Goal: Task Accomplishment & Management: Use online tool/utility

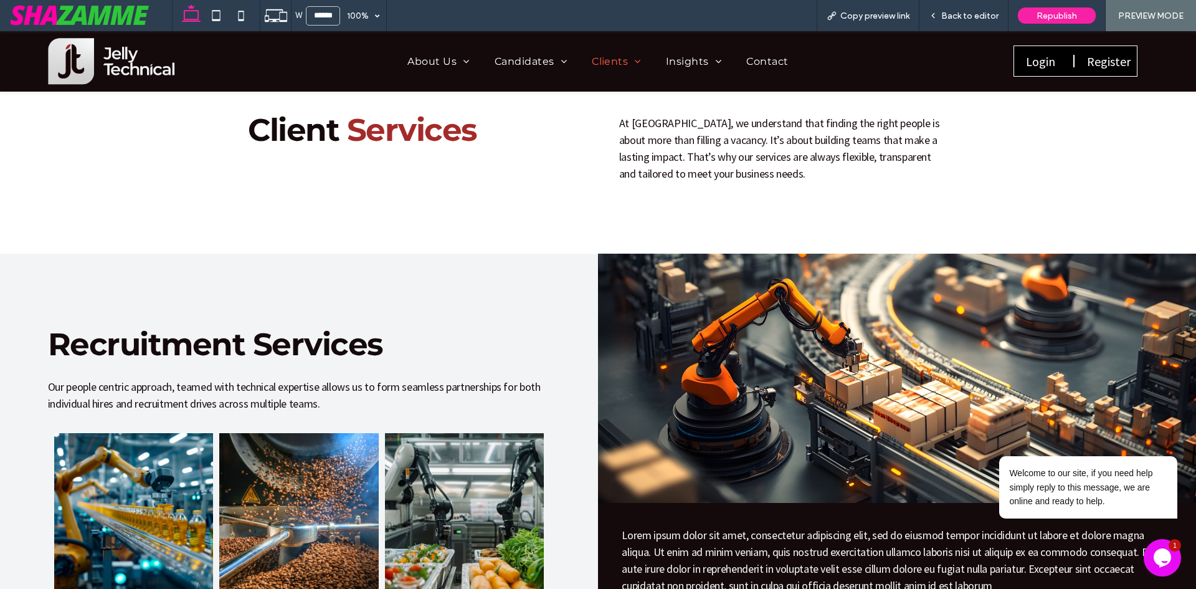
scroll to position [249, 0]
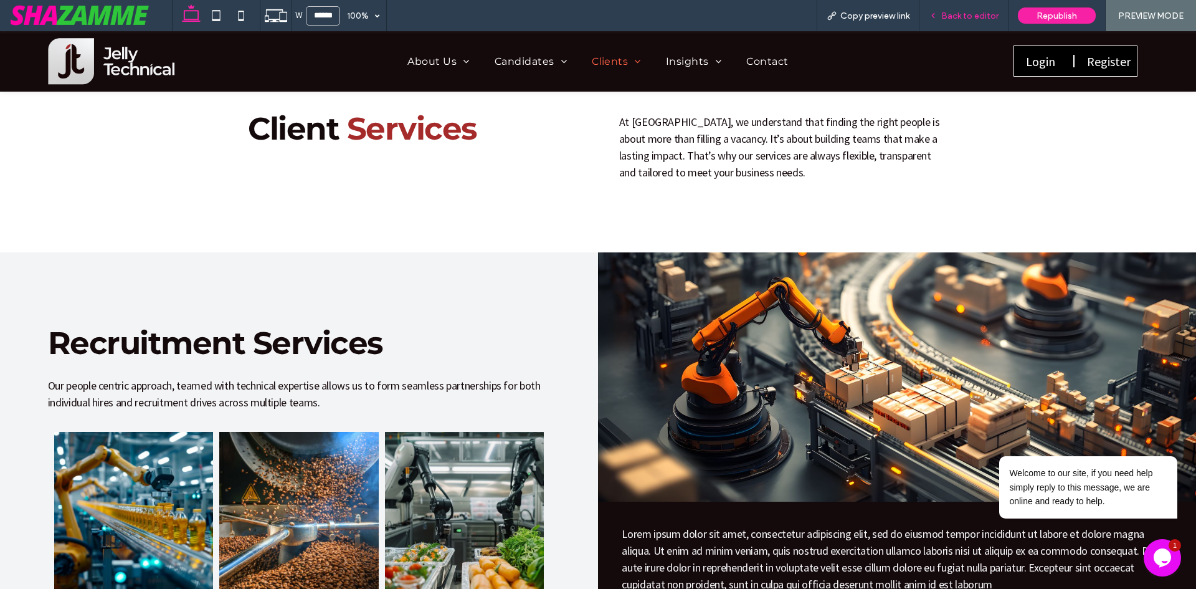
click at [976, 9] on div "Back to editor" at bounding box center [964, 15] width 89 height 31
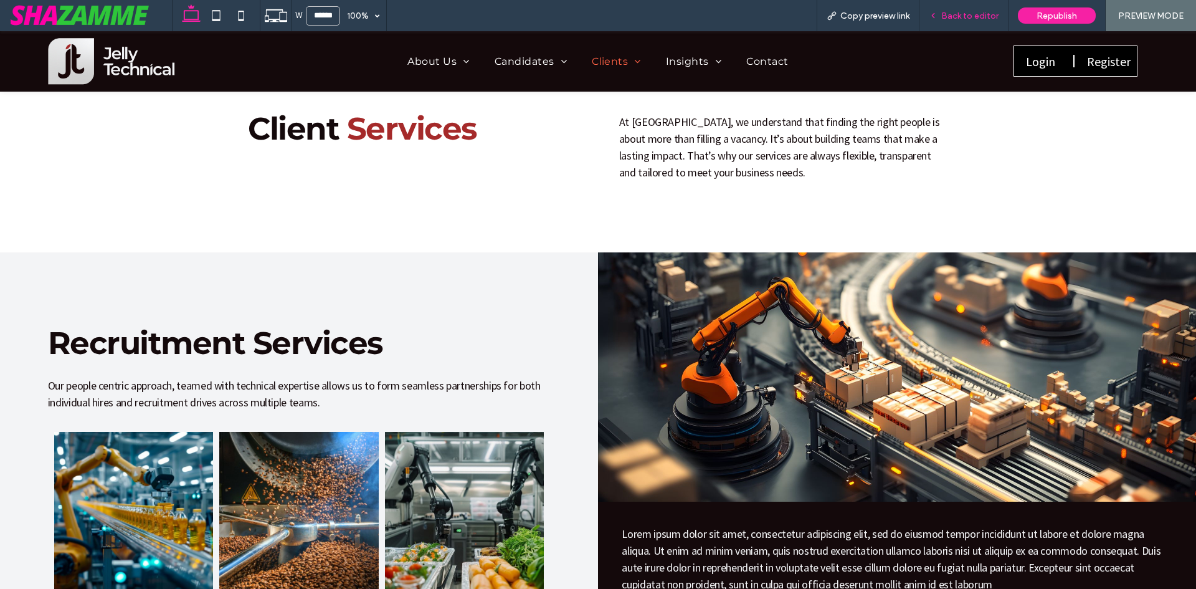
click at [972, 12] on span "Back to editor" at bounding box center [969, 16] width 57 height 11
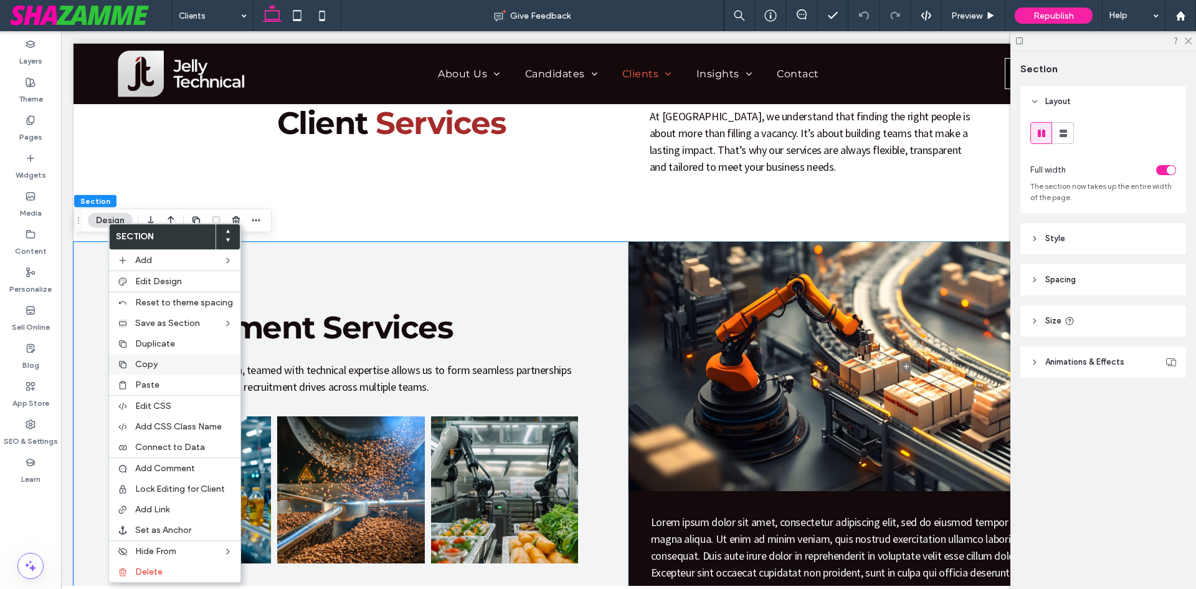
click at [138, 369] on div "Copy" at bounding box center [174, 364] width 131 height 21
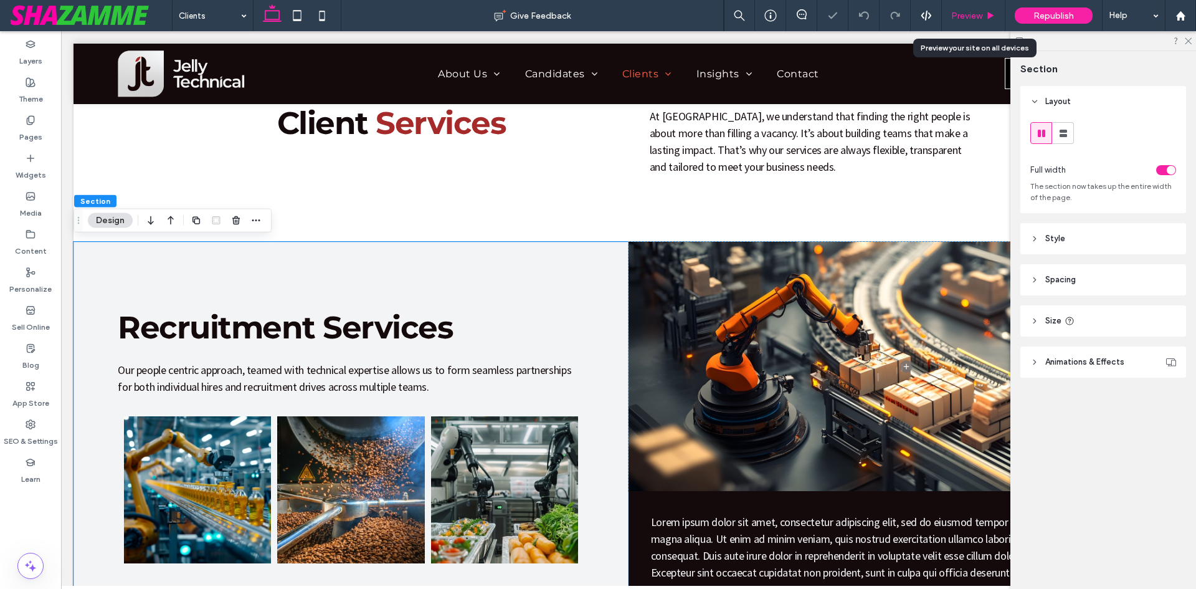
click at [997, 12] on div "Preview" at bounding box center [973, 16] width 63 height 11
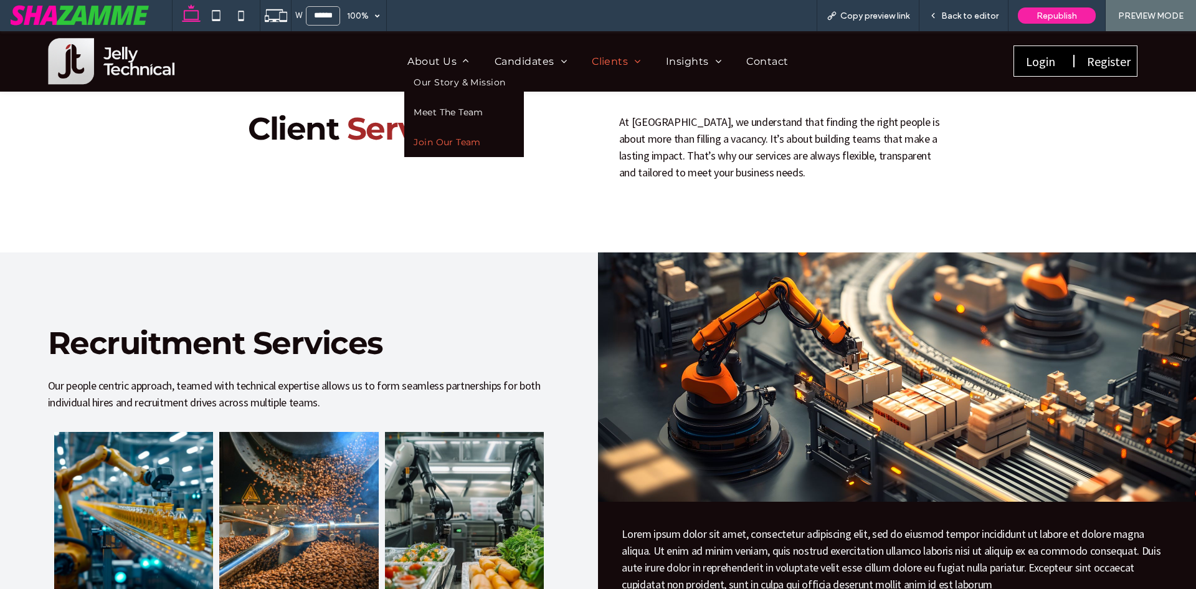
click at [431, 144] on span "Join Our Team" at bounding box center [447, 141] width 67 height 11
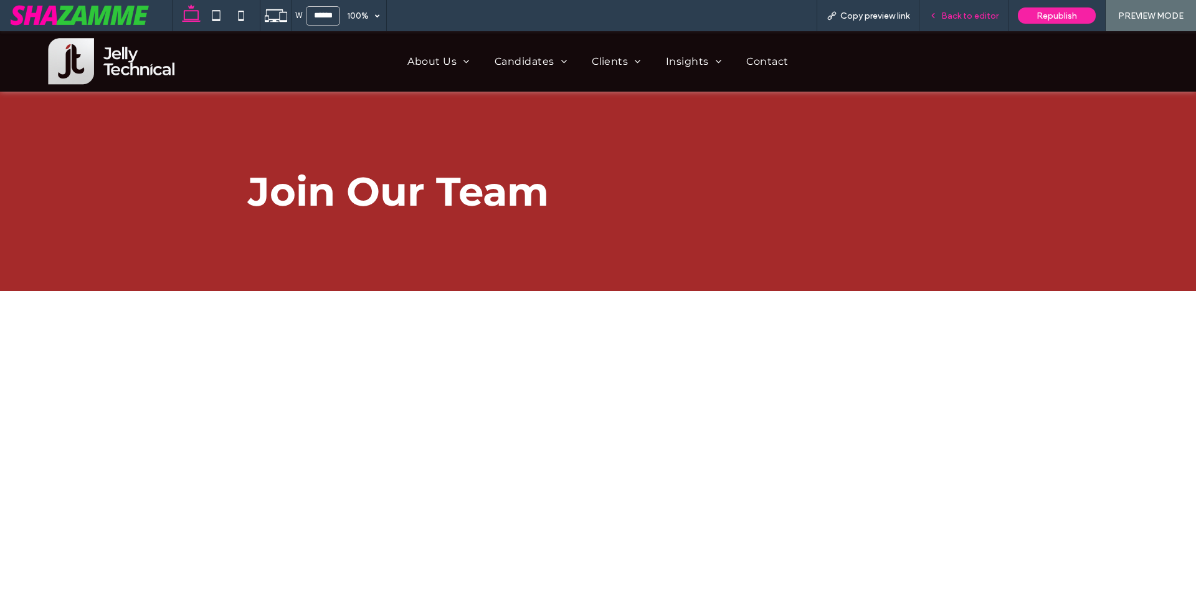
click at [962, 22] on div "Back to editor" at bounding box center [964, 15] width 89 height 31
click at [951, 11] on span "Back to editor" at bounding box center [969, 16] width 57 height 11
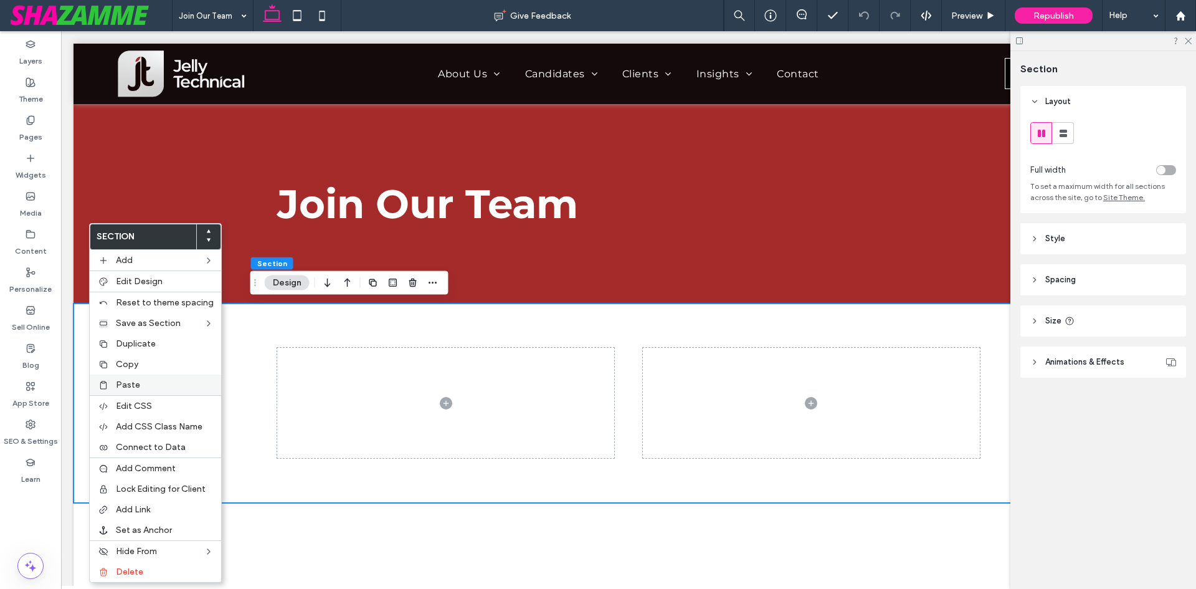
click at [148, 385] on label "Paste" at bounding box center [165, 384] width 98 height 11
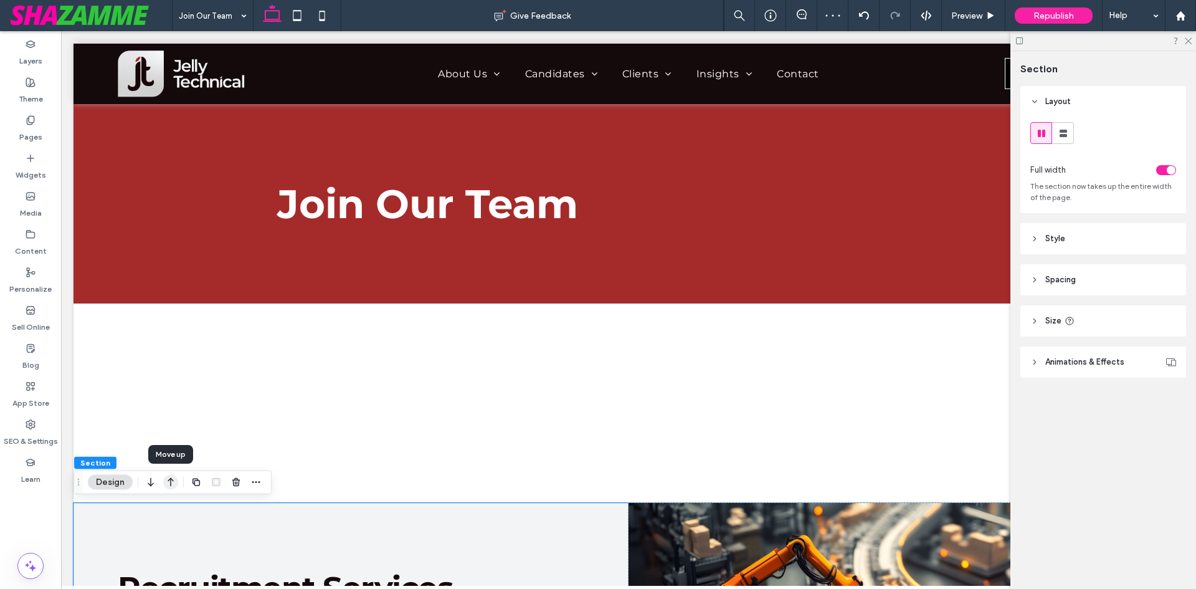
click at [168, 480] on icon "button" at bounding box center [170, 482] width 15 height 22
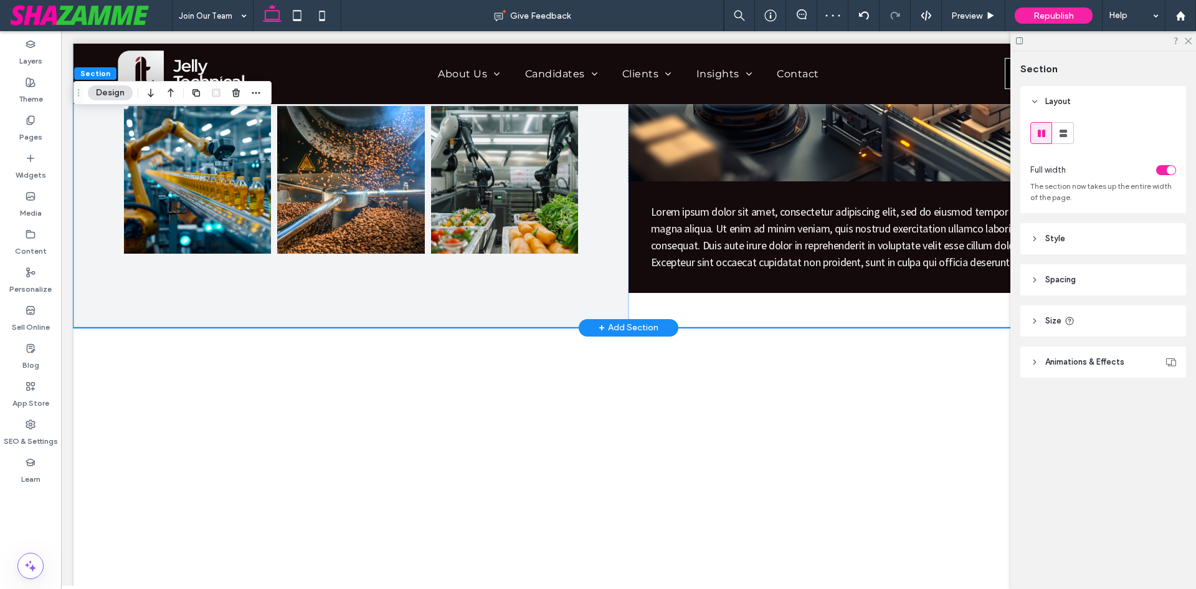
scroll to position [374, 0]
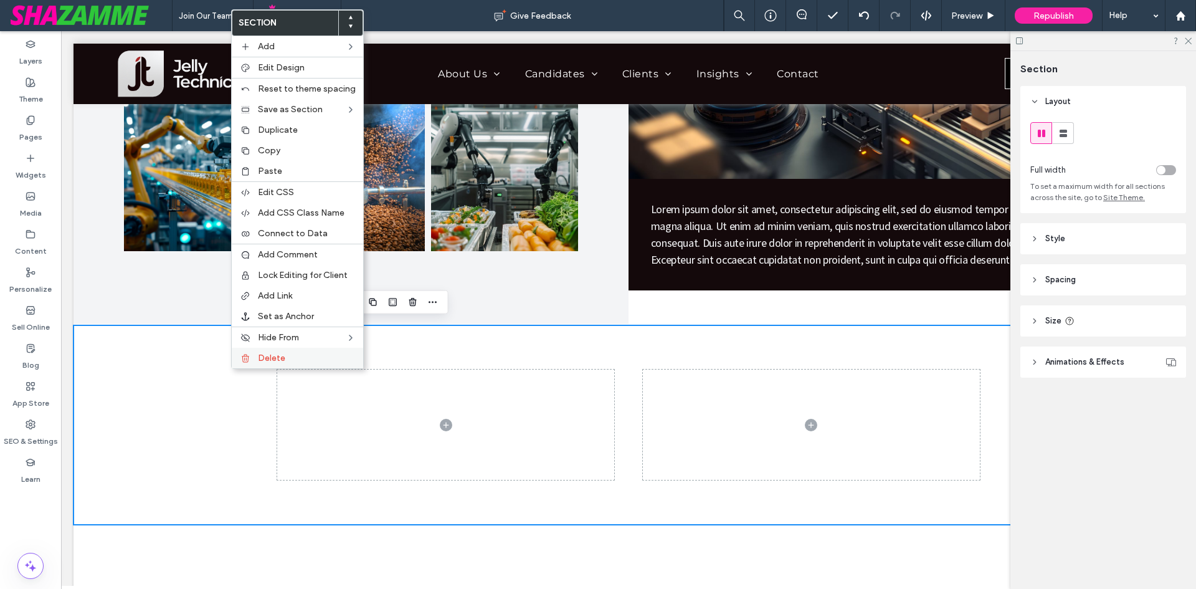
click at [274, 364] on div "Delete" at bounding box center [297, 358] width 131 height 21
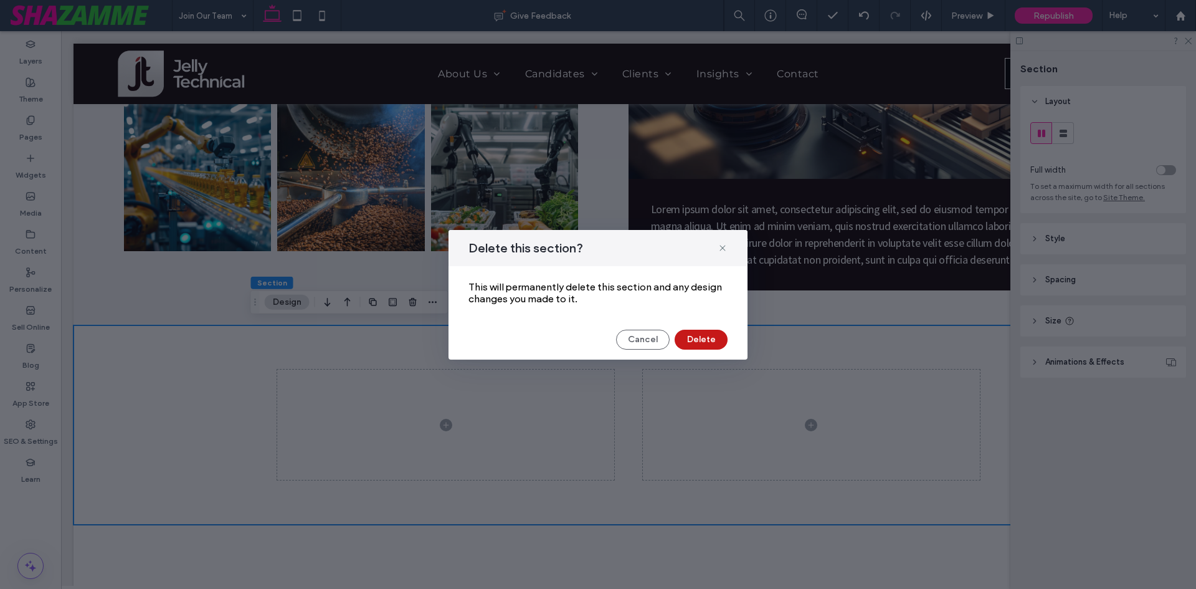
click at [702, 342] on button "Delete" at bounding box center [701, 340] width 53 height 20
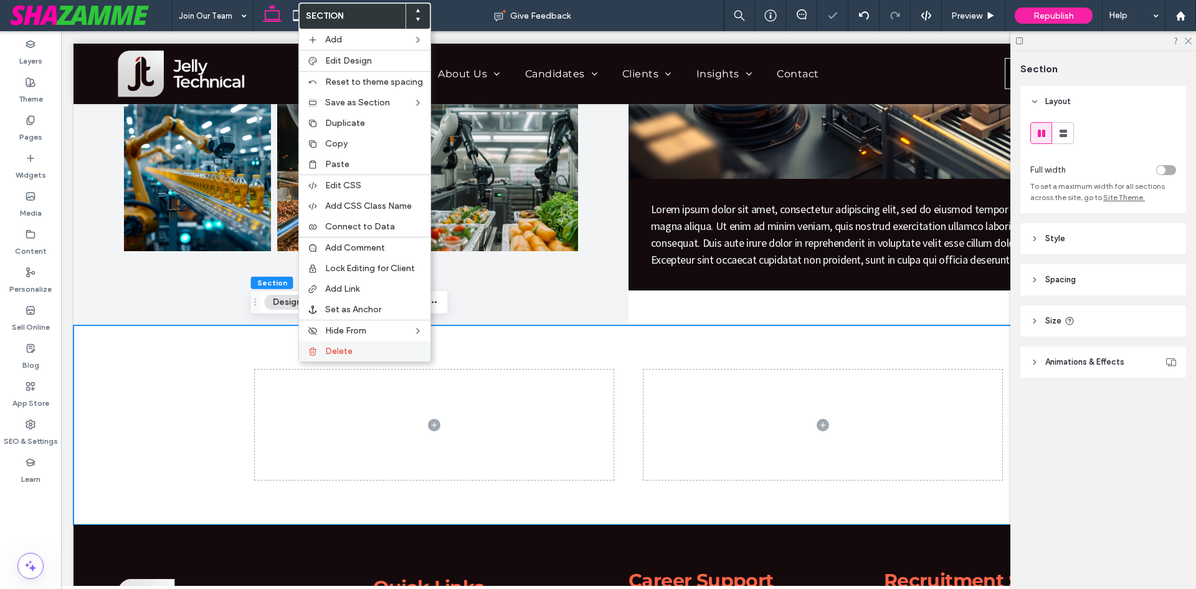
click at [338, 358] on div "Delete" at bounding box center [364, 351] width 131 height 21
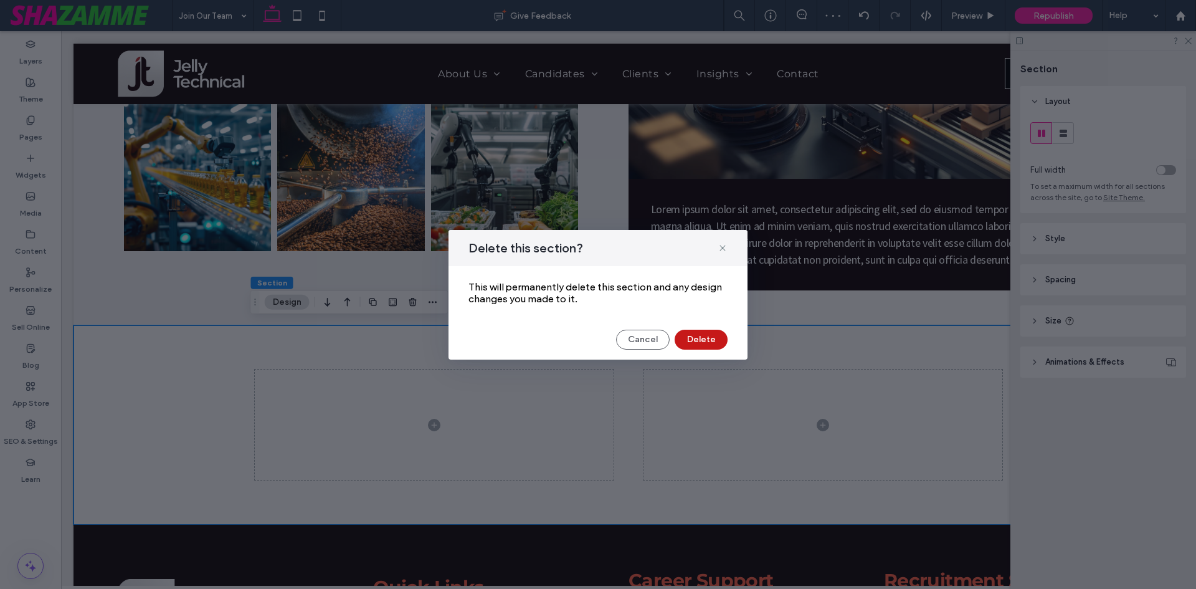
click at [701, 338] on button "Delete" at bounding box center [701, 340] width 53 height 20
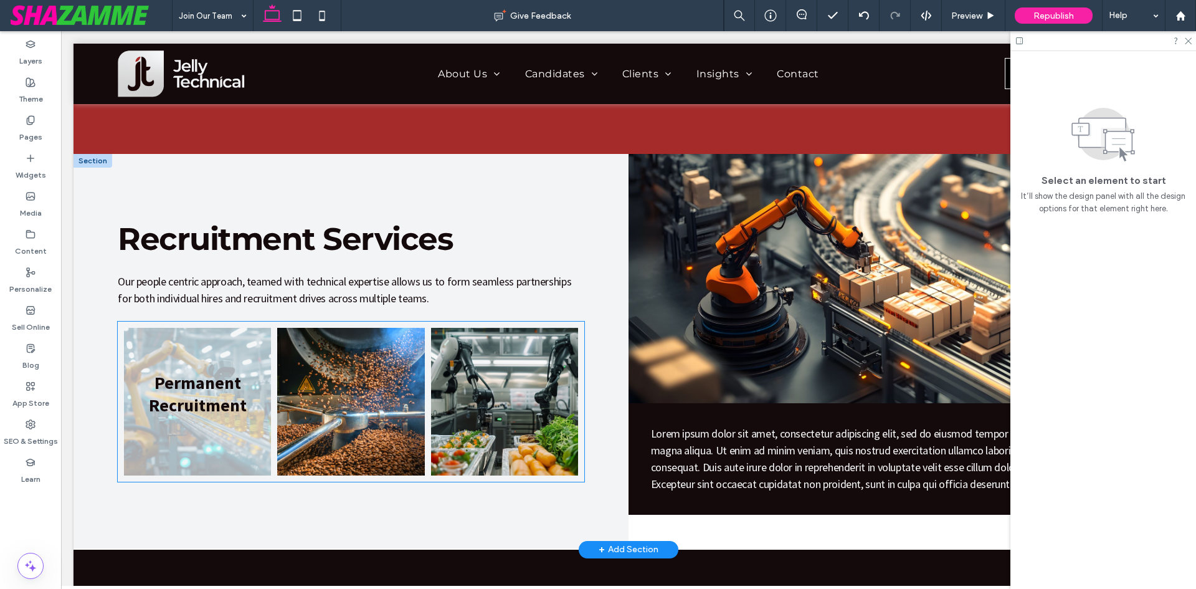
scroll to position [0, 0]
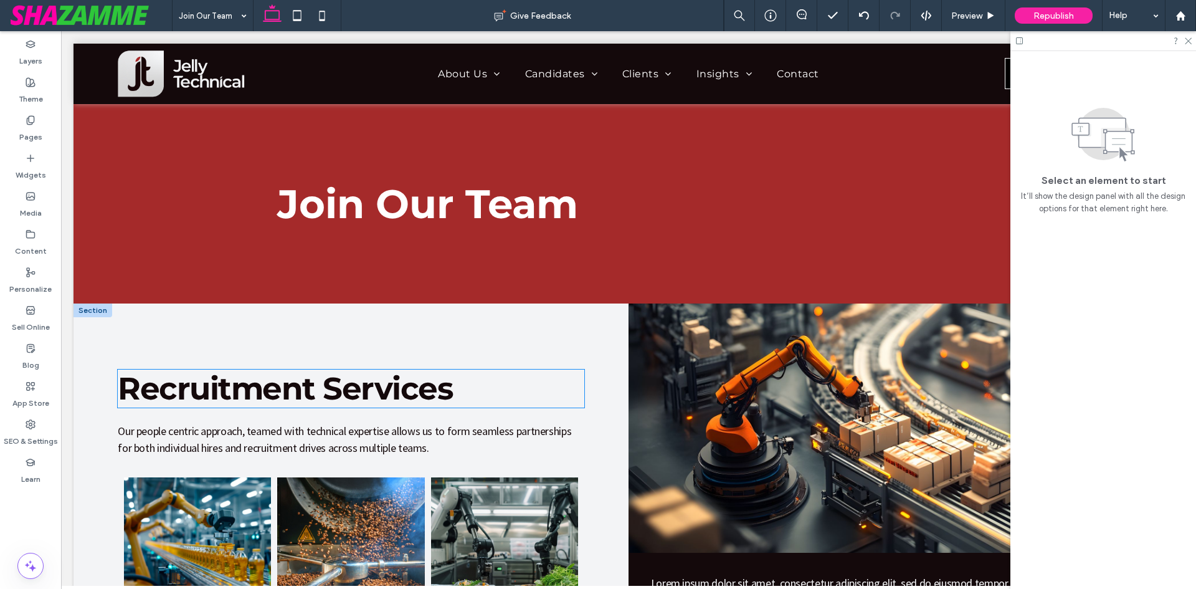
click at [215, 379] on span "Recruitment Services" at bounding box center [285, 388] width 335 height 38
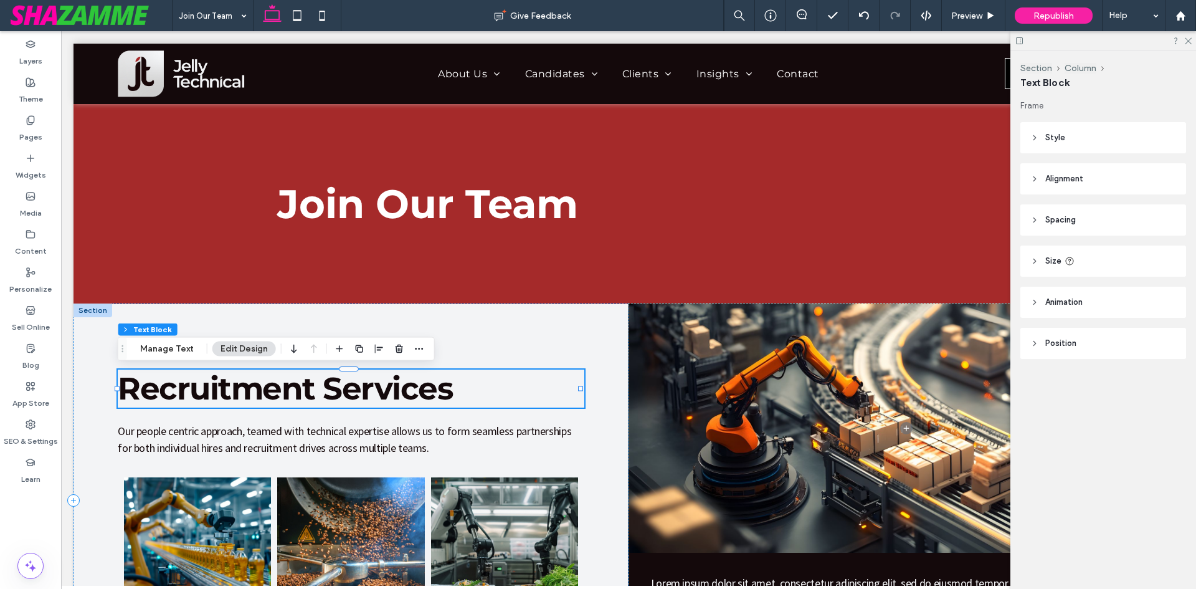
click at [215, 379] on span "Recruitment Services" at bounding box center [285, 388] width 335 height 38
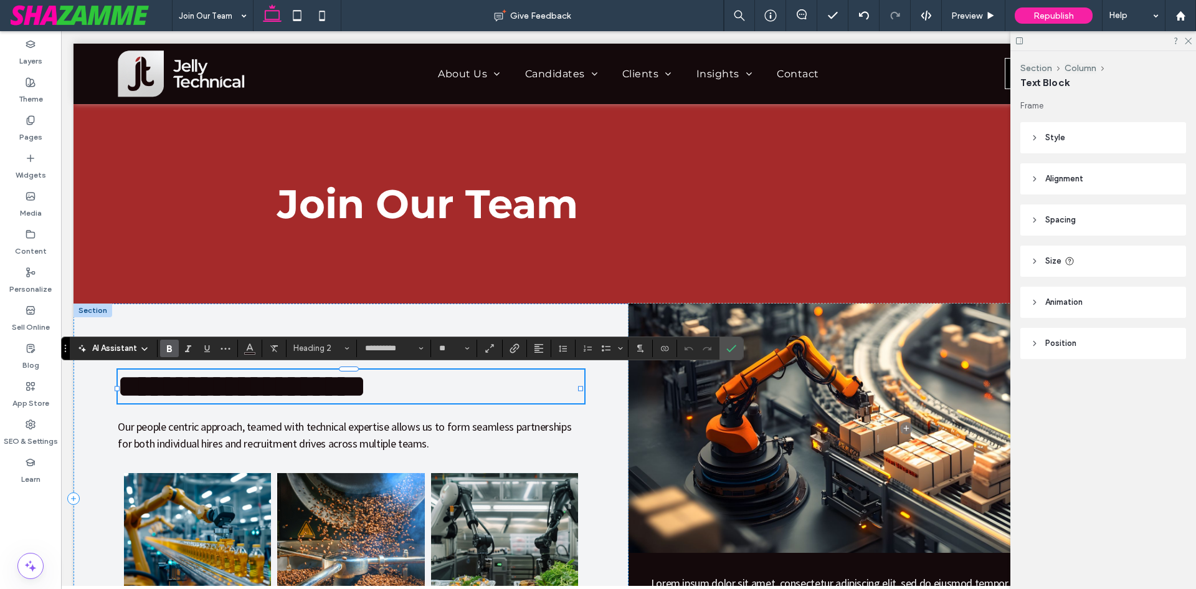
type input "**********"
type input "**"
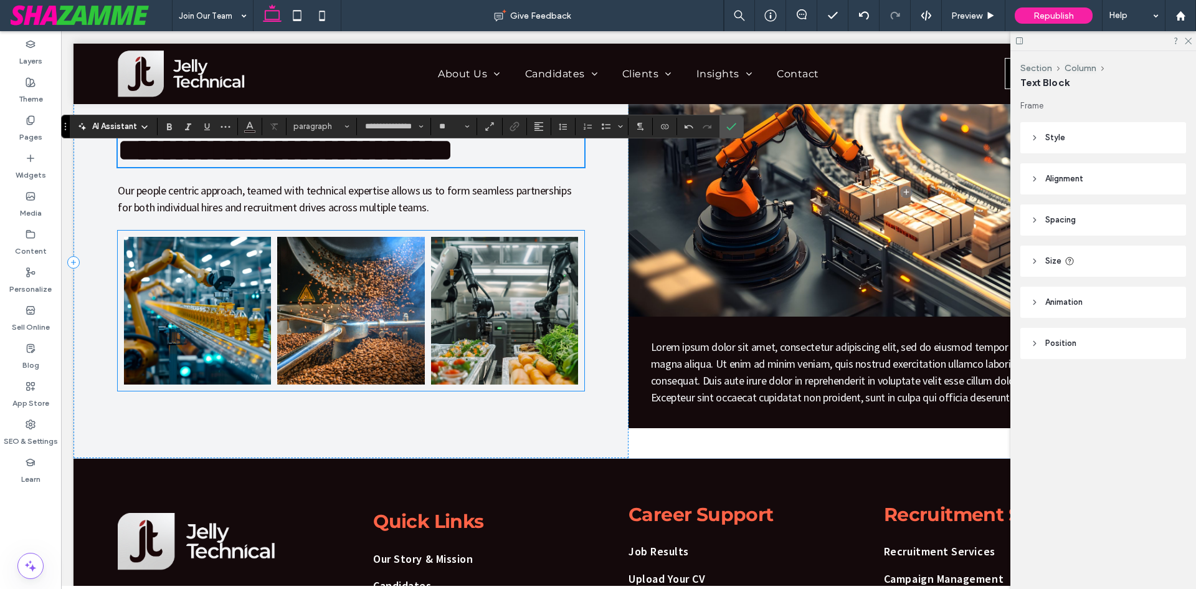
scroll to position [249, 0]
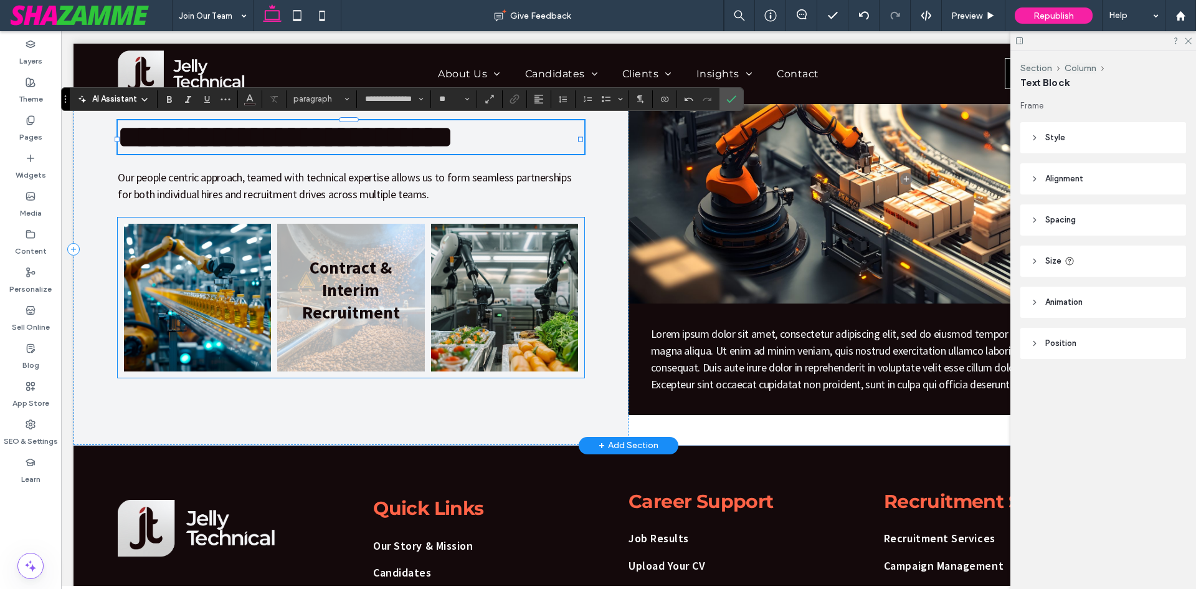
click at [293, 311] on link at bounding box center [350, 297] width 147 height 147
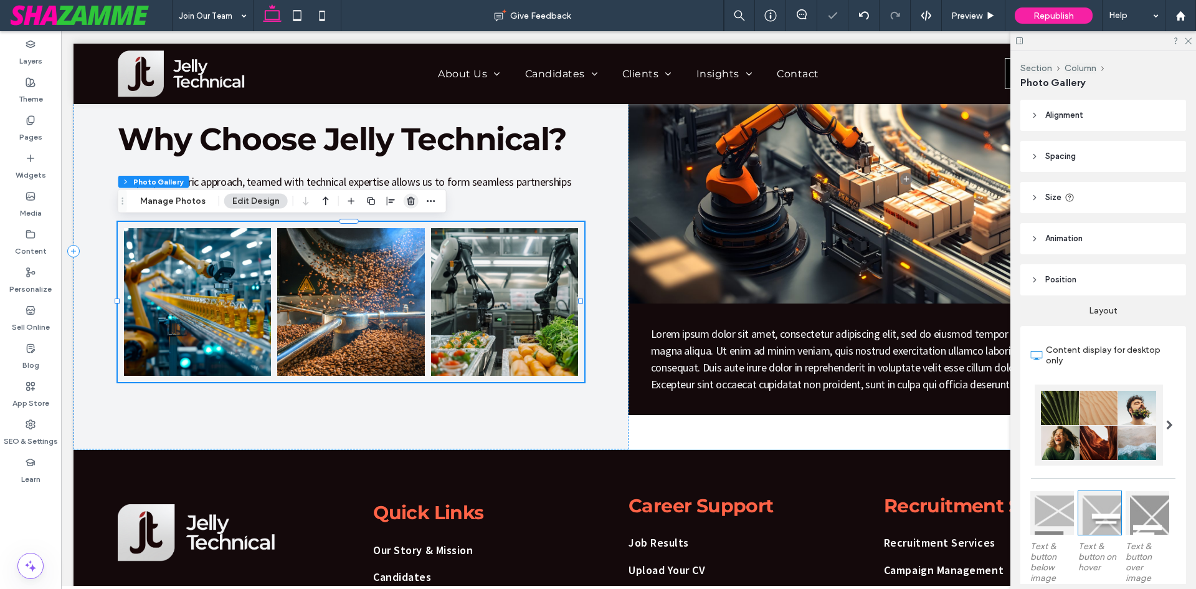
click at [406, 197] on icon "button" at bounding box center [411, 201] width 10 height 10
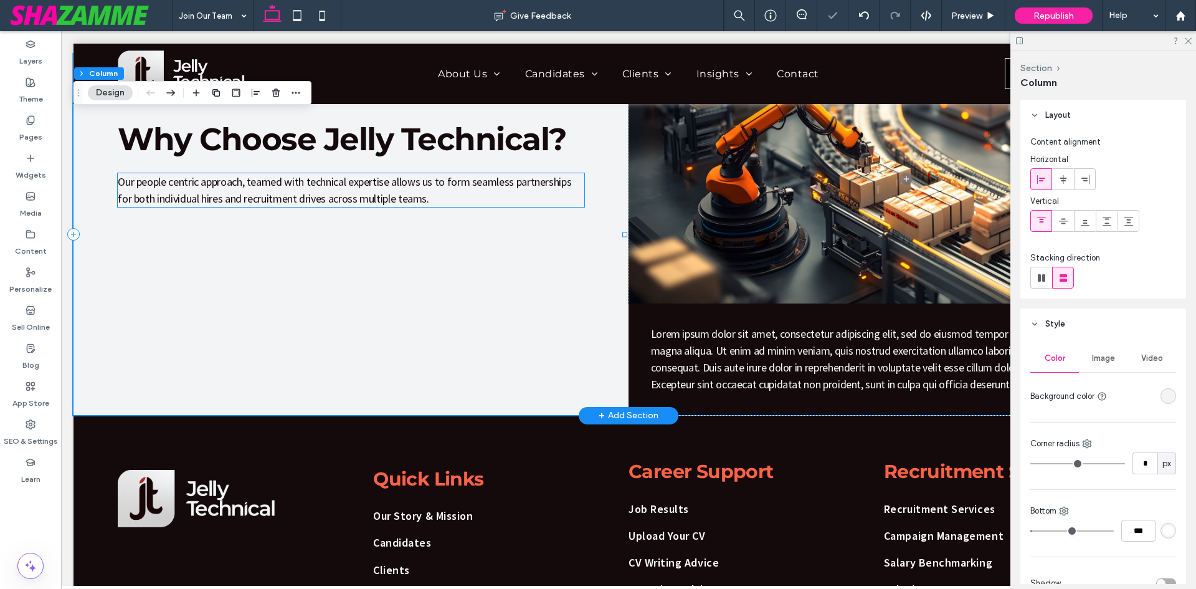
click at [384, 191] on span "Our people centric approach, teamed with technical expertise allows us to form …" at bounding box center [345, 189] width 454 height 31
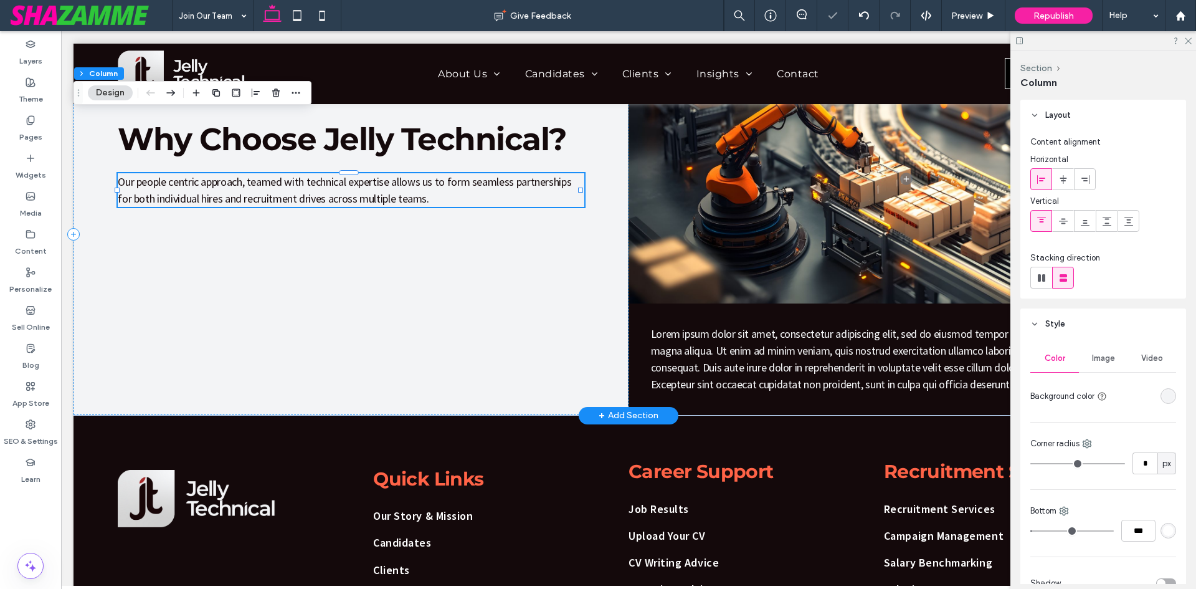
click at [384, 191] on span "Our people centric approach, teamed with technical expertise allows us to form …" at bounding box center [345, 189] width 454 height 31
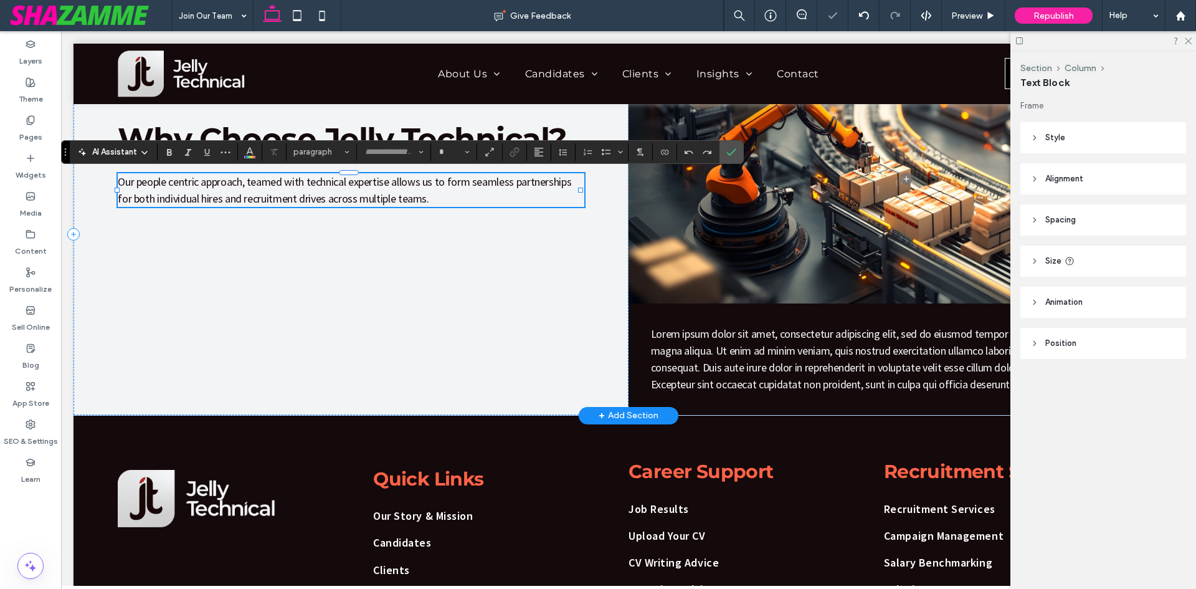
type input "**********"
type input "**"
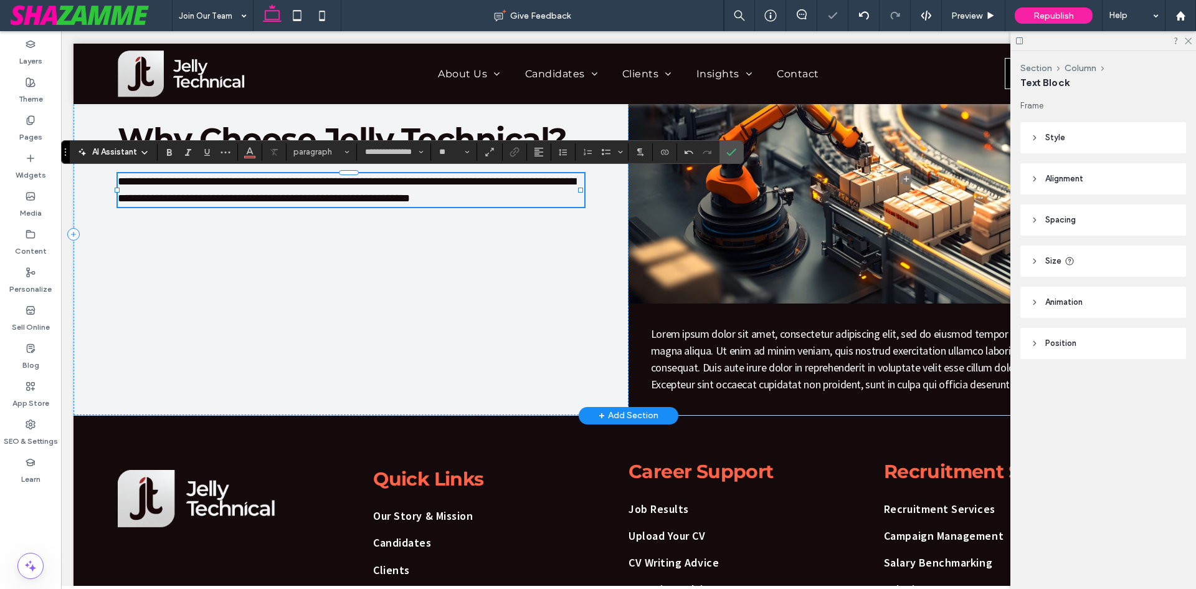
scroll to position [0, 0]
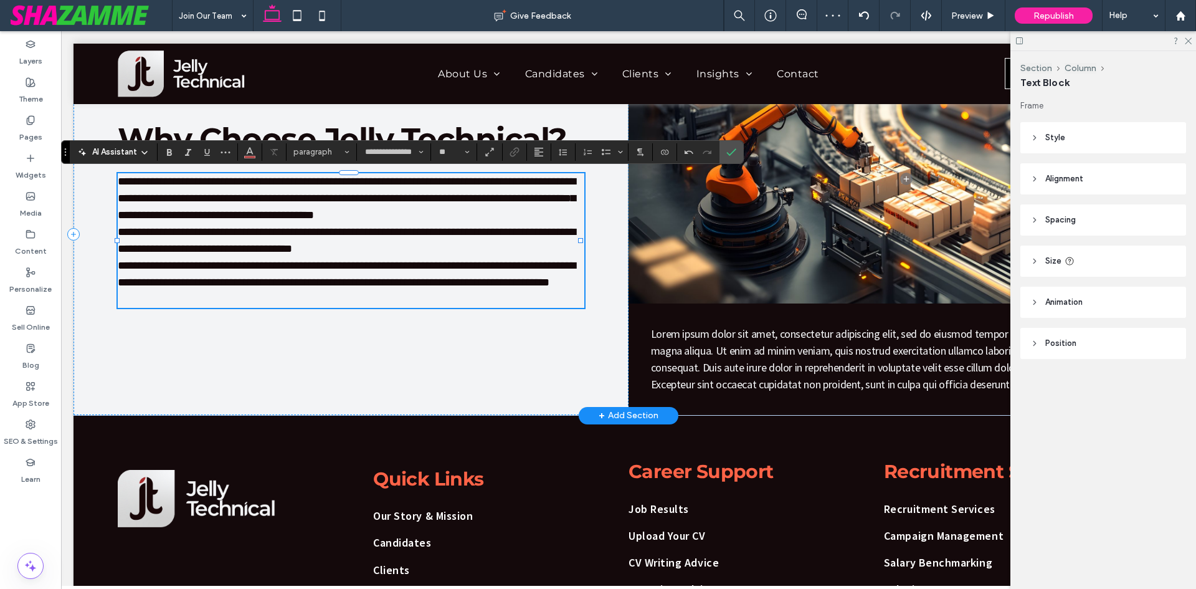
click at [386, 218] on p "**********" at bounding box center [351, 198] width 466 height 50
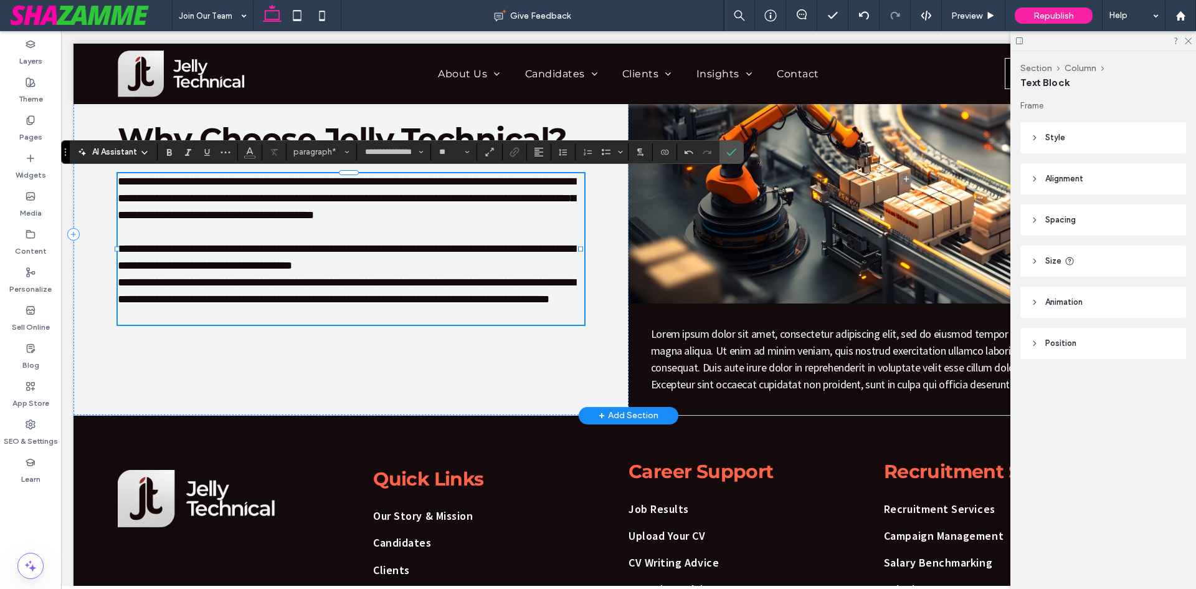
click at [310, 262] on p "**********" at bounding box center [351, 257] width 466 height 34
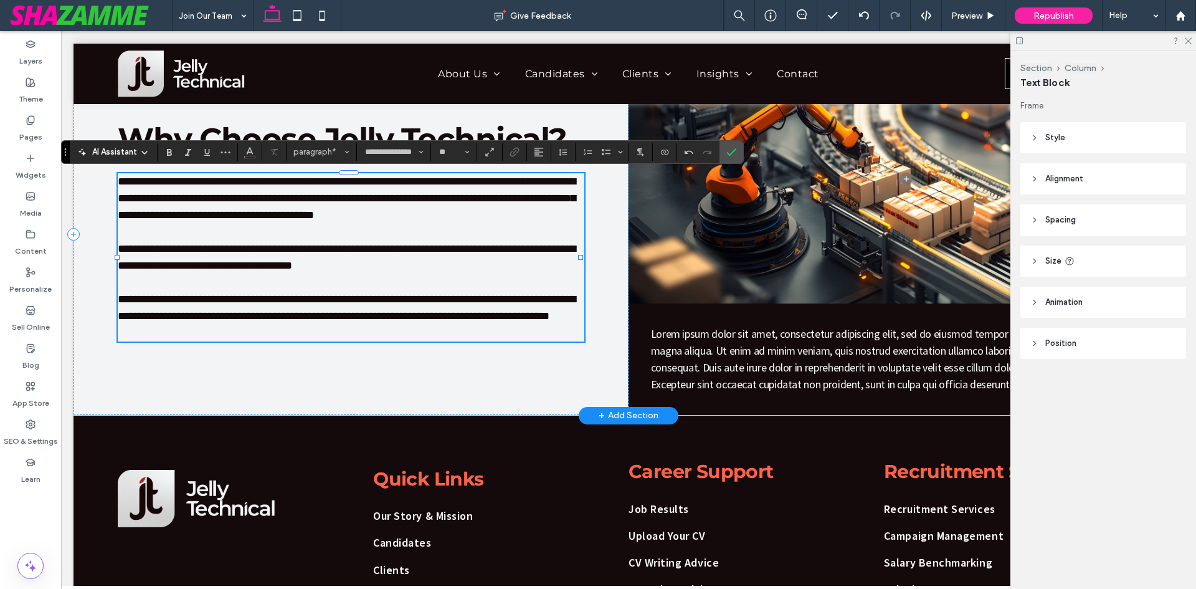
click at [576, 319] on span "**********" at bounding box center [347, 307] width 458 height 28
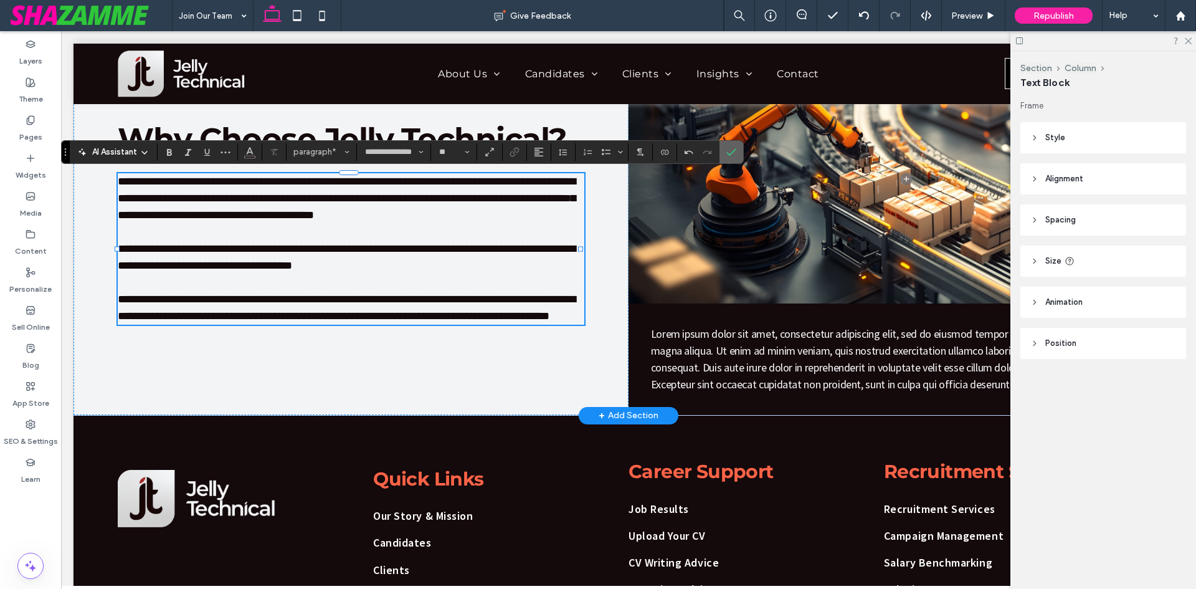
click at [738, 153] on label "Confirm" at bounding box center [731, 152] width 19 height 22
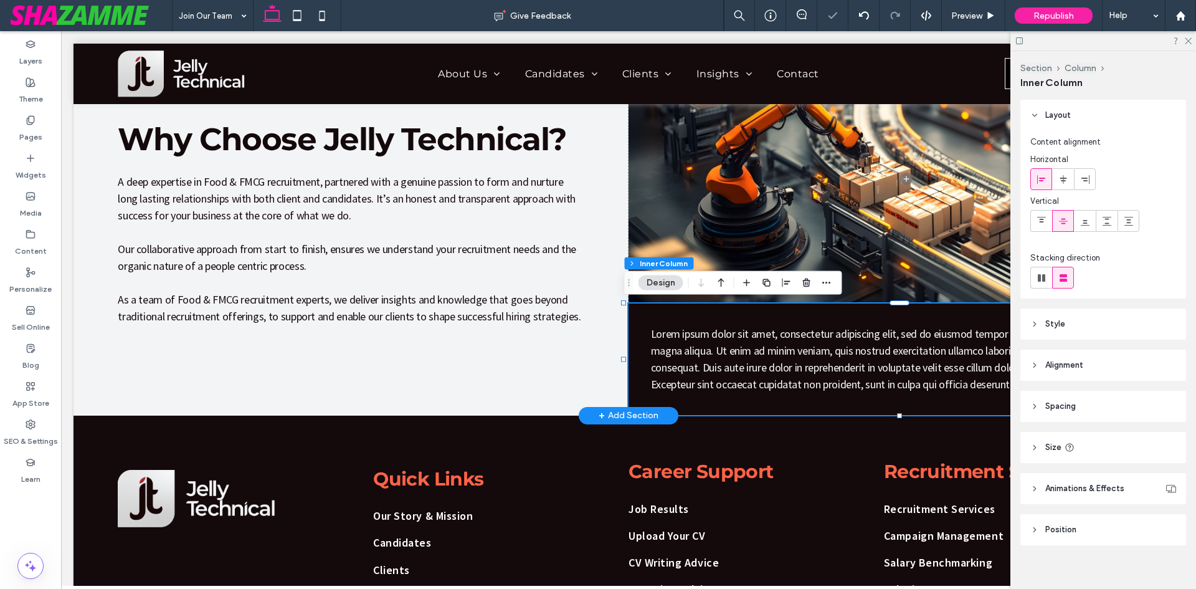
scroll to position [11, 0]
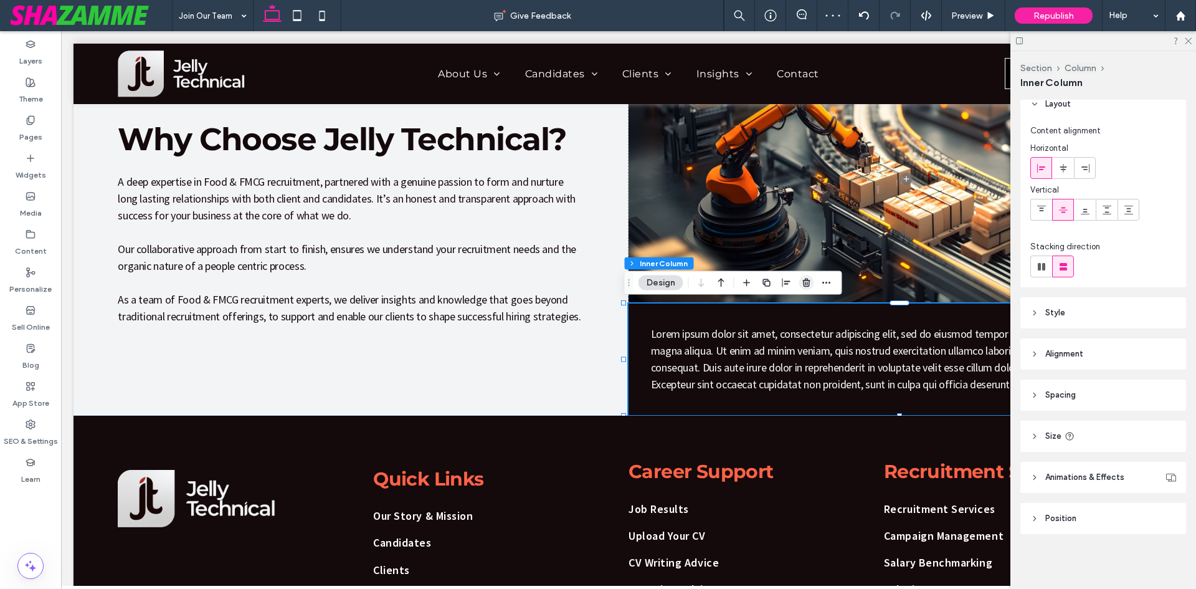
click at [809, 285] on use "button" at bounding box center [805, 282] width 7 height 8
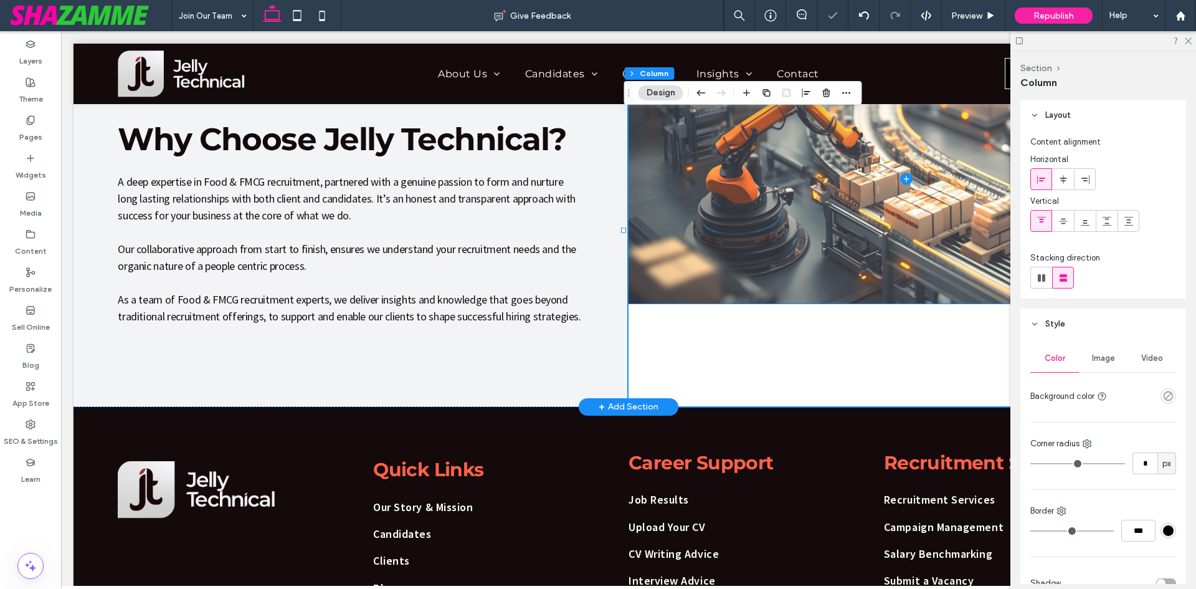
click at [739, 259] on span at bounding box center [906, 178] width 555 height 249
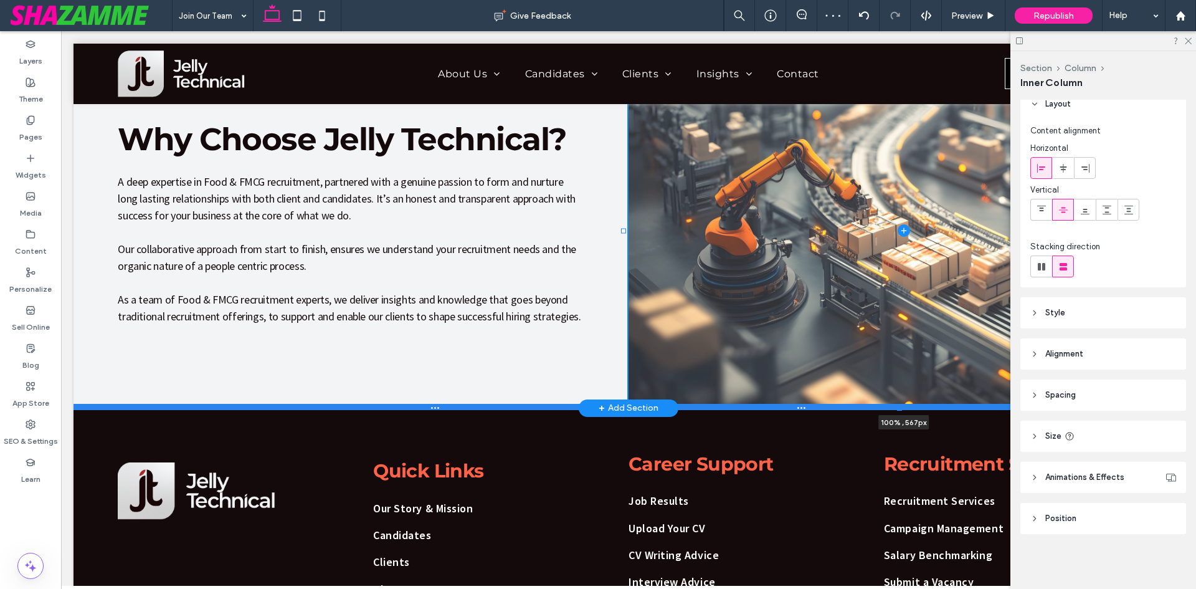
drag, startPoint x: 900, startPoint y: 302, endPoint x: 907, endPoint y: 406, distance: 104.3
click at [907, 406] on div "Why Choose Jelly Technical? A deep expertise in Food & FMCG recruitment, partne…" at bounding box center [629, 231] width 1110 height 354
type input "***"
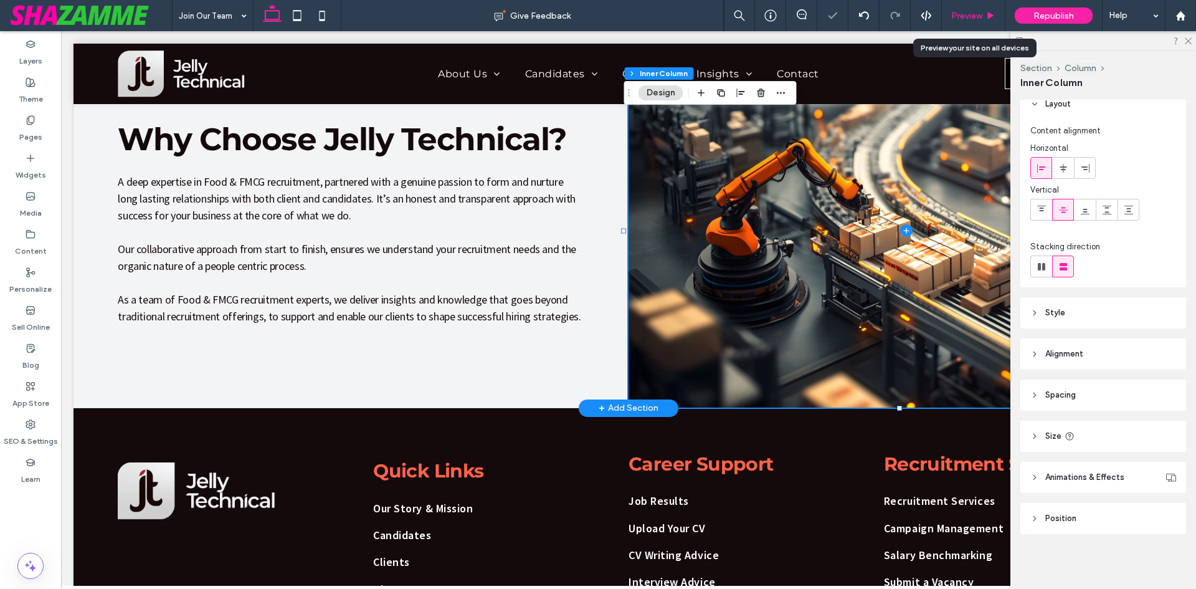
click at [979, 19] on span "Preview" at bounding box center [966, 16] width 31 height 11
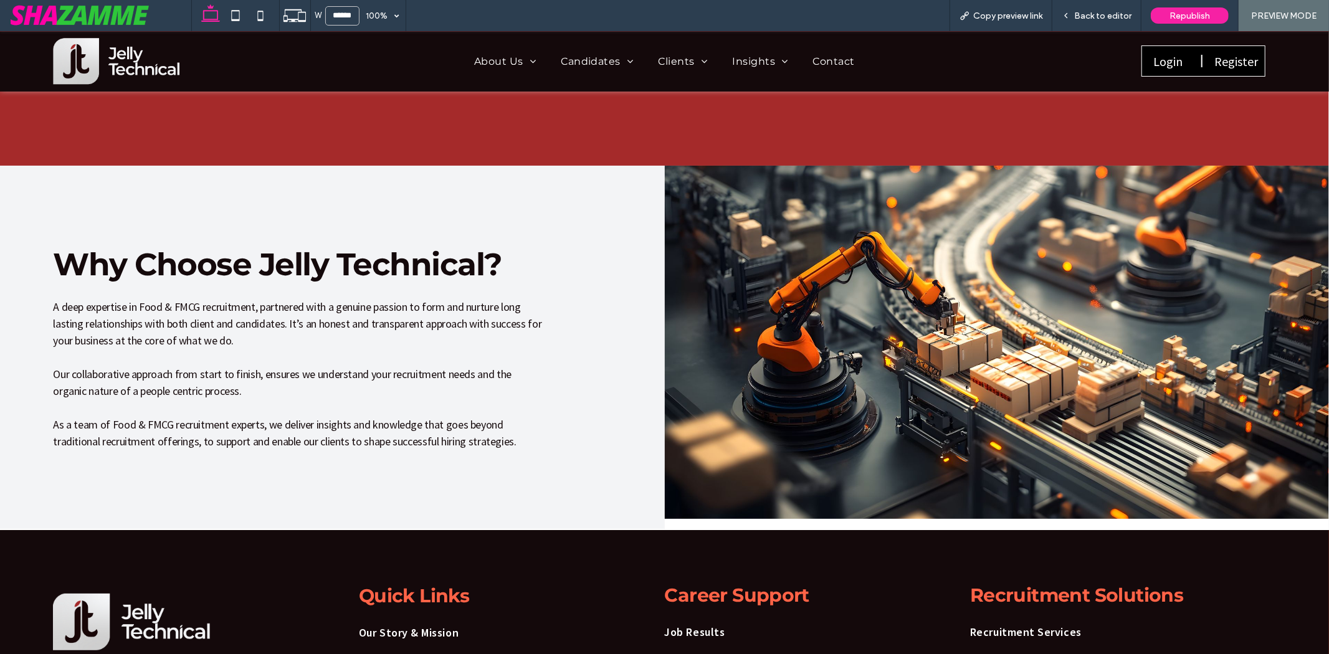
scroll to position [118, 0]
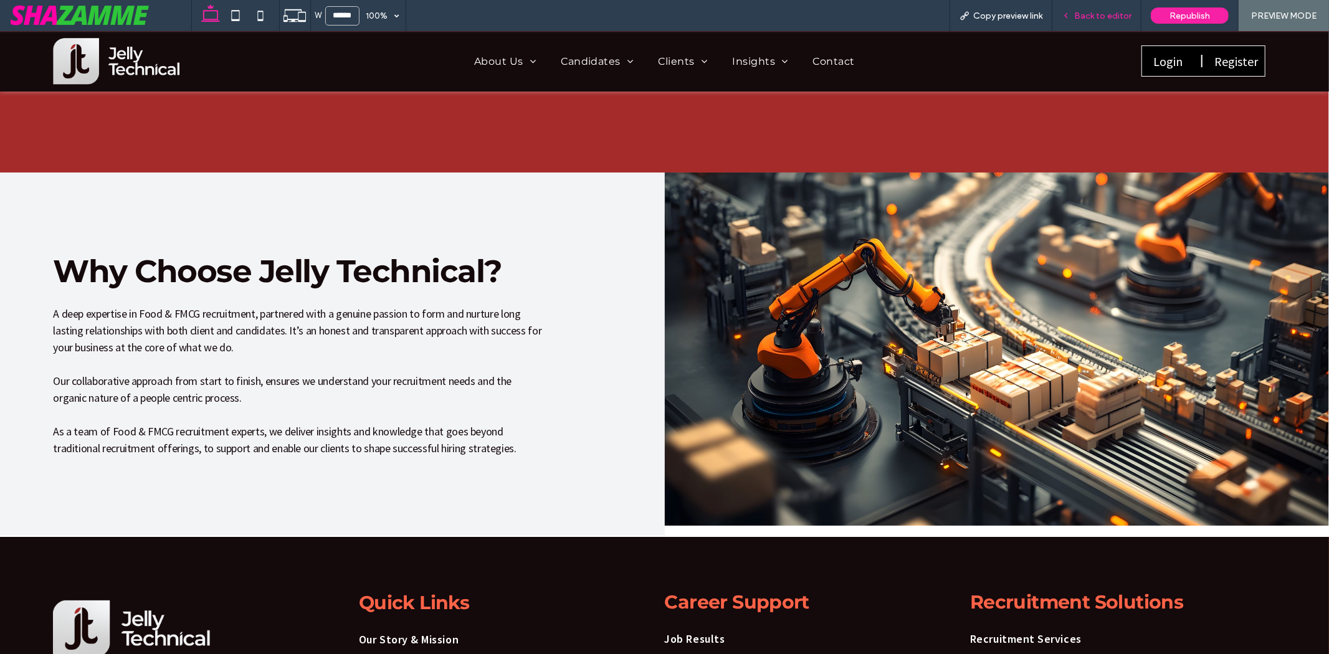
click at [1094, 15] on span "Back to editor" at bounding box center [1102, 16] width 57 height 11
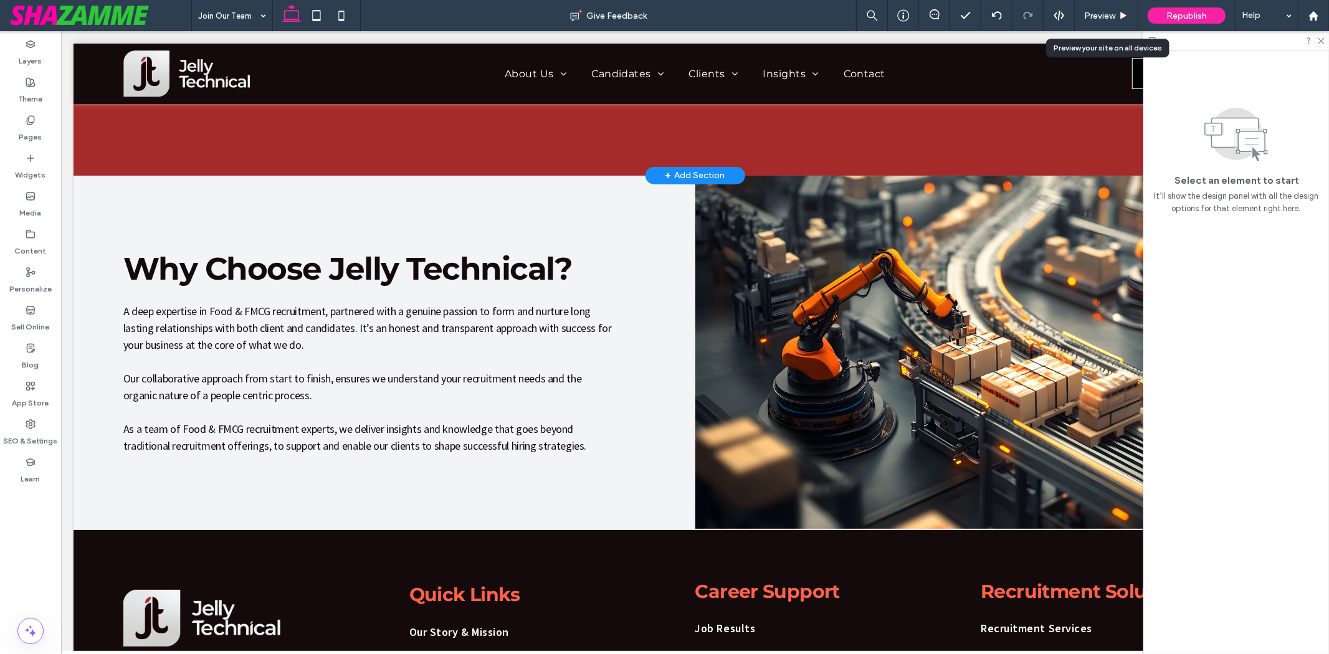
scroll to position [126, 0]
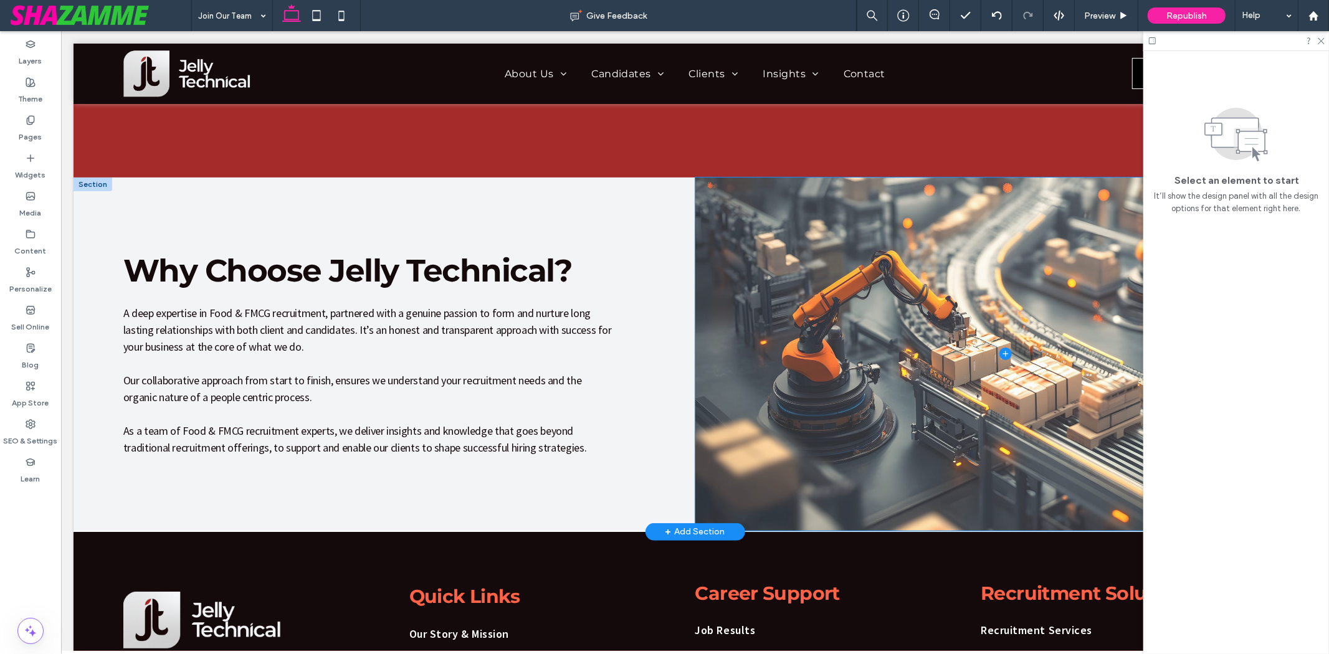
click at [698, 270] on span at bounding box center [1006, 353] width 622 height 353
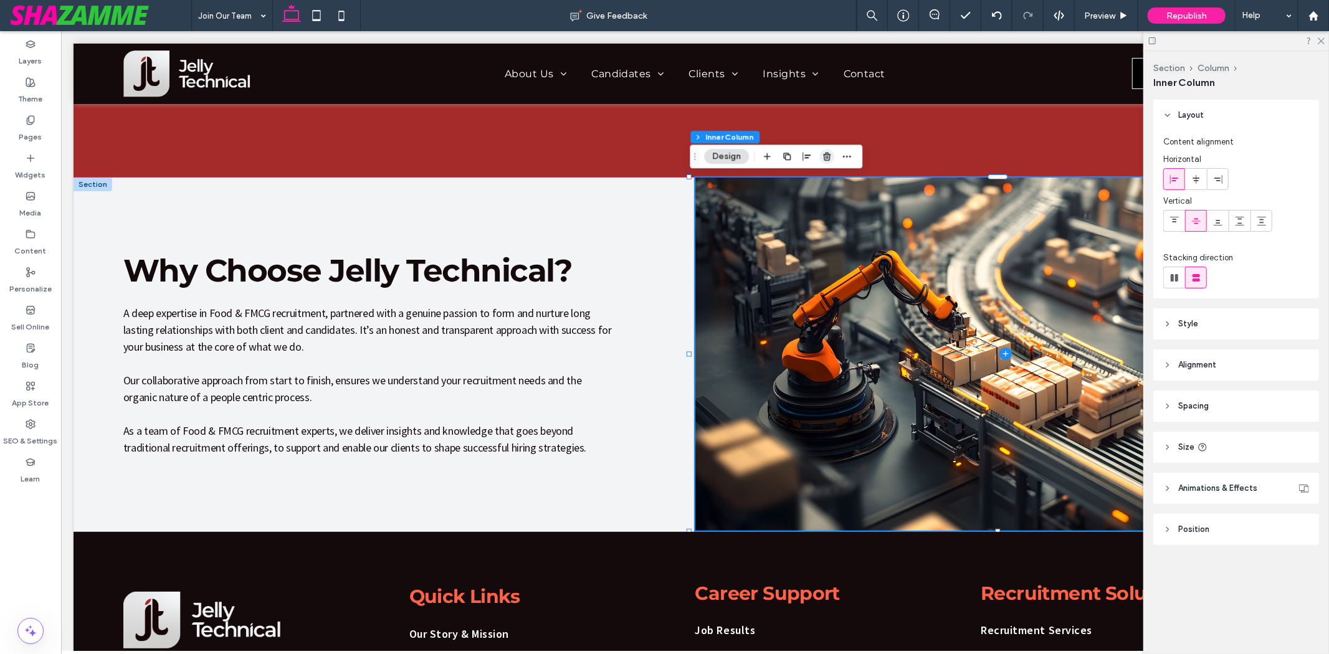
click at [827, 159] on use "button" at bounding box center [826, 157] width 7 height 8
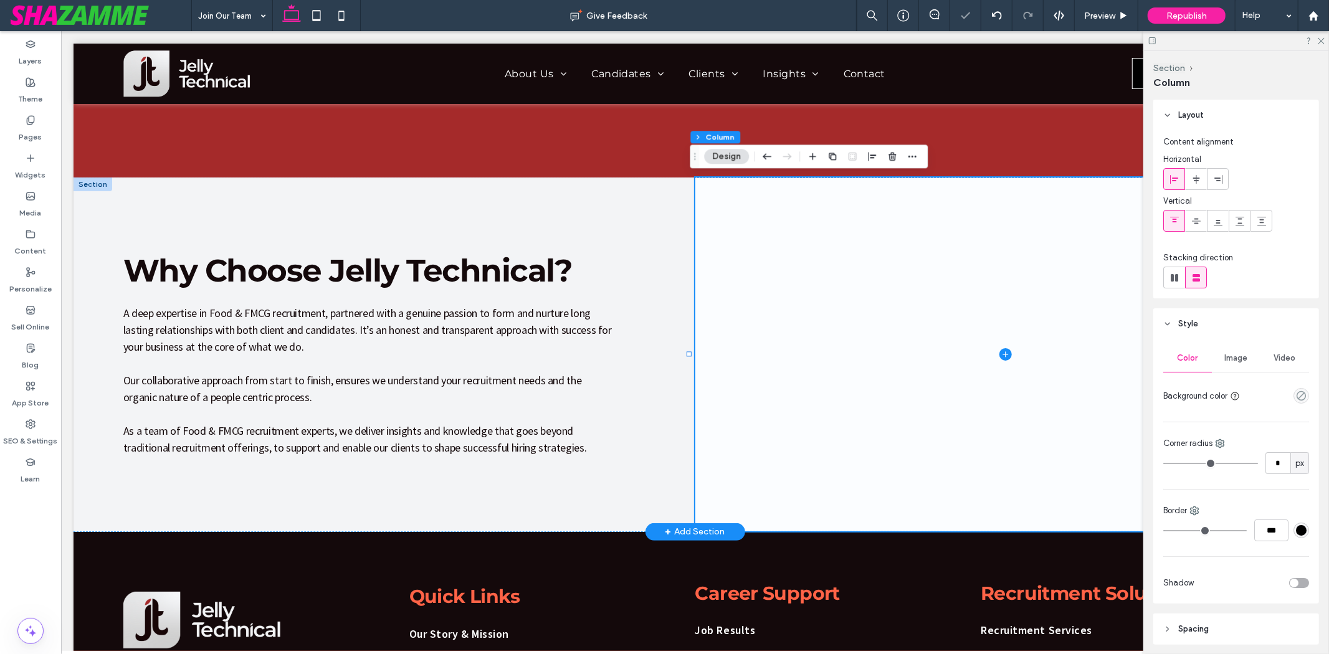
click at [810, 251] on span at bounding box center [1006, 354] width 622 height 354
click at [1195, 359] on span "Image" at bounding box center [1236, 358] width 23 height 10
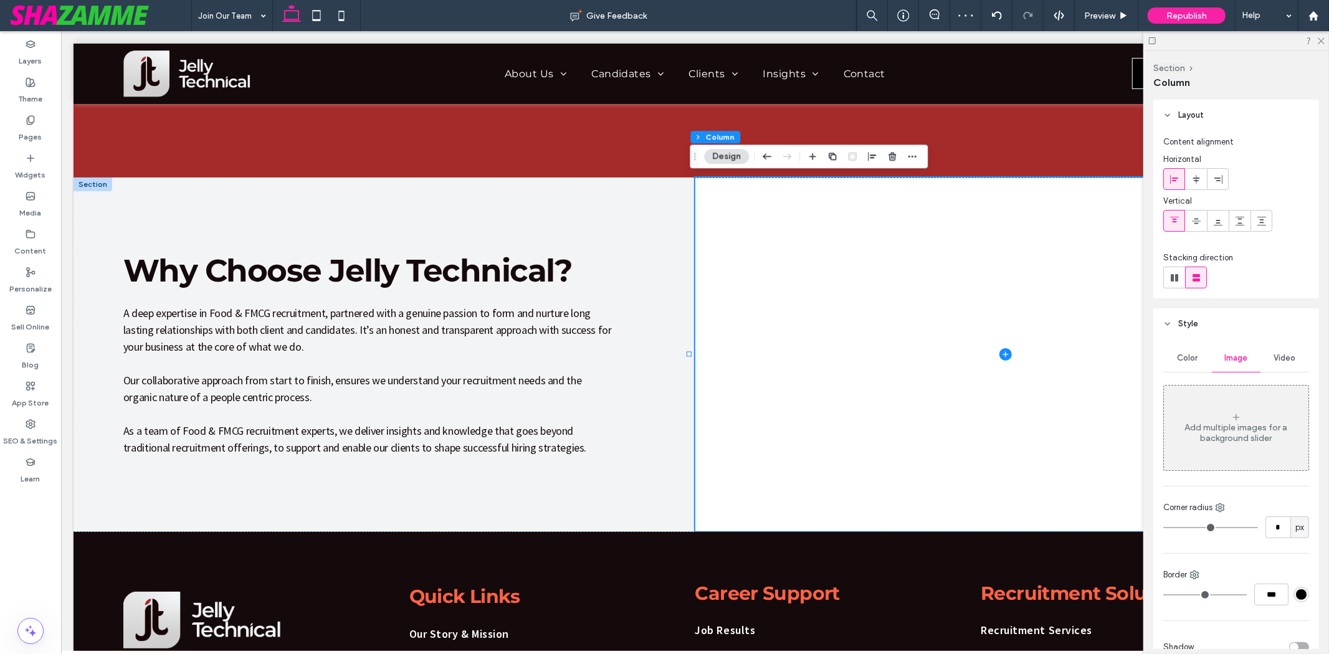
click at [1195, 402] on div "Add multiple images for a background slider" at bounding box center [1236, 428] width 145 height 82
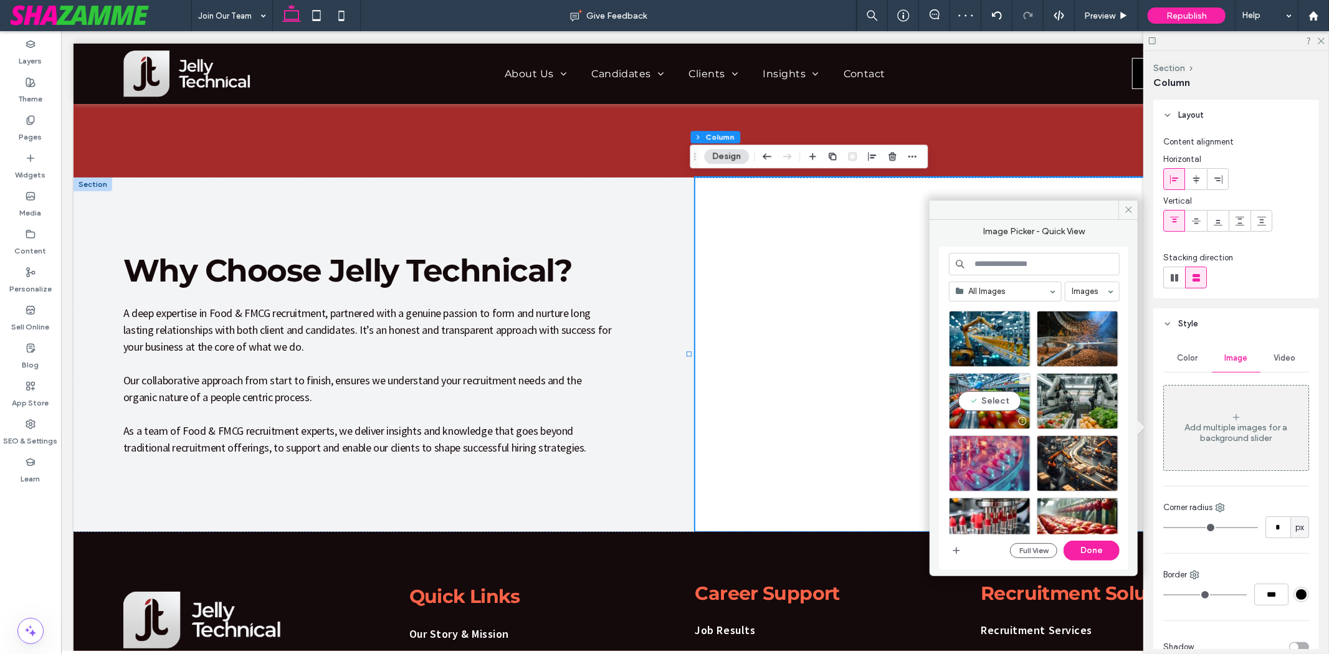
scroll to position [207, 0]
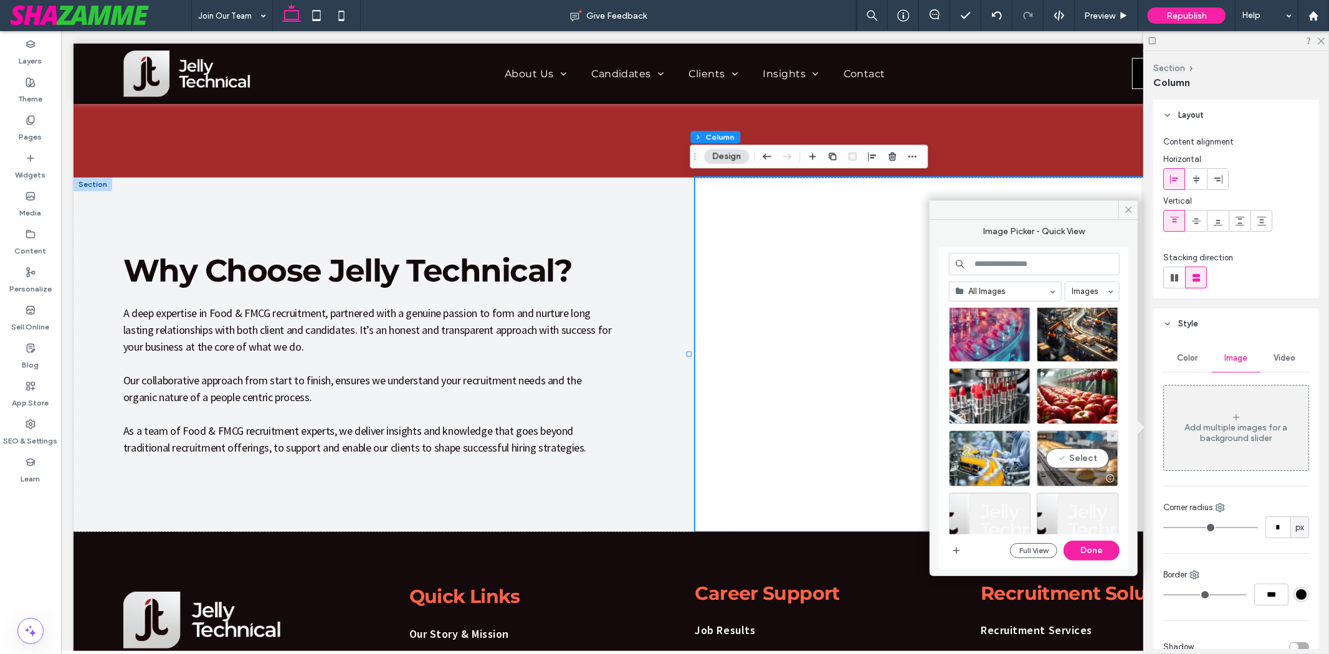
click at [1080, 463] on div "Select" at bounding box center [1078, 458] width 82 height 56
click at [1092, 549] on button "Done" at bounding box center [1091, 551] width 56 height 20
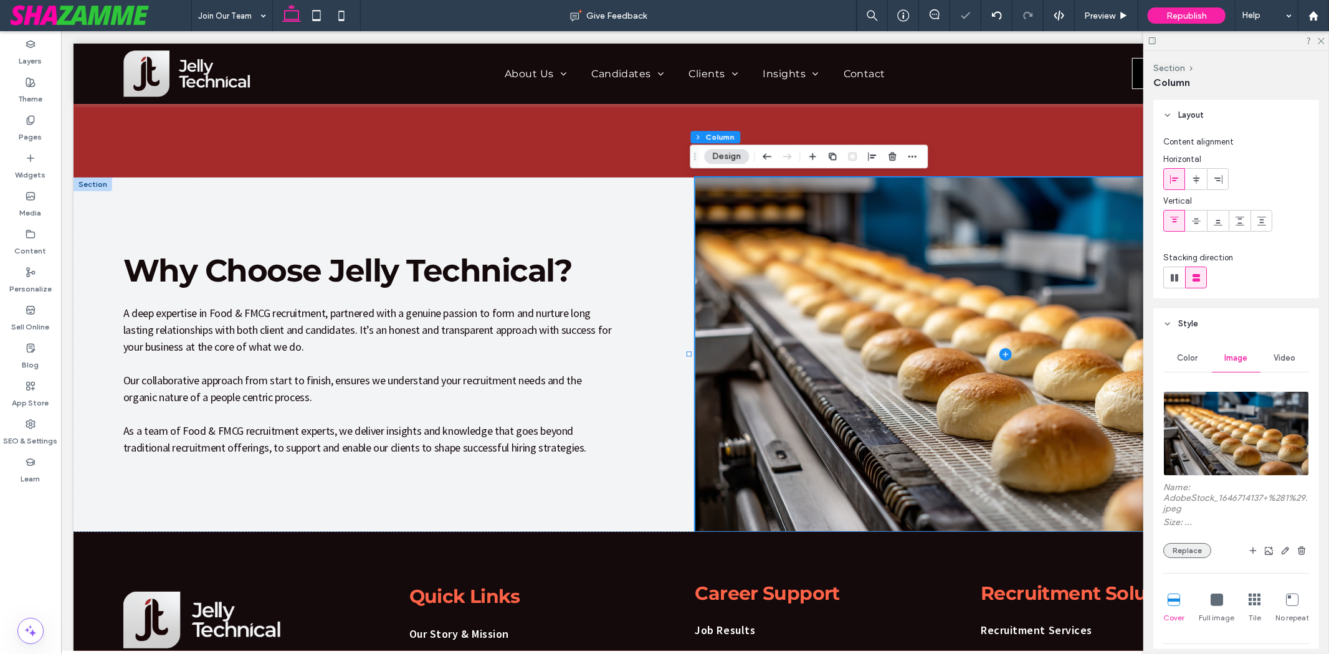
click at [1195, 554] on button "Replace" at bounding box center [1187, 550] width 48 height 15
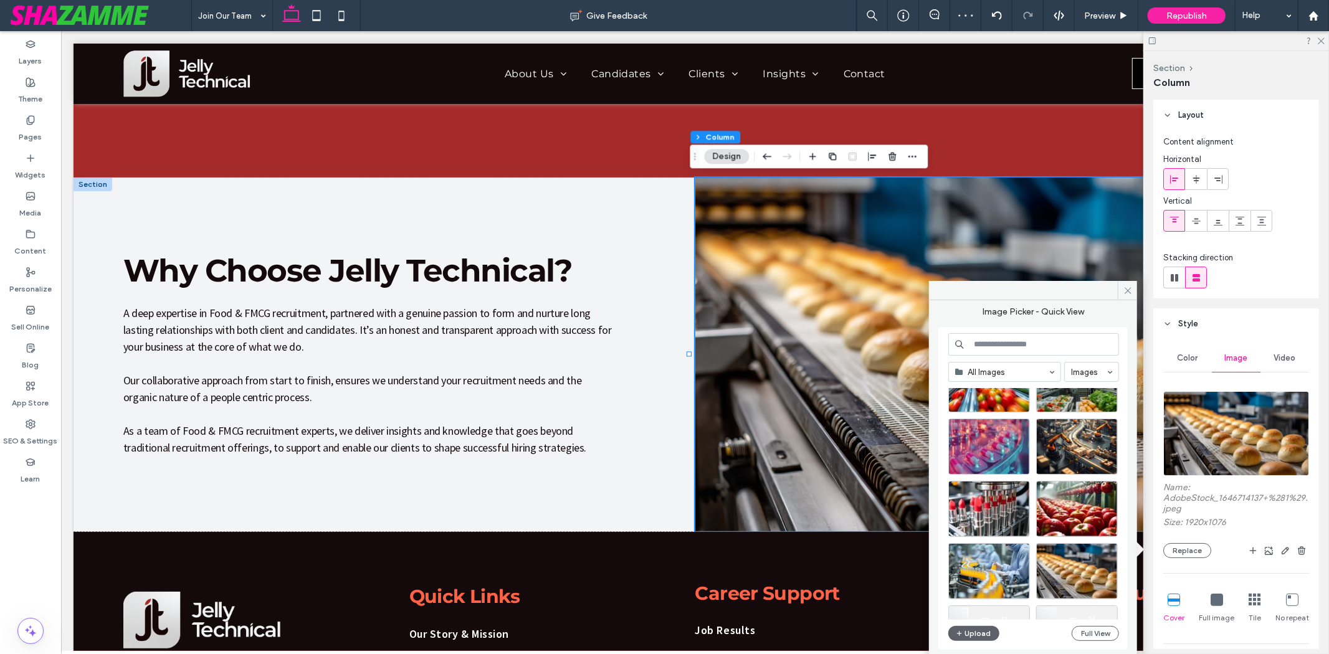
scroll to position [277, 0]
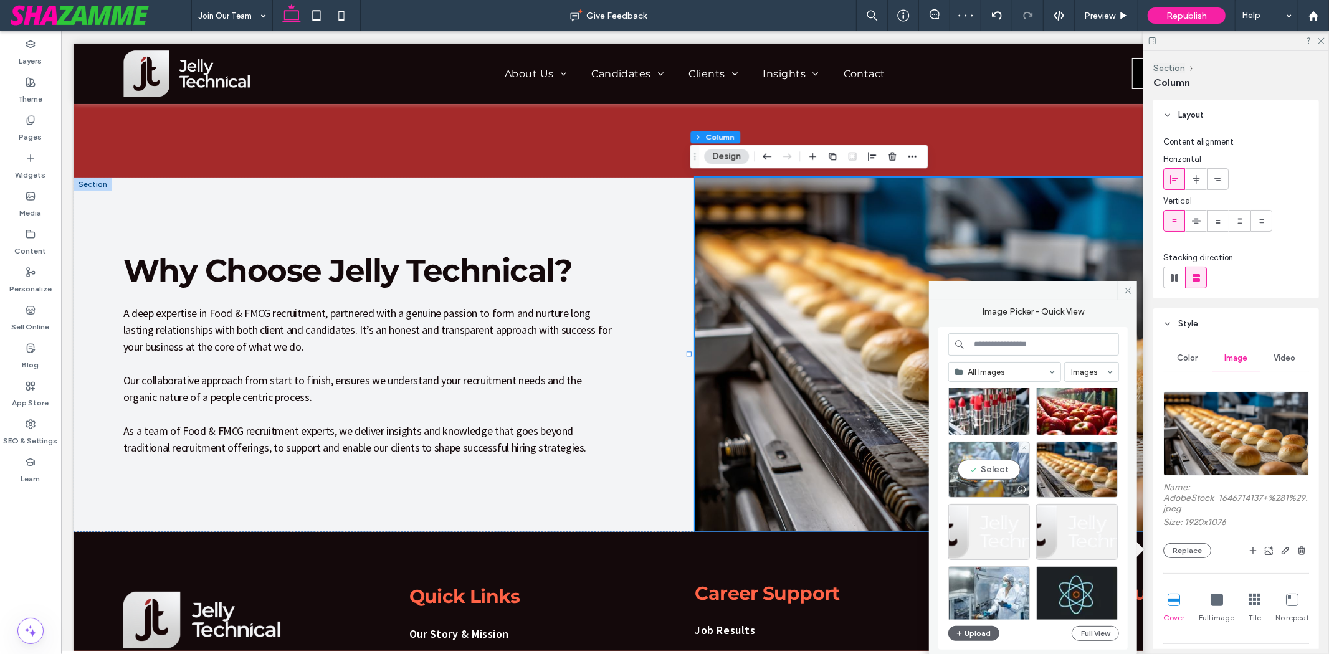
click at [992, 453] on div "Select" at bounding box center [989, 470] width 82 height 56
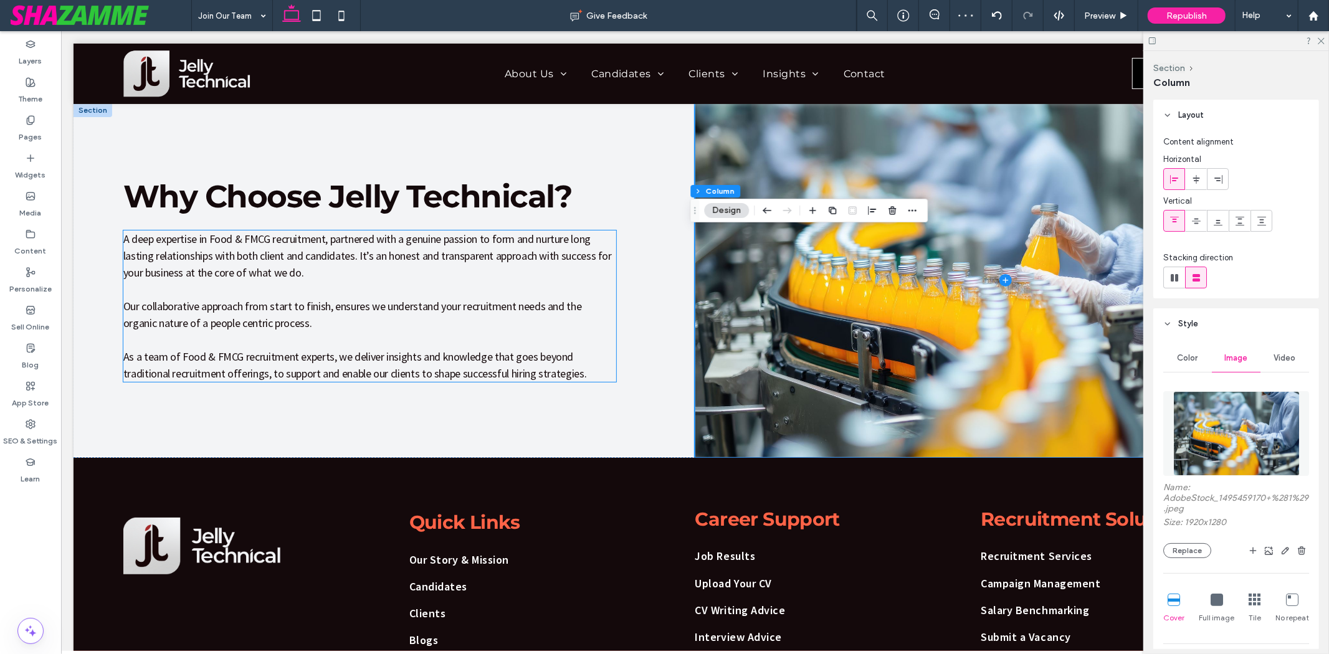
scroll to position [207, 0]
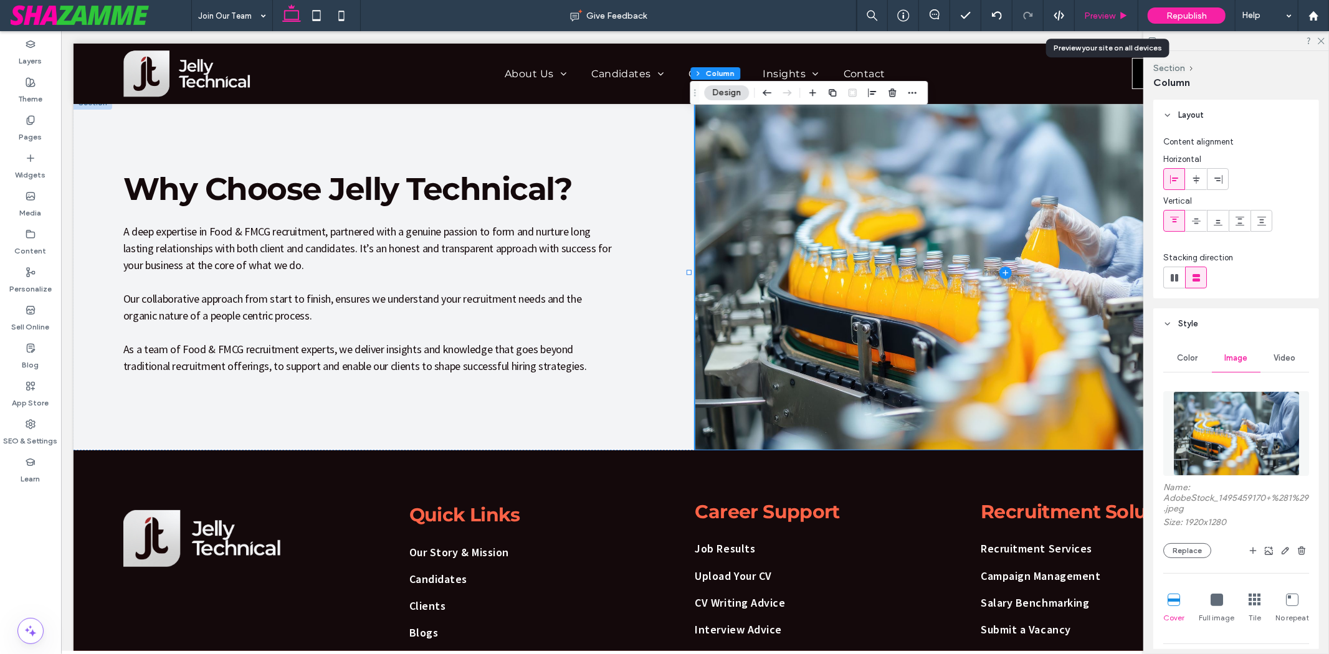
click at [1095, 15] on span "Preview" at bounding box center [1099, 16] width 31 height 11
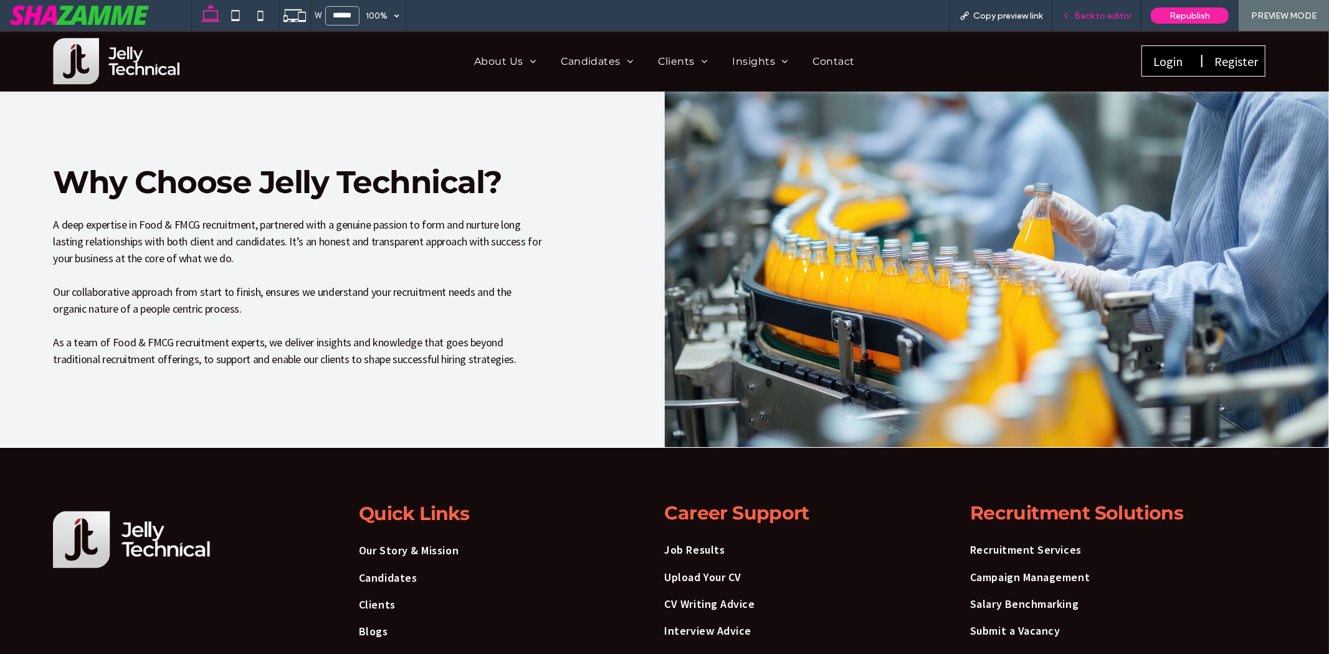
scroll to position [195, 0]
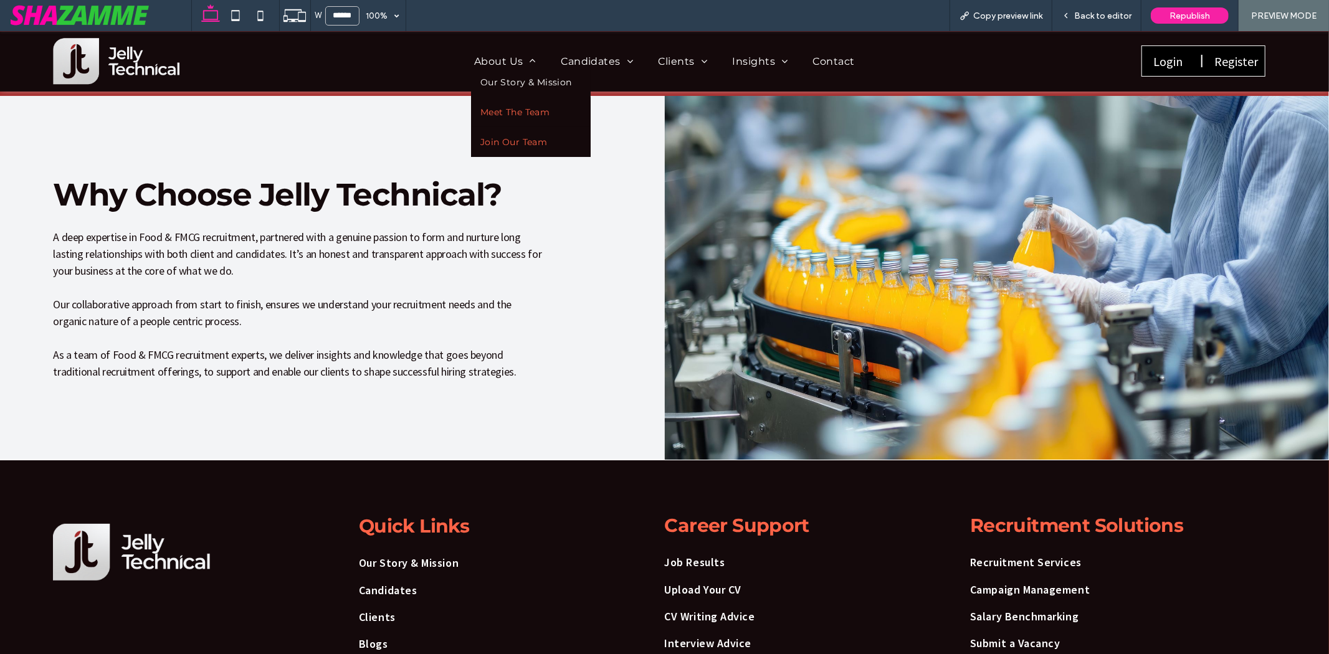
click at [526, 106] on span "Meet The Team" at bounding box center [514, 111] width 69 height 11
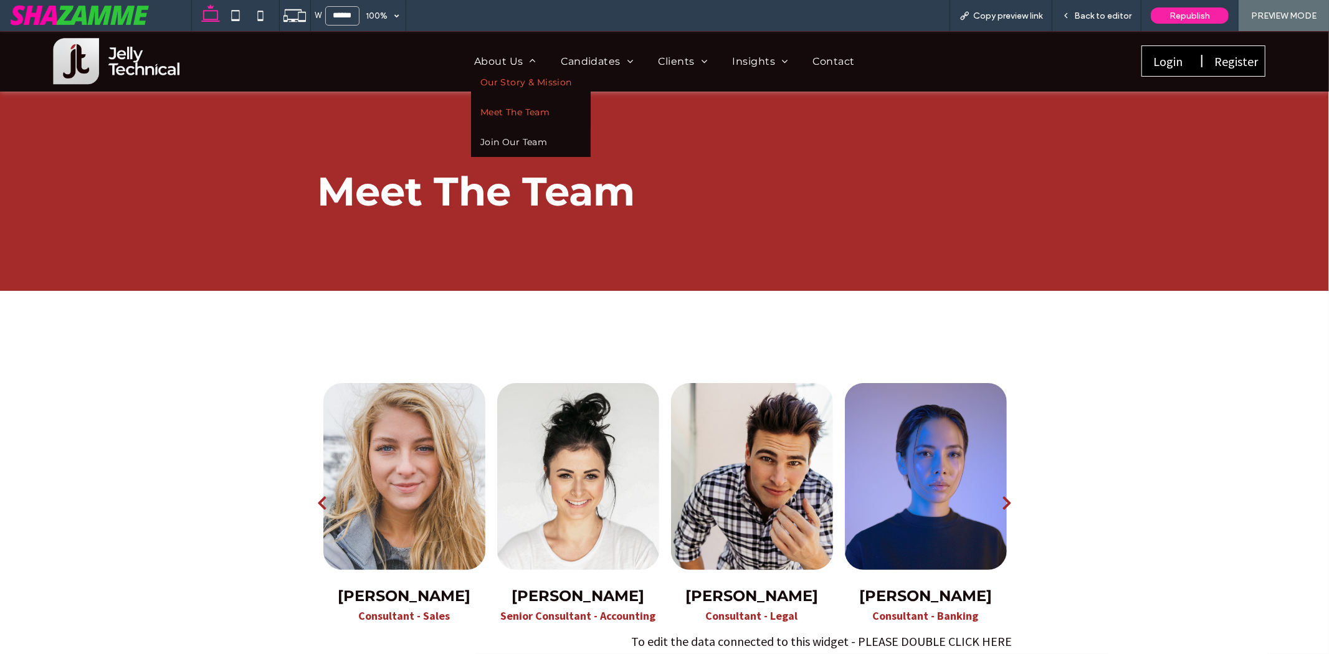
click at [508, 81] on span "Our Story & Mission" at bounding box center [526, 81] width 92 height 11
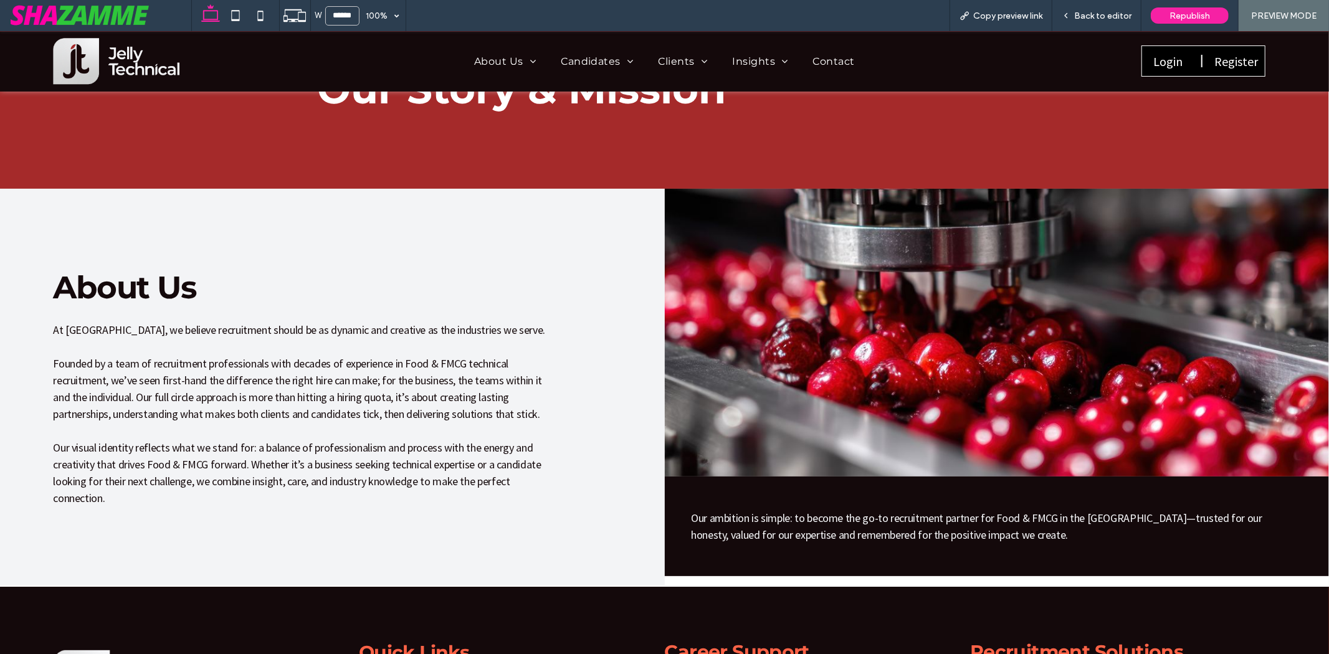
scroll to position [138, 0]
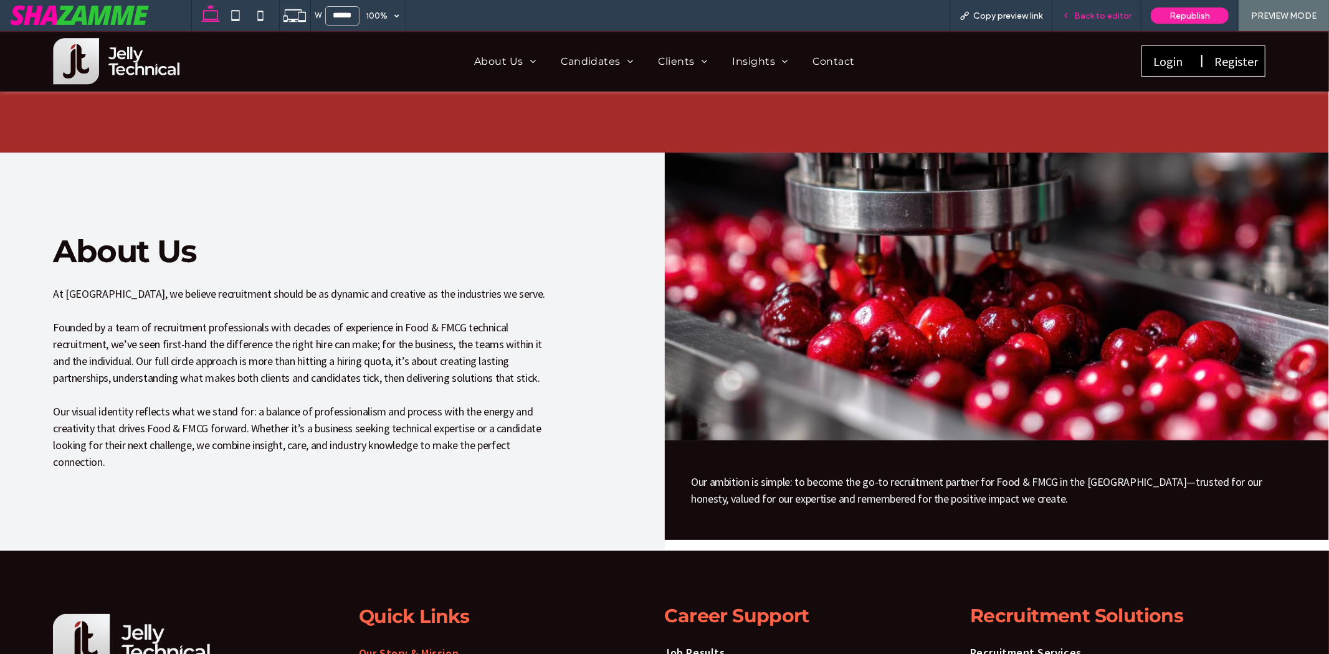
click at [1091, 15] on span "Back to editor" at bounding box center [1102, 16] width 57 height 11
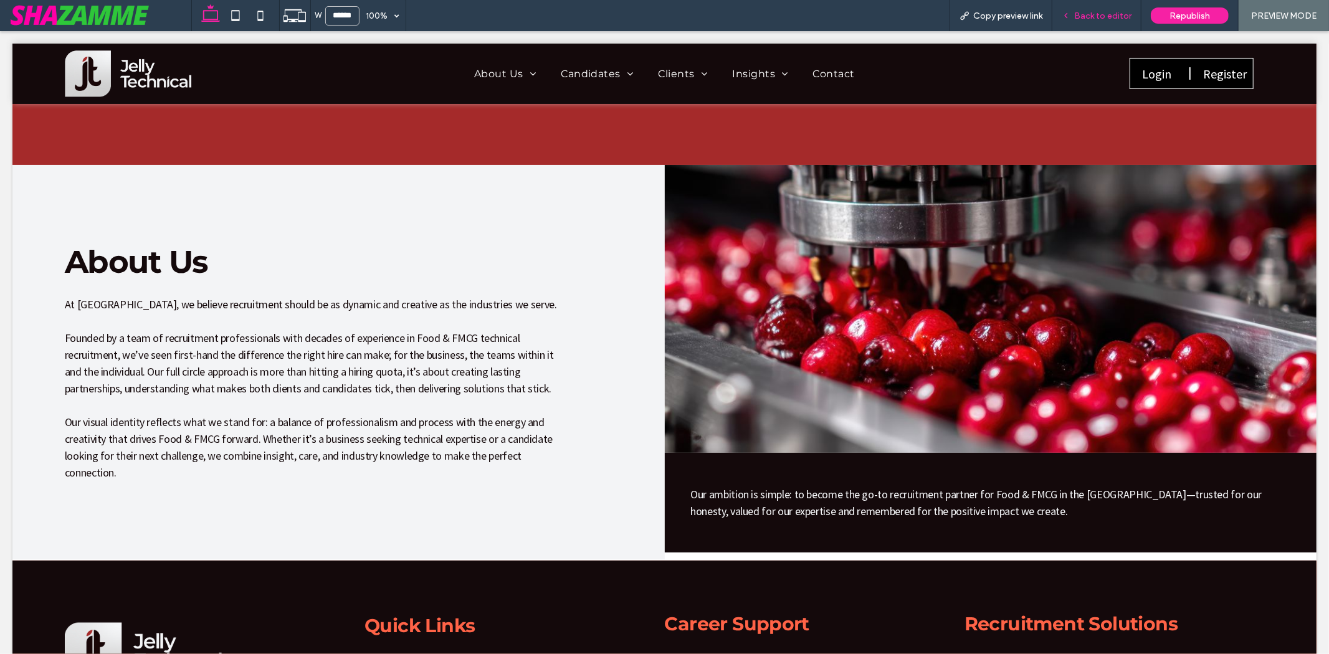
scroll to position [146, 0]
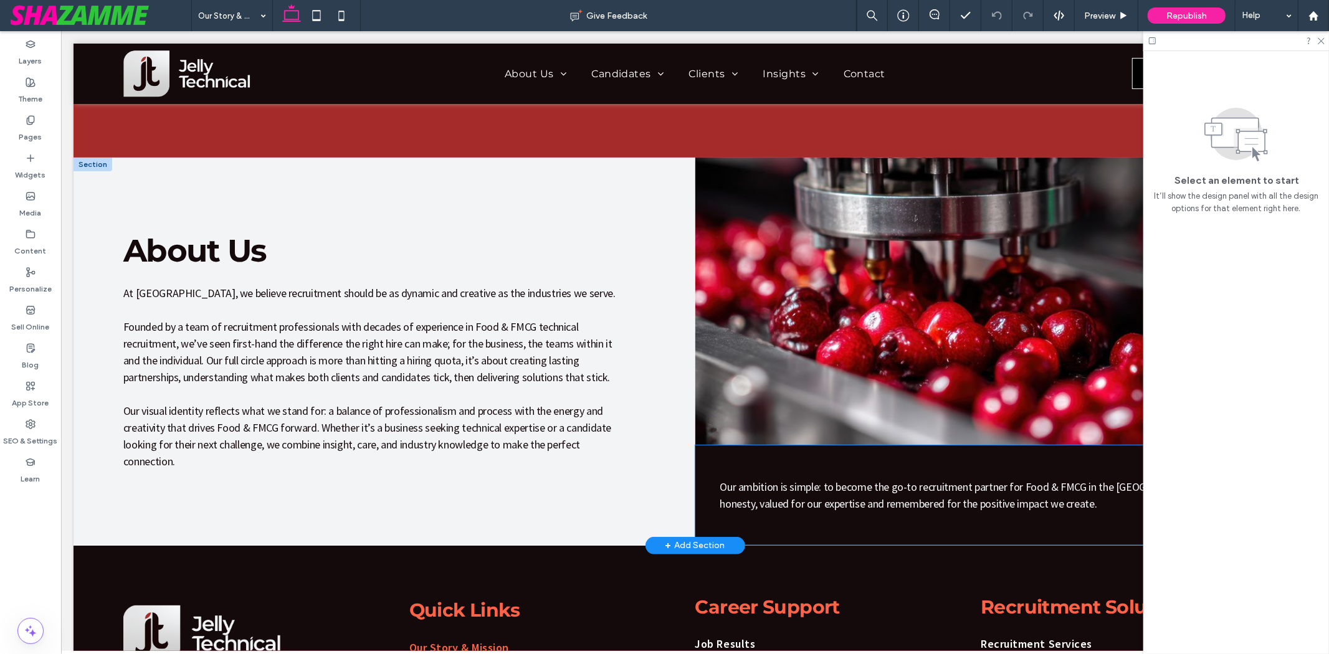
click at [744, 505] on span "Our ambition is simple: to become the go-to recruitment partner for Food & FMCG…" at bounding box center [1004, 494] width 571 height 31
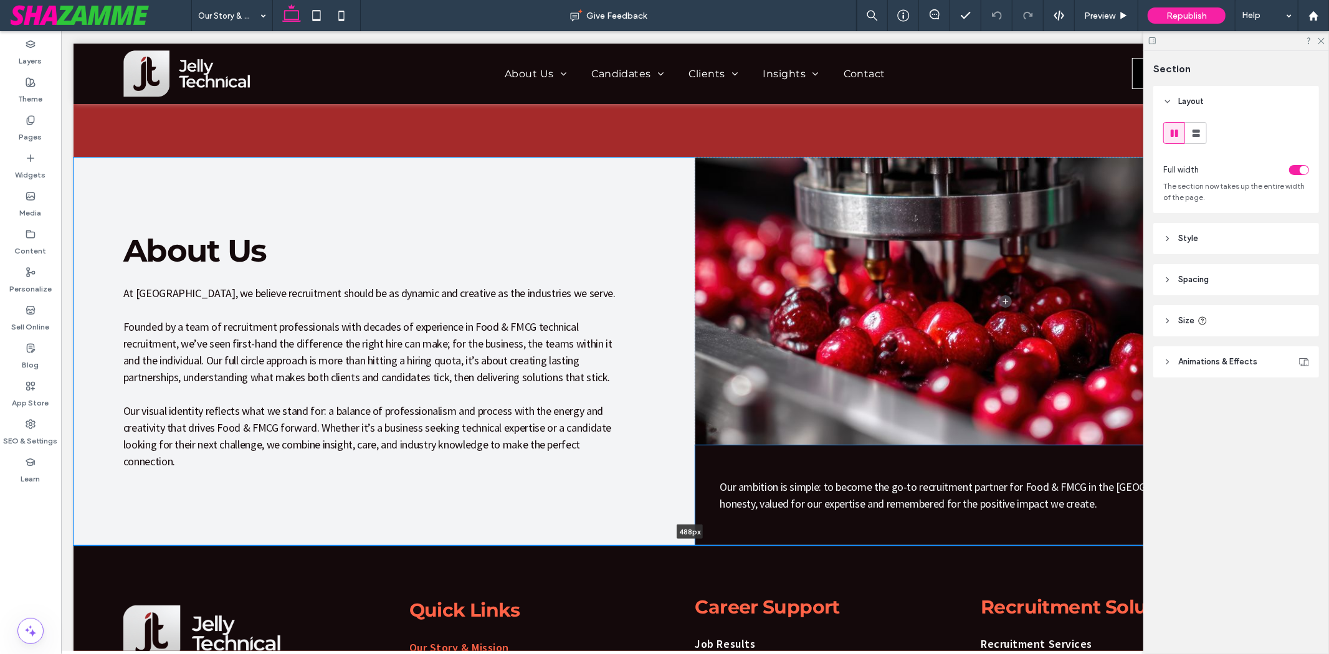
drag, startPoint x: 994, startPoint y: 541, endPoint x: 972, endPoint y: 439, distance: 104.3
click at [978, 446] on div "About Us At Jelly Technical, we believe recruitment should be as dynamic and cr…" at bounding box center [694, 351] width 1243 height 388
type input "***"
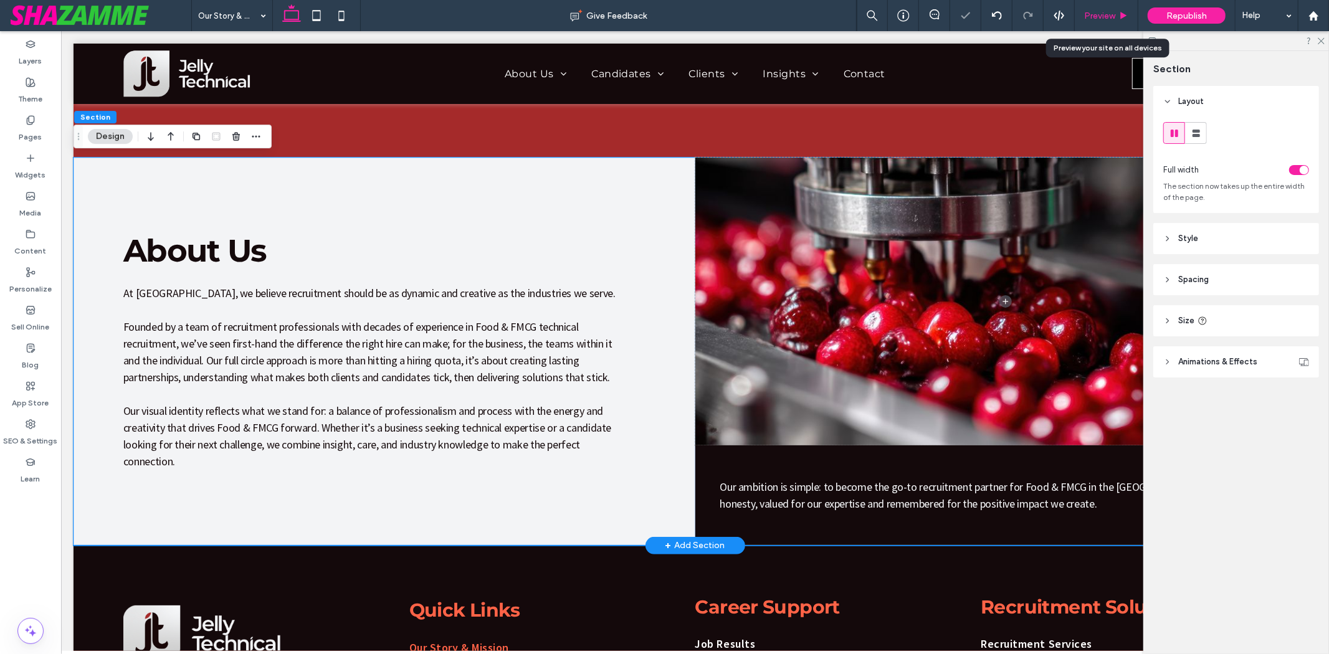
click at [1093, 5] on div "Preview" at bounding box center [1107, 15] width 64 height 31
click at [1106, 15] on span "Preview" at bounding box center [1099, 16] width 31 height 11
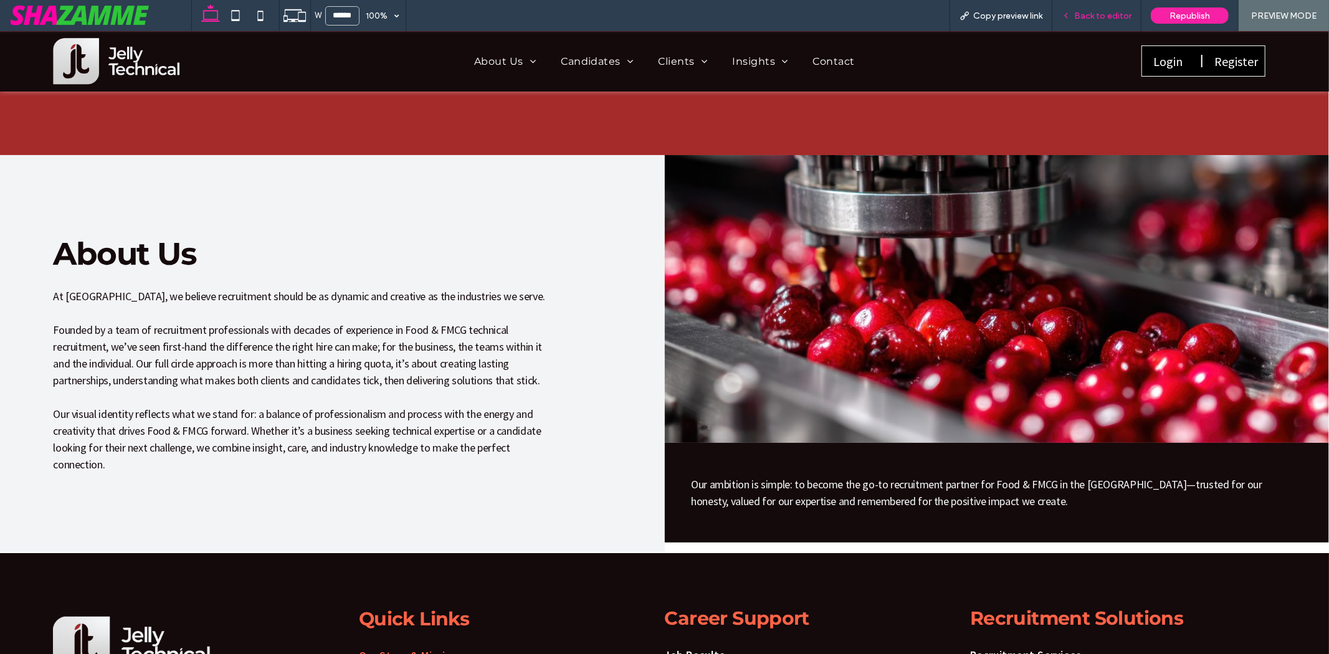
scroll to position [138, 0]
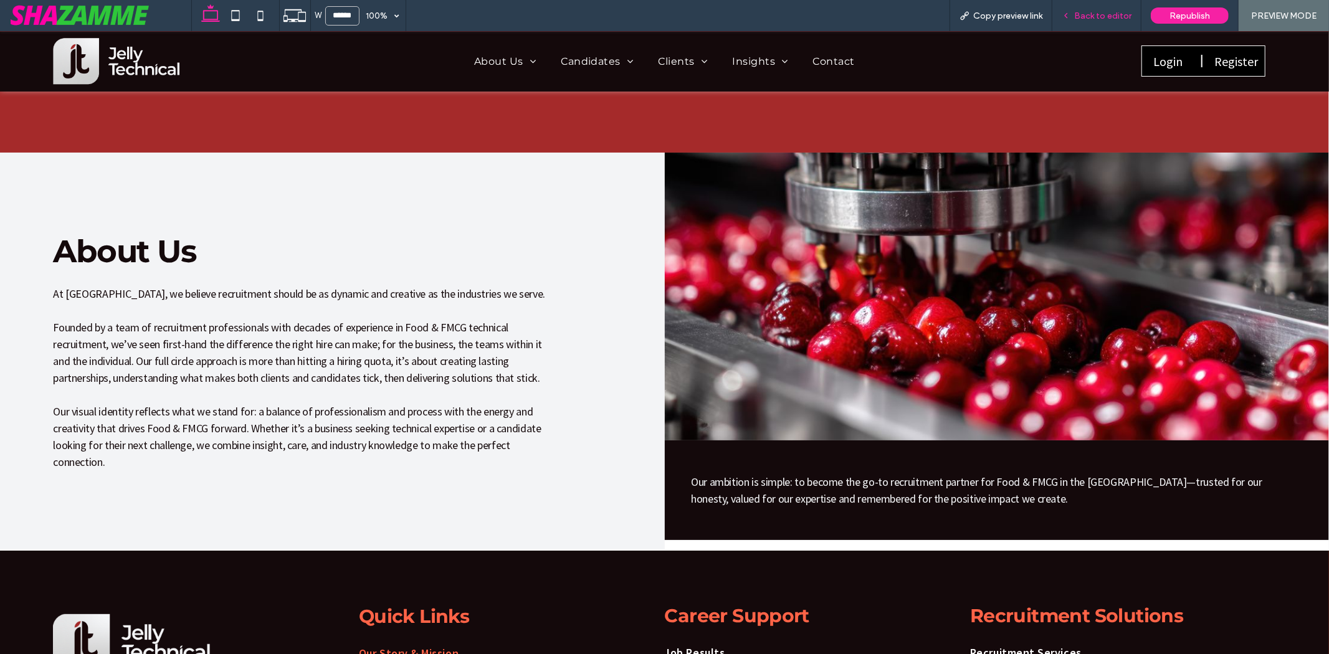
click at [1083, 13] on span "Back to editor" at bounding box center [1102, 16] width 57 height 11
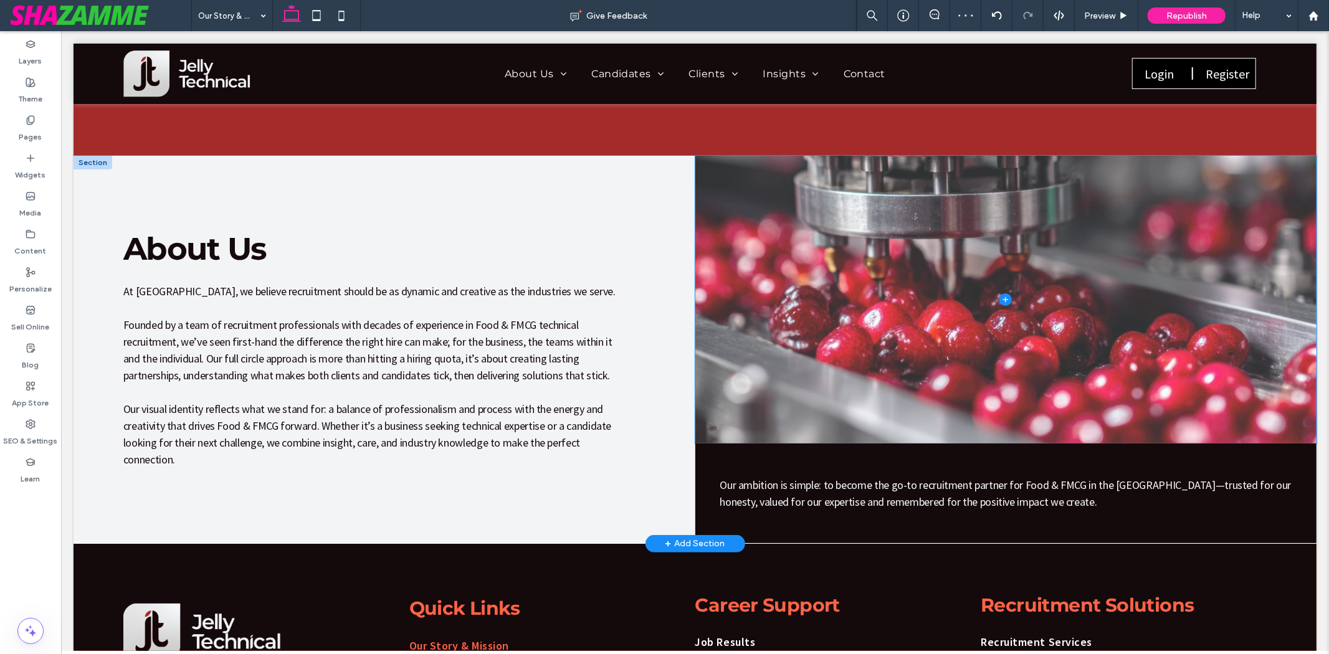
scroll to position [146, 0]
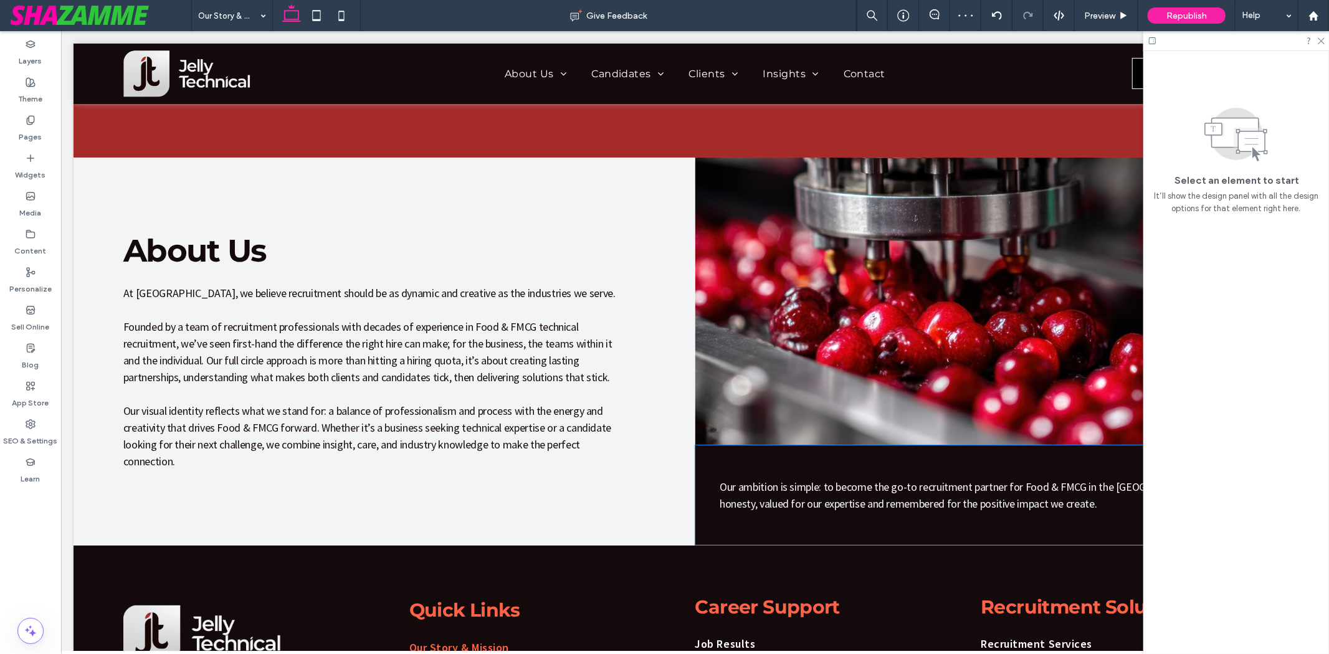
click at [711, 460] on div "Our ambition is simple: to become the go-to recruitment partner for Food & FMCG…" at bounding box center [1006, 495] width 622 height 100
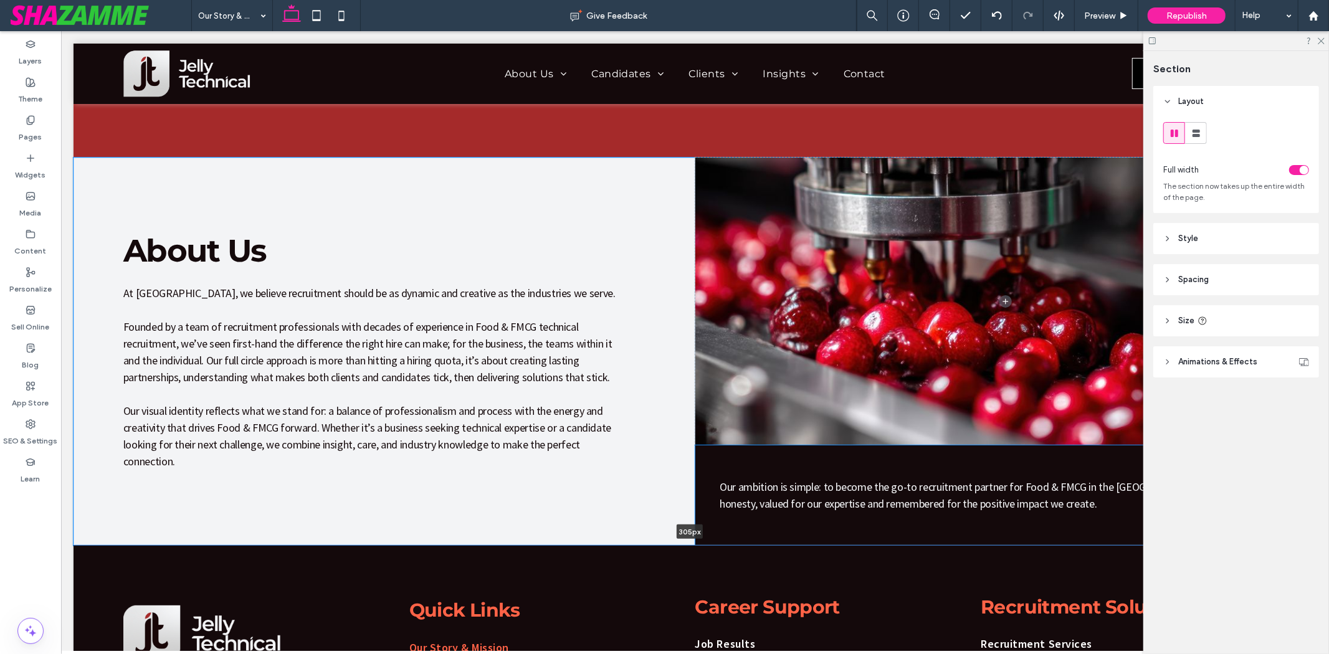
drag, startPoint x: 999, startPoint y: 543, endPoint x: 995, endPoint y: 346, distance: 196.9
click at [995, 346] on div "About Us At Jelly Technical, we believe recruitment should be as dynamic and cr…" at bounding box center [694, 351] width 1243 height 388
type input "***"
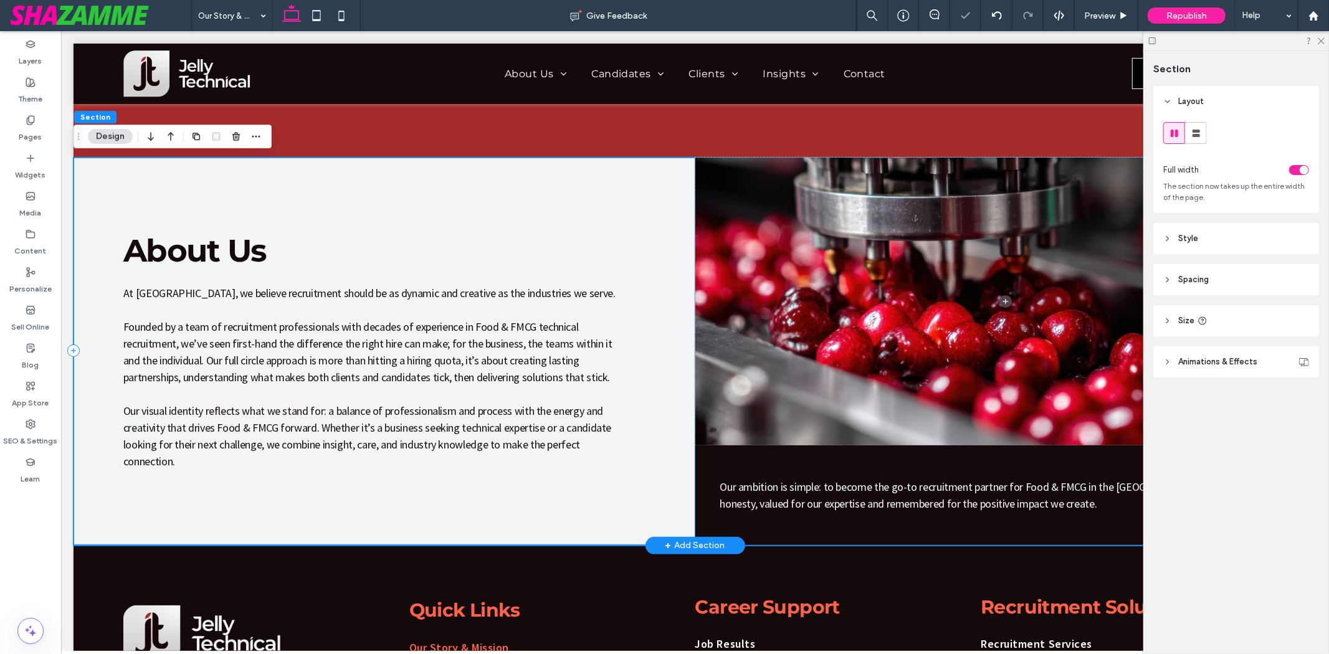
click at [218, 497] on div "About Us At Jelly Technical, we believe recruitment should be as dynamic and cr…" at bounding box center [384, 350] width 622 height 387
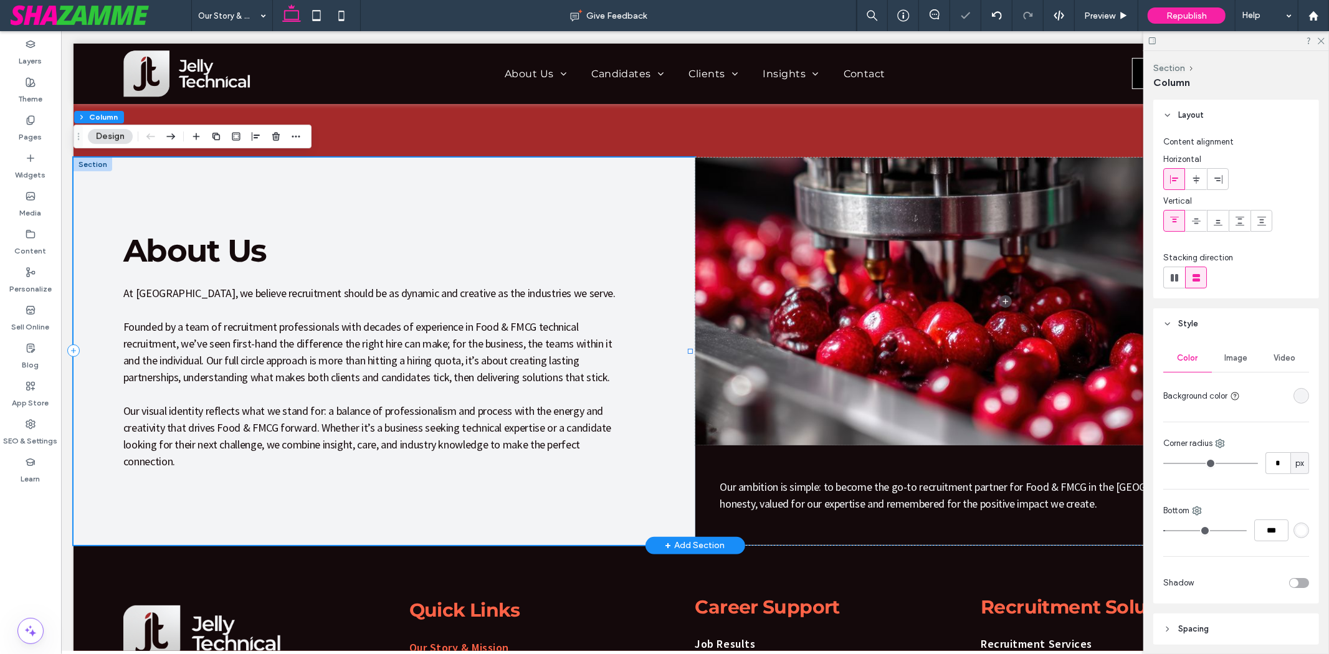
click at [255, 537] on div "About Us At Jelly Technical, we believe recruitment should be as dynamic and cr…" at bounding box center [384, 350] width 622 height 387
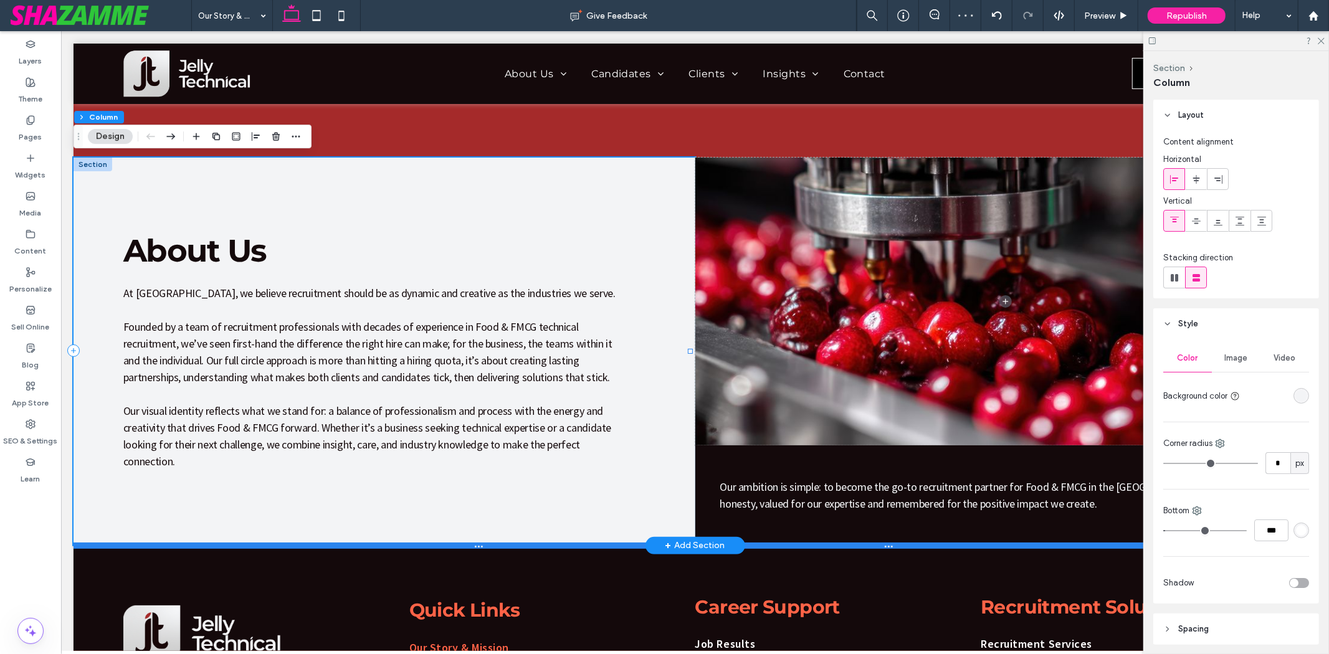
click at [253, 542] on div at bounding box center [689, 545] width 1233 height 6
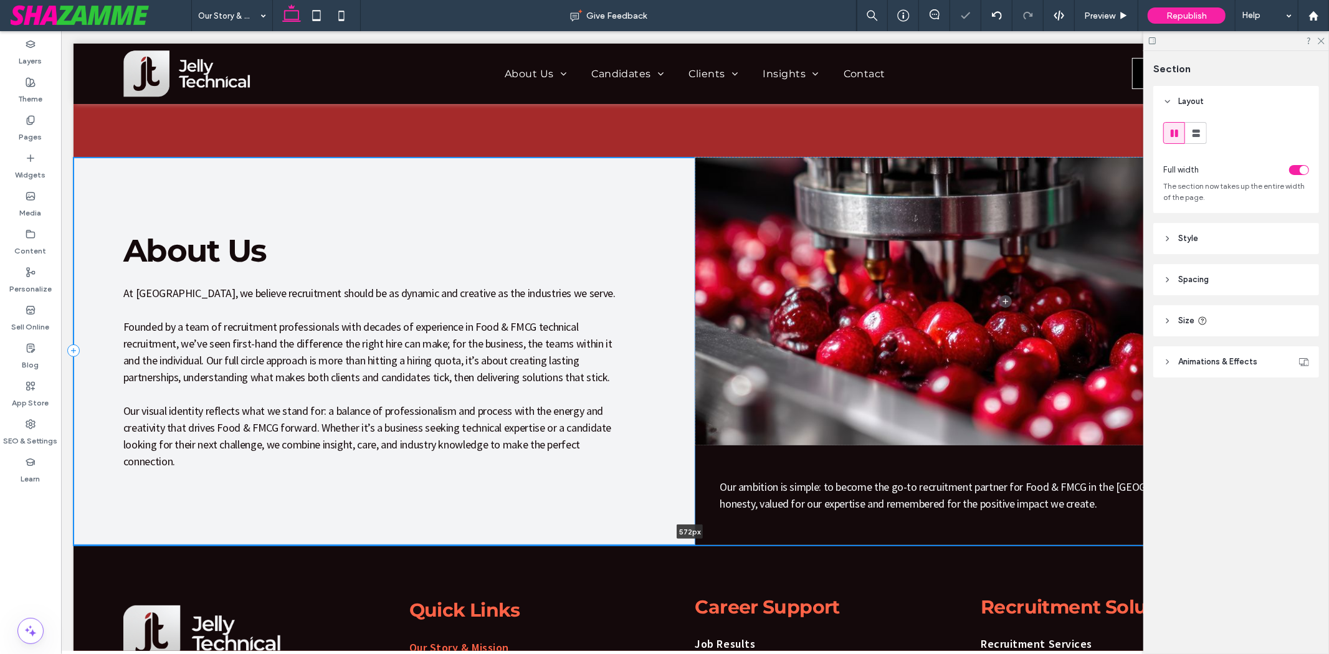
drag, startPoint x: 253, startPoint y: 542, endPoint x: 262, endPoint y: 507, distance: 36.1
click at [262, 511] on div "About Us At Jelly Technical, we believe recruitment should be as dynamic and cr…" at bounding box center [694, 351] width 1243 height 388
type input "***"
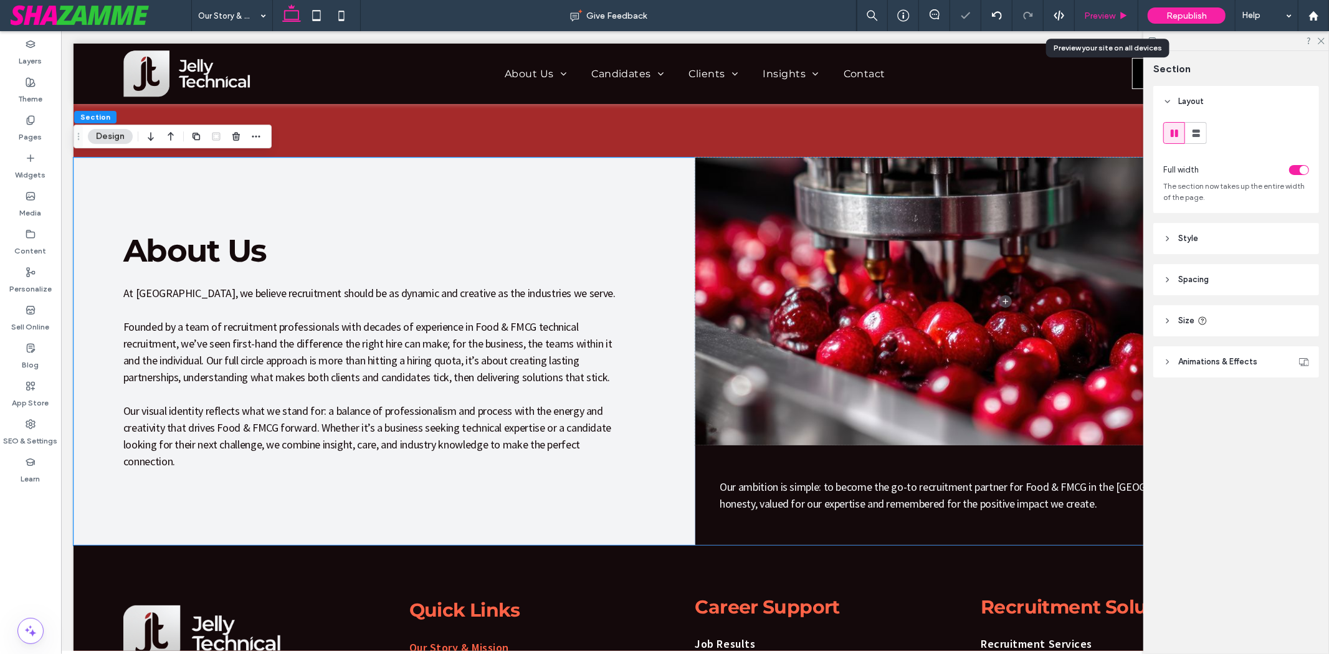
click at [1100, 19] on span "Preview" at bounding box center [1099, 16] width 31 height 11
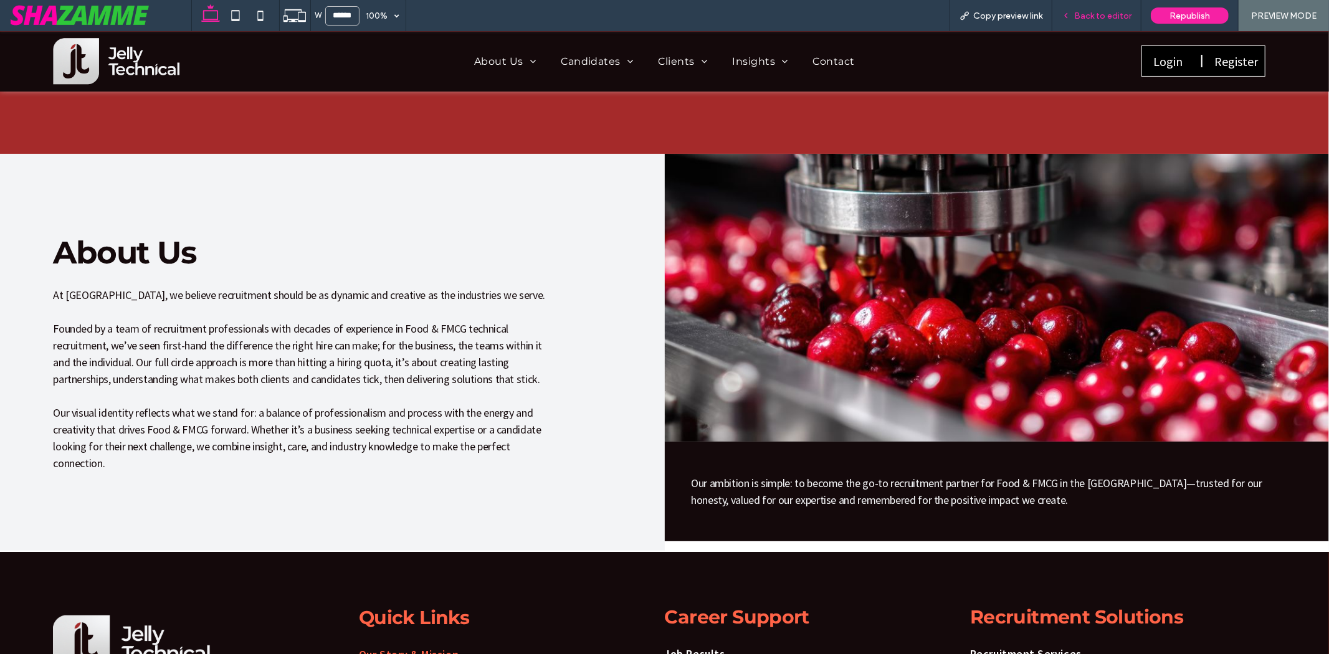
scroll to position [138, 0]
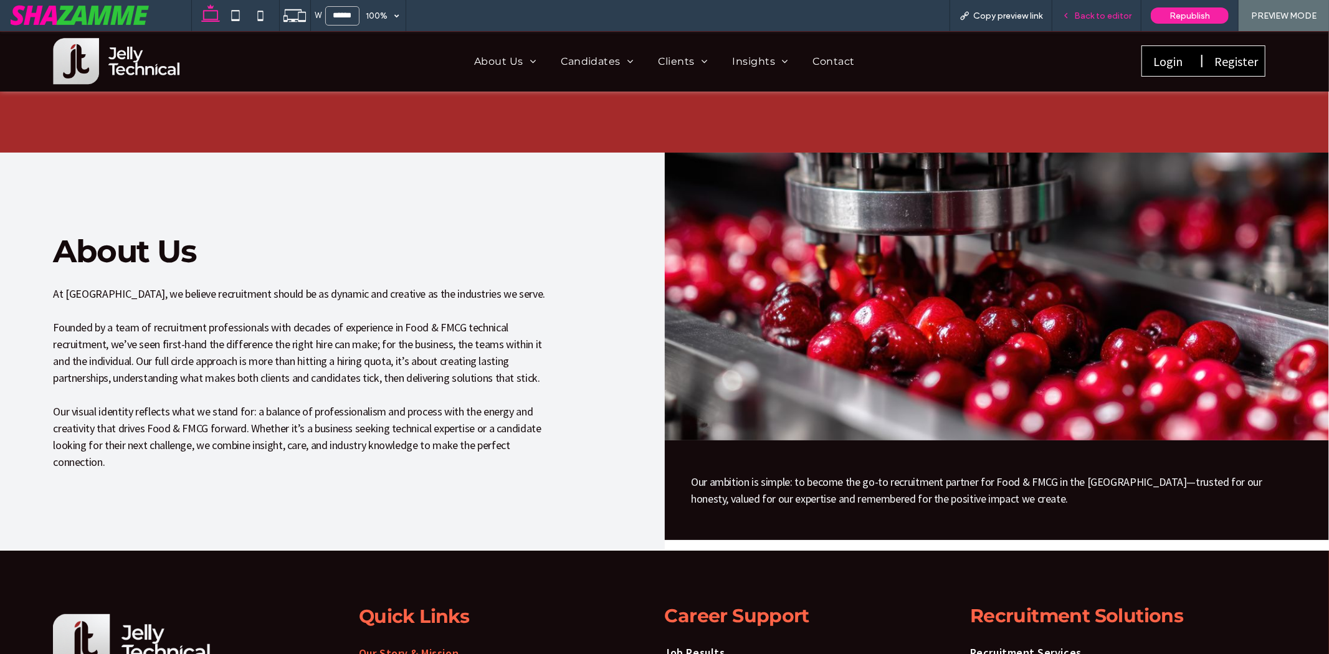
click at [1115, 14] on span "Back to editor" at bounding box center [1102, 16] width 57 height 11
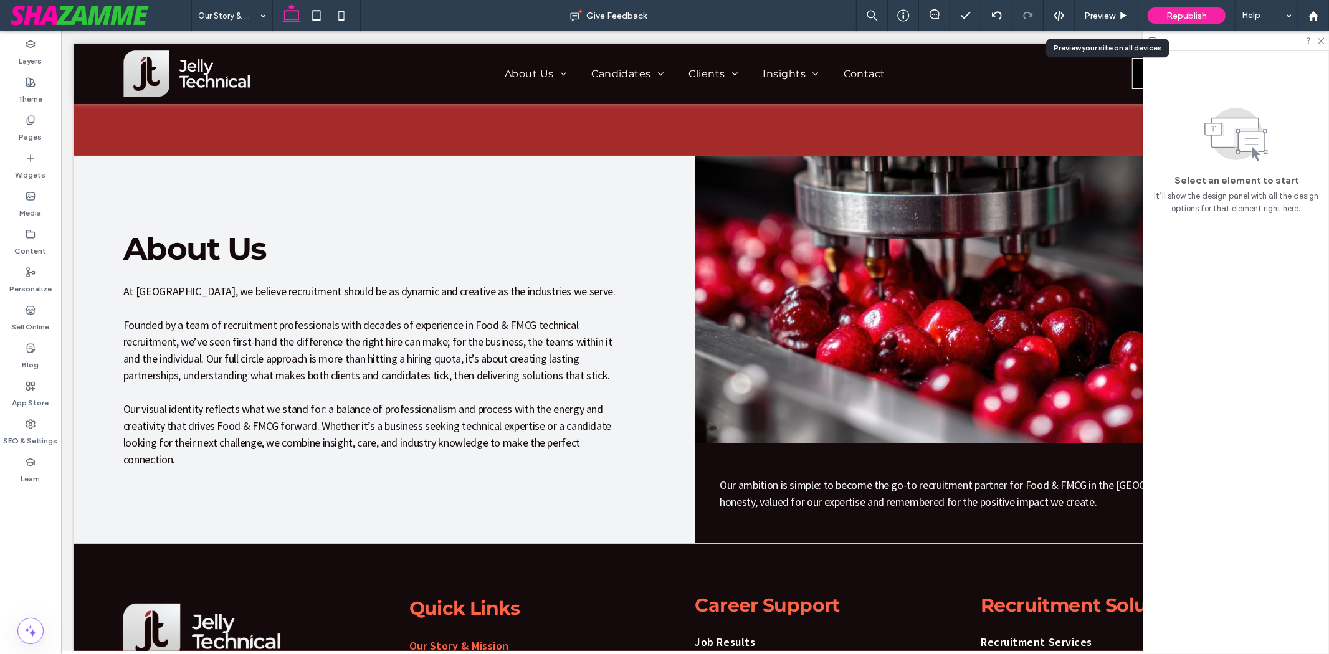
scroll to position [146, 0]
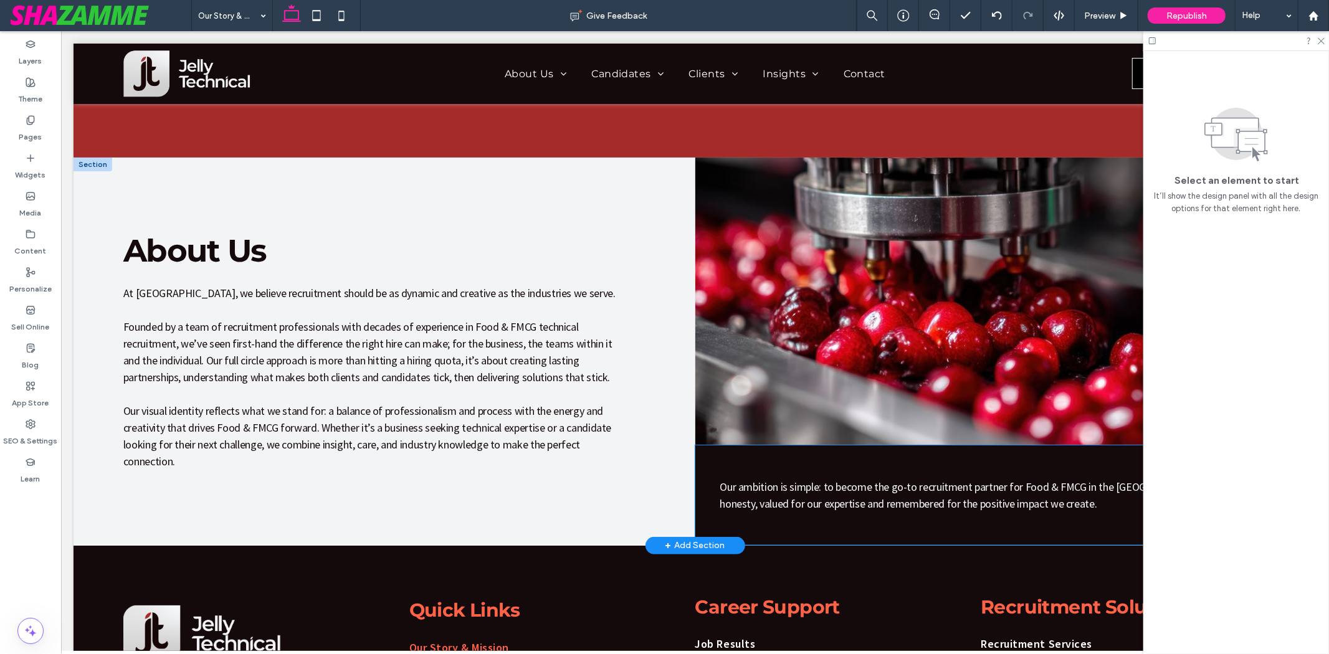
click at [794, 482] on span "Our ambition is simple: to become the go-to recruitment partner for Food & FMCG…" at bounding box center [1004, 494] width 571 height 31
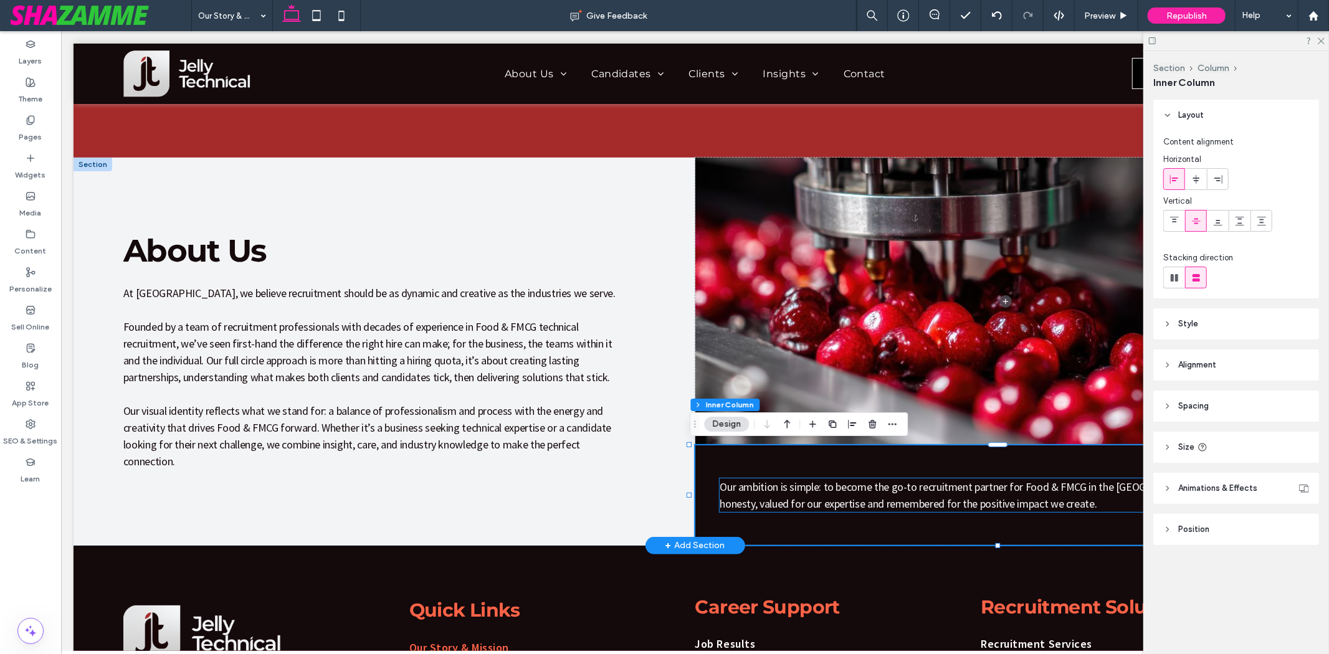
click at [825, 490] on span "Our ambition is simple: to become the go-to recruitment partner for Food & FMCG…" at bounding box center [1004, 494] width 571 height 31
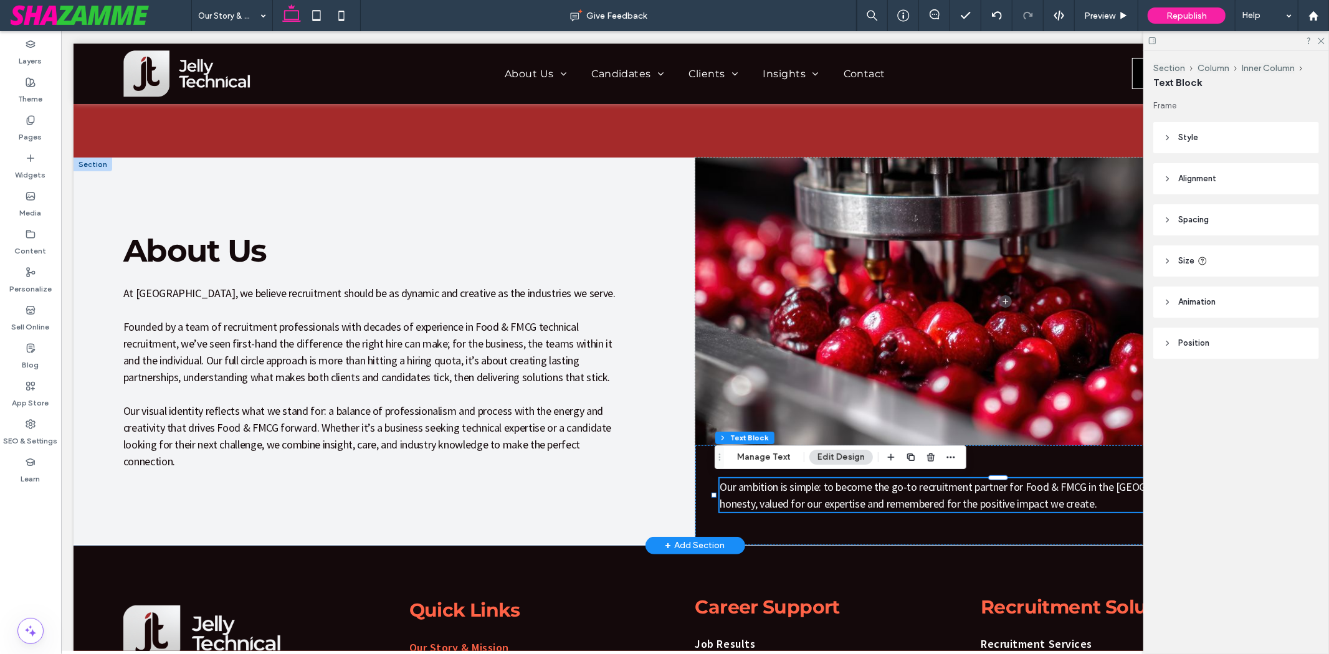
click at [825, 490] on span "Our ambition is simple: to become the go-to recruitment partner for Food & FMCG…" at bounding box center [1004, 494] width 571 height 31
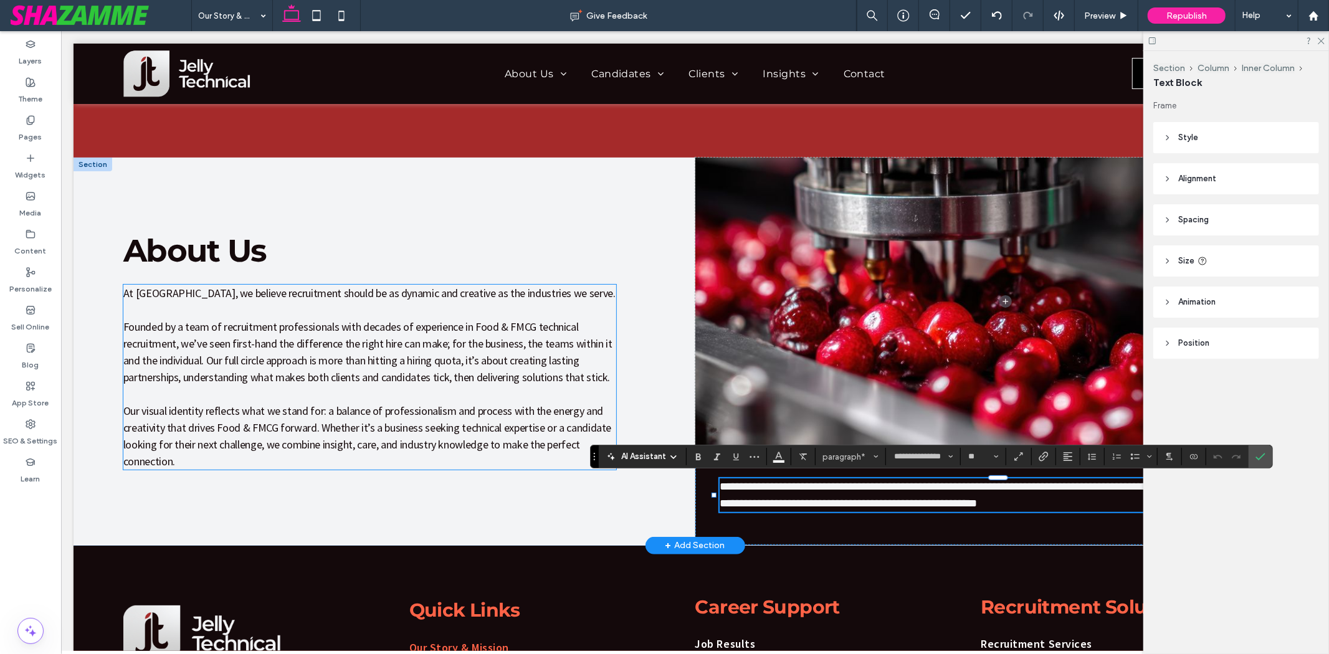
click at [273, 455] on p "Our visual identity reflects what we stand for: a balance of professionalism an…" at bounding box center [369, 435] width 493 height 67
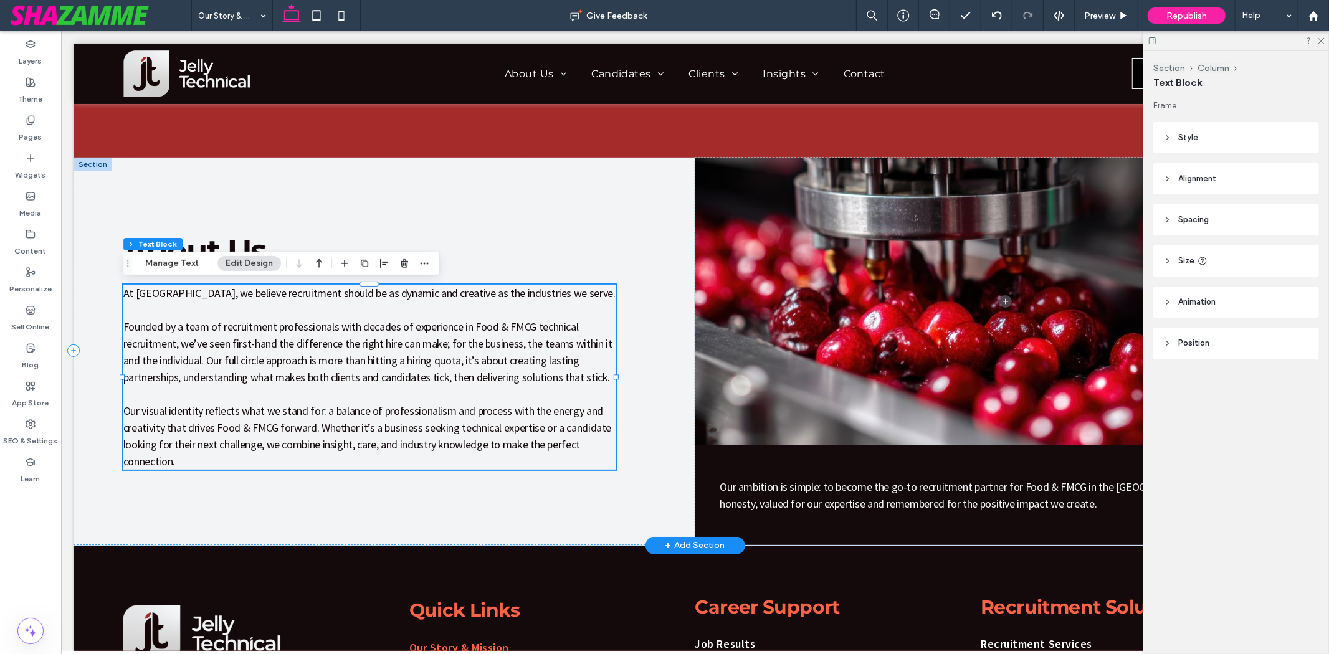
click at [273, 455] on p "Our visual identity reflects what we stand for: a balance of professionalism an…" at bounding box center [369, 435] width 493 height 67
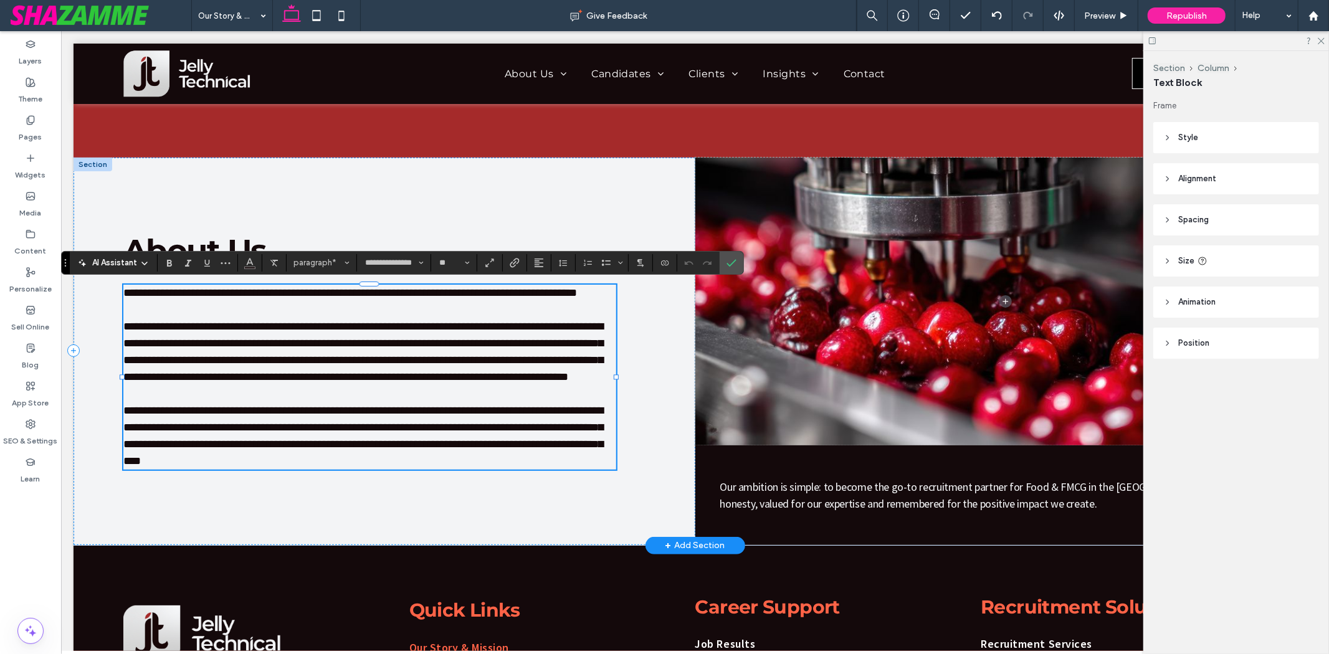
click at [268, 458] on p "**********" at bounding box center [369, 435] width 493 height 67
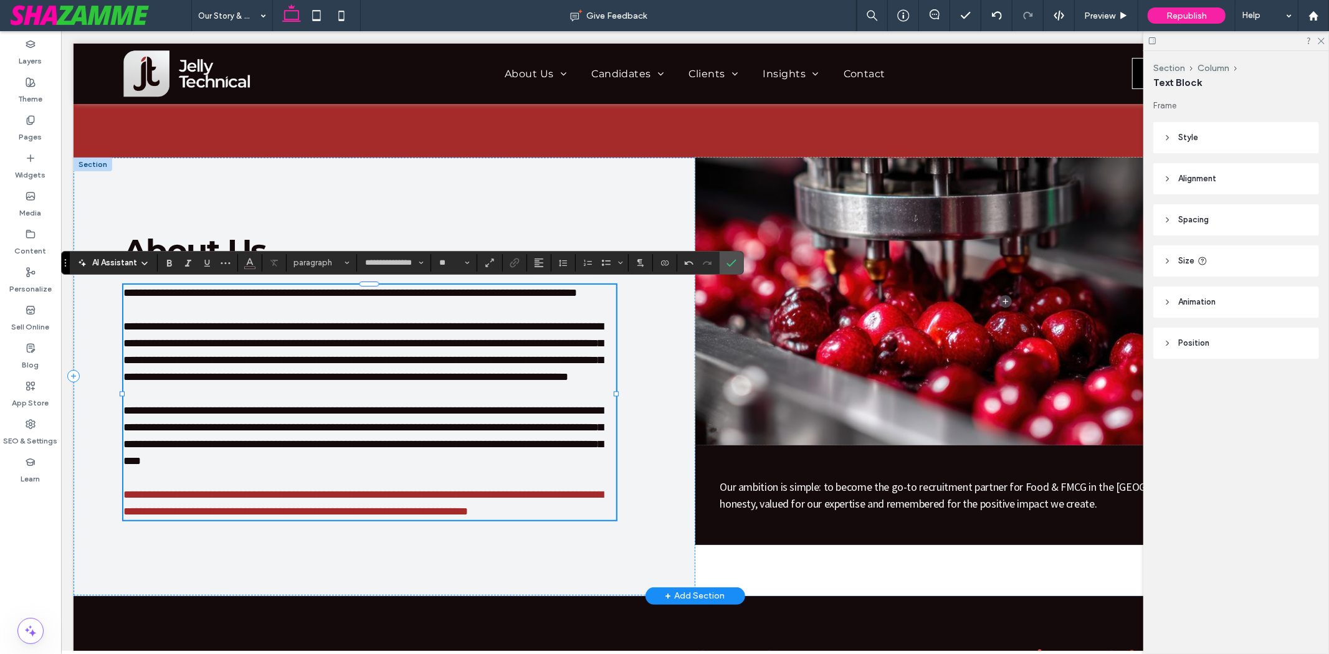
scroll to position [0, 0]
type input "**"
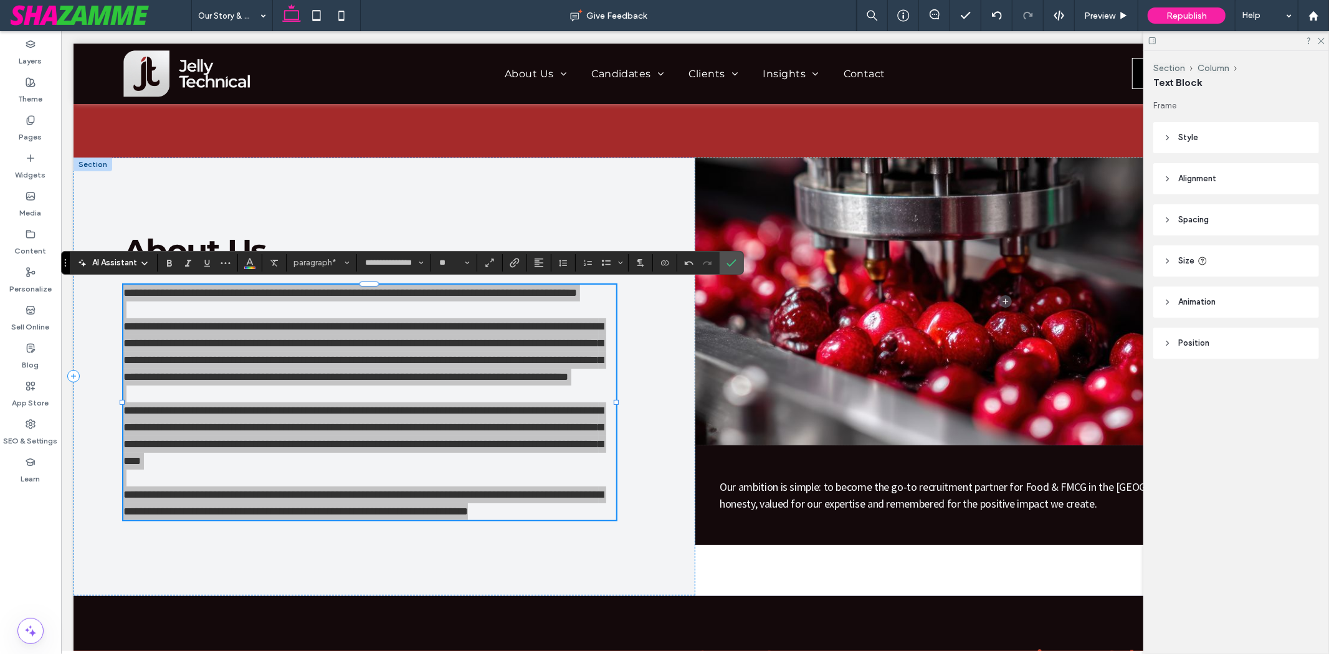
click at [239, 264] on section at bounding box center [250, 262] width 24 height 17
click at [243, 264] on button "Color" at bounding box center [249, 262] width 19 height 17
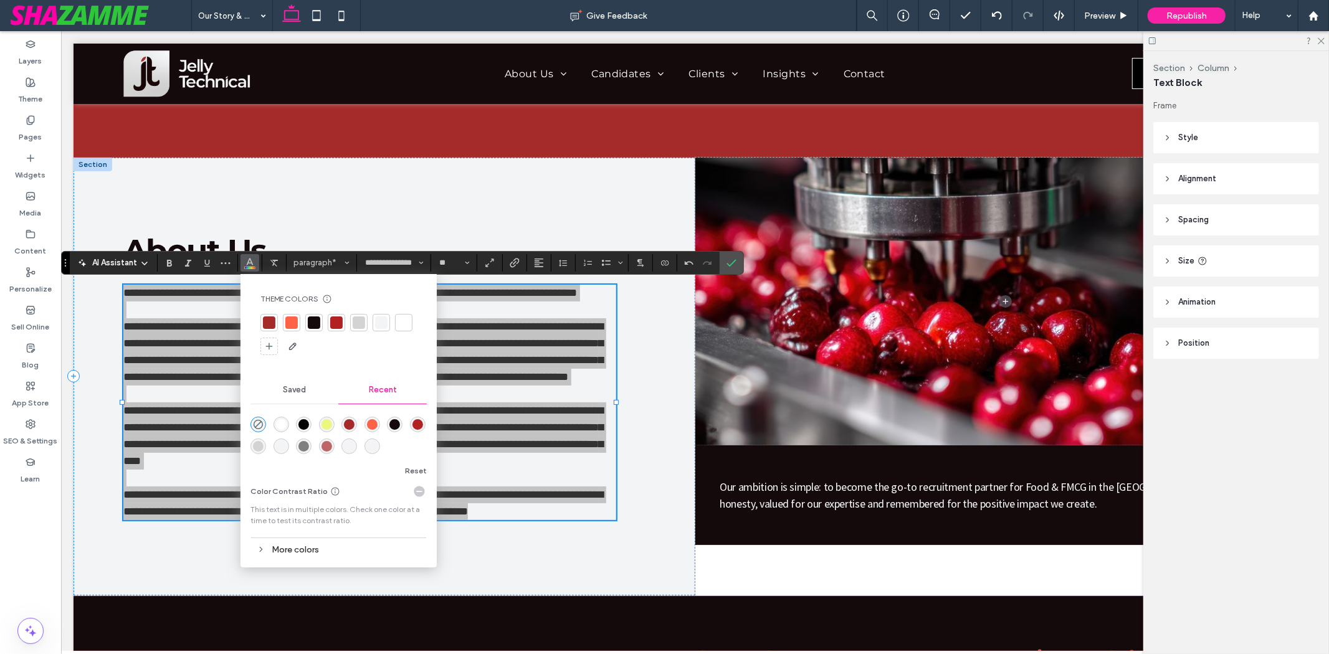
click at [319, 318] on div at bounding box center [314, 322] width 12 height 12
click at [738, 269] on label "Confirm" at bounding box center [731, 263] width 19 height 22
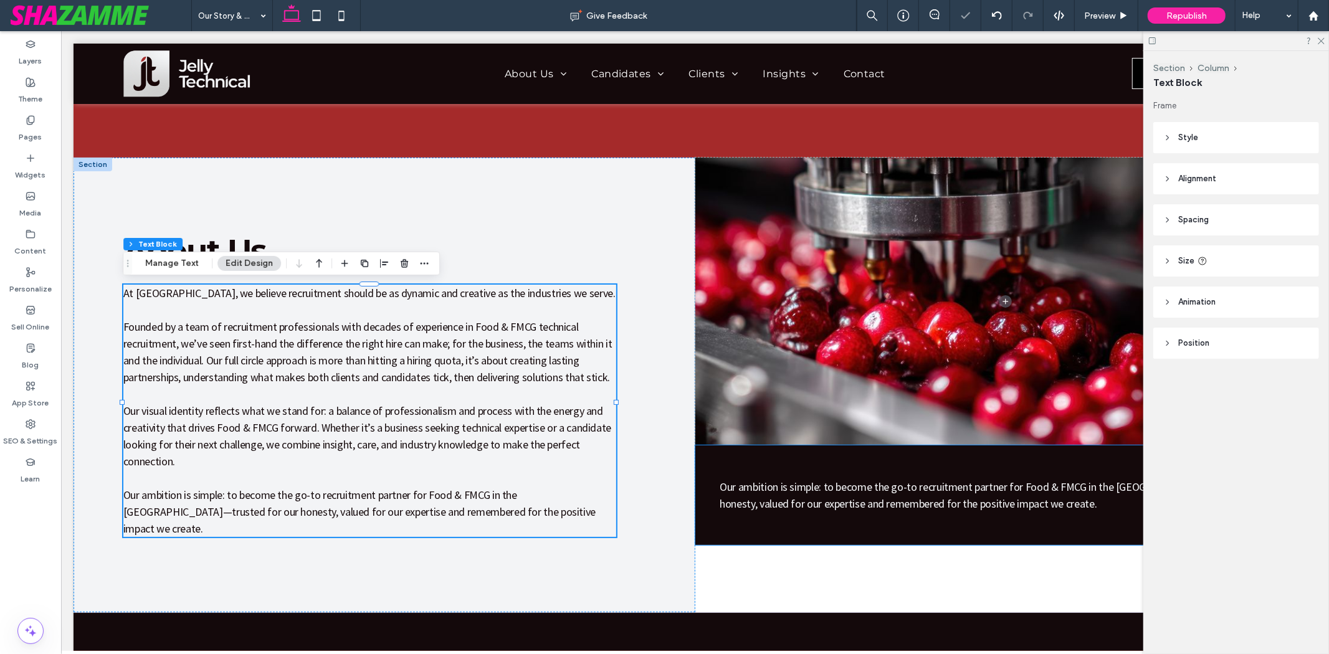
click at [715, 453] on div "Our ambition is simple: to become the go-to recruitment partner for Food & FMCG…" at bounding box center [1006, 495] width 622 height 100
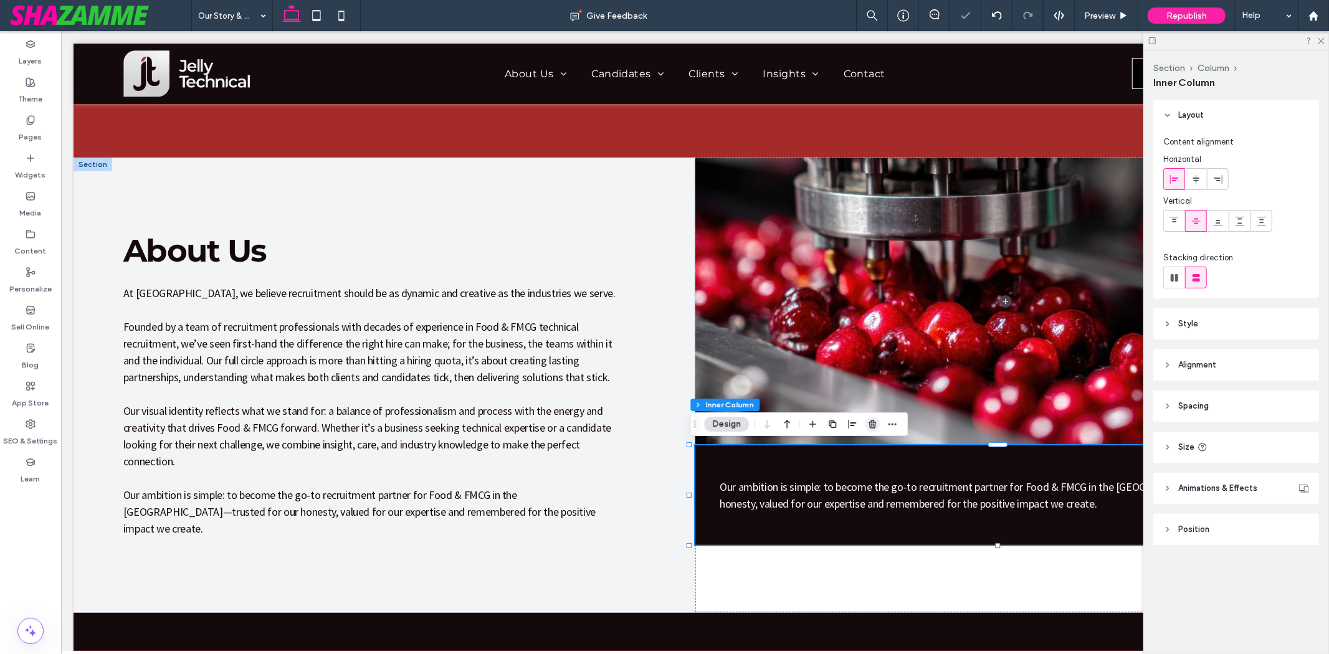
click at [873, 422] on use "button" at bounding box center [871, 424] width 7 height 8
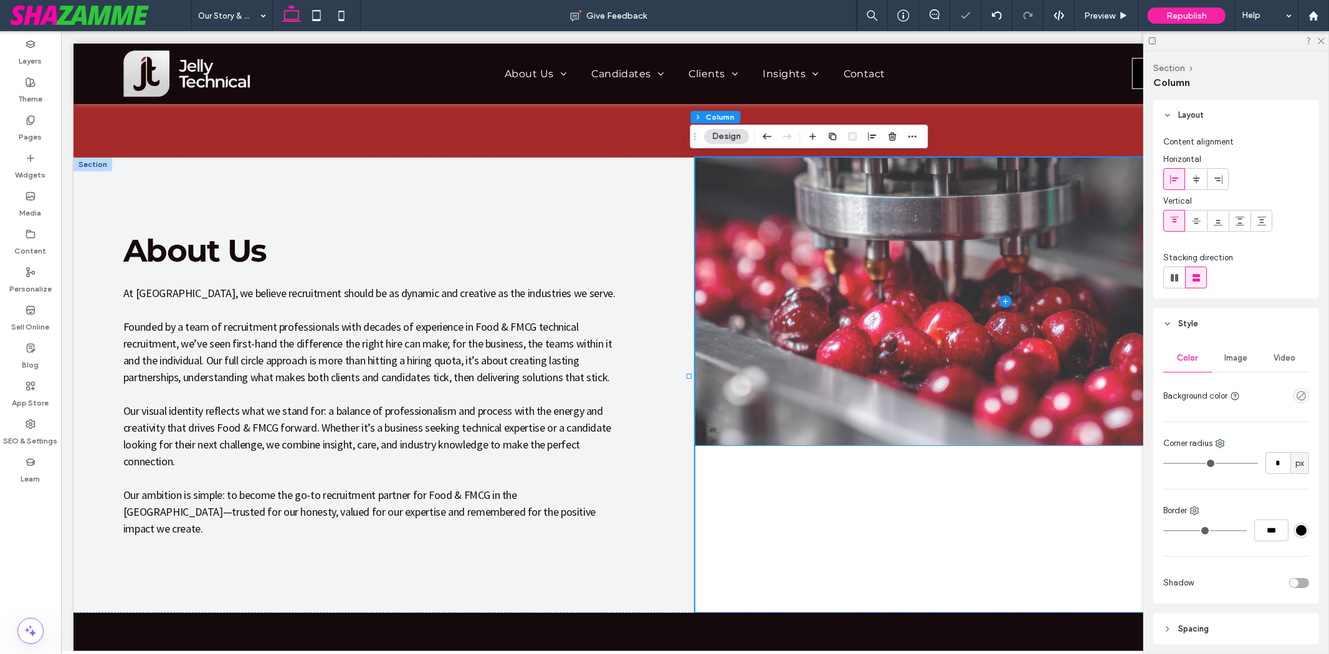
click at [835, 414] on span at bounding box center [1006, 301] width 622 height 288
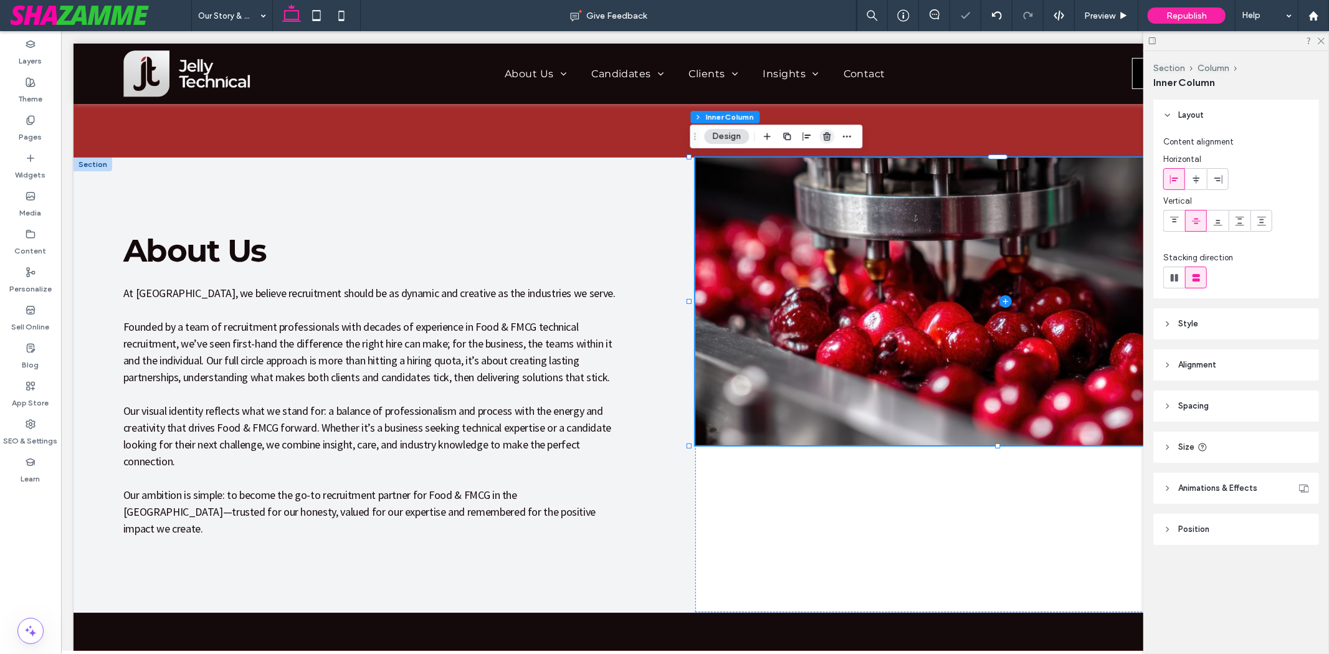
click at [826, 141] on icon "button" at bounding box center [827, 136] width 10 height 10
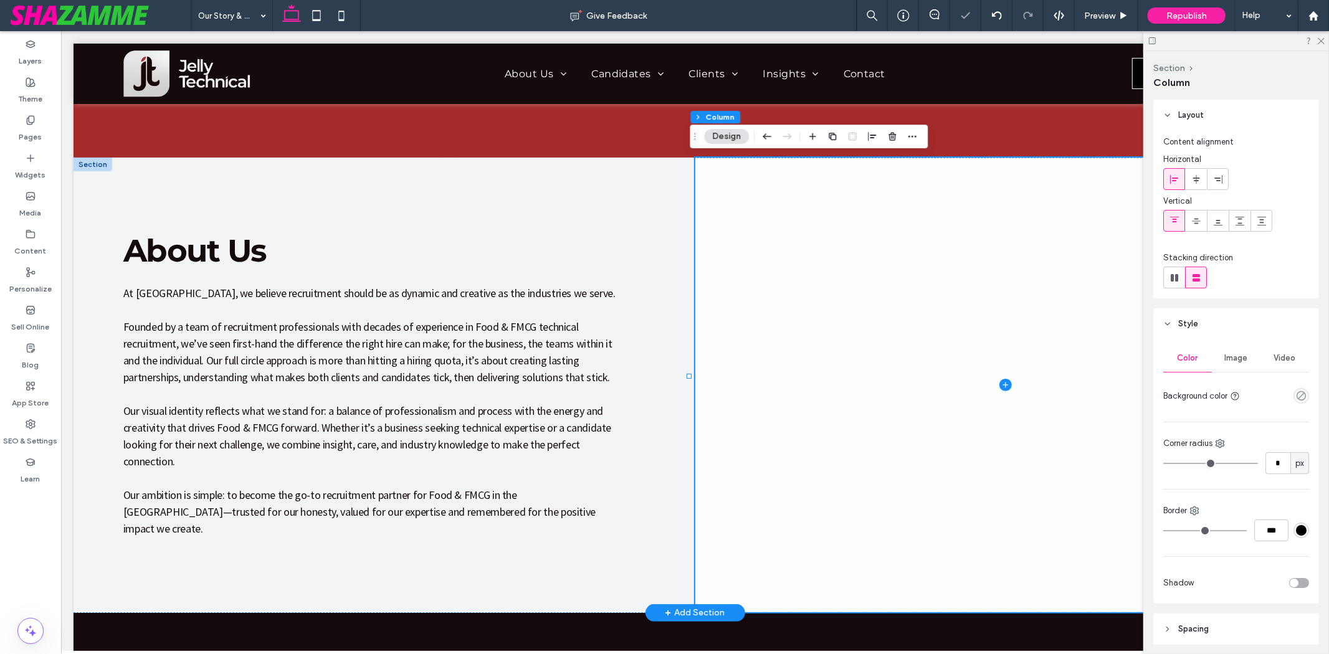
click at [813, 202] on span at bounding box center [1006, 384] width 622 height 455
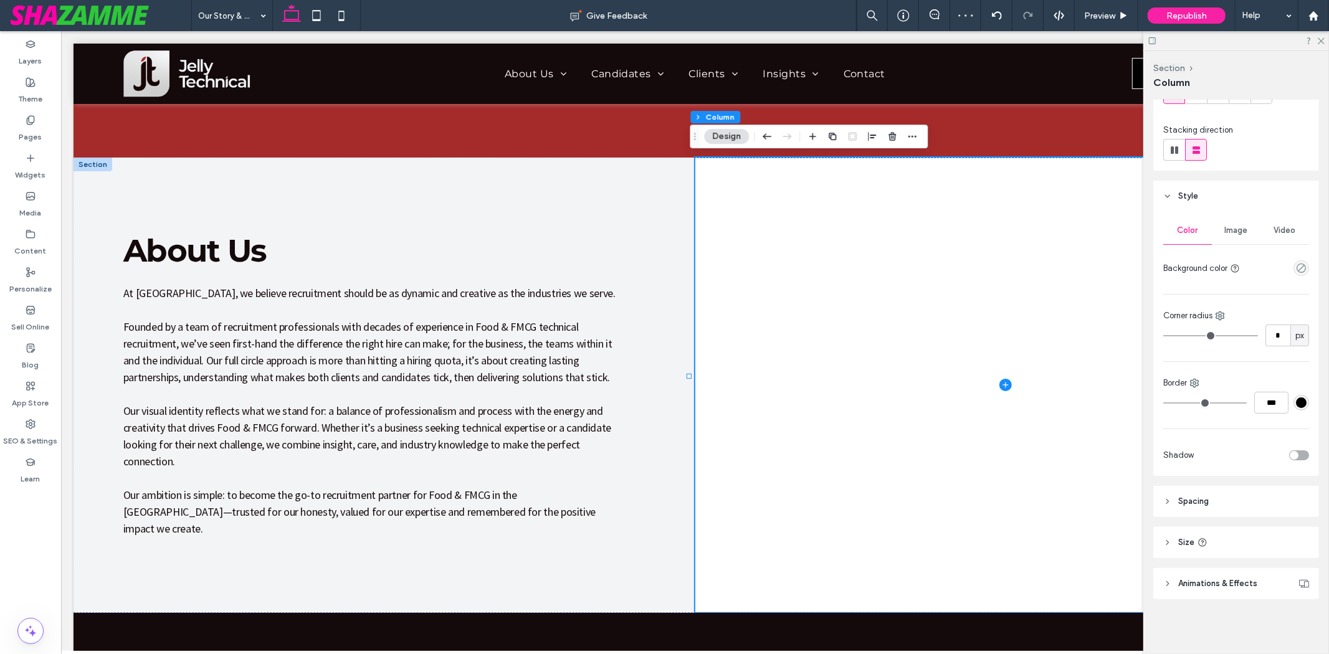
click at [1195, 231] on span "Image" at bounding box center [1236, 231] width 23 height 10
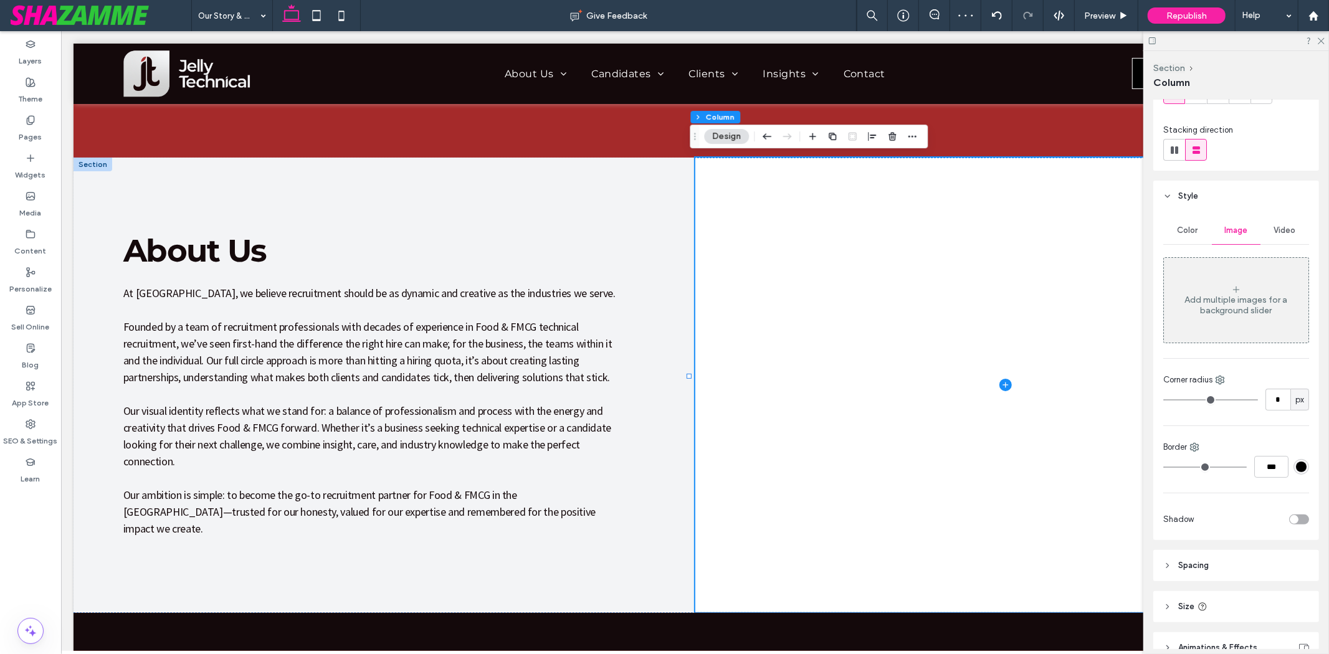
click at [1195, 299] on div "Add multiple images for a background slider" at bounding box center [1236, 305] width 145 height 21
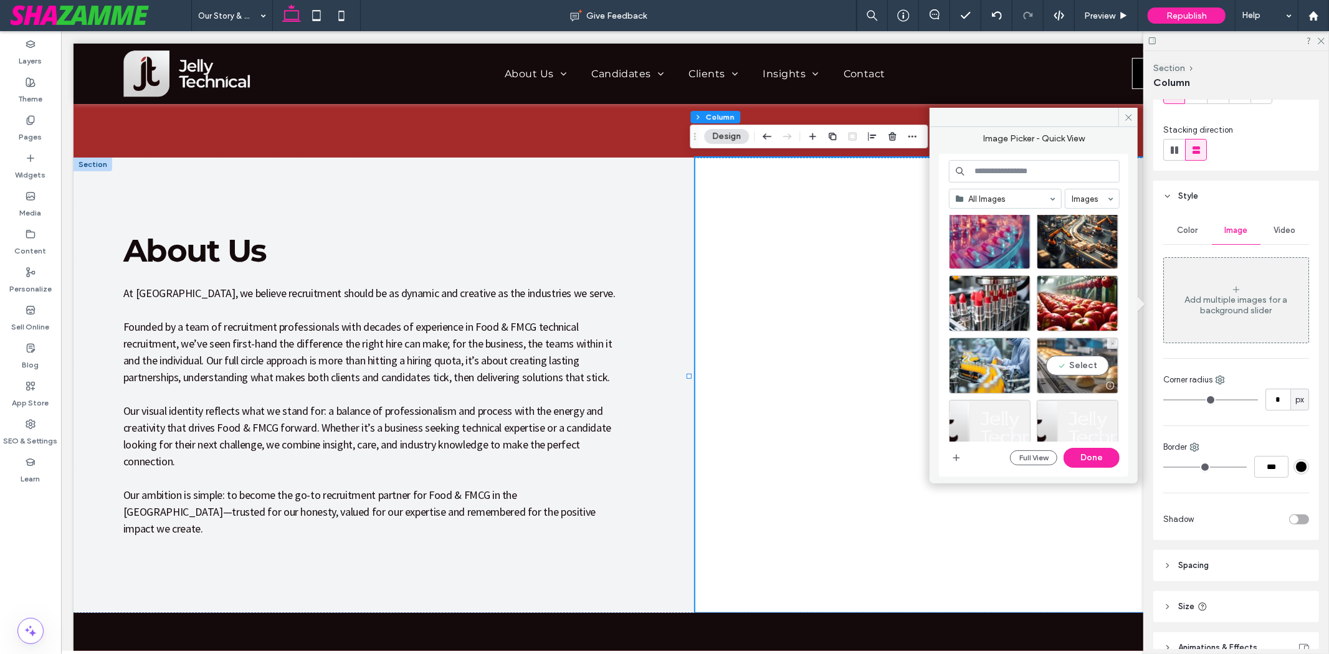
scroll to position [277, 0]
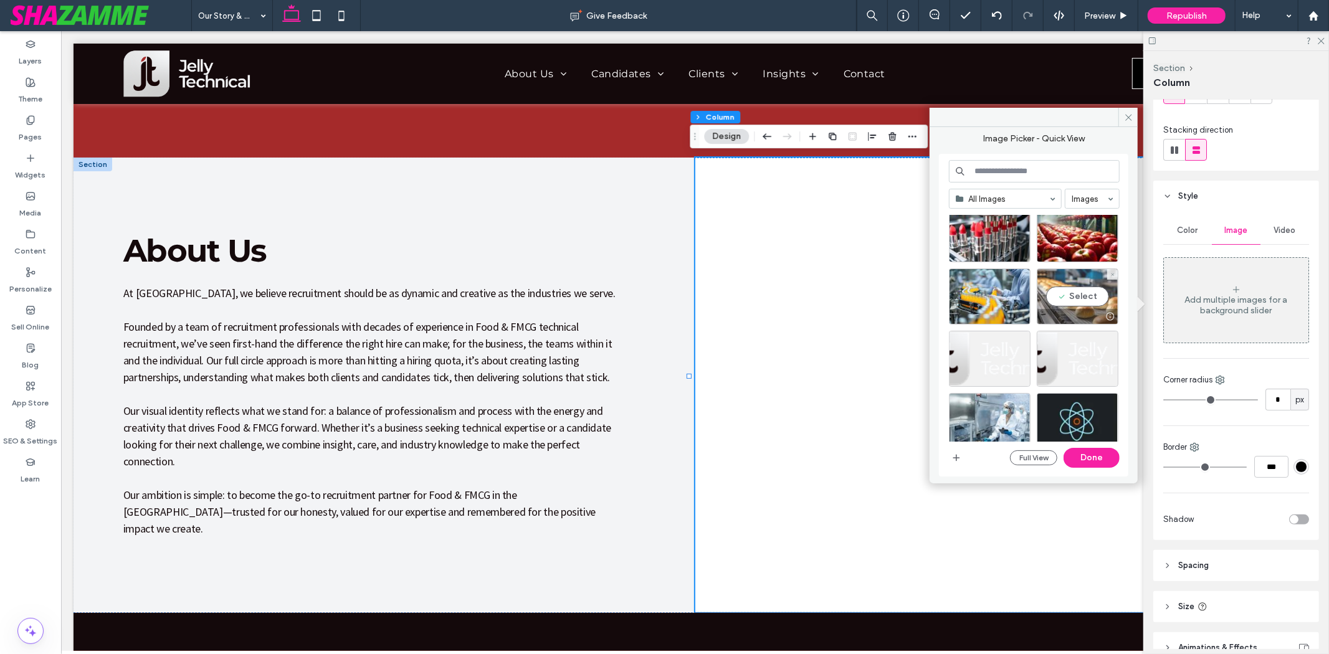
click at [1075, 283] on div "Select" at bounding box center [1078, 297] width 82 height 56
click at [1112, 458] on button "Done" at bounding box center [1091, 458] width 56 height 20
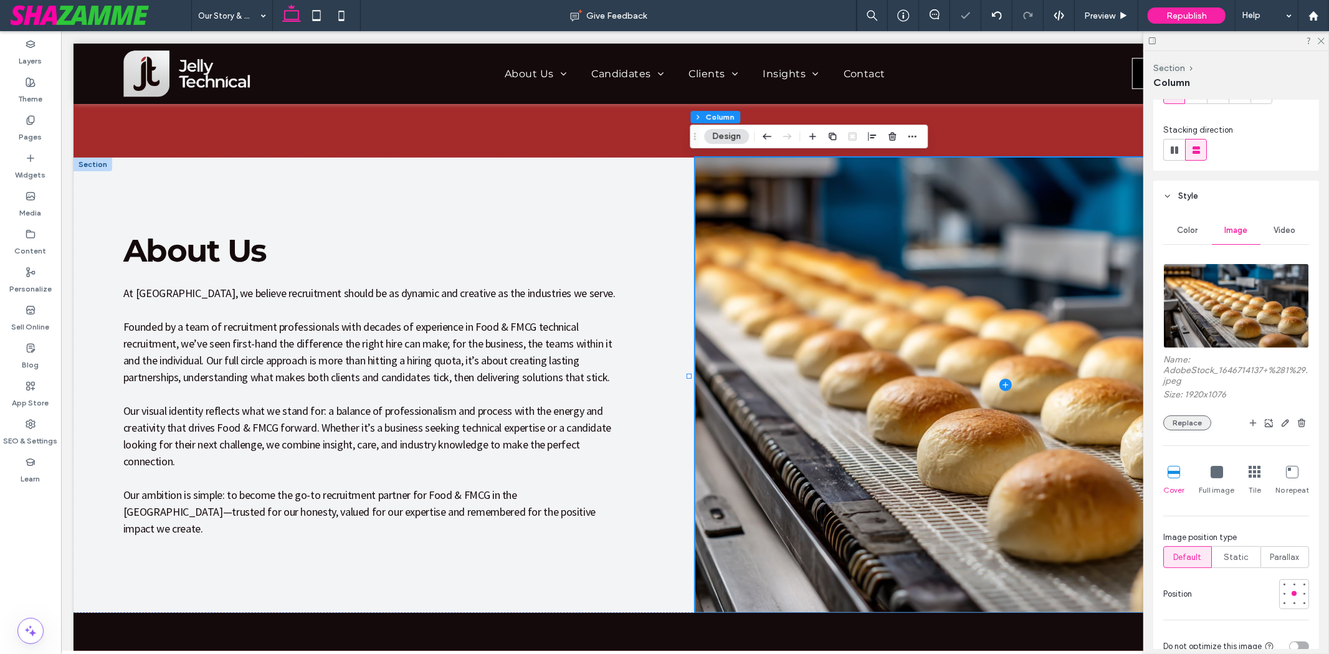
click at [1192, 424] on button "Replace" at bounding box center [1187, 423] width 48 height 15
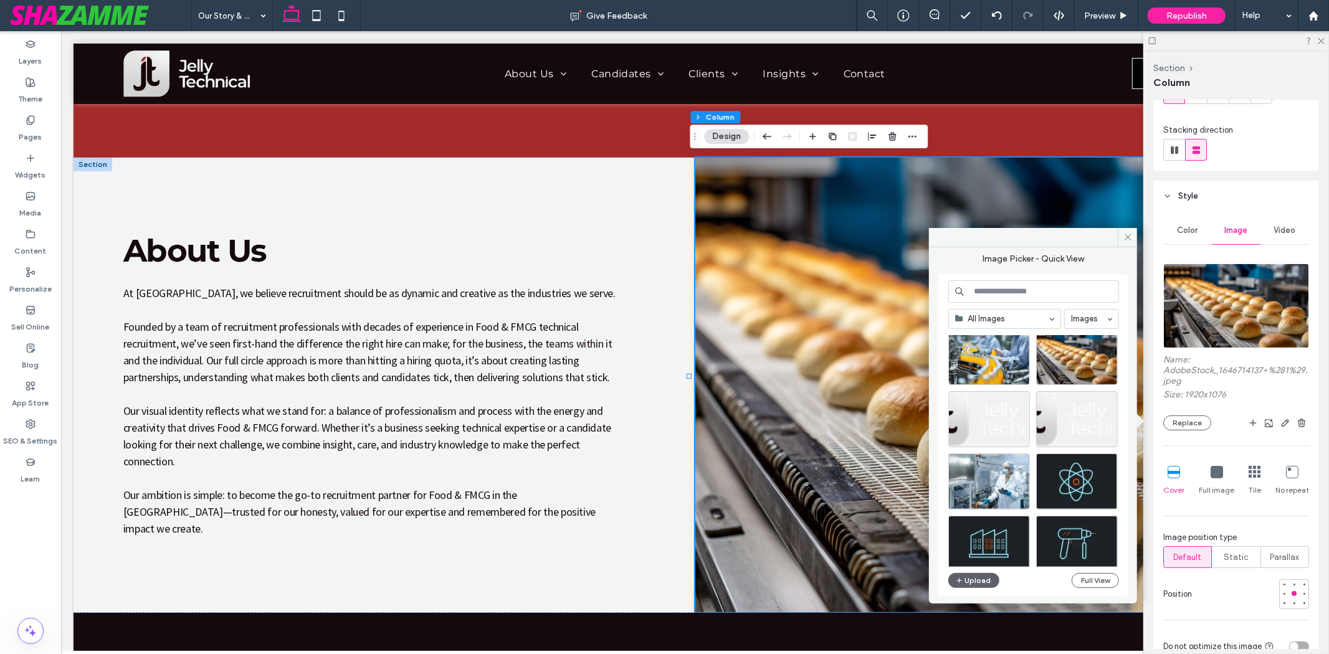
scroll to position [346, 0]
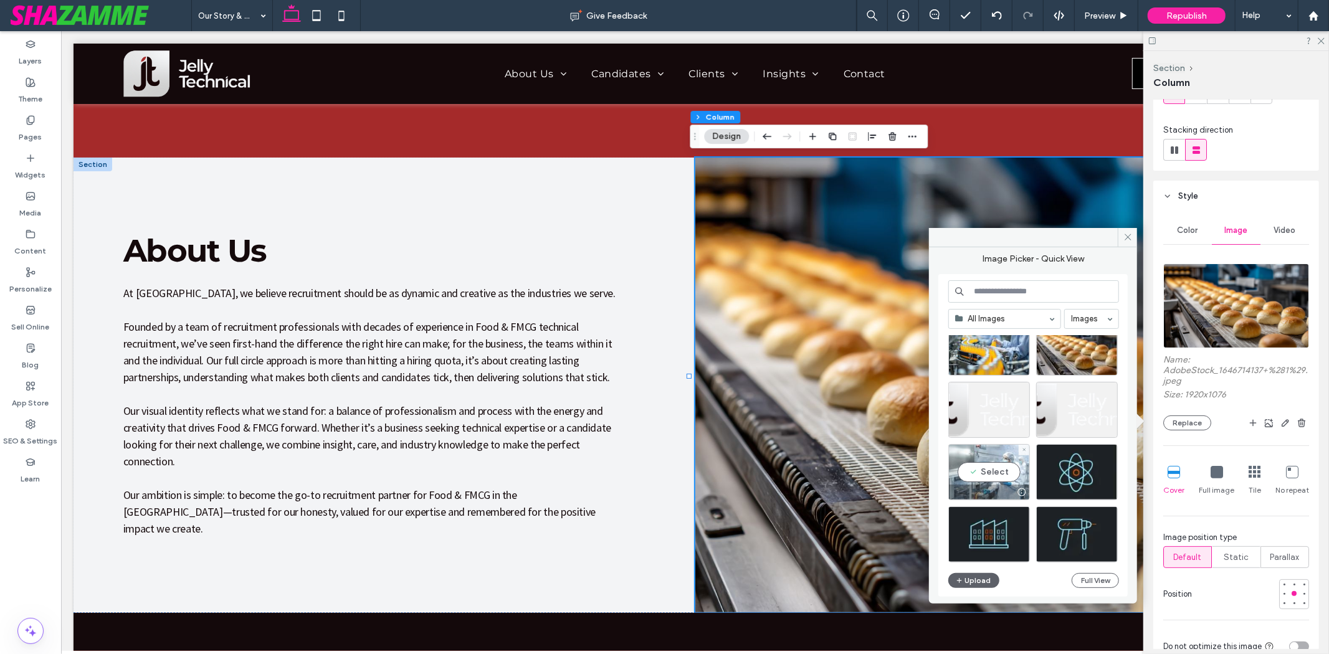
click at [991, 475] on div "Select" at bounding box center [989, 472] width 82 height 56
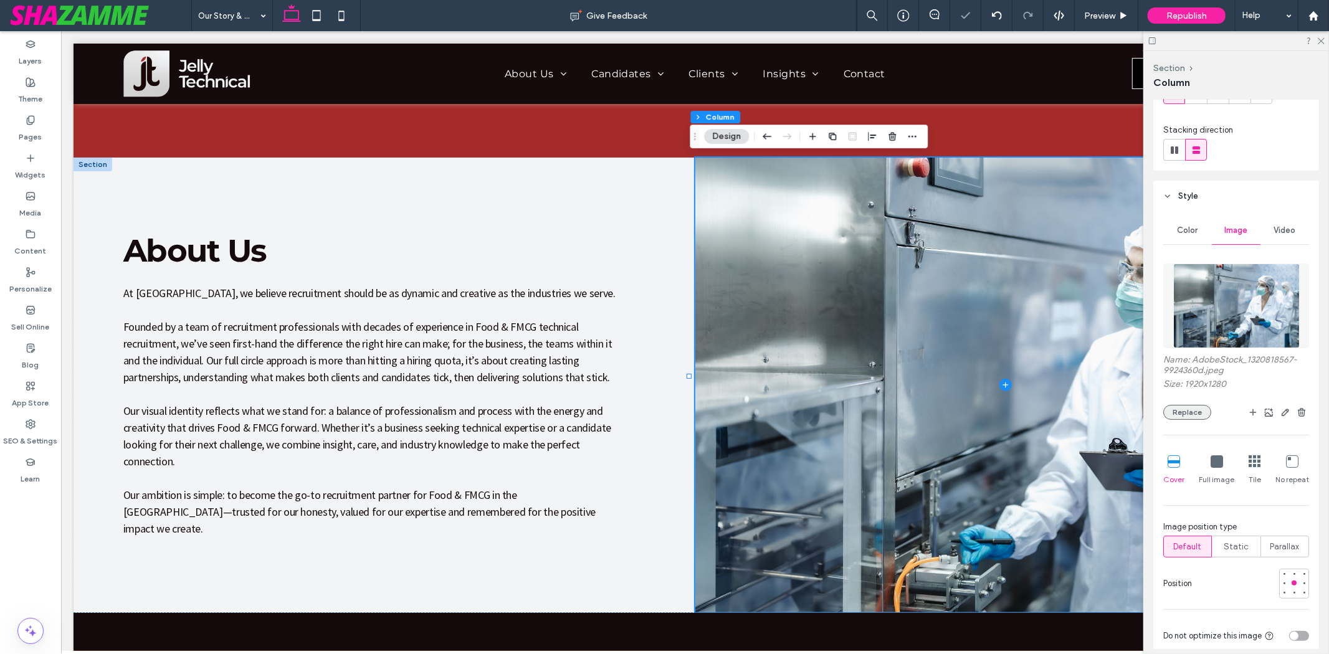
click at [1175, 412] on button "Replace" at bounding box center [1187, 412] width 48 height 15
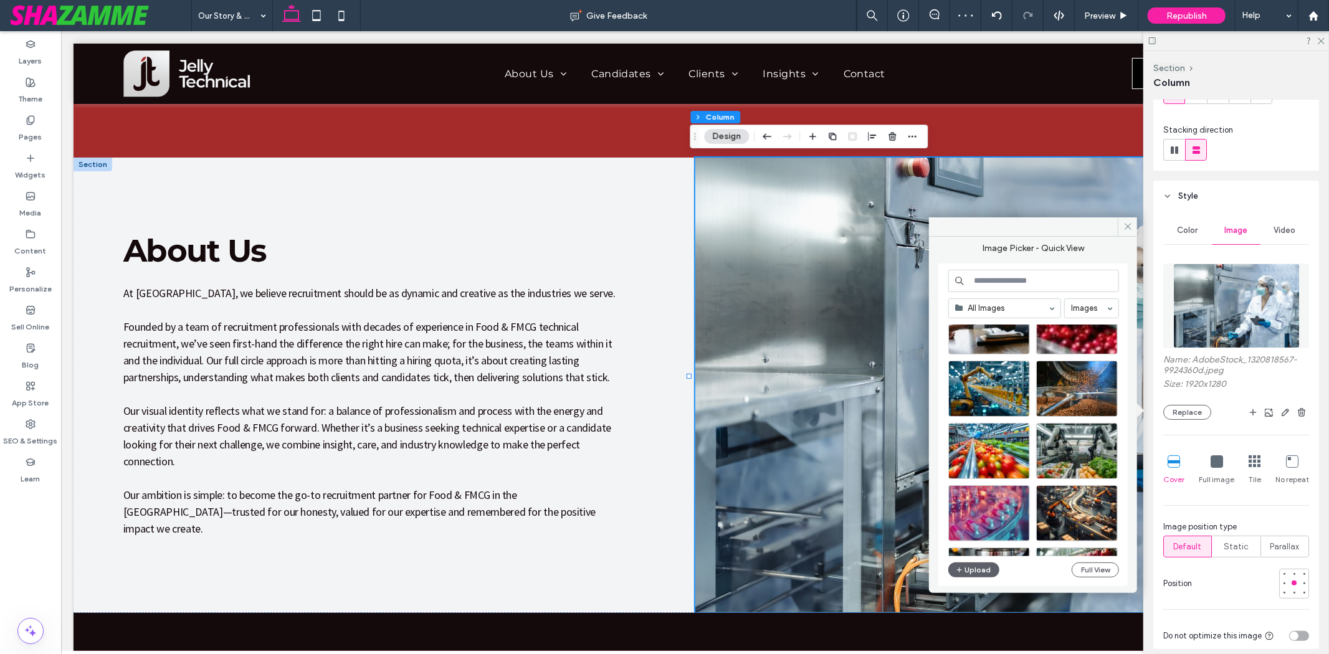
scroll to position [69, 0]
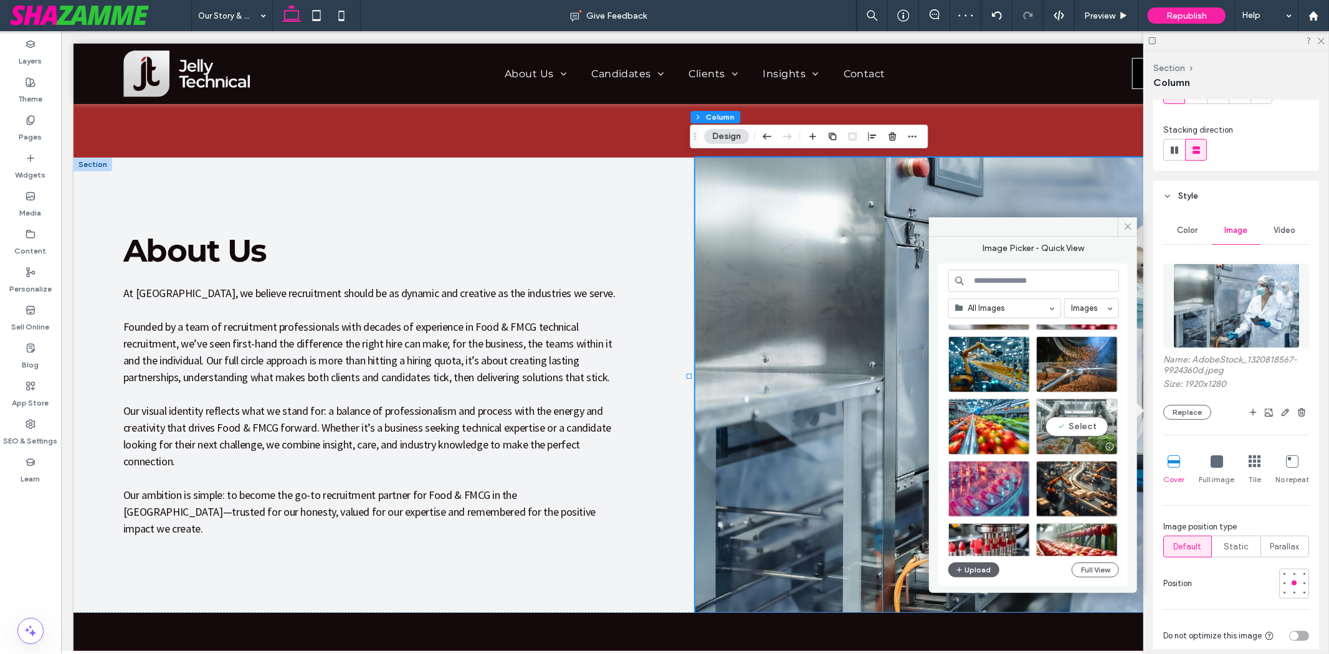
click at [1068, 427] on div "Select" at bounding box center [1077, 427] width 82 height 56
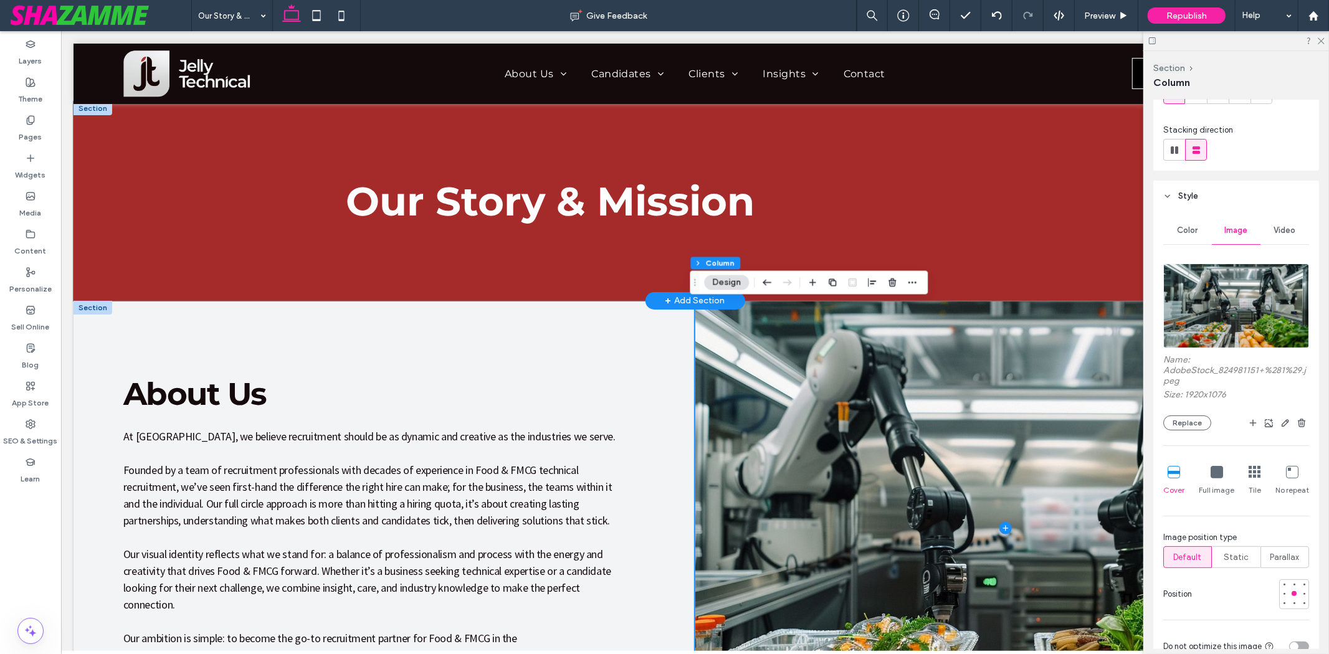
scroll to position [0, 0]
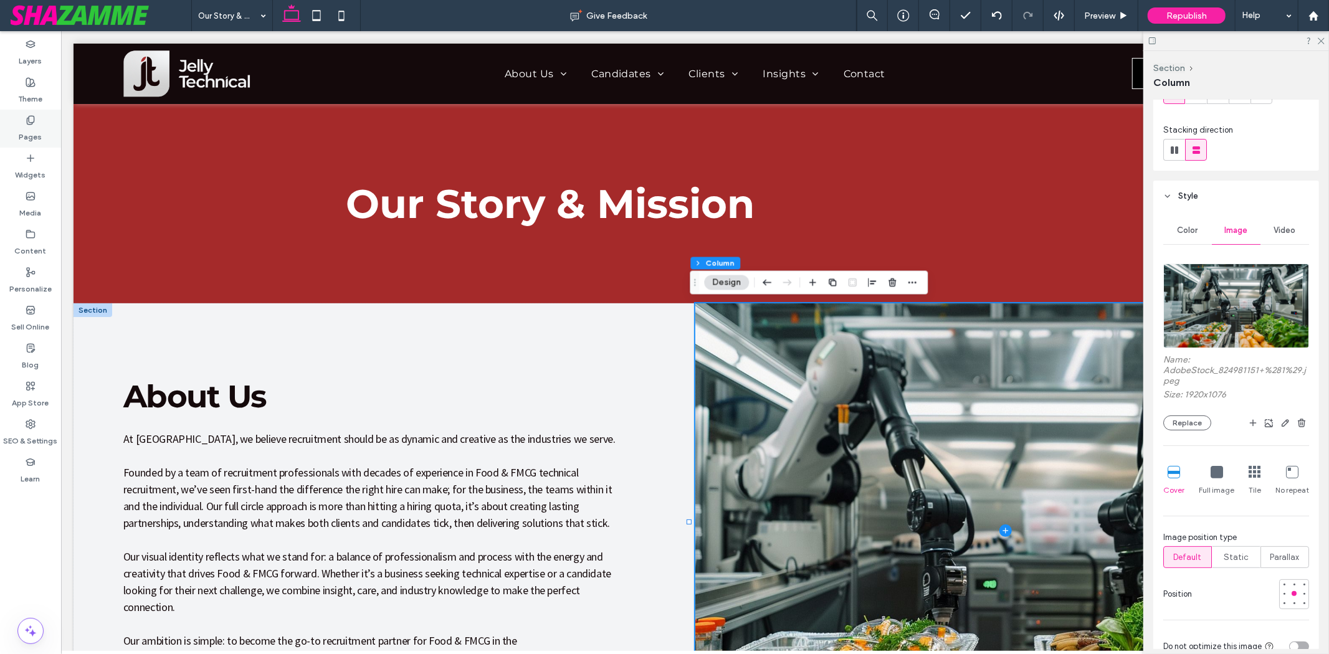
click at [26, 116] on icon at bounding box center [31, 120] width 10 height 10
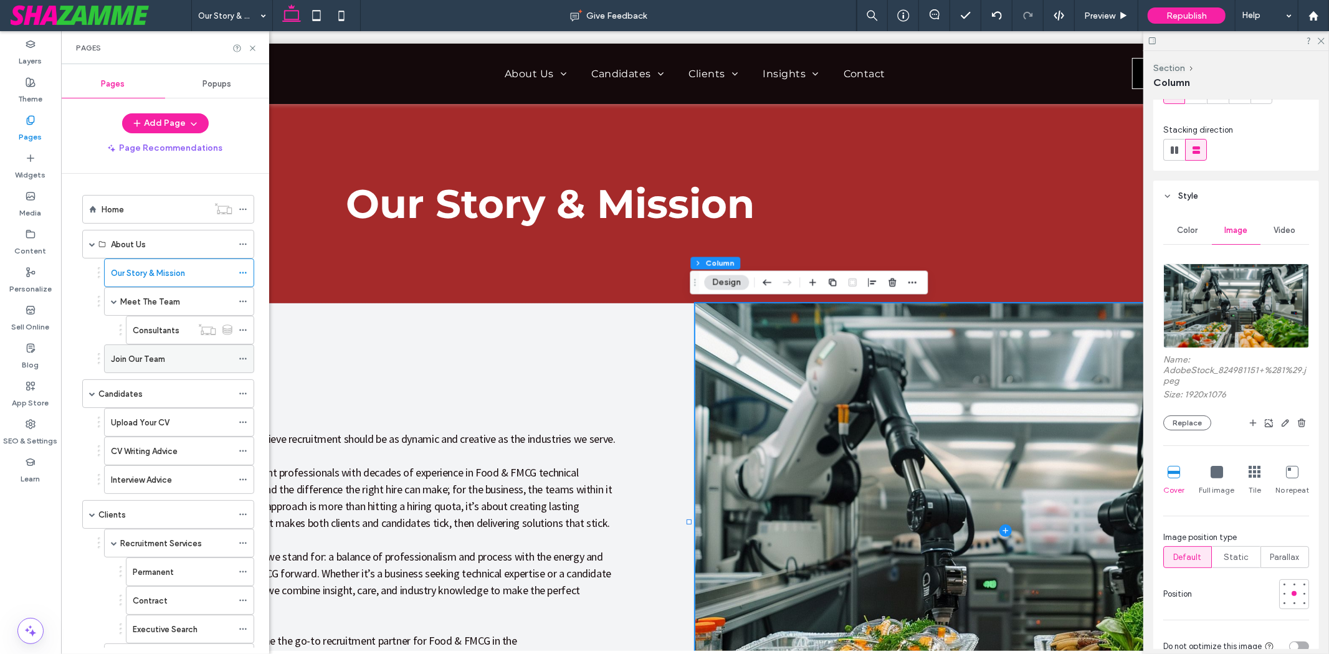
click at [146, 363] on label "Join Our Team" at bounding box center [138, 359] width 54 height 22
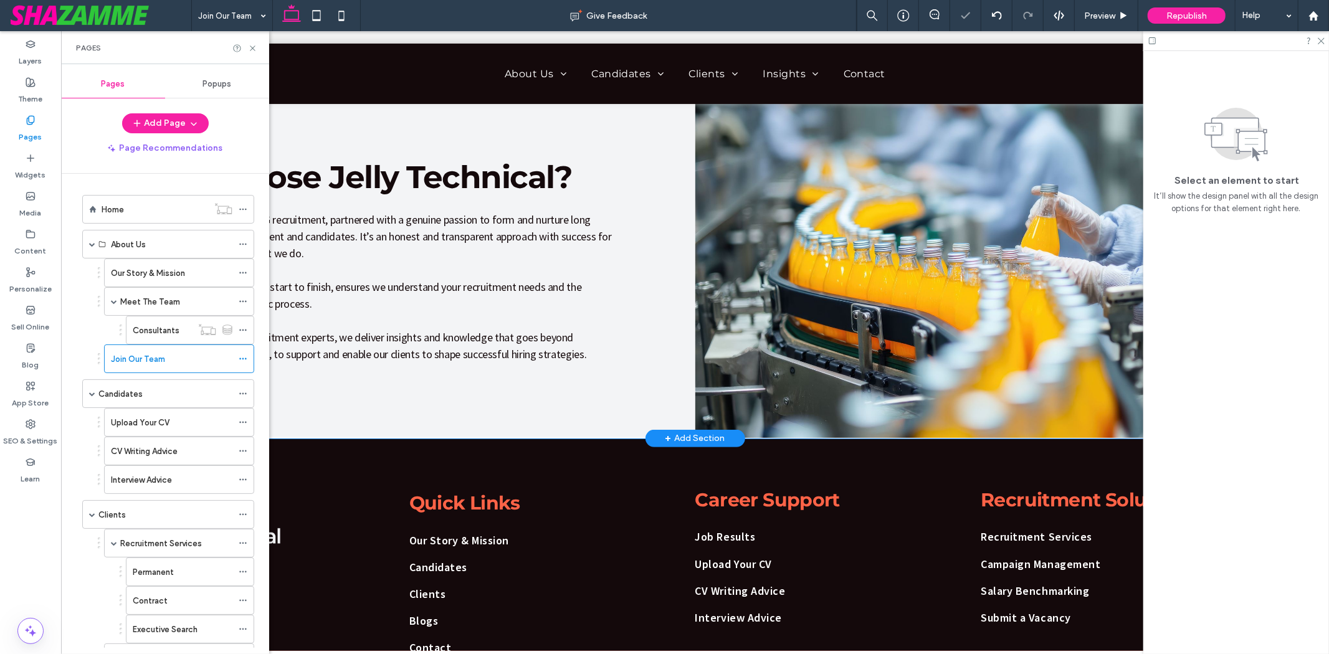
scroll to position [335, 0]
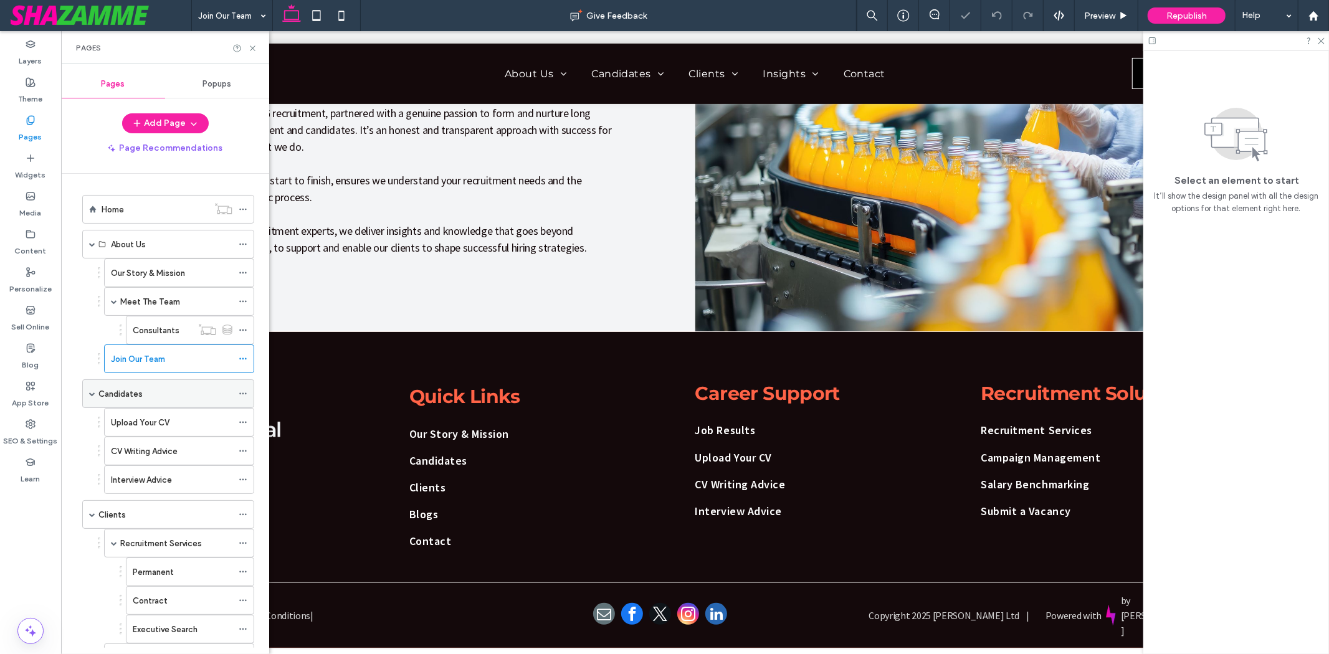
click at [135, 397] on label "Candidates" at bounding box center [120, 394] width 44 height 22
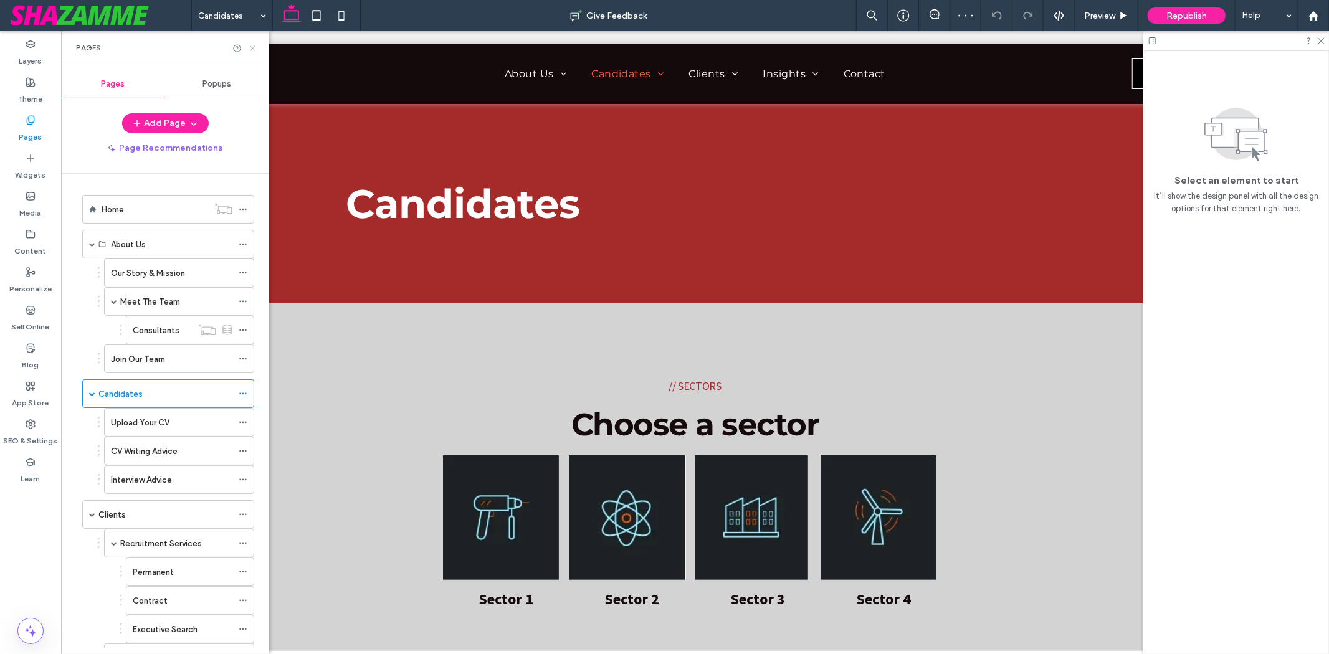
click at [251, 47] on icon at bounding box center [252, 48] width 9 height 9
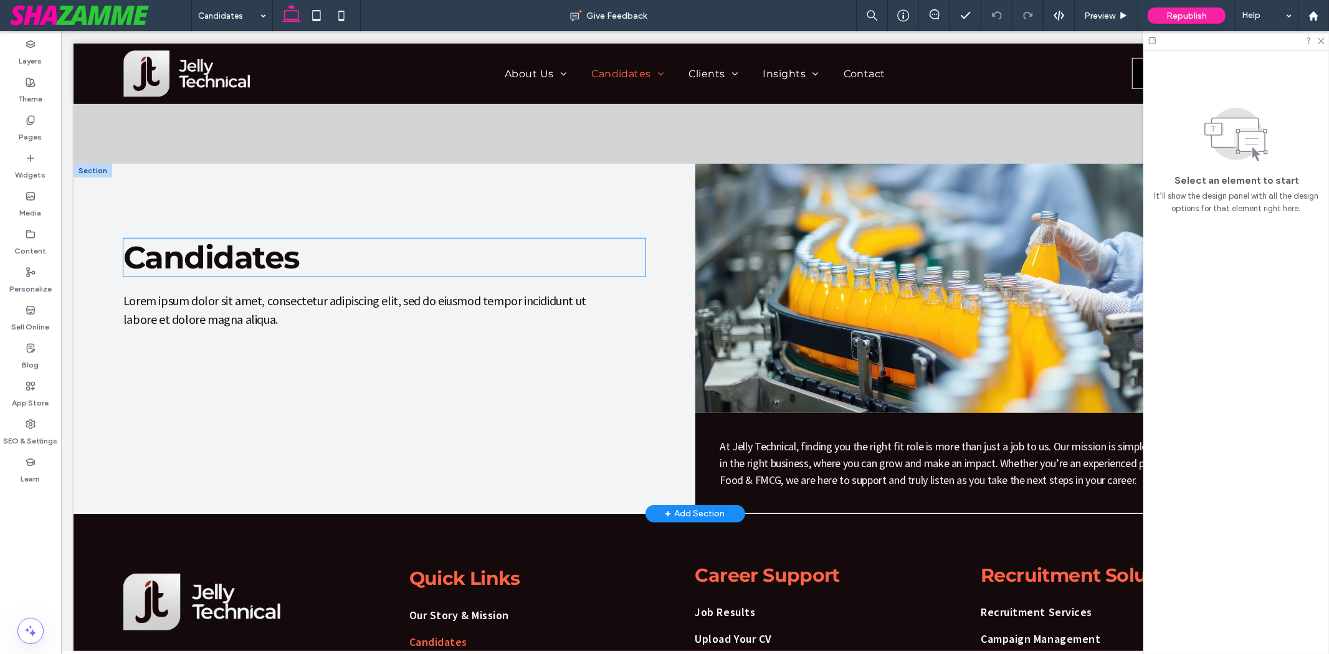
scroll to position [553, 0]
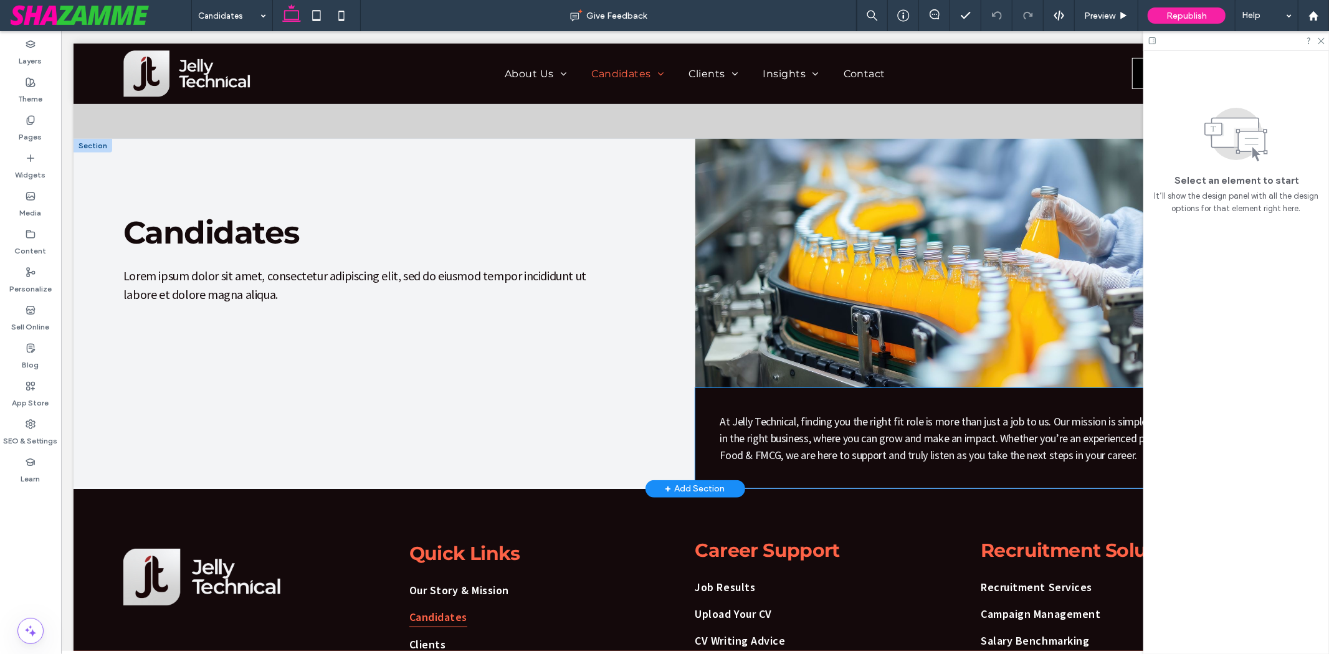
click at [904, 422] on span "At Jelly Technical, finding you the right fit role is more than just a job to u…" at bounding box center [1001, 438] width 564 height 48
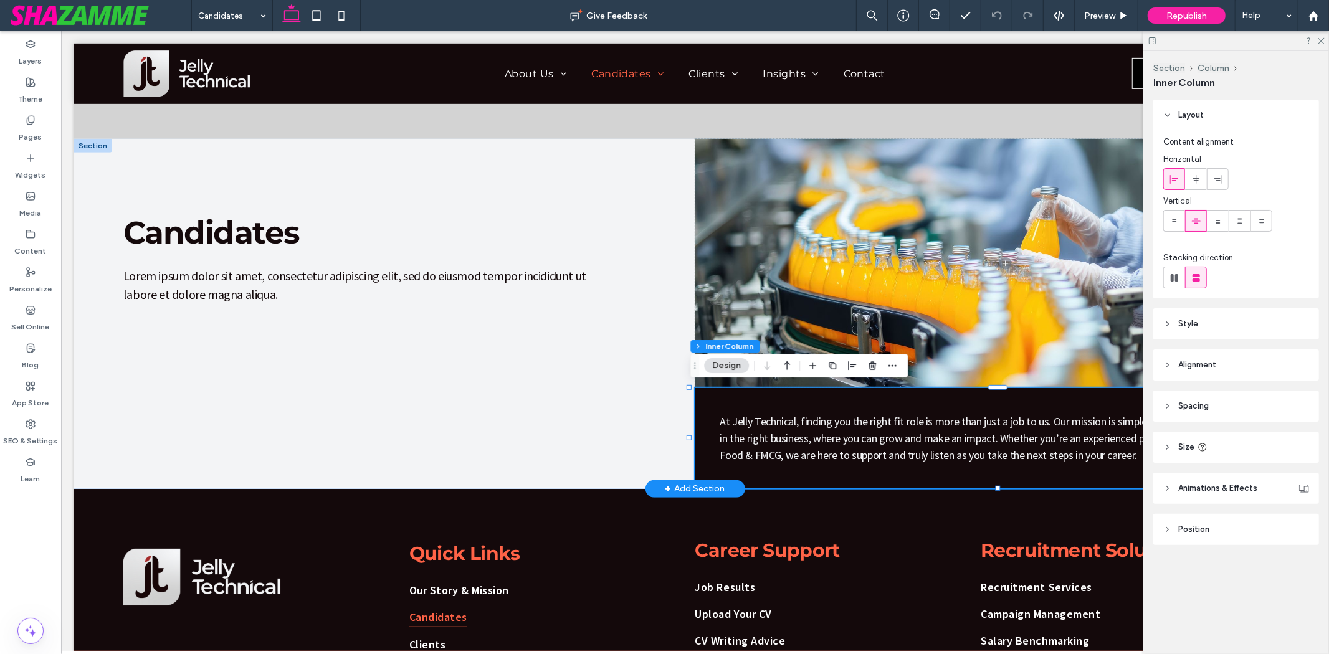
click at [904, 423] on span "At Jelly Technical, finding you the right fit role is more than just a job to u…" at bounding box center [1001, 438] width 564 height 48
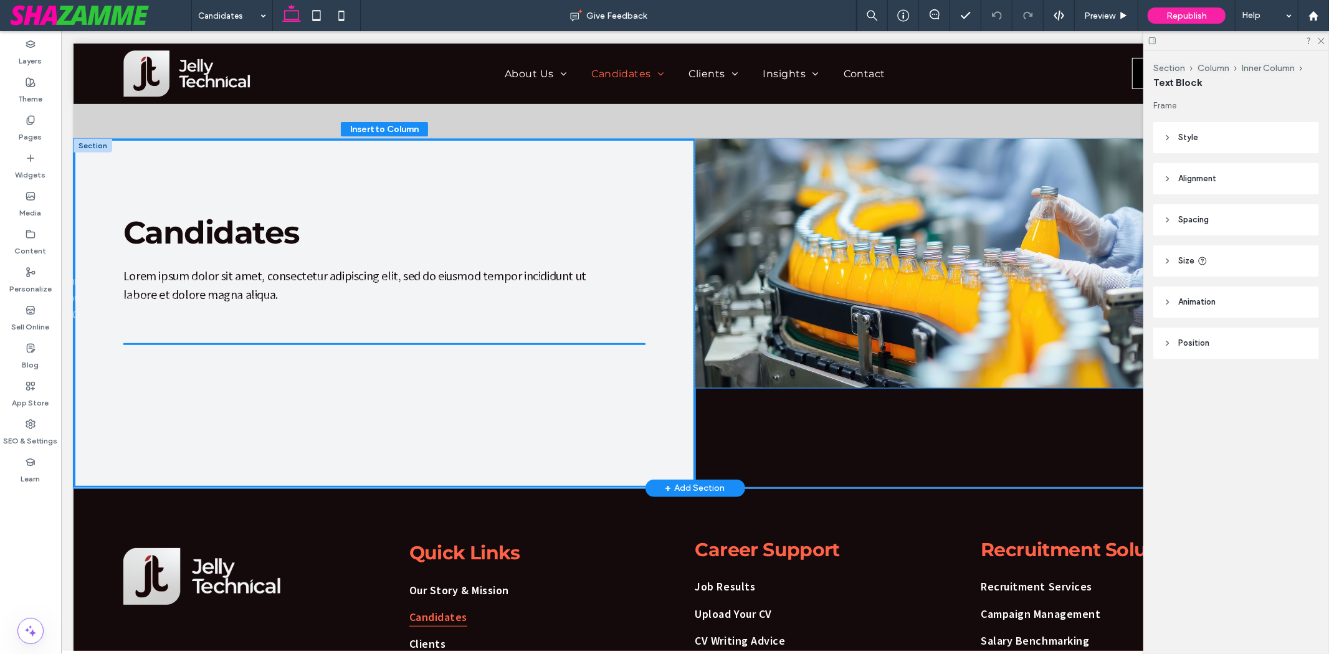
drag, startPoint x: 904, startPoint y: 425, endPoint x: 209, endPoint y: 287, distance: 708.3
type input "***"
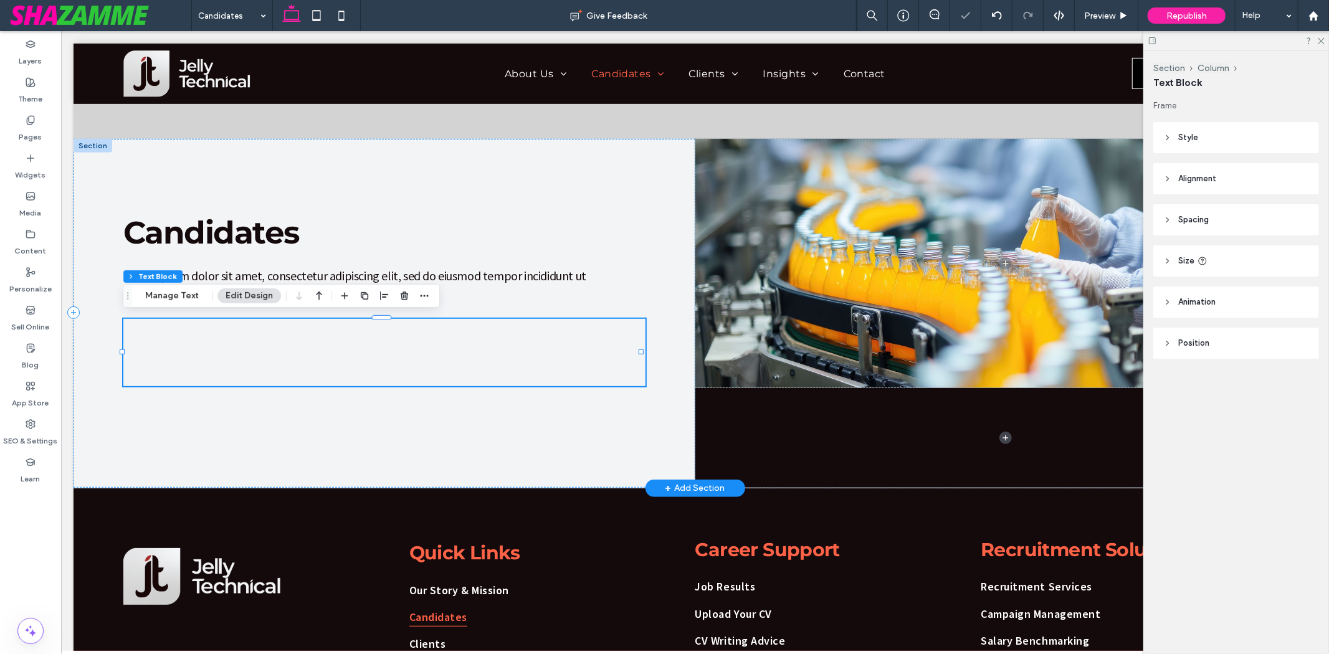
click at [457, 332] on p "At Jelly Technical, finding you the right fit role is more than just a job to u…" at bounding box center [384, 351] width 522 height 67
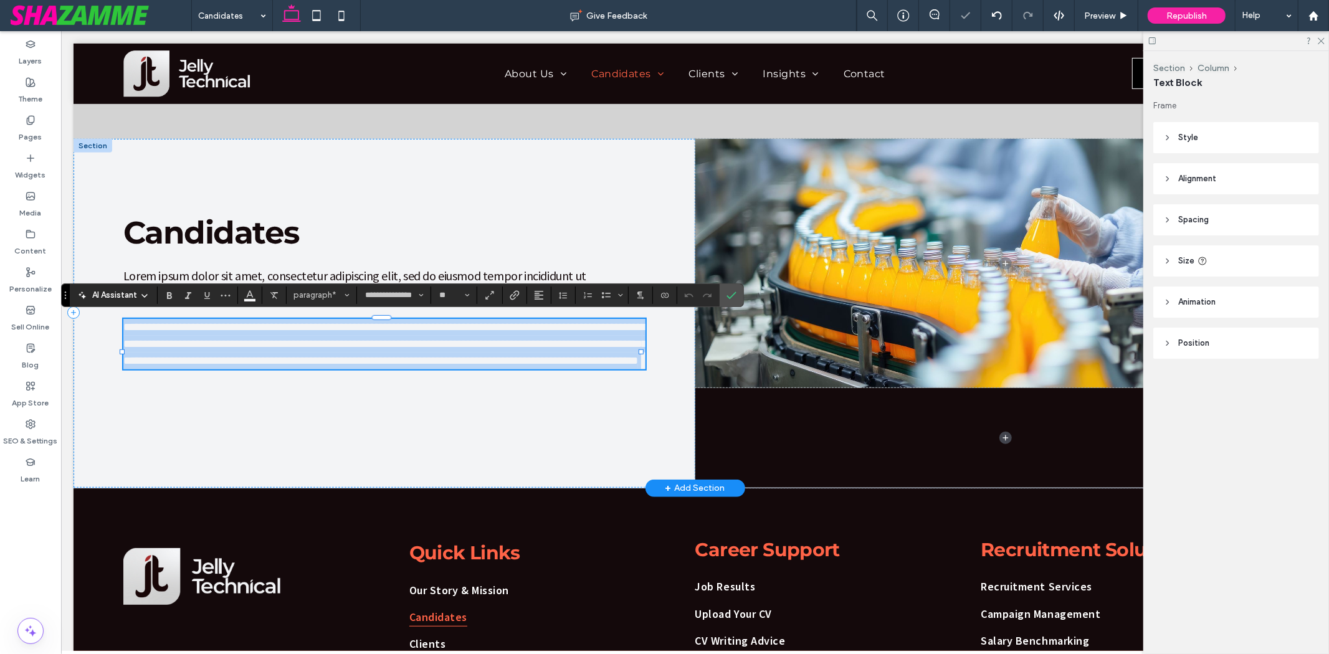
click at [457, 332] on p "**********" at bounding box center [384, 343] width 522 height 50
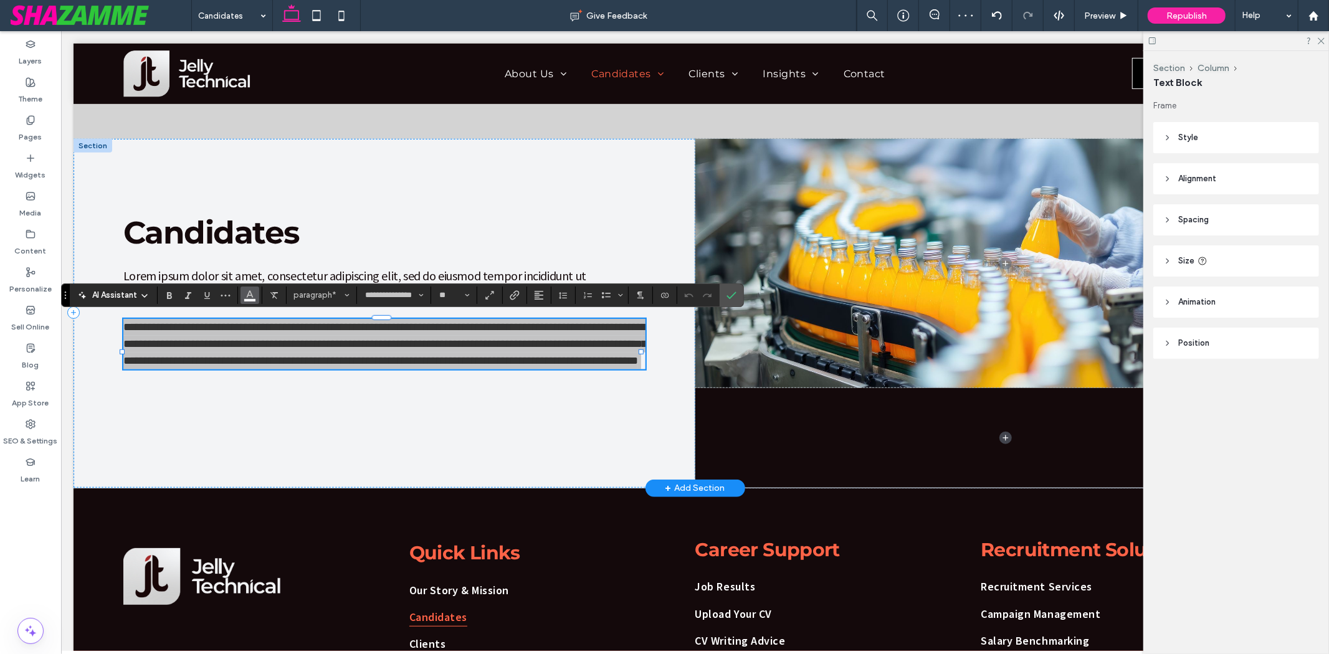
click at [250, 296] on icon "Color" at bounding box center [250, 294] width 10 height 10
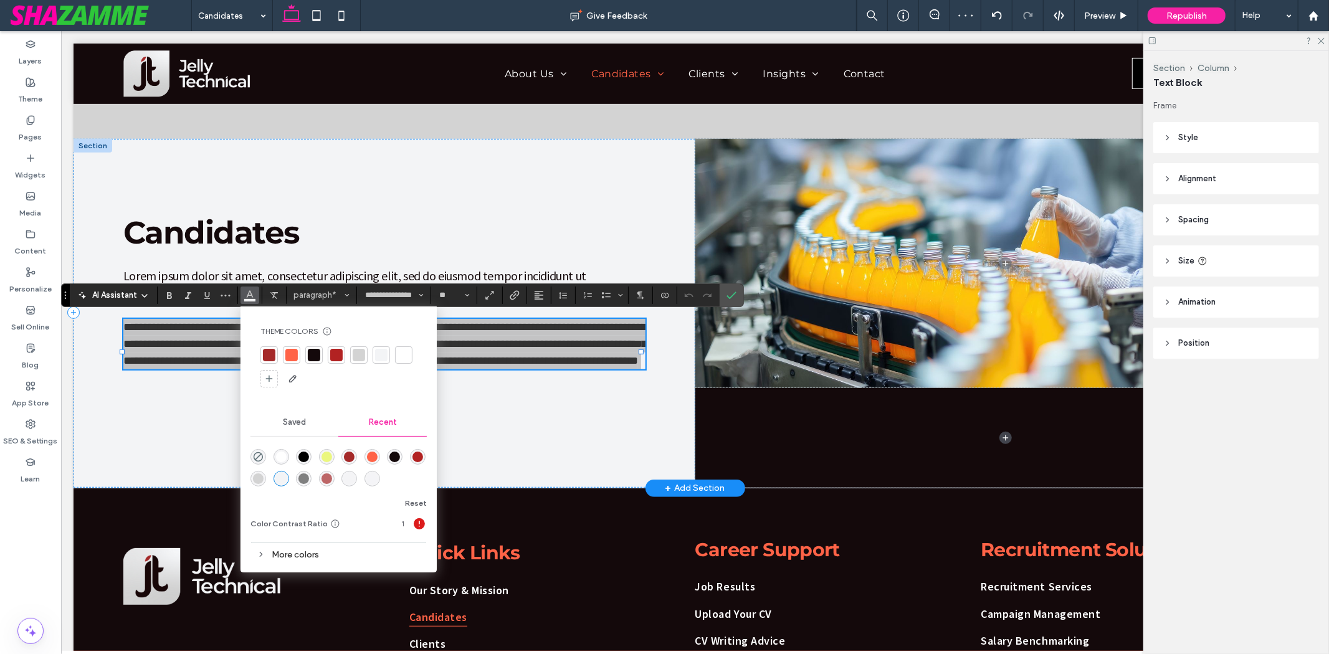
click at [318, 353] on div at bounding box center [314, 355] width 12 height 12
click at [733, 293] on icon "Confirm" at bounding box center [731, 295] width 10 height 10
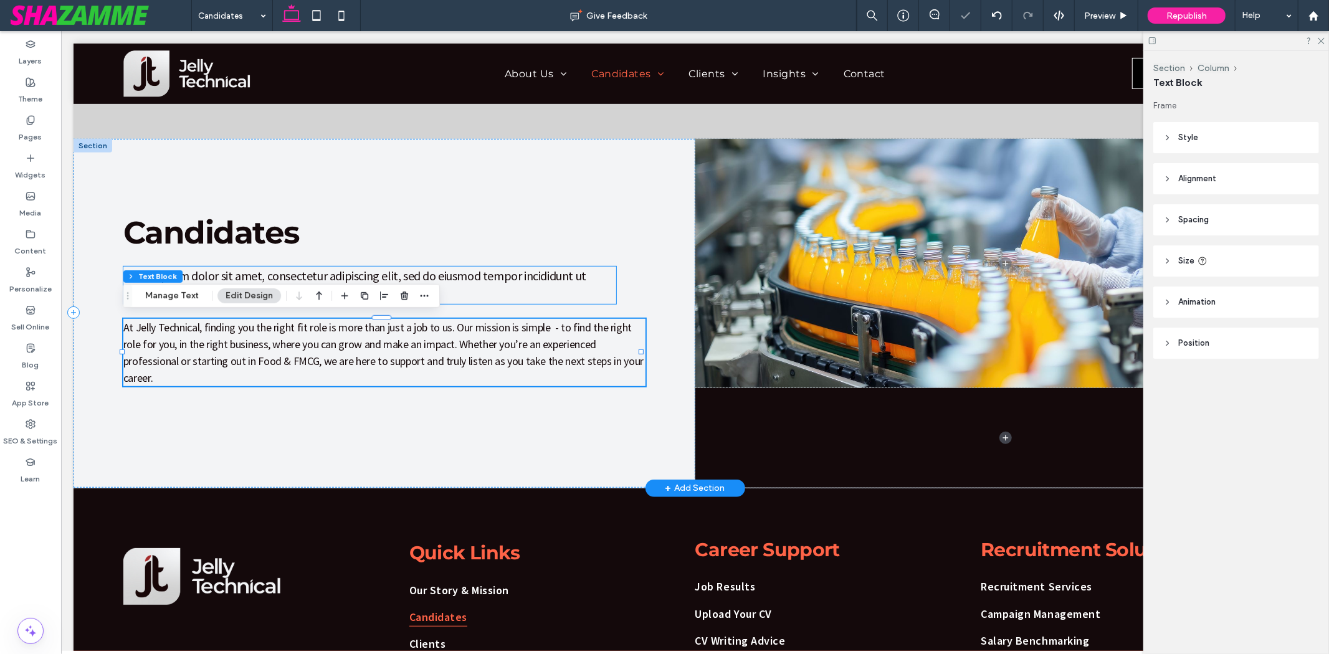
click at [469, 297] on p "Lorem ipsum dolor sit amet, consectetur adipiscing elit, sed do eiusmod tempor …" at bounding box center [369, 284] width 493 height 37
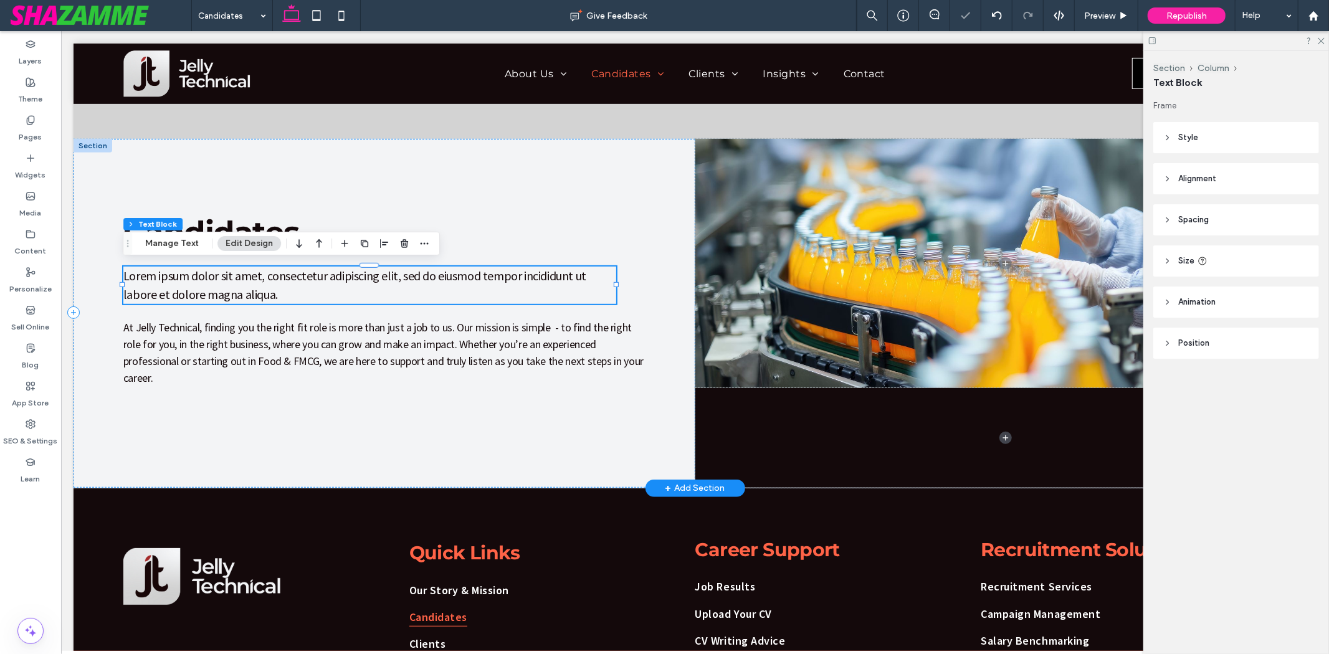
click at [487, 287] on p "Lorem ipsum dolor sit amet, consectetur adipiscing elit, sed do eiusmod tempor …" at bounding box center [369, 284] width 493 height 37
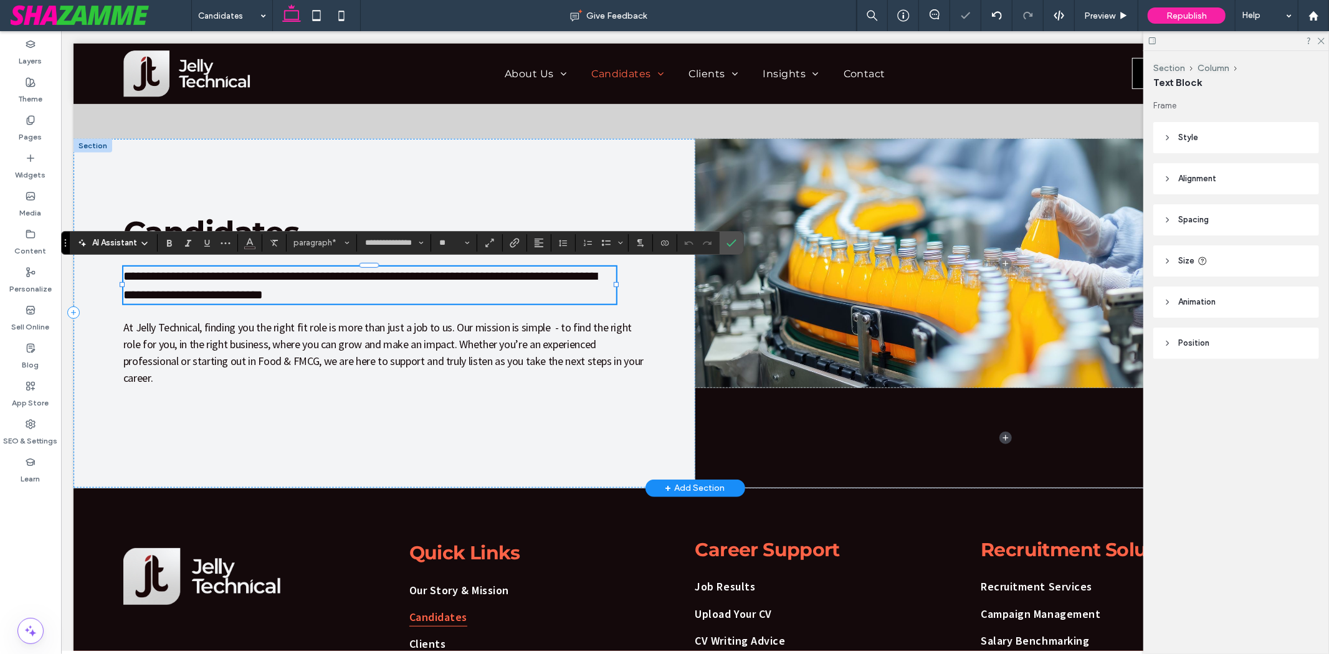
click at [487, 287] on p "**********" at bounding box center [369, 284] width 493 height 37
click at [452, 240] on input "**" at bounding box center [450, 243] width 24 height 10
type input "***"
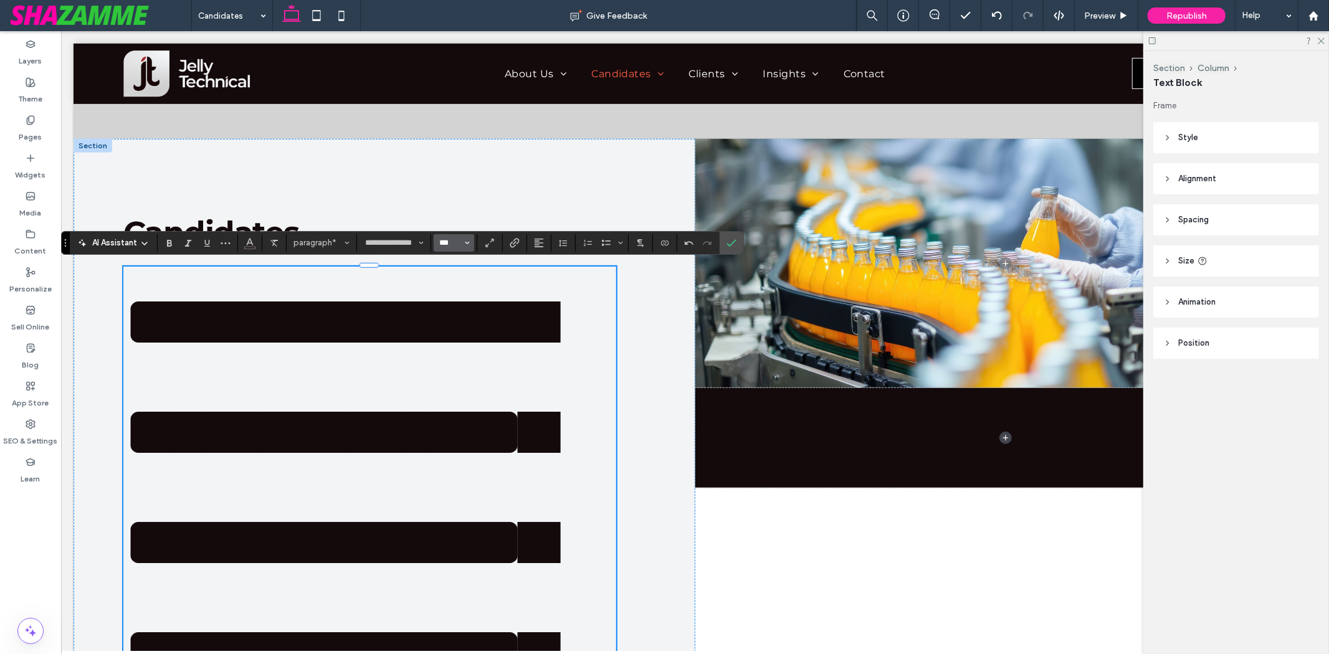
click at [453, 247] on input "***" at bounding box center [450, 243] width 24 height 10
type input "**"
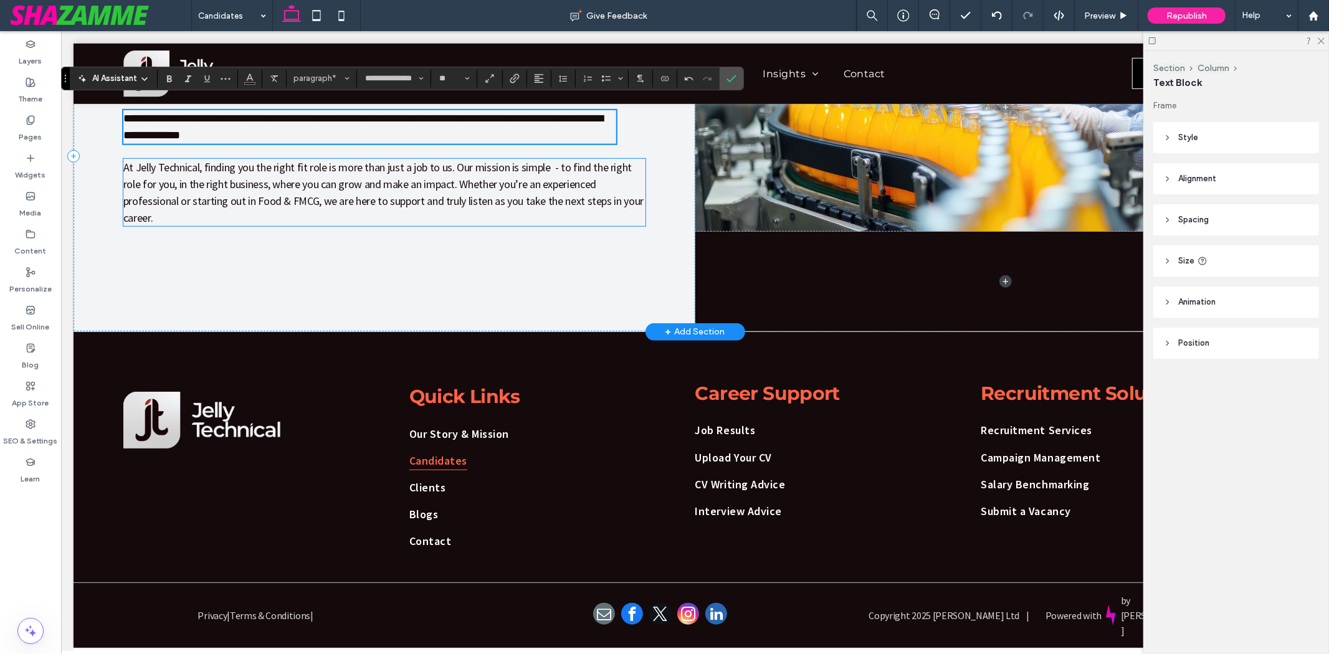
scroll to position [649, 0]
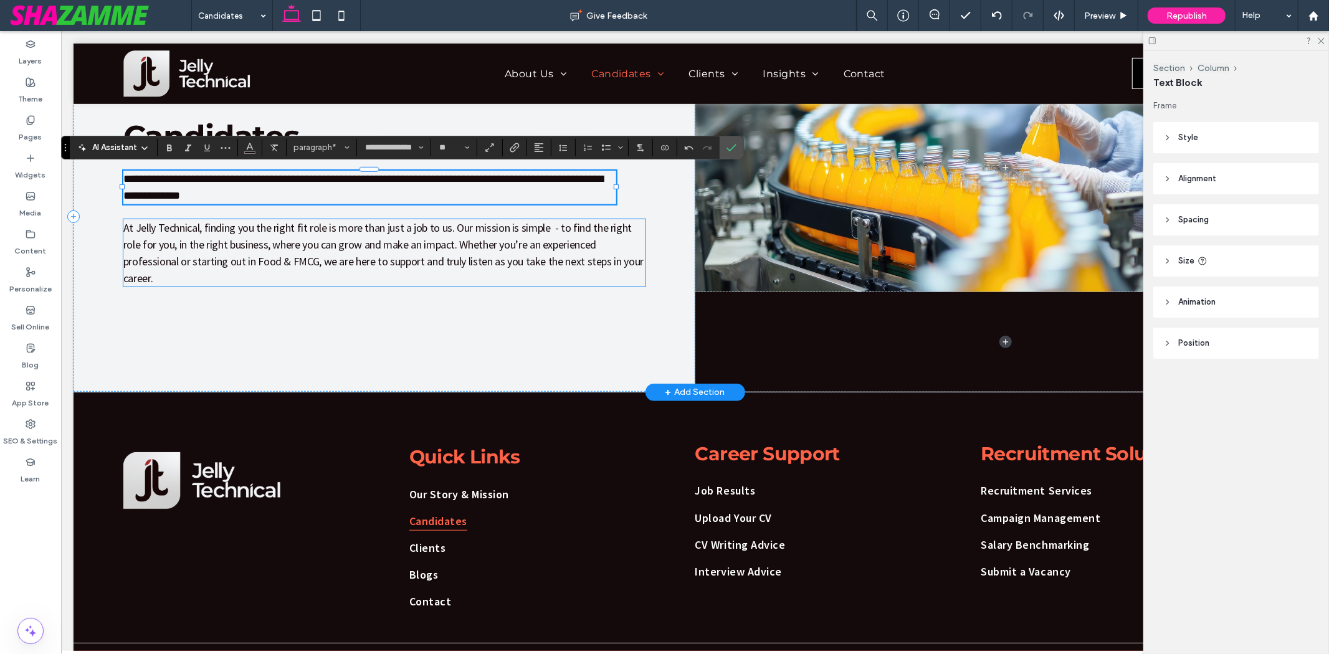
click at [479, 264] on span "At Jelly Technical, finding you the right fit role is more than just a job to u…" at bounding box center [383, 252] width 520 height 65
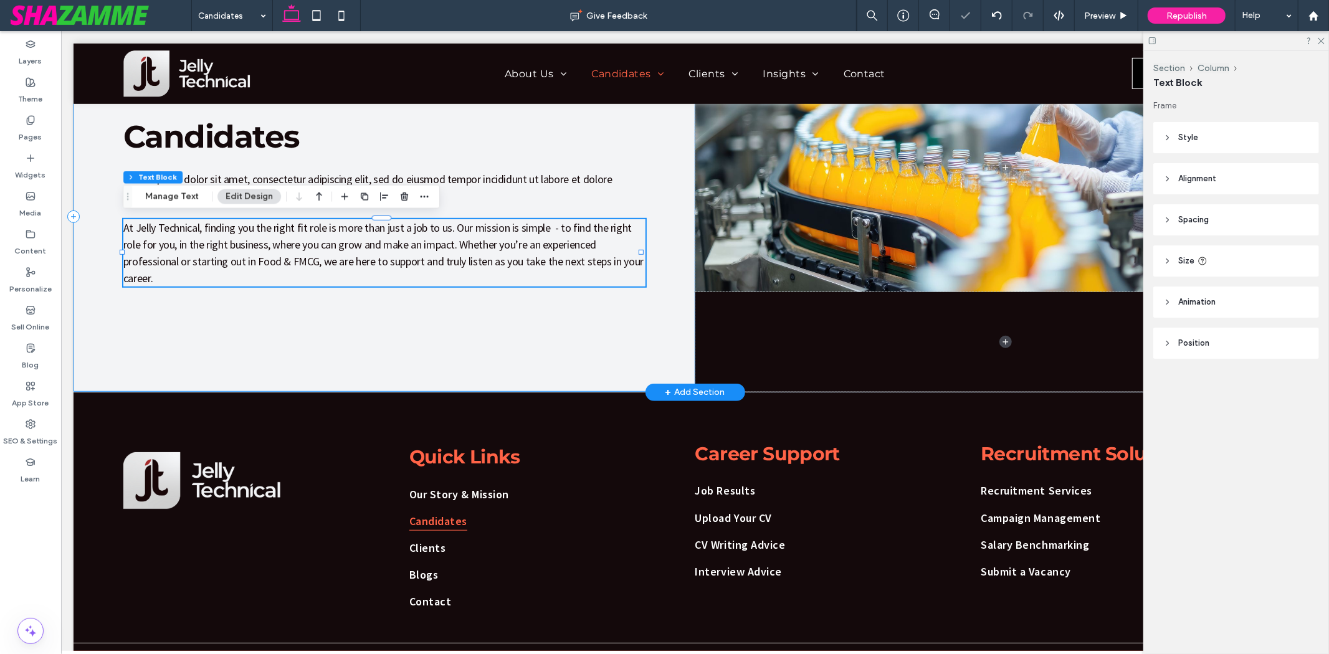
click at [369, 301] on div "Candidates ﻿ Lorem ipsum dolor sit amet, consectetur adipiscing elit, sed do ei…" at bounding box center [384, 216] width 622 height 349
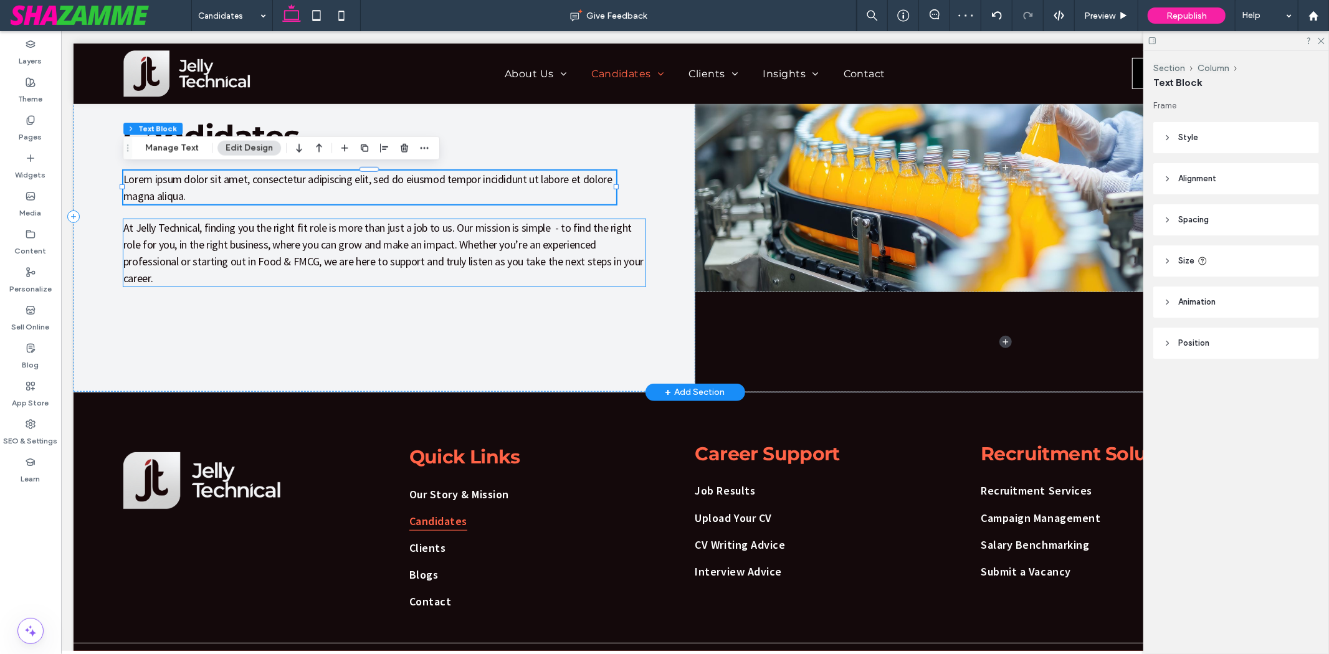
click at [210, 239] on span "At Jelly Technical, finding you the right fit role is more than just a job to u…" at bounding box center [383, 252] width 520 height 65
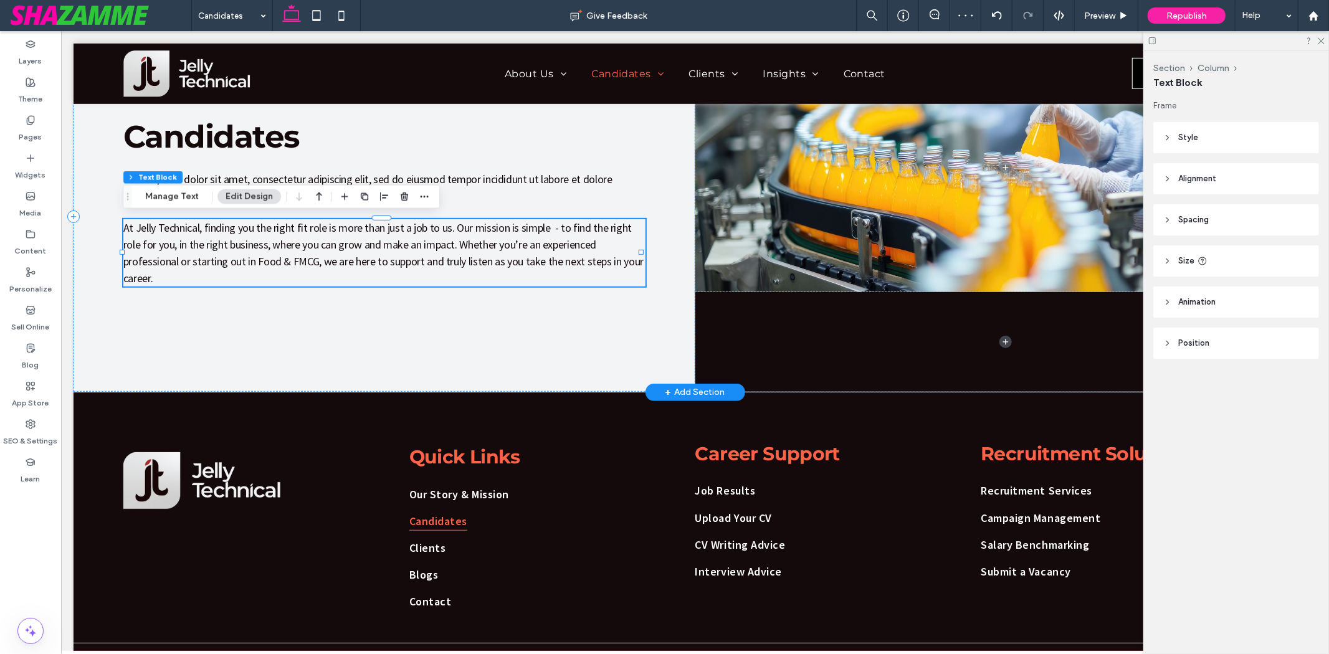
click at [210, 239] on span "At Jelly Technical, finding you the right fit role is more than just a job to u…" at bounding box center [383, 252] width 520 height 65
type input "**********"
type input "**"
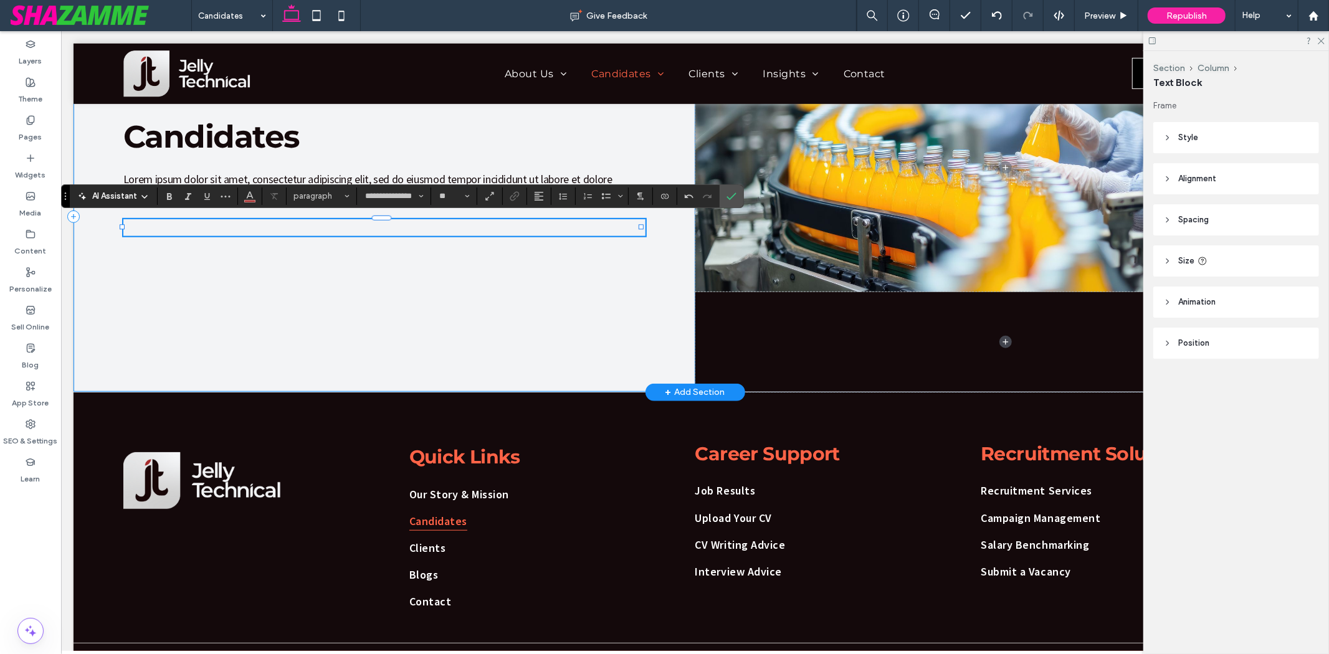
click at [636, 249] on div "Candidates ﻿ Lorem ipsum dolor sit amet, consectetur adipiscing elit, sed do ei…" at bounding box center [384, 216] width 622 height 349
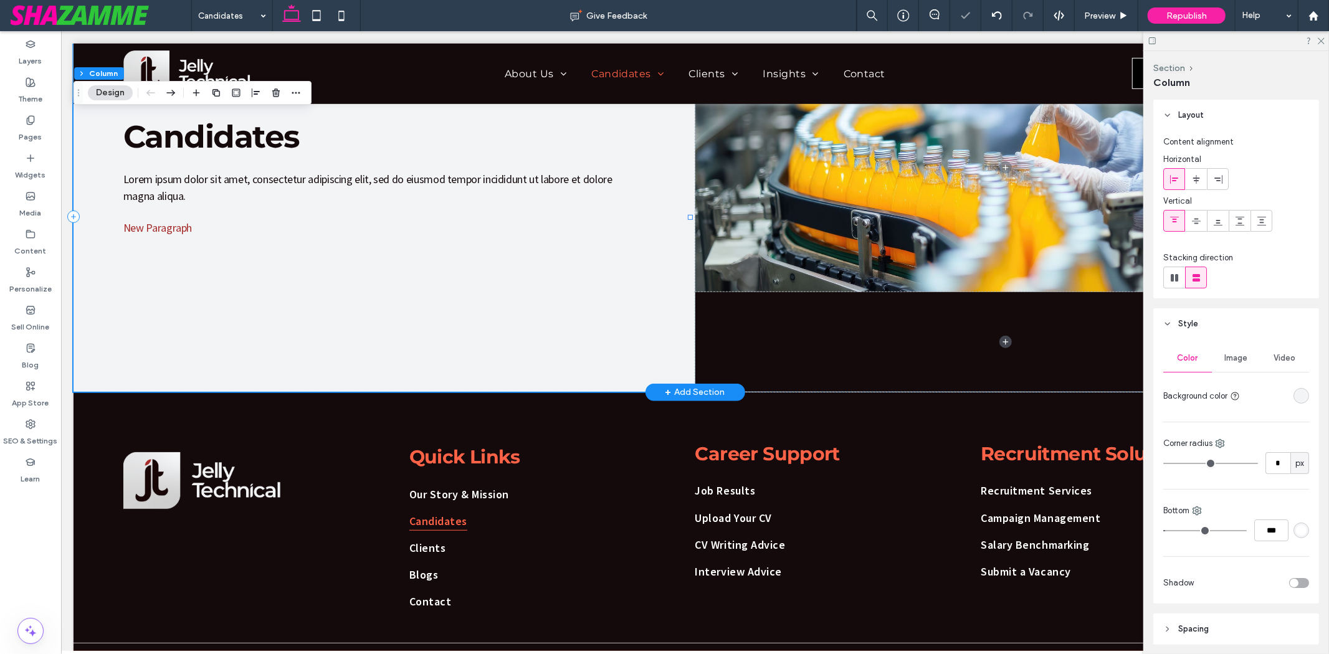
click at [316, 215] on div "Candidates ﻿ Lorem ipsum dolor sit amet, consectetur adipiscing elit, sed do ei…" at bounding box center [384, 216] width 622 height 349
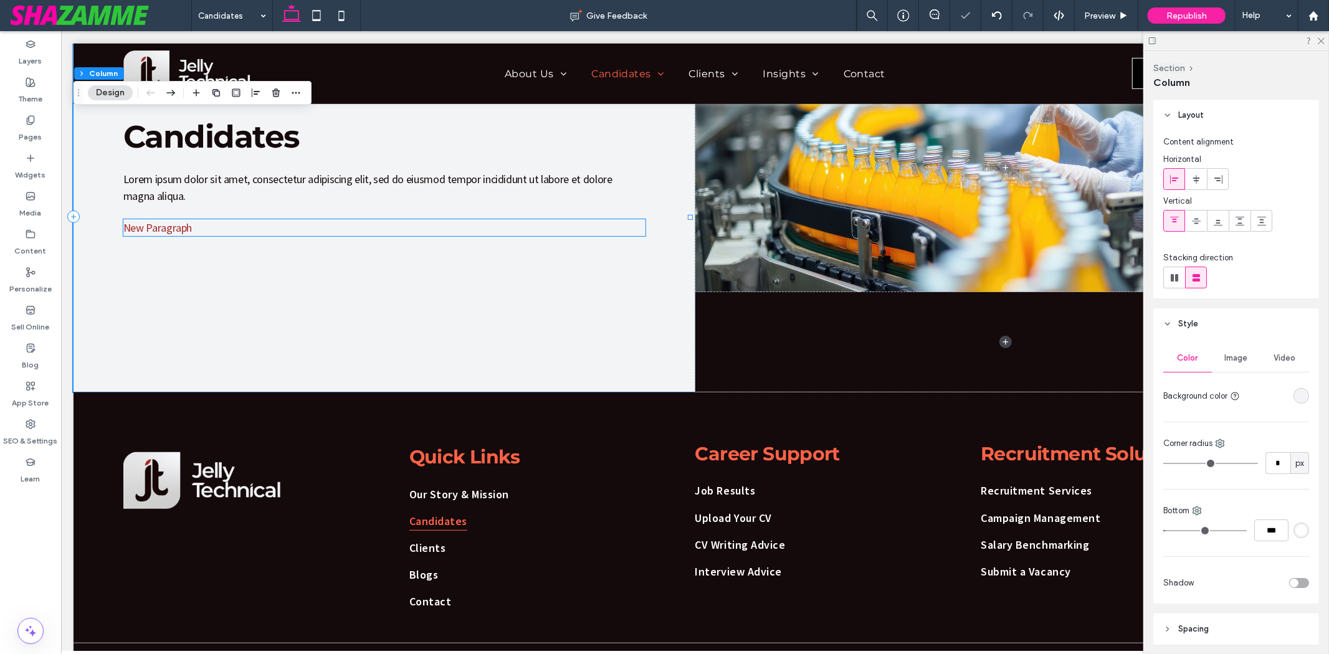
click at [315, 227] on p "New Paragraph" at bounding box center [384, 227] width 522 height 17
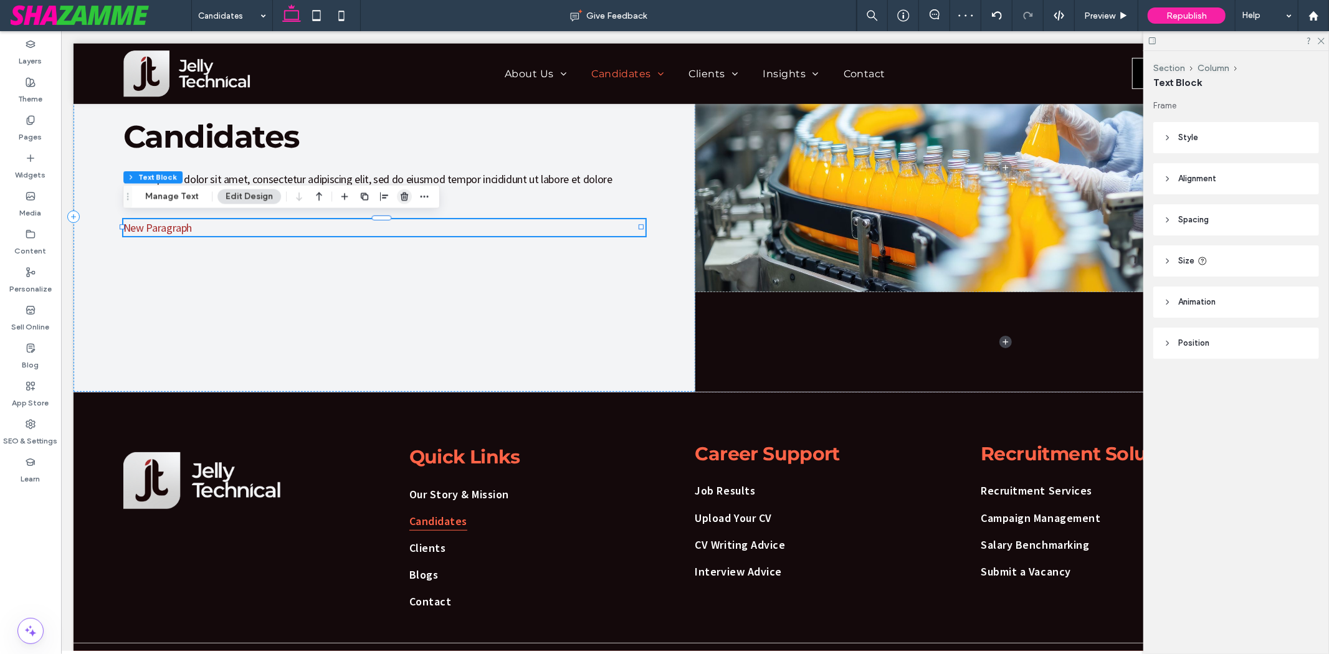
click at [399, 200] on icon "button" at bounding box center [404, 197] width 10 height 10
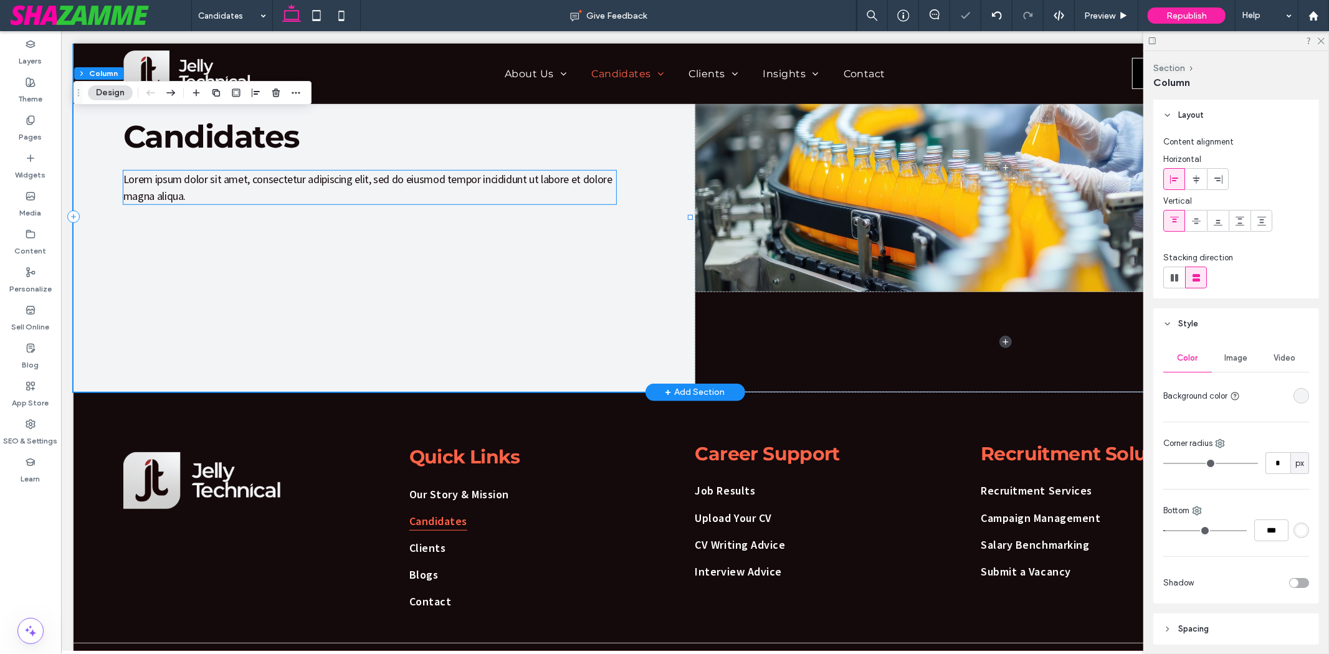
click at [389, 194] on p "Lorem ipsum dolor sit amet, consectetur adipiscing elit, sed do eiusmod tempor …" at bounding box center [369, 187] width 493 height 34
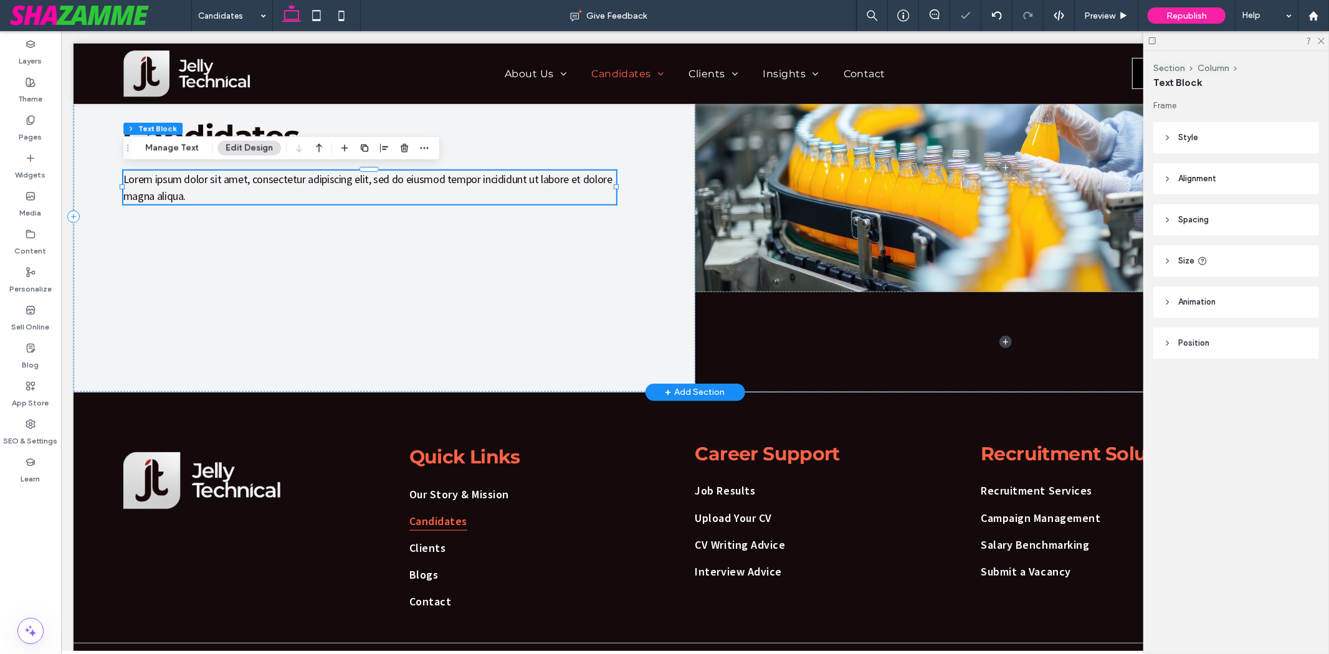
click at [389, 194] on p "Lorem ipsum dolor sit amet, consectetur adipiscing elit, sed do eiusmod tempor …" at bounding box center [369, 187] width 493 height 34
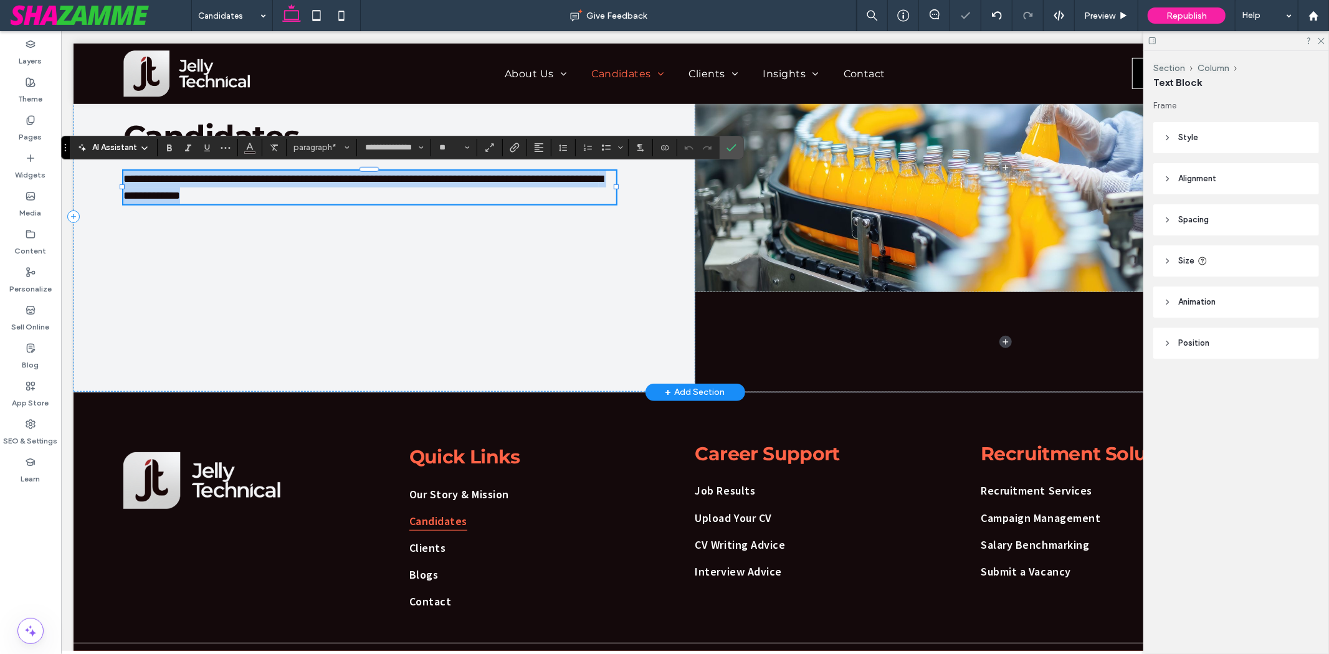
click at [389, 194] on p "**********" at bounding box center [369, 187] width 493 height 34
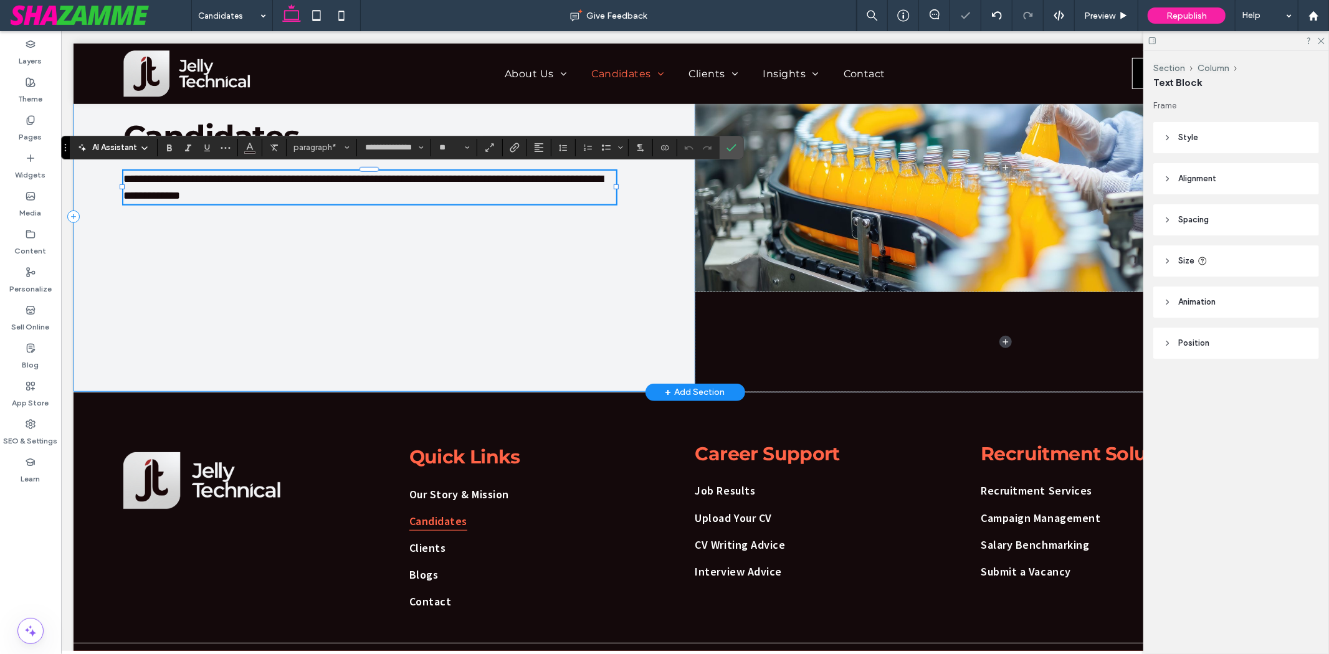
click at [375, 204] on div "**********" at bounding box center [384, 216] width 622 height 349
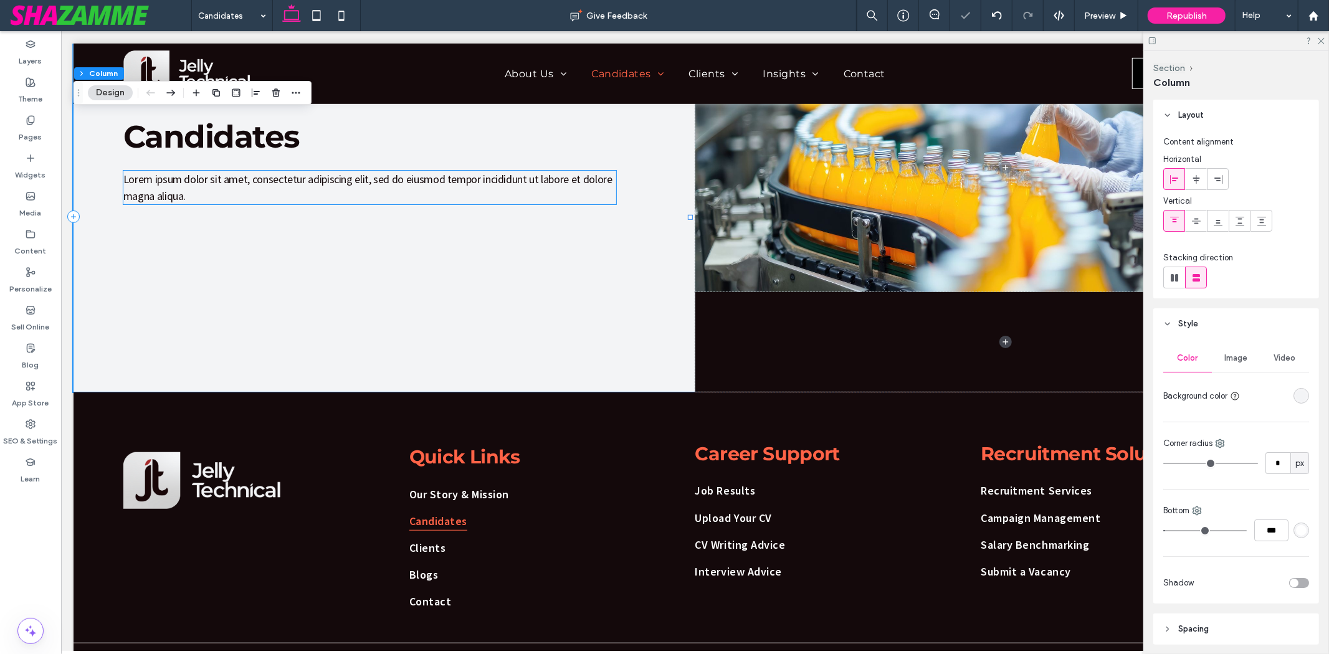
click at [344, 194] on p "Lorem ipsum dolor sit amet, consectetur adipiscing elit, sed do eiusmod tempor …" at bounding box center [369, 187] width 493 height 34
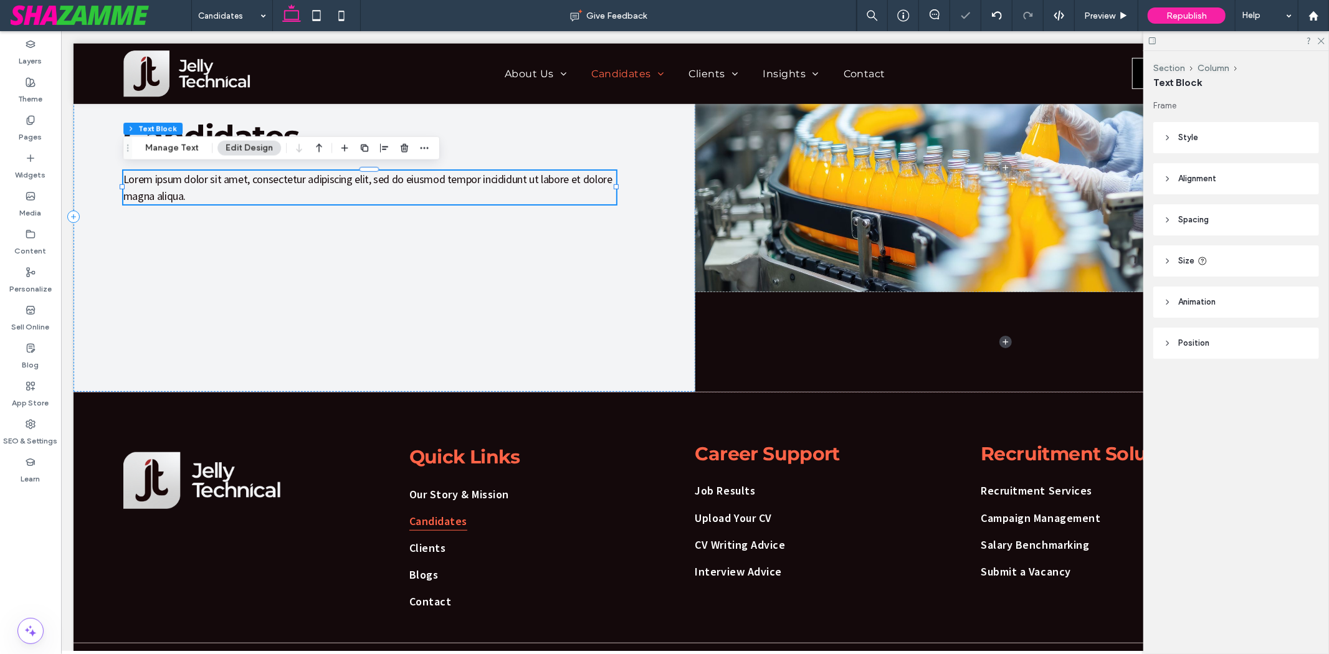
click at [344, 194] on p "Lorem ipsum dolor sit amet, consectetur adipiscing elit, sed do eiusmod tempor …" at bounding box center [369, 187] width 493 height 34
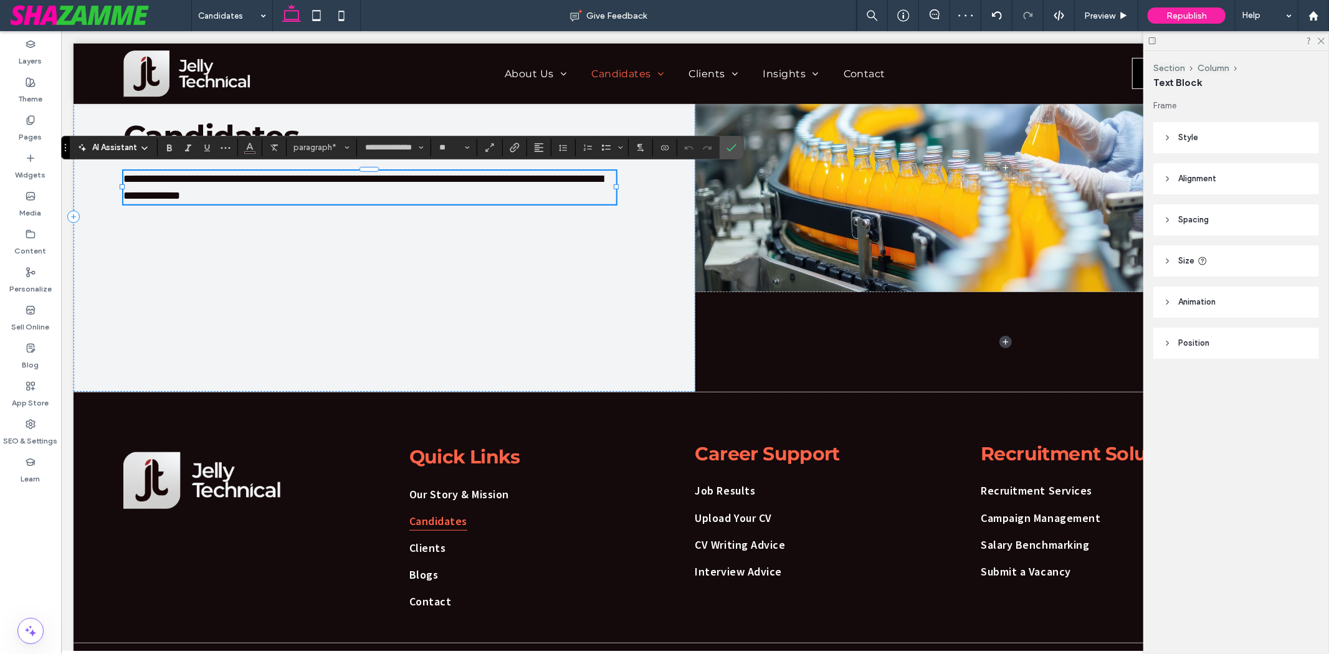
type input "**"
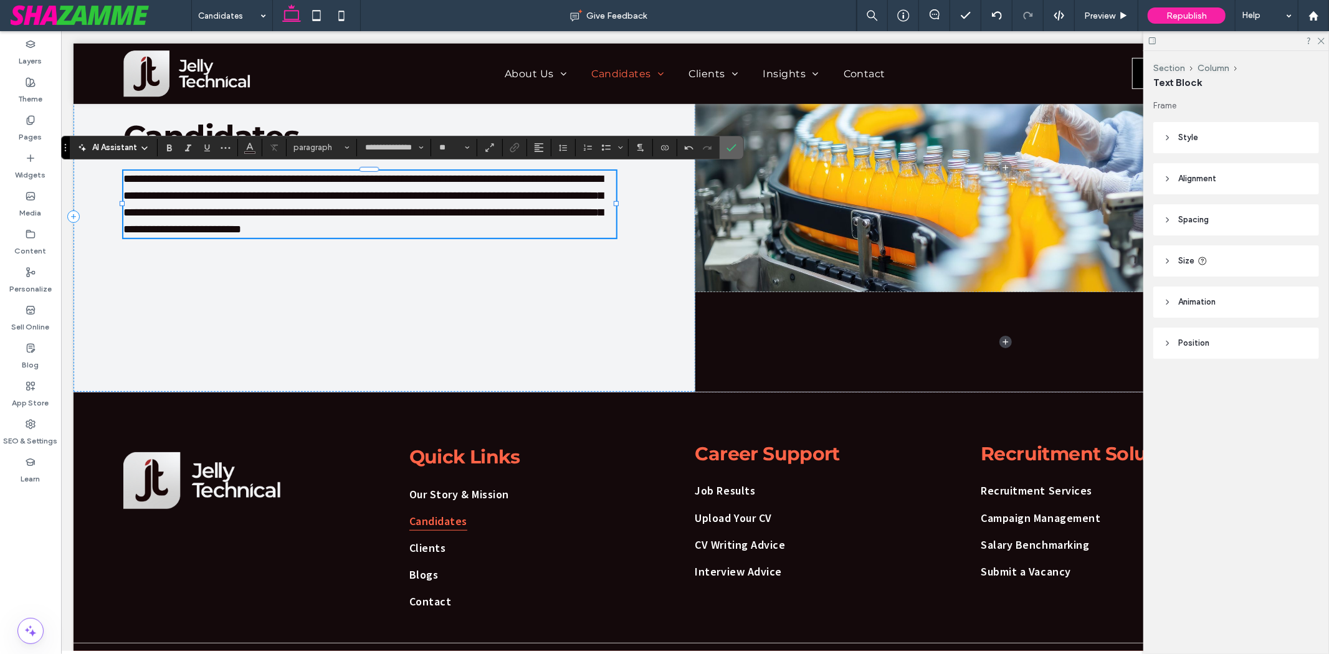
drag, startPoint x: 728, startPoint y: 141, endPoint x: 666, endPoint y: 107, distance: 70.3
click at [728, 141] on span "Confirm" at bounding box center [729, 147] width 6 height 22
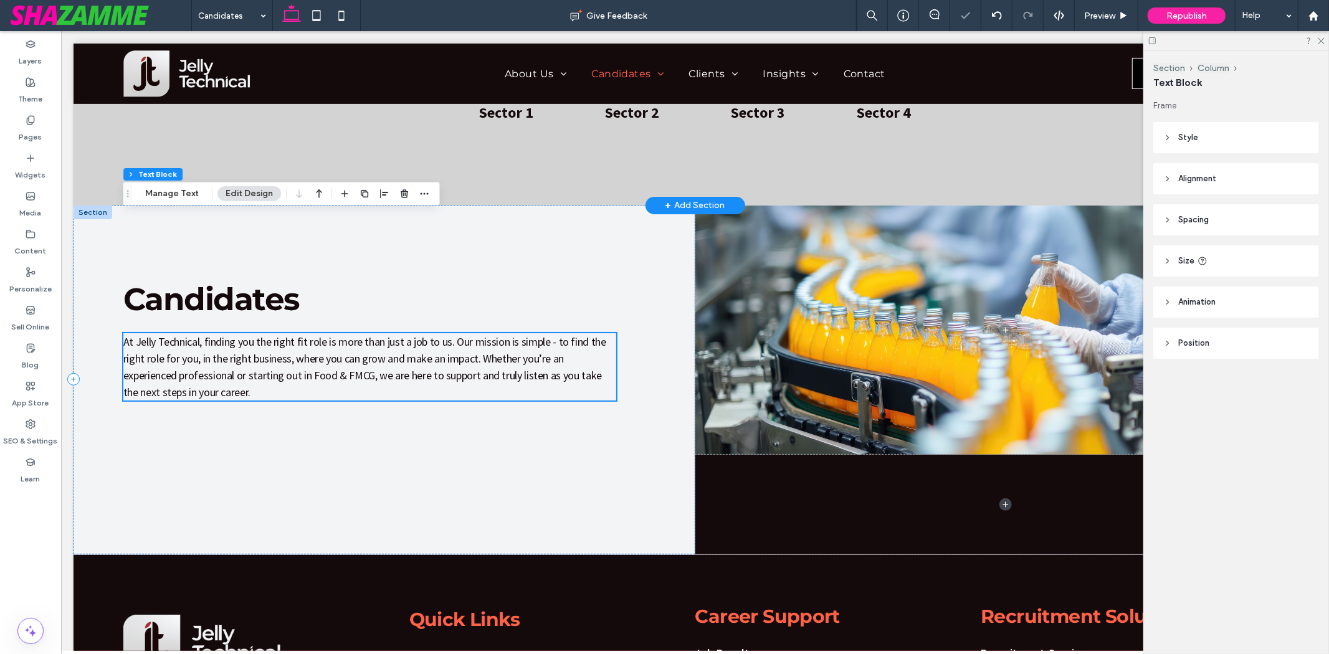
scroll to position [441, 0]
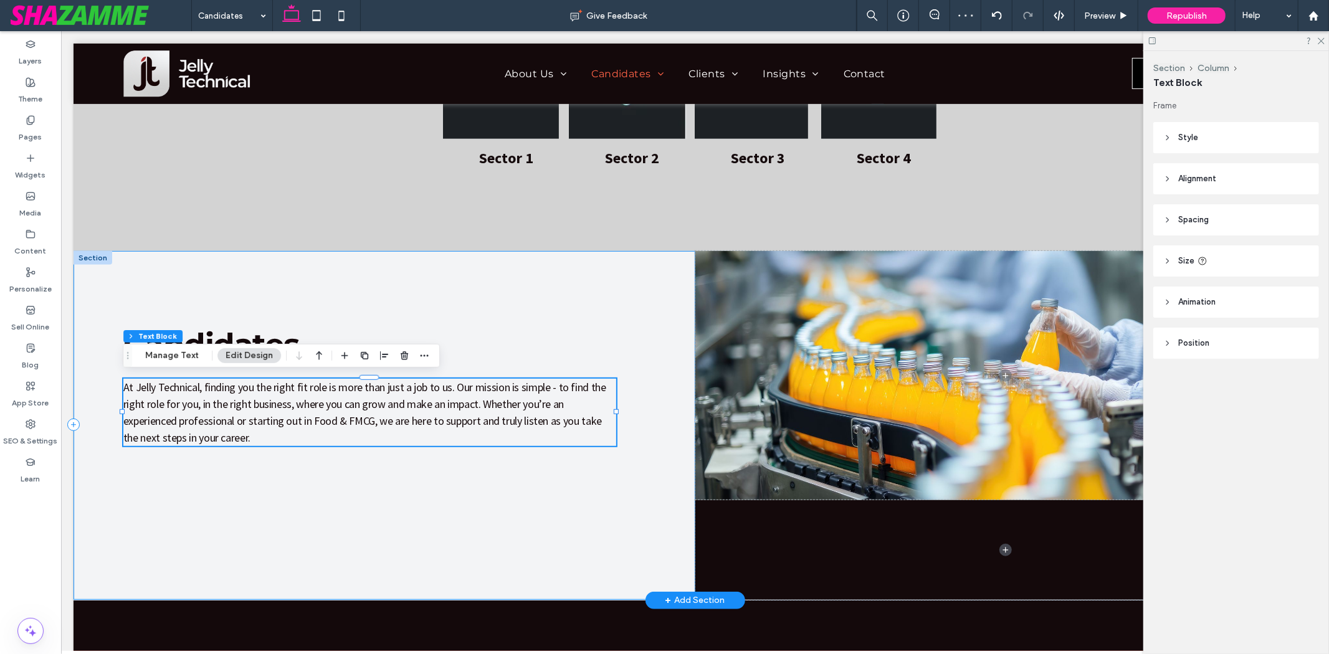
click at [393, 301] on div "Candidates ﻿ At Jelly Technical, finding you the right fit role is more than ju…" at bounding box center [384, 424] width 622 height 349
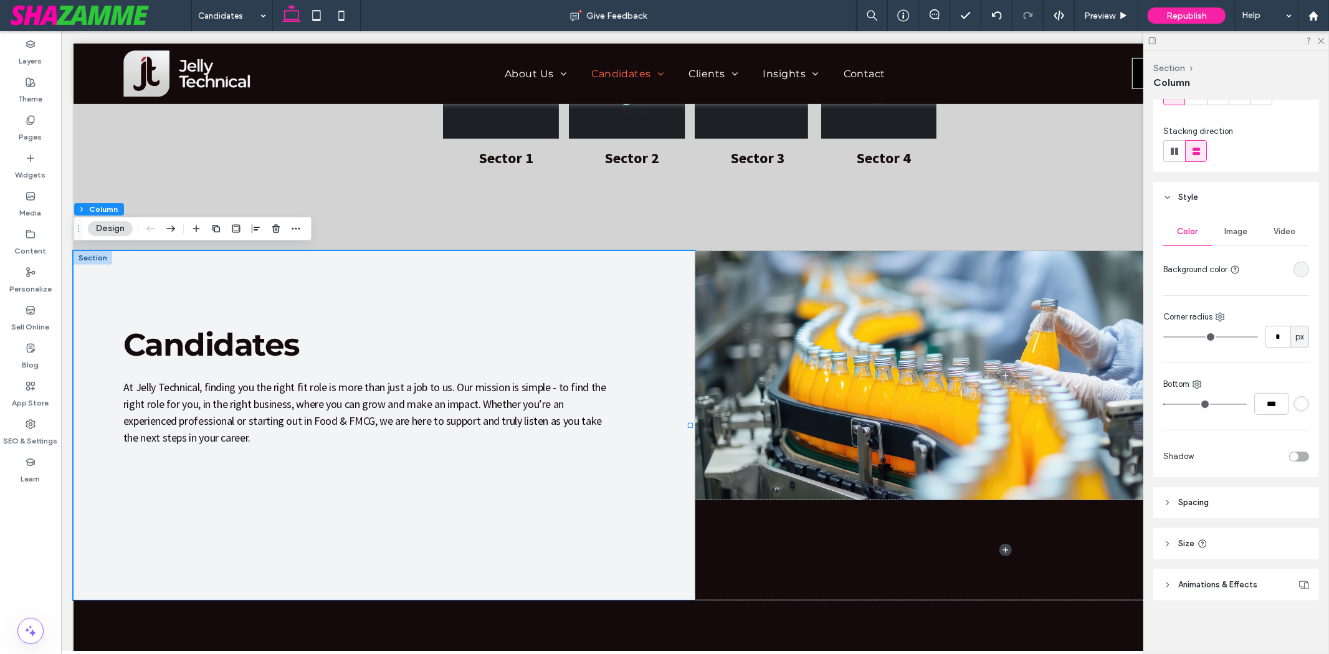
scroll to position [128, 0]
click at [1188, 503] on span "Spacing" at bounding box center [1193, 501] width 31 height 12
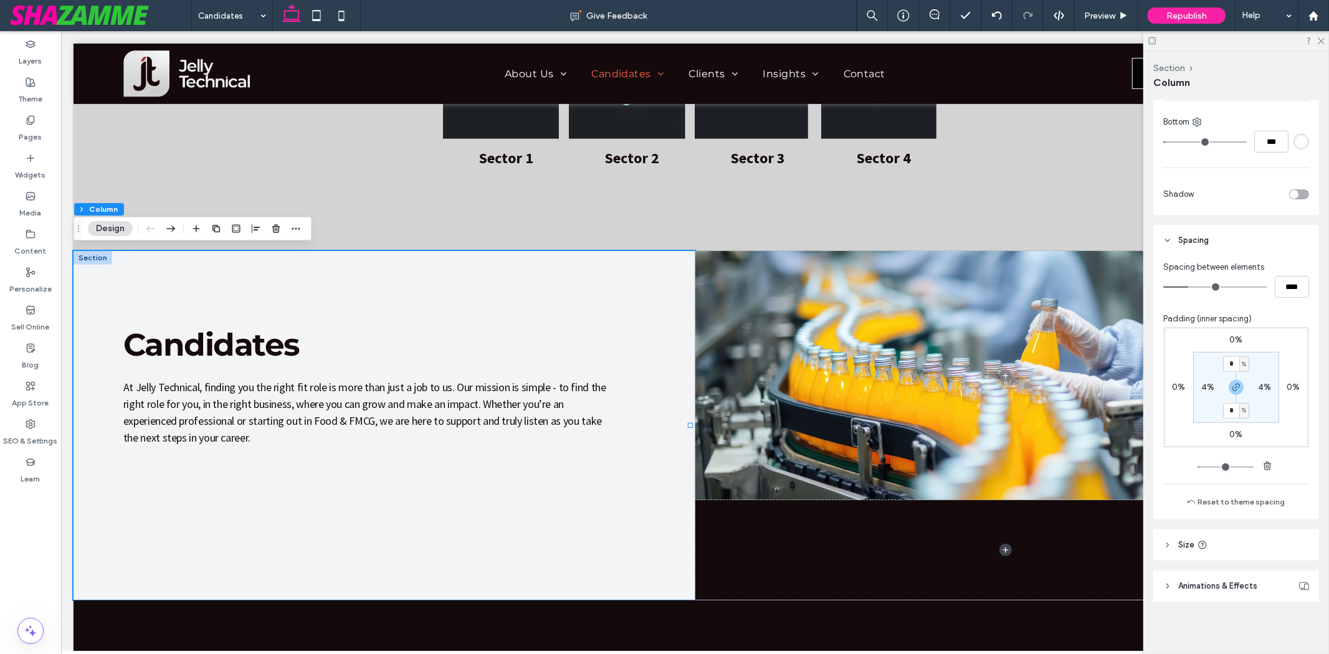
scroll to position [391, 0]
click at [472, 530] on div "Candidates ﻿ At Jelly Technical, finding you the right fit role is more than ju…" at bounding box center [384, 424] width 622 height 349
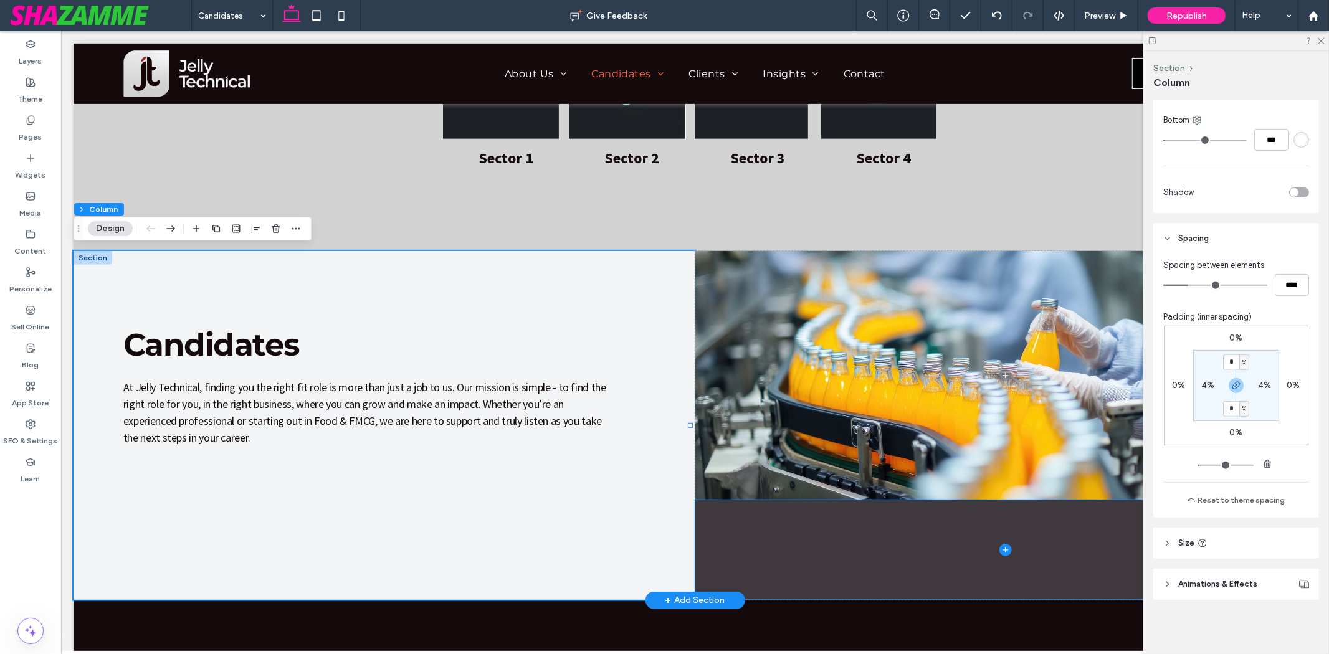
click at [926, 526] on span at bounding box center [1006, 550] width 622 height 100
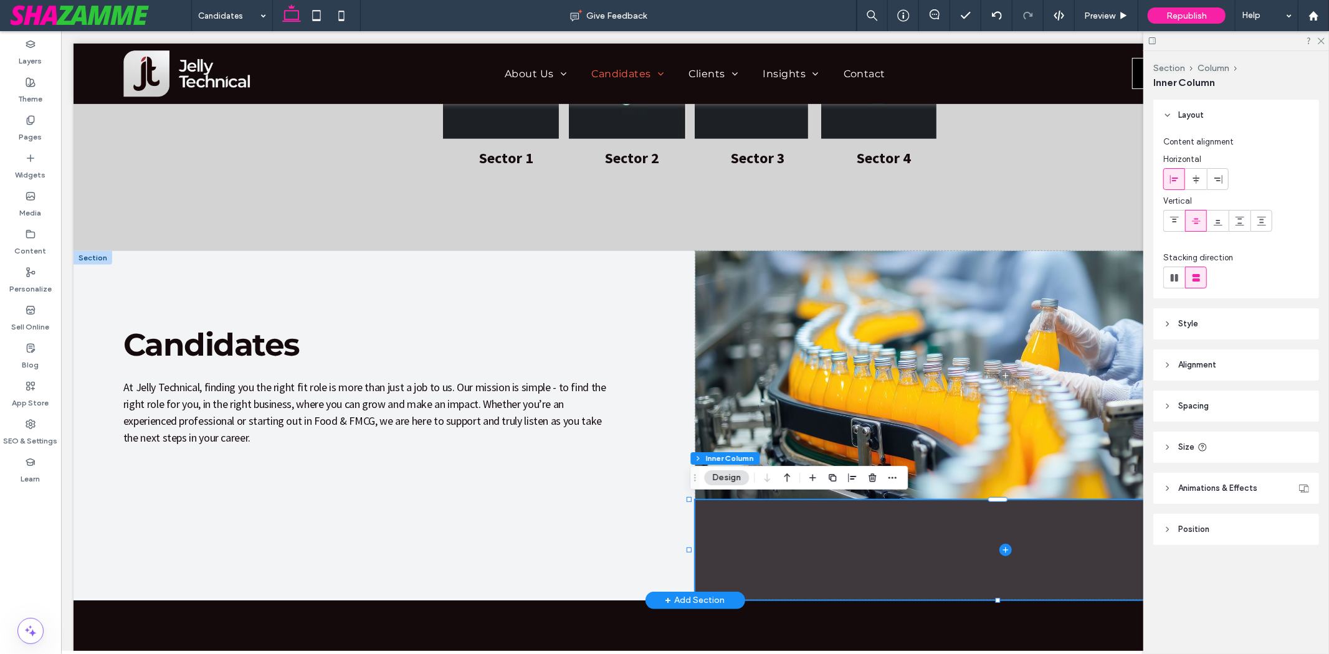
click at [900, 455] on span at bounding box center [1006, 374] width 622 height 249
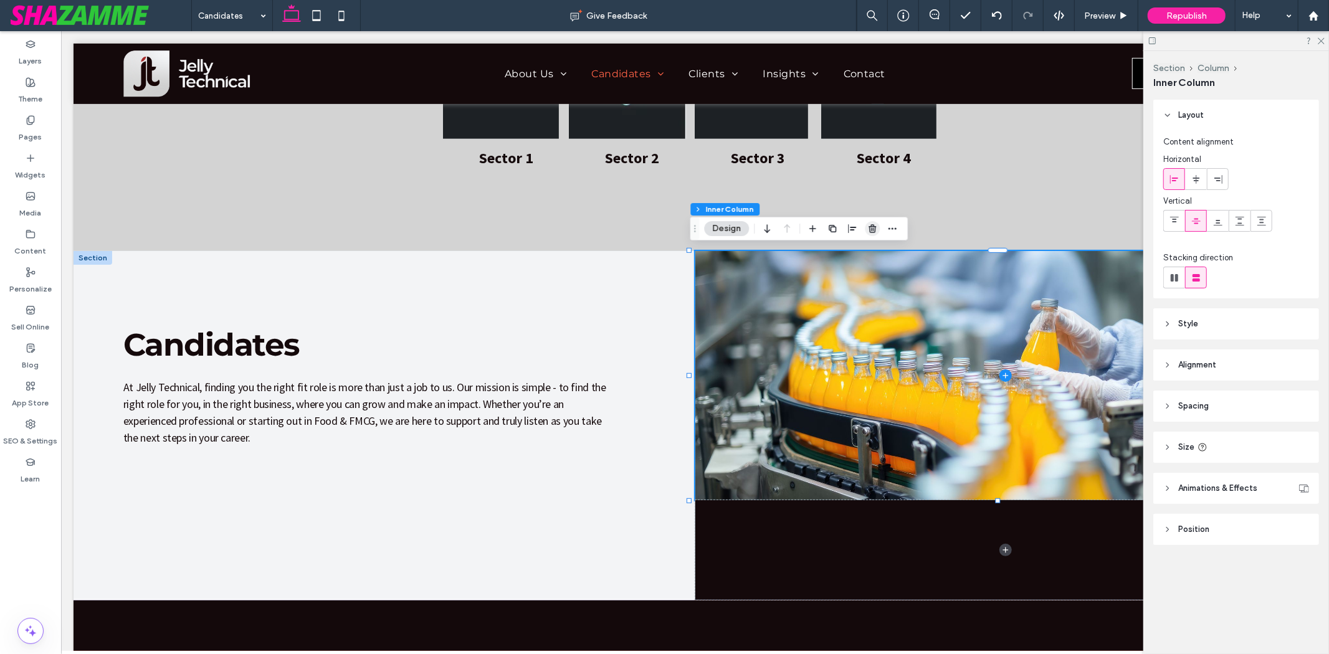
click at [872, 227] on icon "button" at bounding box center [872, 229] width 10 height 10
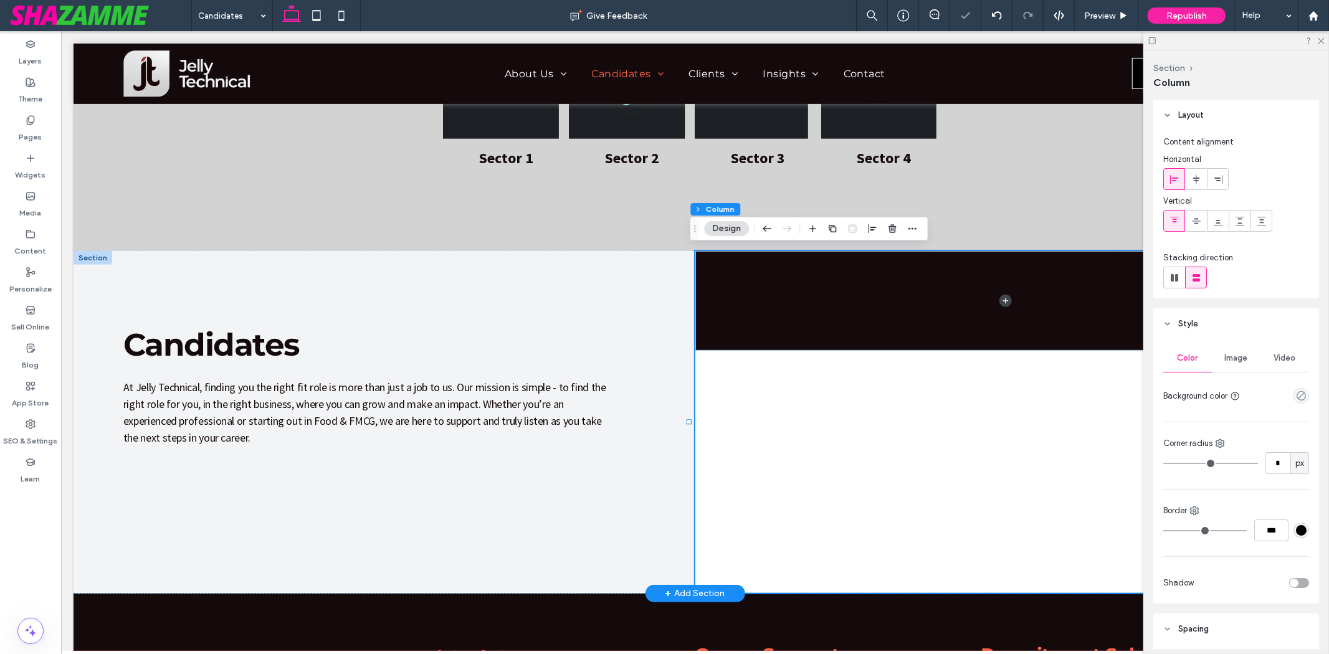
click at [848, 289] on span at bounding box center [1006, 300] width 622 height 100
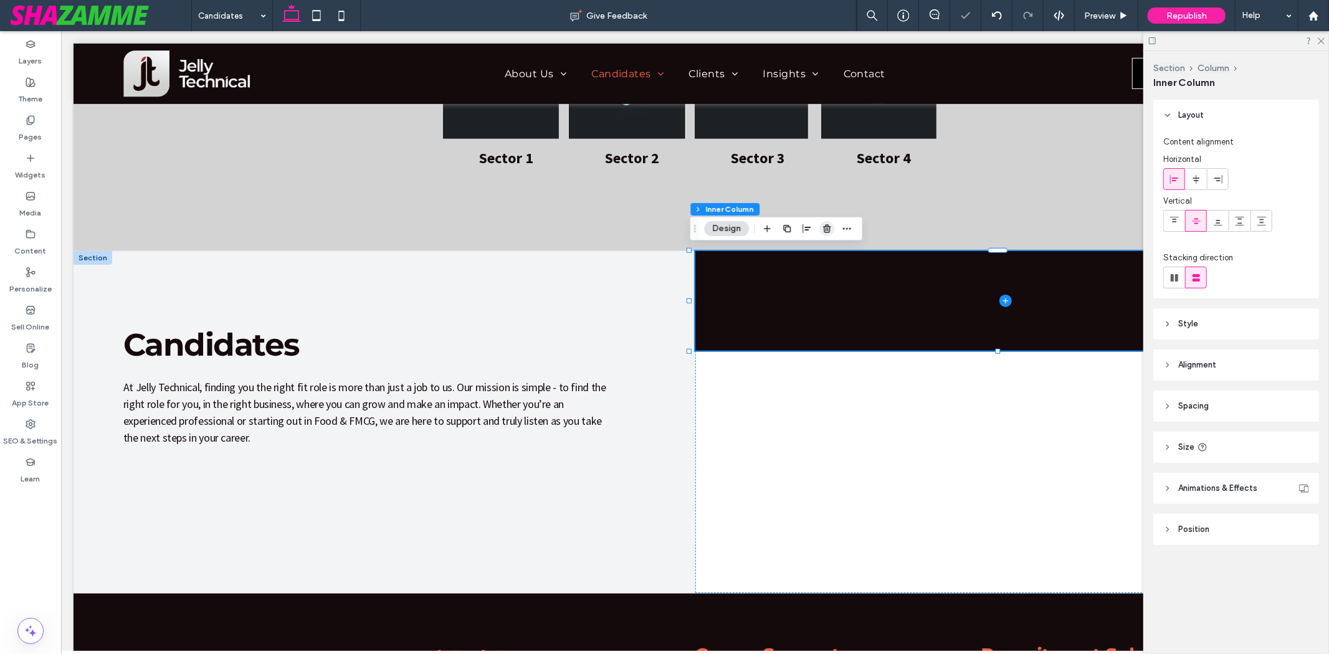
click at [822, 226] on icon "button" at bounding box center [827, 229] width 10 height 10
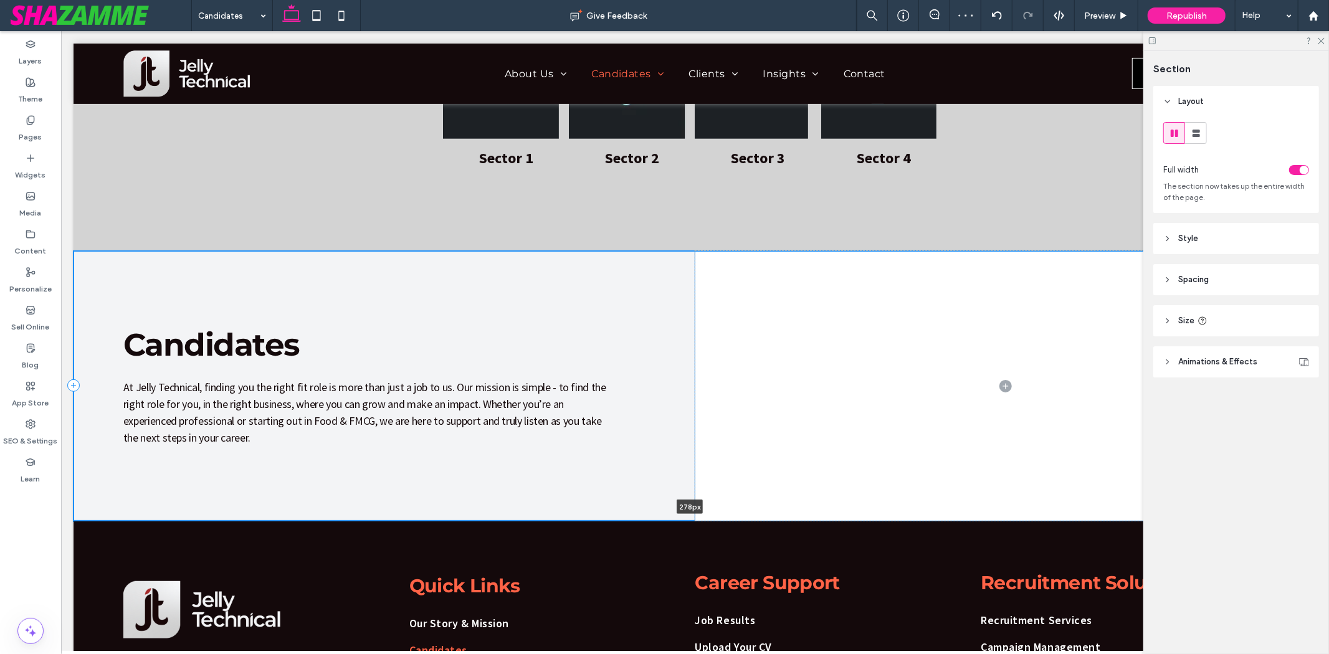
drag, startPoint x: 346, startPoint y: 589, endPoint x: 374, endPoint y: 415, distance: 176.0
click at [374, 415] on div "Candidates ﻿ At Jelly Technical, finding you the right fit role is more than ju…" at bounding box center [694, 385] width 1243 height 270
type input "***"
click at [791, 326] on span at bounding box center [1006, 385] width 622 height 270
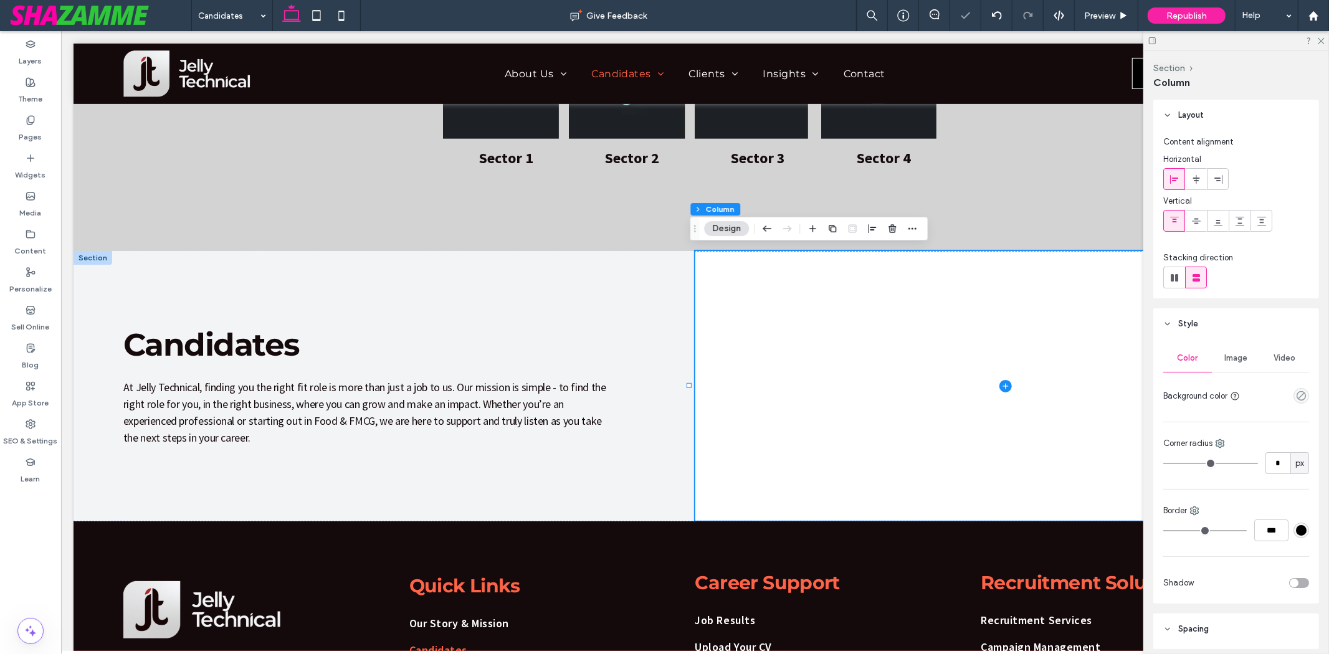
click at [1195, 360] on span "Image" at bounding box center [1236, 358] width 23 height 10
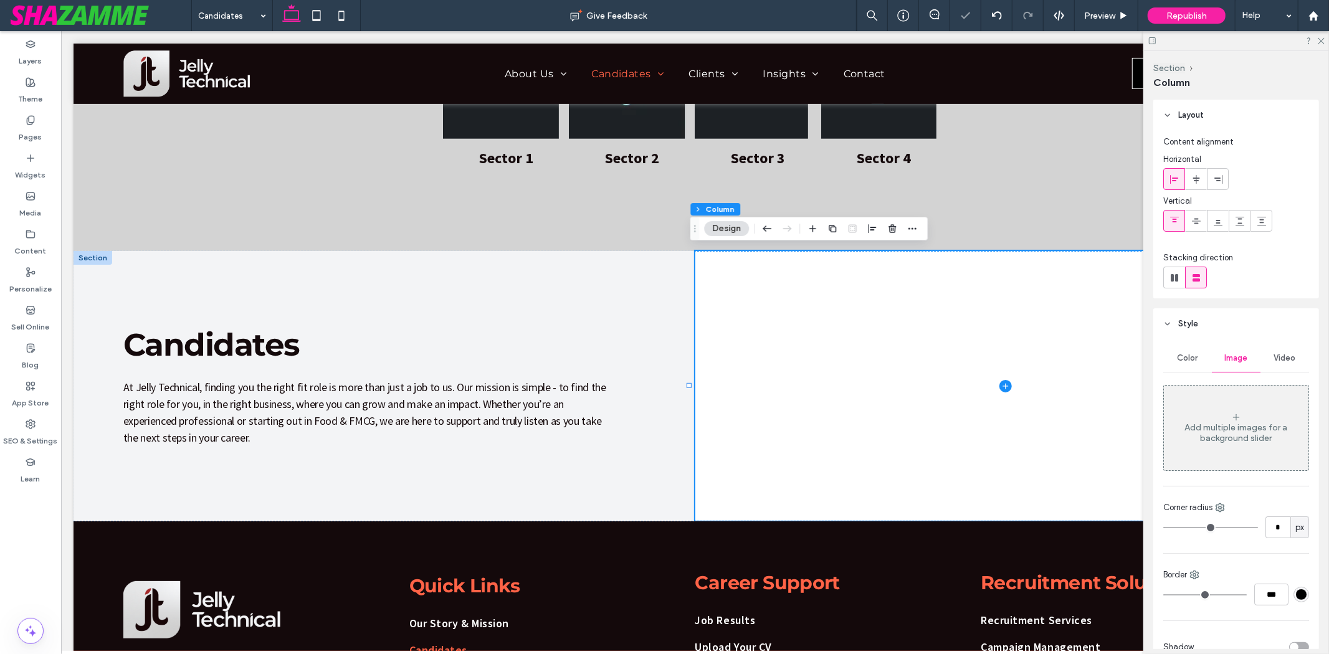
click at [1195, 421] on div "Add multiple images for a background slider" at bounding box center [1236, 428] width 145 height 82
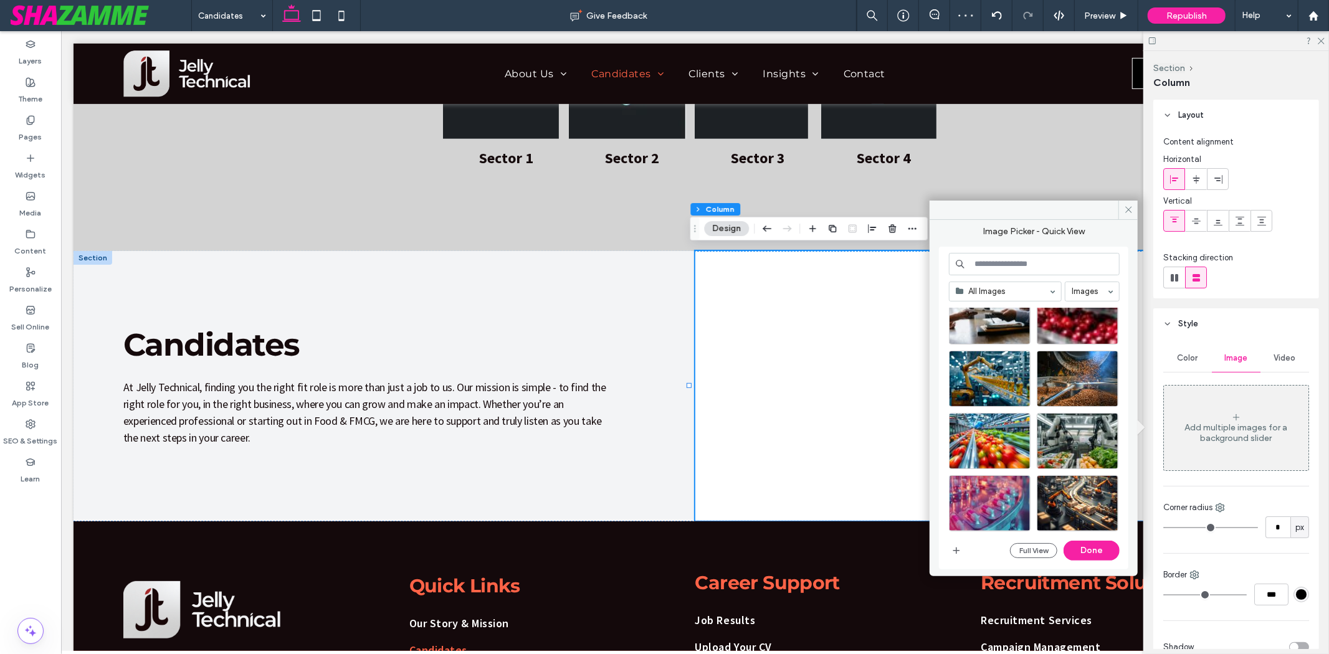
scroll to position [69, 0]
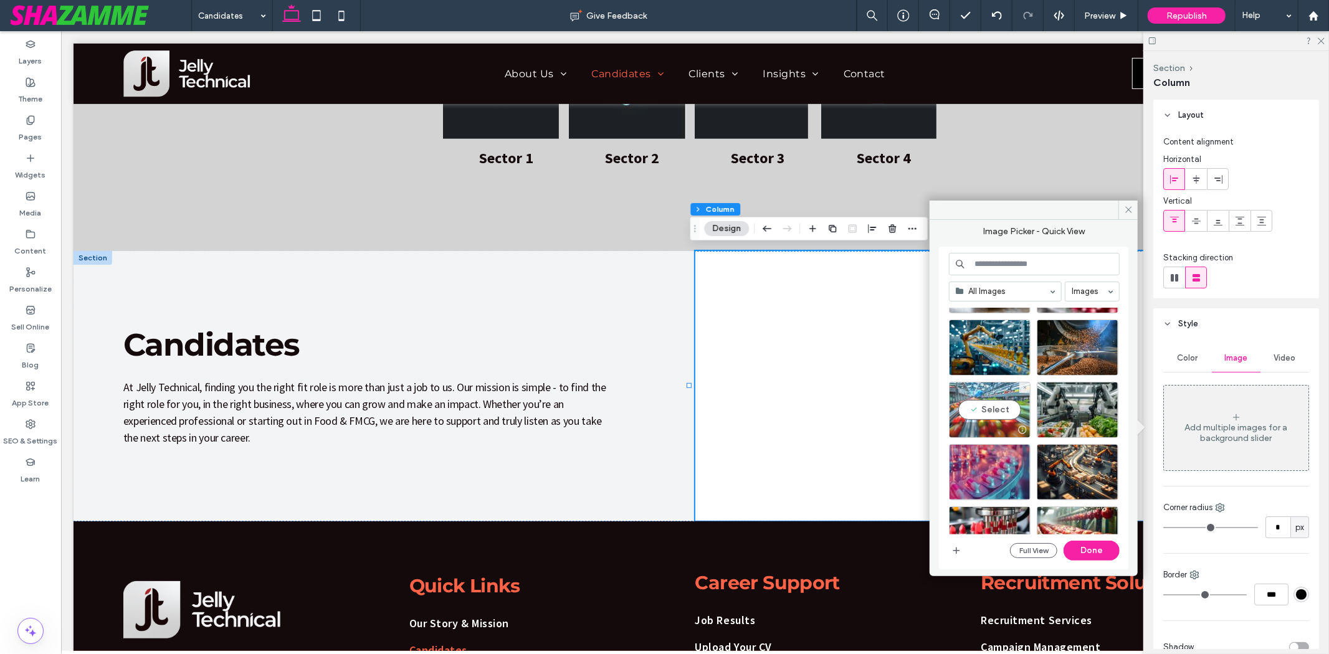
click at [984, 421] on div "Select" at bounding box center [990, 410] width 82 height 56
click at [1091, 554] on button "Done" at bounding box center [1091, 551] width 56 height 20
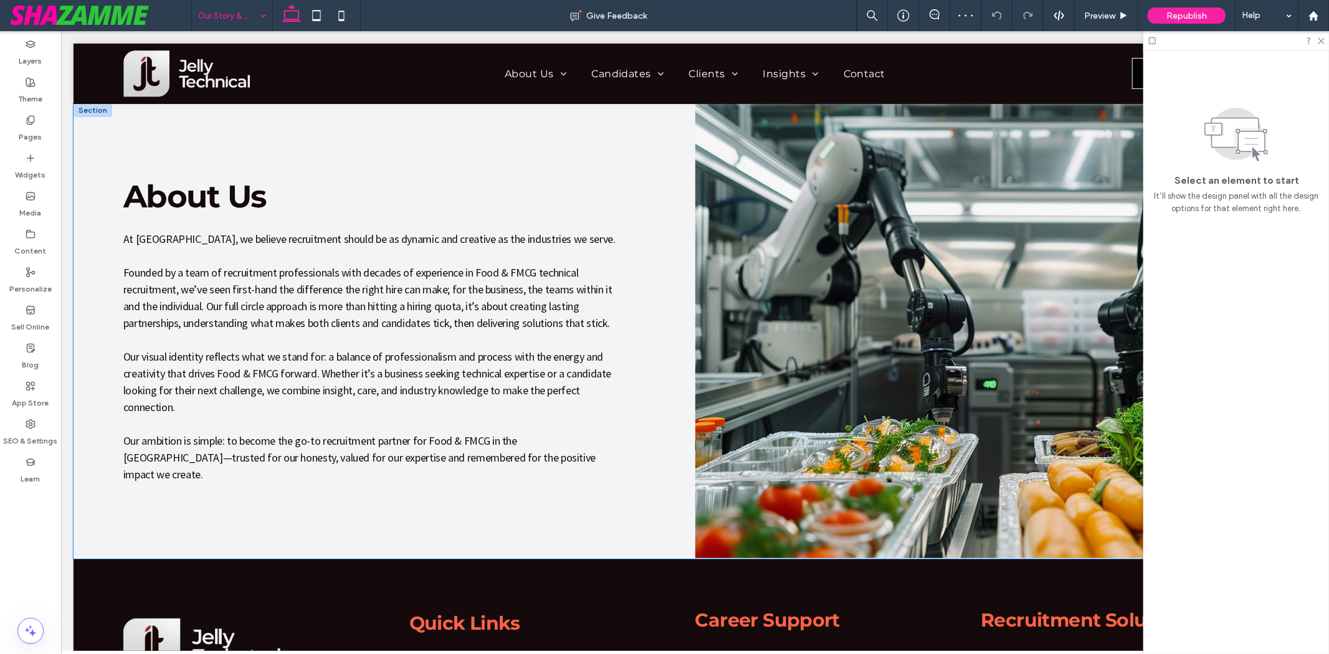
scroll to position [207, 0]
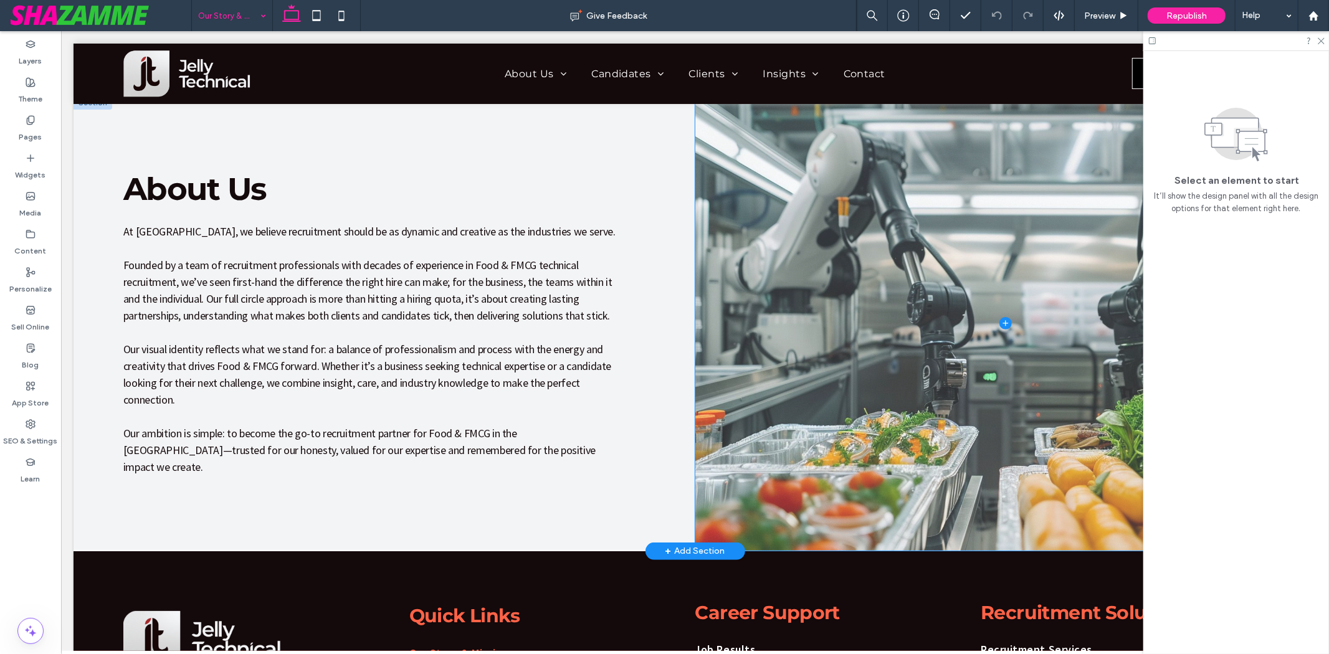
click at [917, 369] on span at bounding box center [1006, 322] width 622 height 455
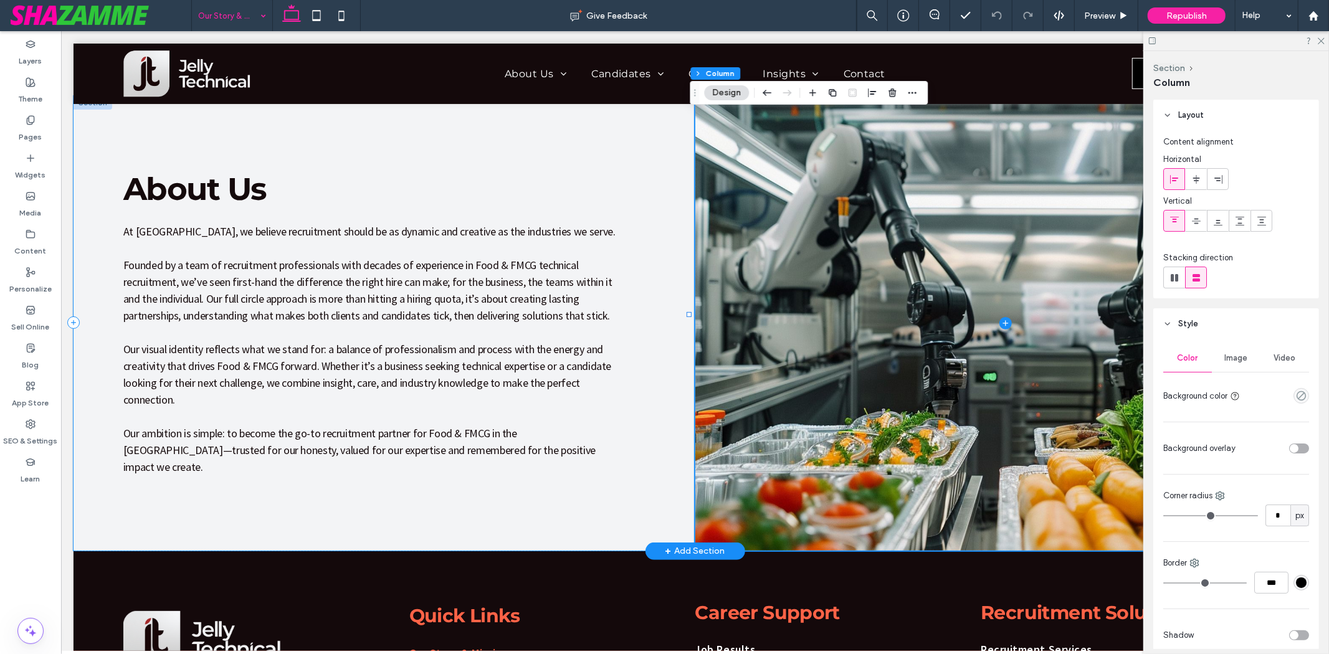
click at [314, 130] on div "About Us At Jelly Technical, we believe recruitment should be as dynamic and cr…" at bounding box center [384, 322] width 622 height 455
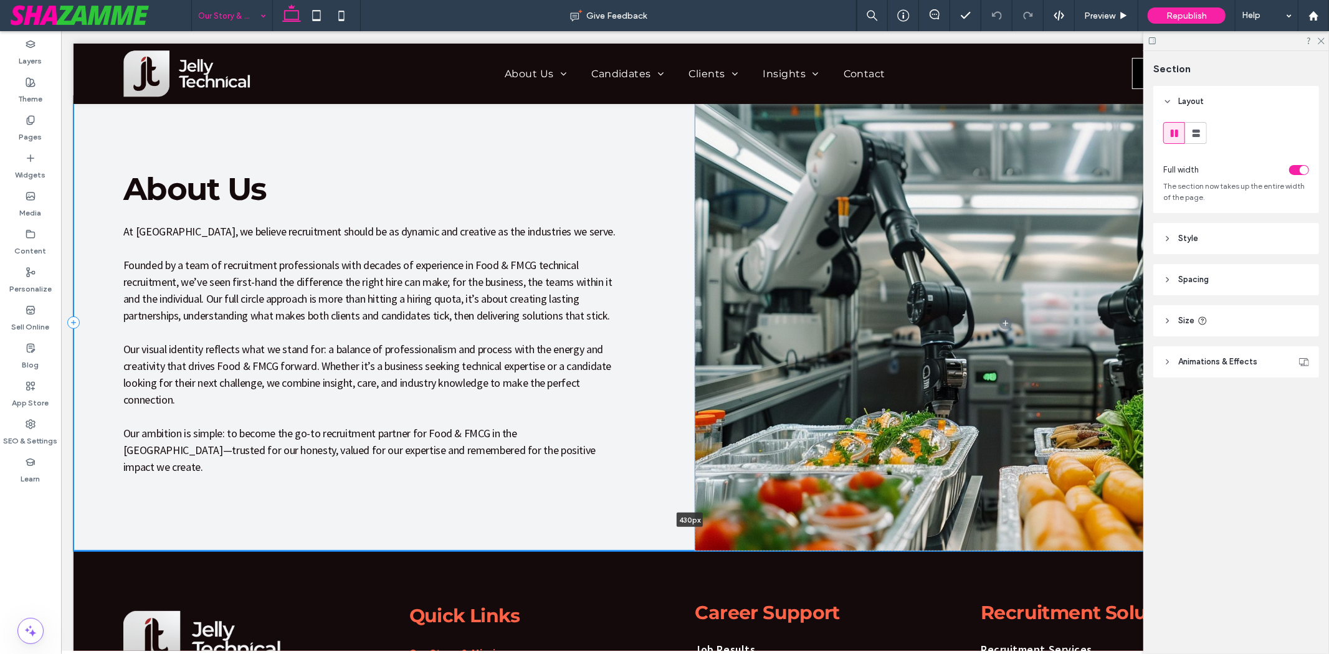
drag, startPoint x: 233, startPoint y: 531, endPoint x: 287, endPoint y: 362, distance: 177.1
click at [287, 362] on div "About Us At Jelly Technical, we believe recruitment should be as dynamic and cr…" at bounding box center [694, 322] width 1243 height 455
type input "***"
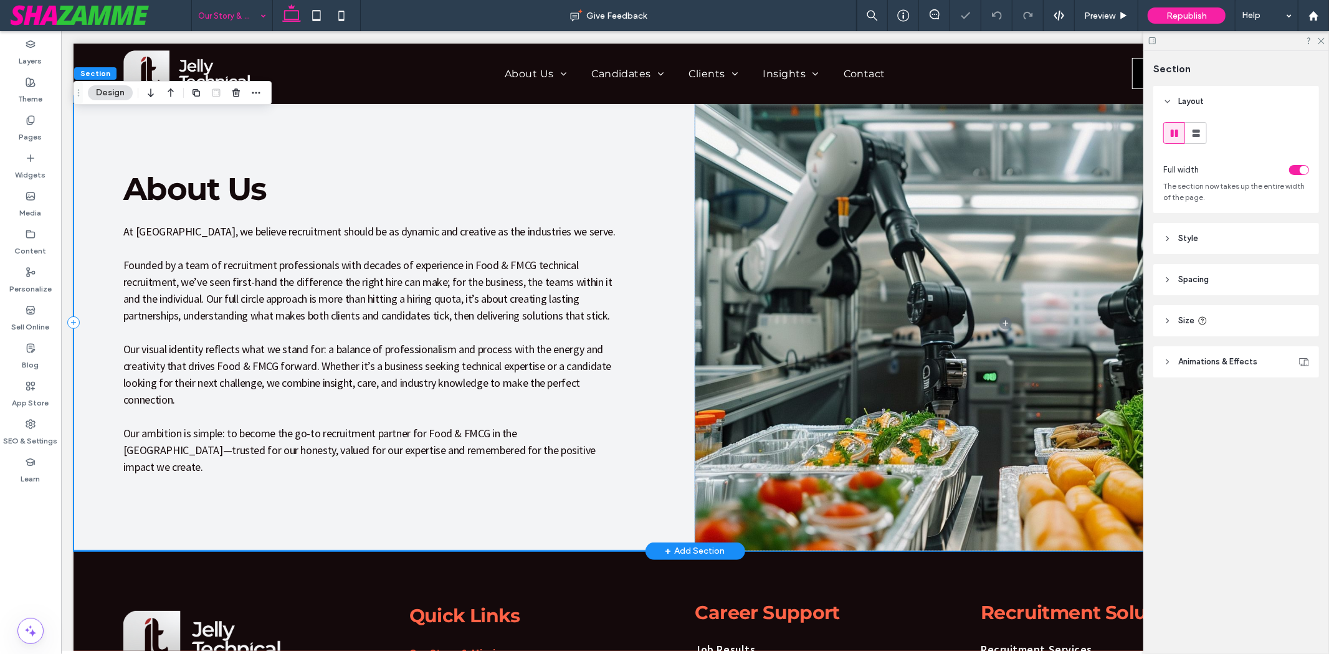
click at [337, 482] on div "About Us At Jelly Technical, we believe recruitment should be as dynamic and cr…" at bounding box center [384, 322] width 622 height 455
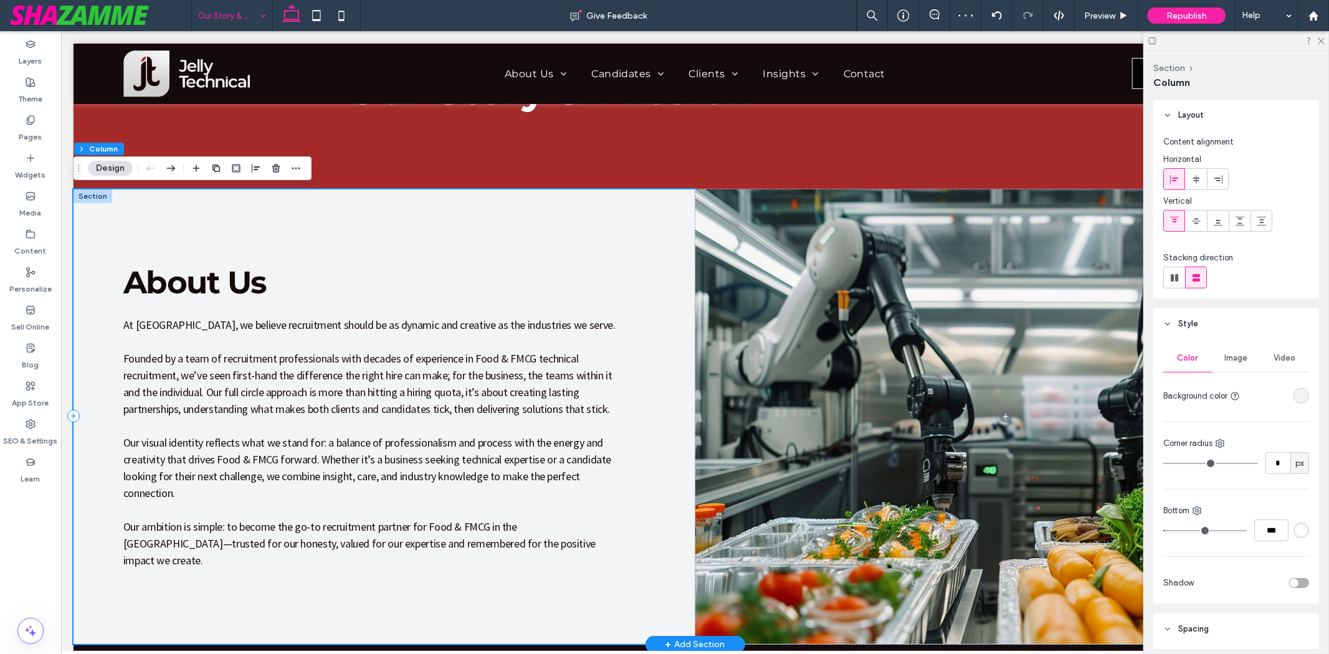
scroll to position [69, 0]
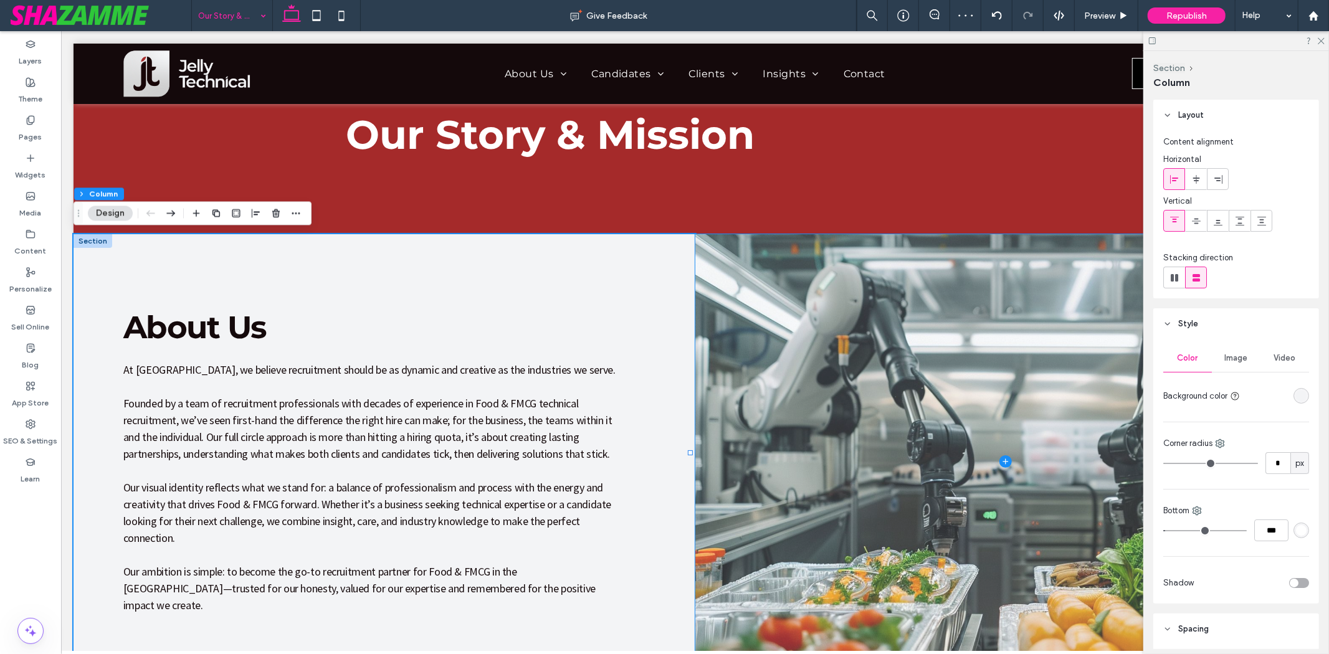
click at [812, 268] on span at bounding box center [1006, 461] width 622 height 455
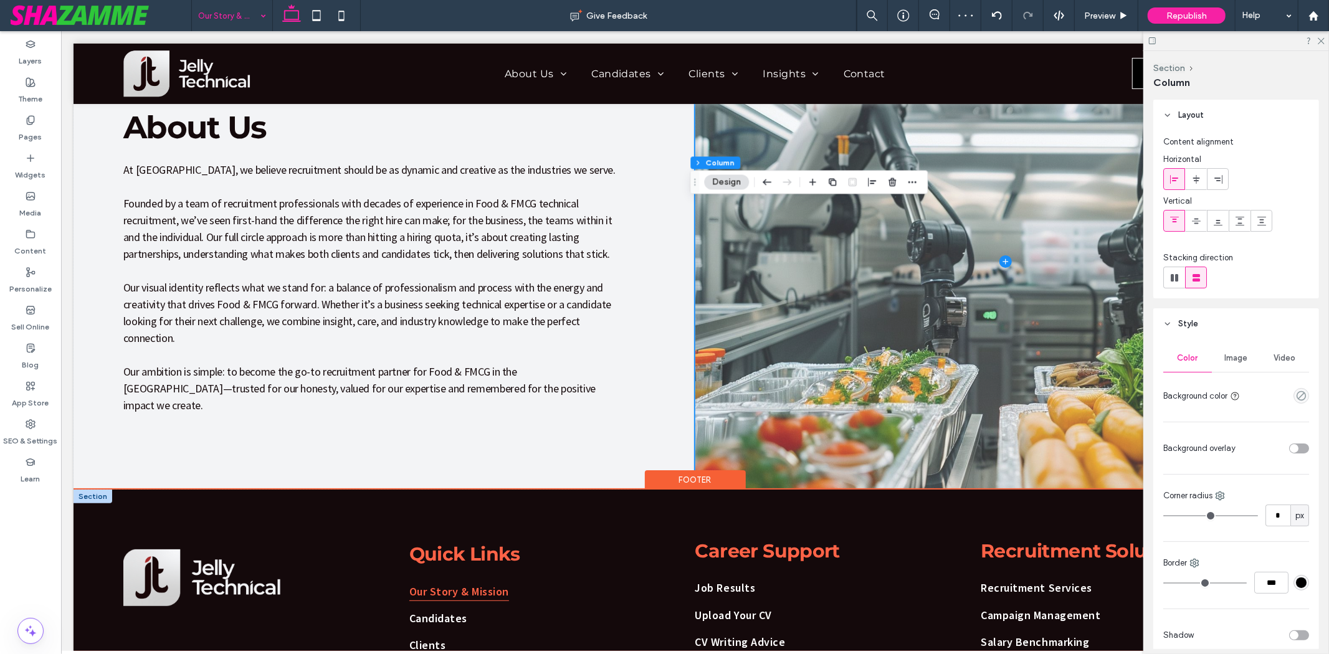
scroll to position [277, 0]
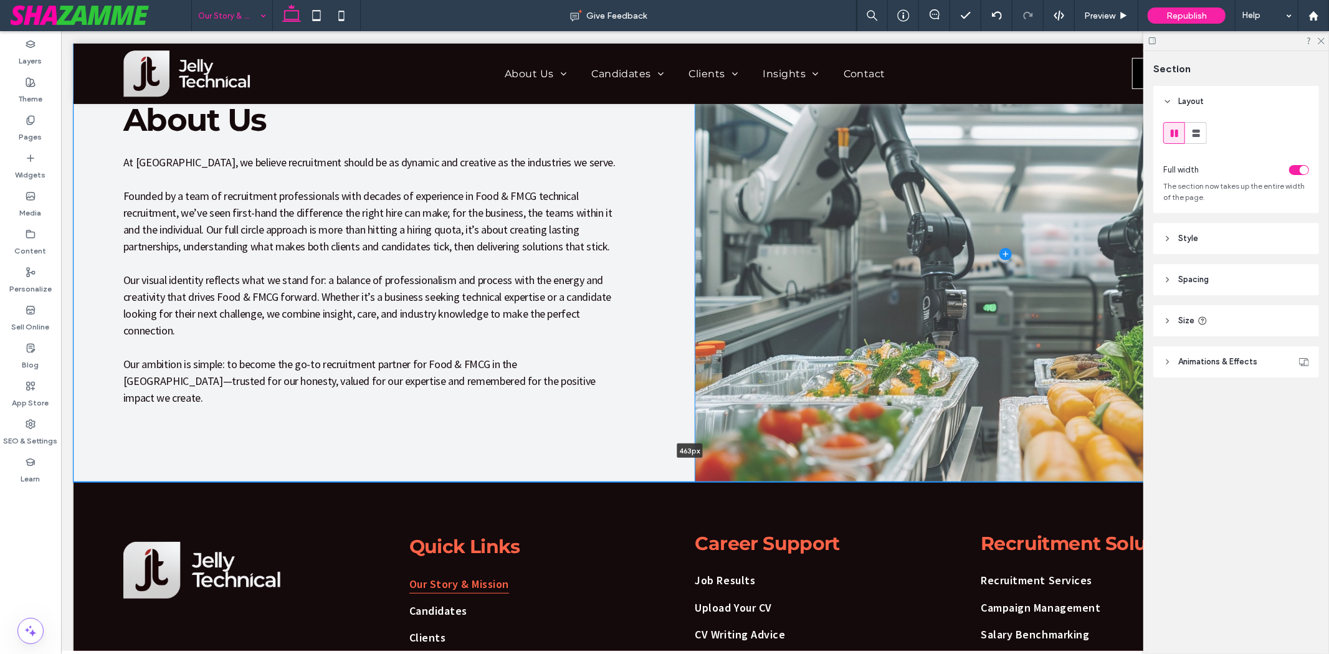
drag, startPoint x: 825, startPoint y: 463, endPoint x: 832, endPoint y: 315, distance: 148.5
click at [832, 315] on div "About Us At Jelly Technical, we believe recruitment should be as dynamic and cr…" at bounding box center [694, 253] width 1243 height 455
type input "***"
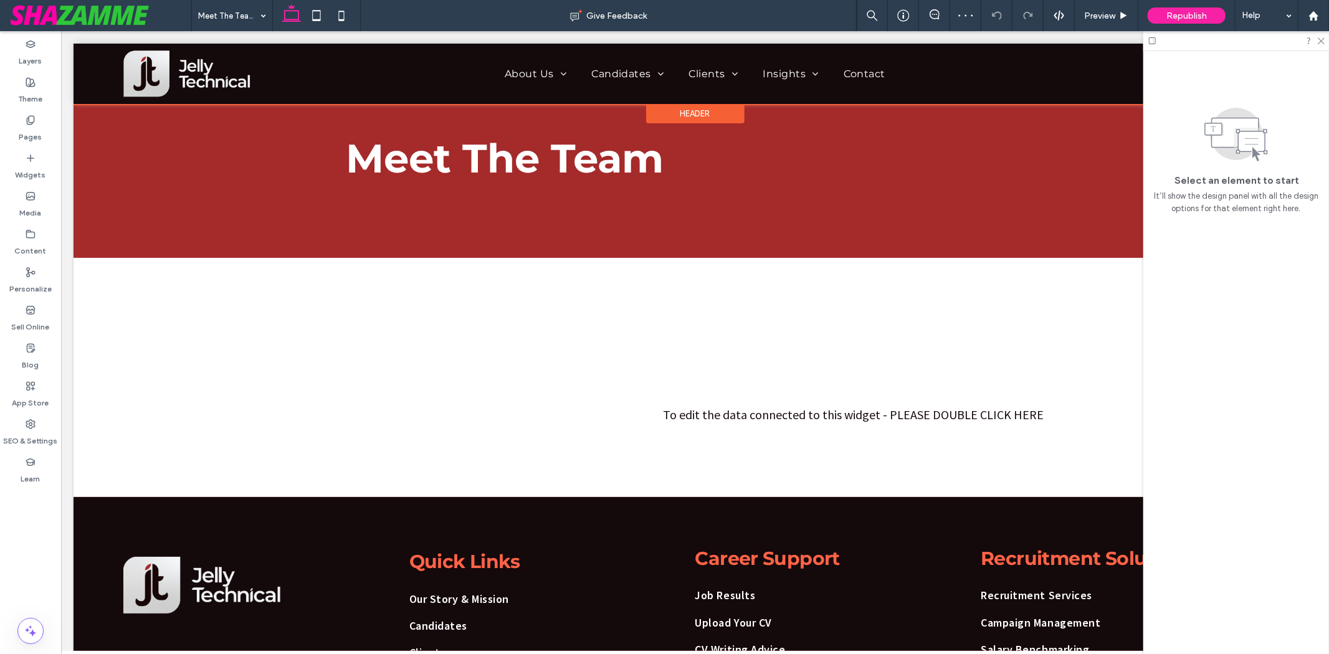
scroll to position [138, 0]
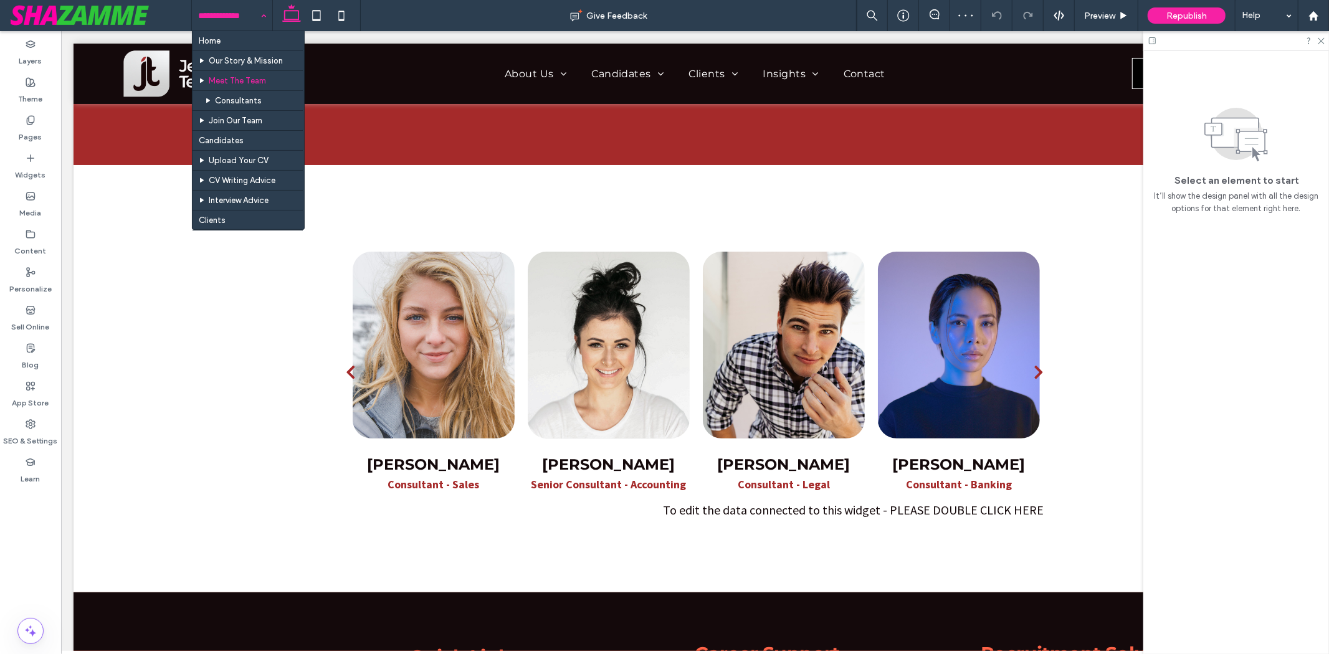
click at [233, 9] on input at bounding box center [229, 15] width 62 height 31
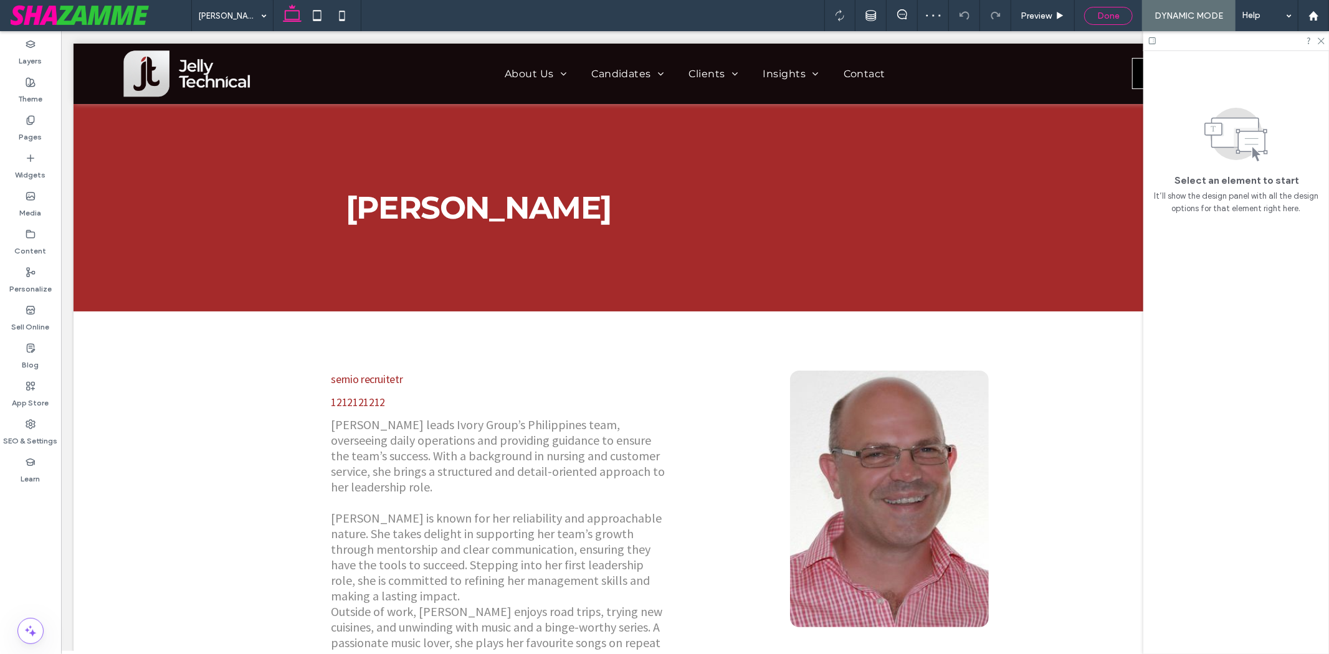
click at [1111, 11] on span "Done" at bounding box center [1108, 16] width 22 height 11
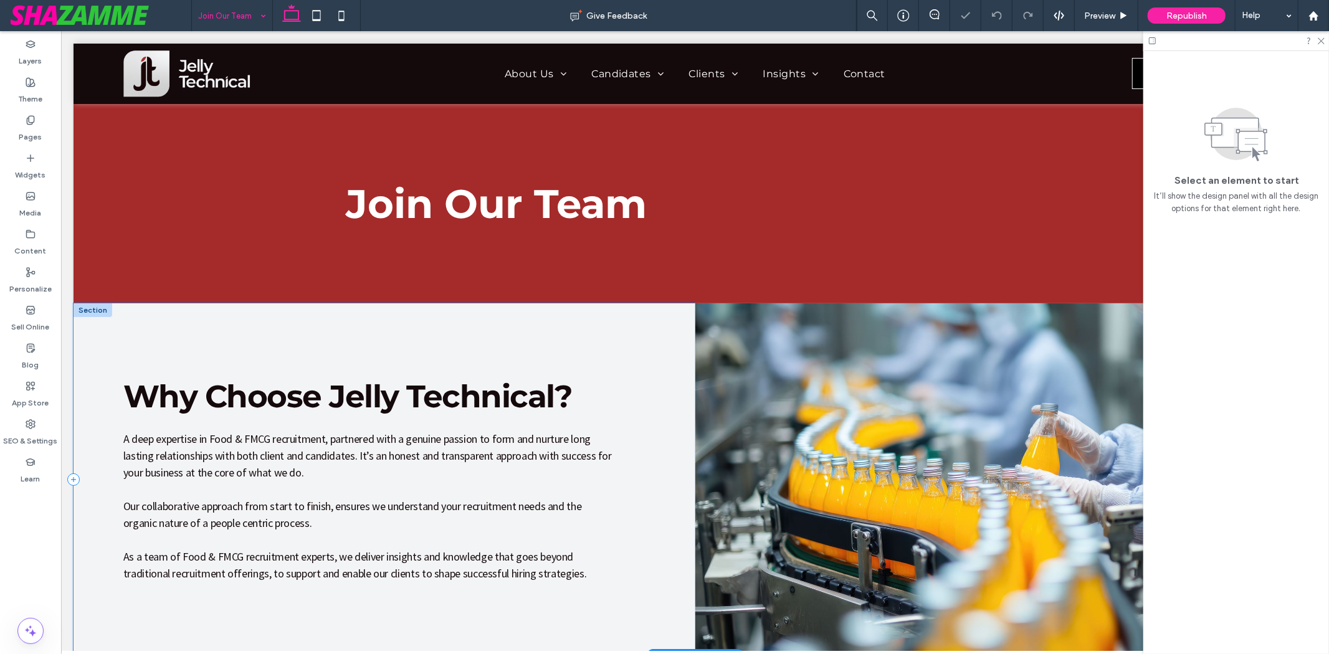
click at [335, 307] on div "Why Choose Jelly Technical? A deep expertise in Food & FMCG recruitment, partne…" at bounding box center [384, 480] width 622 height 354
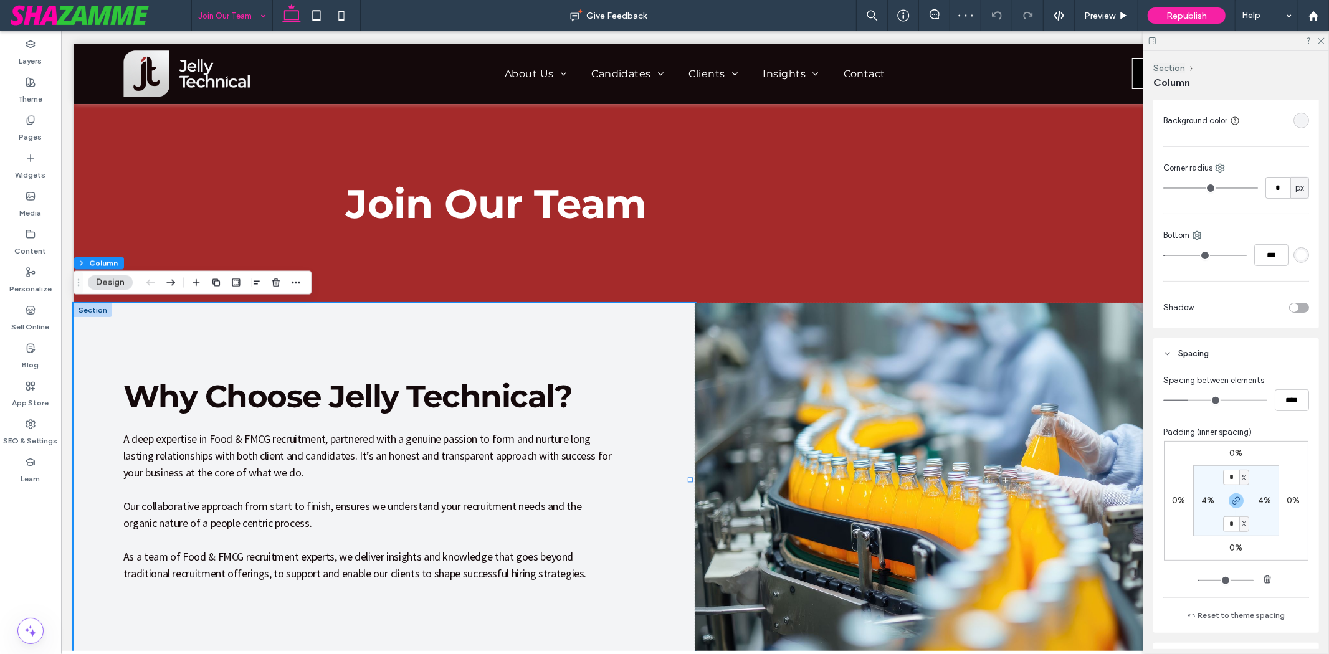
scroll to position [277, 0]
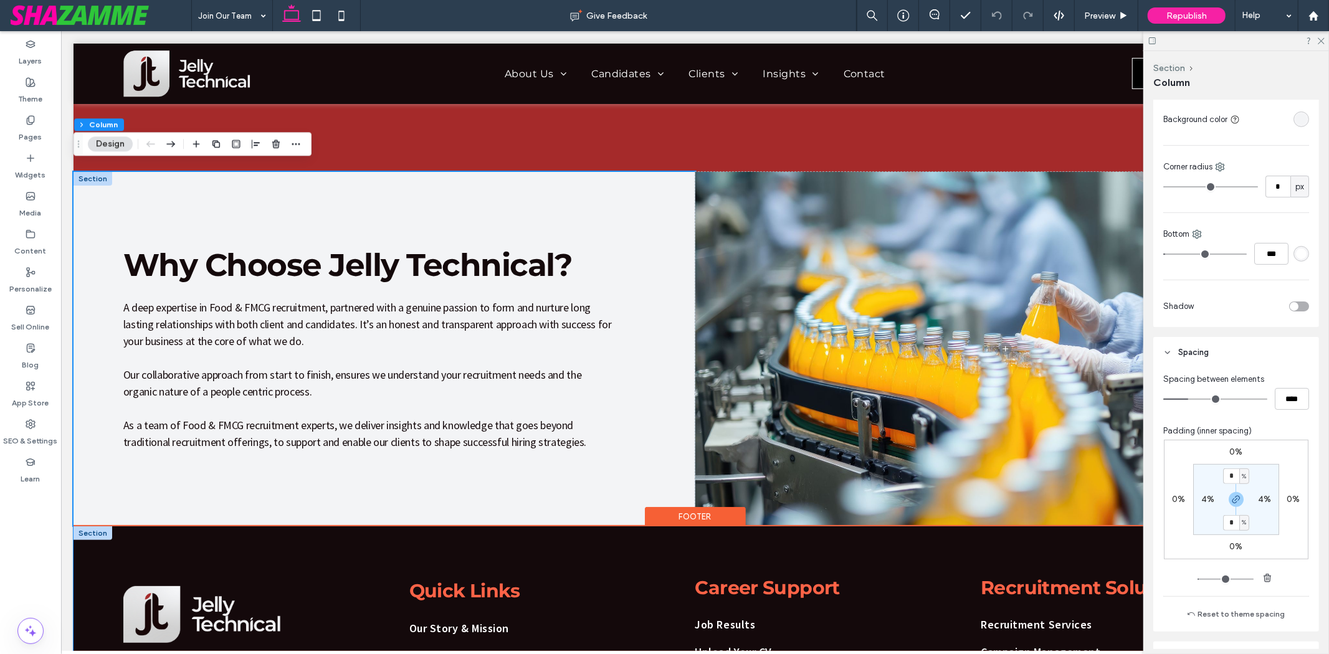
scroll to position [138, 0]
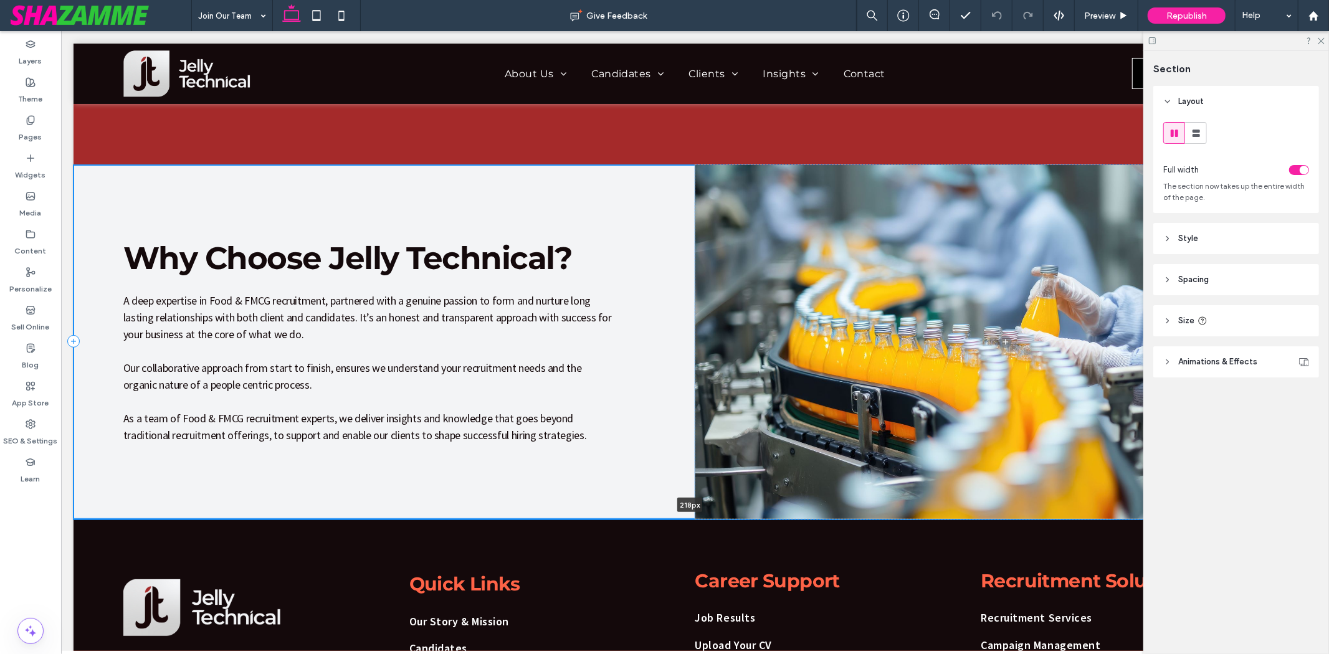
drag, startPoint x: 348, startPoint y: 514, endPoint x: 402, endPoint y: 297, distance: 223.5
click at [402, 297] on div "Why Choose Jelly Technical? A deep expertise in Food & FMCG recruitment, partne…" at bounding box center [694, 341] width 1243 height 354
type input "***"
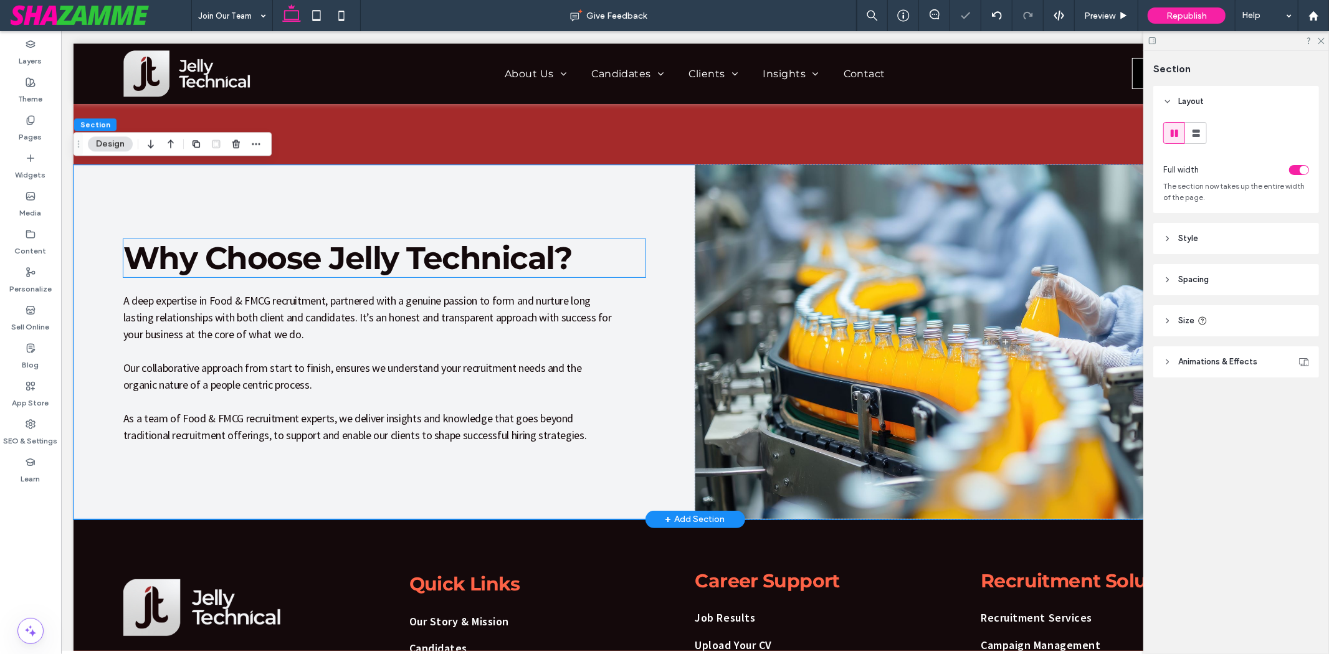
click at [630, 245] on h2 "Why Choose Jelly Technical?" at bounding box center [384, 258] width 522 height 38
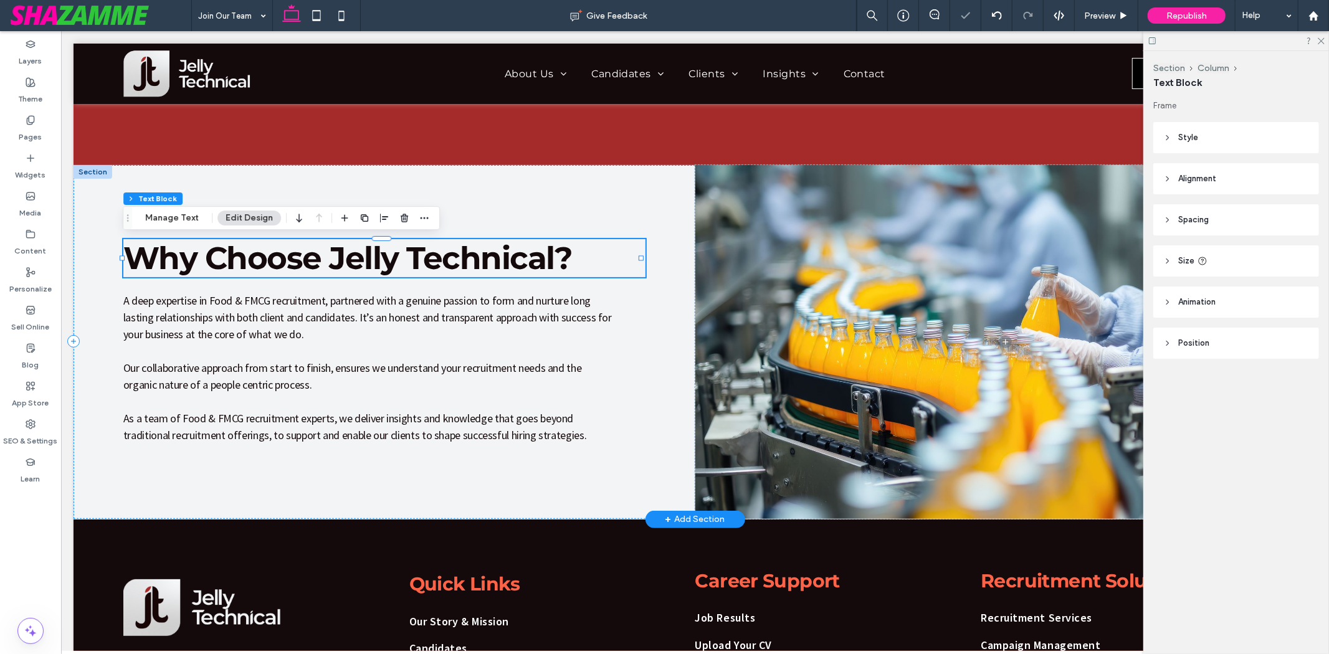
click at [643, 227] on div "Why Choose Jelly Technical? A deep expertise in Food & FMCG recruitment, partne…" at bounding box center [384, 341] width 622 height 354
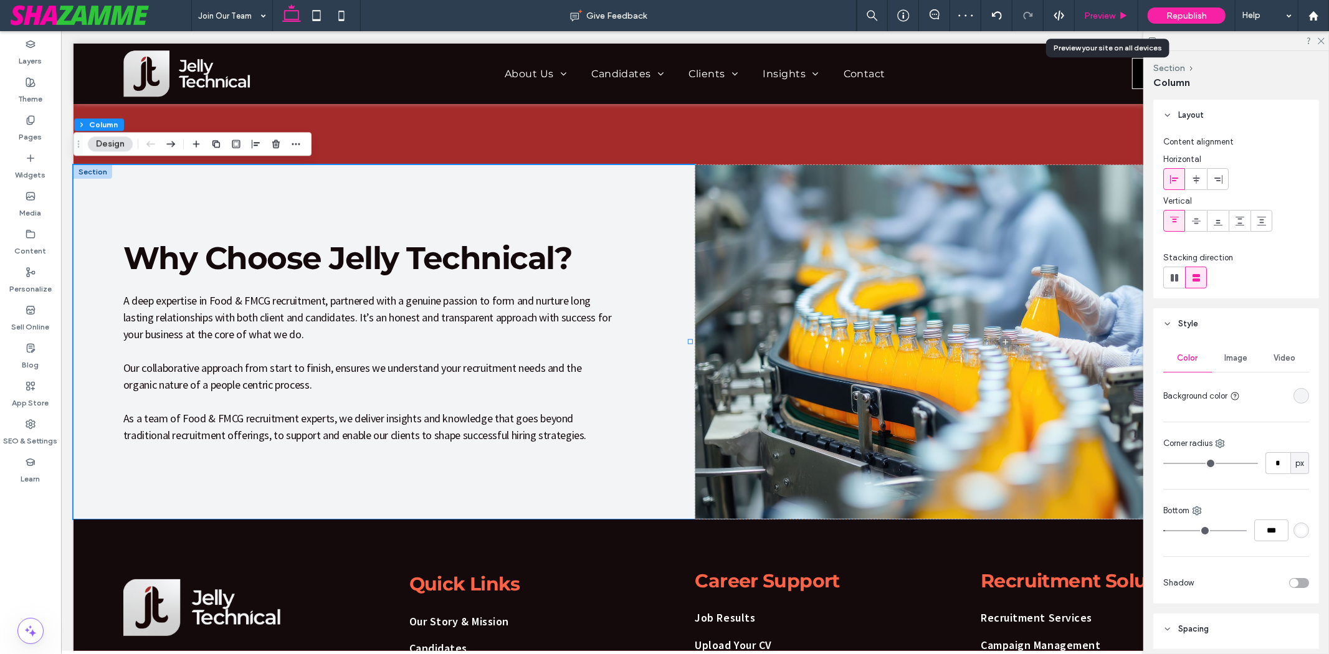
click at [1107, 17] on span "Preview" at bounding box center [1099, 16] width 31 height 11
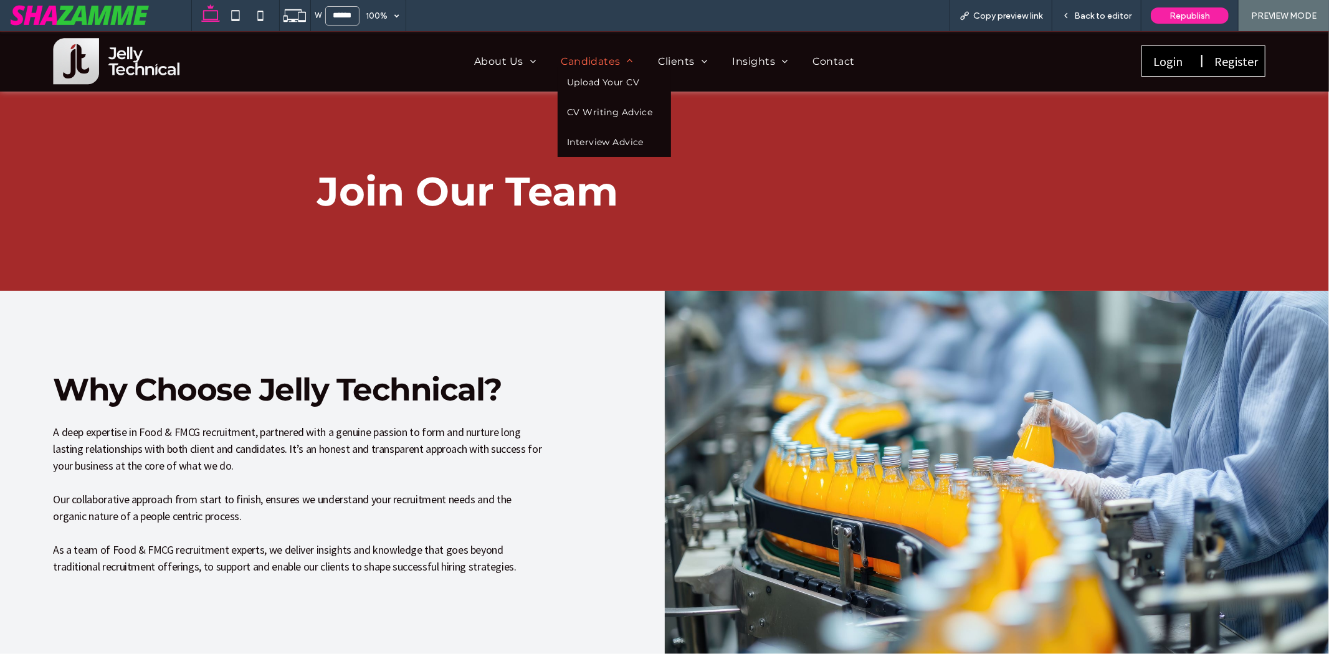
click at [569, 60] on span "Candidates" at bounding box center [597, 61] width 72 height 12
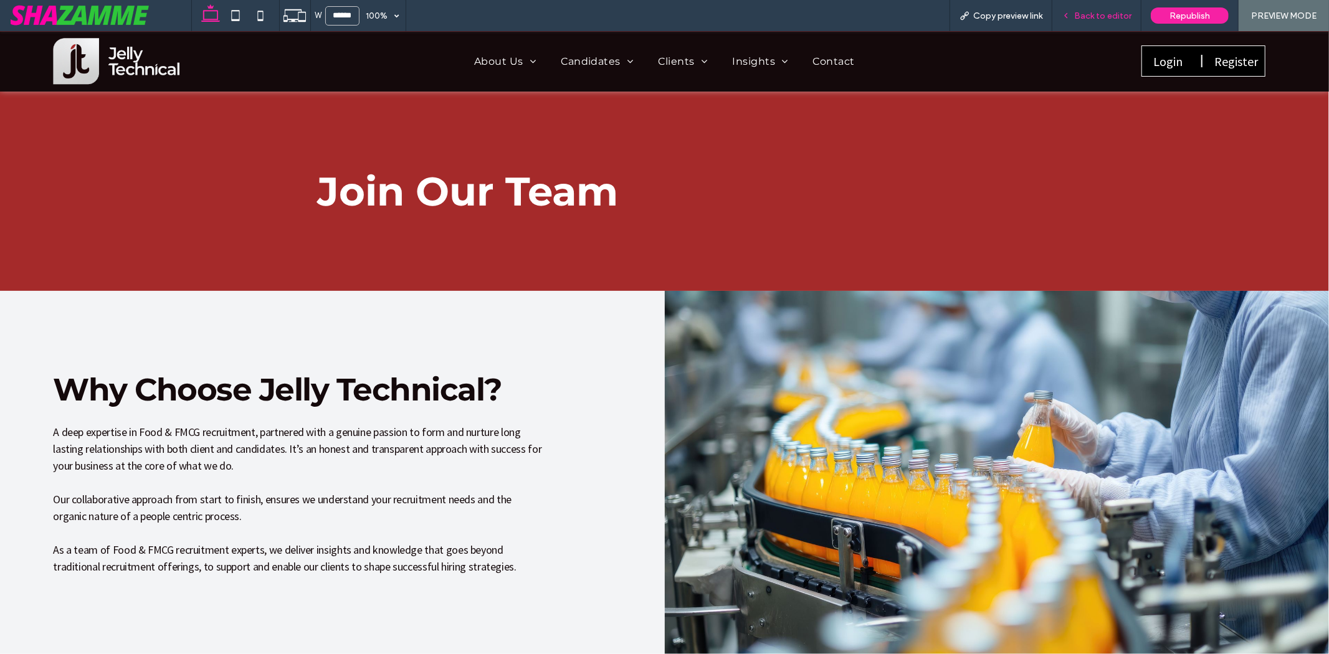
click at [1086, 14] on span "Back to editor" at bounding box center [1102, 16] width 57 height 11
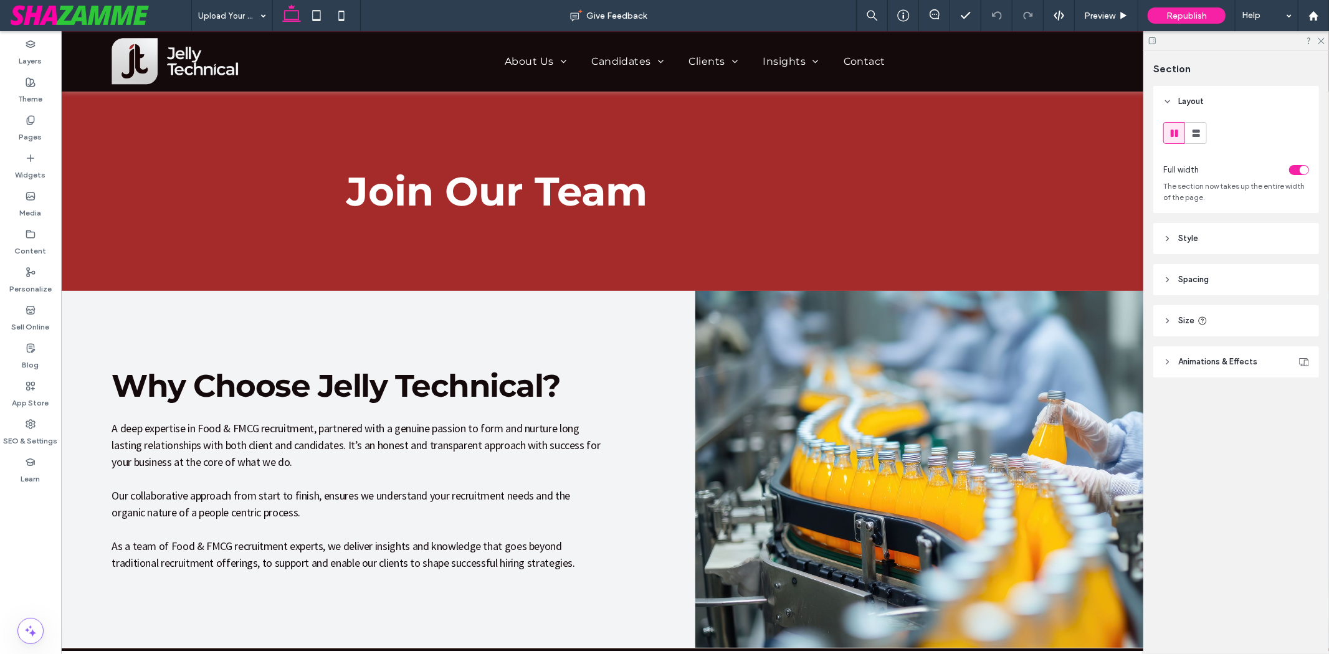
type input "***"
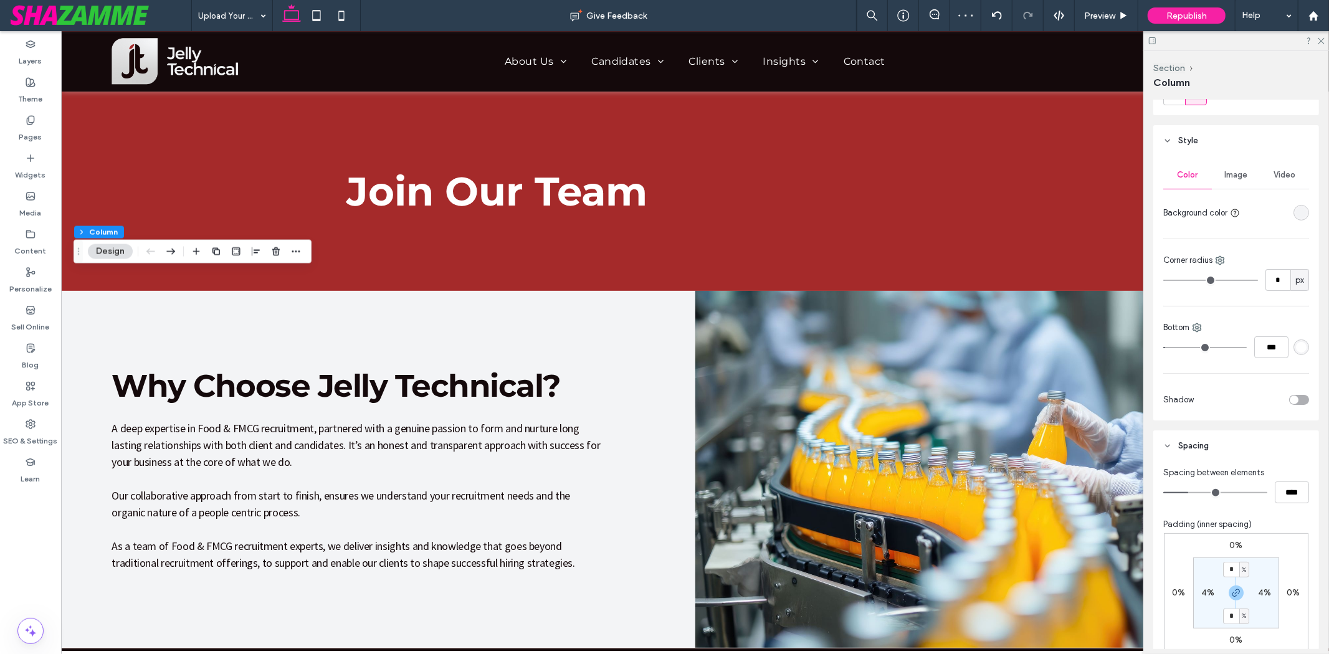
scroll to position [207, 0]
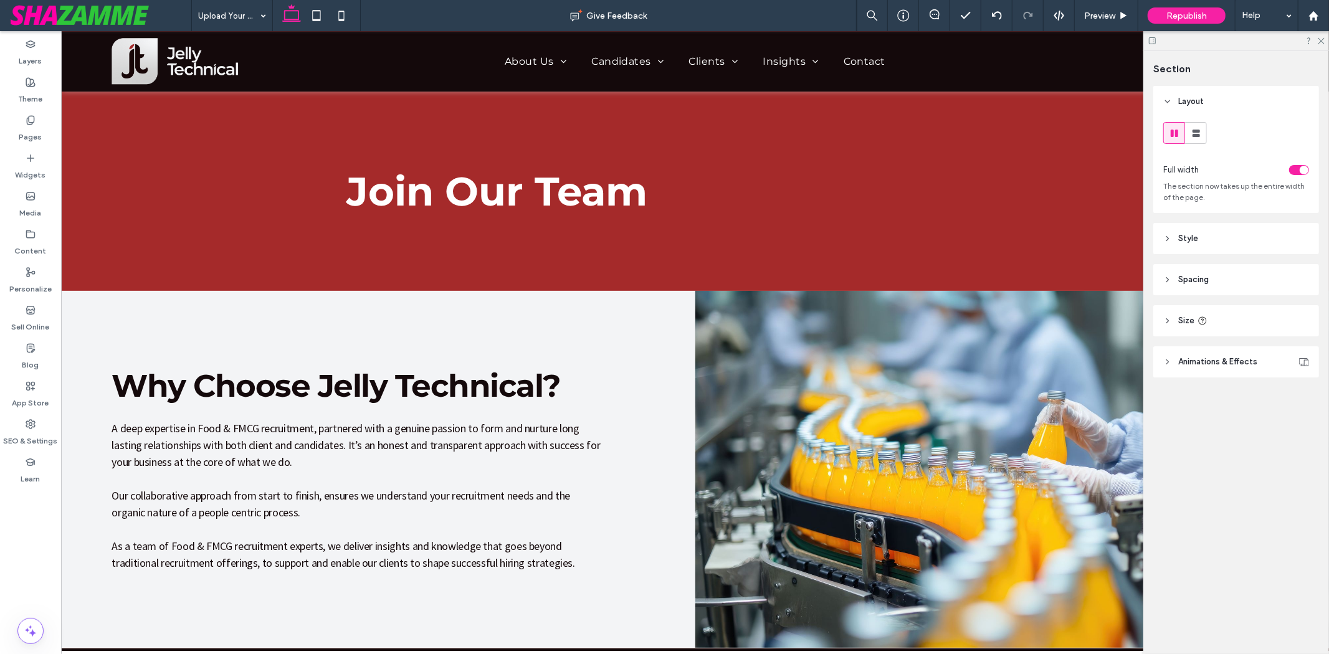
type input "***"
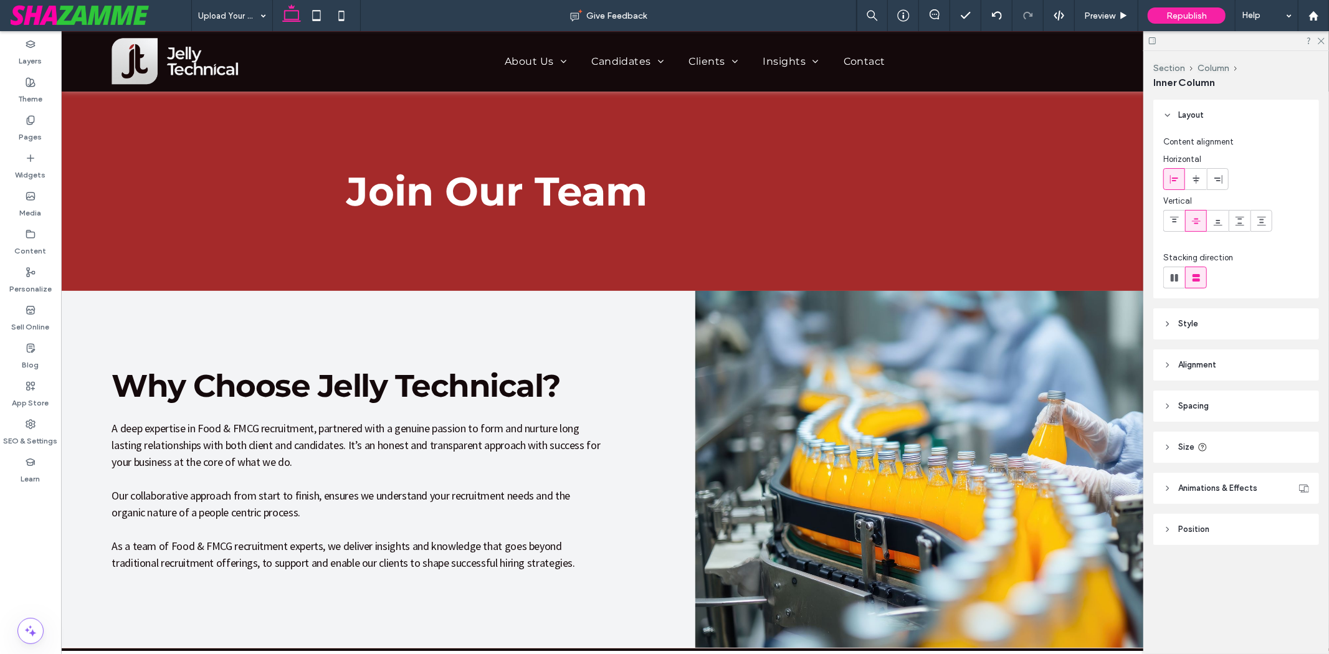
type input "***"
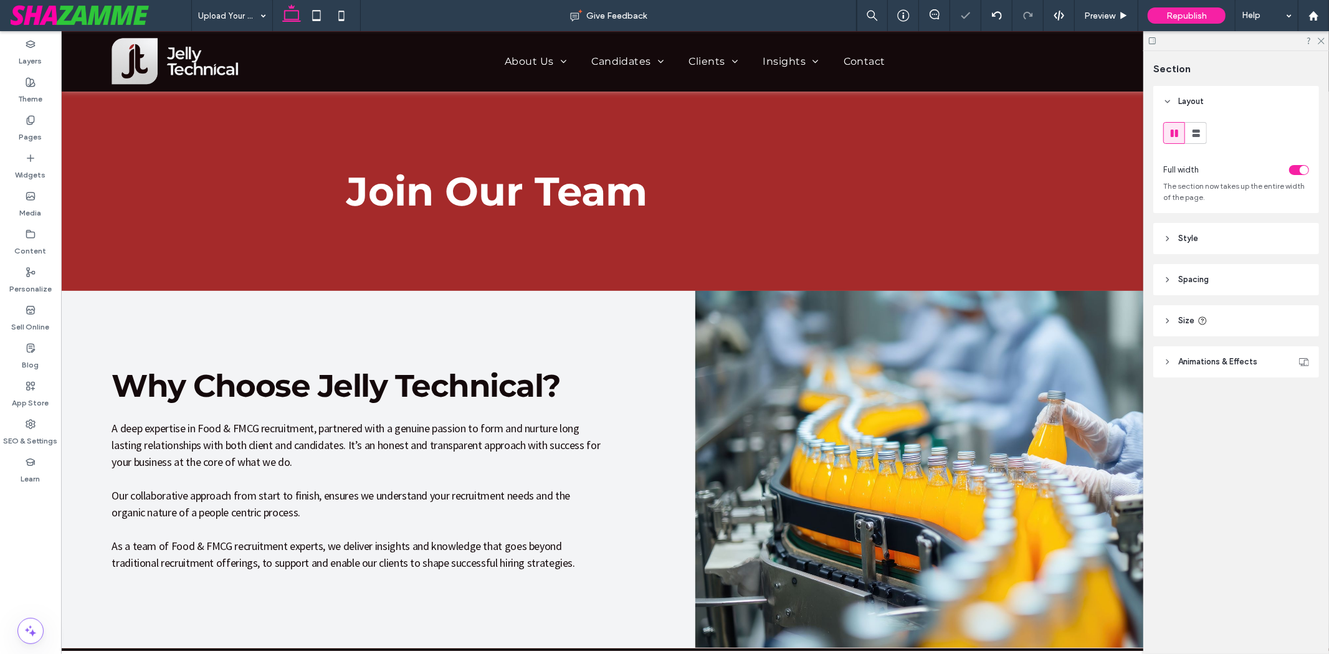
type input "***"
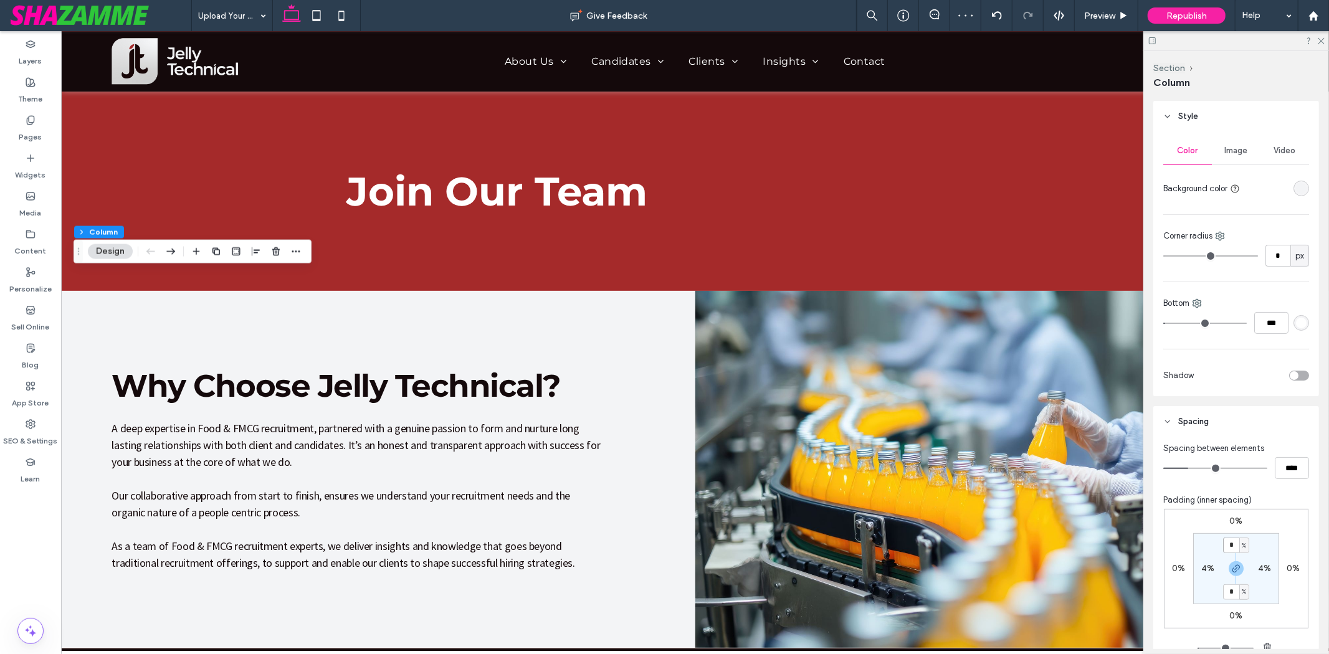
click at [1232, 551] on input "*" at bounding box center [1231, 546] width 16 height 16
type input "*"
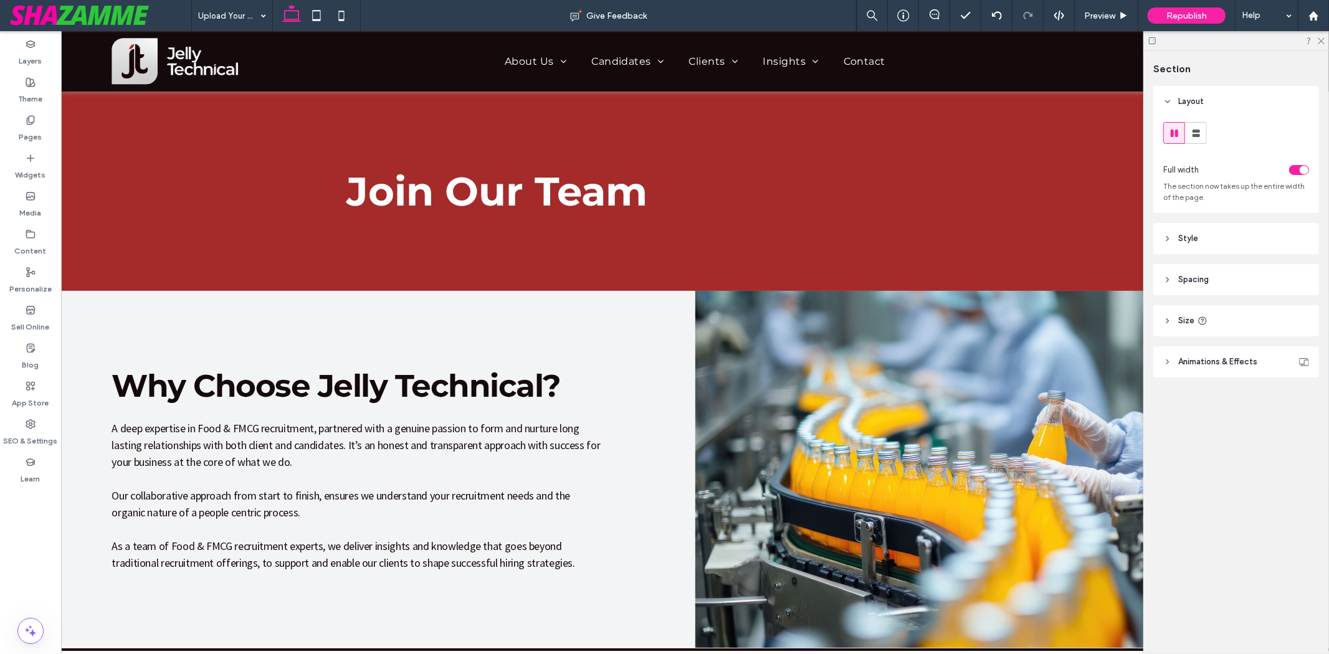
type input "***"
click at [1225, 287] on header "Spacing" at bounding box center [1236, 279] width 166 height 31
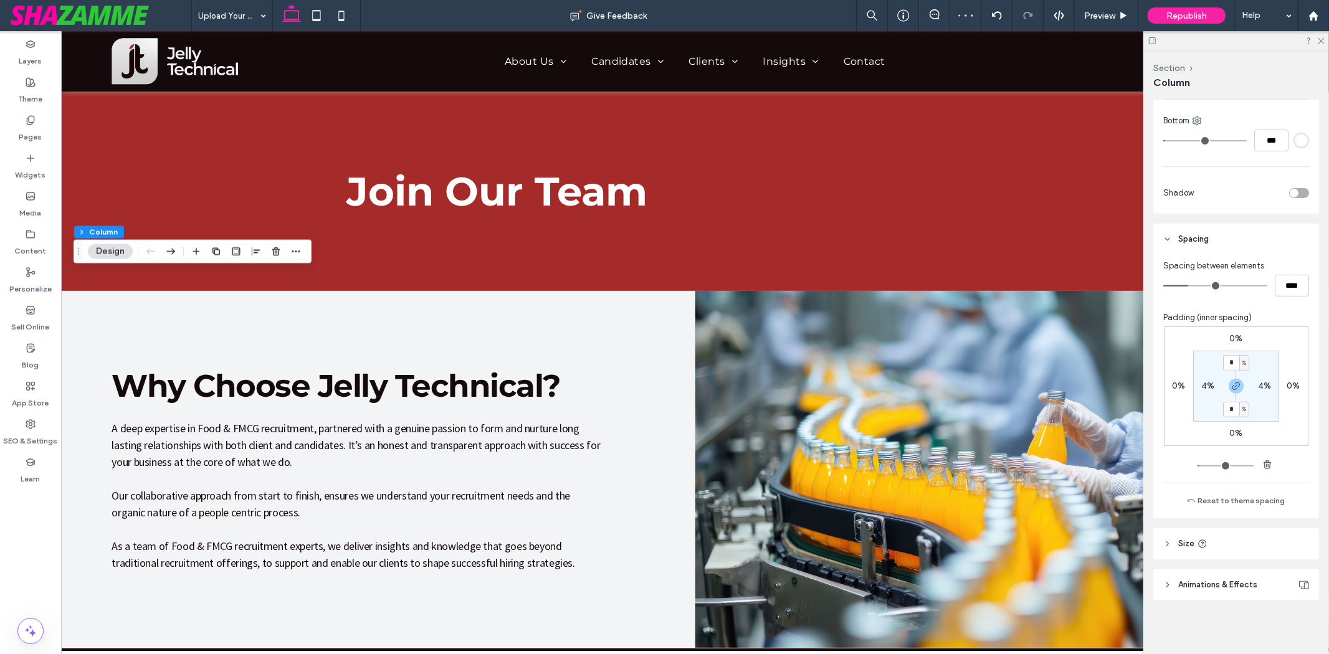
scroll to position [391, 0]
click at [1229, 370] on section "* % 4% * % 4%" at bounding box center [1236, 385] width 86 height 71
click at [1229, 365] on input "*" at bounding box center [1231, 362] width 16 height 16
type input "*"
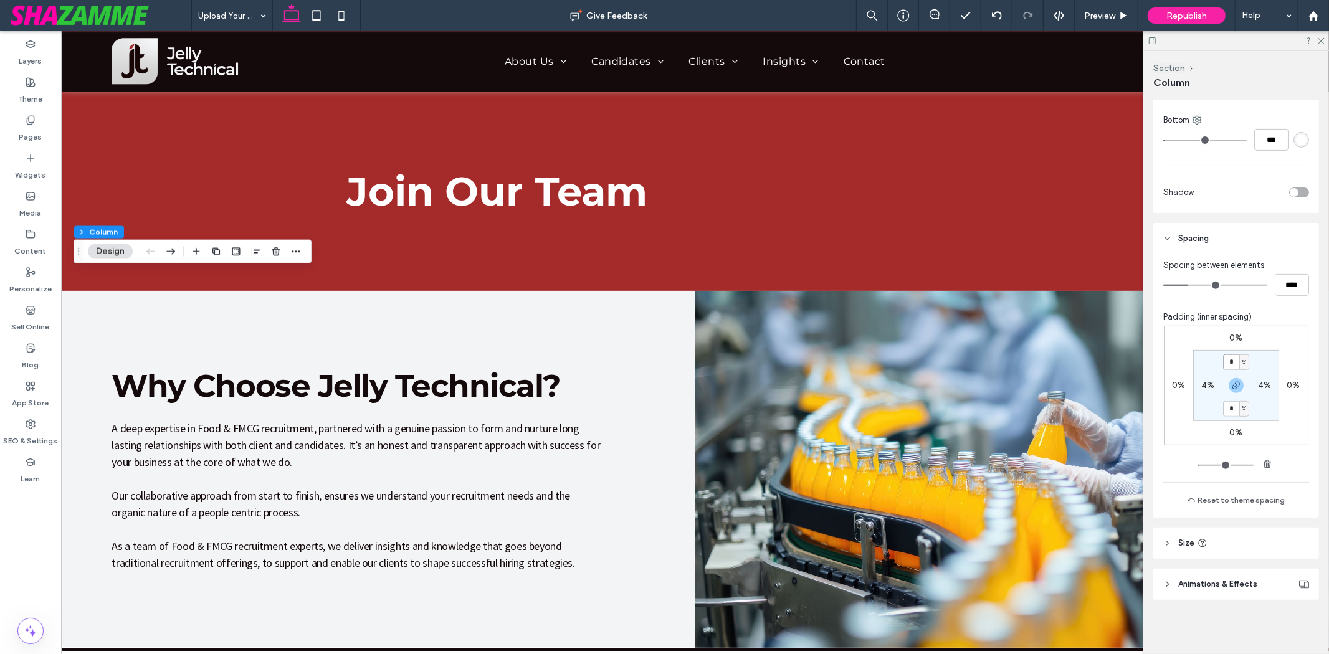
type input "*"
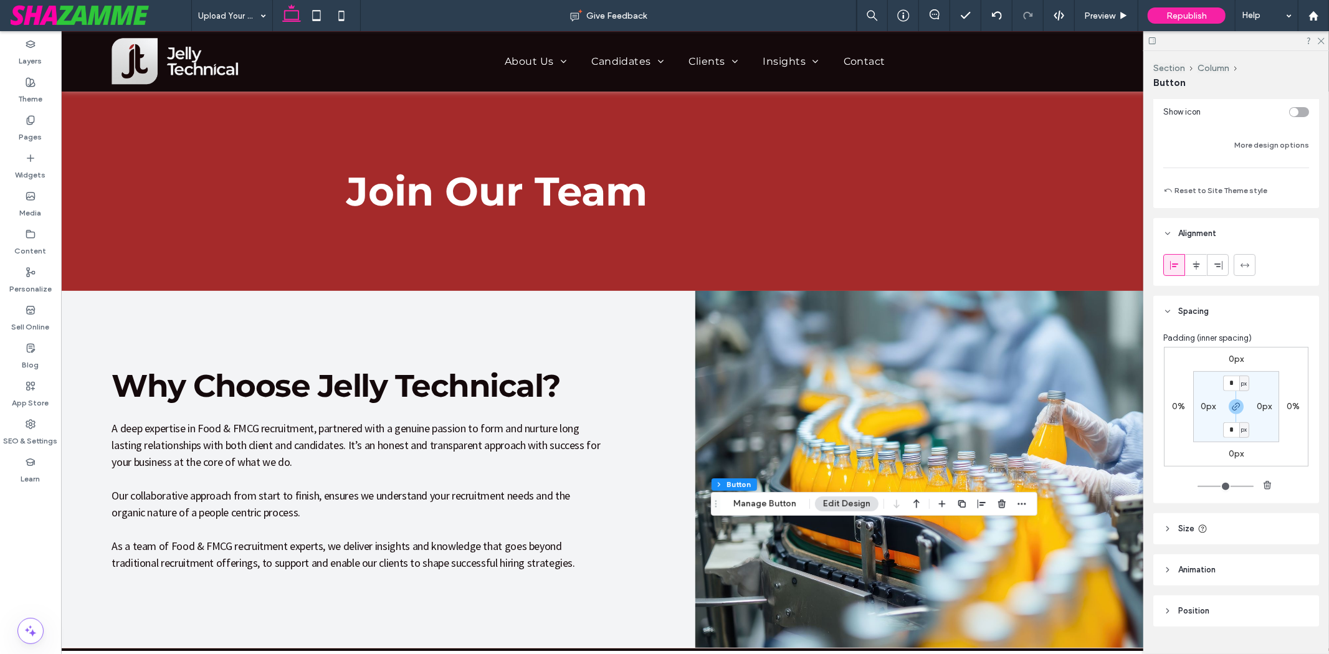
scroll to position [370, 0]
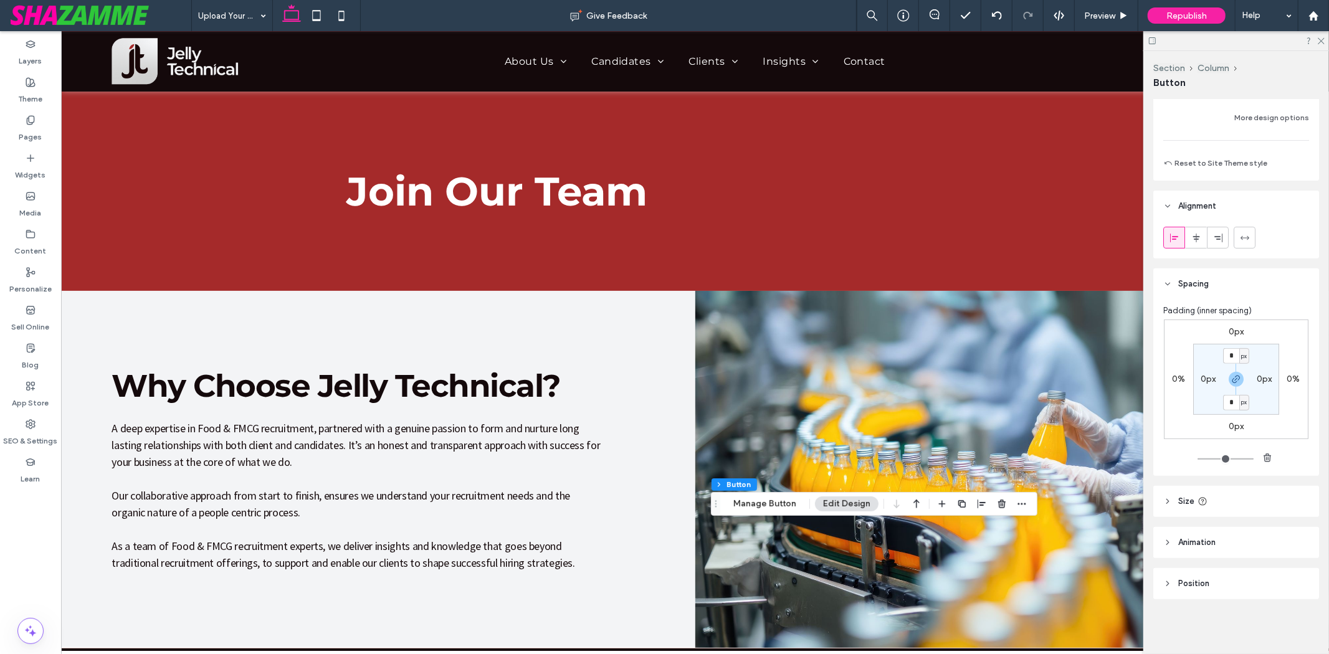
type input "*"
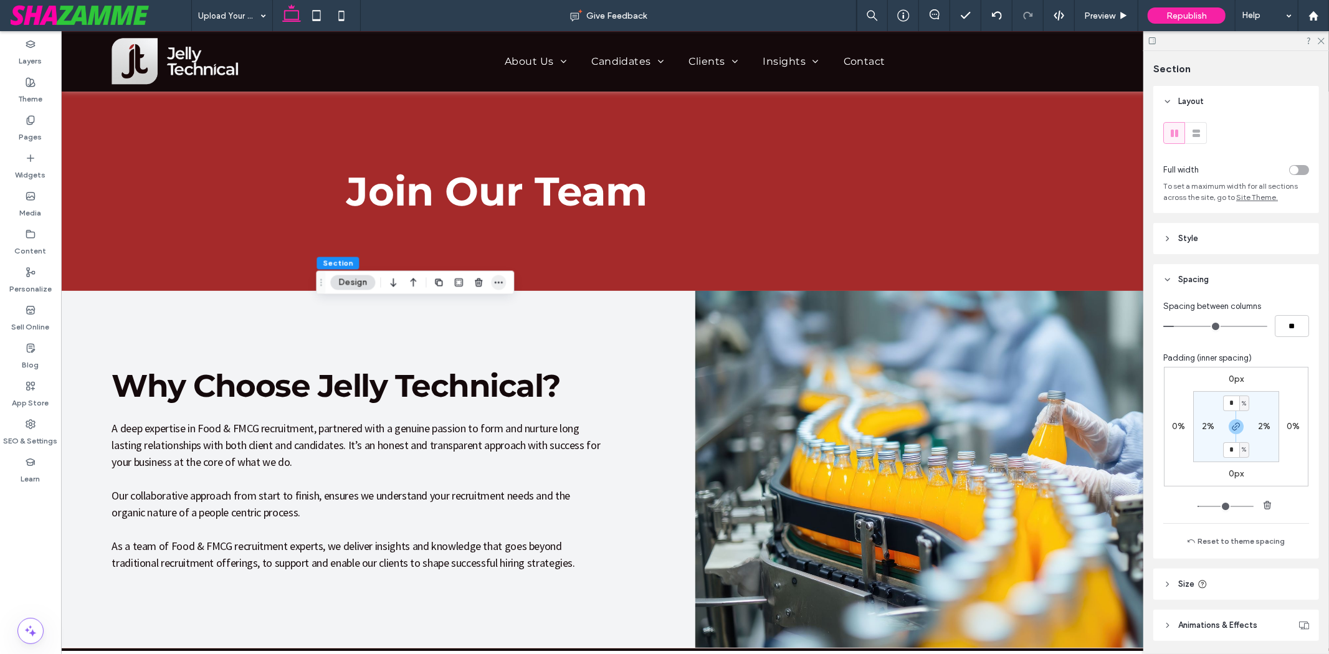
click at [498, 280] on icon "button" at bounding box center [498, 283] width 10 height 10
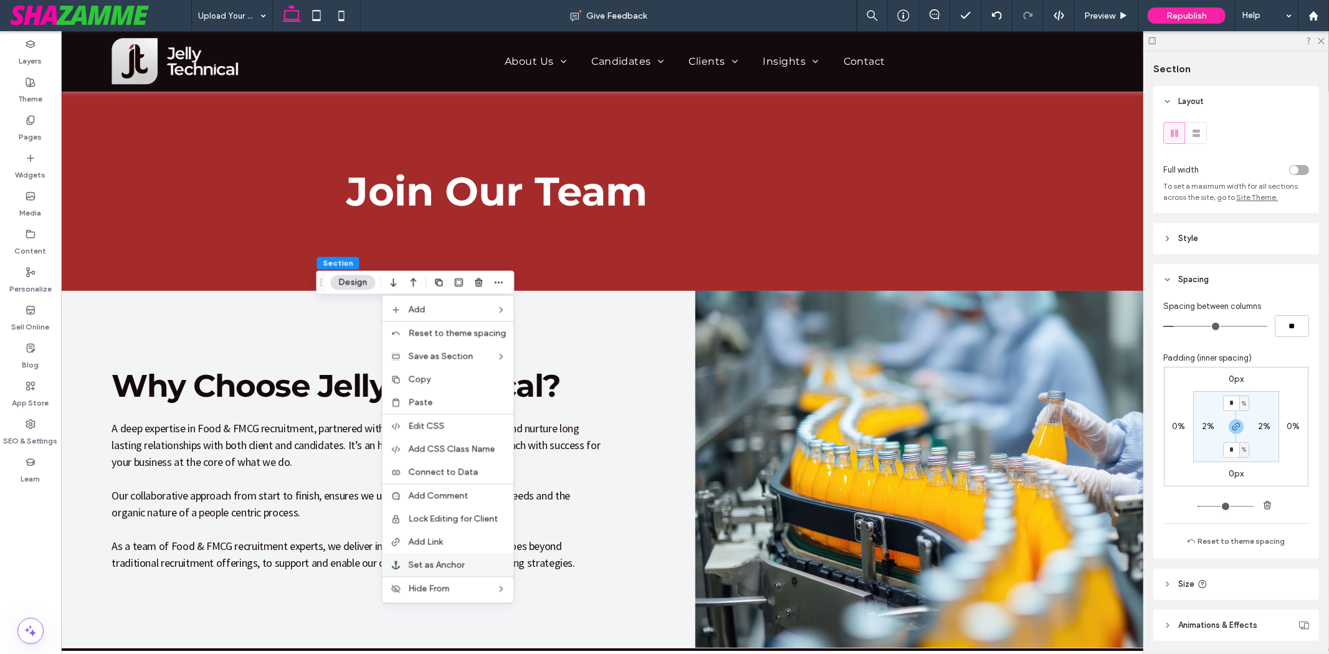
click at [435, 560] on span "Set as Anchor" at bounding box center [436, 565] width 56 height 11
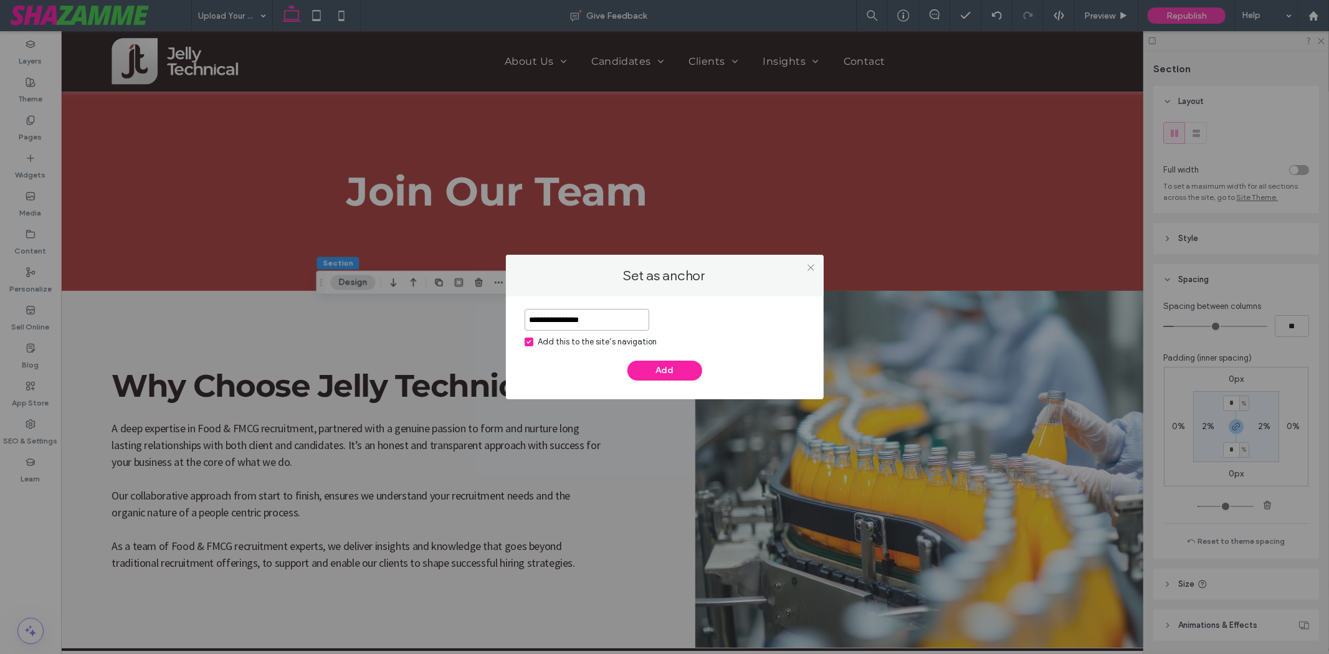
type input "**********"
click at [526, 345] on span at bounding box center [529, 342] width 9 height 9
click at [653, 372] on button "Add" at bounding box center [664, 371] width 75 height 20
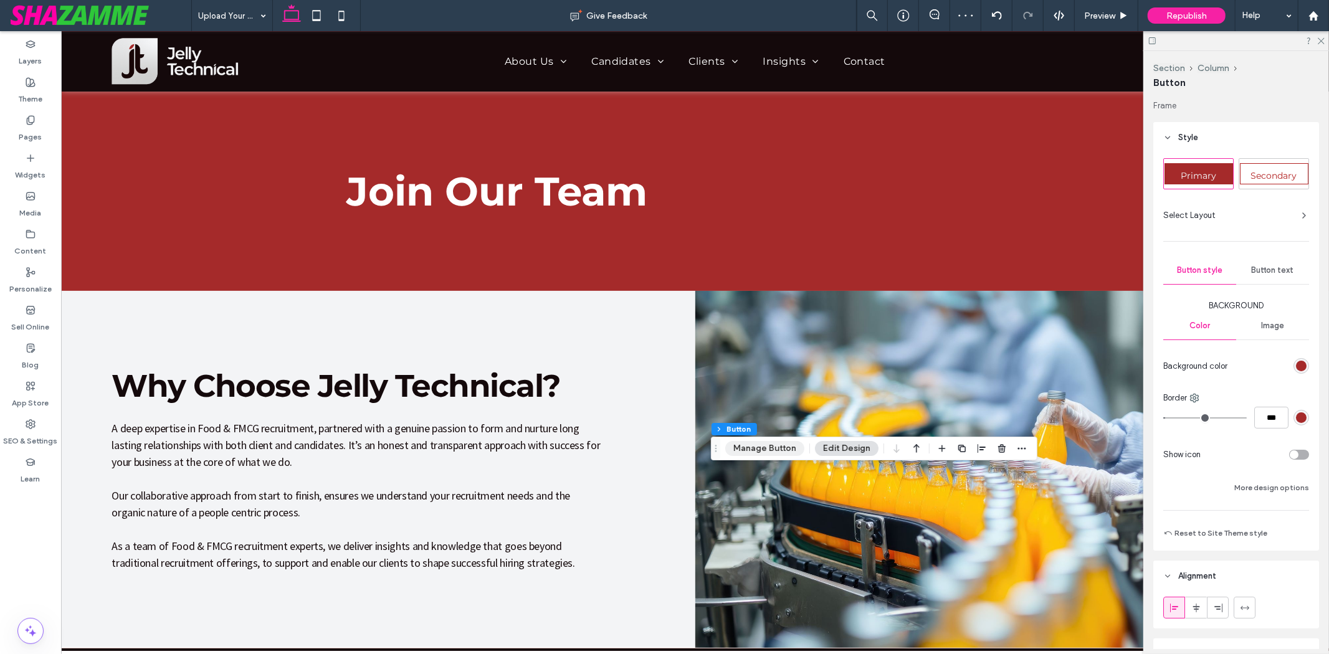
click at [781, 447] on button "Manage Button" at bounding box center [764, 448] width 79 height 15
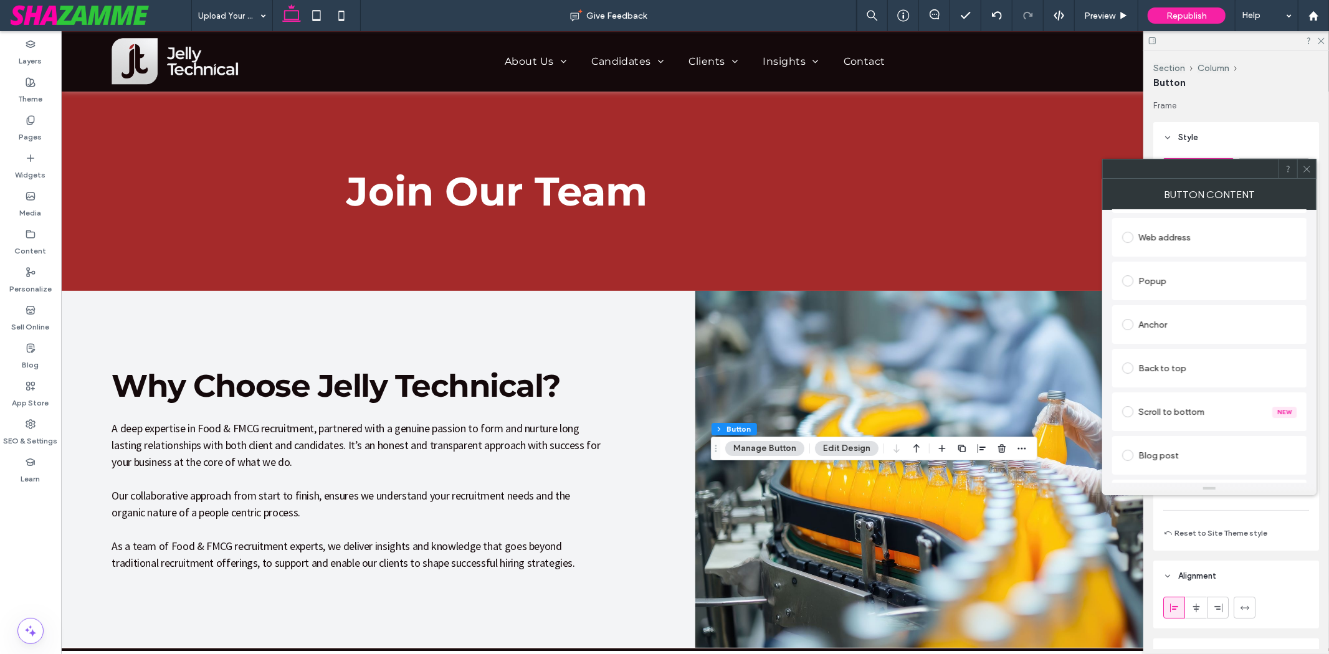
scroll to position [277, 0]
click at [1154, 303] on div "Anchor" at bounding box center [1209, 297] width 174 height 20
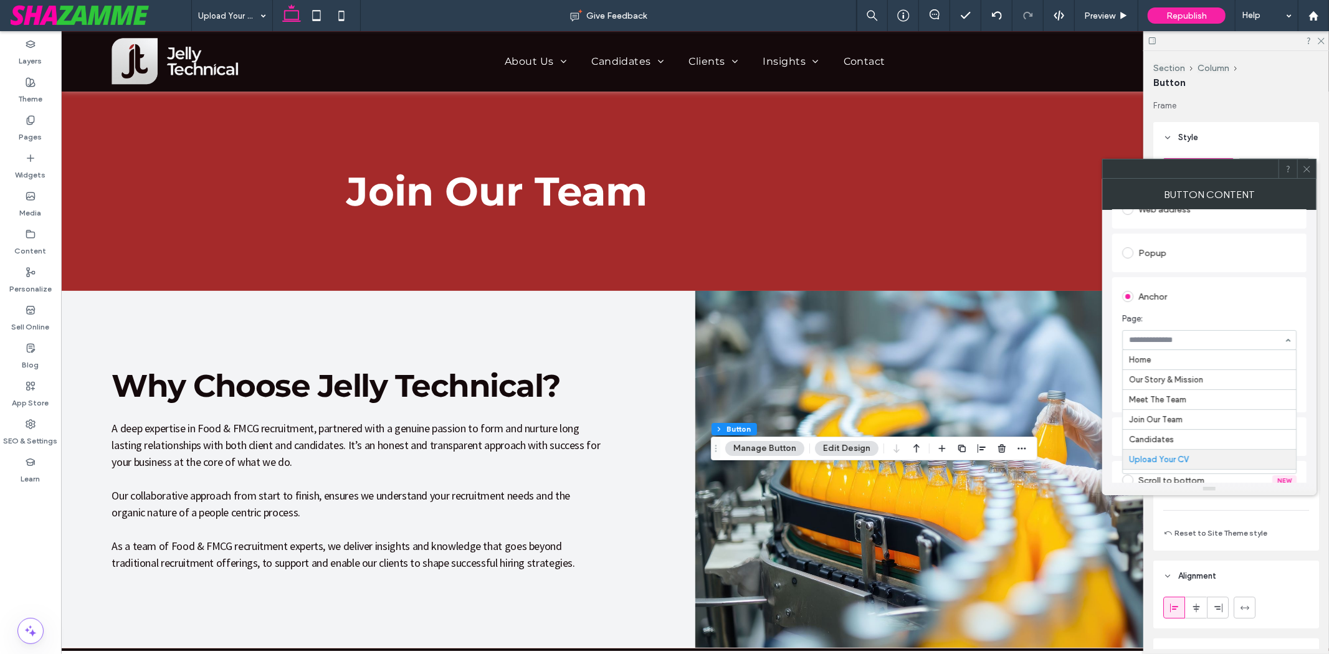
scroll to position [102, 0]
click at [1201, 316] on span "Page:" at bounding box center [1206, 319] width 169 height 12
click at [1309, 171] on icon at bounding box center [1306, 168] width 9 height 9
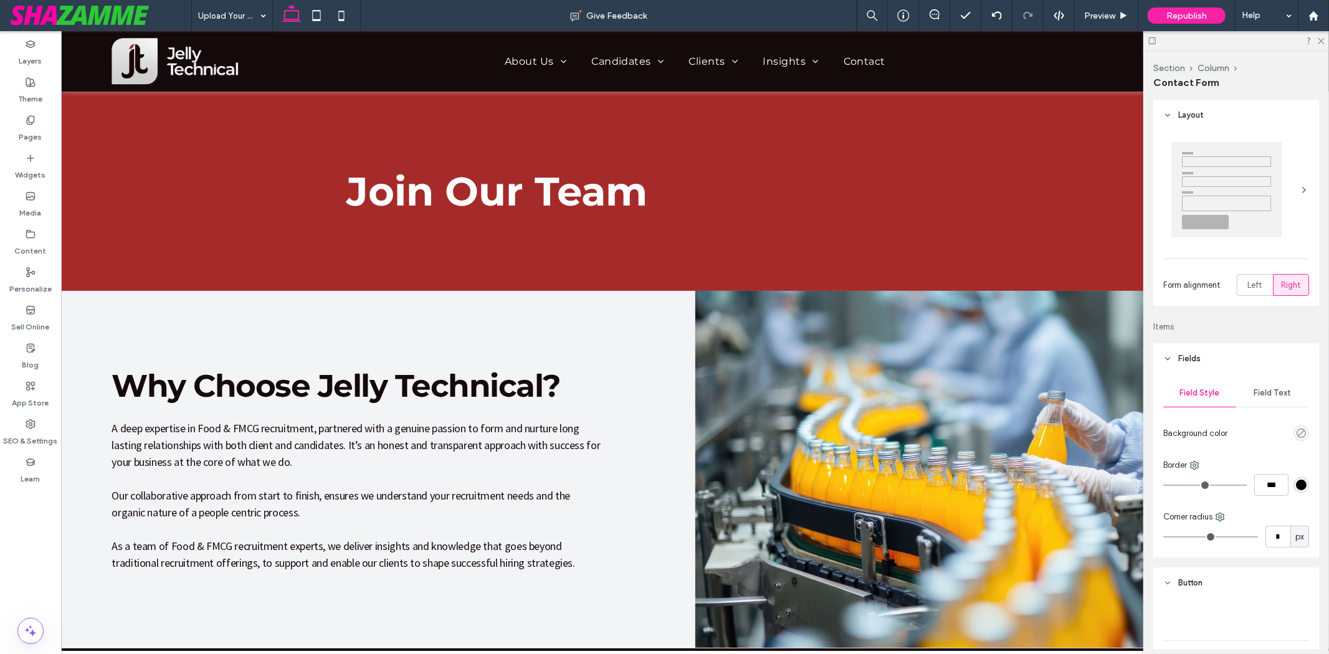
type input "*"
type input "***"
type input "*"
type input "***"
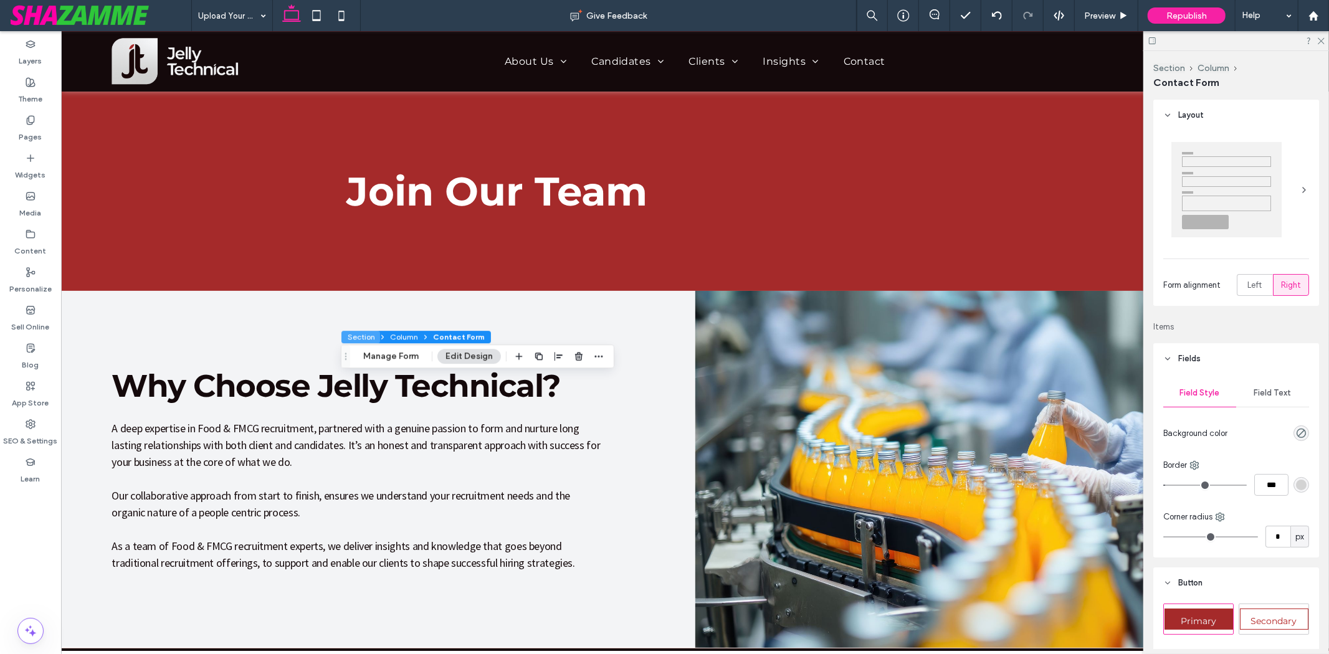
click at [362, 341] on button "Section" at bounding box center [360, 337] width 39 height 12
click at [9, 120] on div "Pages" at bounding box center [30, 129] width 61 height 38
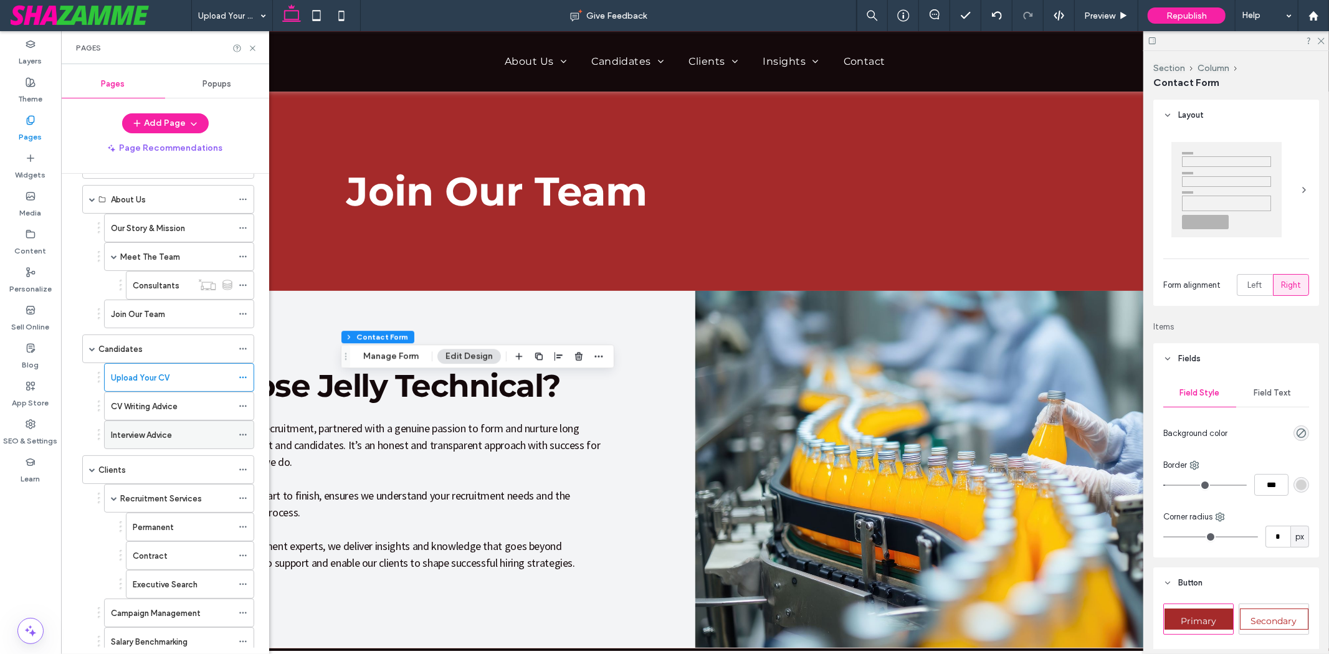
scroll to position [69, 0]
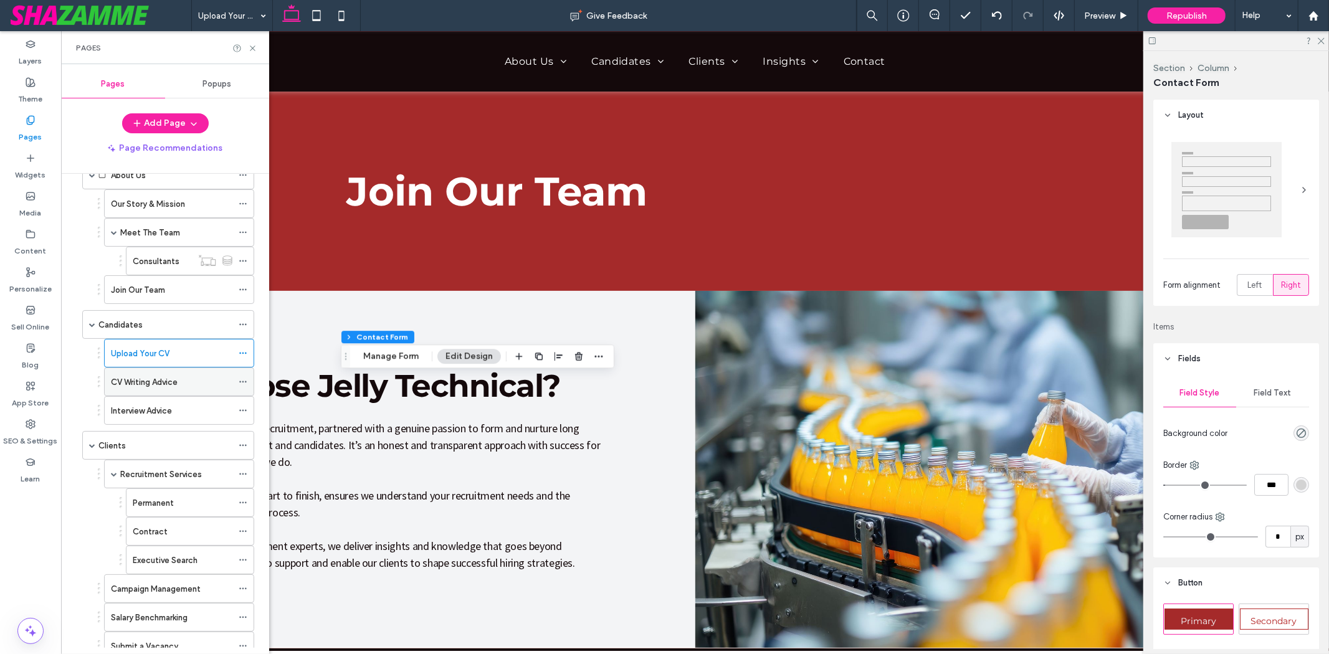
click at [146, 384] on label "CV Writing Advice" at bounding box center [144, 382] width 67 height 22
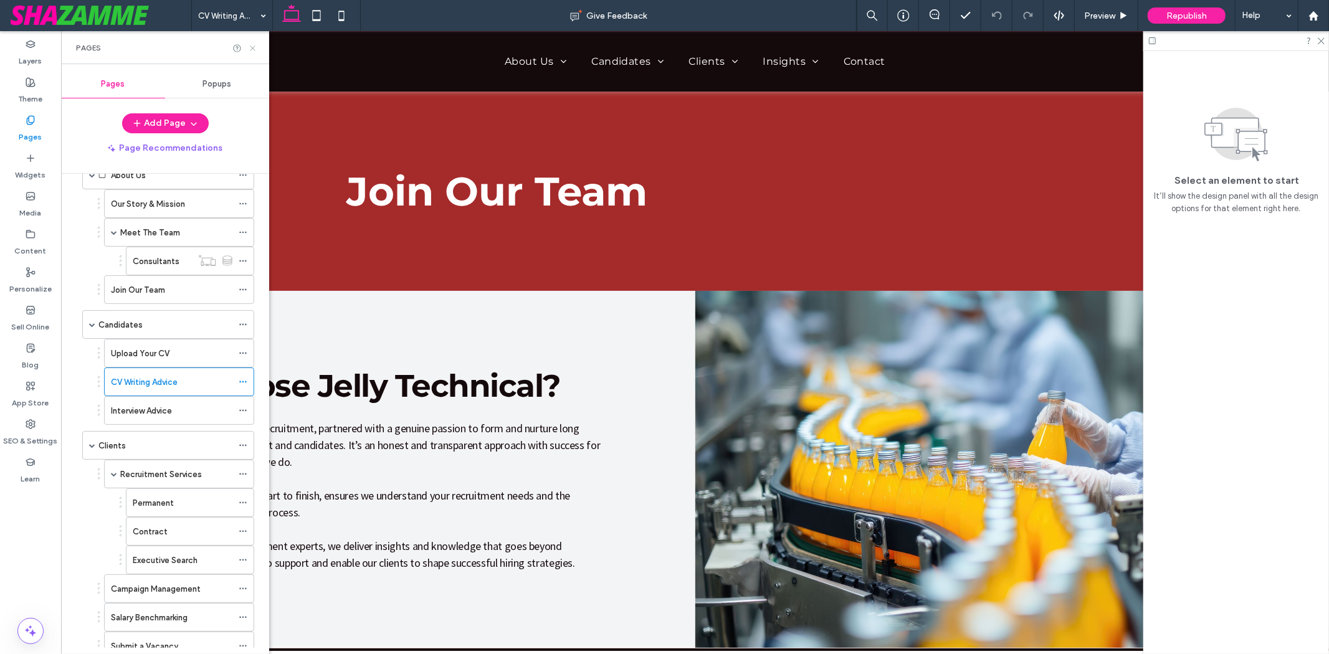
click at [257, 48] on icon at bounding box center [252, 48] width 9 height 9
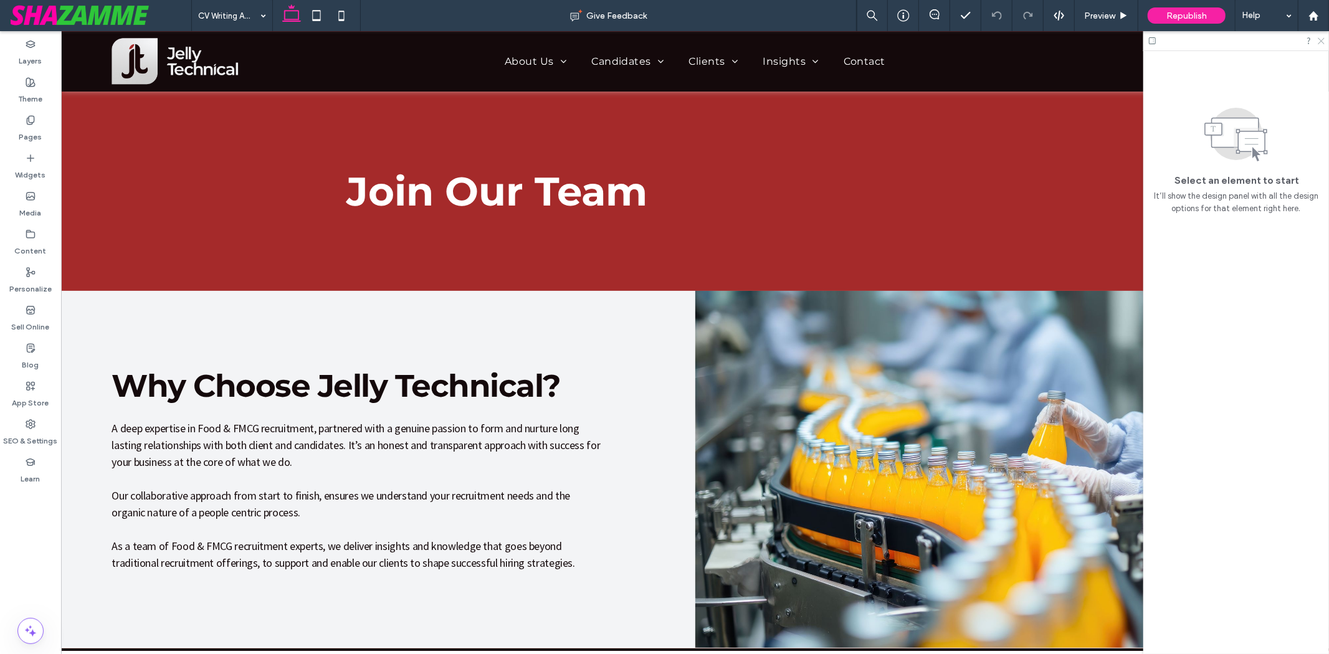
click at [1321, 40] on use at bounding box center [1321, 41] width 7 height 7
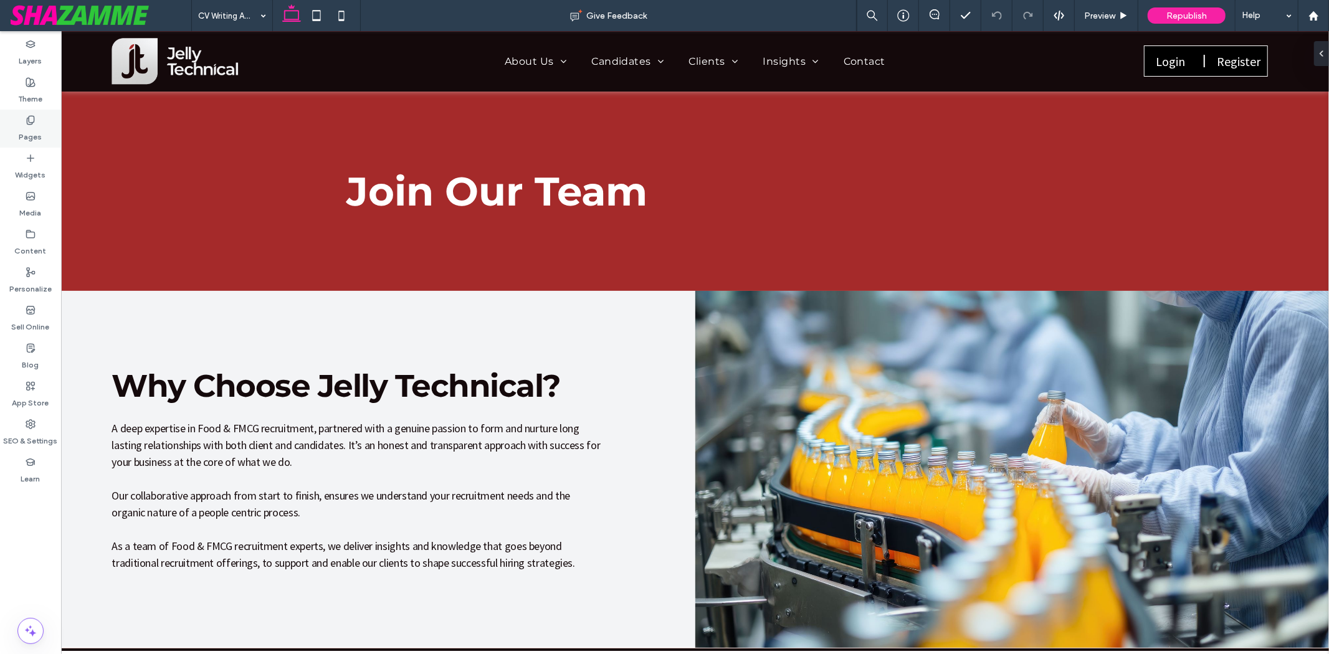
click at [2, 126] on div "Pages" at bounding box center [30, 129] width 61 height 38
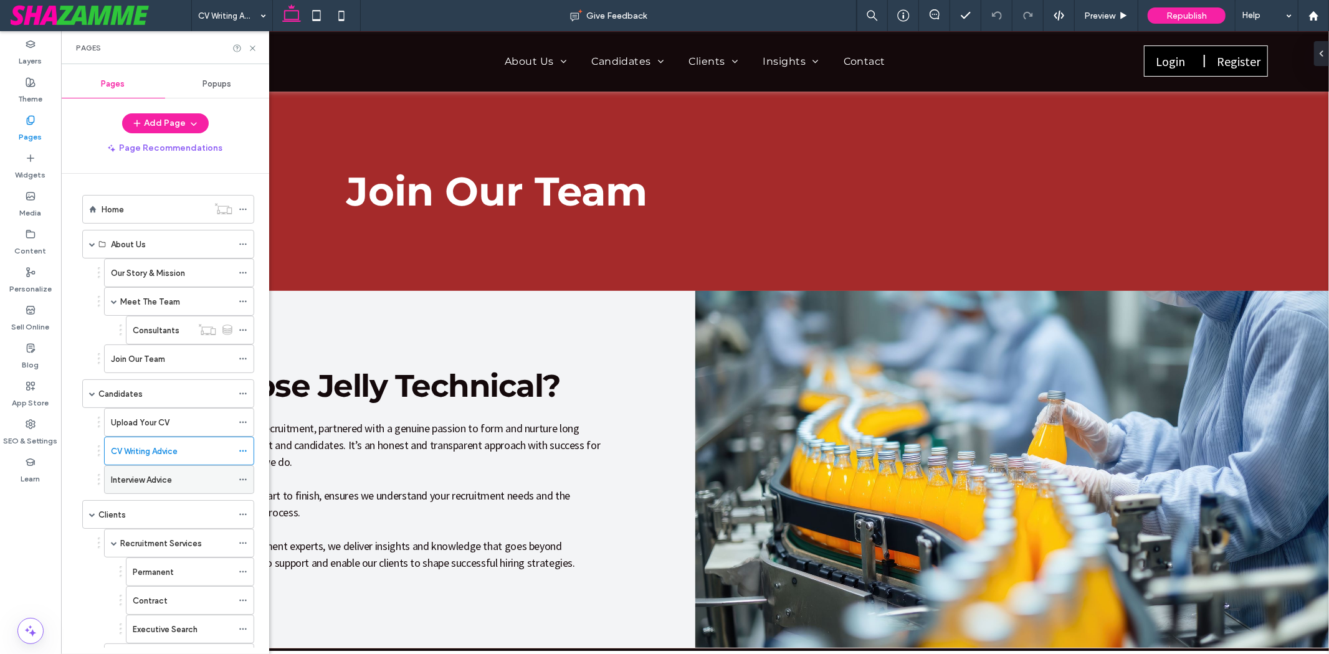
click at [138, 486] on label "Interview Advice" at bounding box center [141, 480] width 61 height 22
click at [252, 47] on icon at bounding box center [252, 48] width 9 height 9
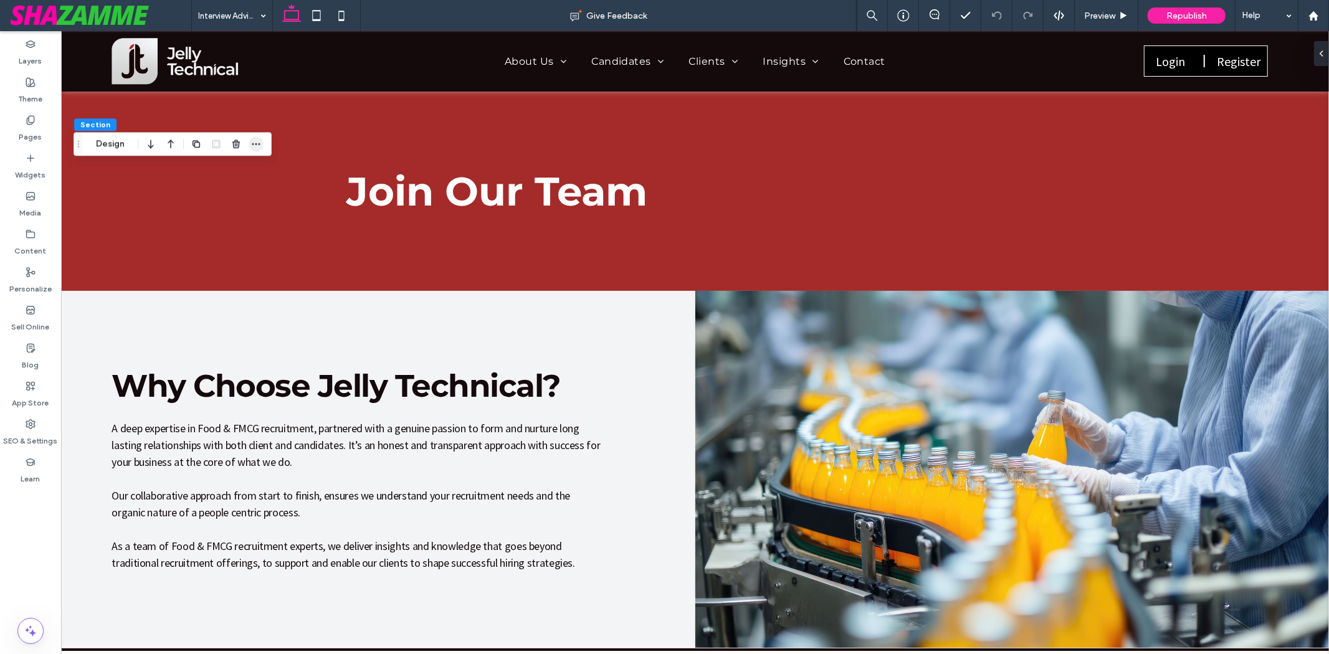
click at [262, 151] on span "button" at bounding box center [256, 143] width 15 height 15
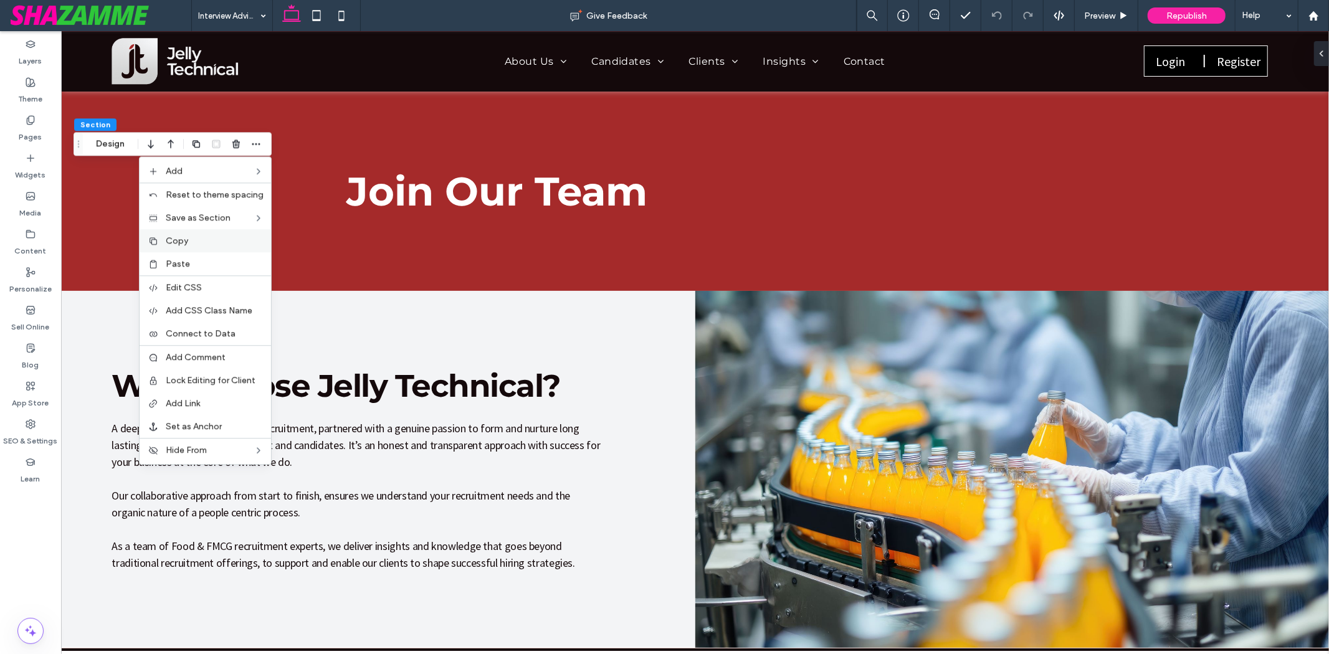
click at [164, 244] on div "Copy" at bounding box center [205, 240] width 131 height 23
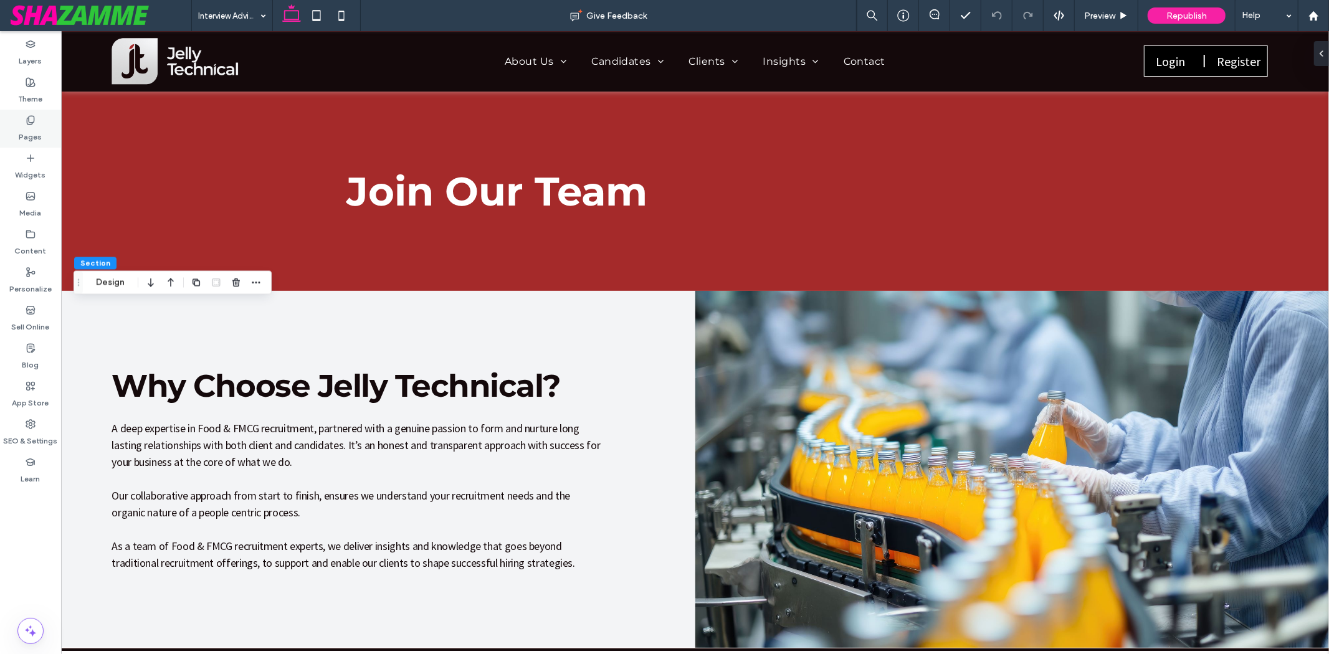
click at [25, 126] on label "Pages" at bounding box center [30, 133] width 23 height 17
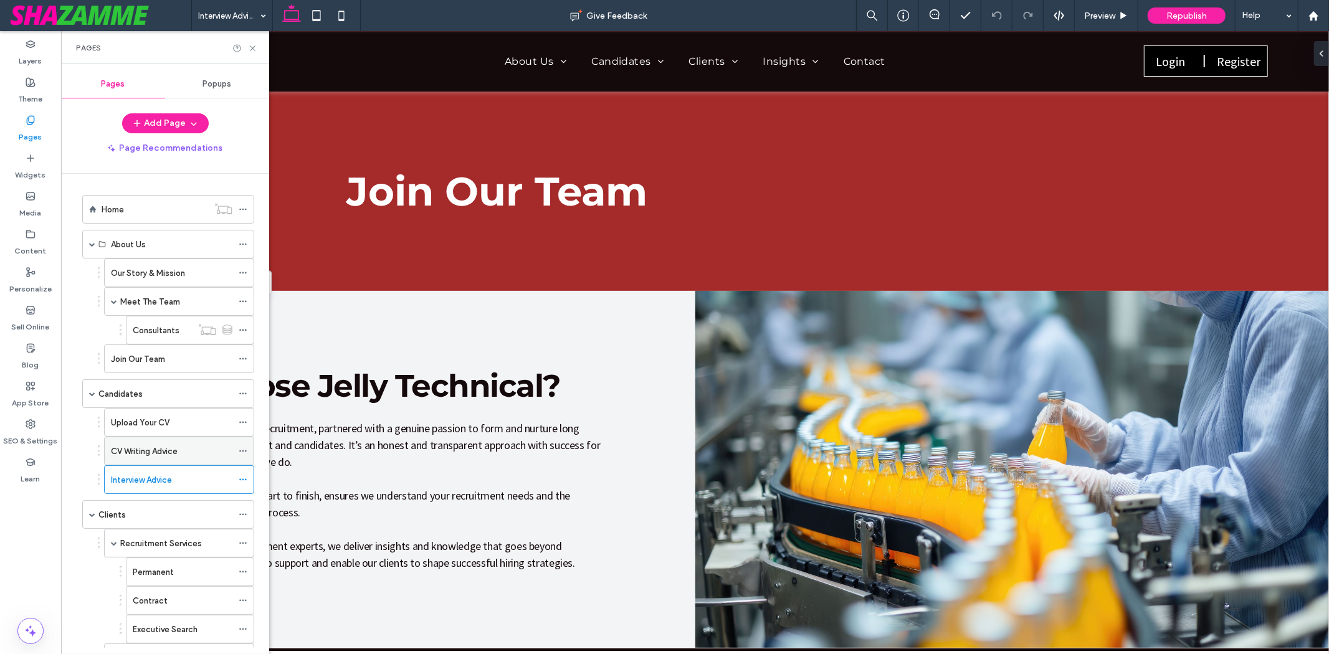
click at [153, 452] on label "CV Writing Advice" at bounding box center [144, 451] width 67 height 22
click at [250, 45] on use at bounding box center [252, 47] width 5 height 5
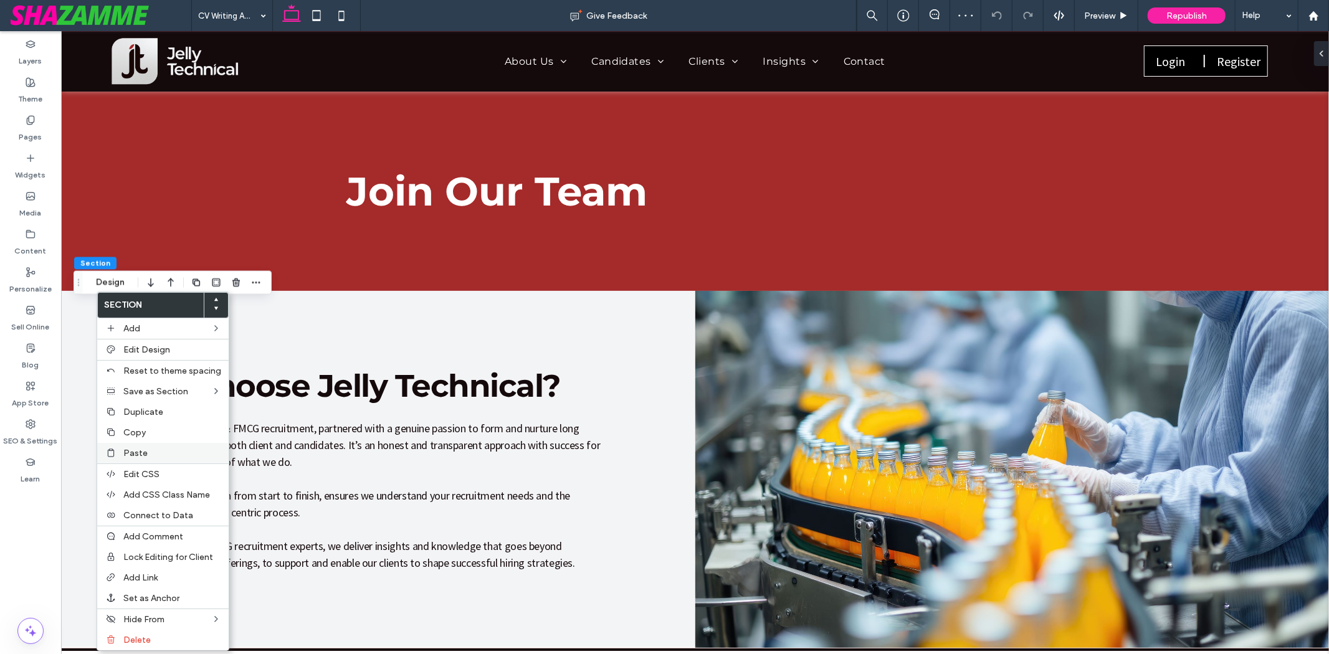
click at [134, 443] on div "Paste" at bounding box center [162, 453] width 131 height 21
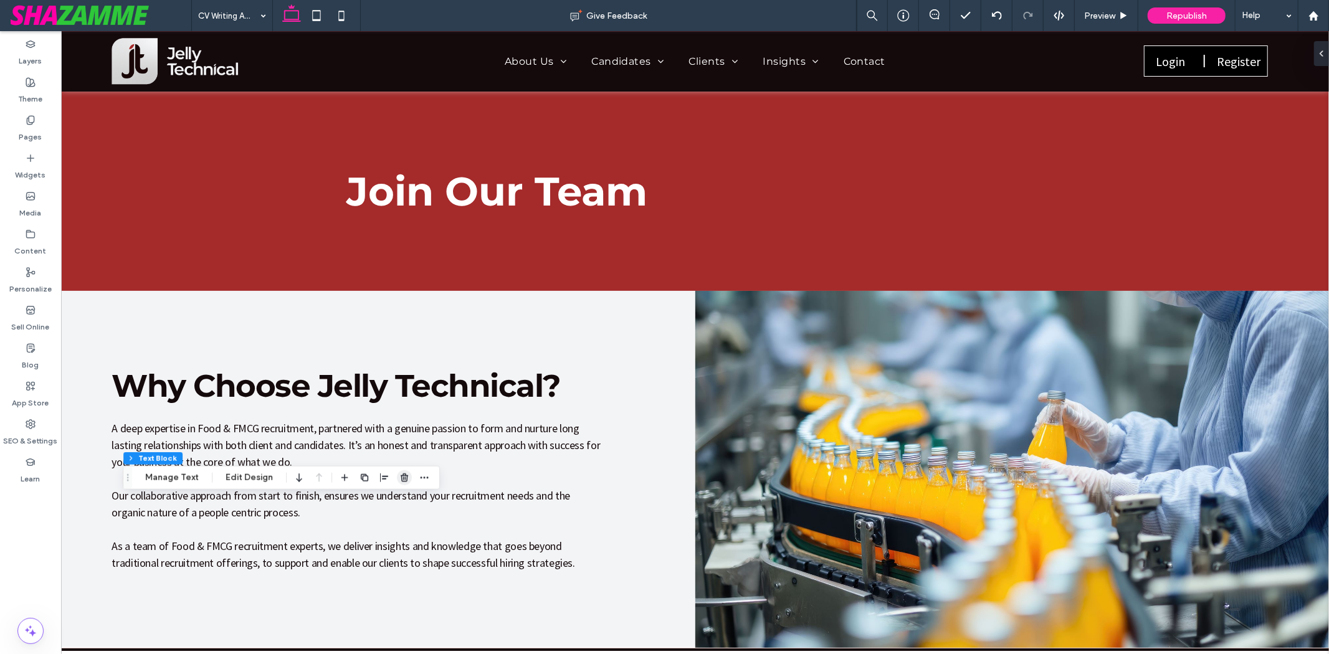
click at [401, 475] on use "button" at bounding box center [404, 477] width 7 height 8
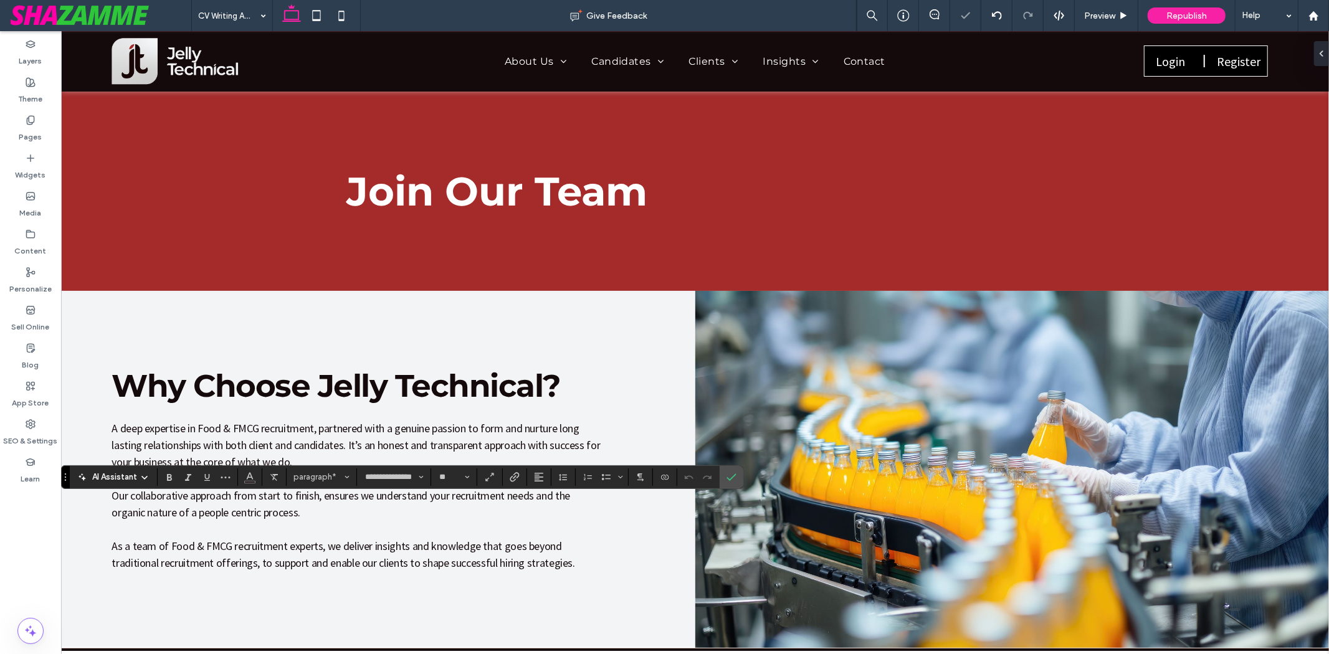
type input "**"
click at [732, 474] on icon "Confirm" at bounding box center [731, 477] width 10 height 10
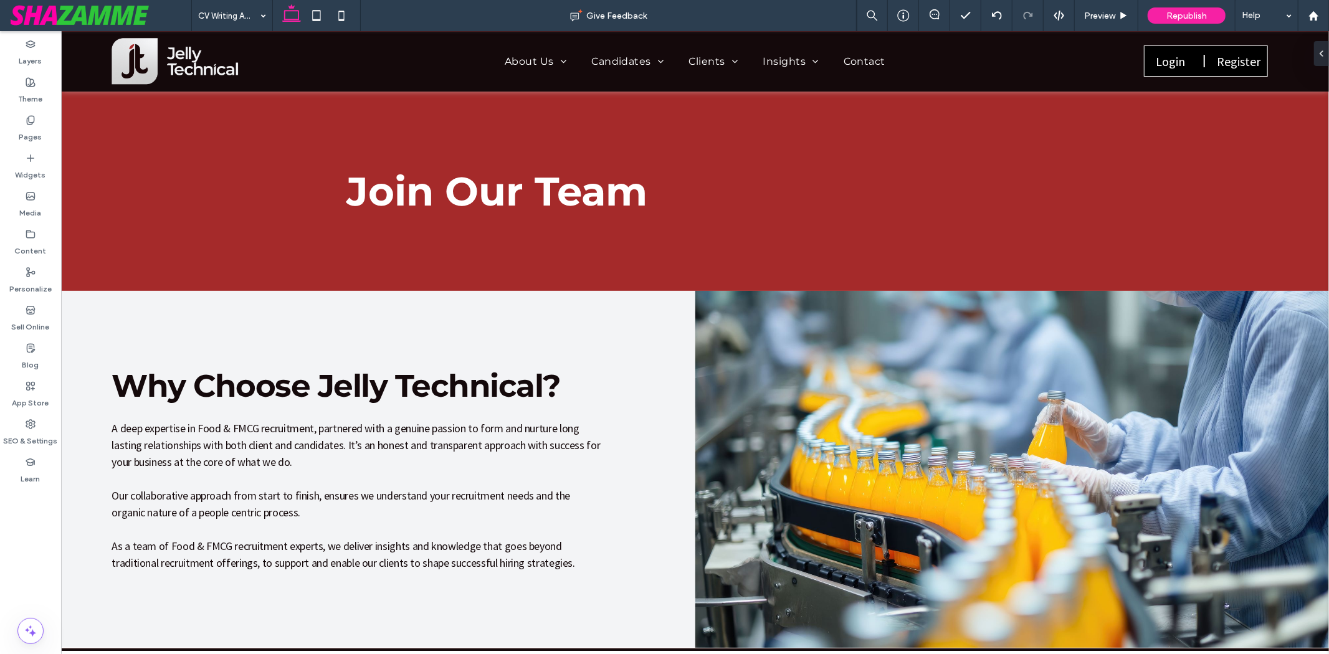
type input "**********"
type input "**"
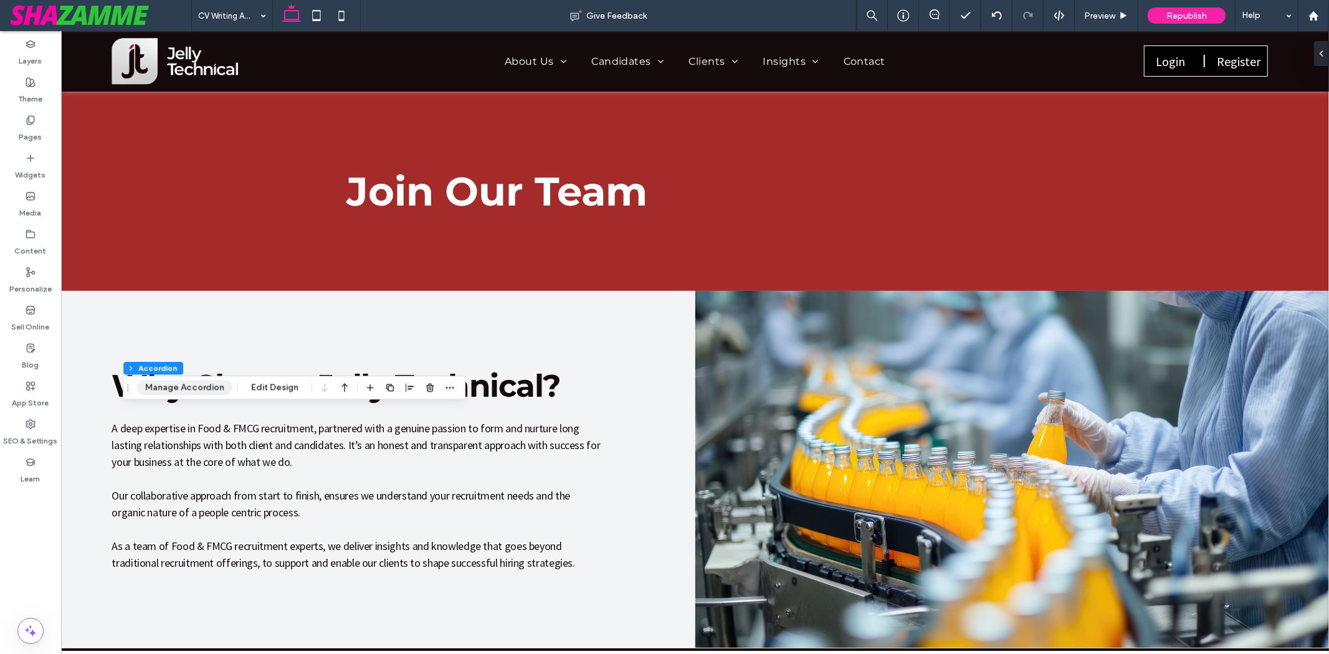
click at [171, 384] on button "Manage Accordion" at bounding box center [184, 388] width 95 height 15
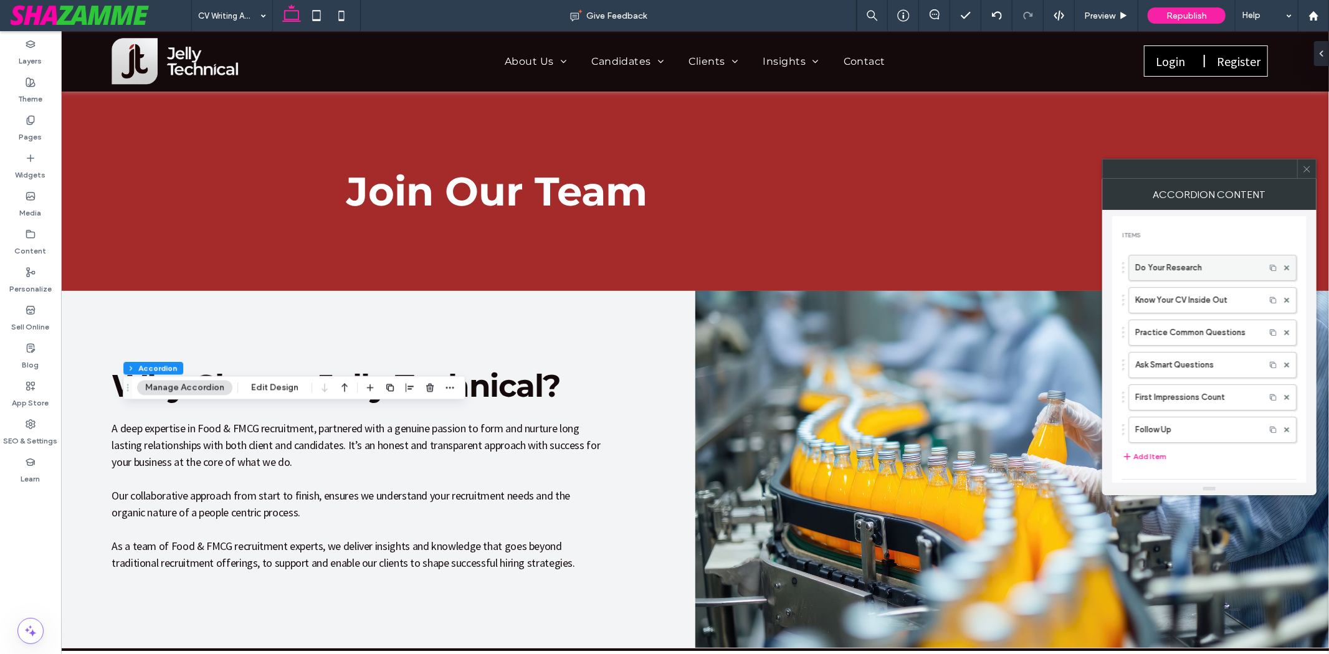
click at [1188, 263] on label "Do Your Research" at bounding box center [1196, 267] width 123 height 25
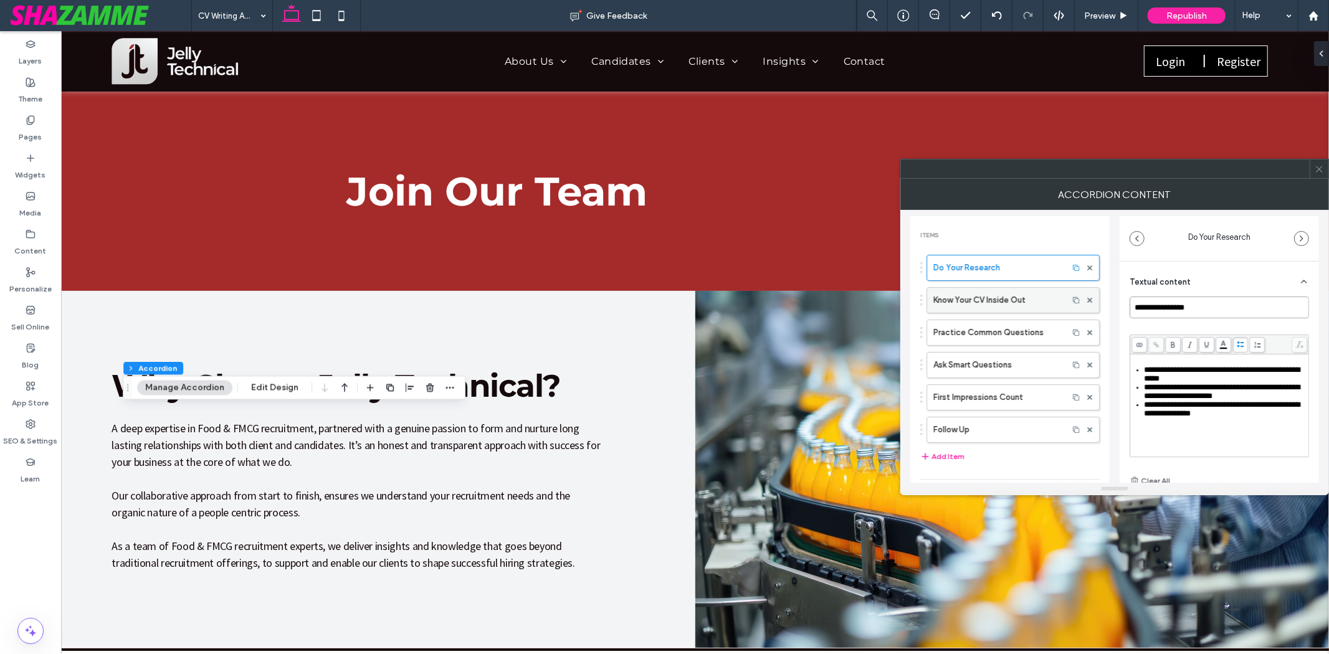
drag, startPoint x: 1225, startPoint y: 310, endPoint x: 1007, endPoint y: 306, distance: 218.1
click at [1007, 306] on div "**********" at bounding box center [1114, 346] width 409 height 273
paste input "********"
click at [1200, 382] on span "**********" at bounding box center [1222, 374] width 156 height 17
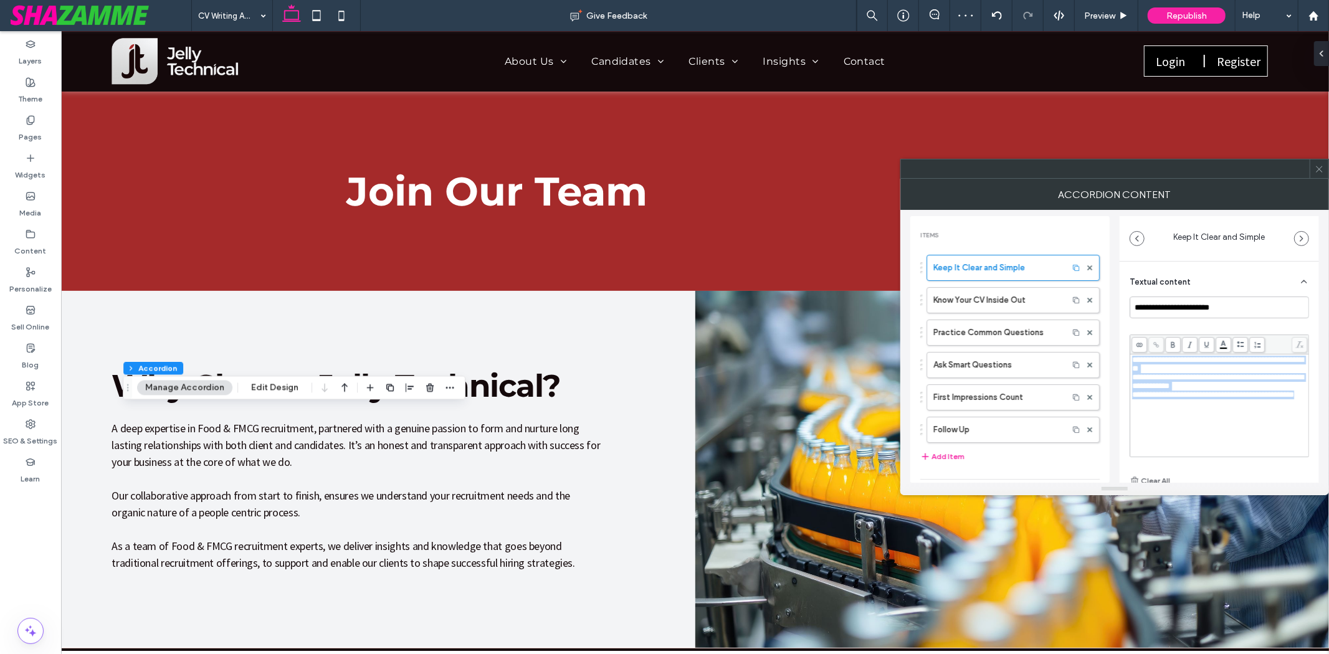
drag, startPoint x: 1210, startPoint y: 406, endPoint x: 1101, endPoint y: 334, distance: 130.8
click at [1101, 334] on div "**********" at bounding box center [1114, 346] width 409 height 273
click at [1237, 344] on icon at bounding box center [1240, 344] width 7 height 7
click at [1224, 409] on div "**********" at bounding box center [1225, 405] width 163 height 9
click at [956, 297] on label "Know Your CV Inside Out" at bounding box center [997, 300] width 128 height 25
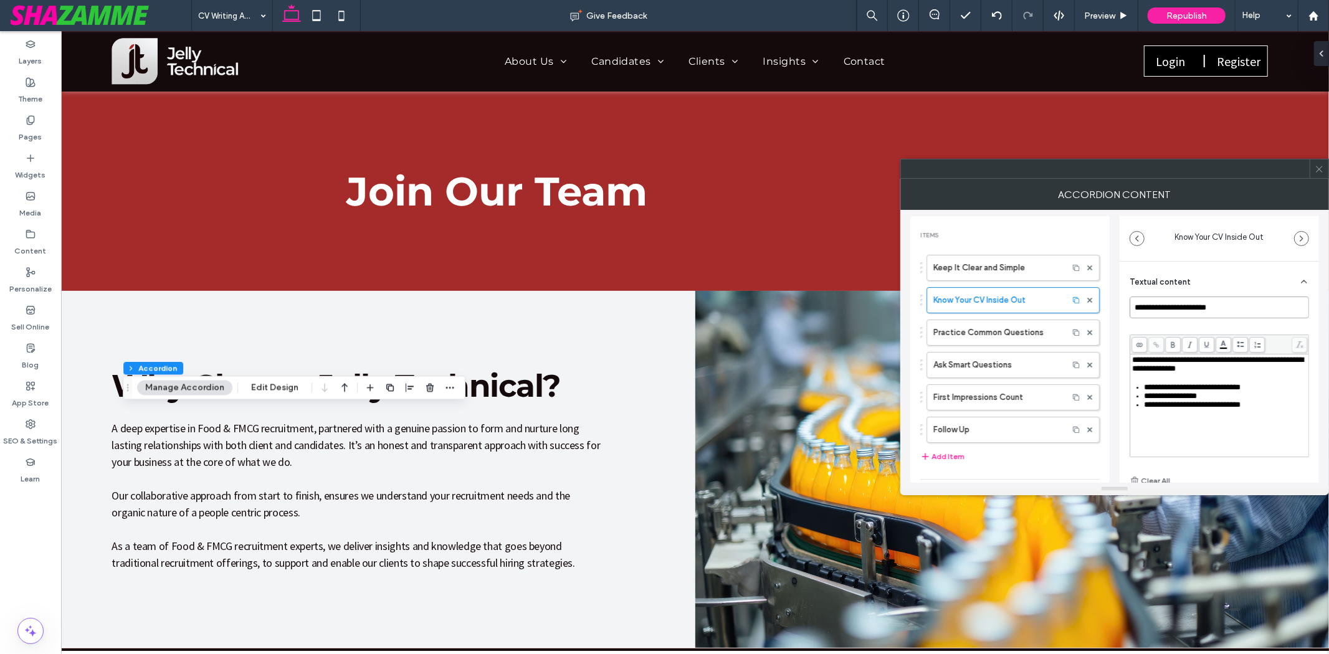
drag, startPoint x: 1250, startPoint y: 310, endPoint x: 1065, endPoint y: 316, distance: 184.5
click at [1065, 316] on div "**********" at bounding box center [1114, 346] width 409 height 273
paste input
type input "**********"
click at [1172, 416] on div "**********" at bounding box center [1219, 406] width 175 height 100
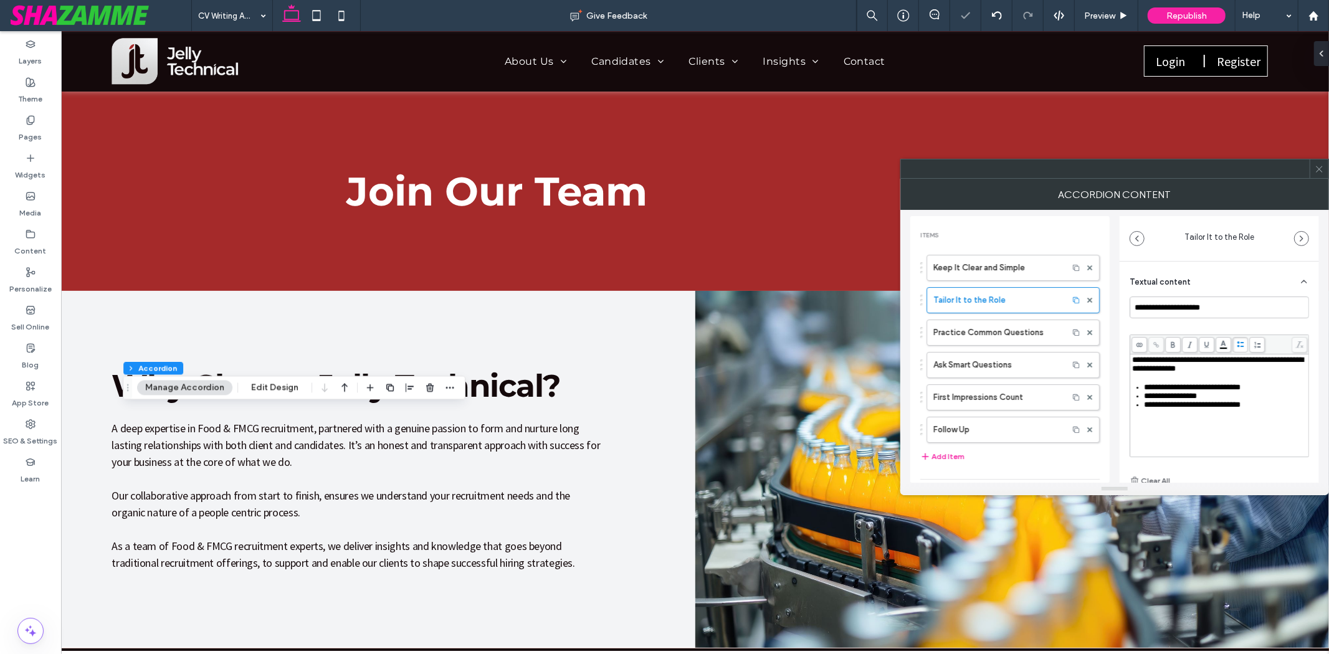
click at [1274, 416] on div "**********" at bounding box center [1219, 406] width 175 height 100
drag, startPoint x: 1263, startPoint y: 413, endPoint x: 1101, endPoint y: 346, distance: 174.6
click at [1101, 346] on div "**********" at bounding box center [1114, 346] width 409 height 273
paste div "Rich Text Editor"
click at [1237, 341] on icon at bounding box center [1240, 344] width 7 height 7
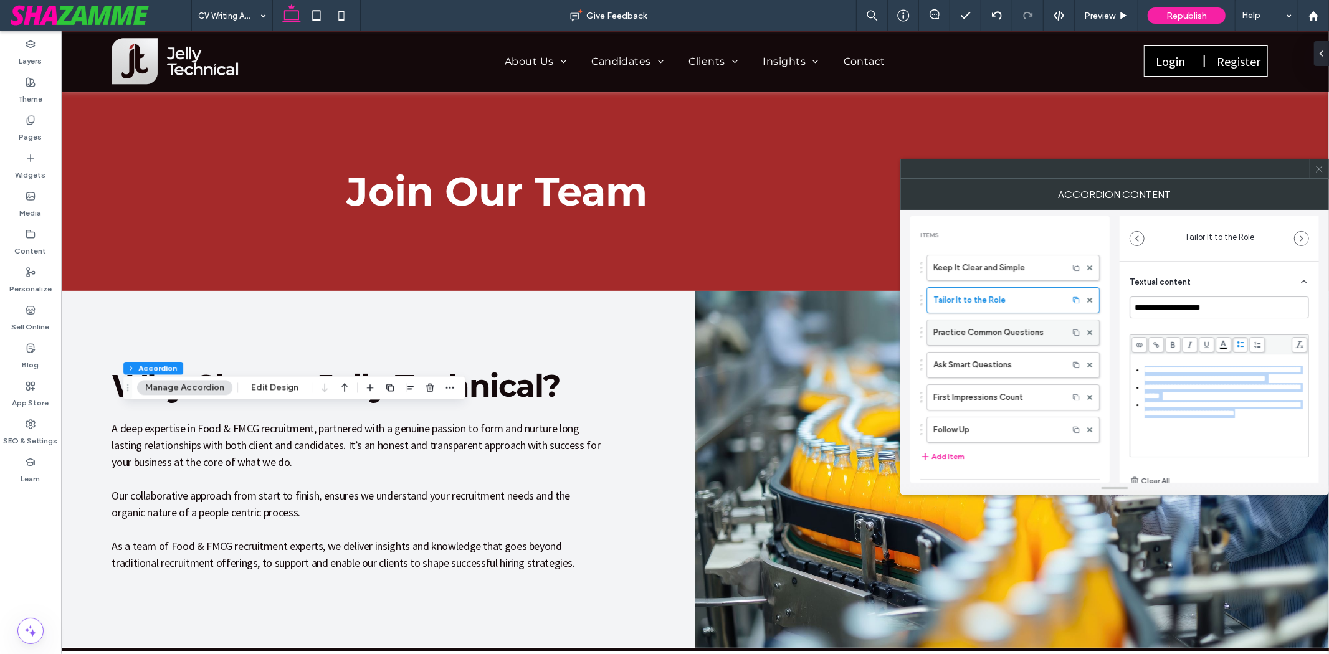
click at [968, 336] on label "Practice Common Questions" at bounding box center [997, 332] width 128 height 25
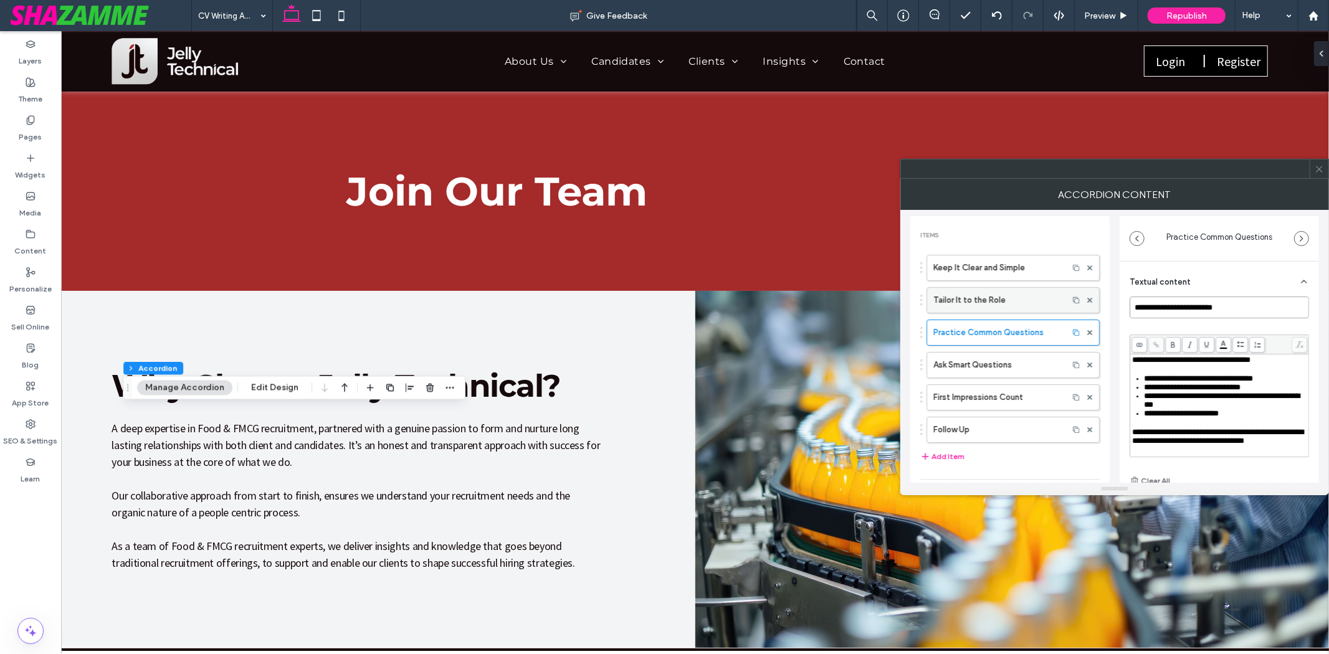
drag, startPoint x: 1242, startPoint y: 310, endPoint x: 1035, endPoint y: 300, distance: 207.0
click at [1035, 300] on div "**********" at bounding box center [1114, 346] width 409 height 273
paste input "**********"
click at [1167, 364] on span "**********" at bounding box center [1191, 360] width 118 height 8
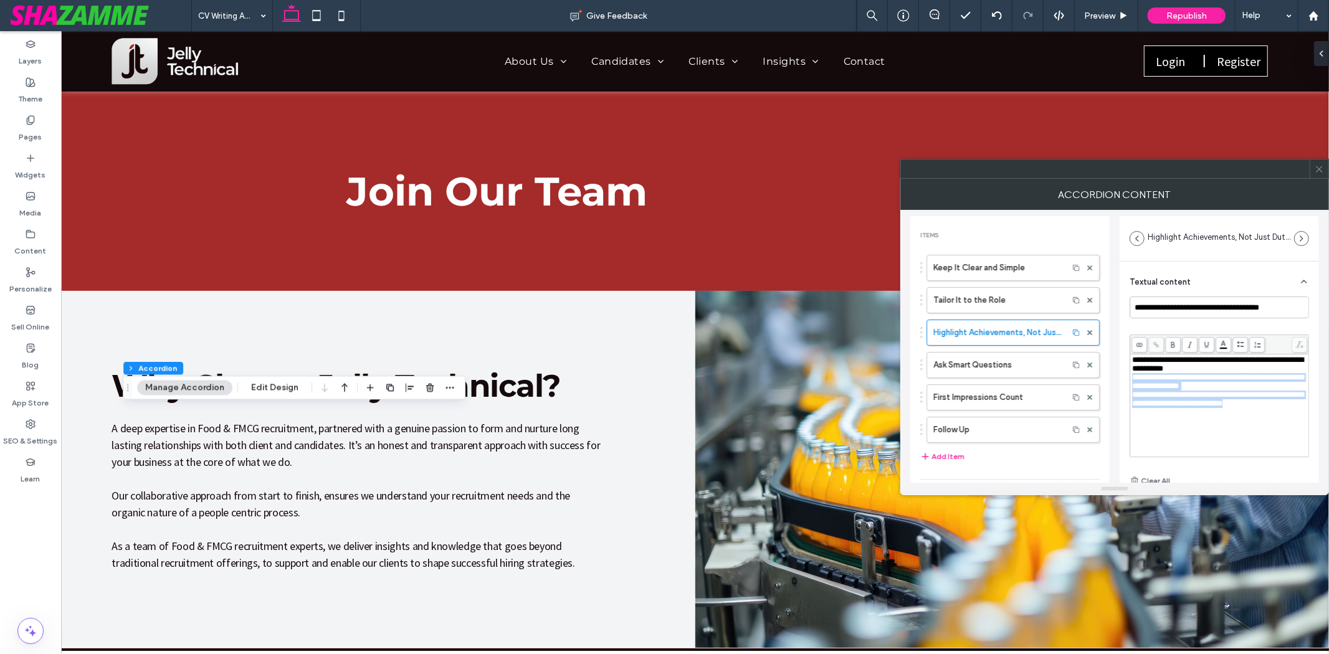
scroll to position [10, 0]
drag, startPoint x: 1230, startPoint y: 371, endPoint x: 1299, endPoint y: 434, distance: 93.9
click at [1299, 434] on div "**********" at bounding box center [1219, 405] width 178 height 102
click at [1237, 343] on icon at bounding box center [1240, 344] width 7 height 7
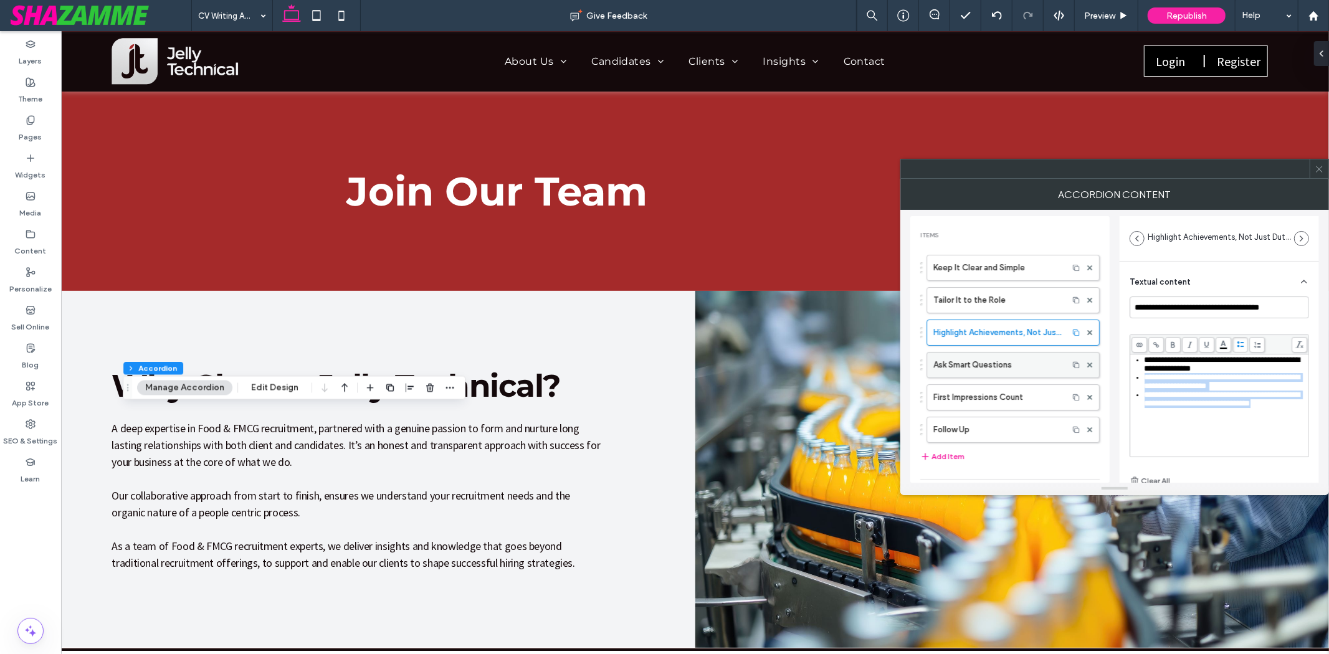
click at [1012, 359] on label "Ask Smart Questions" at bounding box center [997, 365] width 128 height 25
type input "**********"
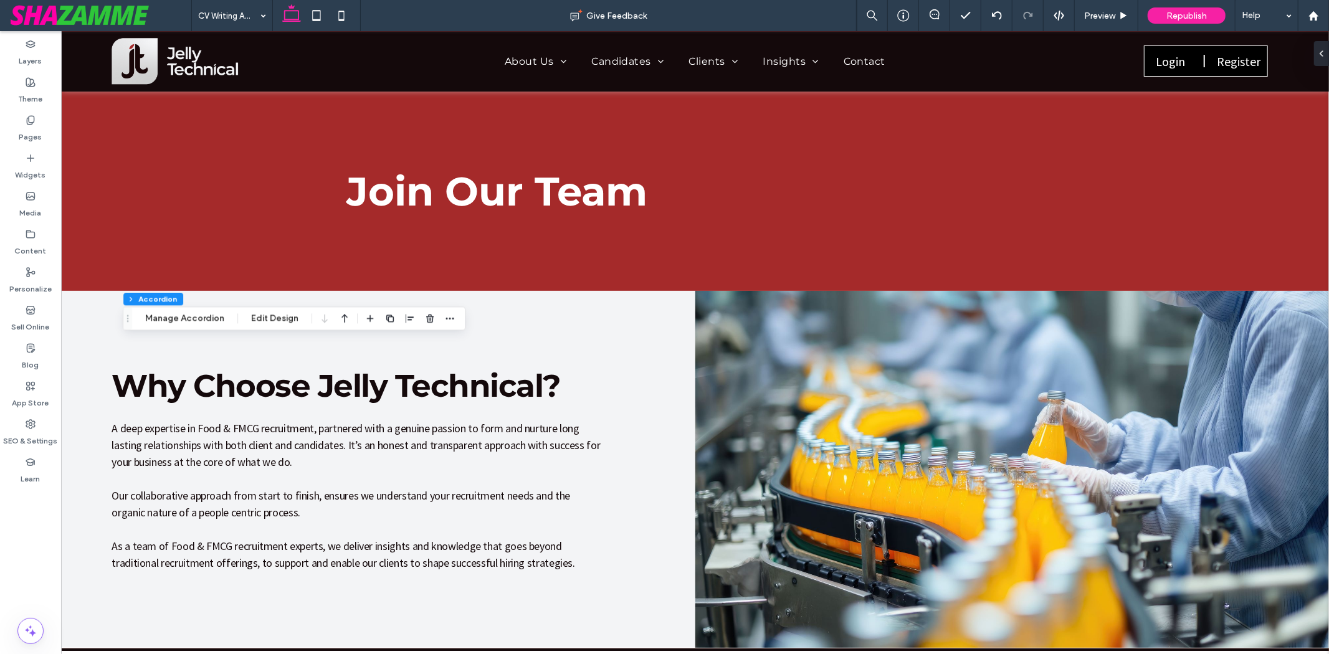
click at [201, 308] on div "Section Column Accordion Manage Accordion Edit Design" at bounding box center [294, 319] width 343 height 24
click at [202, 315] on button "Manage Accordion" at bounding box center [184, 318] width 95 height 15
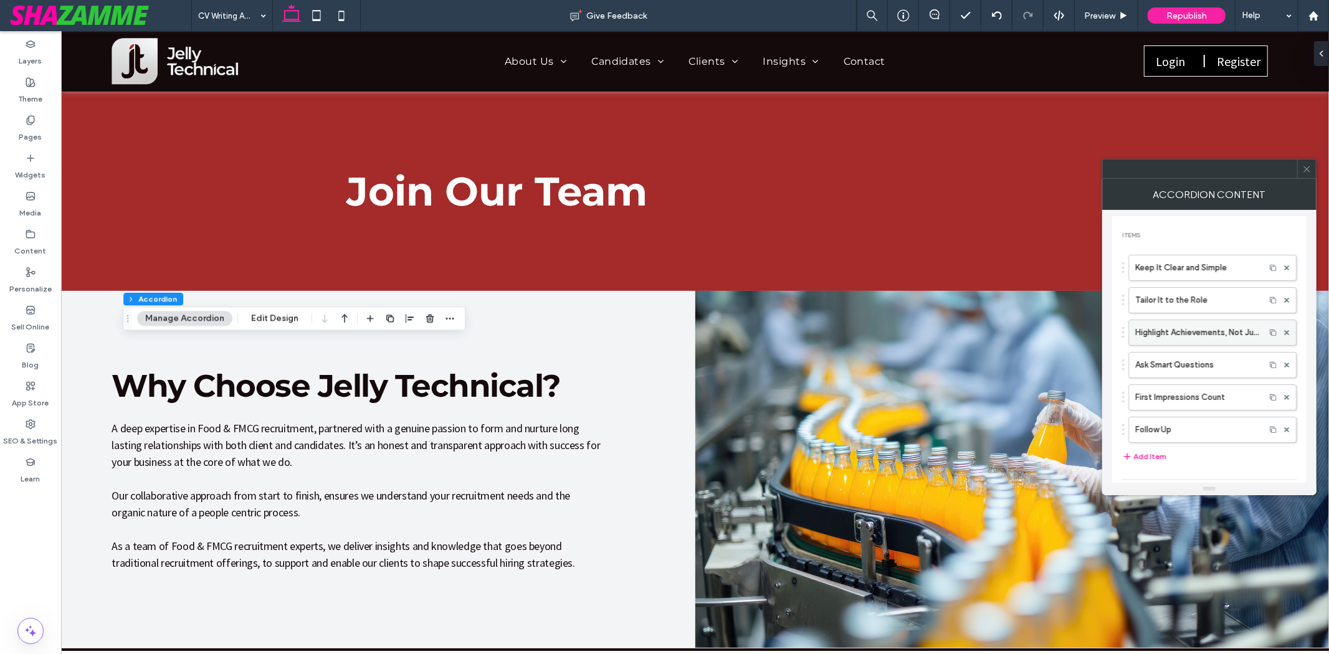
click at [1219, 329] on label "Highlight Achievements, Not Just Duties" at bounding box center [1196, 332] width 123 height 25
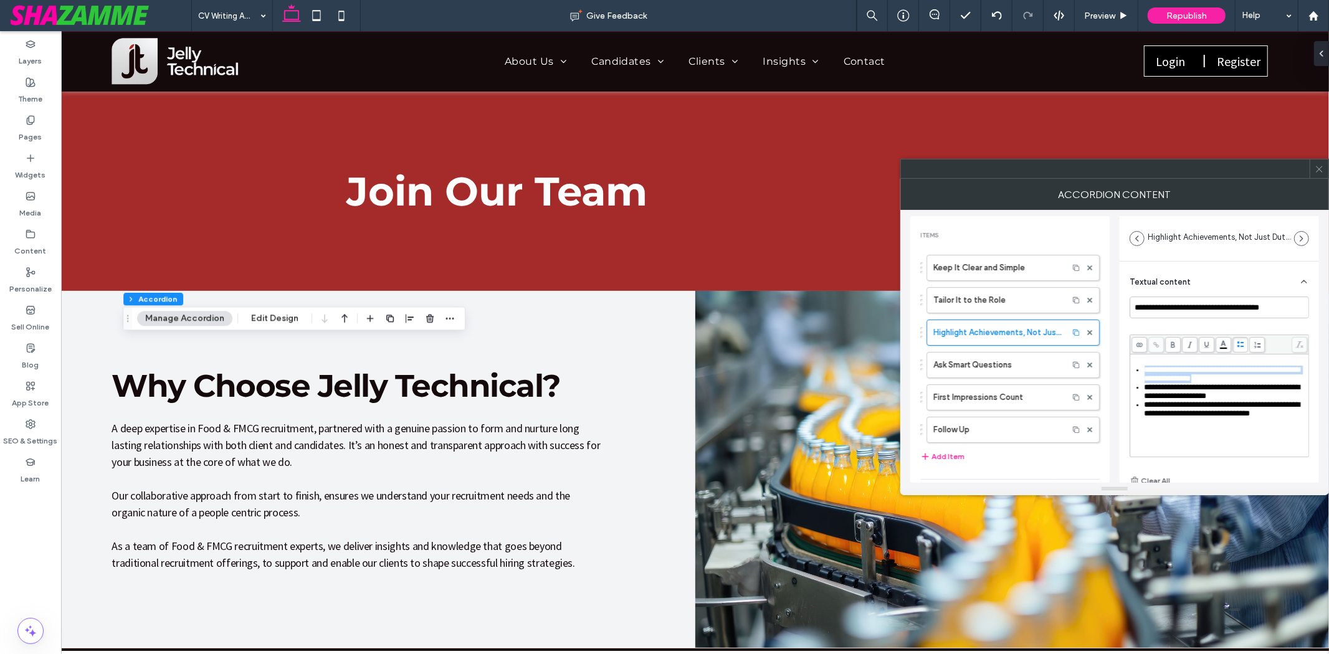
drag, startPoint x: 1245, startPoint y: 383, endPoint x: 1126, endPoint y: 349, distance: 123.2
click at [1100, 363] on div "**********" at bounding box center [1114, 346] width 409 height 273
click at [1241, 344] on icon at bounding box center [1240, 344] width 7 height 7
click at [967, 368] on label "Ask Smart Questions" at bounding box center [997, 365] width 128 height 25
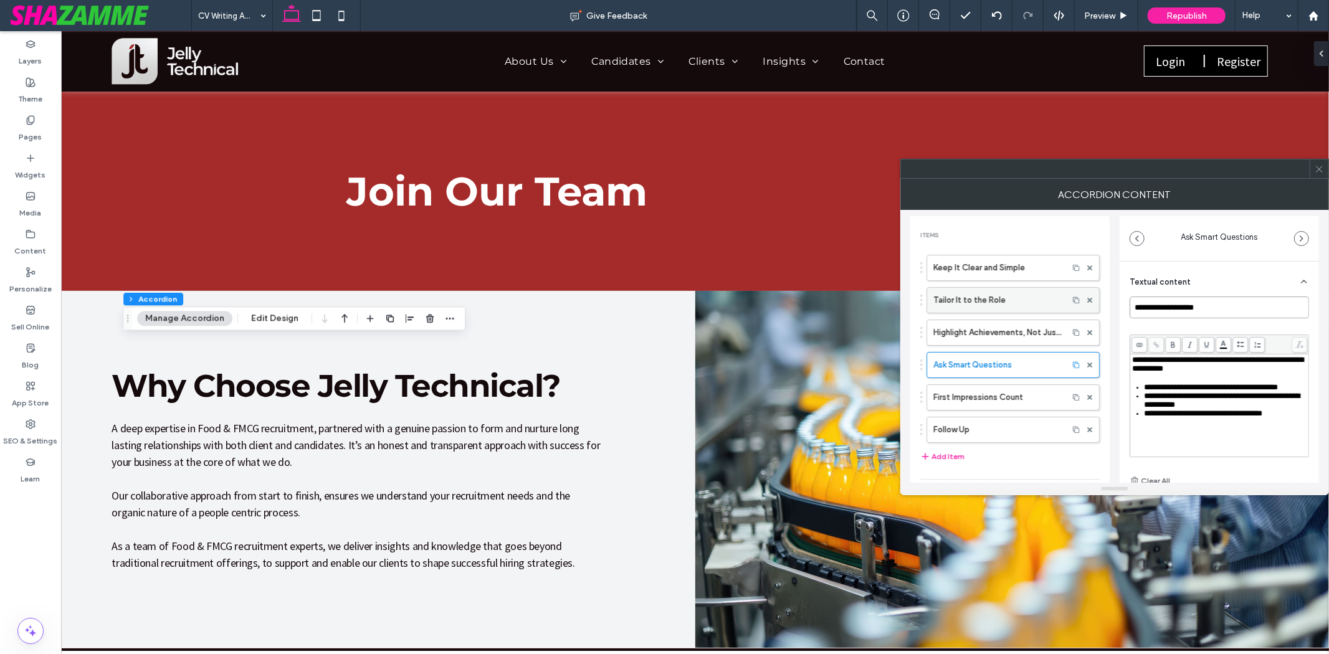
drag, startPoint x: 1240, startPoint y: 309, endPoint x: 989, endPoint y: 303, distance: 251.1
click at [989, 303] on div "**********" at bounding box center [1114, 346] width 409 height 273
paste input "**********"
click at [1242, 379] on div "**********" at bounding box center [1219, 396] width 175 height 81
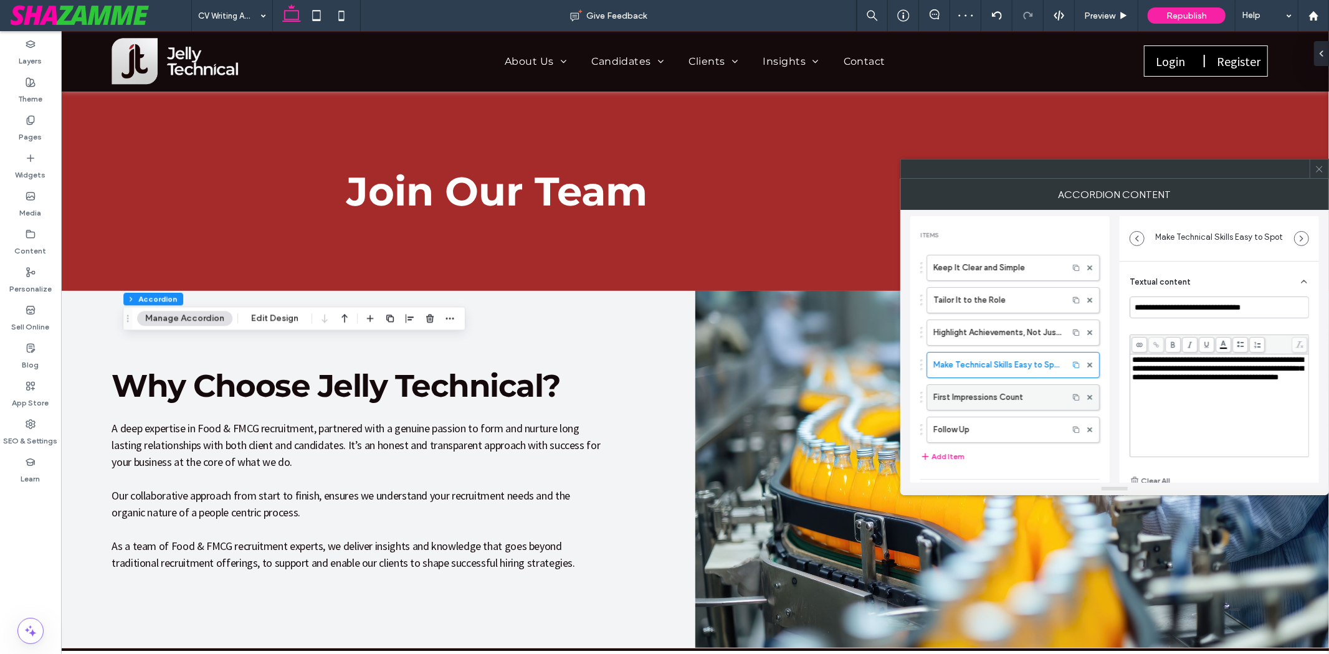
click at [994, 390] on label "First Impressions Count" at bounding box center [997, 397] width 128 height 25
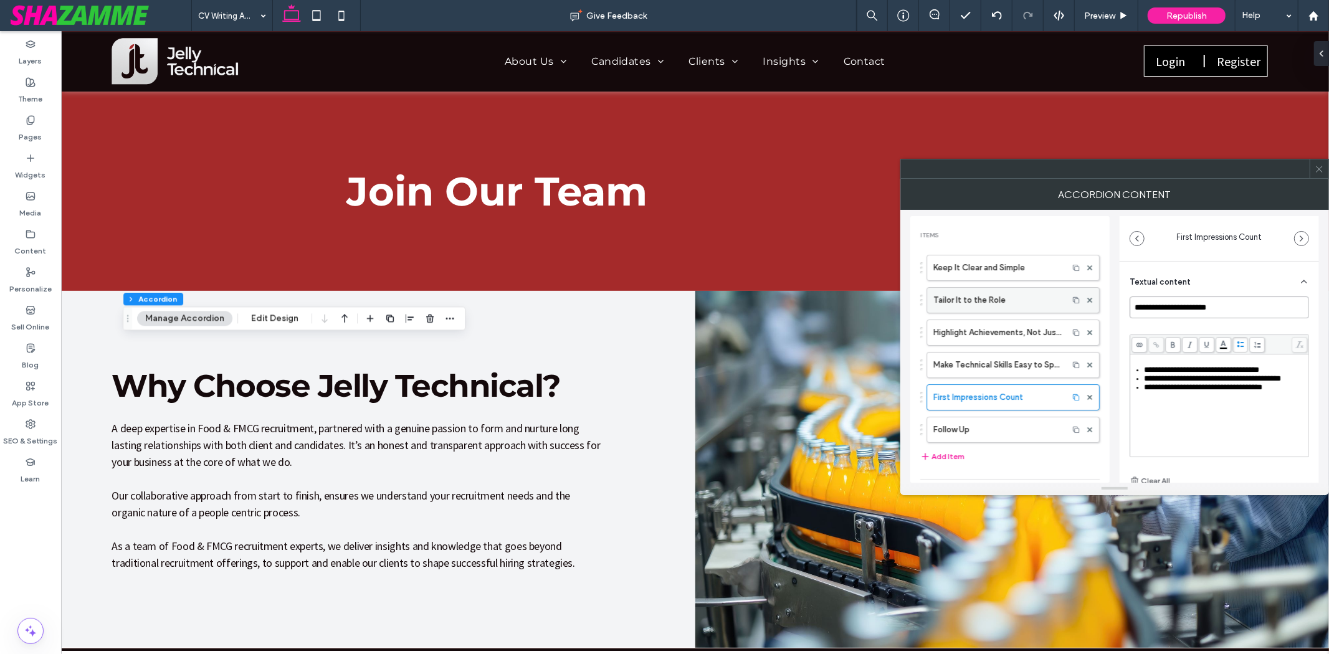
drag, startPoint x: 1240, startPoint y: 307, endPoint x: 1081, endPoint y: 312, distance: 158.9
click at [1081, 312] on div "**********" at bounding box center [1114, 346] width 409 height 273
paste input
type input "**********"
click at [1182, 369] on span "**********" at bounding box center [1201, 370] width 115 height 8
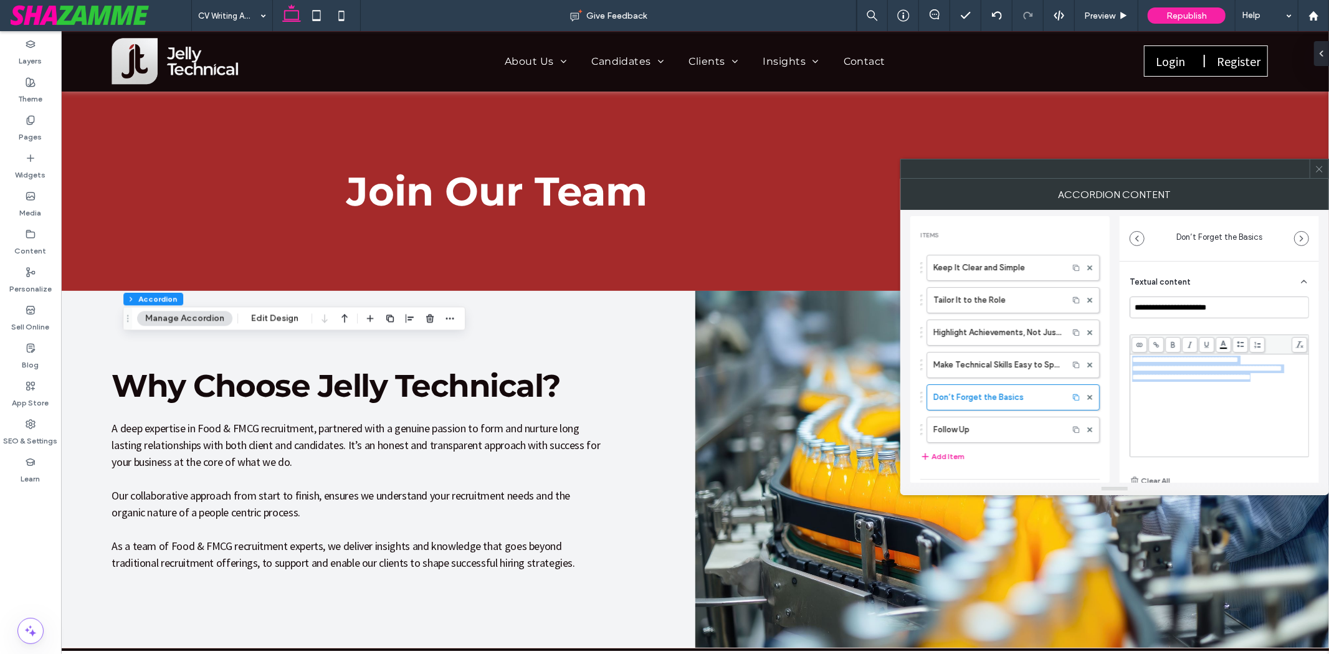
click at [1238, 344] on icon at bounding box center [1240, 344] width 7 height 7
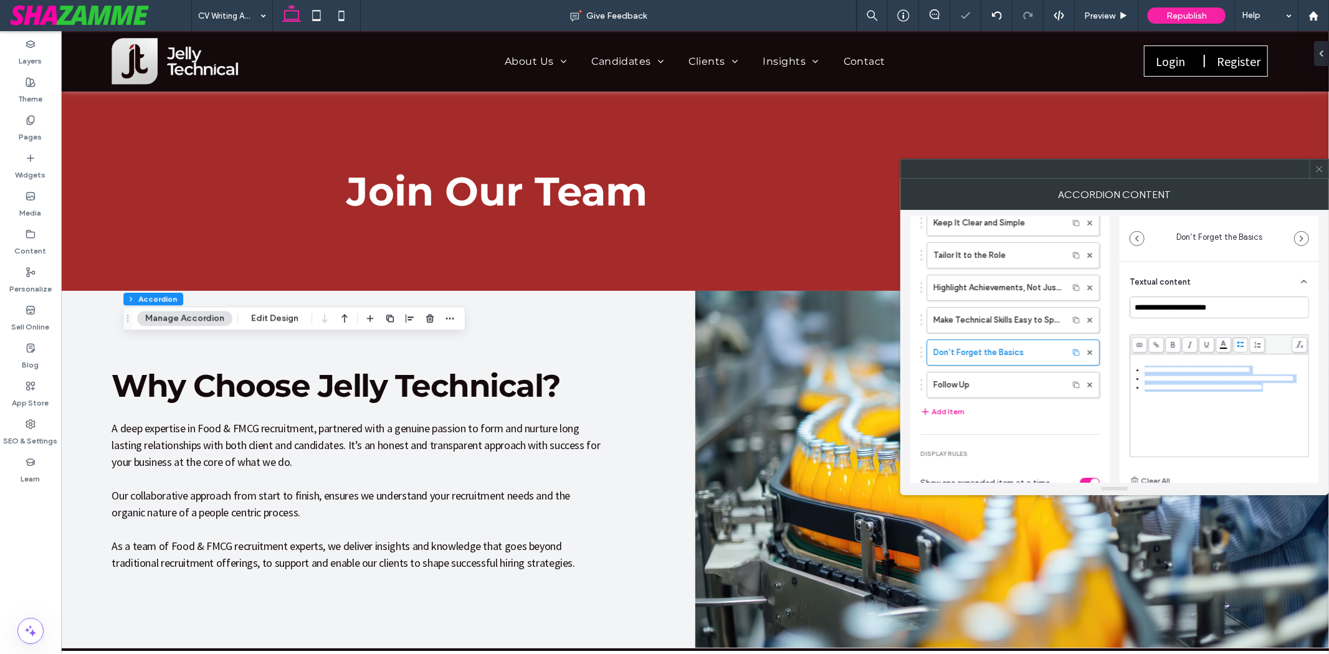
scroll to position [69, 0]
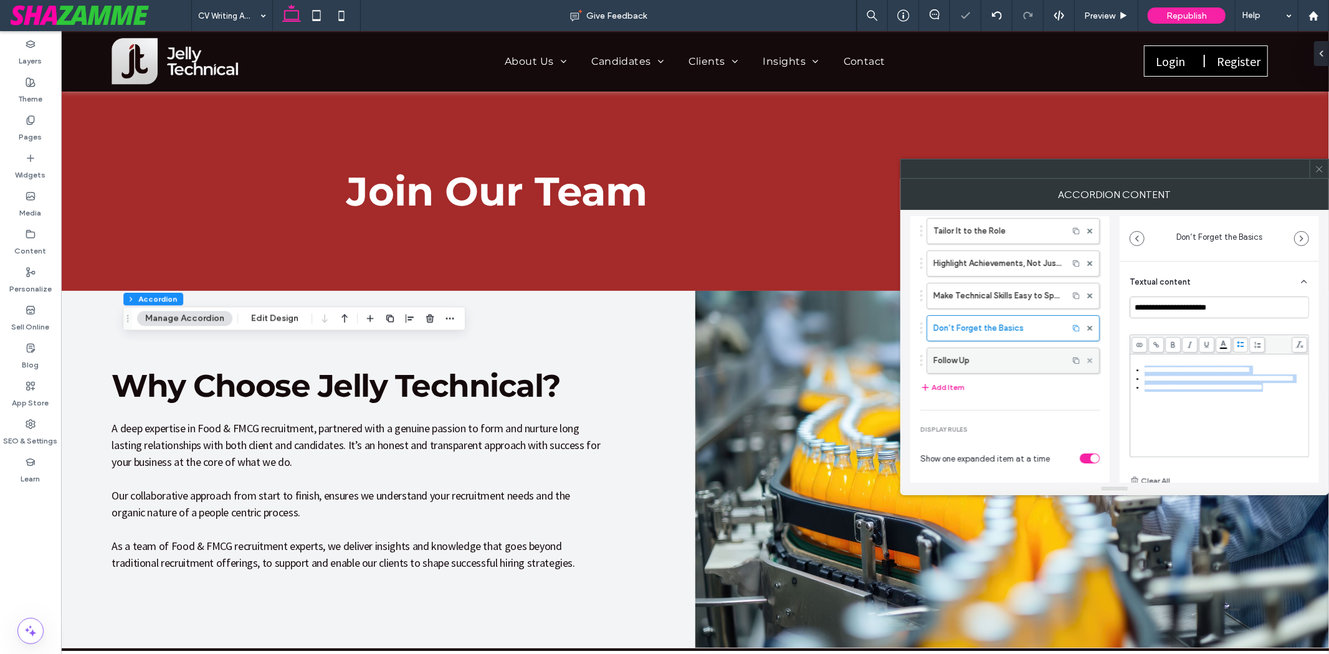
click at [1087, 362] on icon at bounding box center [1089, 360] width 5 height 5
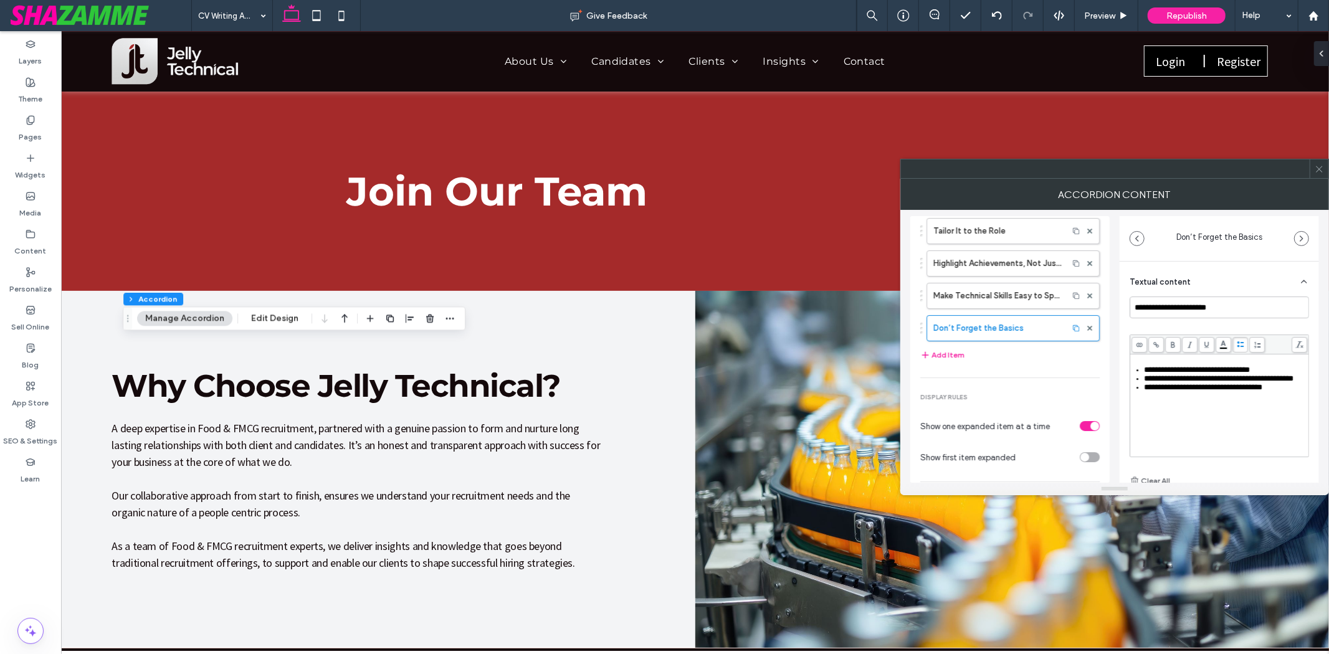
click at [1313, 167] on div at bounding box center [1318, 168] width 19 height 19
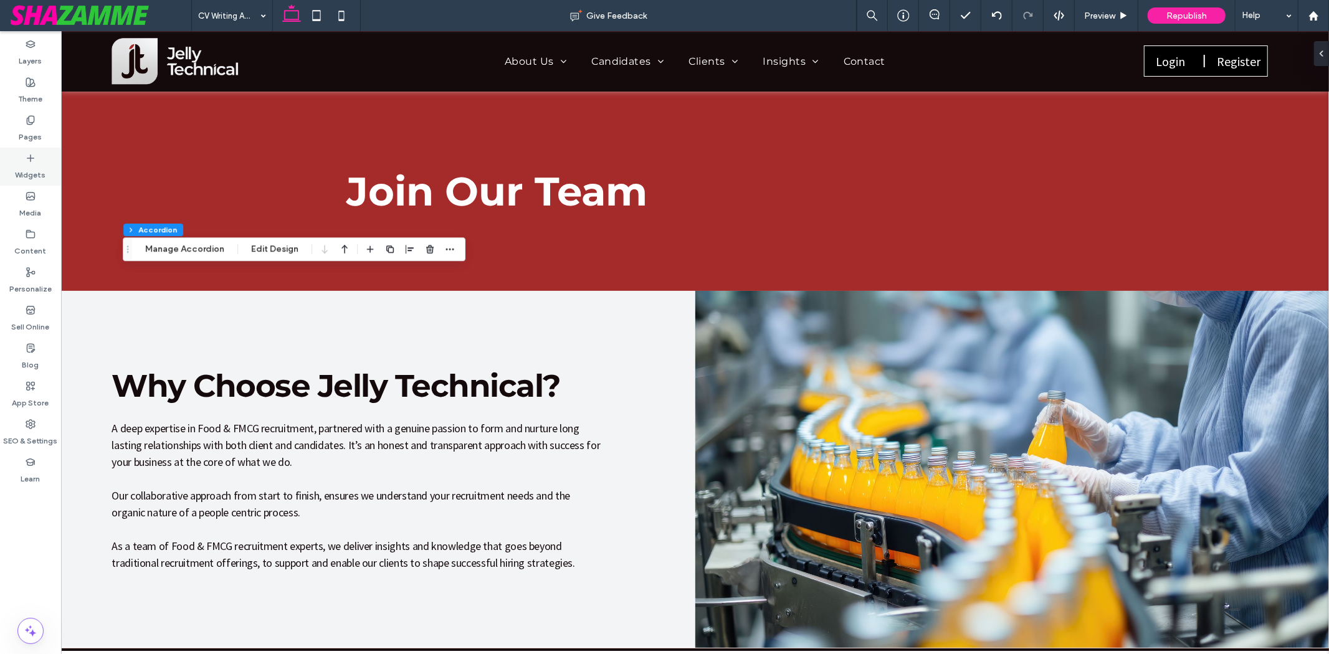
click at [40, 179] on label "Widgets" at bounding box center [31, 171] width 31 height 17
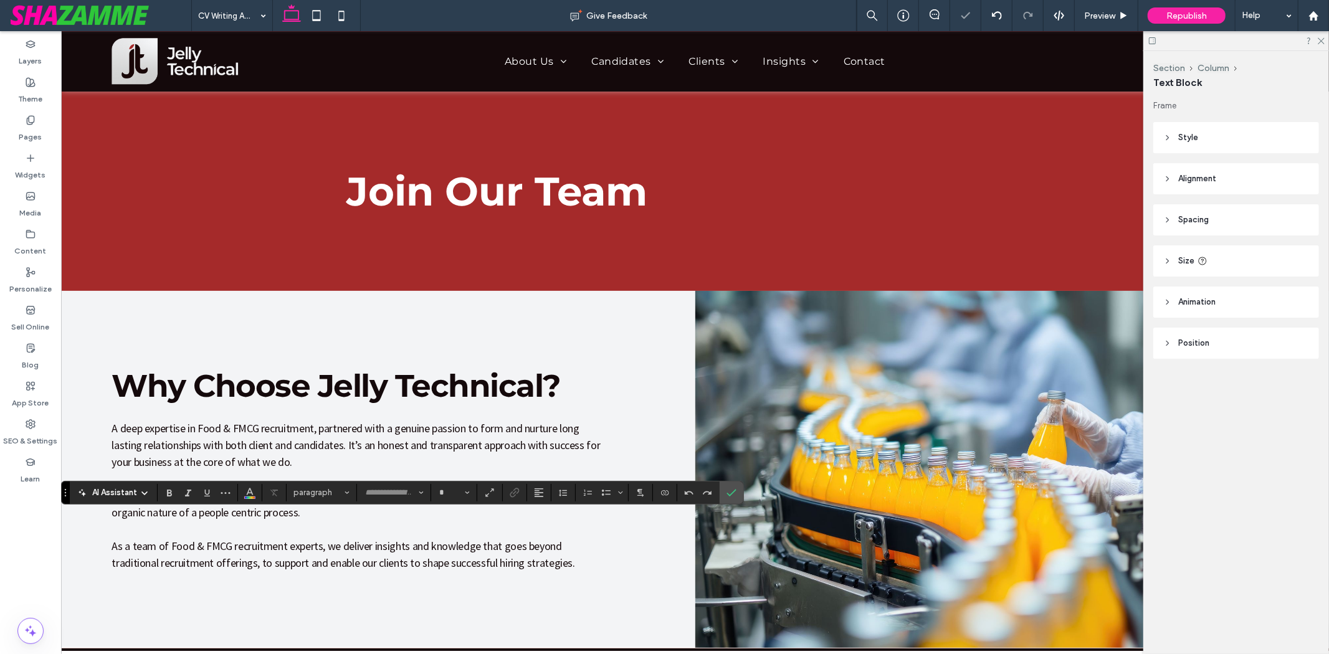
type input "**********"
type input "**"
click at [254, 491] on icon "Color" at bounding box center [250, 492] width 10 height 10
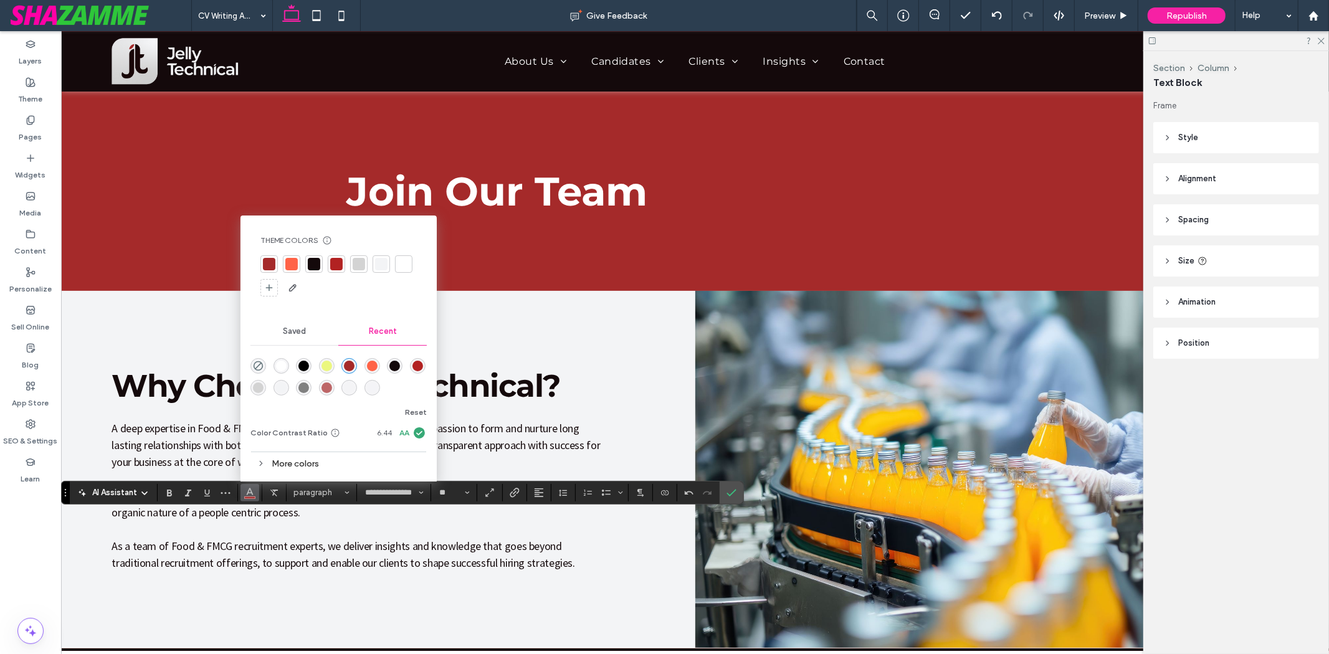
click at [310, 263] on div at bounding box center [314, 264] width 12 height 12
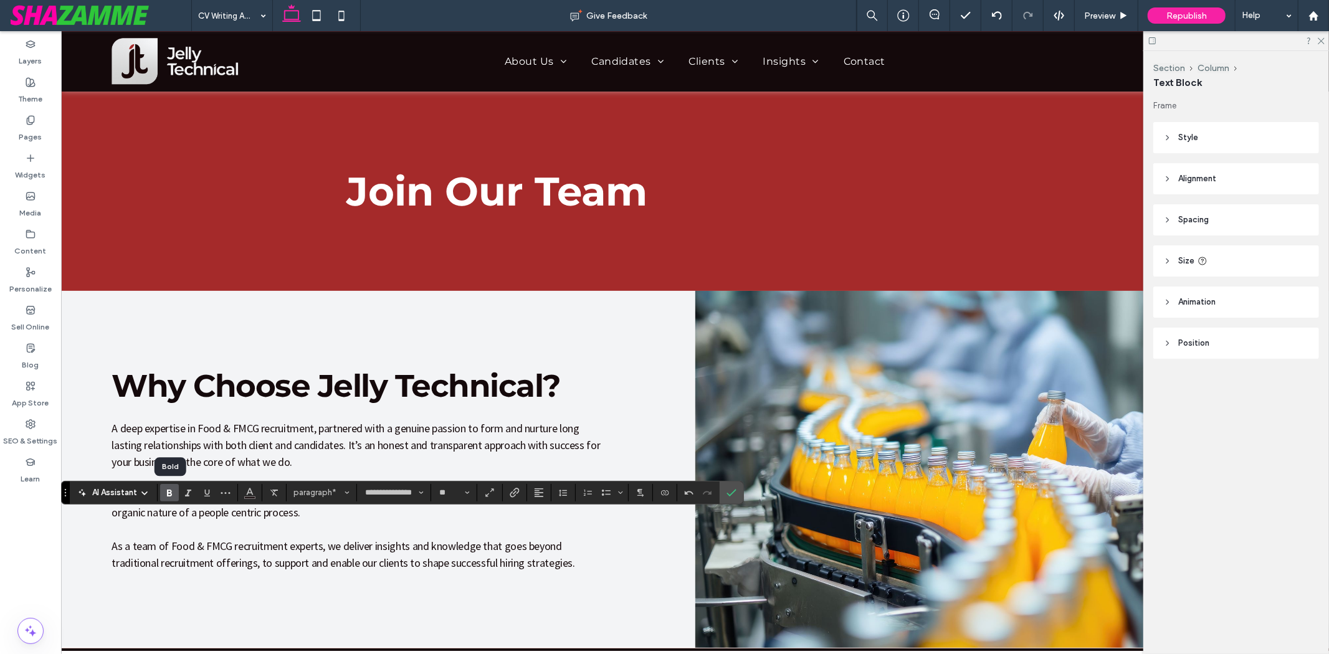
click at [169, 493] on use "Bold" at bounding box center [169, 493] width 5 height 7
click at [517, 495] on icon "Link" at bounding box center [515, 493] width 10 height 10
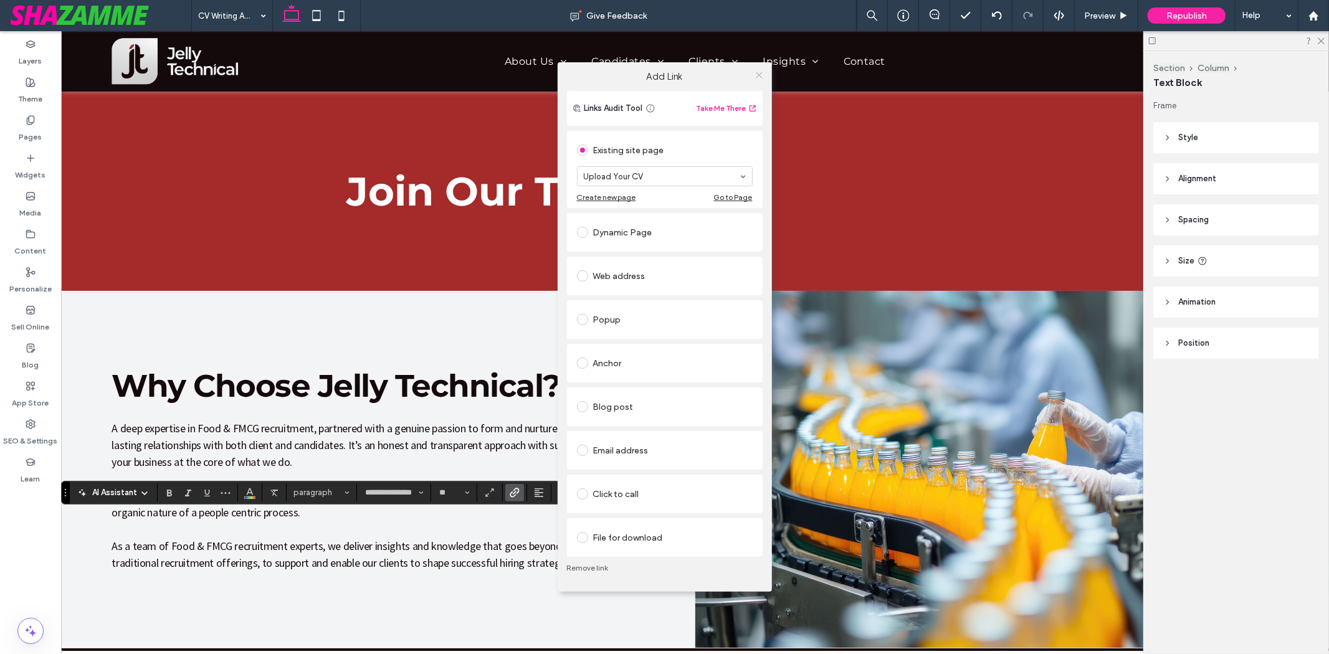
click at [755, 77] on icon at bounding box center [758, 74] width 9 height 9
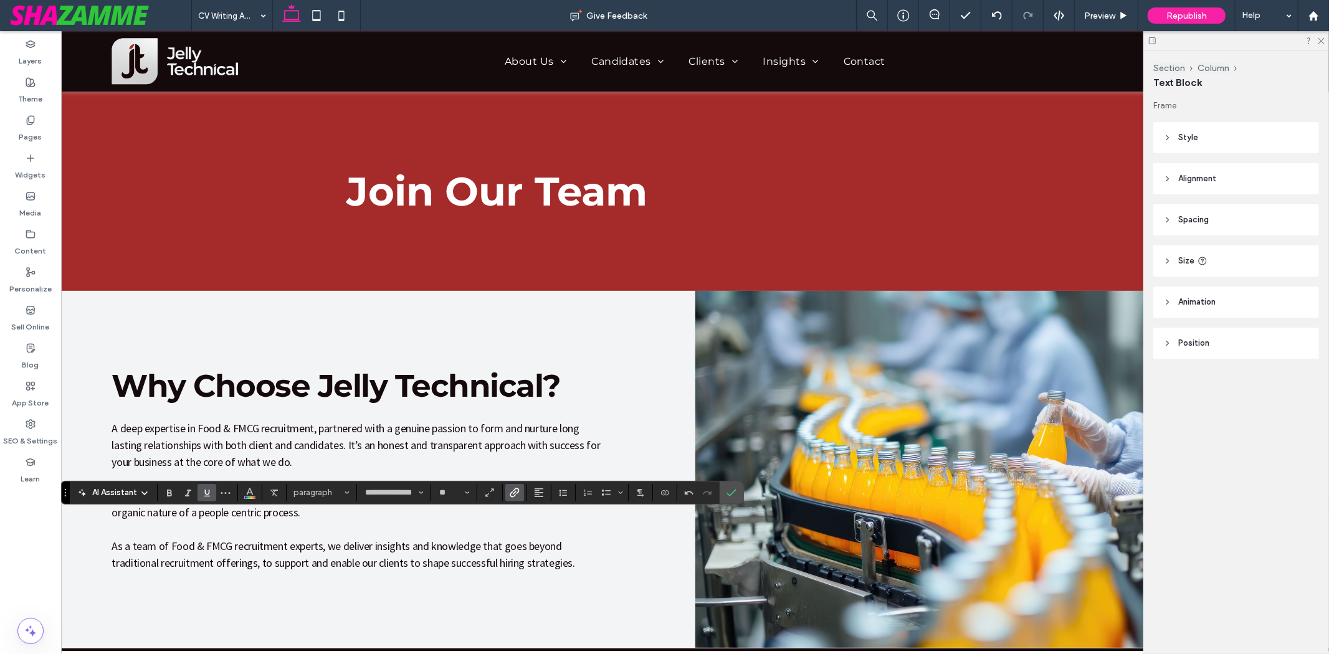
click at [210, 488] on icon "Underline" at bounding box center [207, 493] width 10 height 10
click at [725, 490] on label "Confirm" at bounding box center [731, 493] width 19 height 22
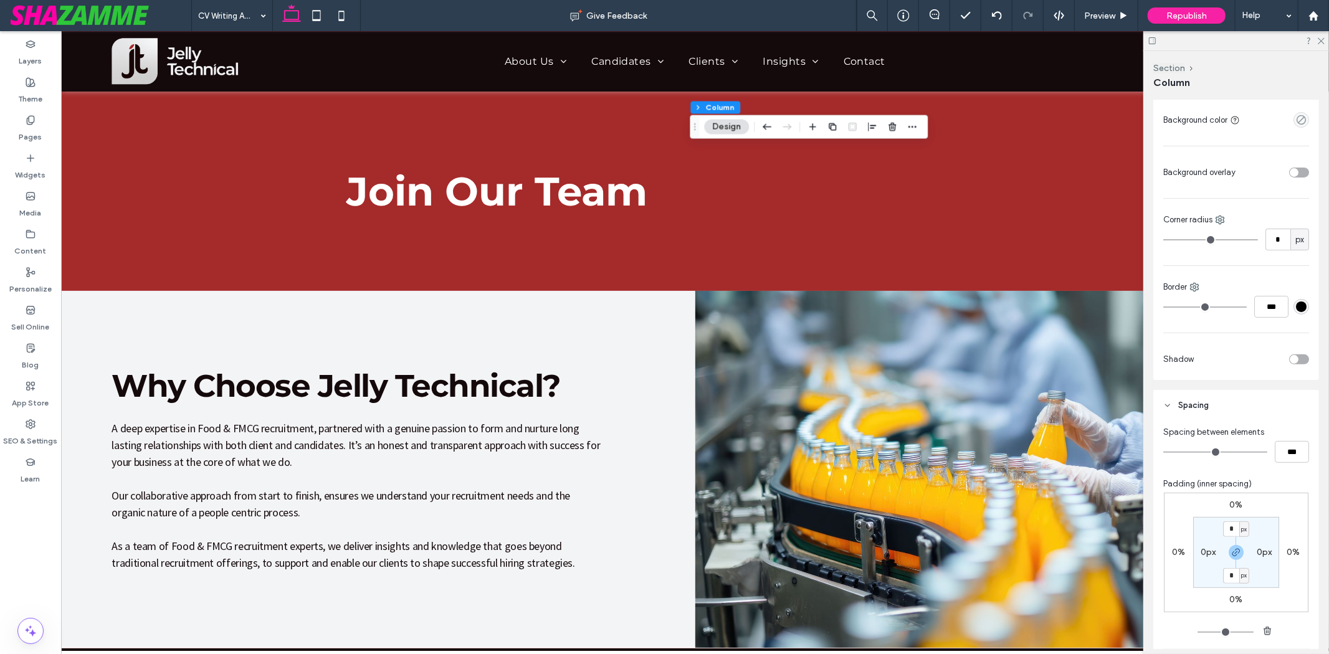
scroll to position [207, 0]
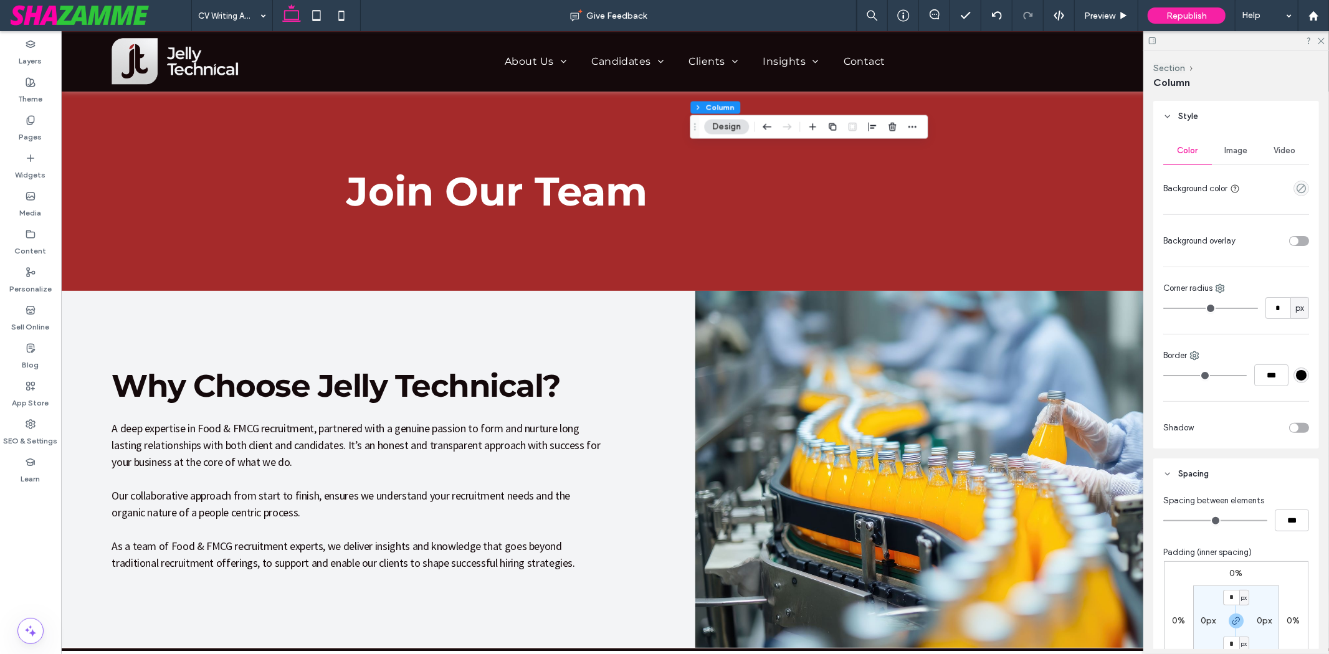
click at [1223, 141] on div "Image" at bounding box center [1236, 150] width 49 height 27
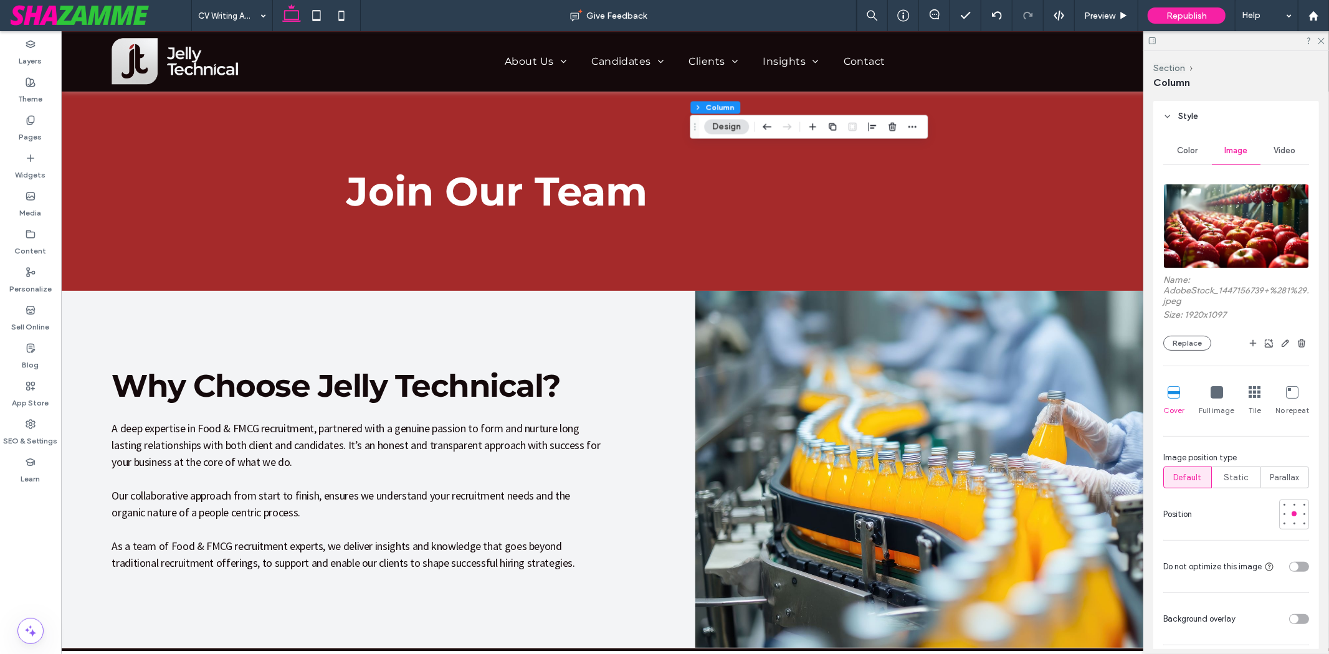
click at [1216, 235] on img at bounding box center [1236, 226] width 146 height 85
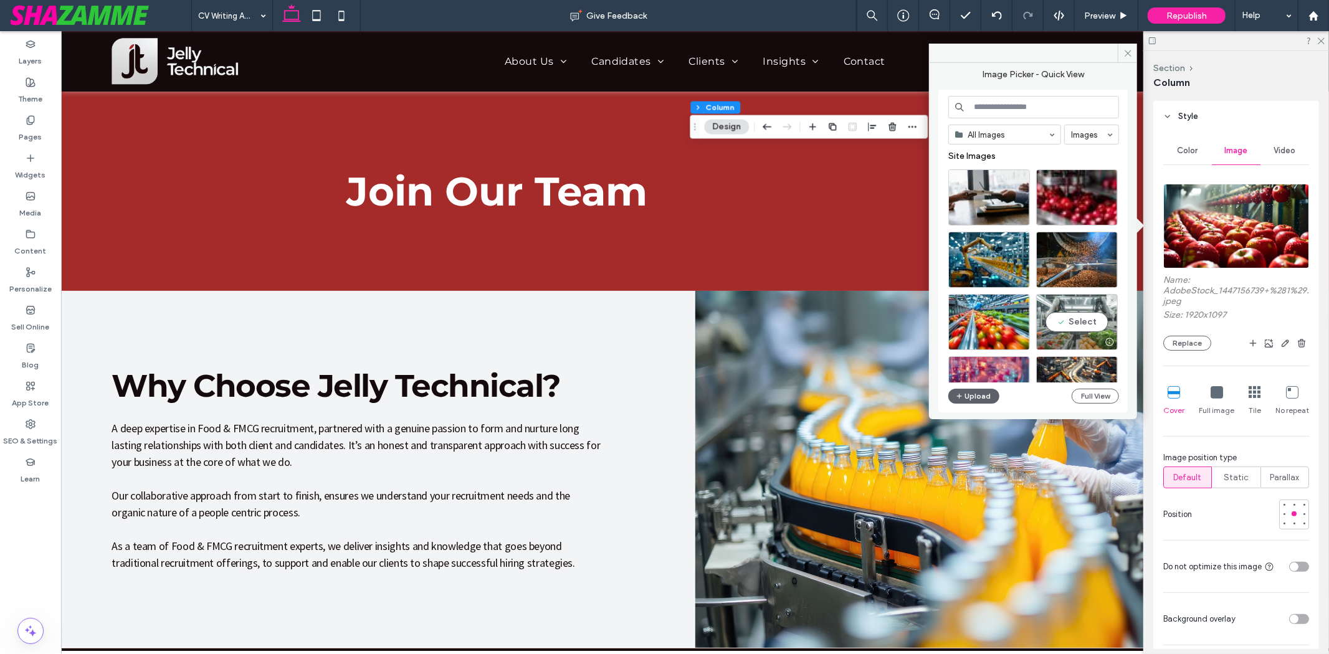
scroll to position [69, 0]
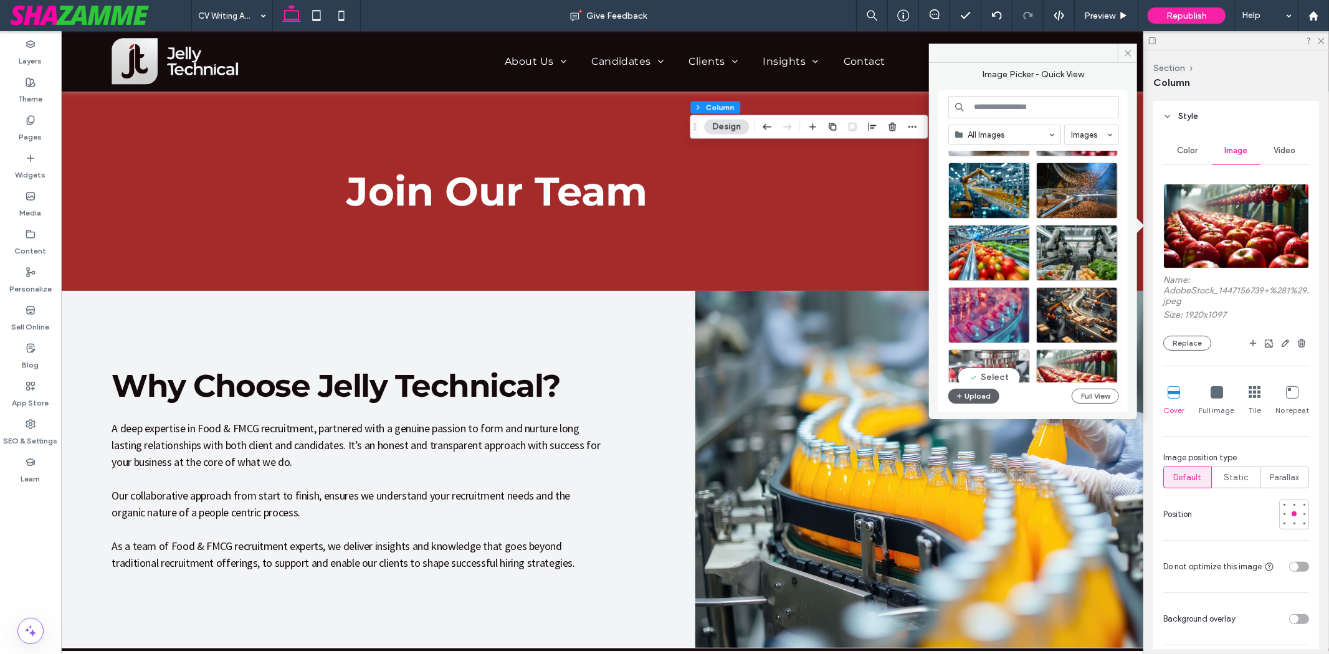
click at [991, 362] on div "Select" at bounding box center [989, 377] width 82 height 56
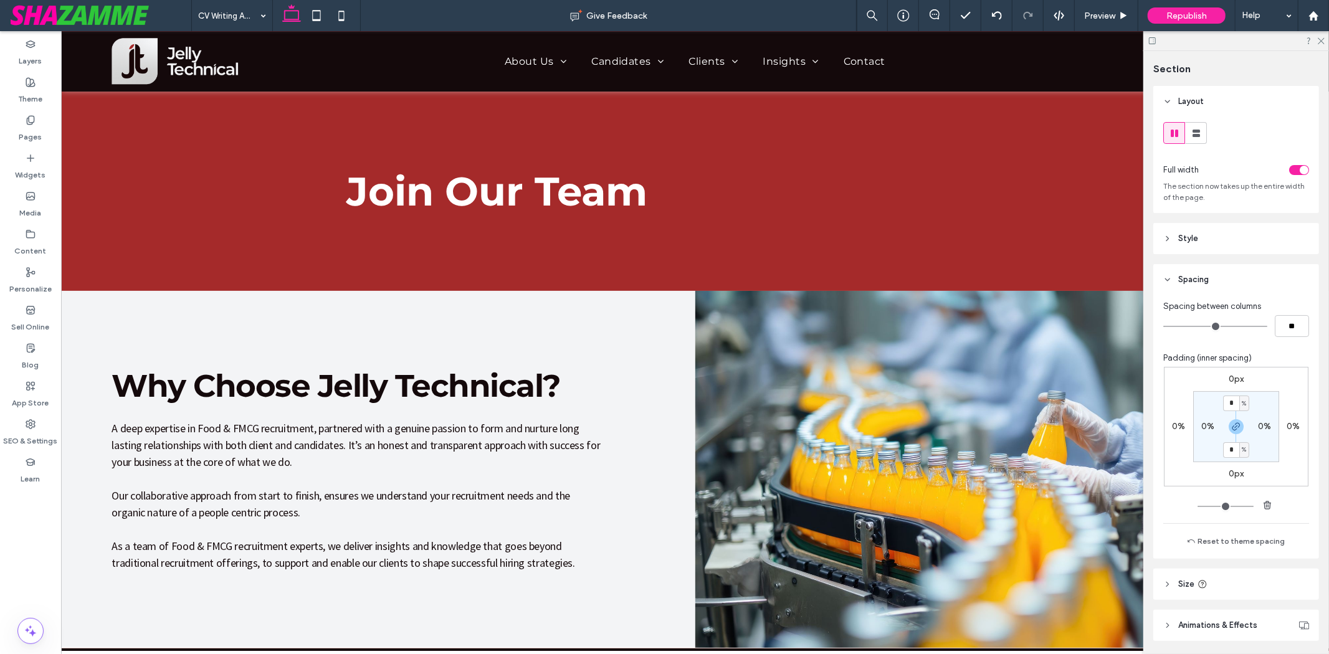
type input "***"
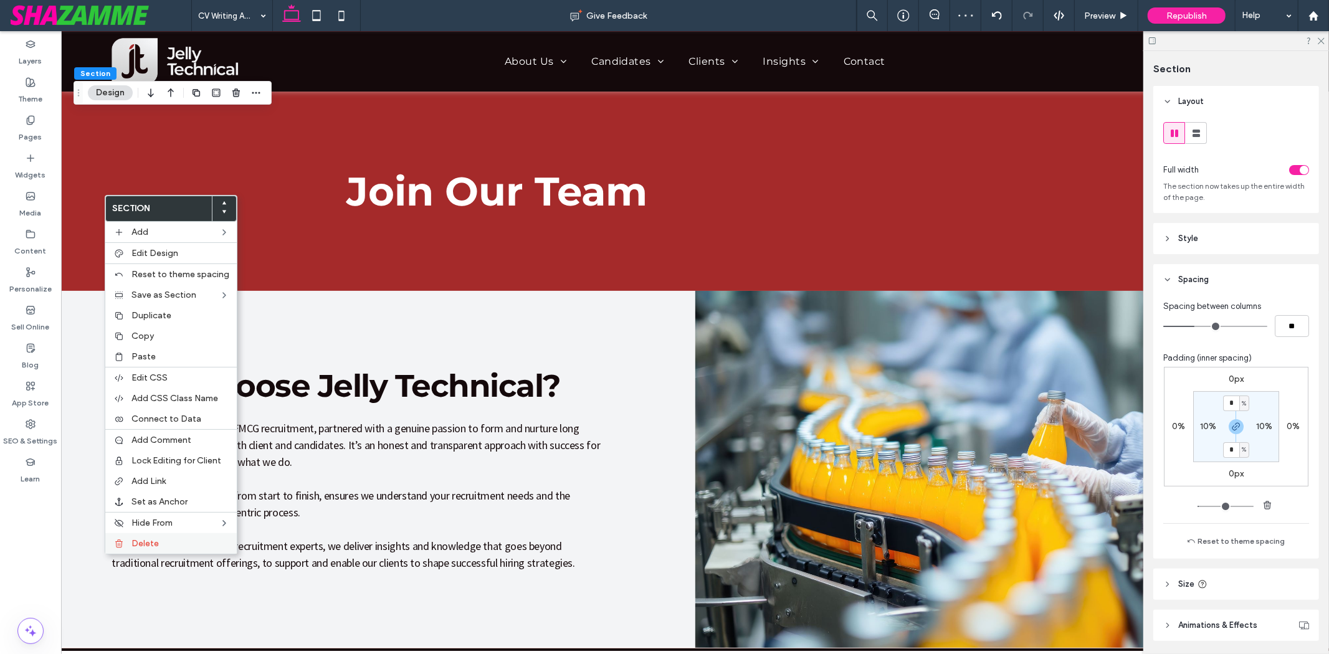
click at [137, 544] on span "Delete" at bounding box center [144, 543] width 27 height 11
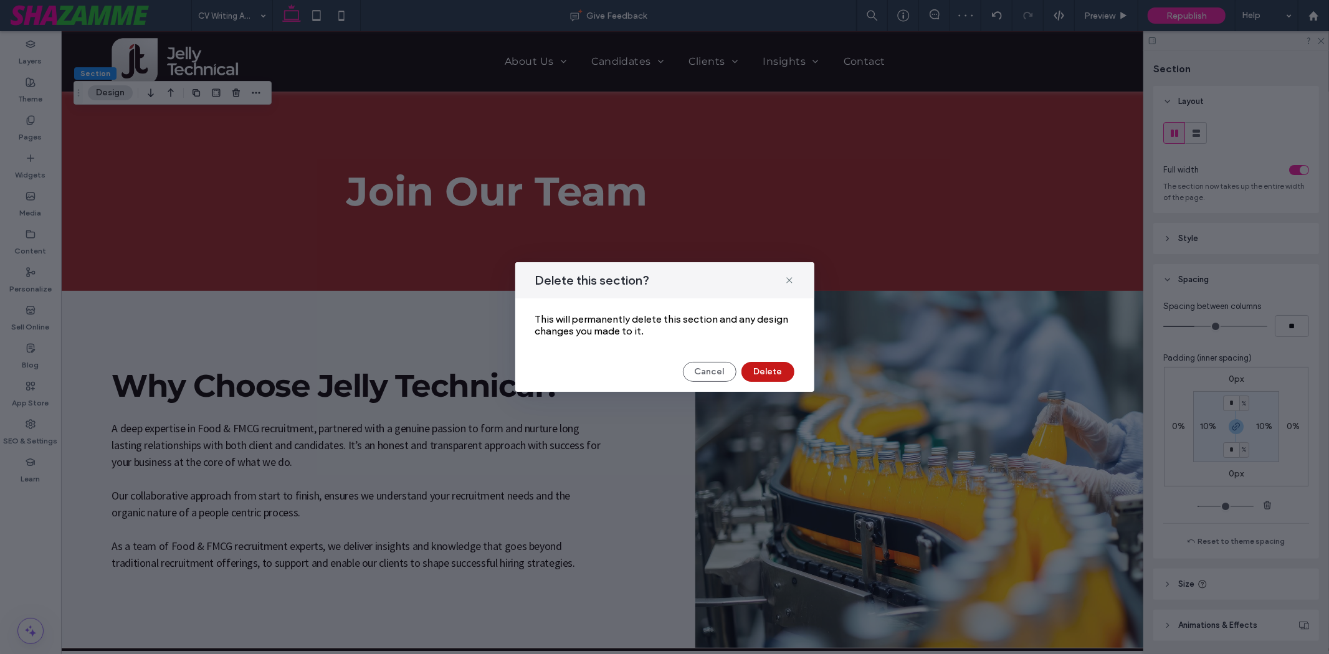
click at [771, 371] on button "Delete" at bounding box center [767, 372] width 53 height 20
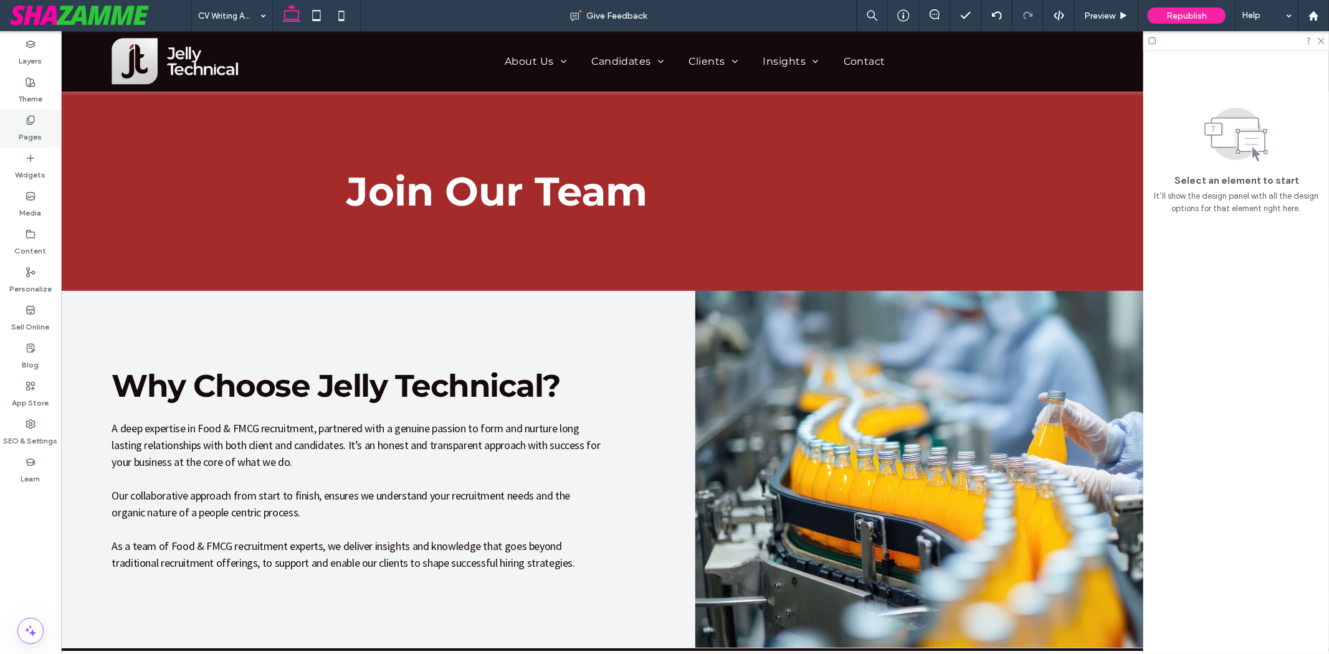
click at [21, 112] on div "Pages" at bounding box center [30, 129] width 61 height 38
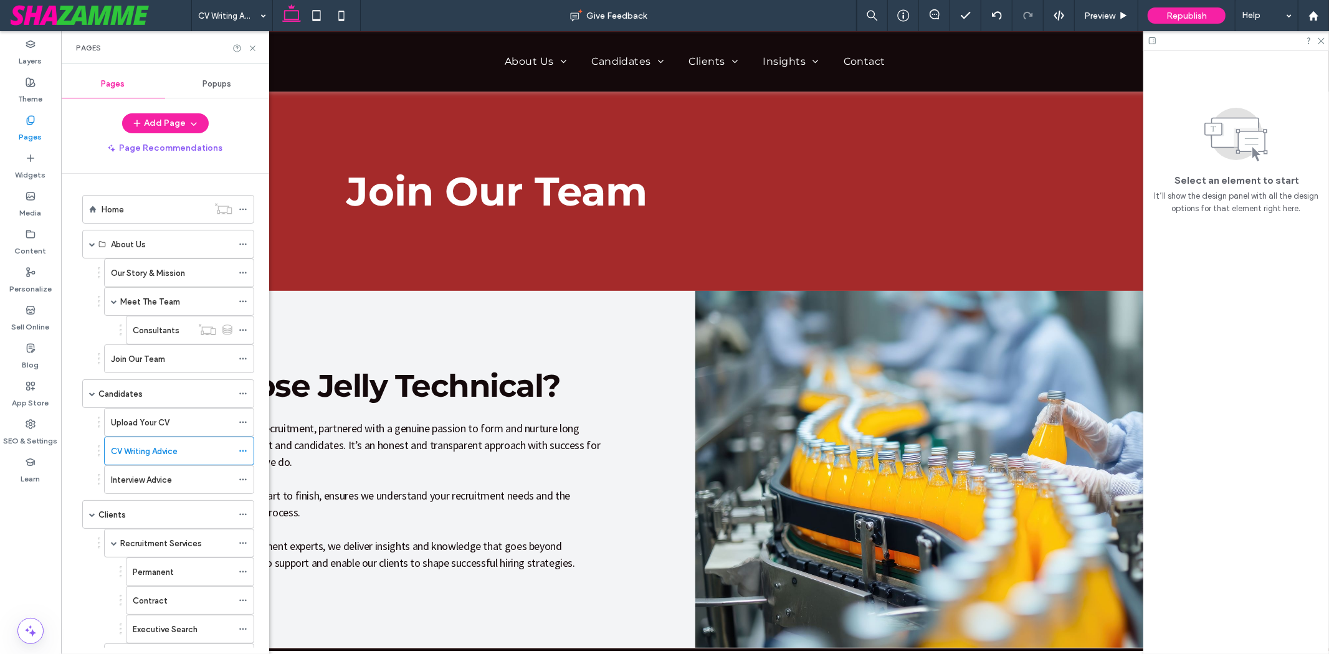
click at [143, 473] on div "Interview Advice" at bounding box center [171, 479] width 121 height 27
click at [110, 512] on label "Clients" at bounding box center [111, 515] width 27 height 22
click at [253, 47] on icon at bounding box center [252, 48] width 9 height 9
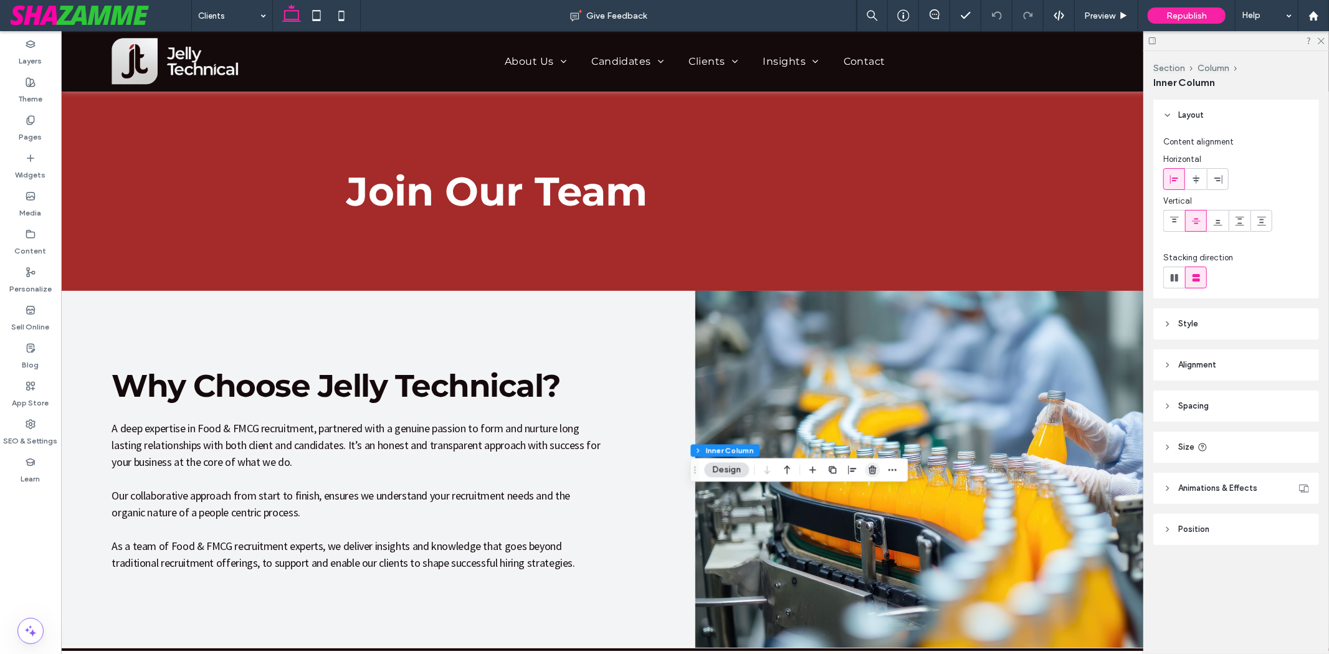
click at [865, 472] on span "button" at bounding box center [872, 470] width 15 height 15
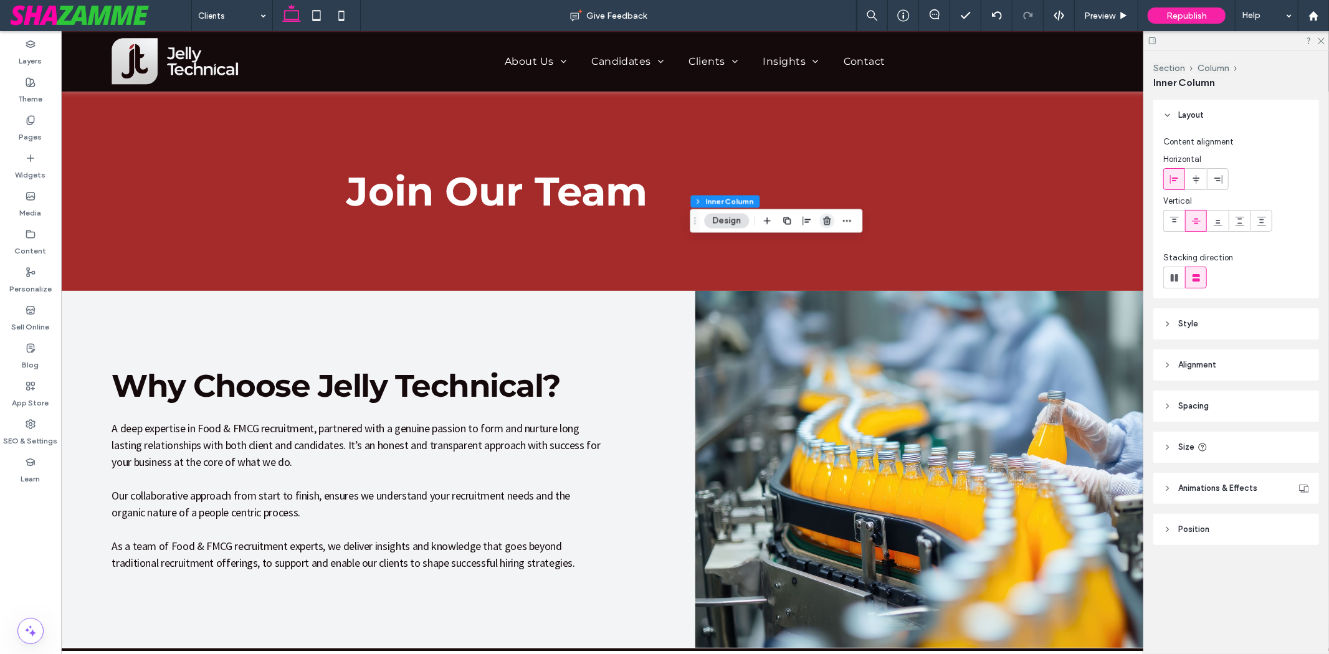
click at [827, 219] on use "button" at bounding box center [826, 221] width 7 height 8
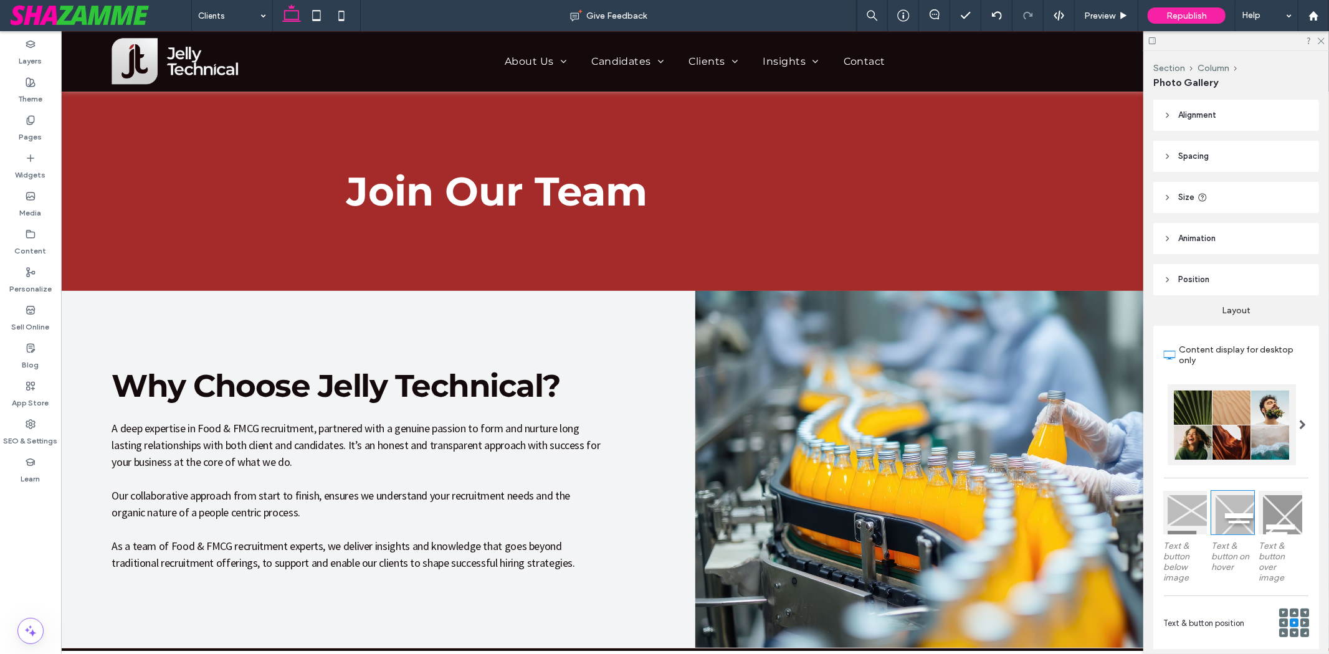
type input "**"
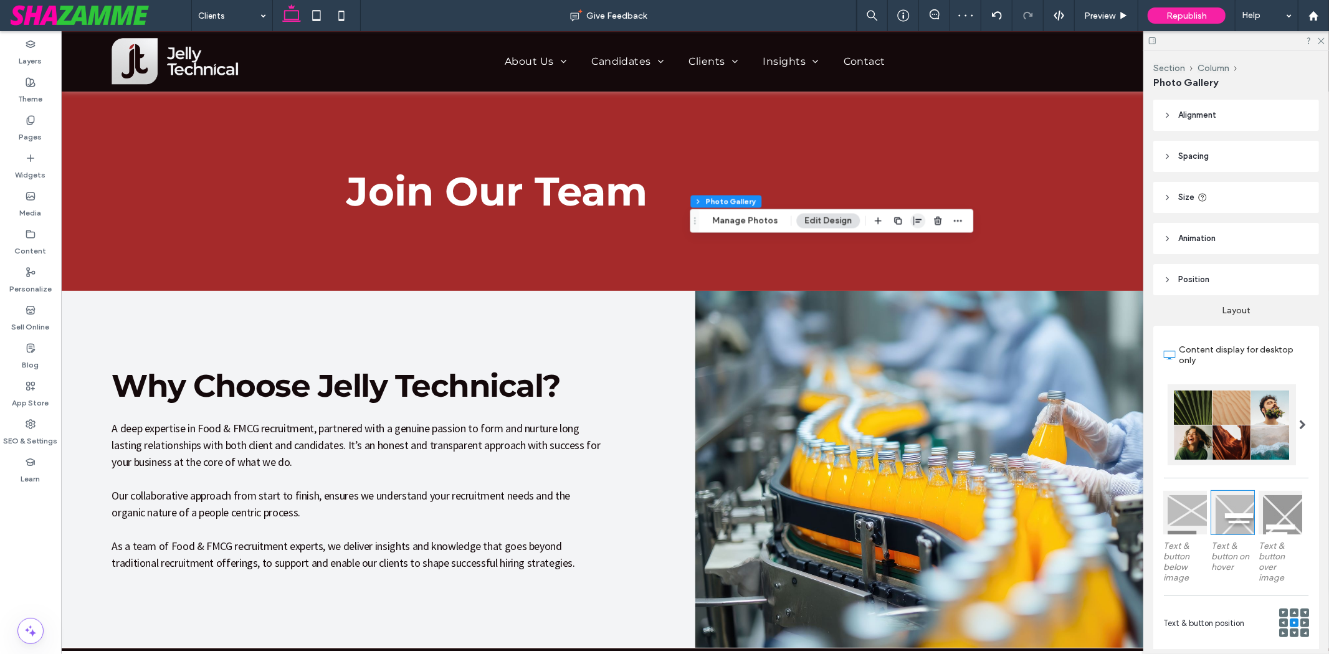
click at [910, 221] on span "button" at bounding box center [917, 221] width 15 height 15
click at [905, 244] on use "center" at bounding box center [904, 245] width 7 height 9
click at [916, 221] on icon "button" at bounding box center [918, 221] width 10 height 10
click at [913, 218] on icon "button" at bounding box center [918, 221] width 10 height 10
click at [880, 244] on icon "flex-start" at bounding box center [885, 245] width 10 height 10
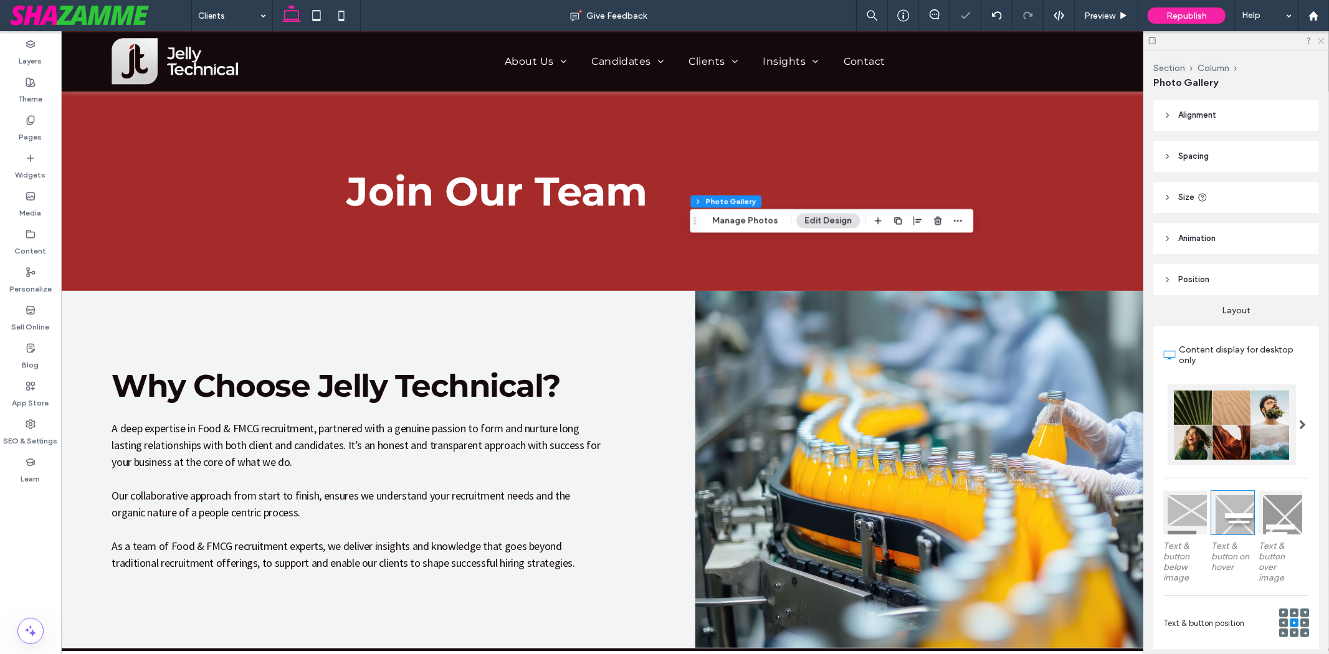
click at [1323, 40] on icon at bounding box center [1320, 40] width 8 height 8
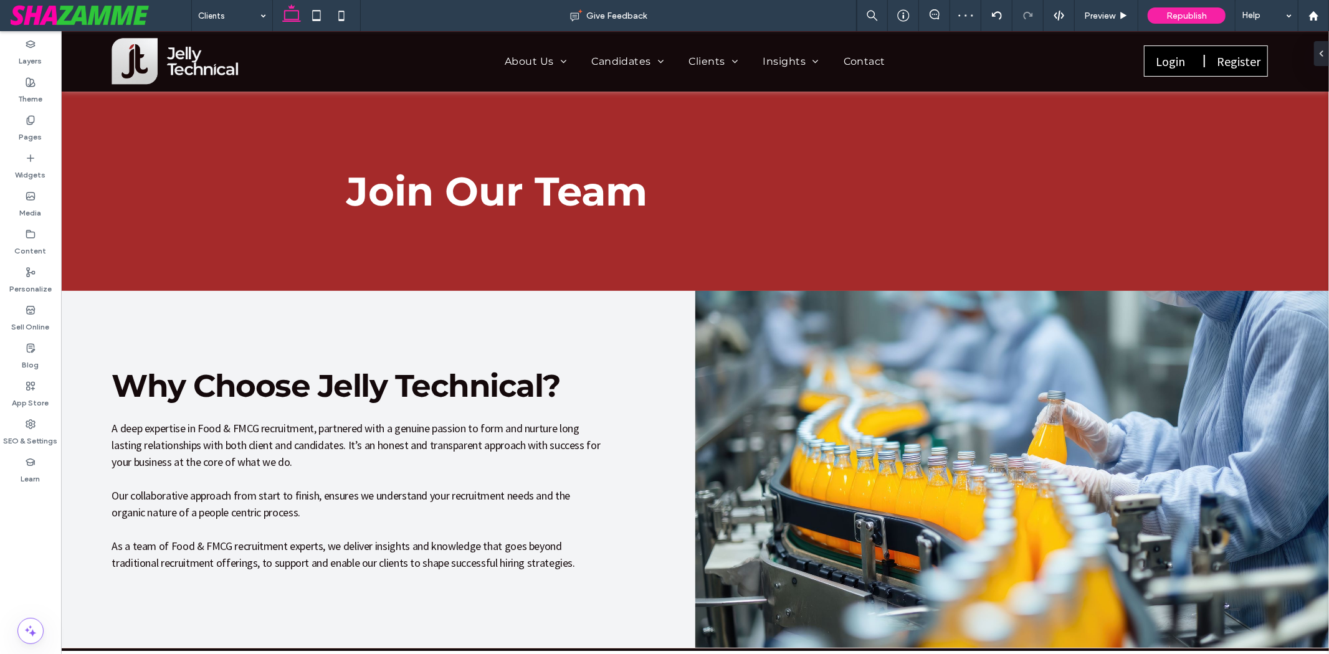
type input "***"
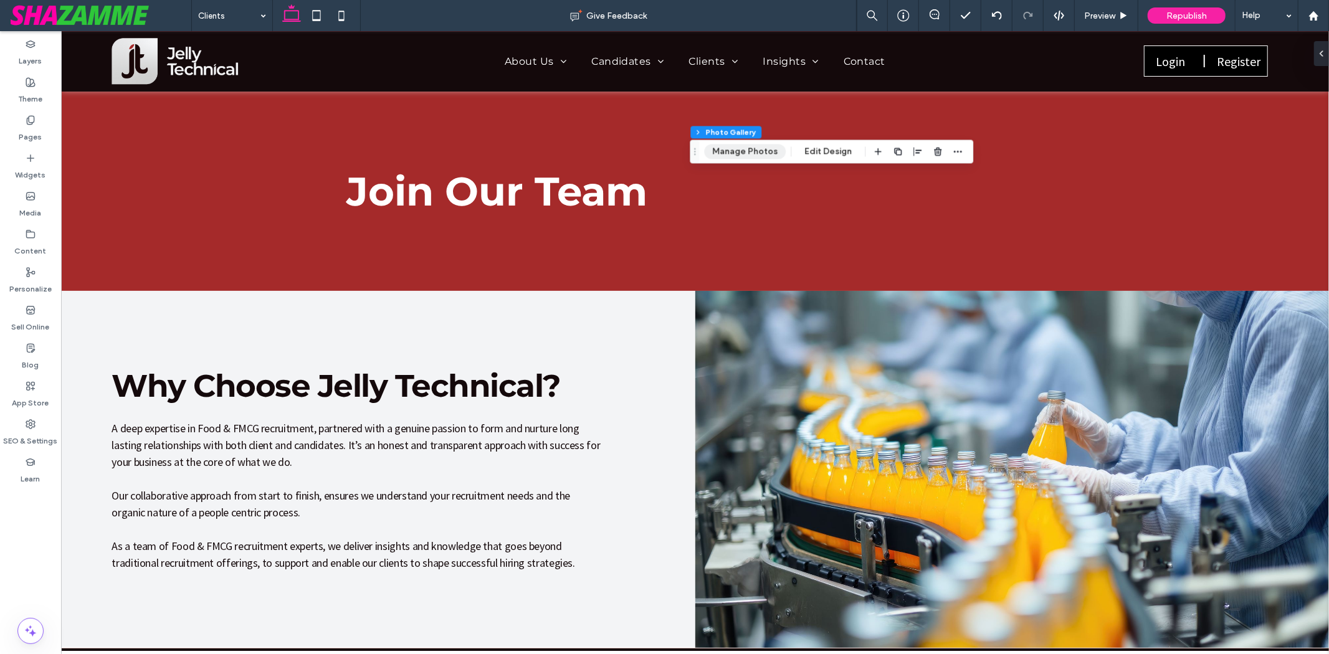
click at [768, 153] on button "Manage Photos" at bounding box center [745, 151] width 82 height 15
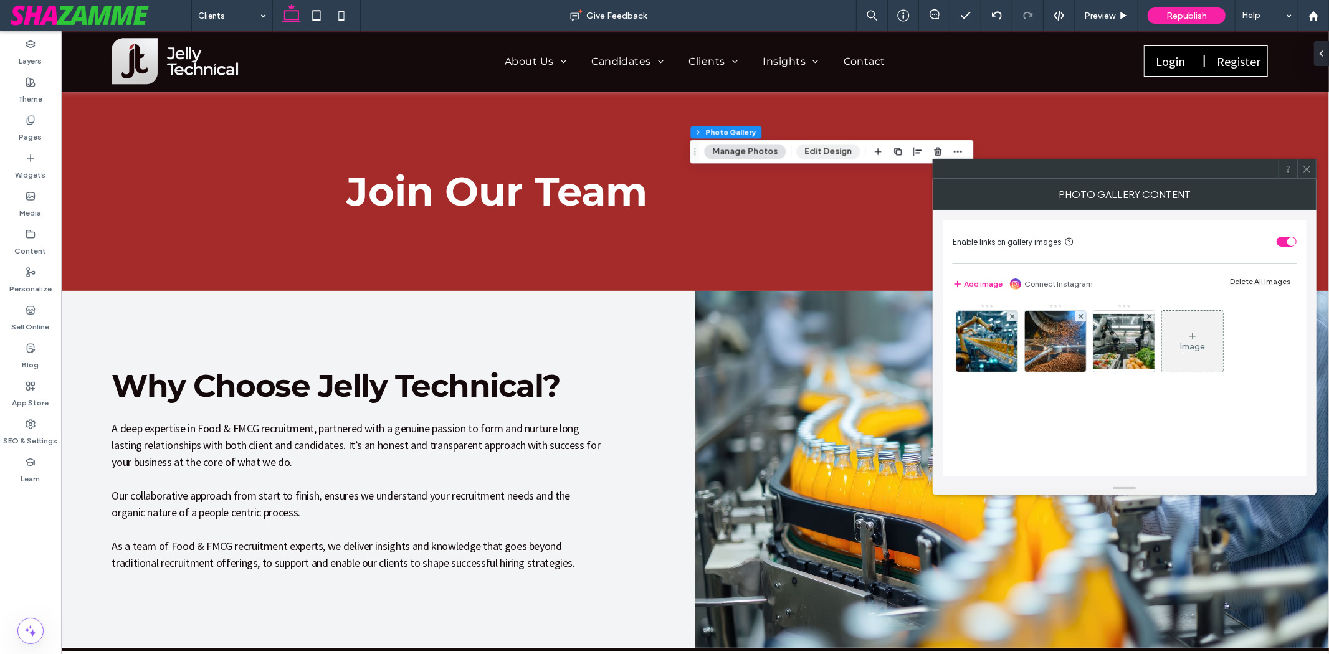
click at [812, 150] on button "Edit Design" at bounding box center [828, 151] width 64 height 15
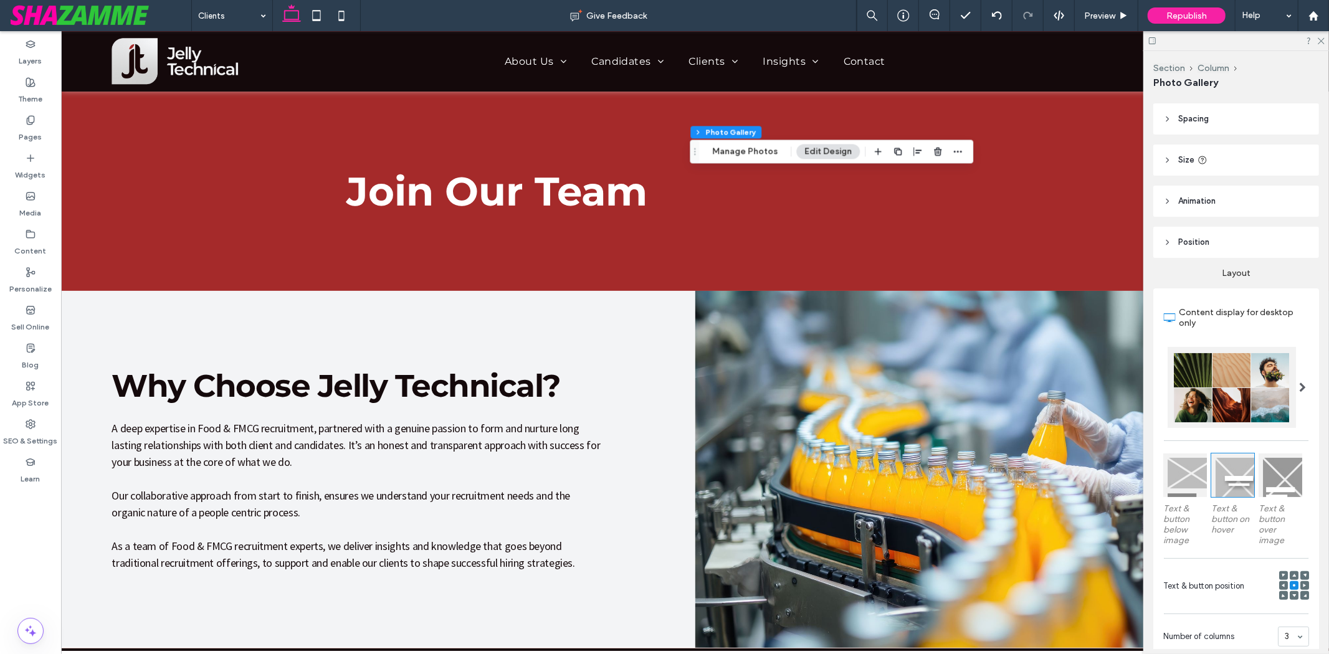
scroll to position [138, 0]
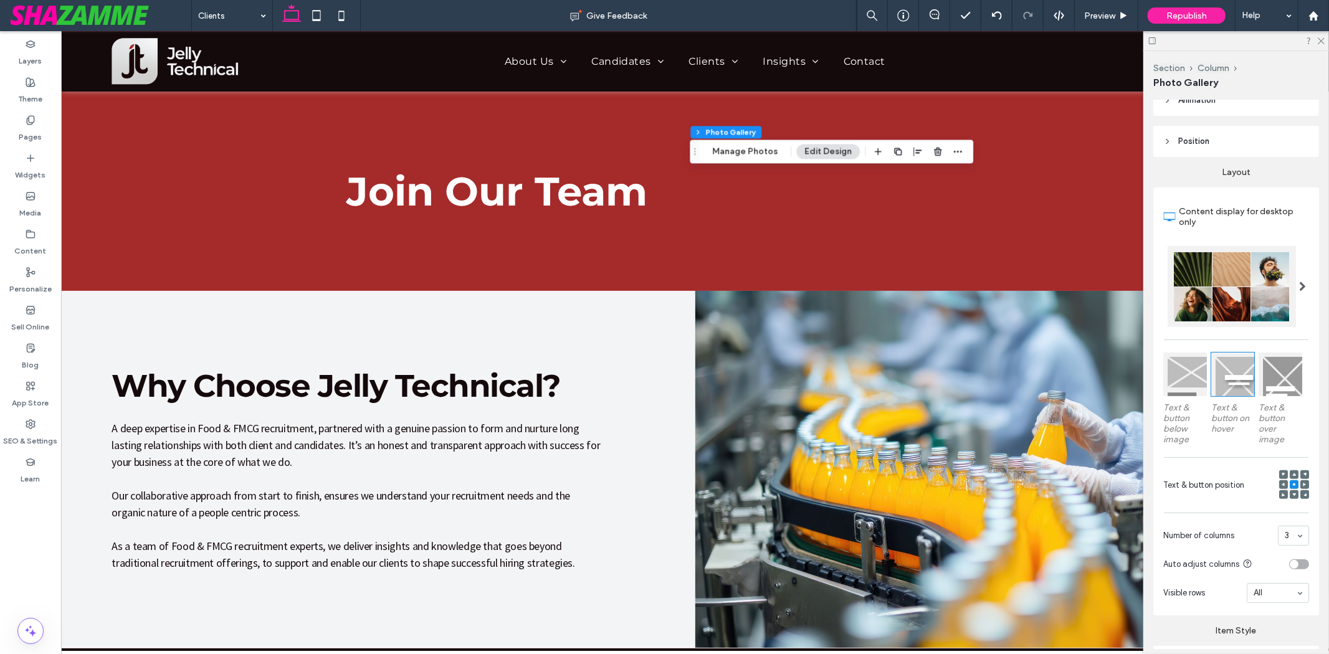
click at [1189, 375] on div at bounding box center [1185, 375] width 44 height 44
click at [1281, 473] on icon at bounding box center [1283, 475] width 4 height 4
click at [1321, 44] on icon at bounding box center [1320, 40] width 8 height 8
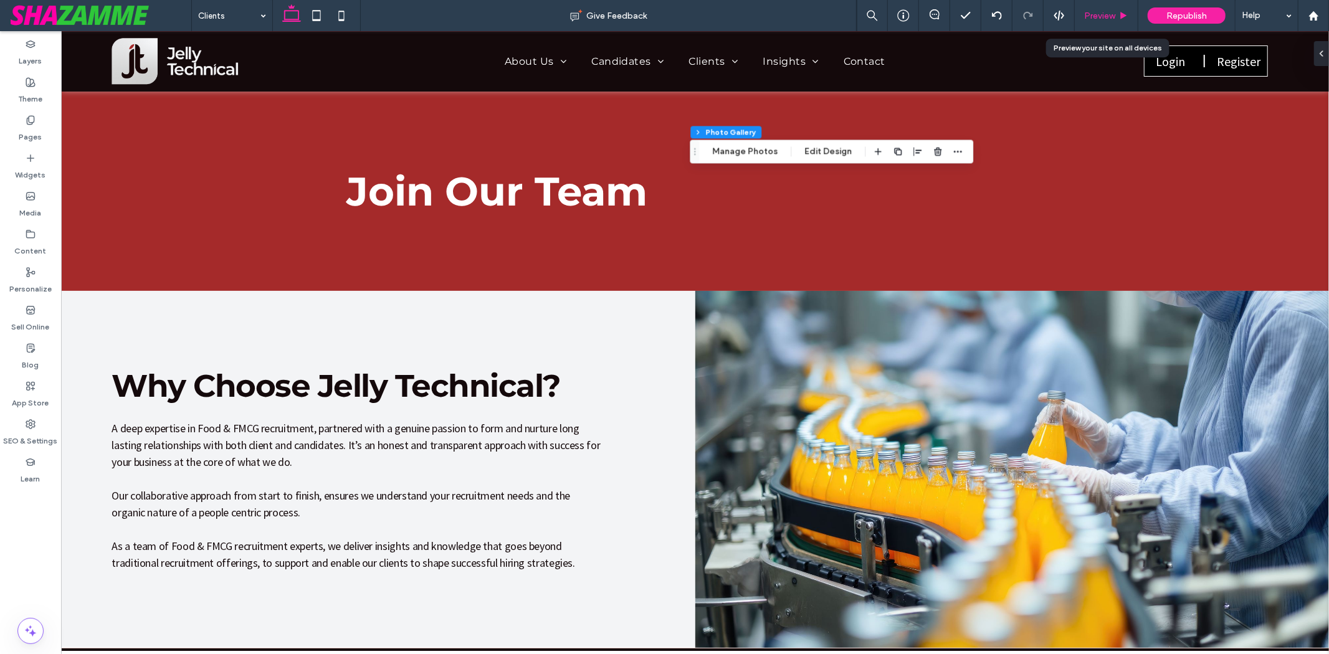
click at [1107, 9] on div "Preview" at bounding box center [1107, 15] width 64 height 31
click at [1106, 9] on div "Preview" at bounding box center [1107, 15] width 64 height 31
click at [1105, 13] on span "Preview" at bounding box center [1099, 16] width 31 height 11
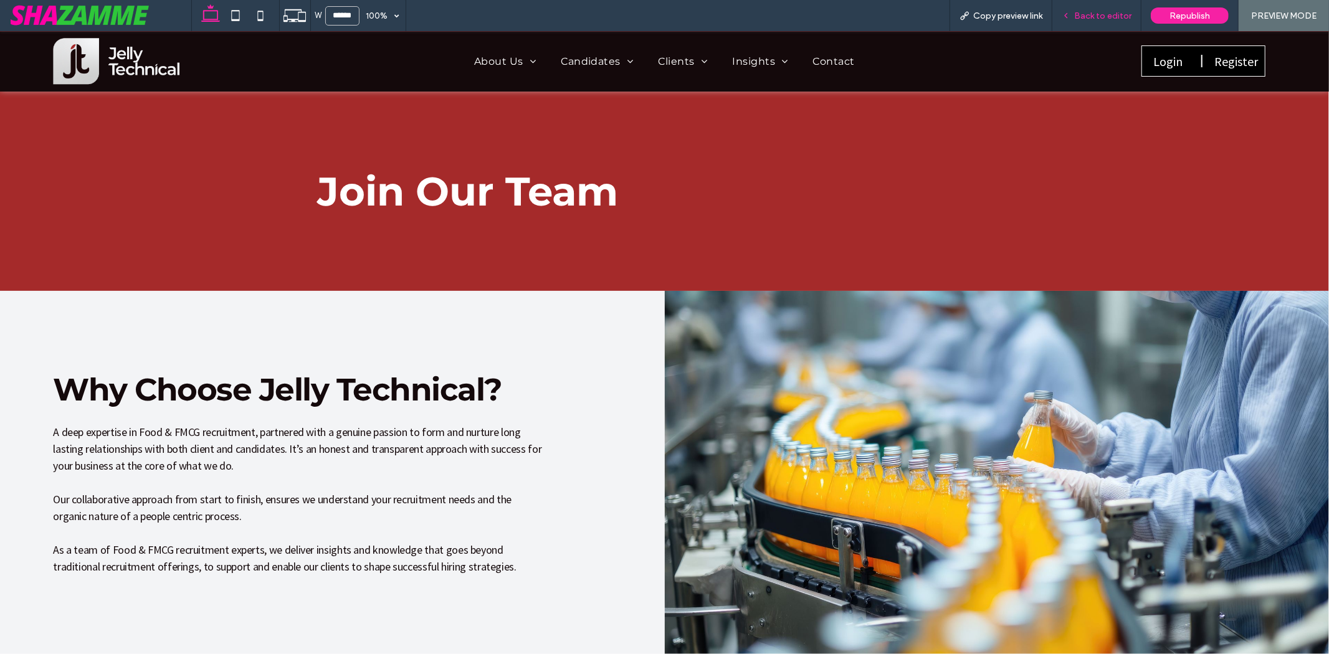
click at [1090, 25] on div "Back to editor" at bounding box center [1096, 15] width 89 height 31
click at [1092, 21] on div "Back to editor" at bounding box center [1096, 15] width 89 height 31
click at [1093, 11] on span "Back to editor" at bounding box center [1102, 16] width 57 height 11
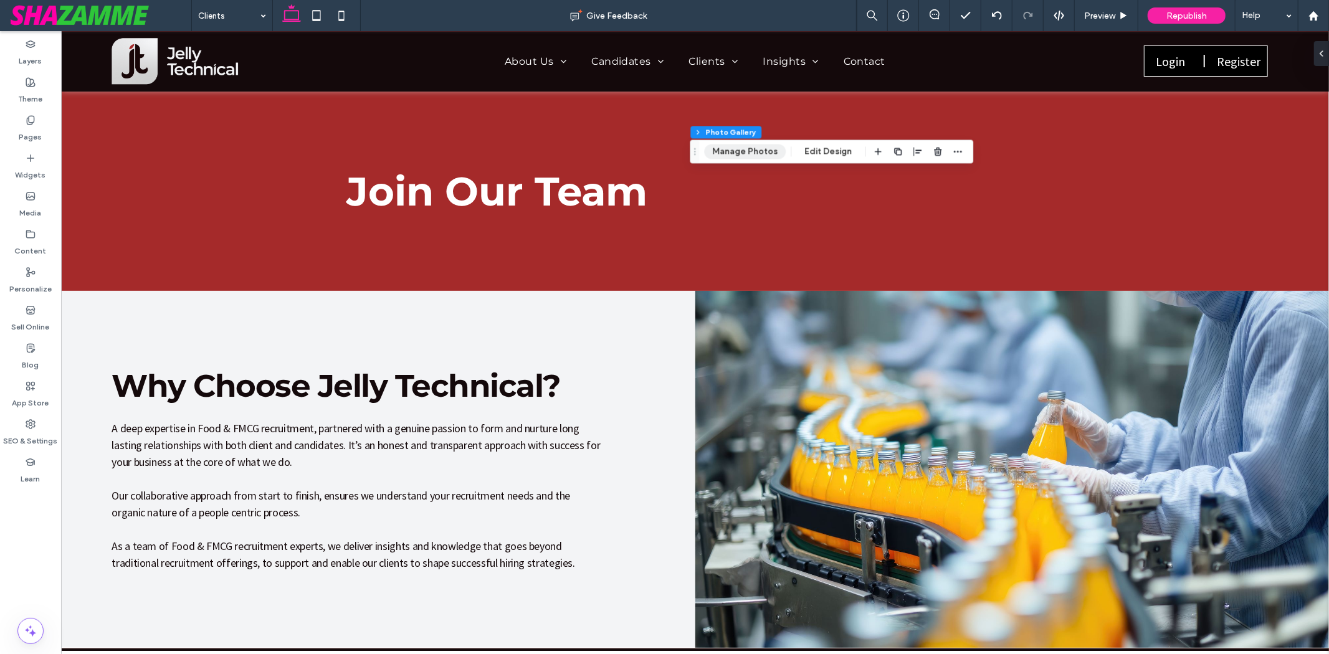
click at [754, 157] on button "Manage Photos" at bounding box center [745, 151] width 82 height 15
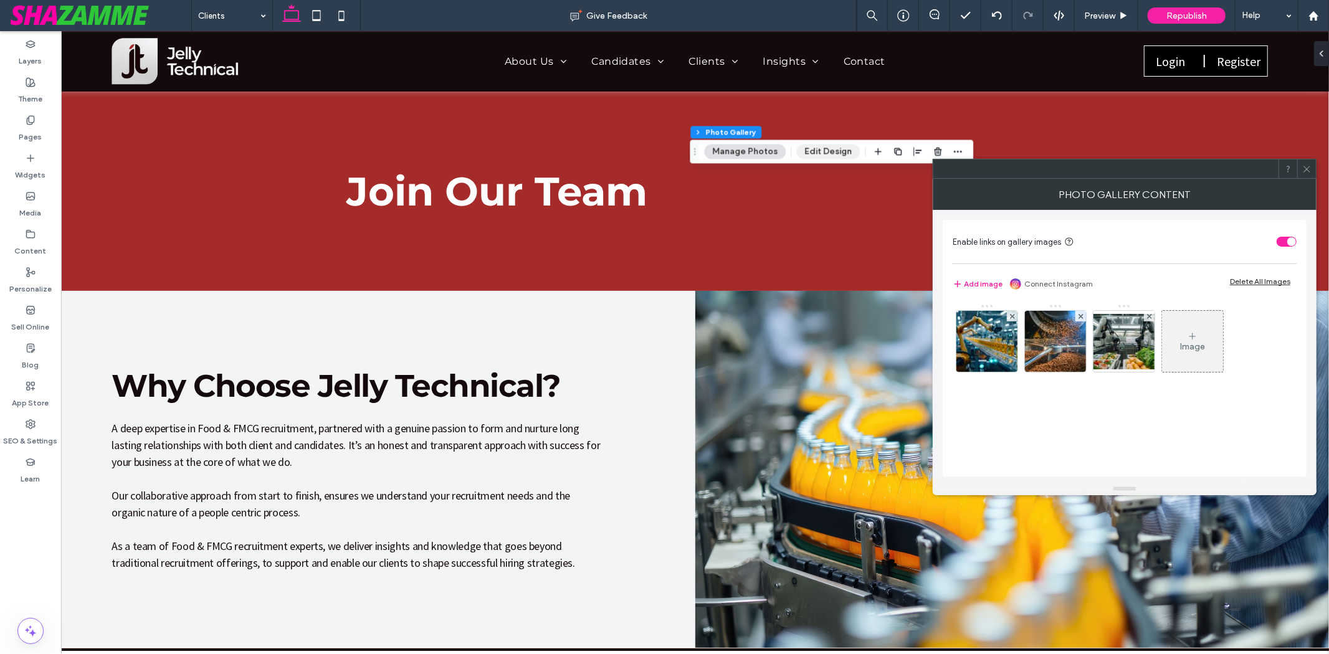
click at [815, 150] on button "Edit Design" at bounding box center [828, 151] width 64 height 15
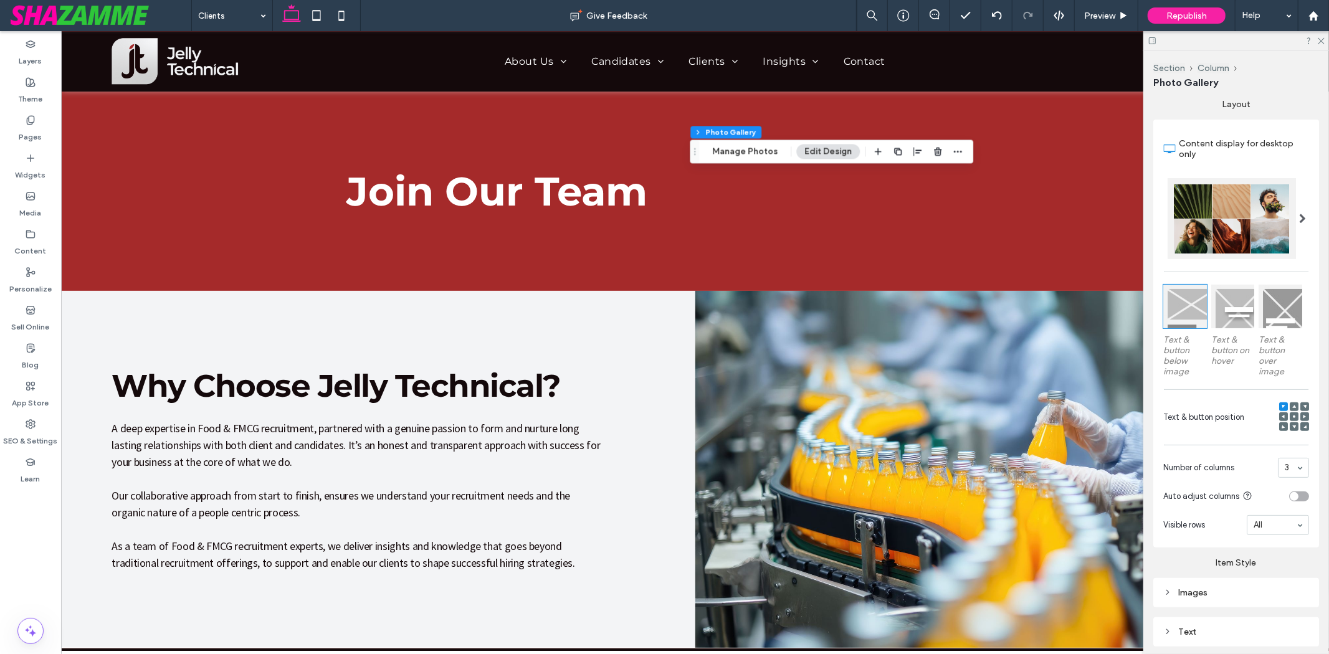
scroll to position [207, 0]
click at [1227, 302] on div at bounding box center [1233, 305] width 44 height 44
click at [1321, 39] on icon at bounding box center [1320, 40] width 8 height 8
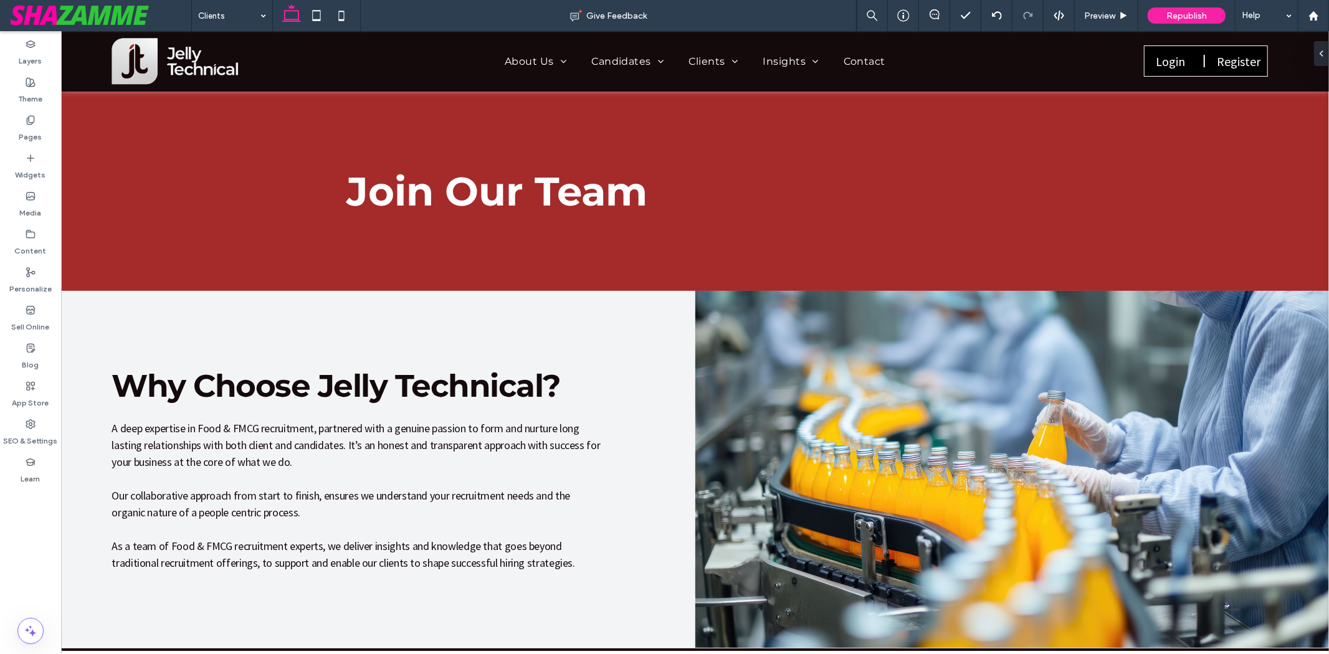
type input "***"
click at [107, 150] on button "Design" at bounding box center [110, 151] width 45 height 15
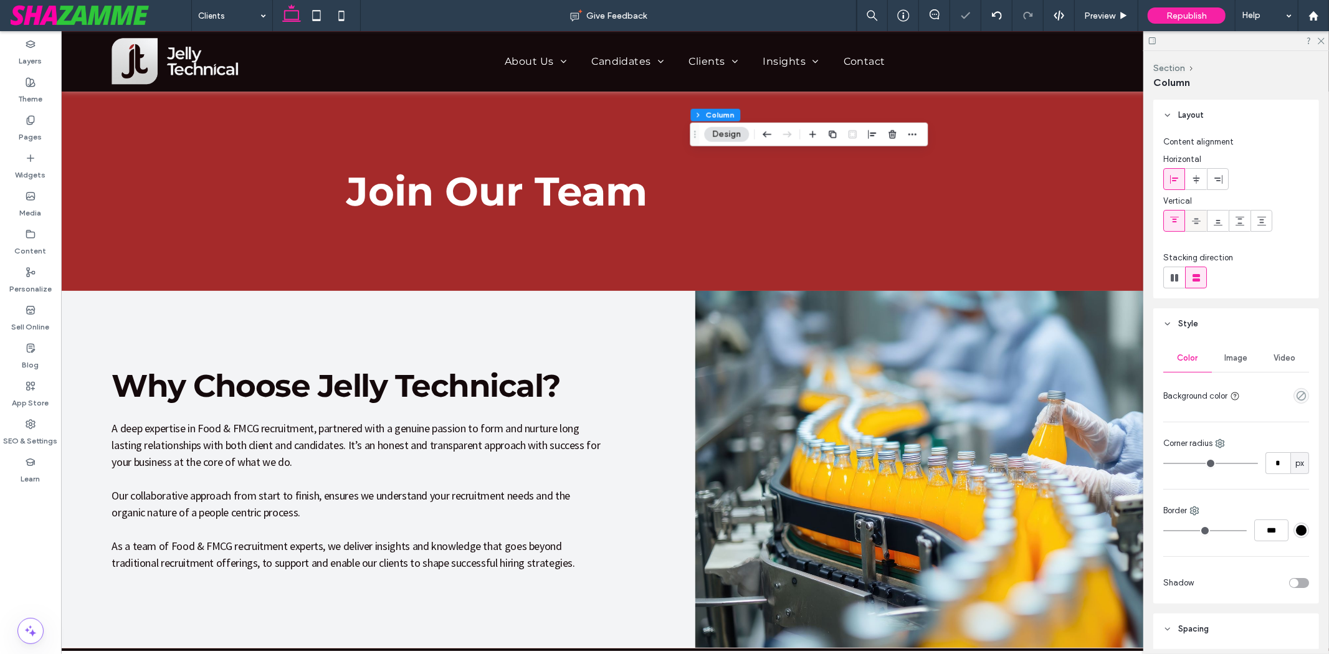
click at [1189, 219] on div at bounding box center [1196, 221] width 21 height 21
click at [1112, 14] on span "Preview" at bounding box center [1099, 16] width 31 height 11
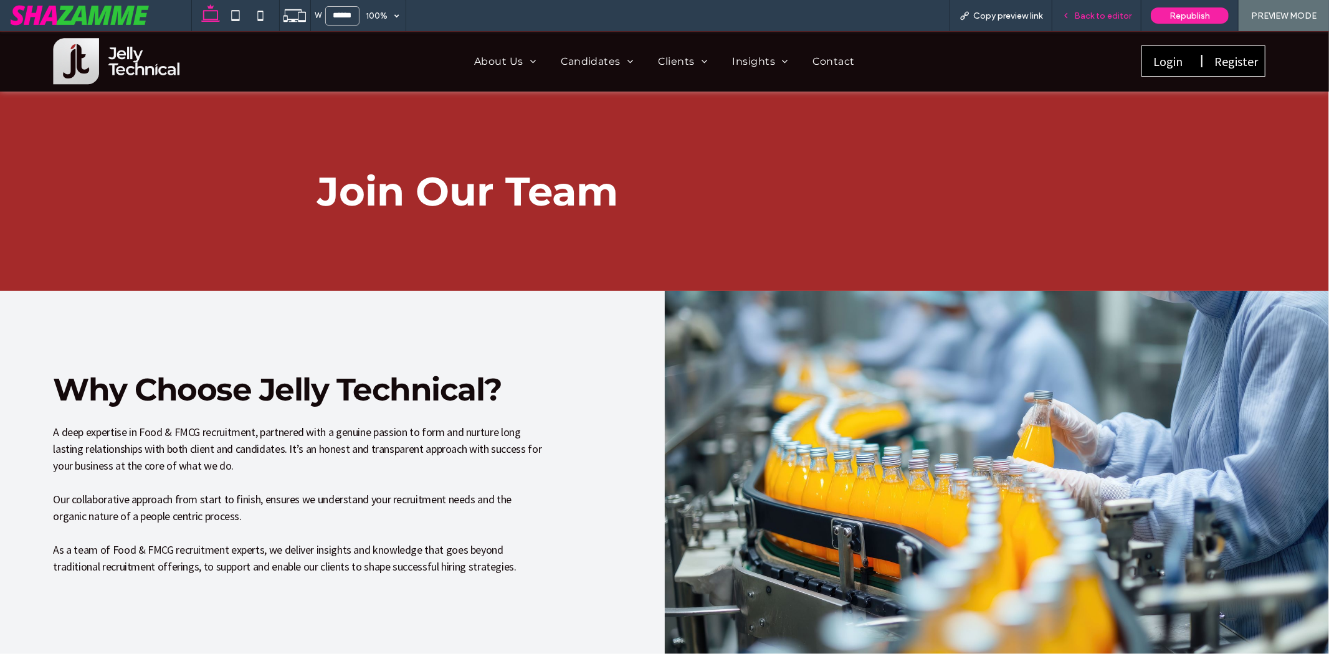
click at [1119, 17] on span "Back to editor" at bounding box center [1102, 16] width 57 height 11
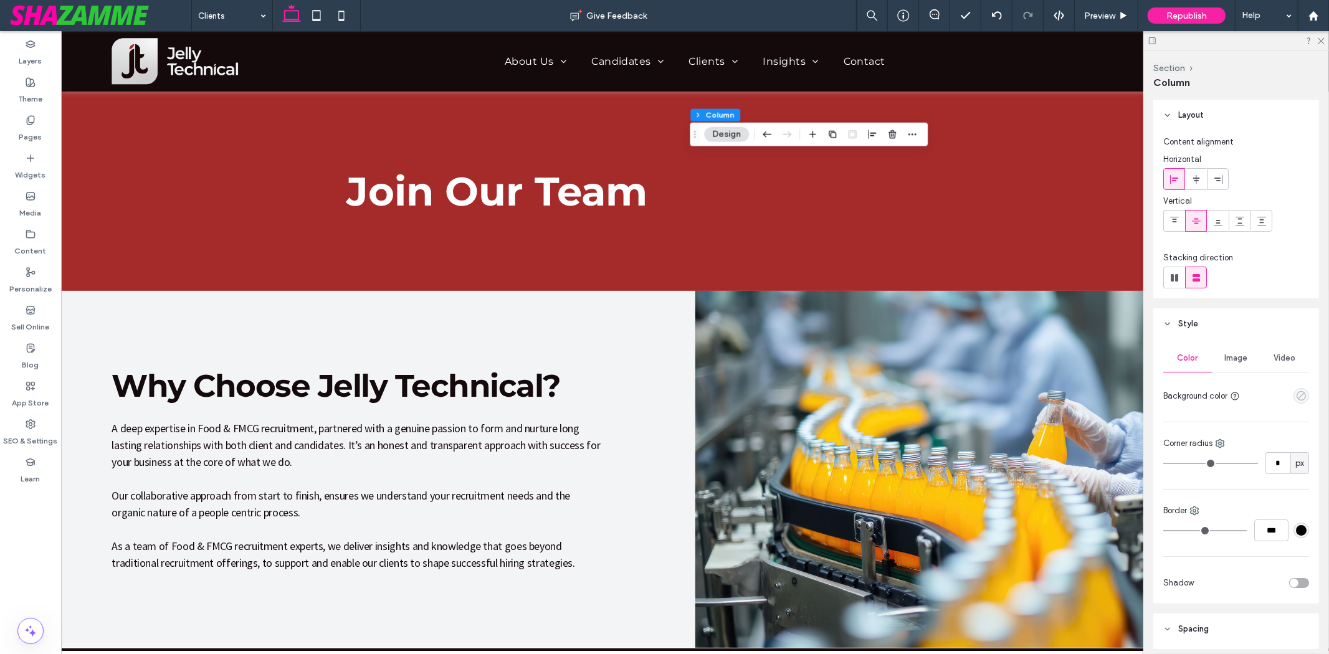
click at [1296, 394] on icon "empty color" at bounding box center [1301, 396] width 11 height 11
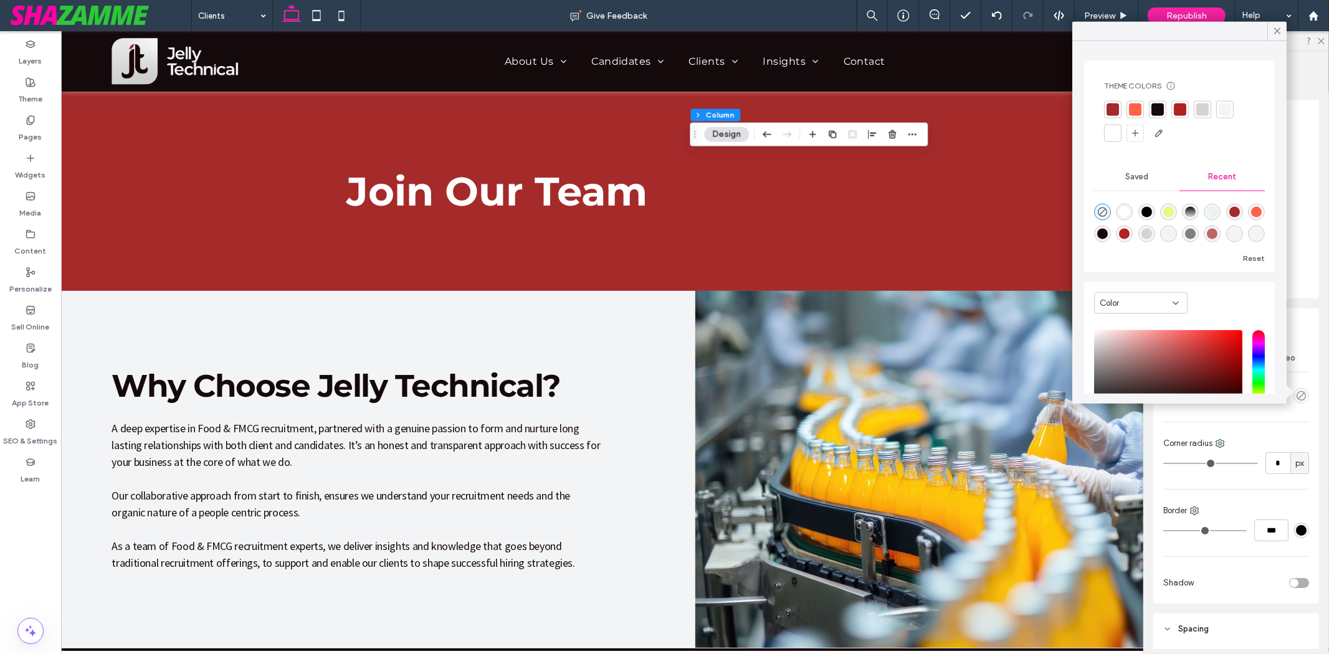
click at [1202, 107] on div at bounding box center [1202, 109] width 12 height 12
click at [1128, 105] on div at bounding box center [1134, 110] width 17 height 17
click at [1116, 107] on div at bounding box center [1112, 110] width 12 height 12
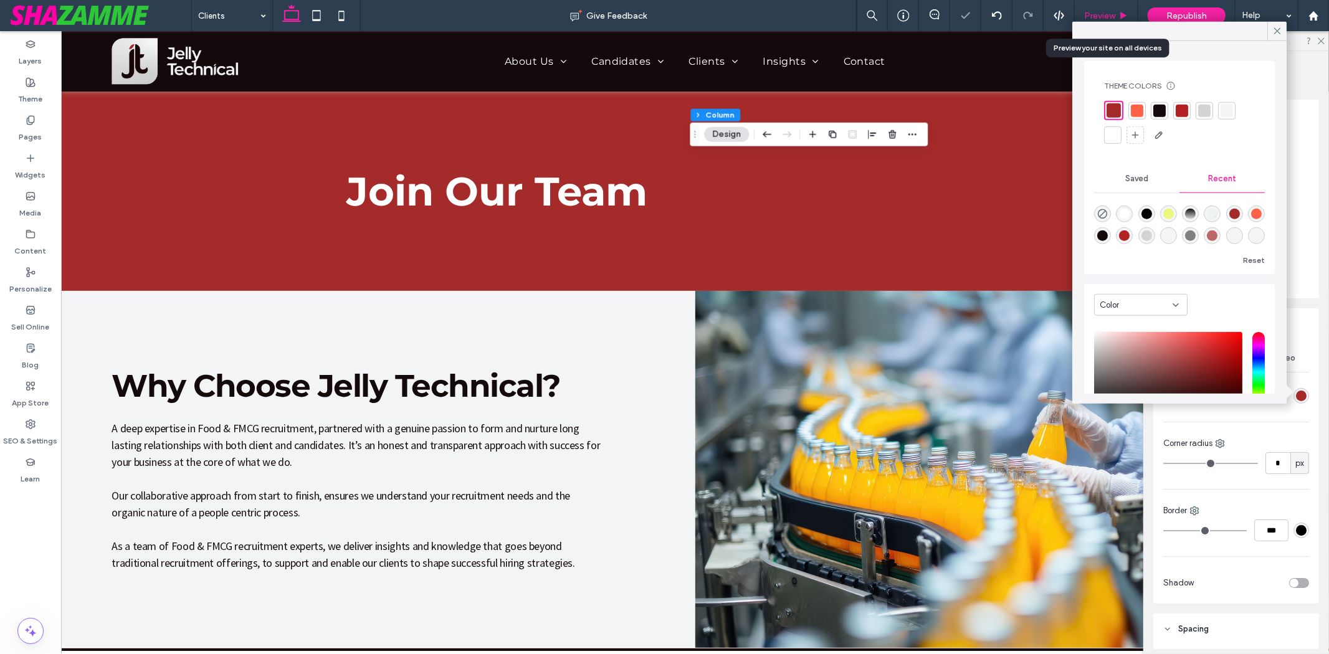
click at [1095, 16] on span "Preview" at bounding box center [1099, 16] width 31 height 11
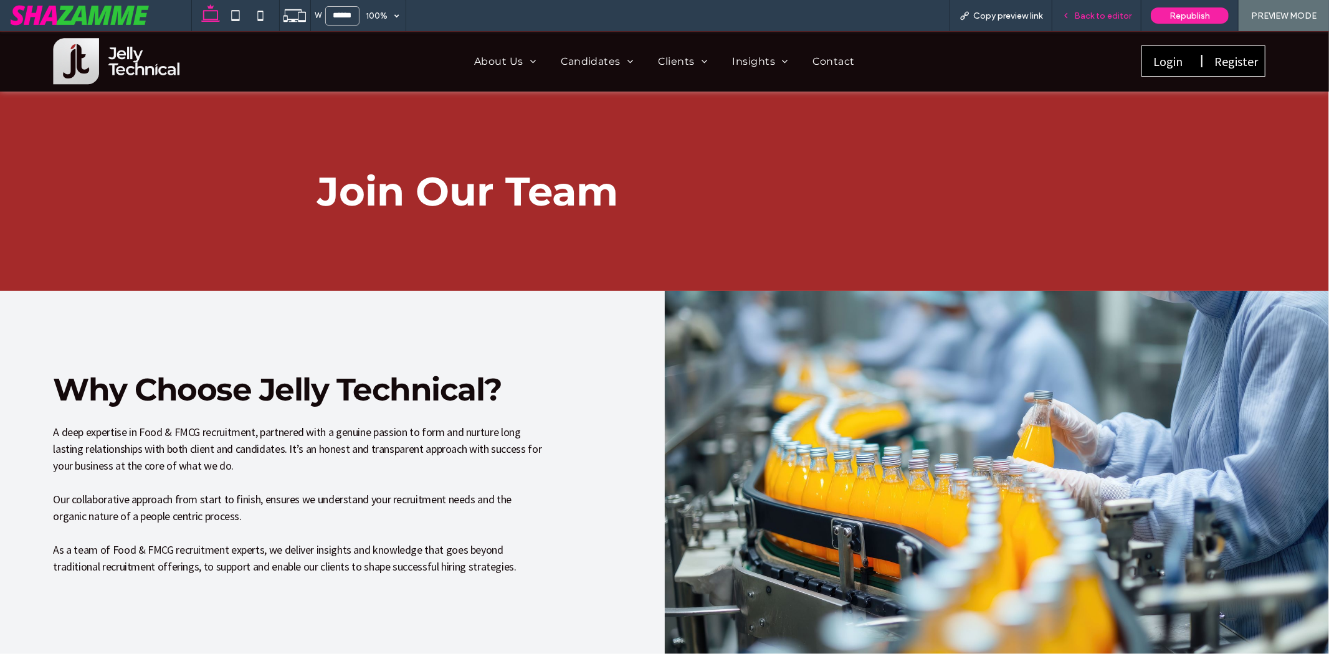
click at [1116, 9] on div "Back to editor" at bounding box center [1096, 15] width 89 height 31
click at [1106, 14] on span "Back to editor" at bounding box center [1102, 16] width 57 height 11
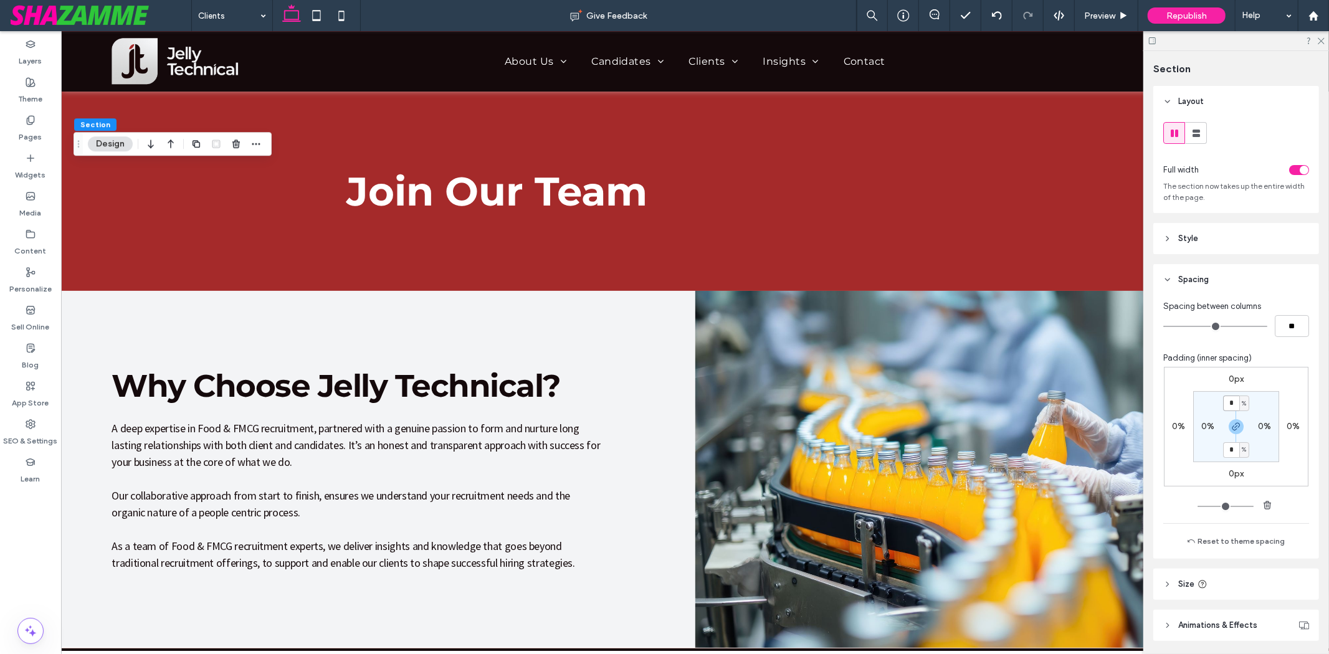
click at [1229, 404] on input "*" at bounding box center [1231, 404] width 16 height 16
type input "*"
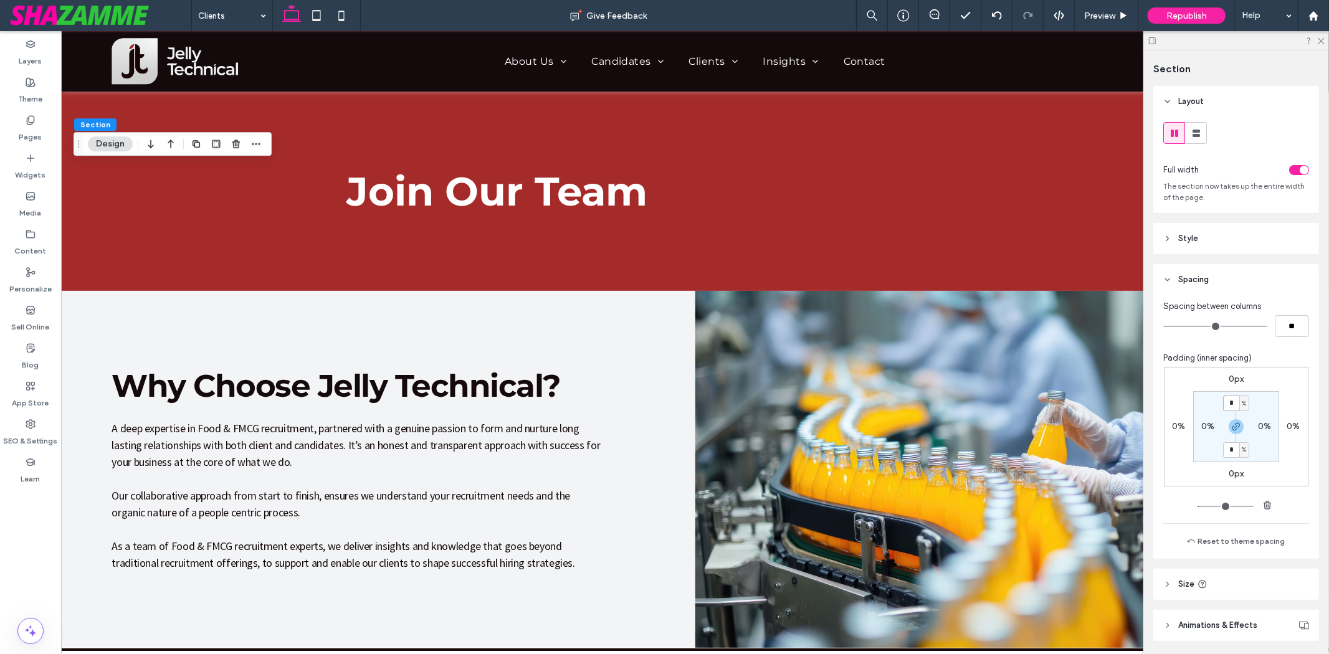
type input "*"
type input "***"
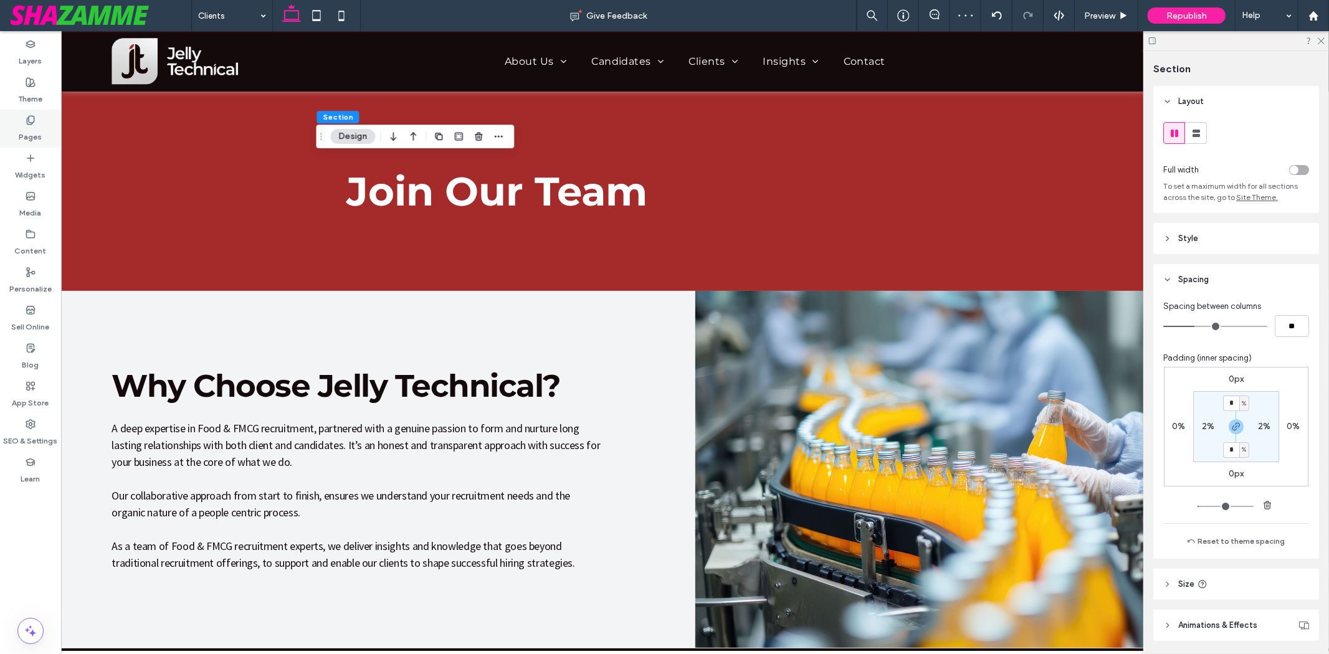
click at [36, 133] on label "Pages" at bounding box center [30, 133] width 23 height 17
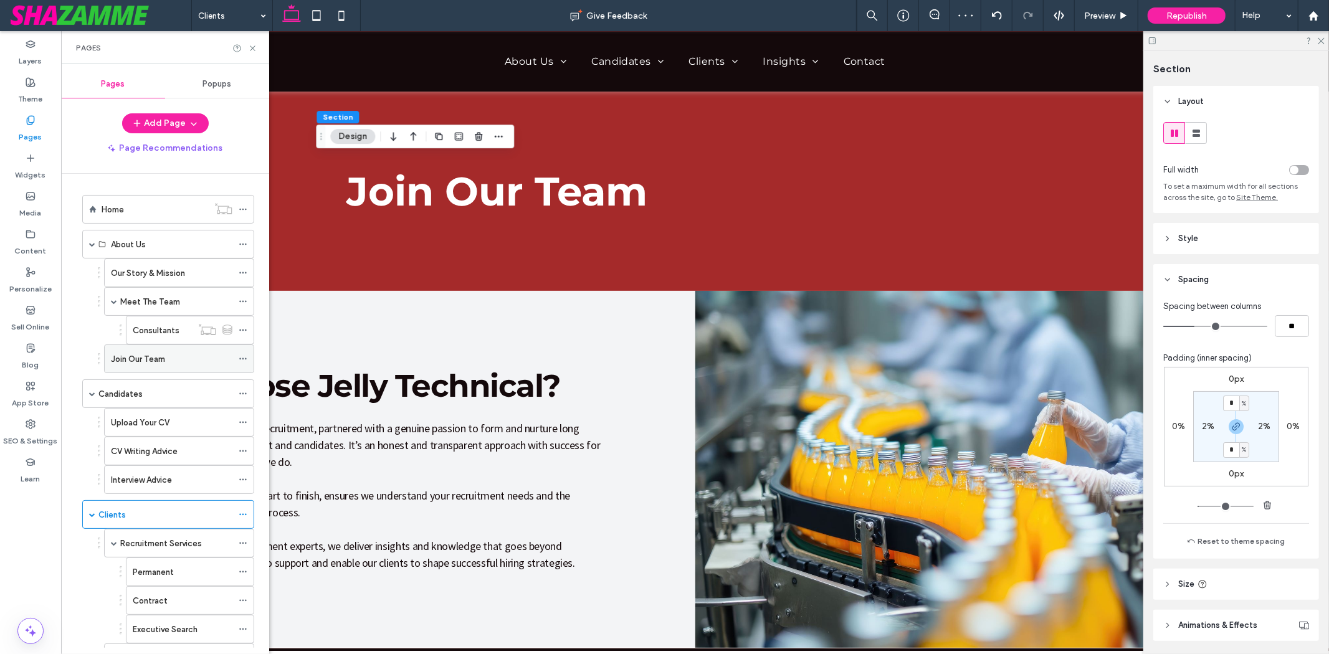
scroll to position [69, 0]
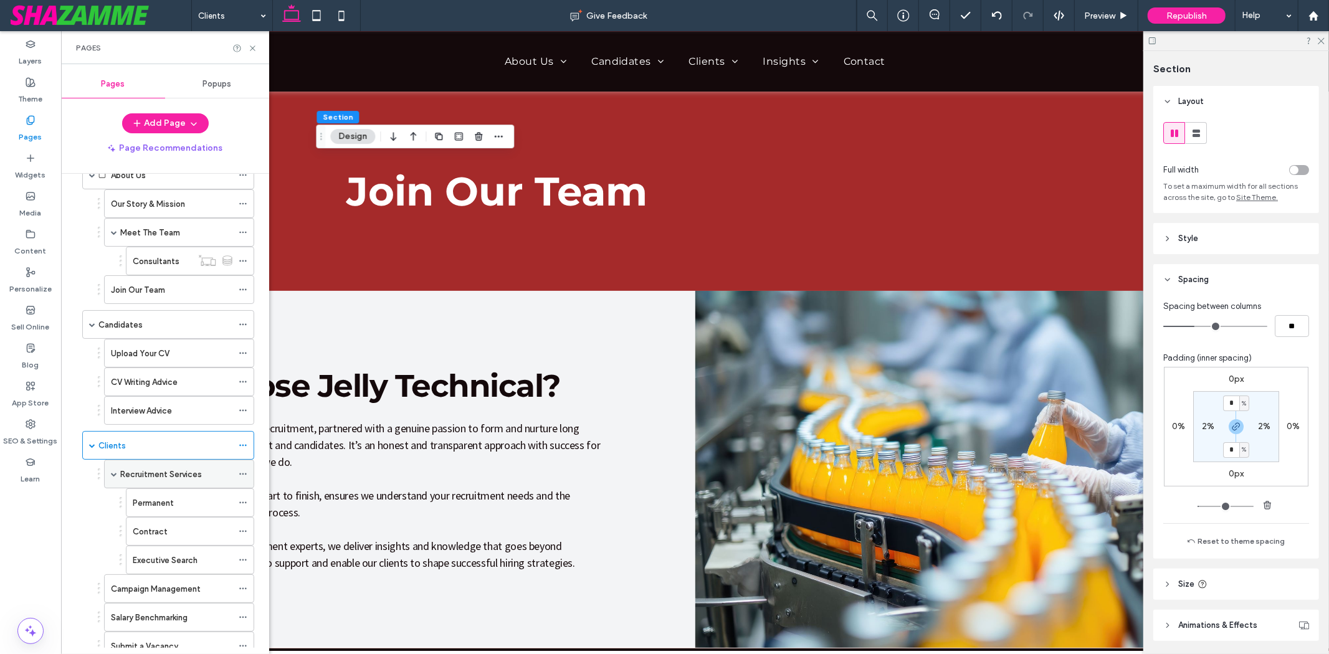
click at [204, 471] on div "Recruitment Services" at bounding box center [176, 474] width 112 height 13
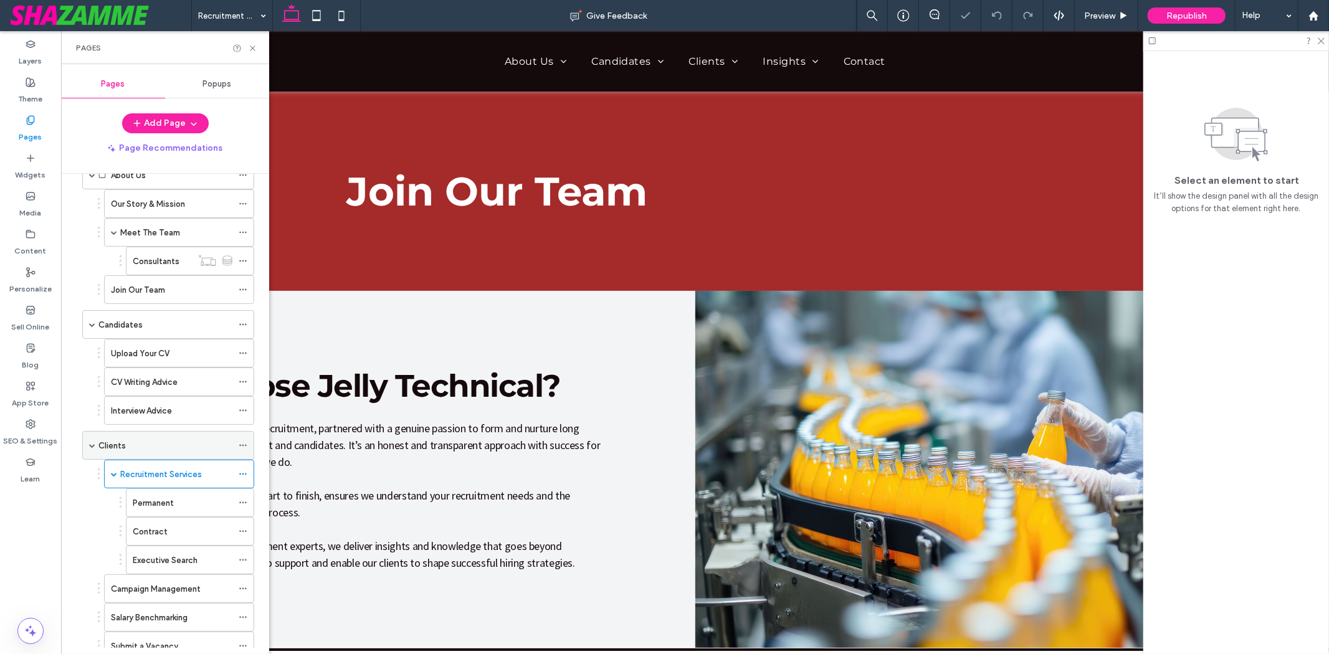
click at [115, 453] on label "Clients" at bounding box center [111, 446] width 27 height 22
click at [257, 52] on icon at bounding box center [252, 48] width 9 height 9
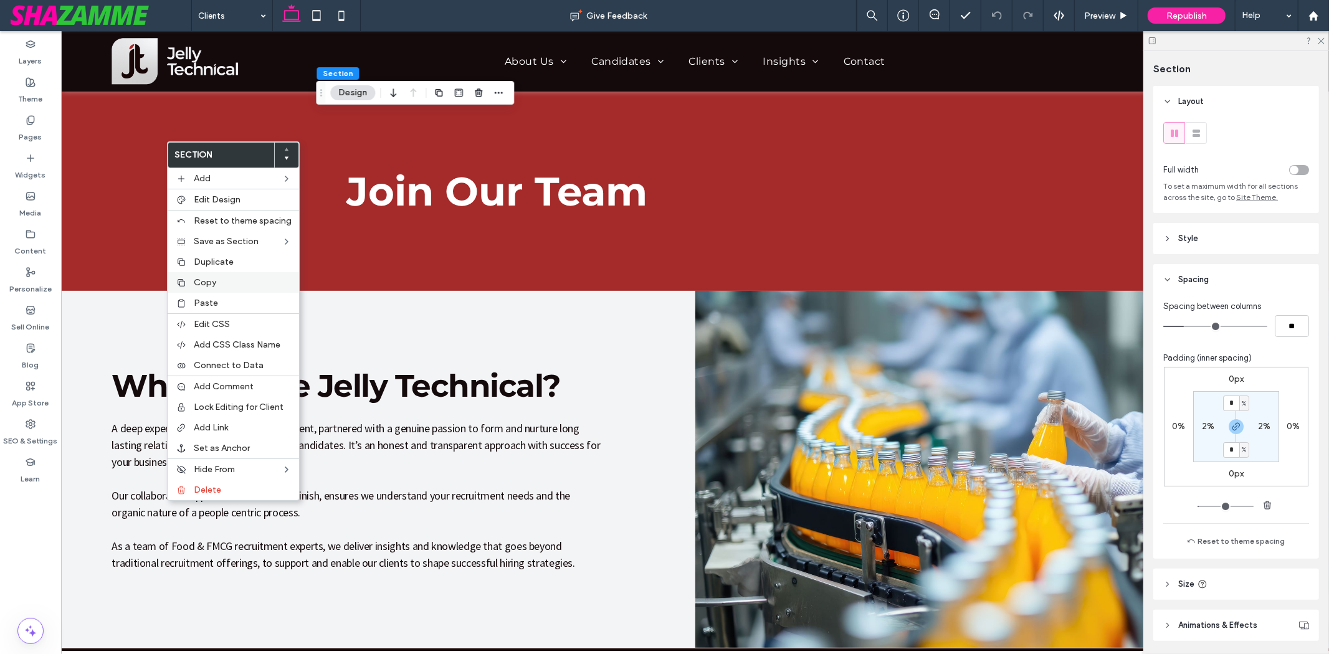
click at [192, 277] on div "Copy" at bounding box center [233, 282] width 131 height 21
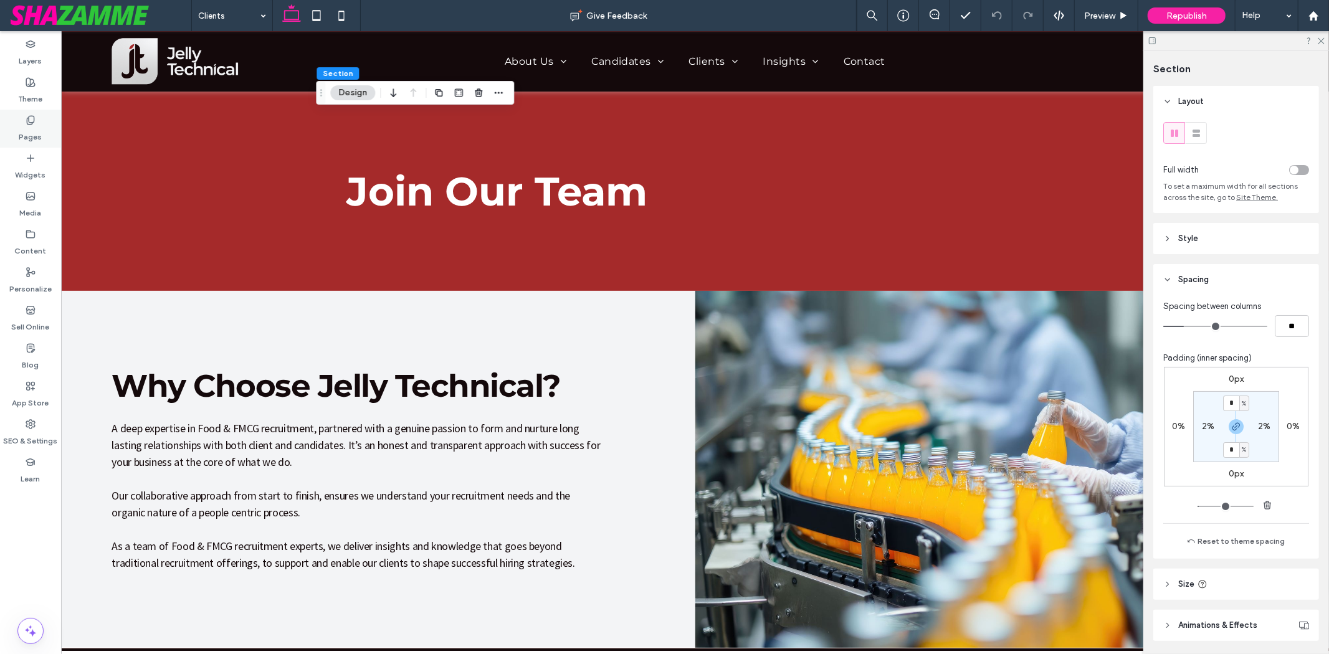
click at [0, 143] on div "Pages" at bounding box center [30, 129] width 61 height 38
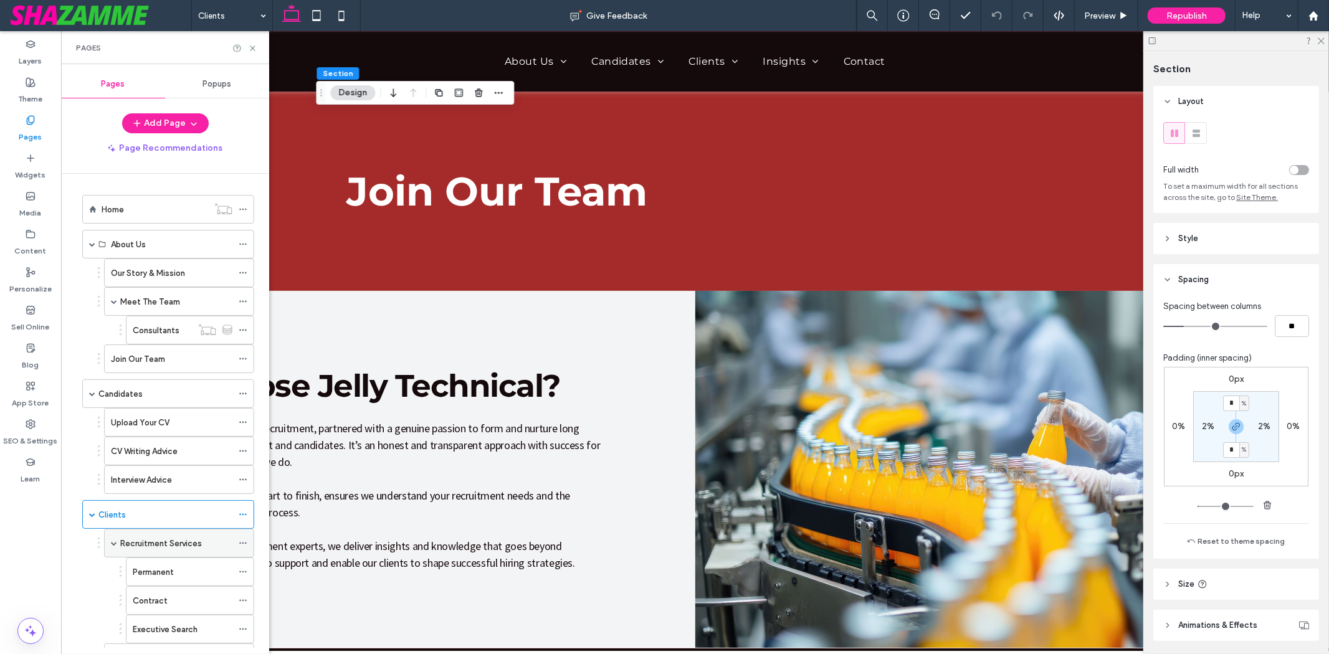
click at [152, 542] on label "Recruitment Services" at bounding box center [161, 544] width 82 height 22
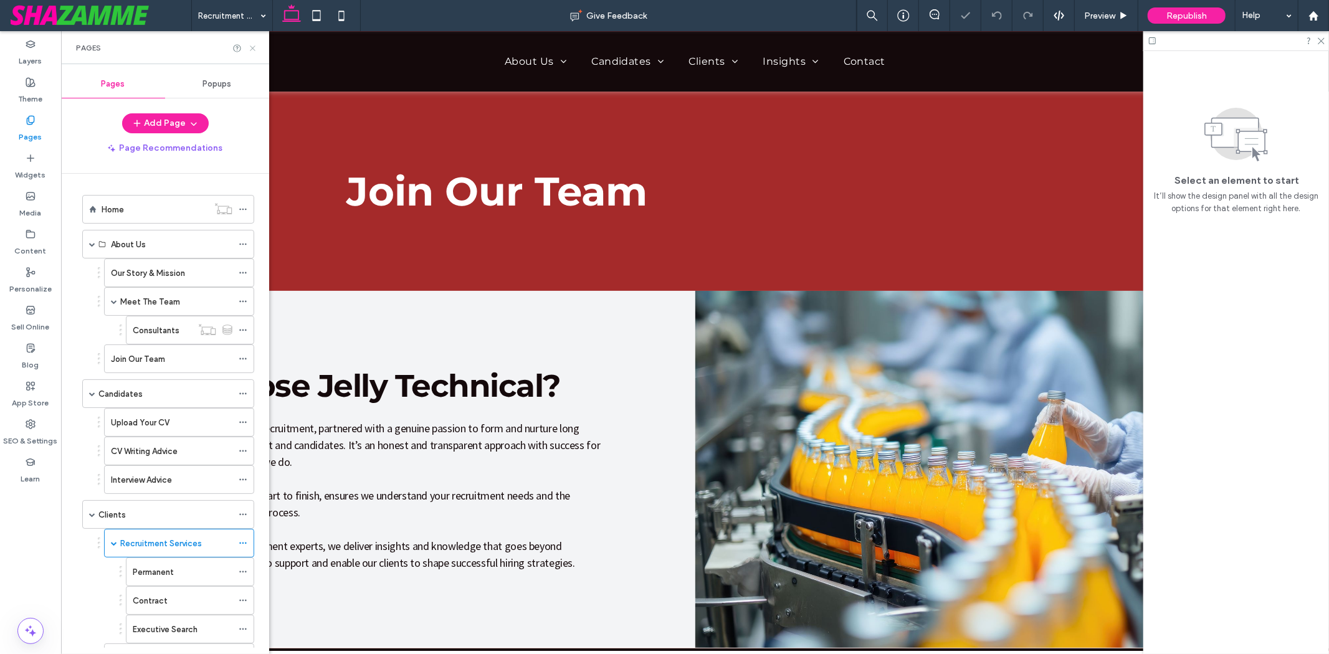
click at [252, 46] on icon at bounding box center [252, 48] width 9 height 9
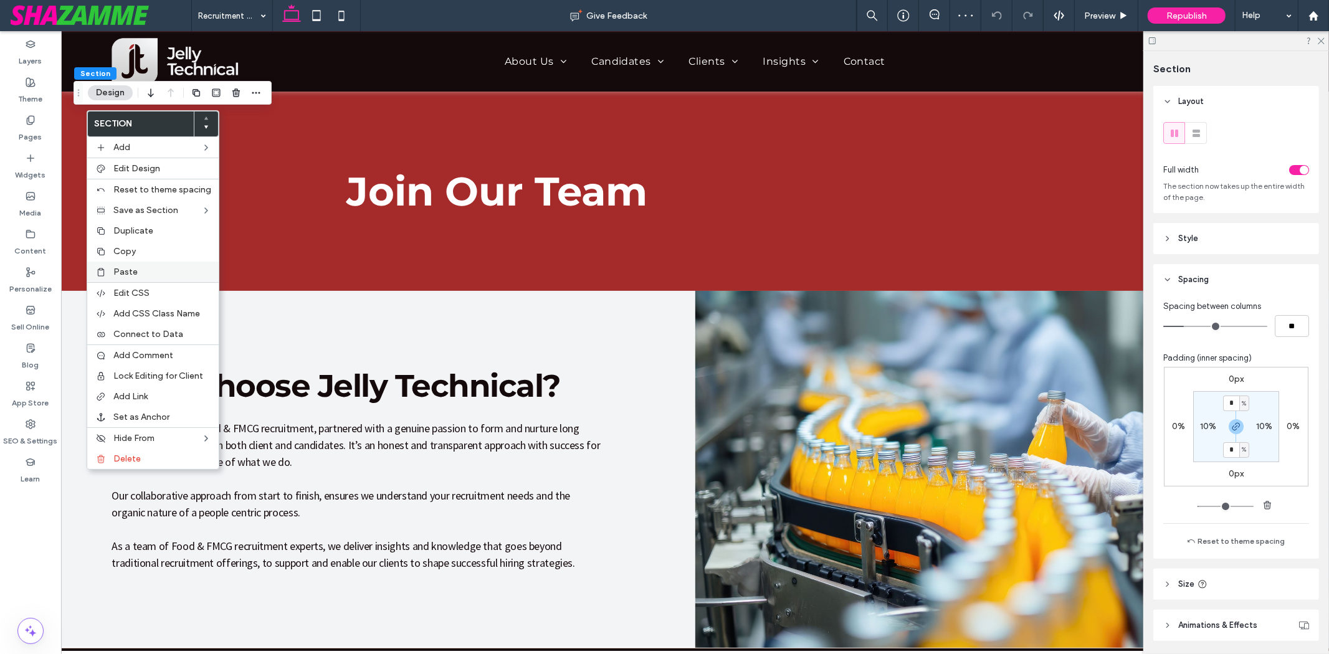
click at [126, 277] on div "Paste" at bounding box center [152, 272] width 131 height 21
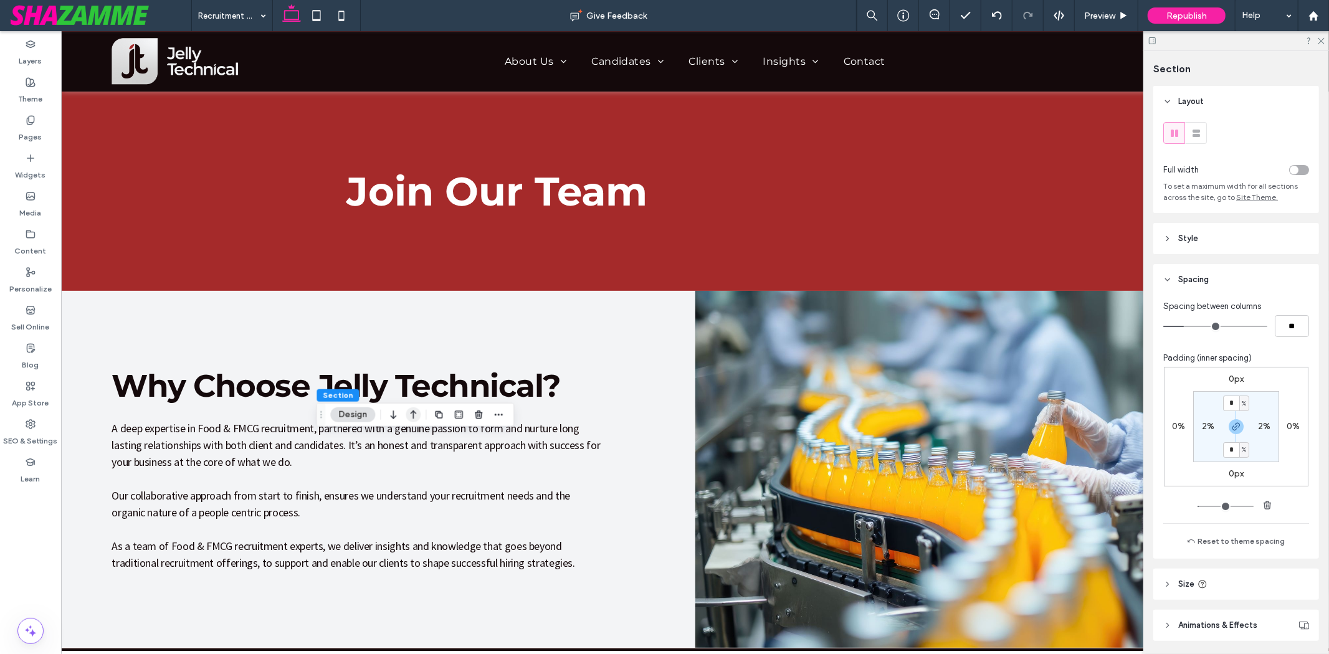
click at [412, 412] on use "button" at bounding box center [414, 415] width 6 height 9
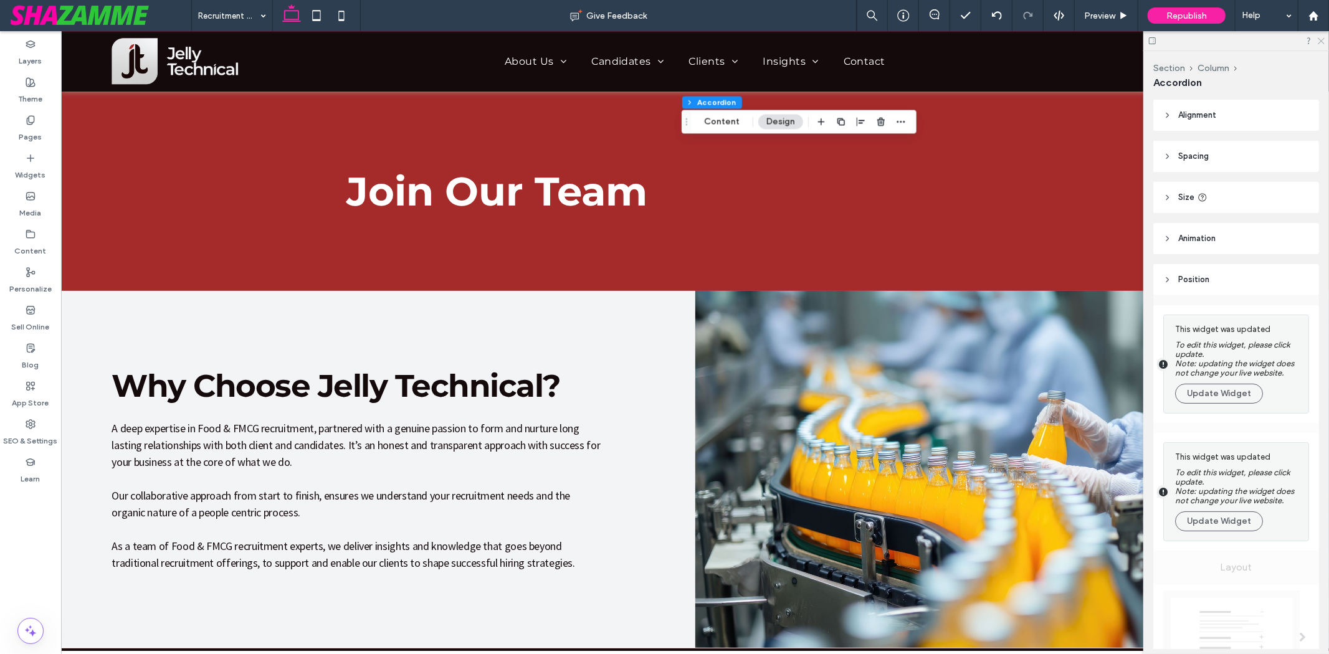
click at [1318, 39] on icon at bounding box center [1320, 40] width 8 height 8
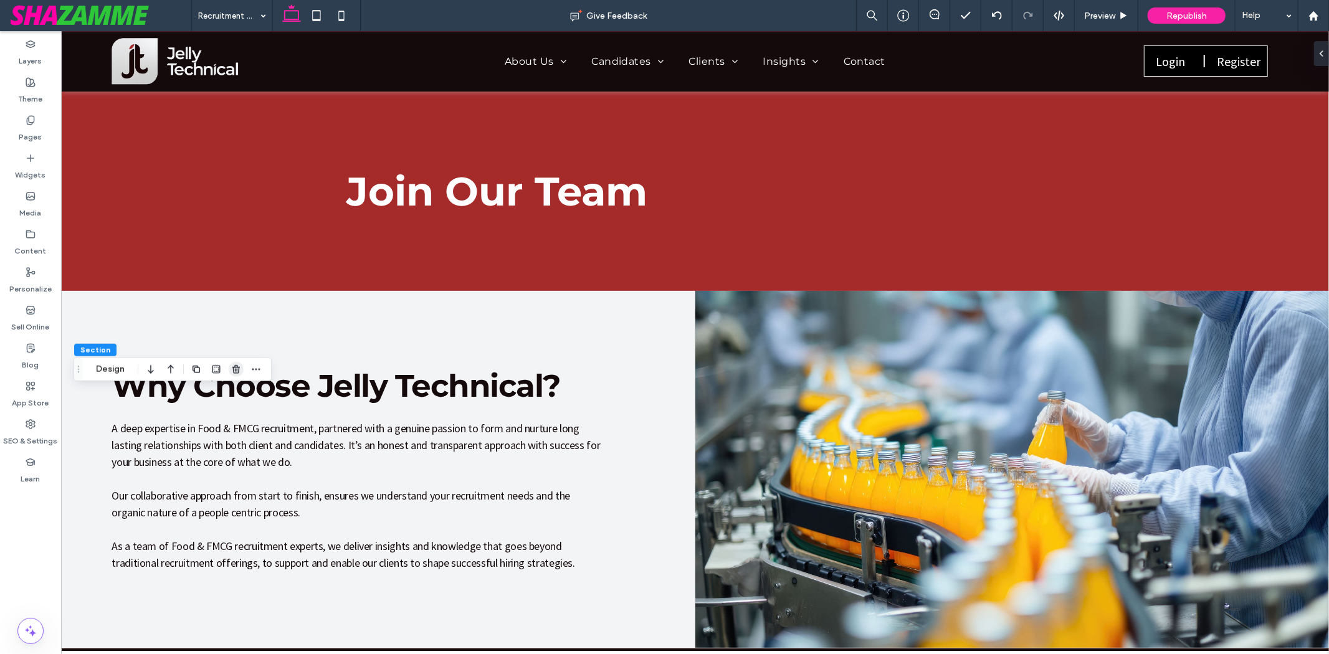
click at [235, 366] on use "button" at bounding box center [235, 369] width 7 height 8
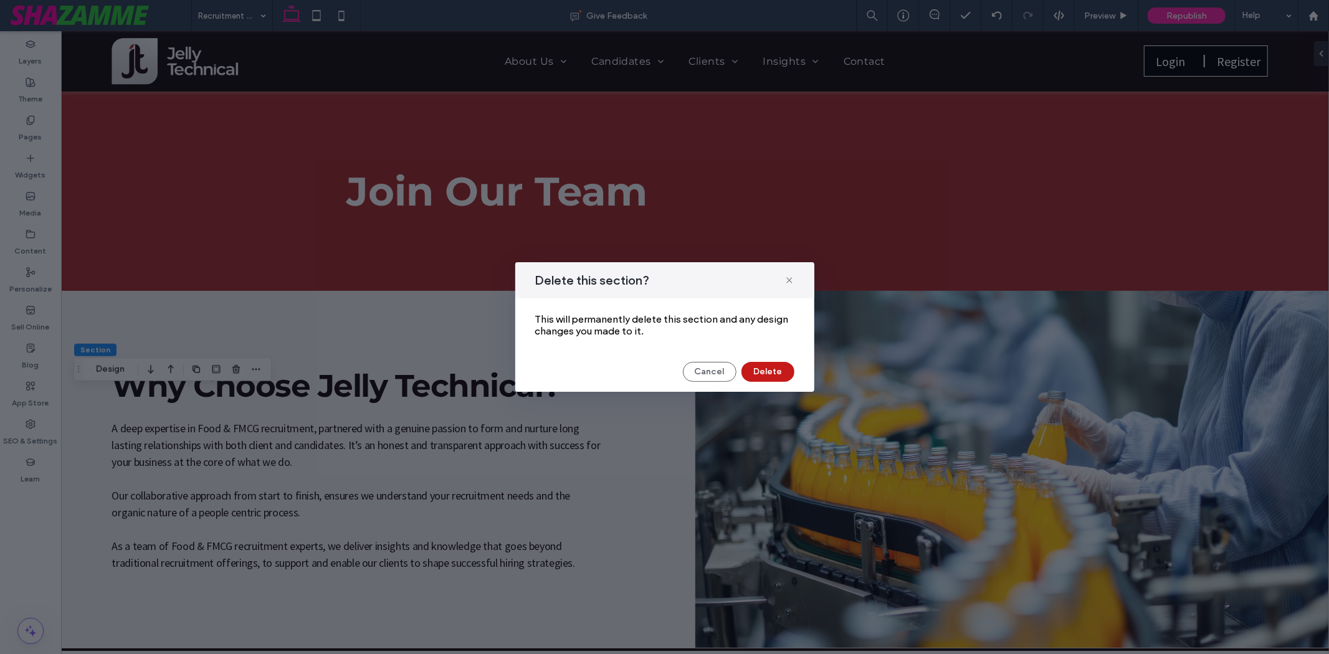
click at [772, 379] on button "Delete" at bounding box center [767, 372] width 53 height 20
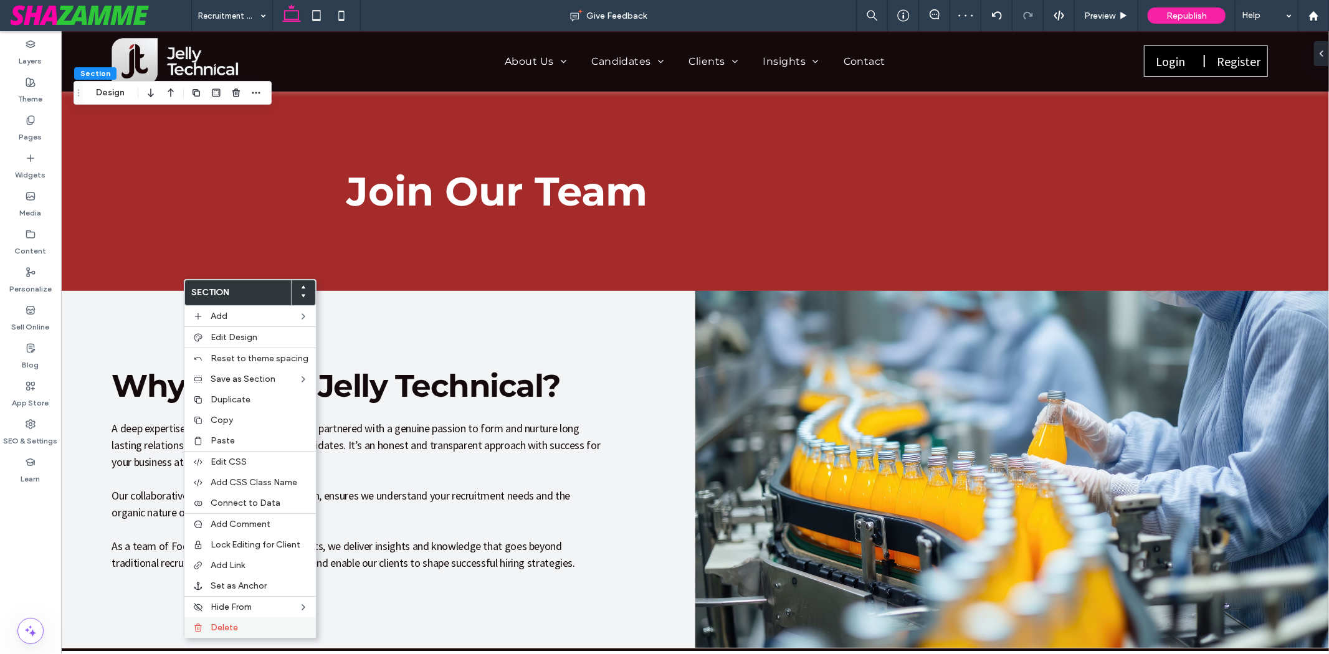
click at [240, 622] on label "Delete" at bounding box center [260, 627] width 98 height 11
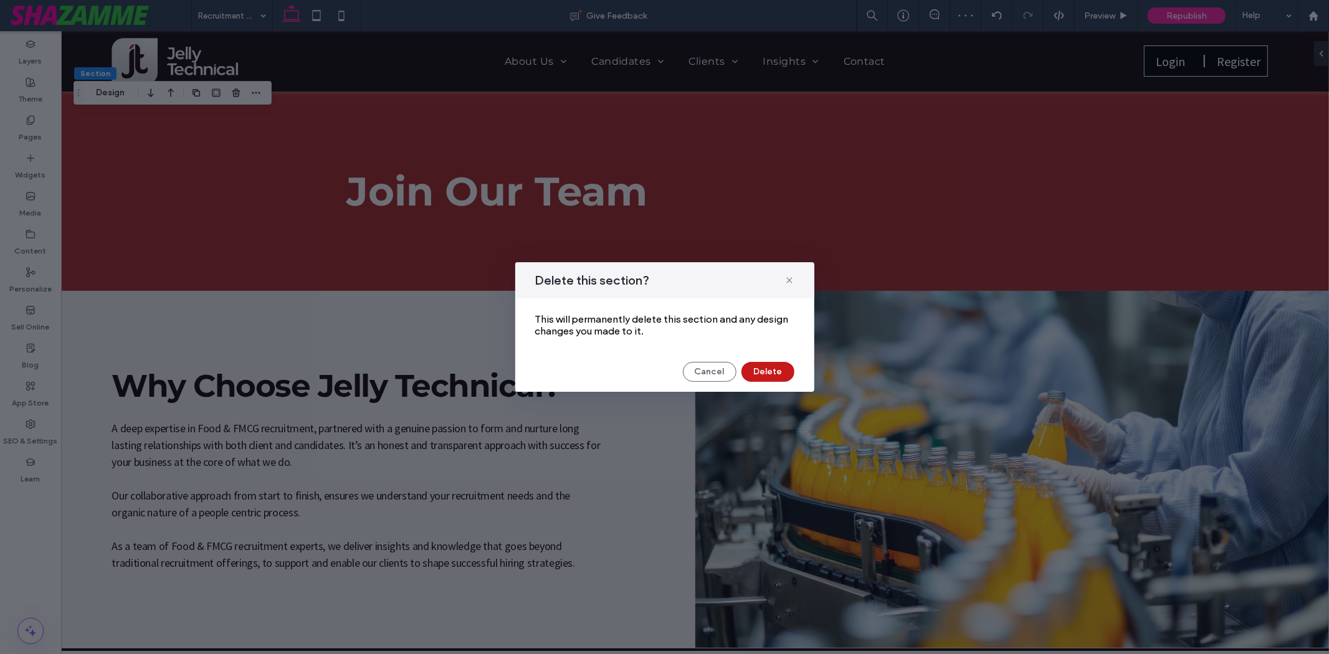
click at [752, 365] on button "Delete" at bounding box center [767, 372] width 53 height 20
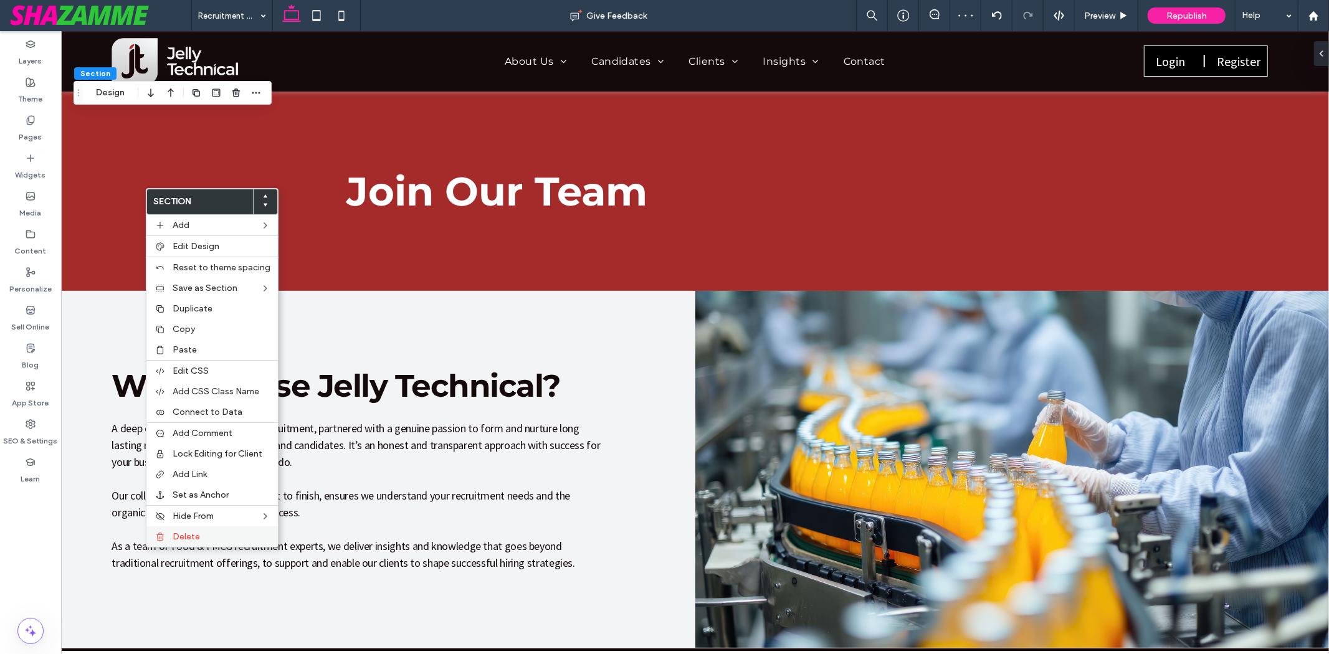
click at [190, 526] on div "Delete" at bounding box center [211, 536] width 131 height 21
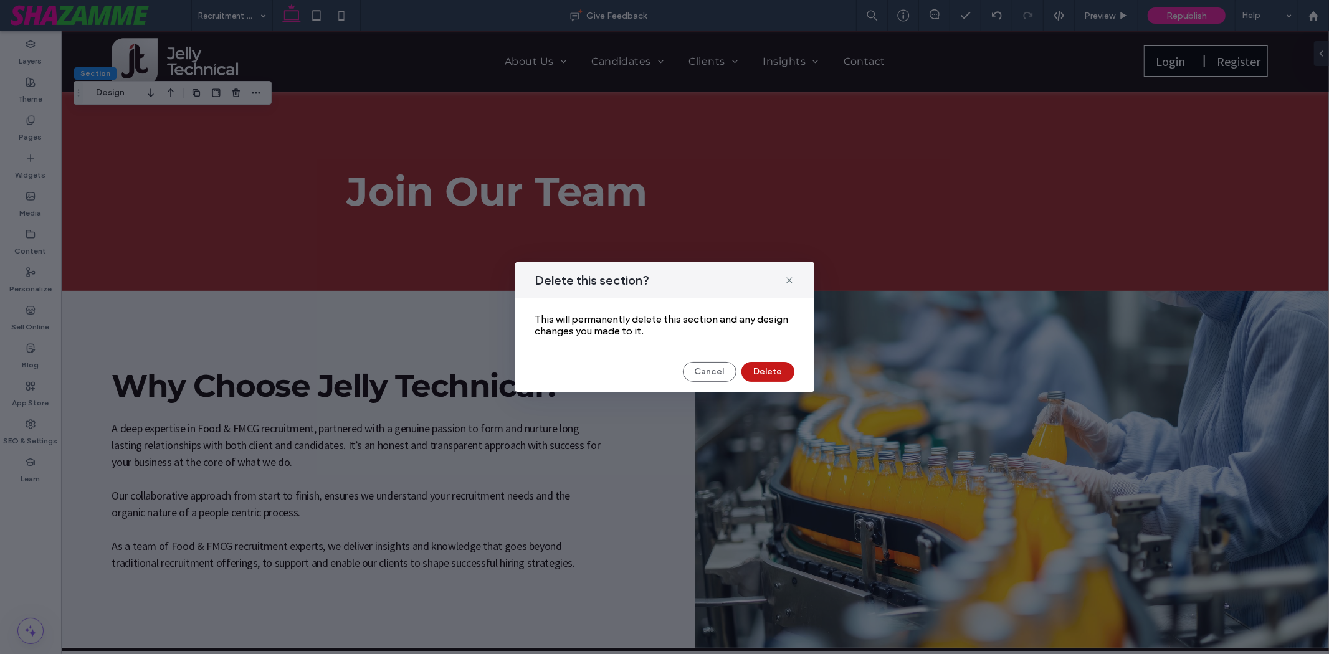
click at [776, 374] on button "Delete" at bounding box center [767, 372] width 53 height 20
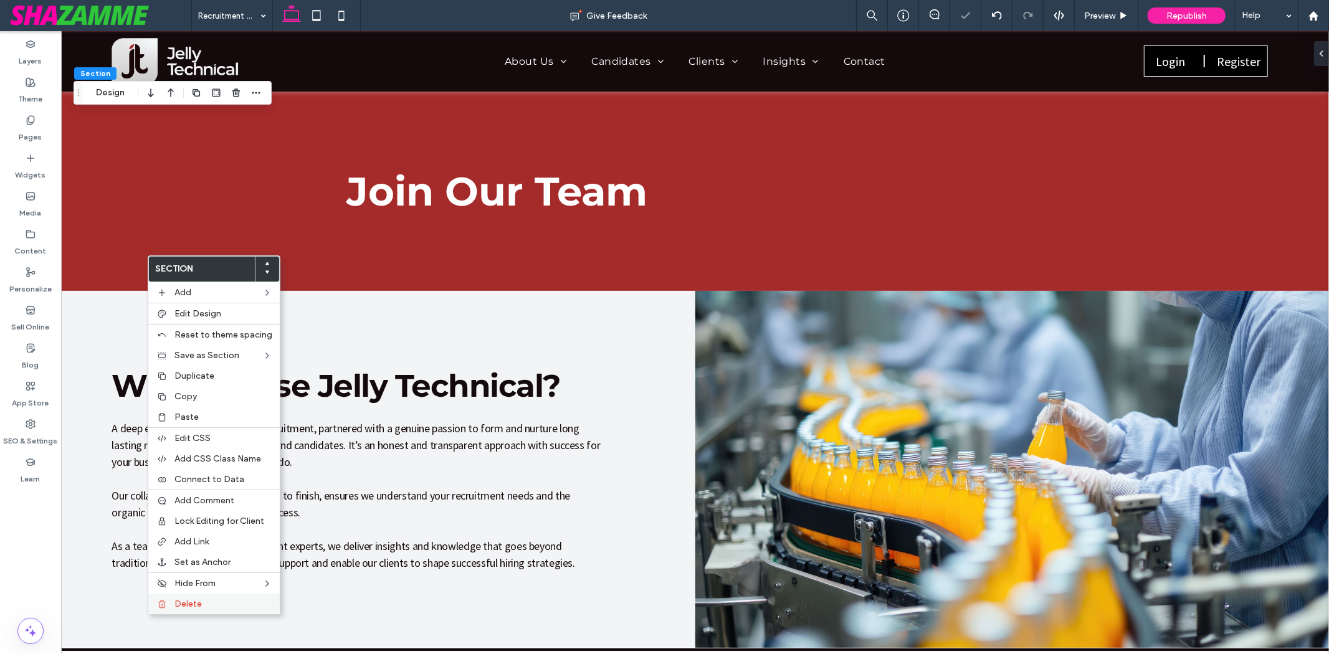
click at [215, 599] on label "Delete" at bounding box center [223, 604] width 98 height 11
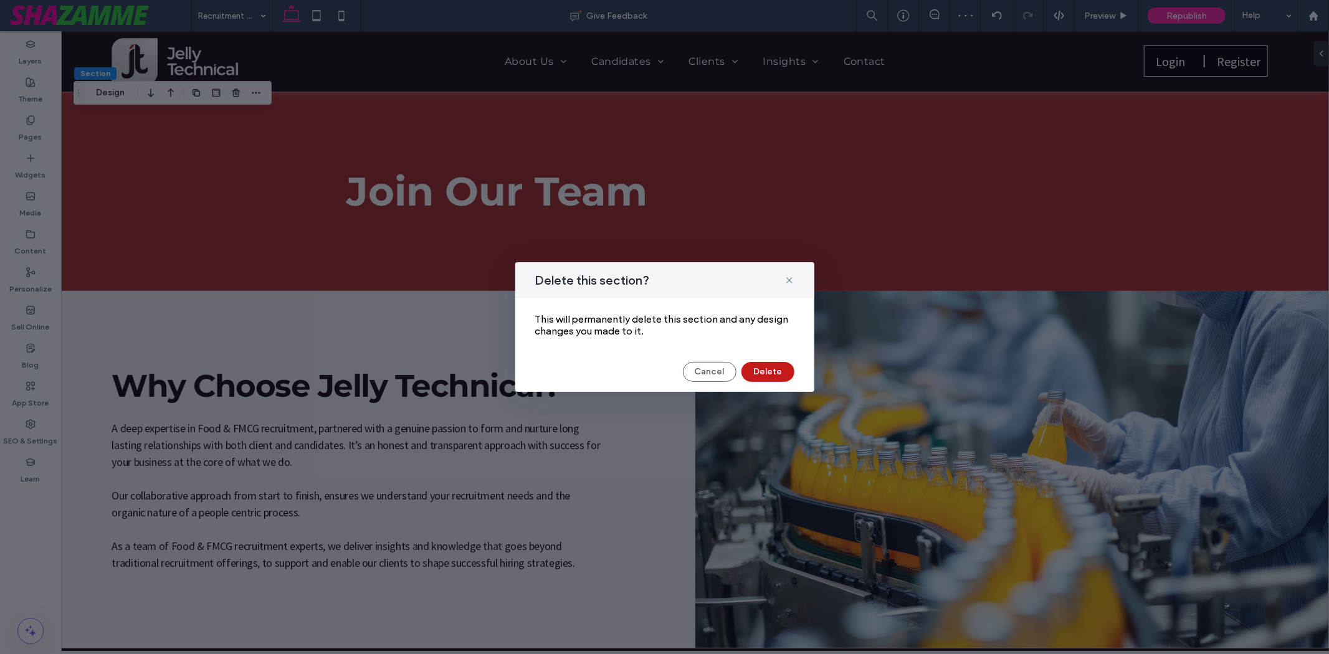
click at [756, 382] on button "Delete" at bounding box center [767, 372] width 53 height 20
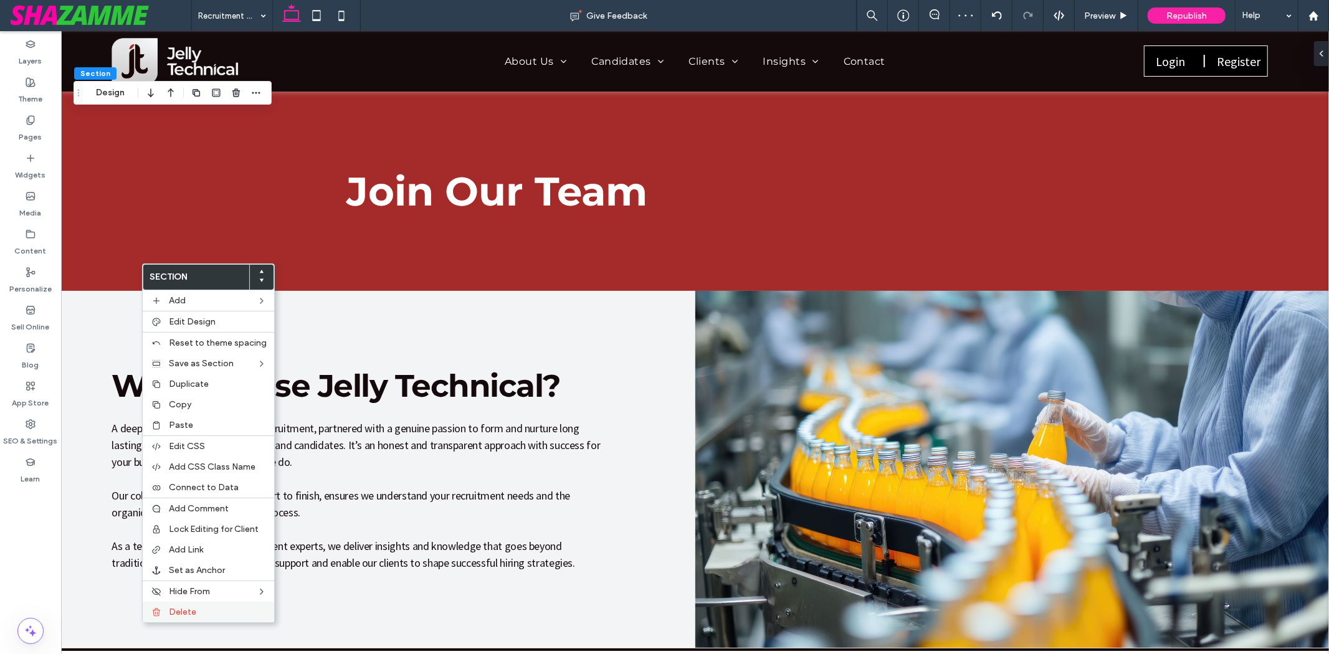
click at [170, 609] on span "Delete" at bounding box center [182, 612] width 27 height 11
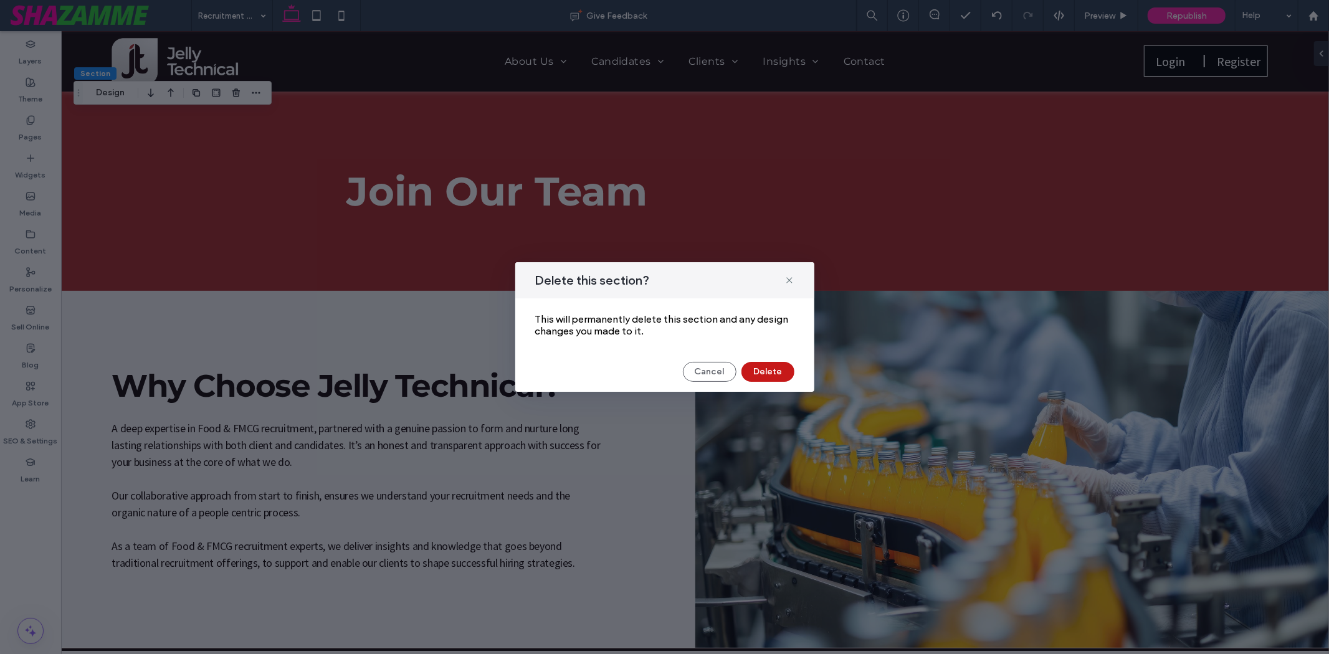
click at [755, 369] on button "Delete" at bounding box center [767, 372] width 53 height 20
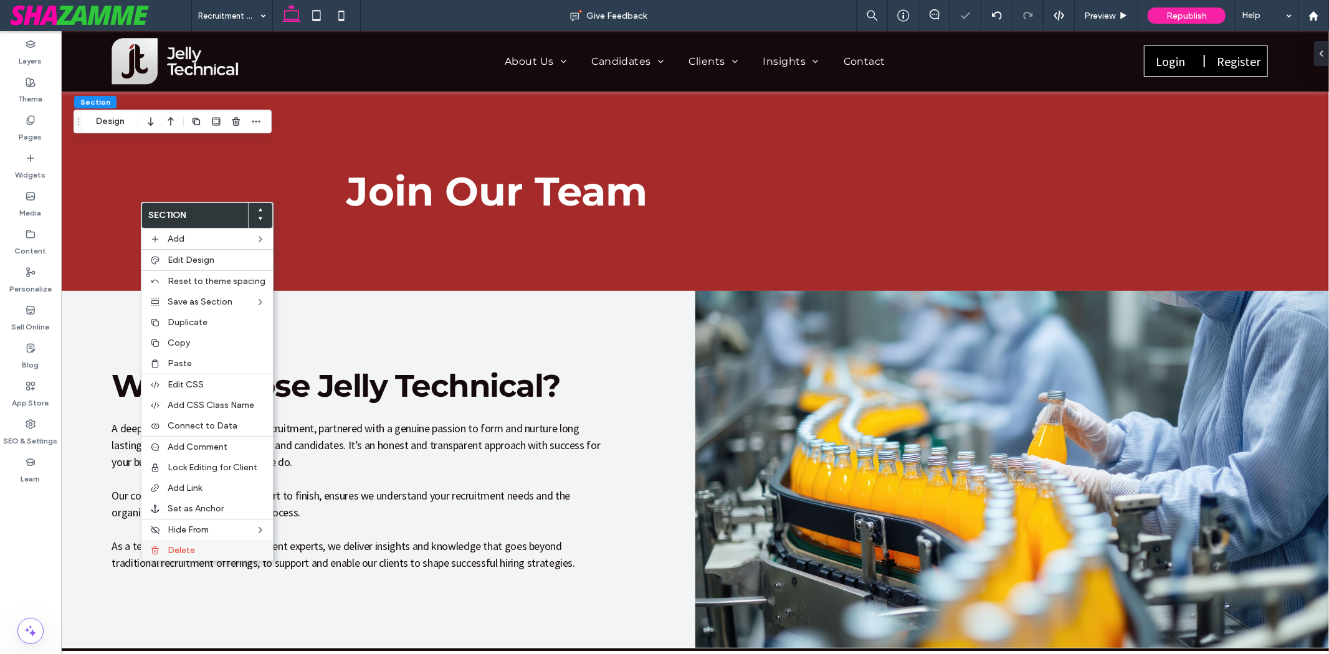
click at [187, 546] on span "Delete" at bounding box center [181, 550] width 27 height 11
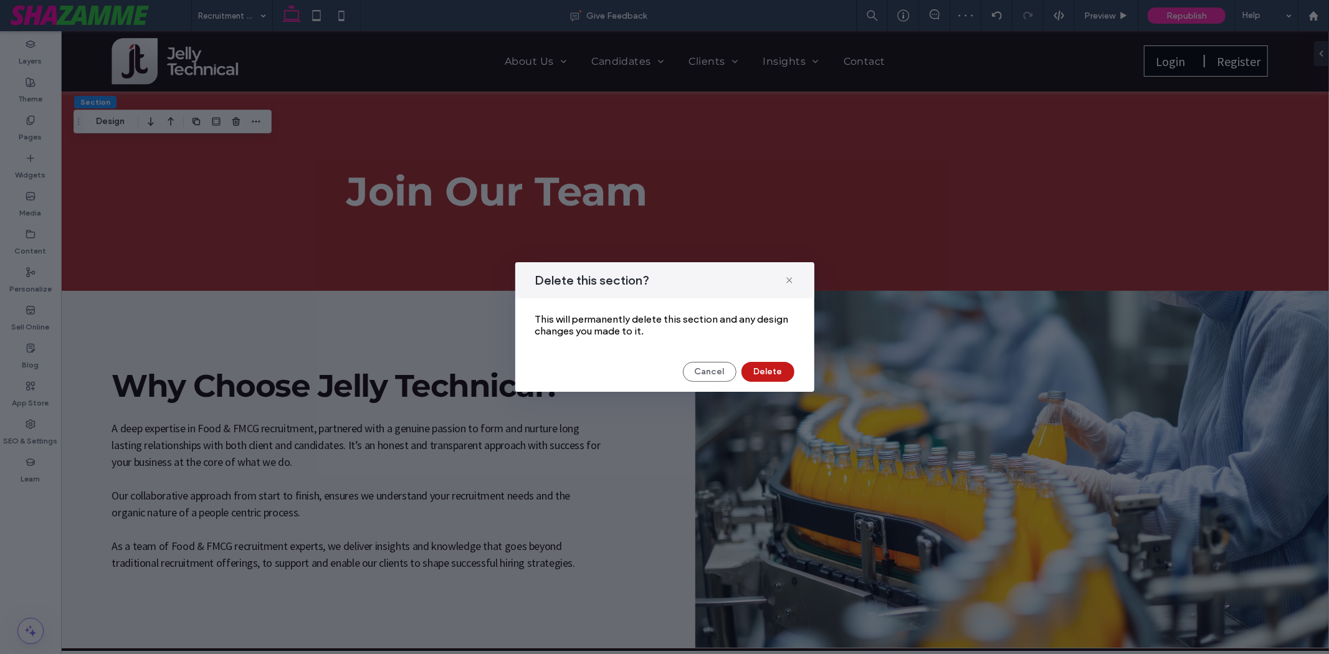
click at [776, 374] on button "Delete" at bounding box center [767, 372] width 53 height 20
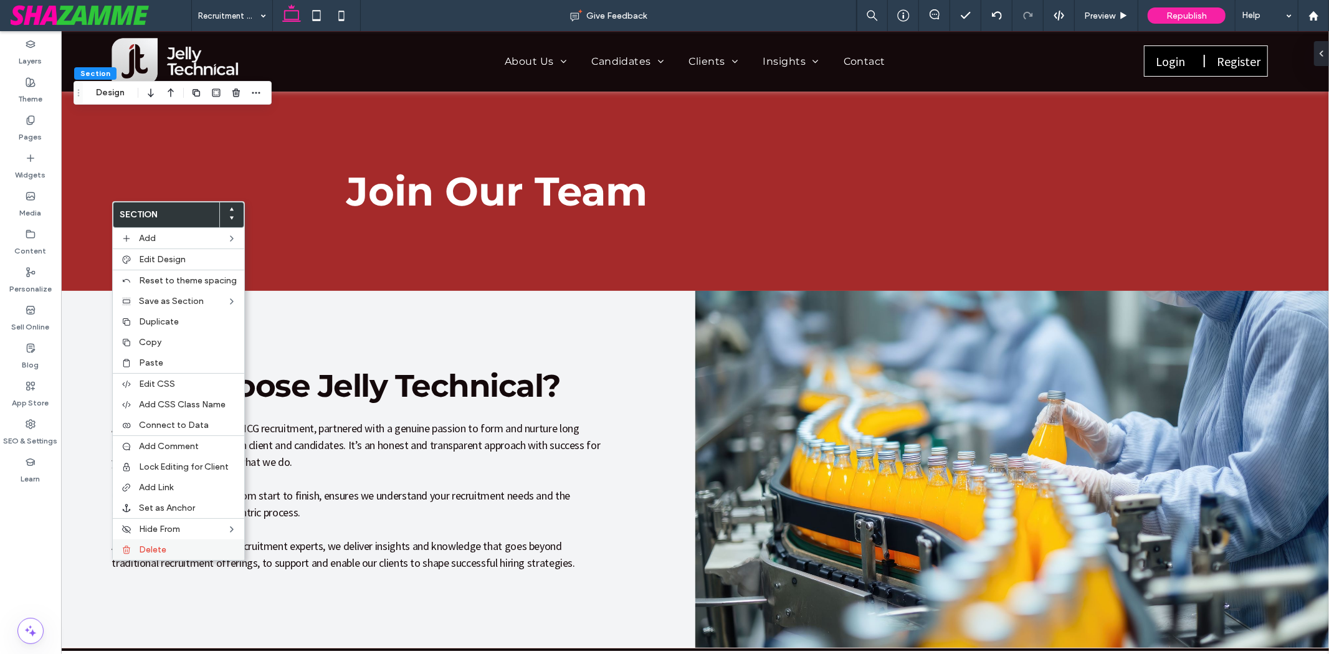
click at [153, 539] on div "Delete" at bounding box center [178, 549] width 131 height 21
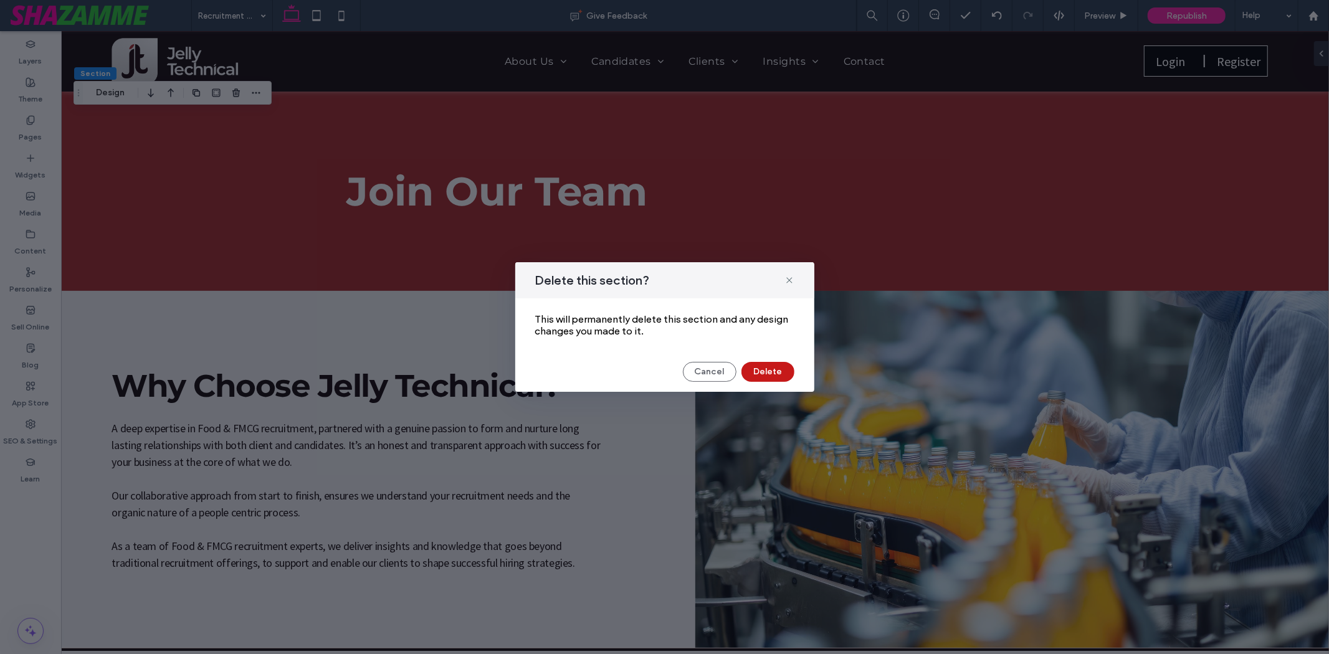
click at [745, 372] on button "Delete" at bounding box center [767, 372] width 53 height 20
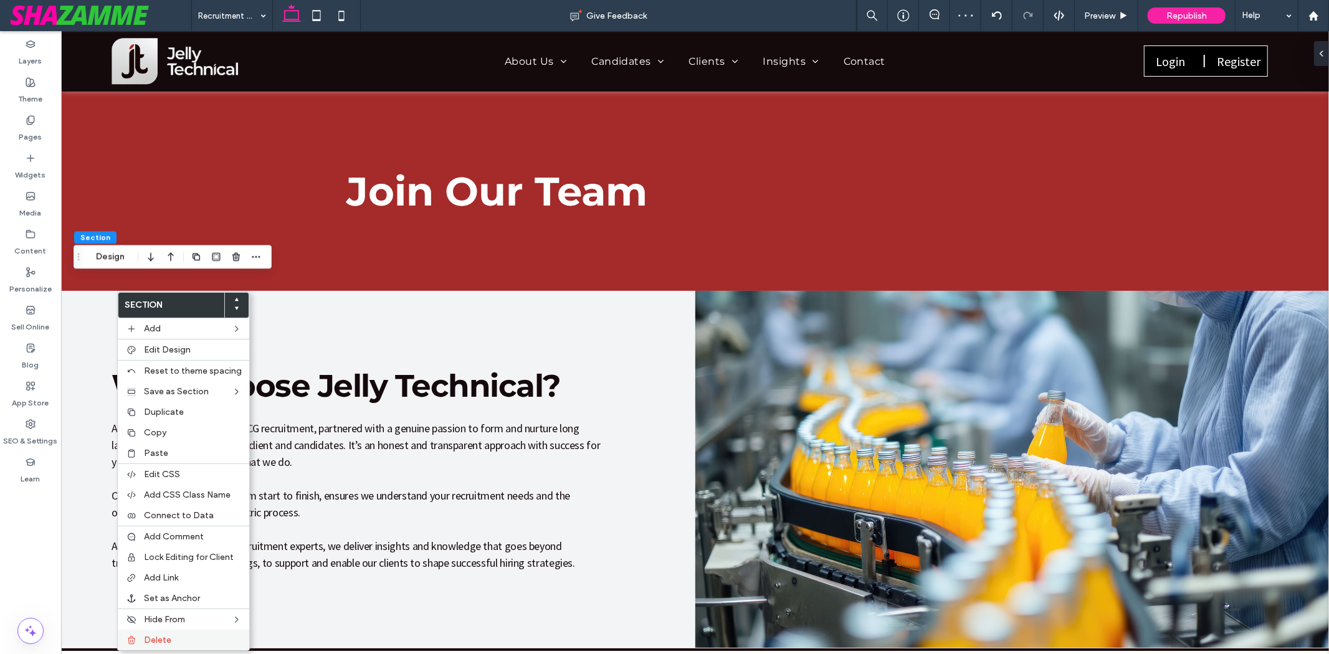
click at [185, 637] on label "Delete" at bounding box center [193, 640] width 98 height 11
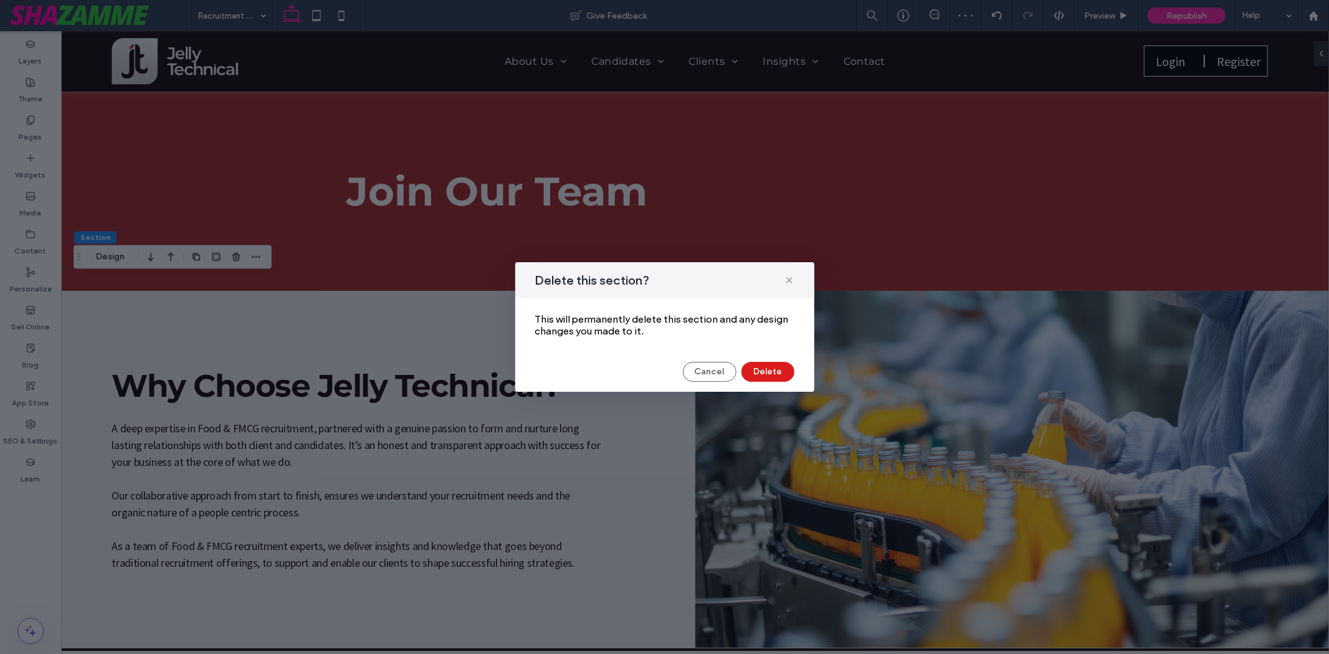
click at [771, 358] on div "Delete this section? This will permanently delete this section and any design c…" at bounding box center [664, 327] width 299 height 130
click at [768, 365] on button "Delete" at bounding box center [767, 372] width 53 height 20
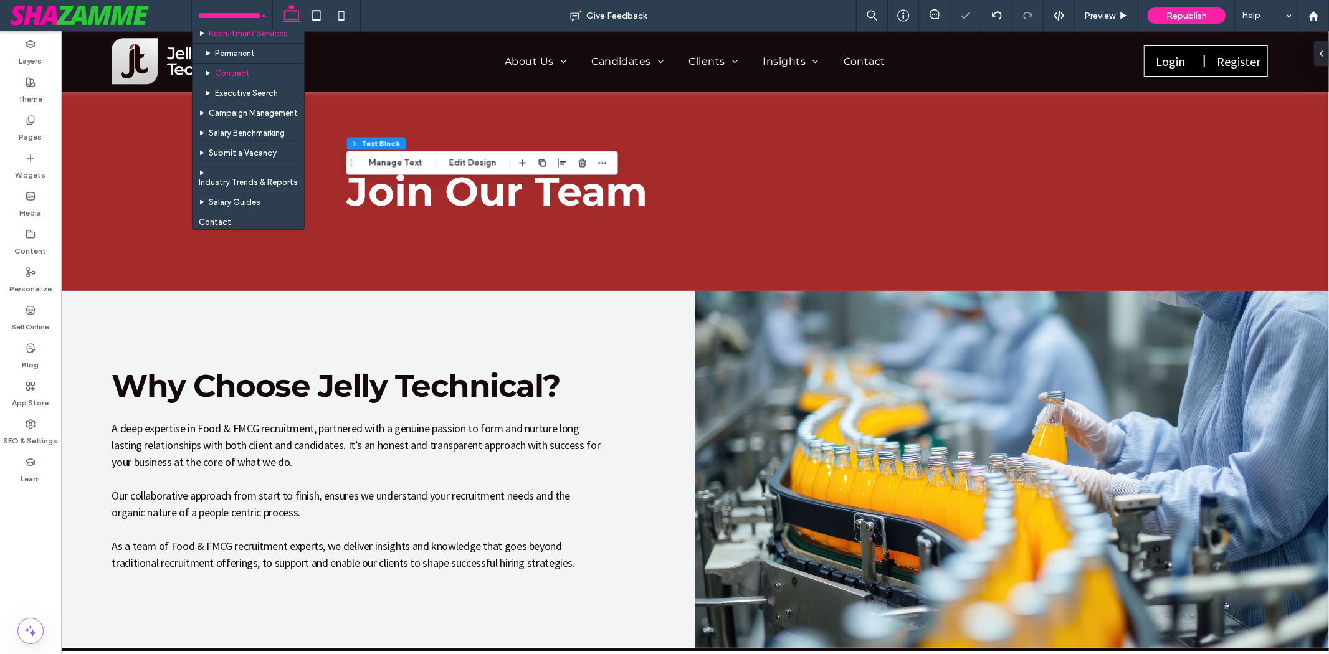
scroll to position [207, 0]
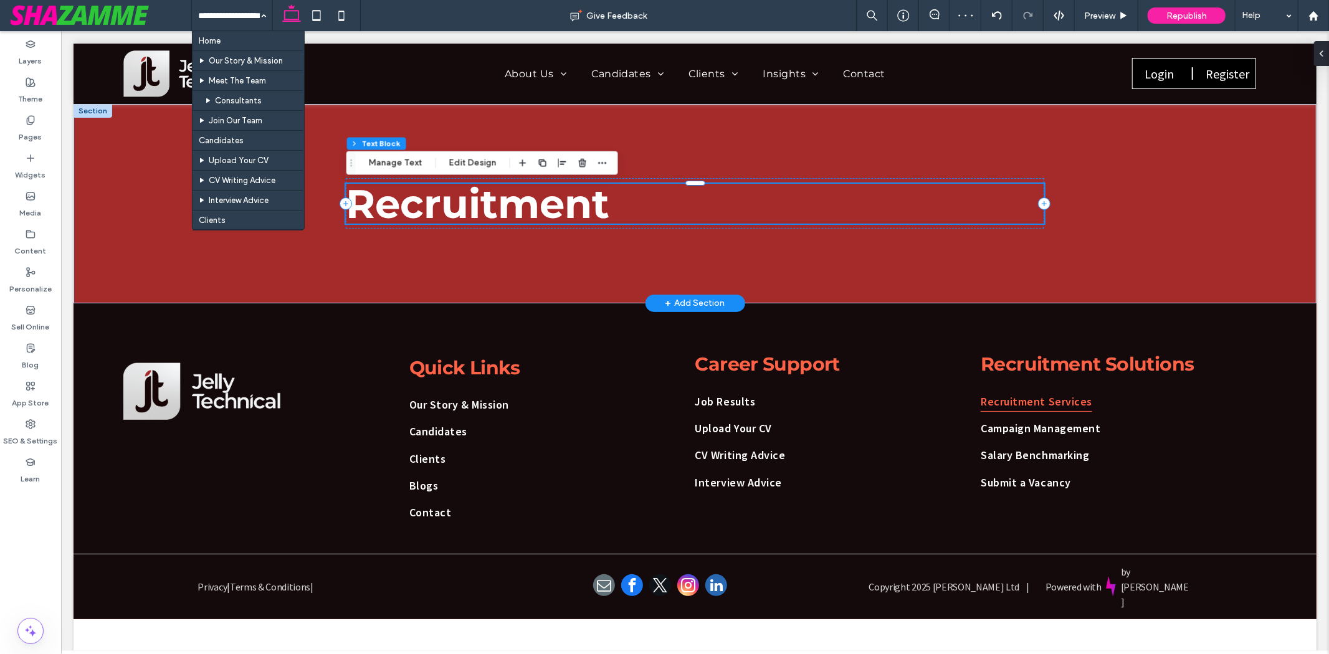
scroll to position [207, 0]
click at [635, 192] on h1 "Recruitment" at bounding box center [694, 203] width 698 height 40
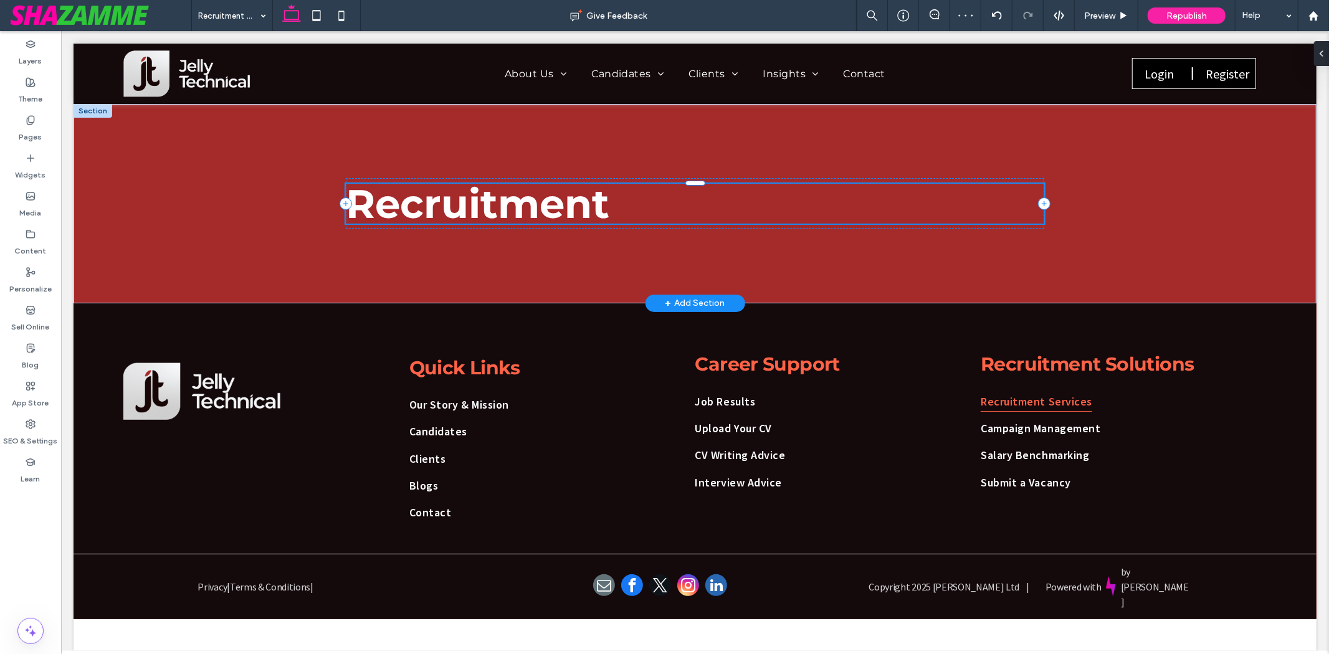
type input "**********"
type input "**"
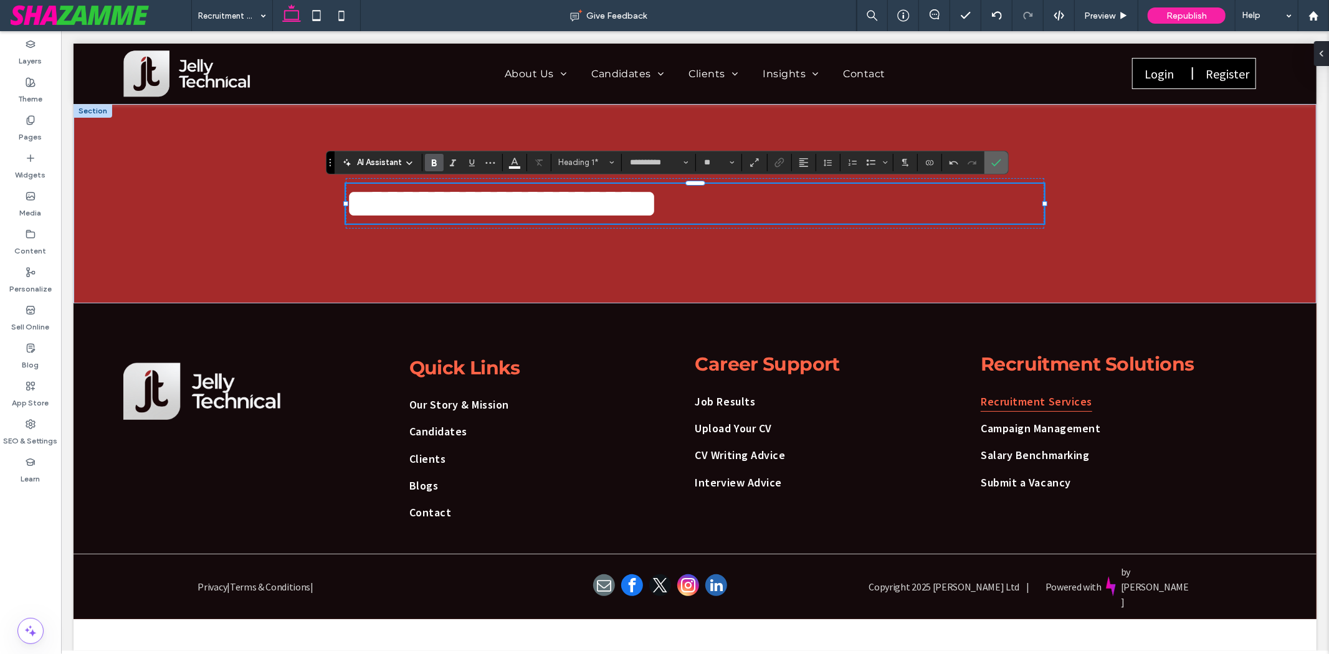
click at [1000, 154] on span "Confirm" at bounding box center [996, 162] width 10 height 21
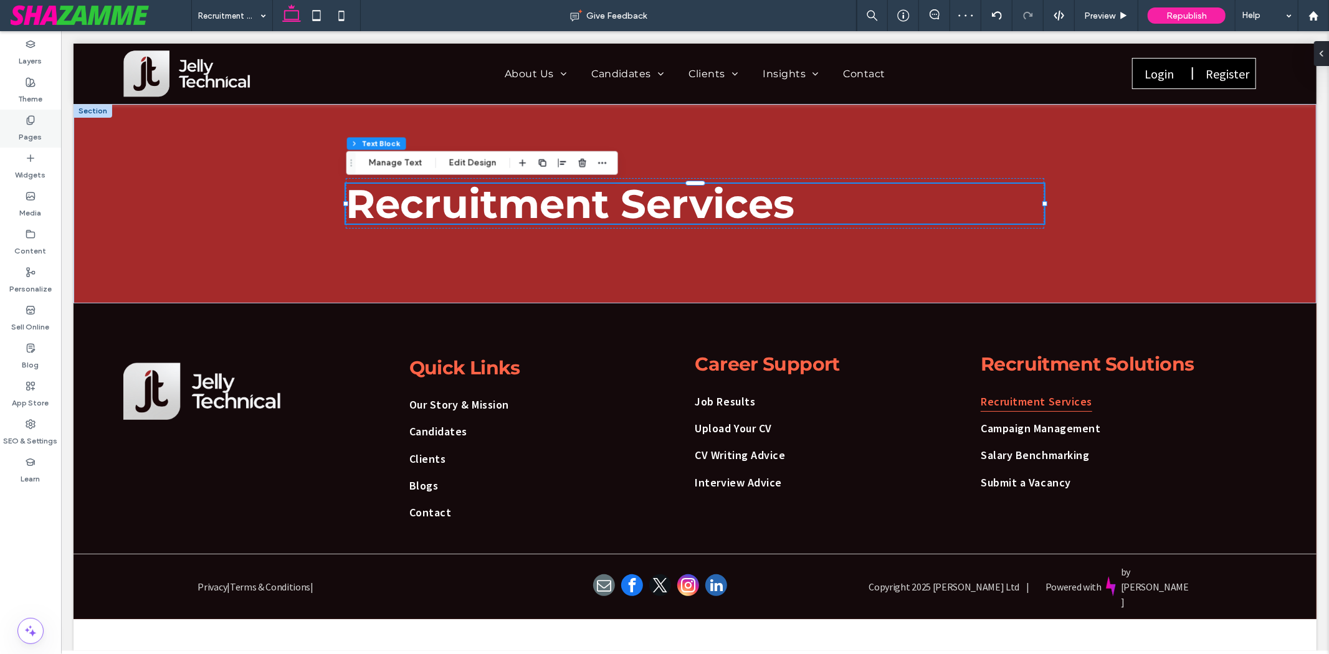
click at [29, 133] on label "Pages" at bounding box center [30, 133] width 23 height 17
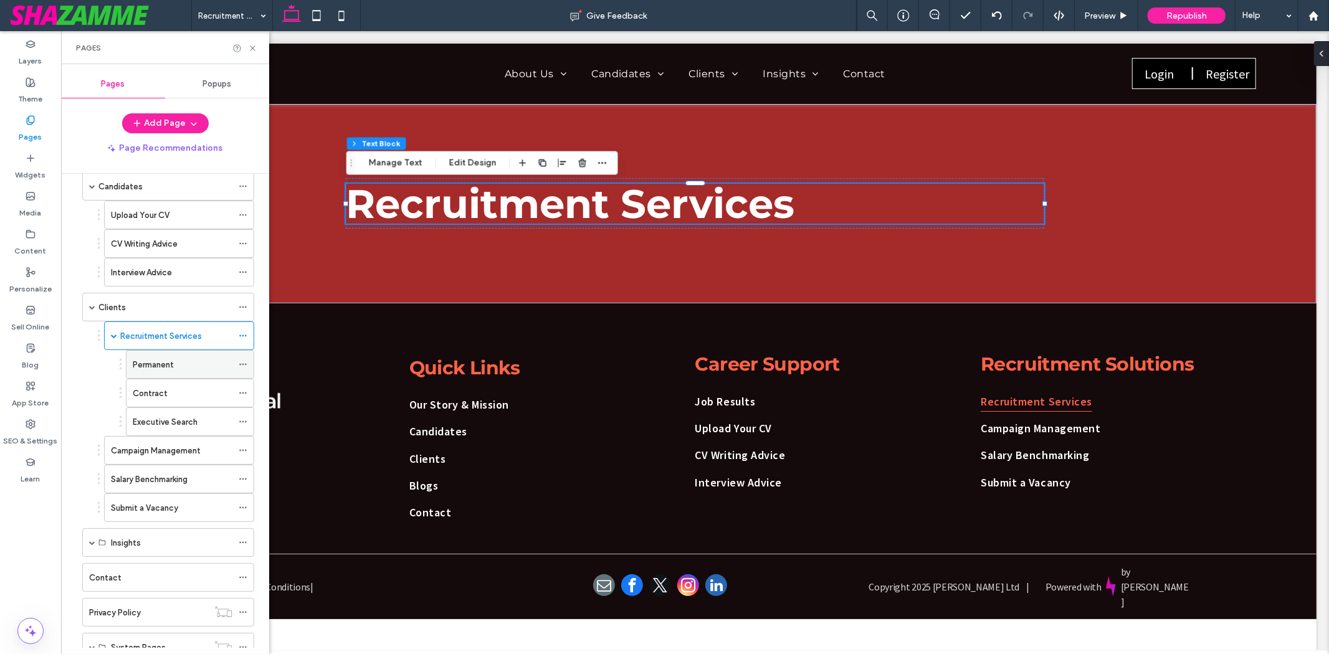
click at [133, 370] on label "Permanent" at bounding box center [153, 365] width 41 height 22
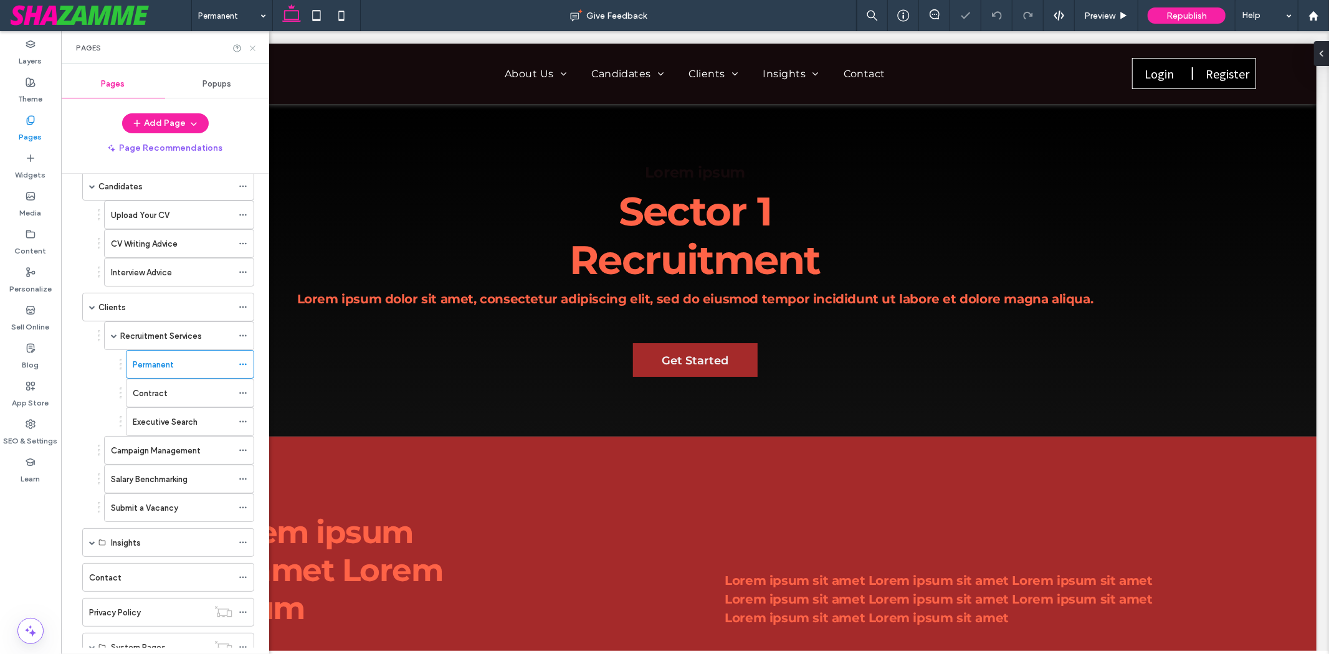
click at [254, 47] on icon at bounding box center [252, 48] width 9 height 9
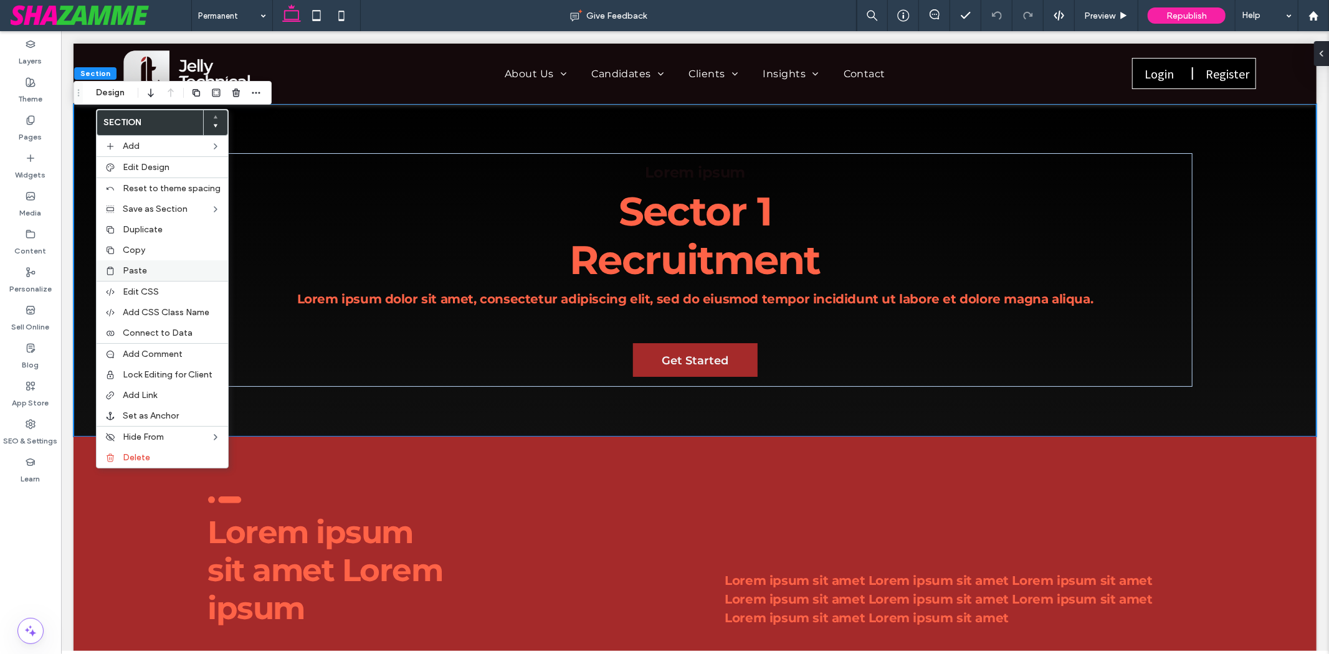
click at [130, 272] on span "Paste" at bounding box center [135, 270] width 24 height 11
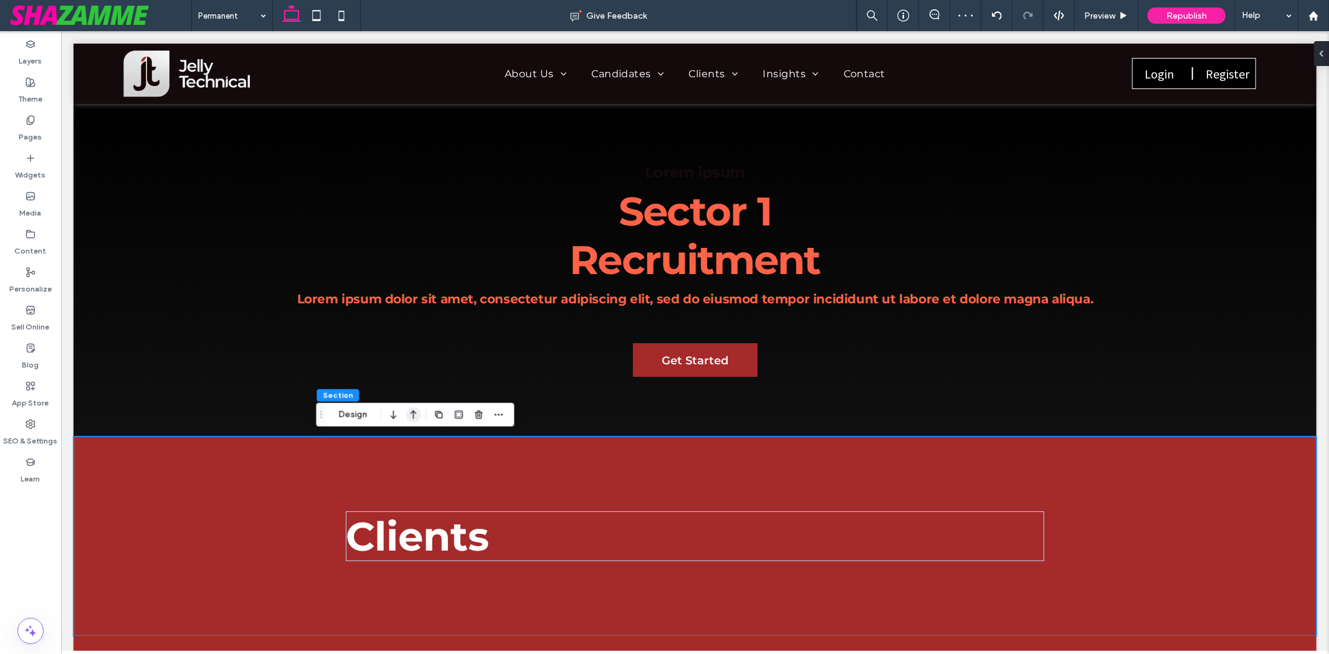
click at [413, 412] on use "button" at bounding box center [414, 415] width 6 height 9
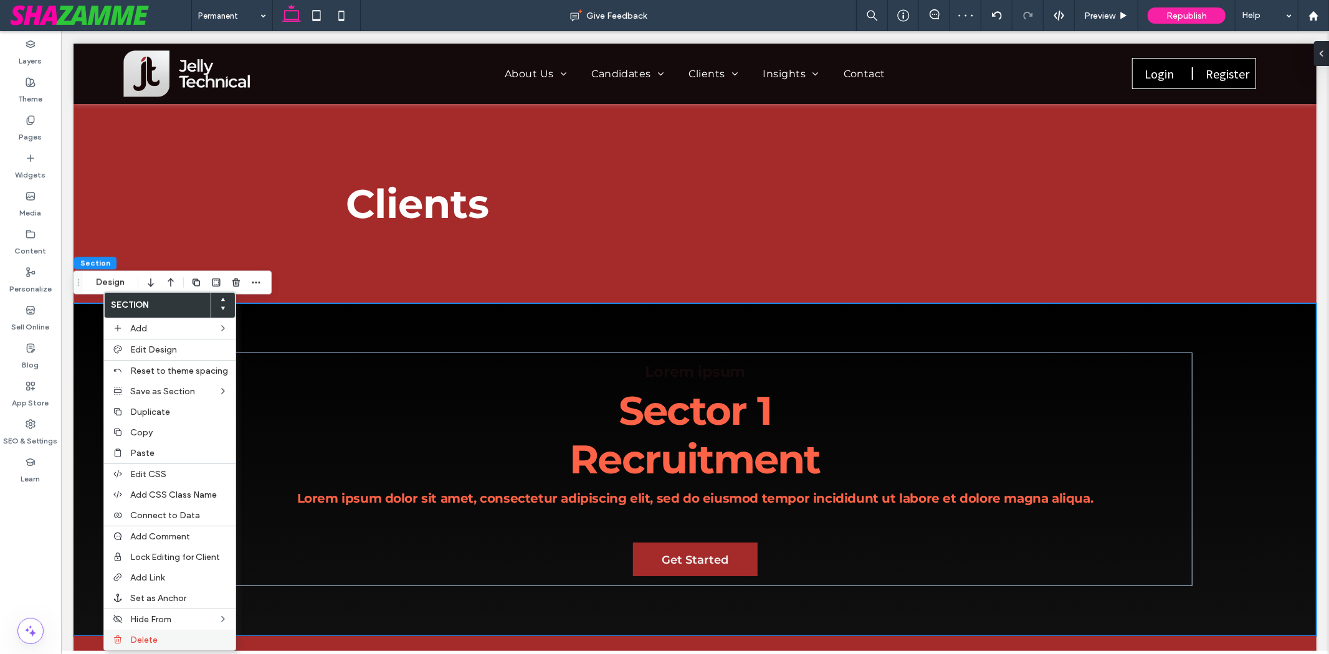
click at [196, 639] on label "Delete" at bounding box center [179, 640] width 98 height 11
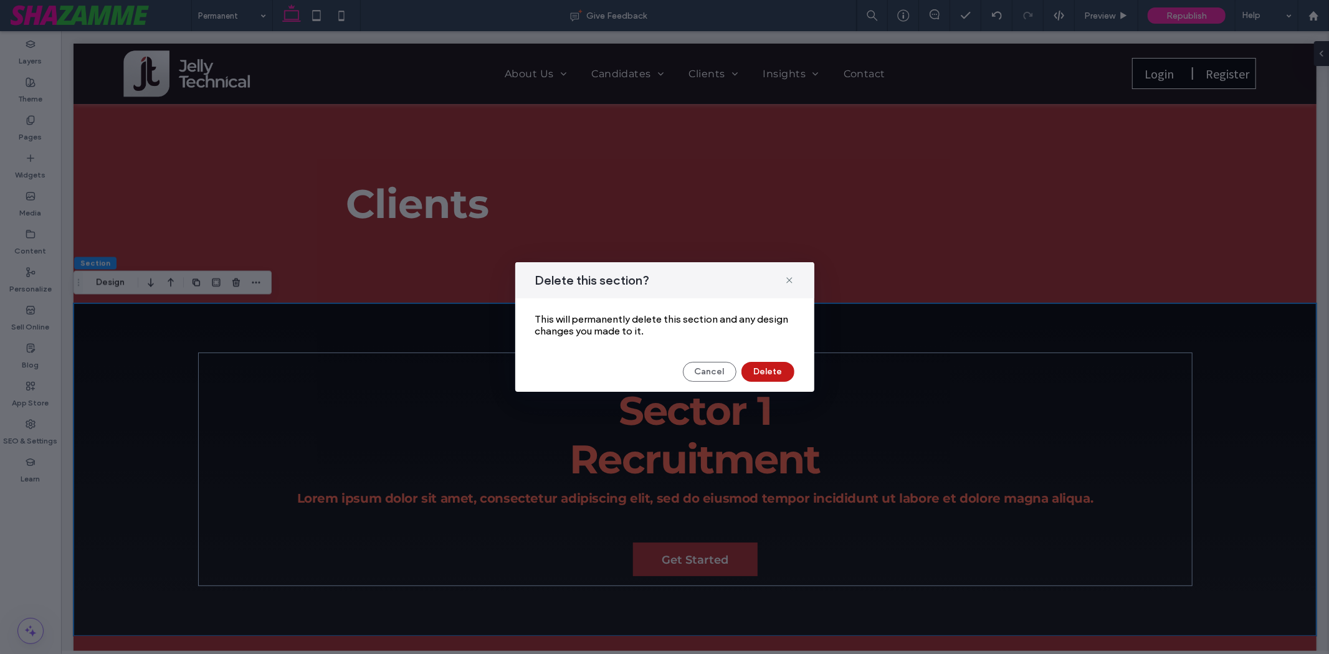
drag, startPoint x: 776, startPoint y: 371, endPoint x: 692, endPoint y: 335, distance: 91.9
click at [776, 371] on button "Delete" at bounding box center [767, 372] width 53 height 20
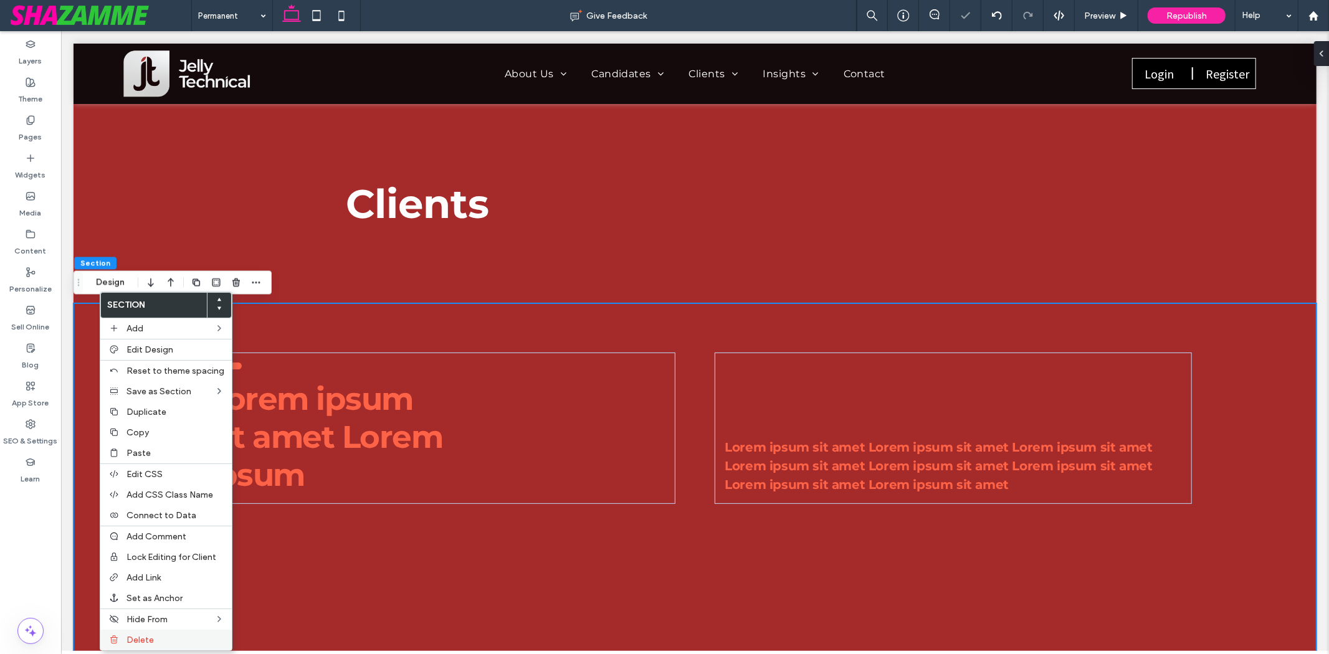
click at [131, 639] on span "Delete" at bounding box center [139, 640] width 27 height 11
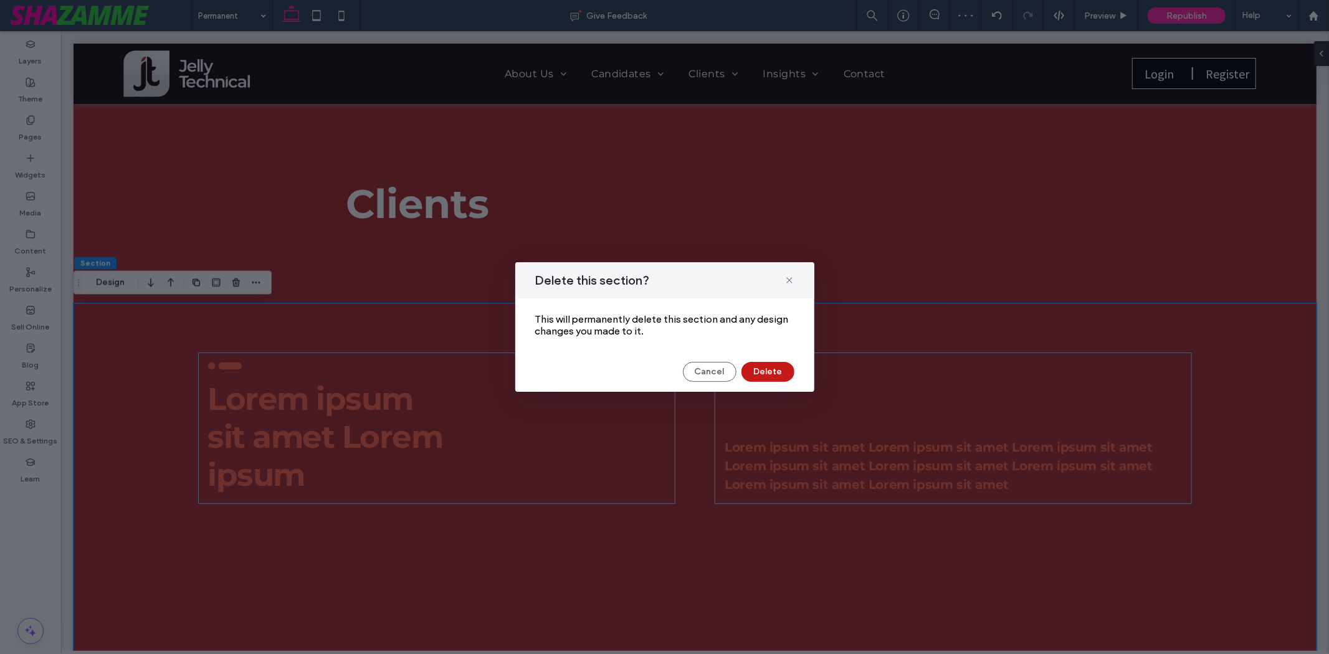
drag, startPoint x: 755, startPoint y: 376, endPoint x: 691, endPoint y: 338, distance: 74.6
click at [755, 376] on button "Delete" at bounding box center [767, 372] width 53 height 20
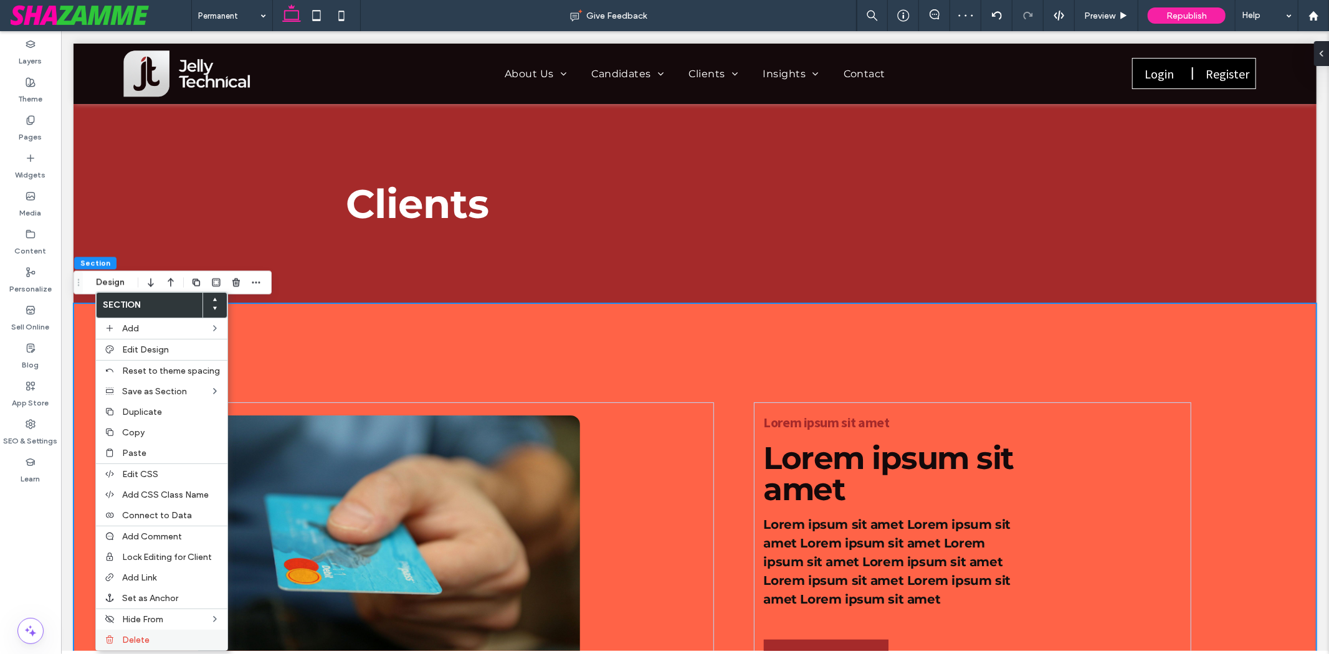
click at [139, 643] on div "Delete" at bounding box center [161, 640] width 131 height 21
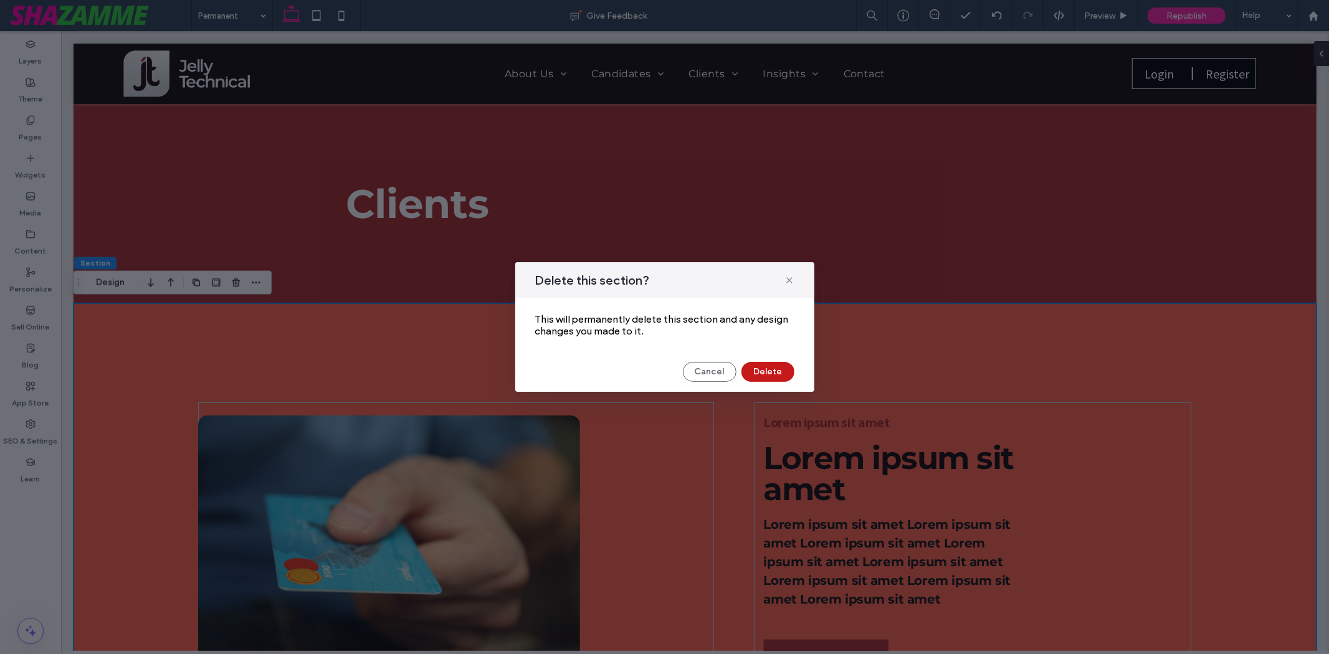
drag, startPoint x: 764, startPoint y: 374, endPoint x: 703, endPoint y: 341, distance: 69.1
click at [764, 373] on button "Delete" at bounding box center [767, 372] width 53 height 20
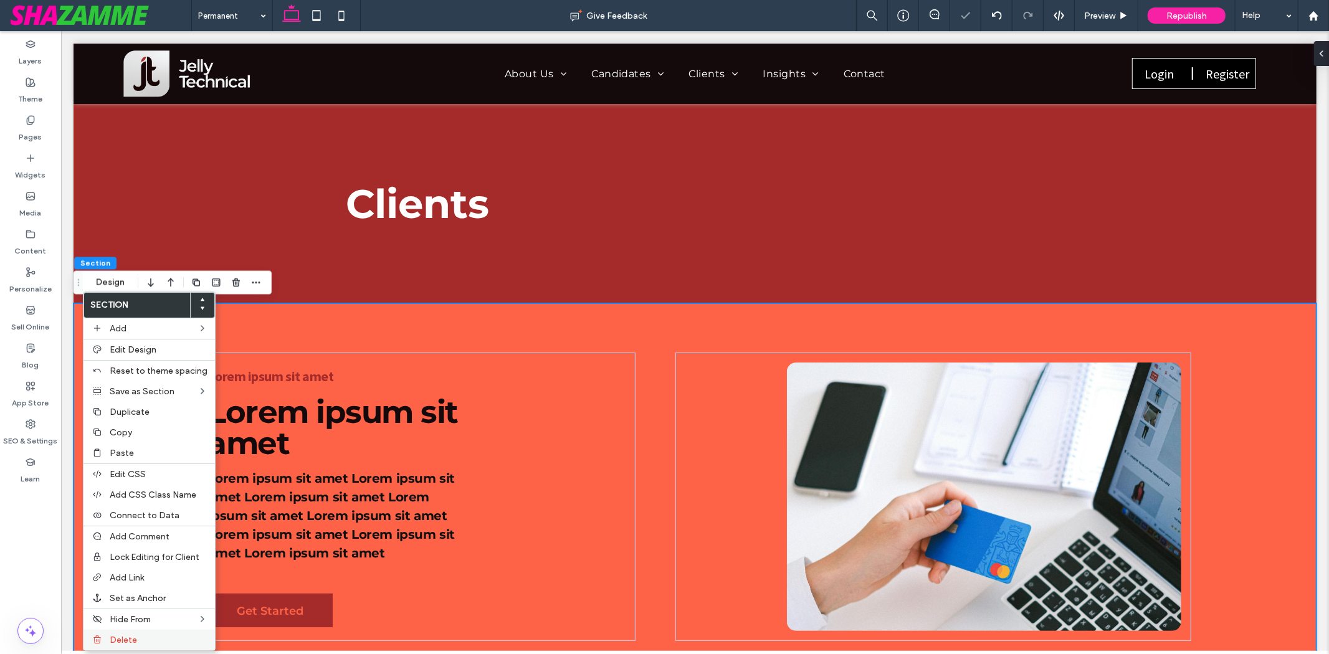
click at [122, 638] on span "Delete" at bounding box center [123, 640] width 27 height 11
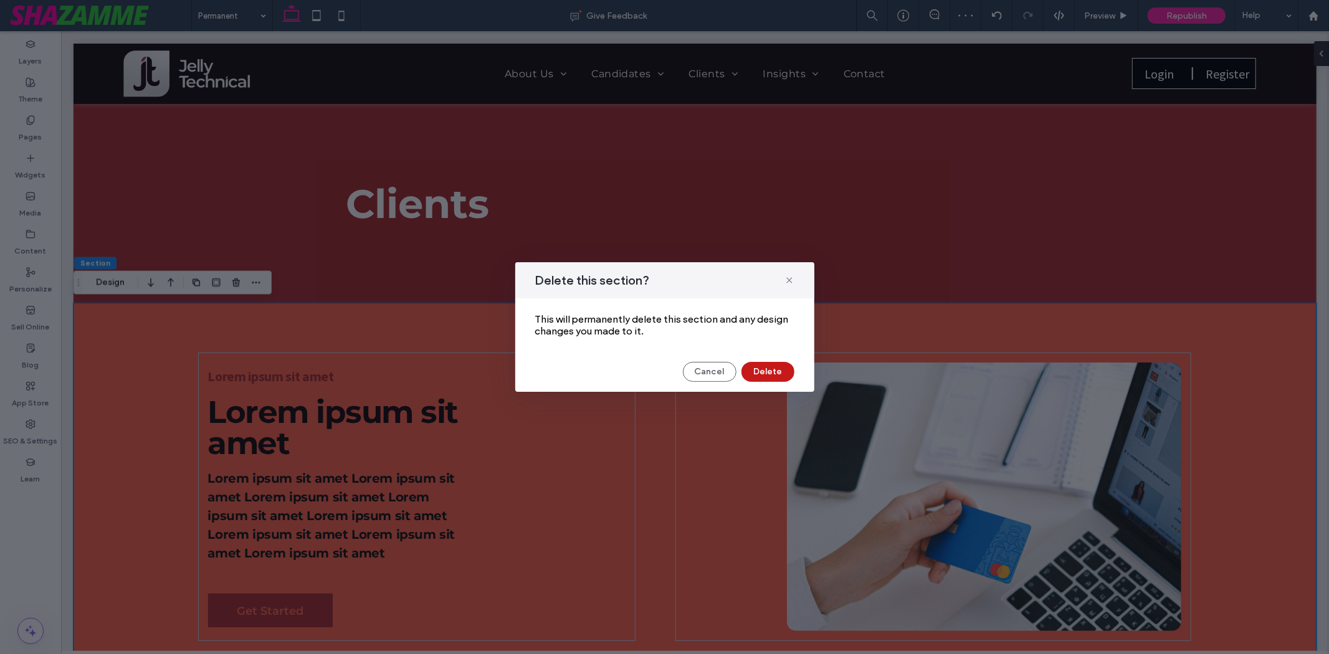
click at [756, 369] on button "Delete" at bounding box center [767, 372] width 53 height 20
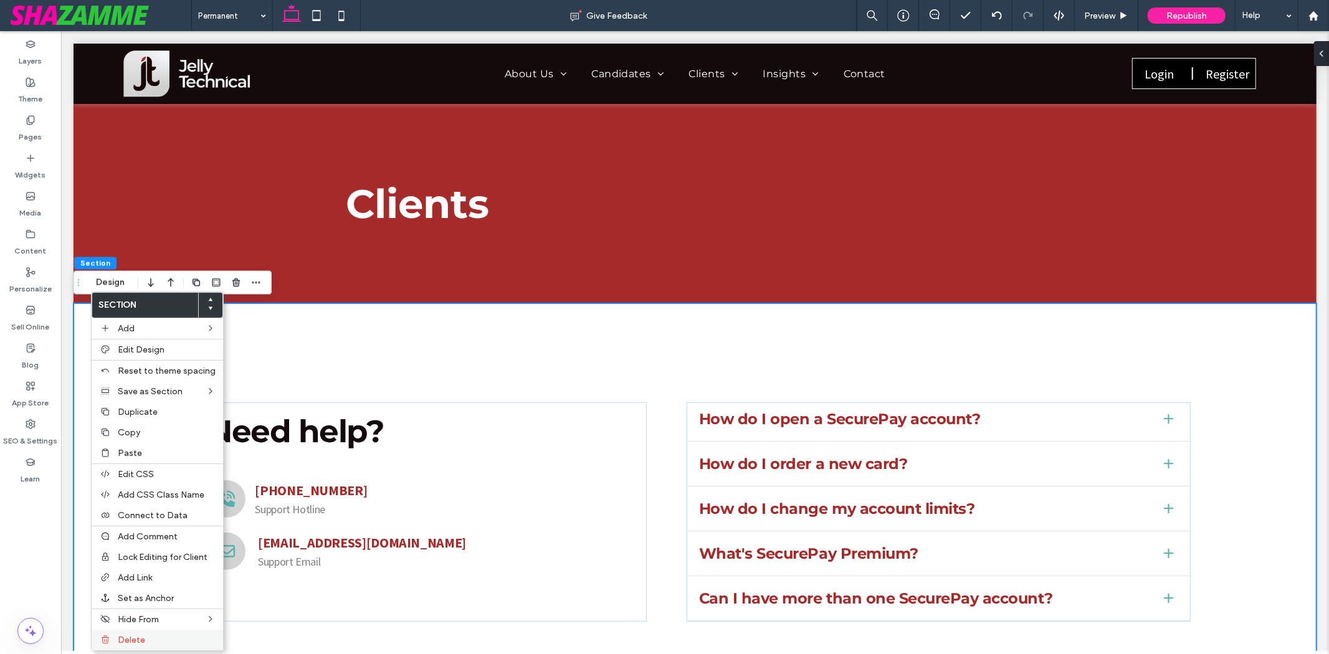
click at [116, 633] on div "Delete" at bounding box center [157, 640] width 131 height 21
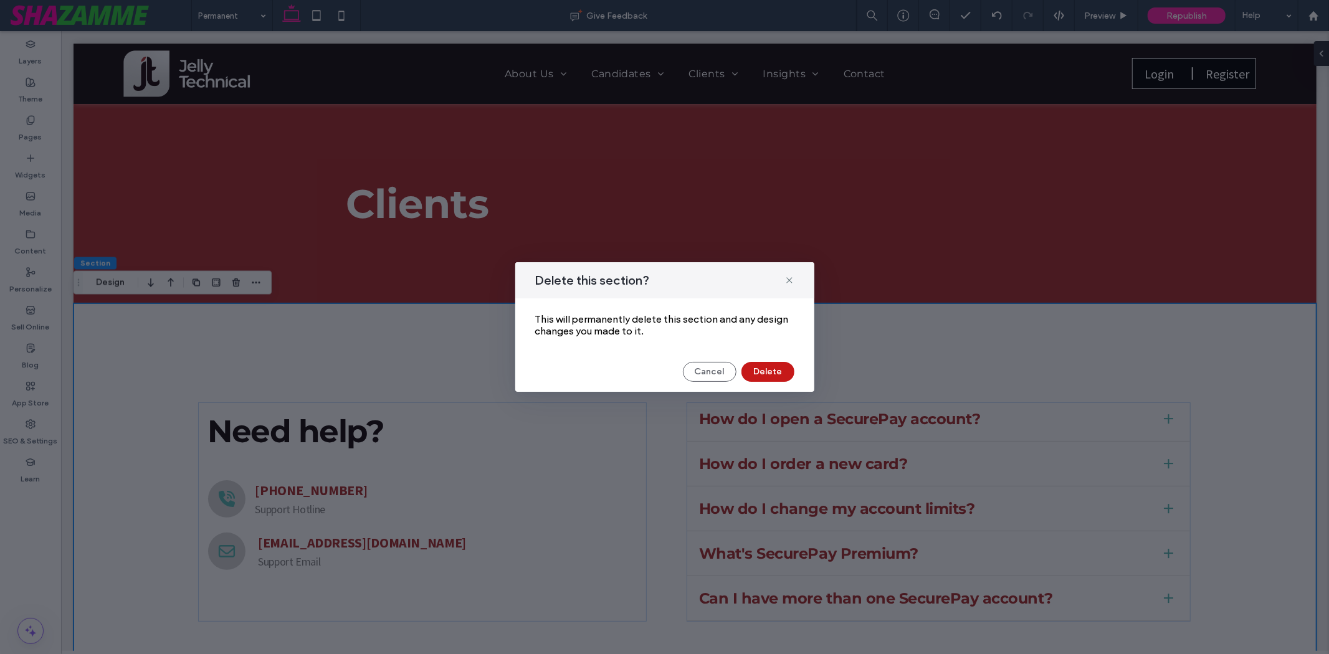
click at [783, 373] on button "Delete" at bounding box center [767, 372] width 53 height 20
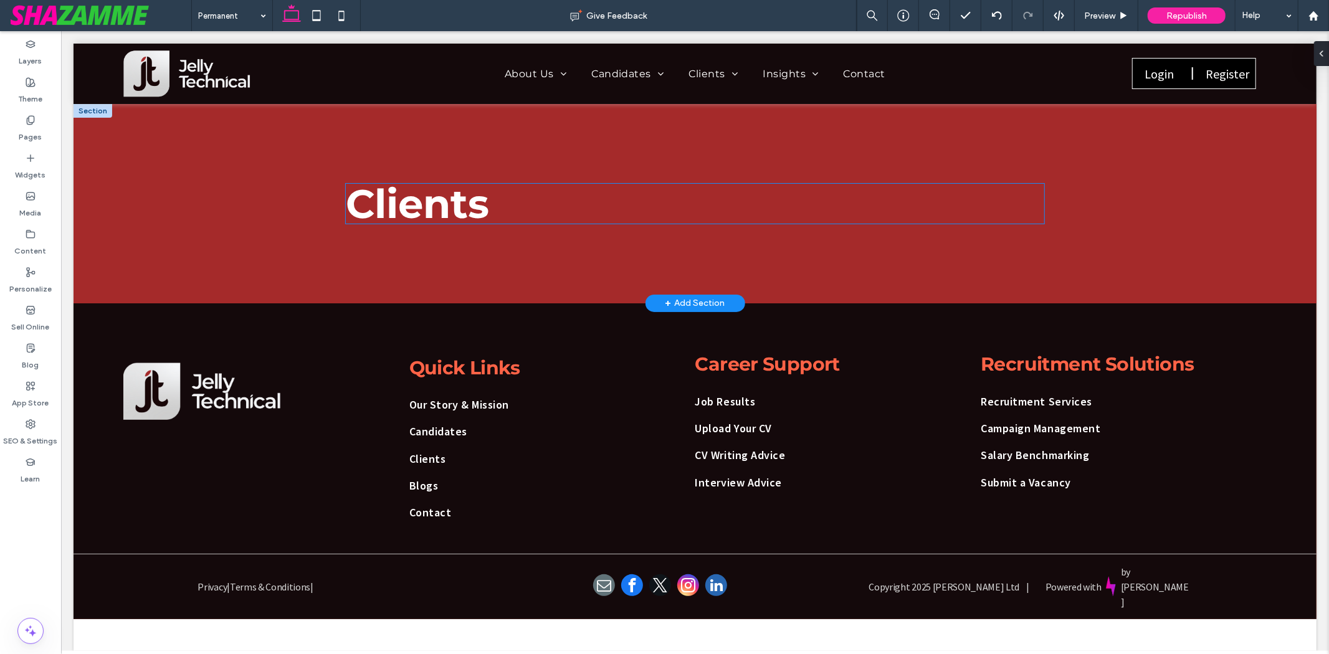
click at [472, 219] on span "Clients" at bounding box center [416, 203] width 143 height 49
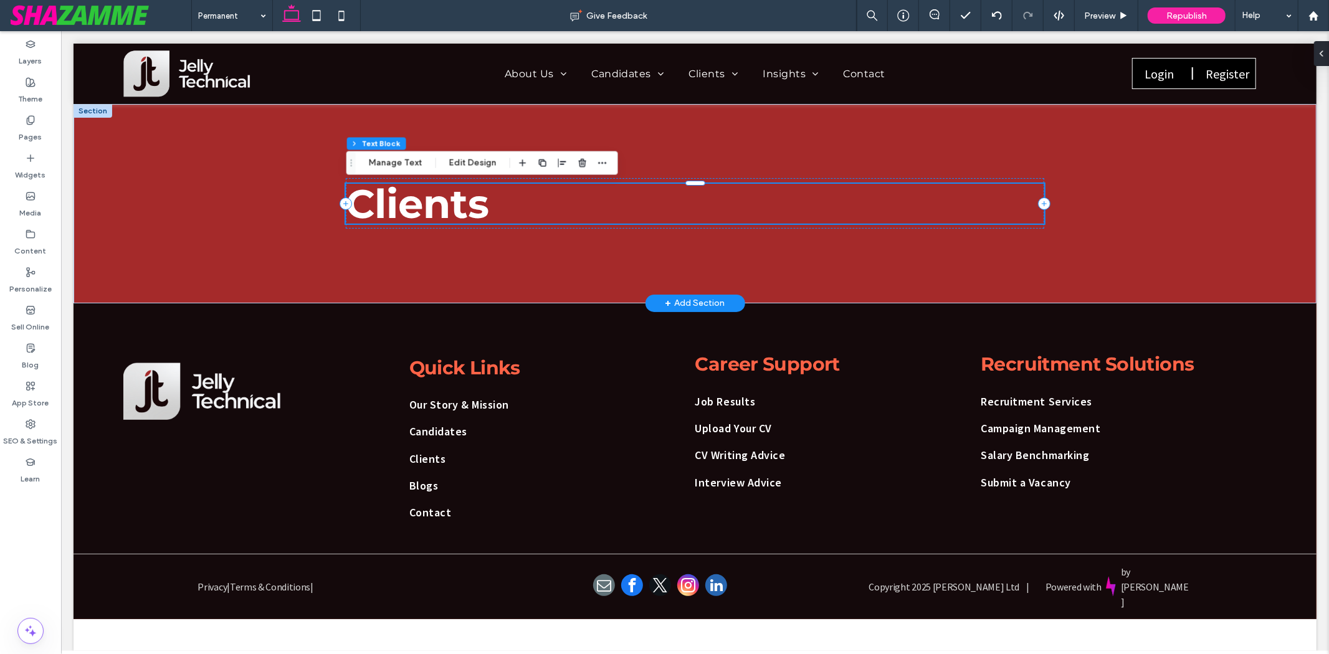
click at [470, 214] on span "Clients" at bounding box center [416, 203] width 143 height 49
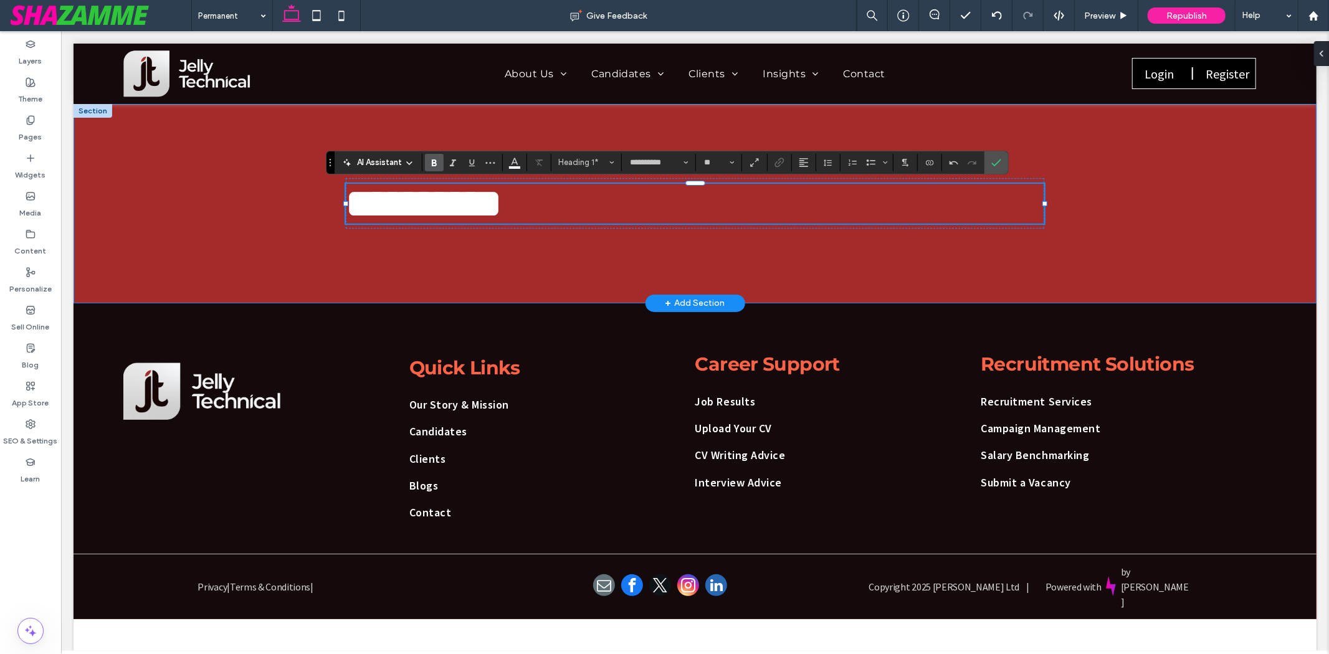
type input "**********"
type input "**"
click at [999, 153] on span "Confirm" at bounding box center [996, 162] width 10 height 21
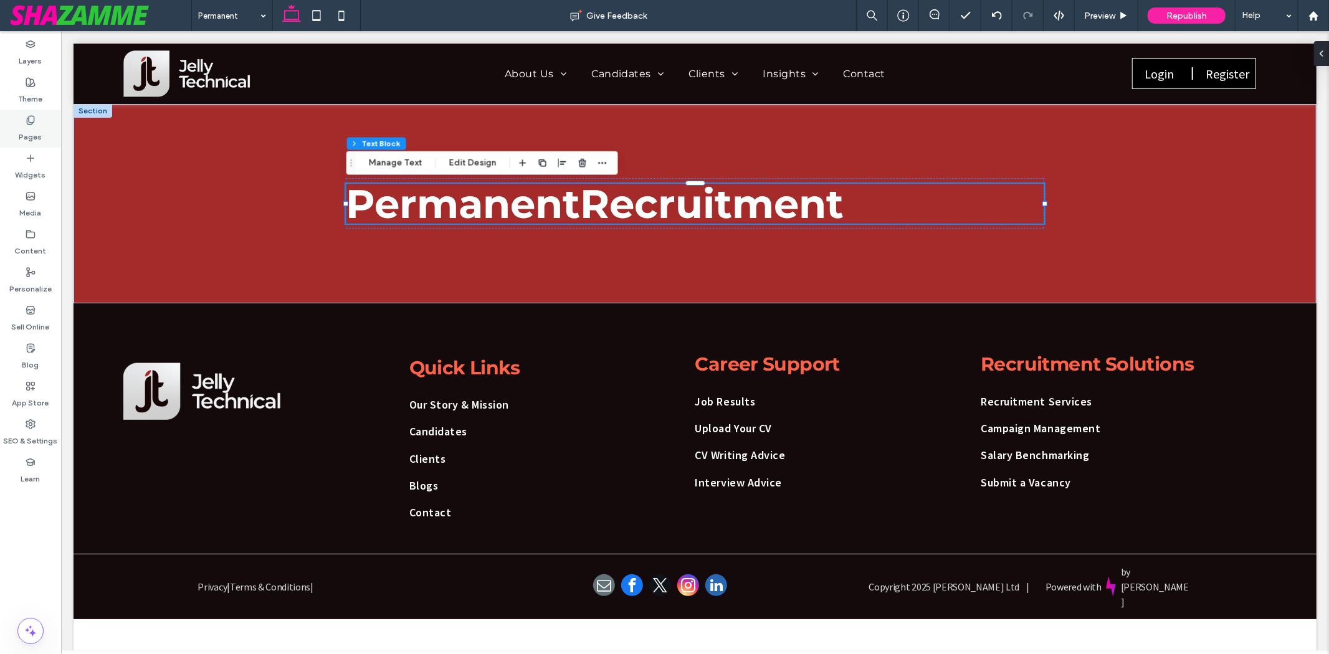
drag, startPoint x: 11, startPoint y: 133, endPoint x: 0, endPoint y: 122, distance: 15.4
click at [11, 133] on div "Pages" at bounding box center [30, 129] width 61 height 38
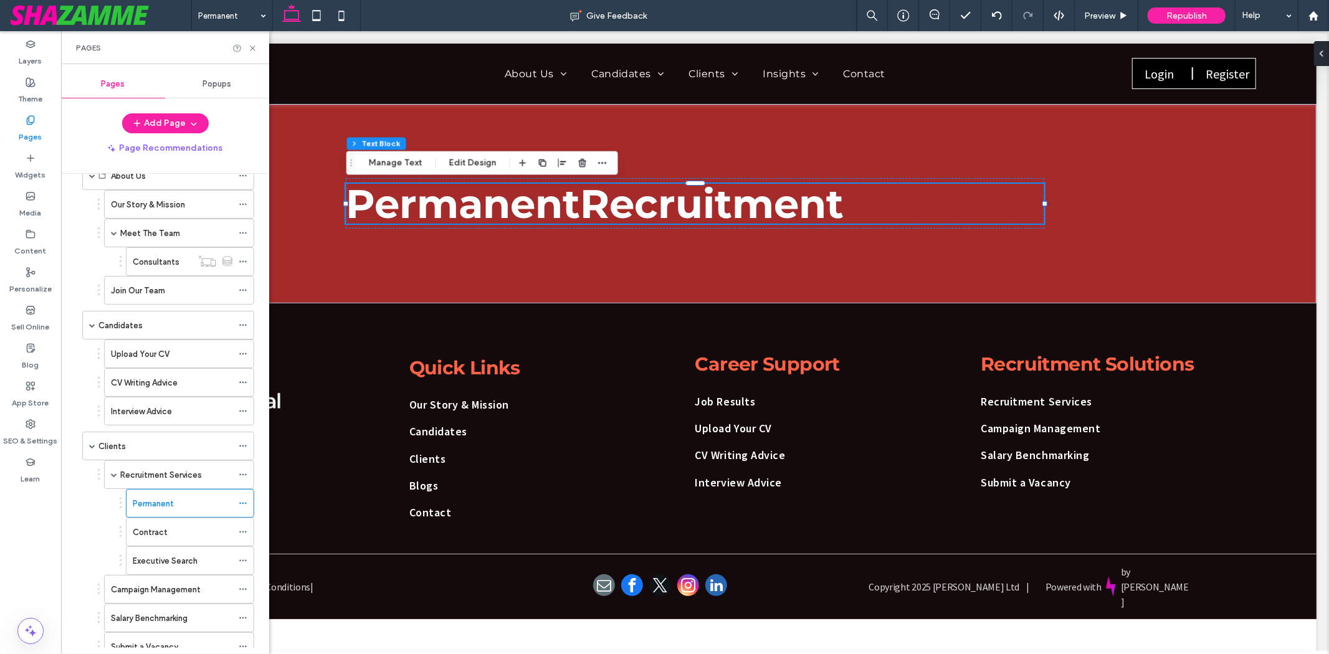
scroll to position [69, 0]
click at [190, 542] on div "Contract" at bounding box center [183, 531] width 100 height 27
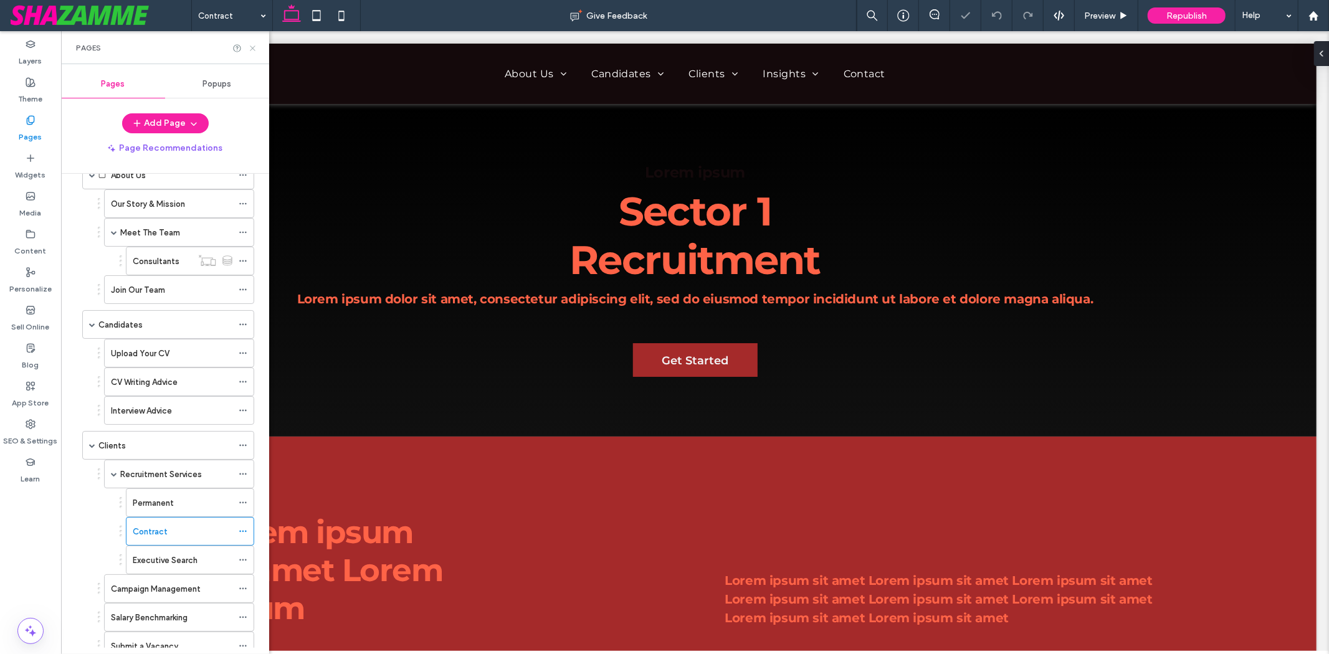
click at [248, 47] on icon at bounding box center [252, 48] width 9 height 9
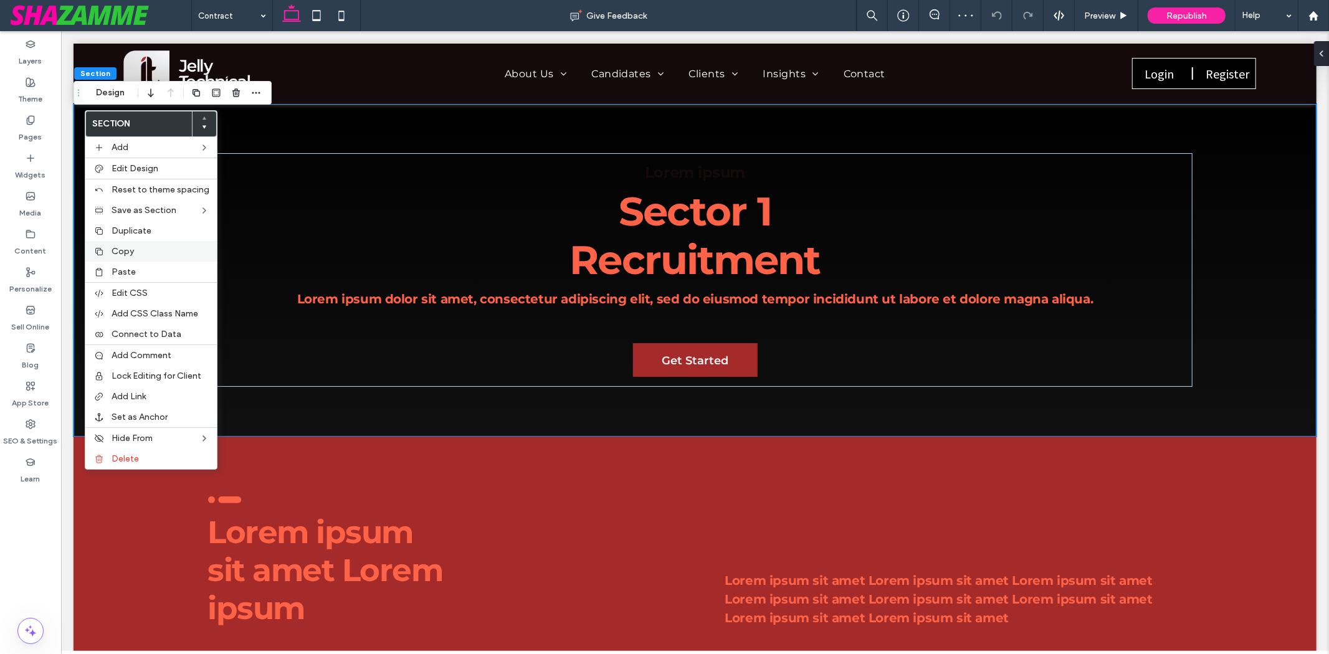
click at [108, 259] on div "Copy" at bounding box center [150, 251] width 131 height 21
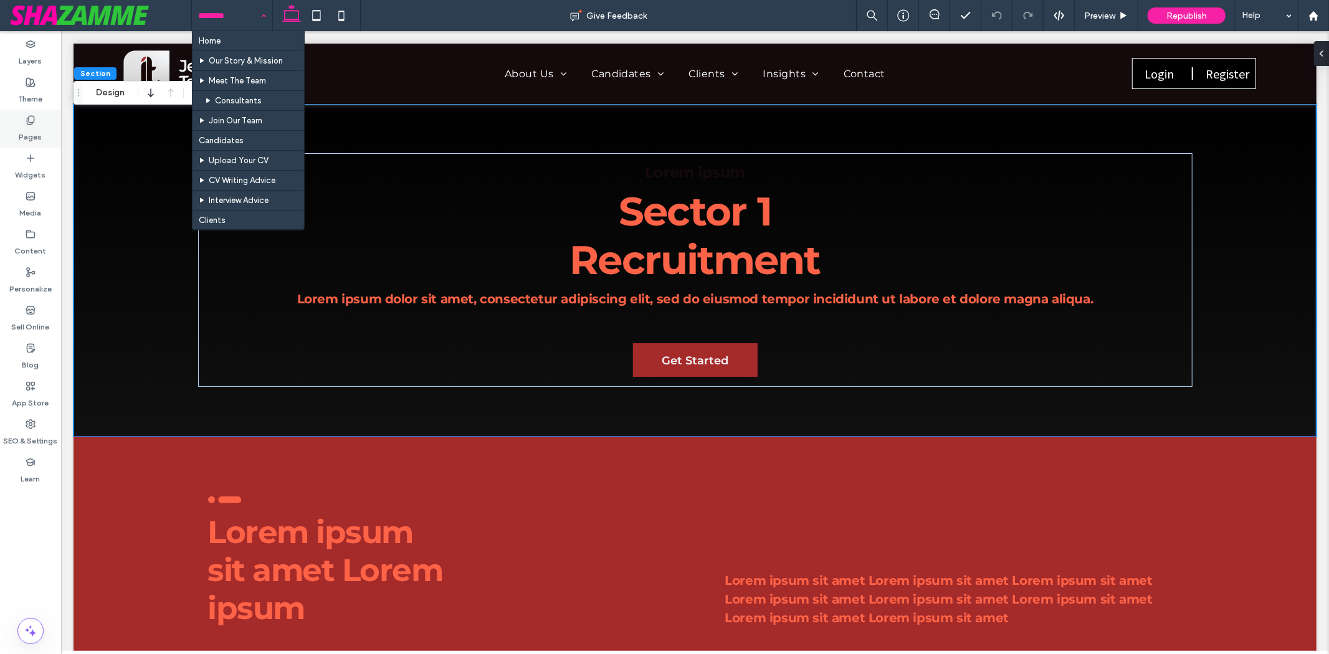
click at [16, 128] on div "Pages" at bounding box center [30, 129] width 61 height 38
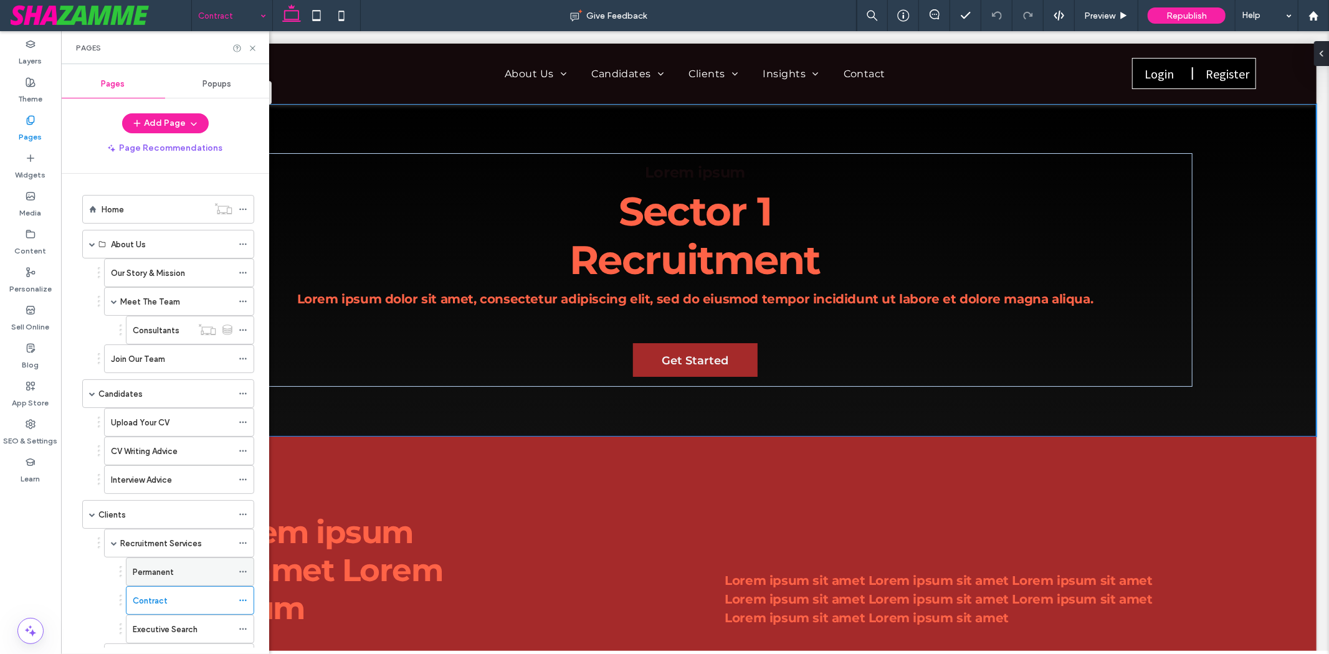
click at [147, 582] on div "Permanent" at bounding box center [183, 571] width 100 height 27
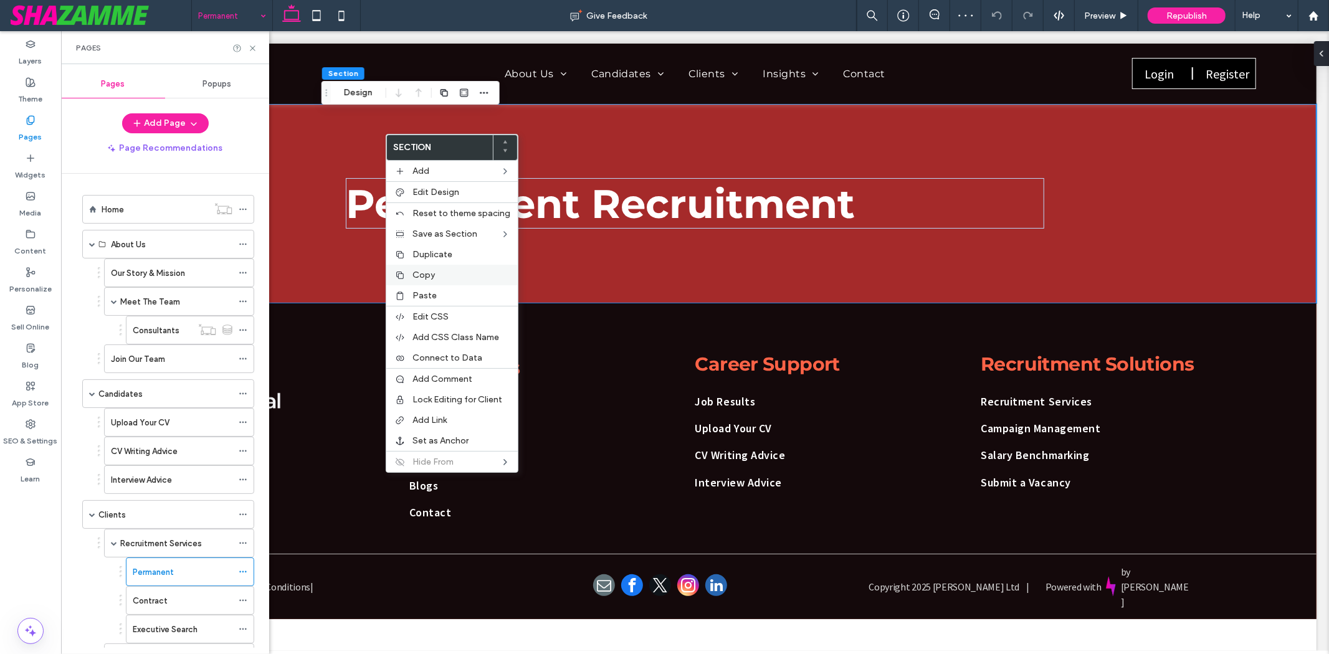
click at [426, 278] on span "Copy" at bounding box center [423, 275] width 22 height 11
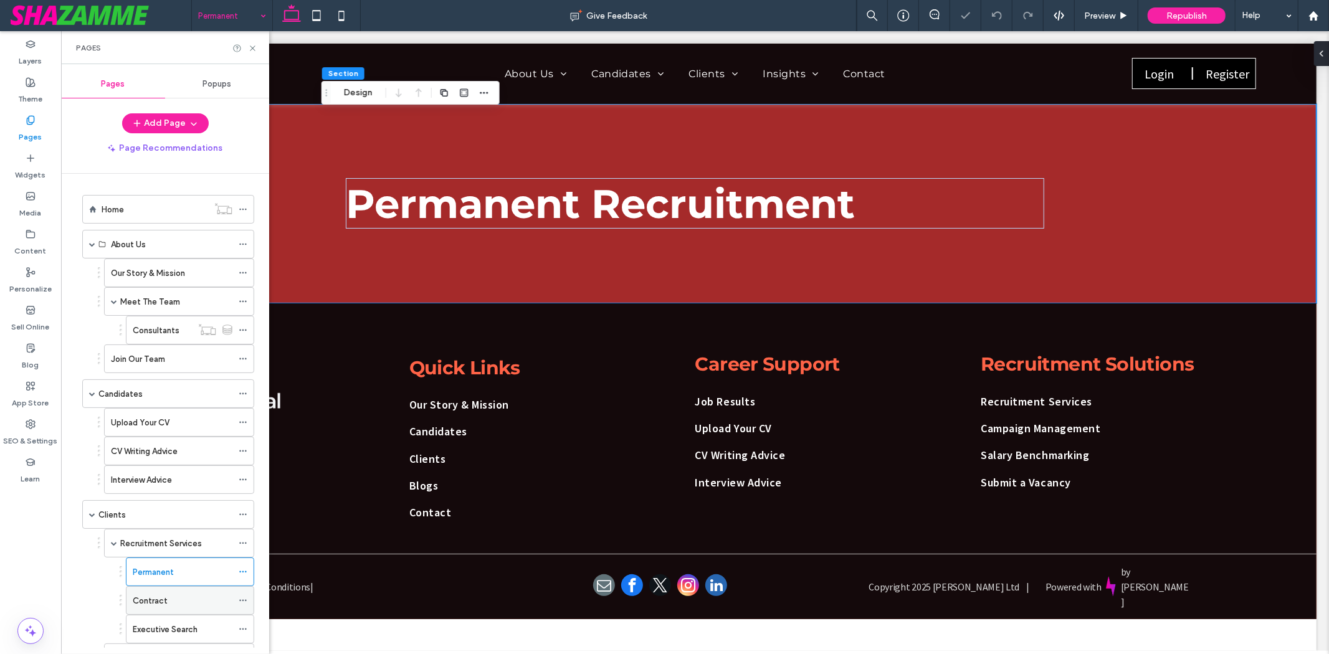
click at [174, 603] on div "Contract" at bounding box center [183, 600] width 100 height 13
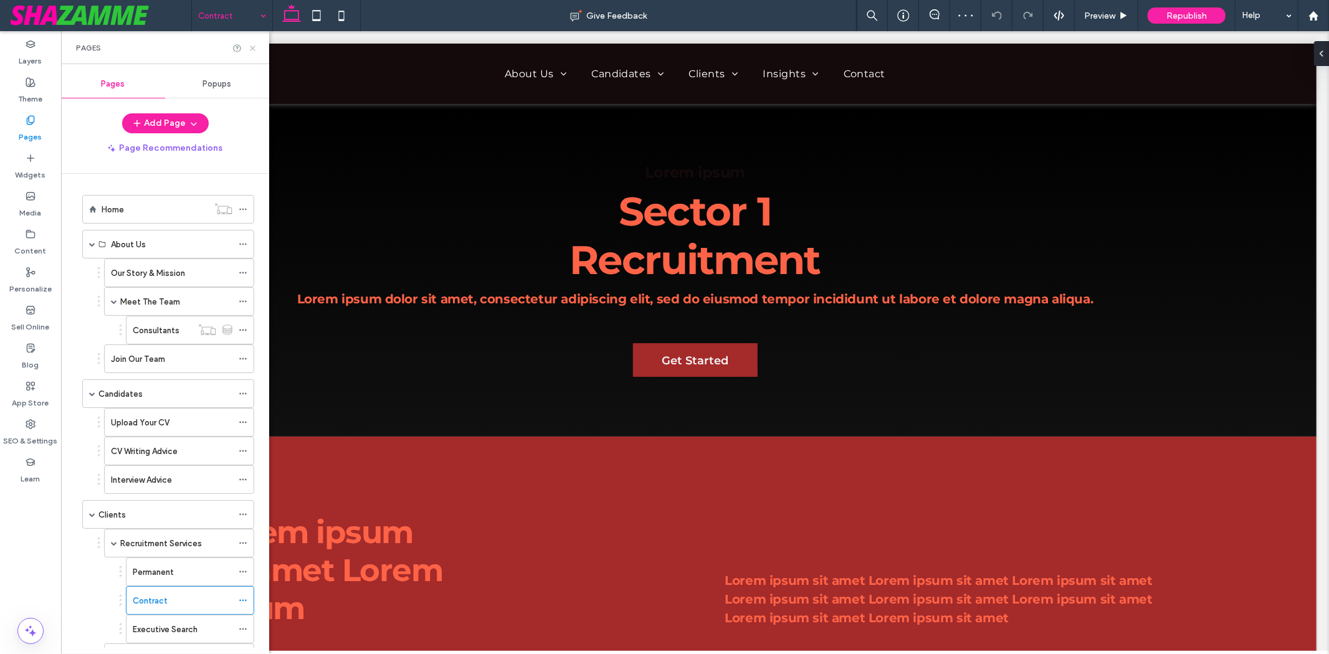
drag, startPoint x: 252, startPoint y: 46, endPoint x: 189, endPoint y: 17, distance: 69.1
click at [252, 46] on icon at bounding box center [252, 48] width 9 height 9
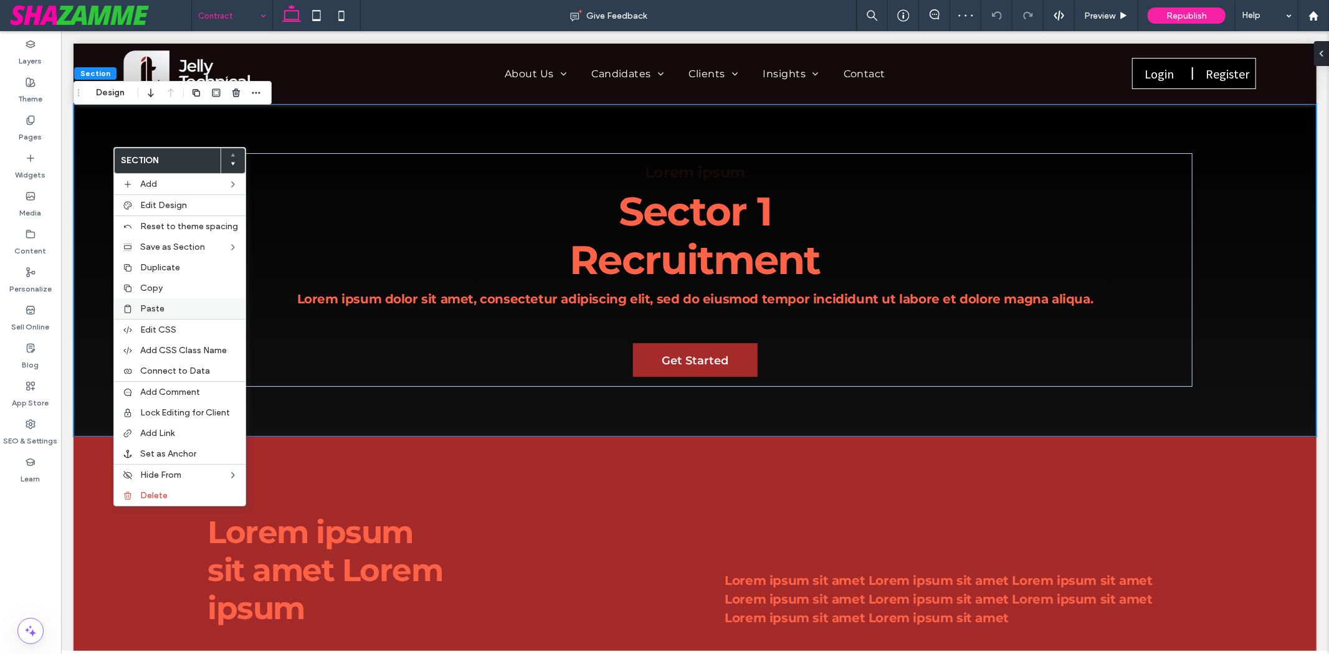
click at [148, 314] on div "Paste" at bounding box center [179, 308] width 131 height 21
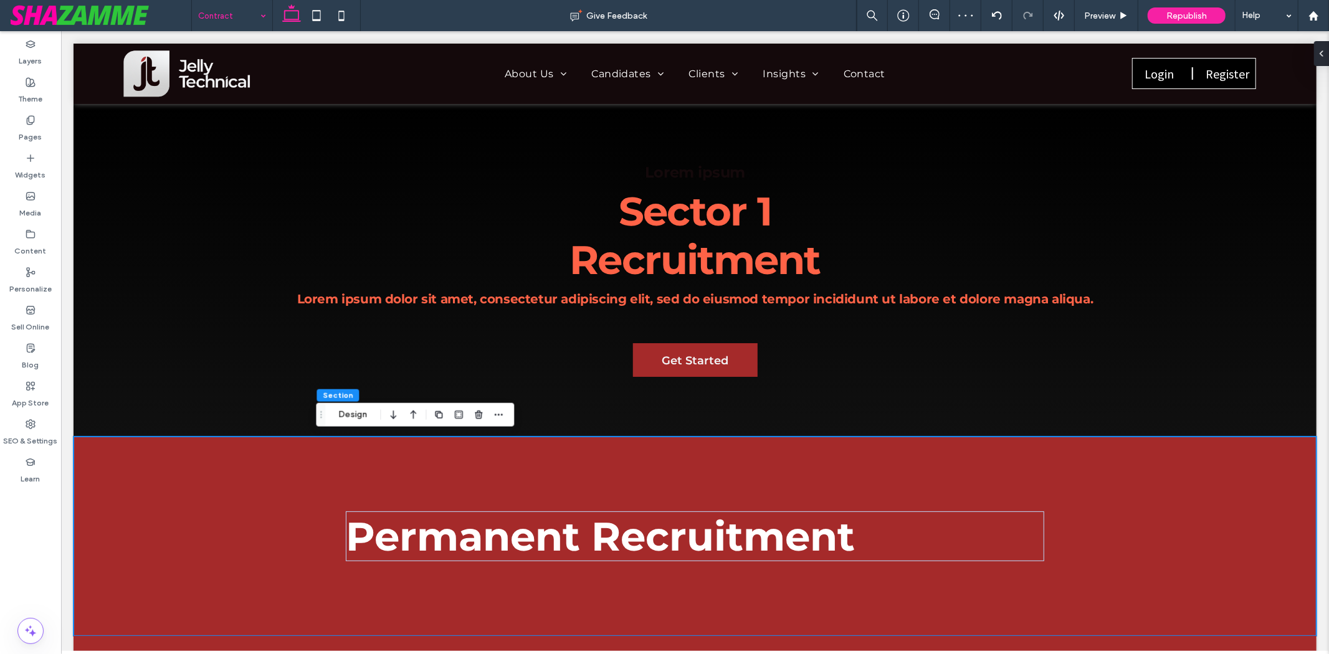
click at [409, 416] on icon "button" at bounding box center [413, 415] width 15 height 22
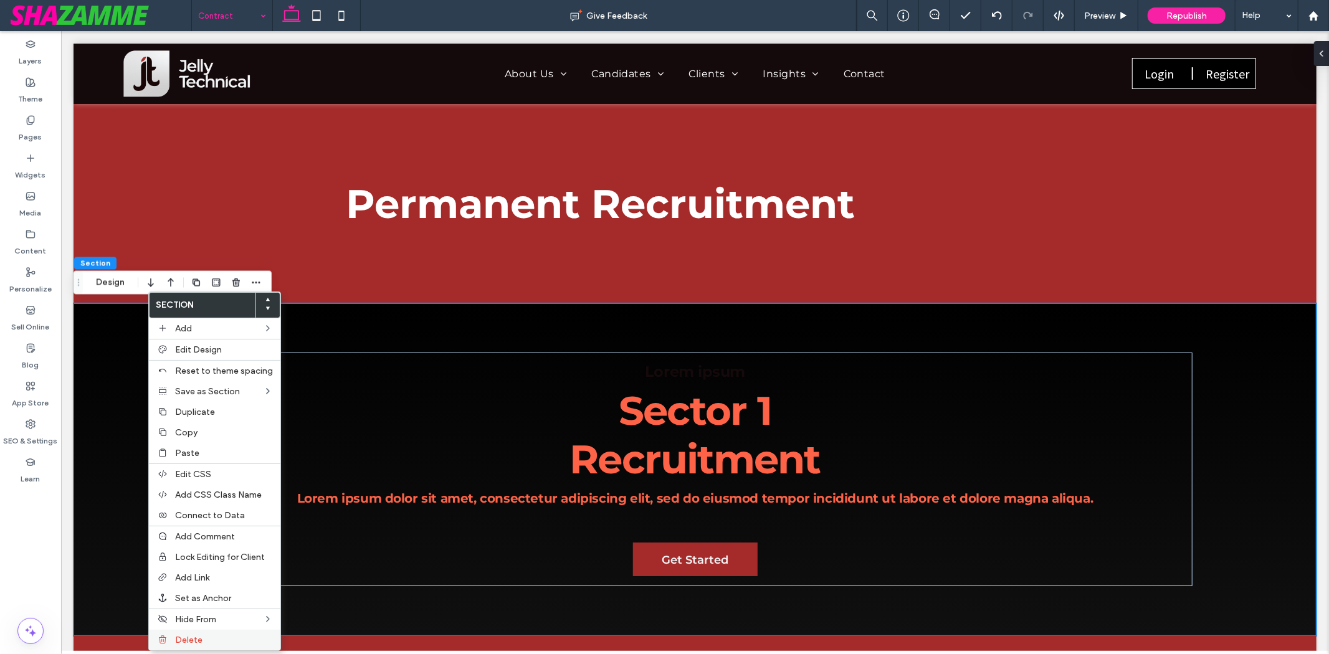
click at [226, 643] on div "Delete" at bounding box center [214, 640] width 131 height 21
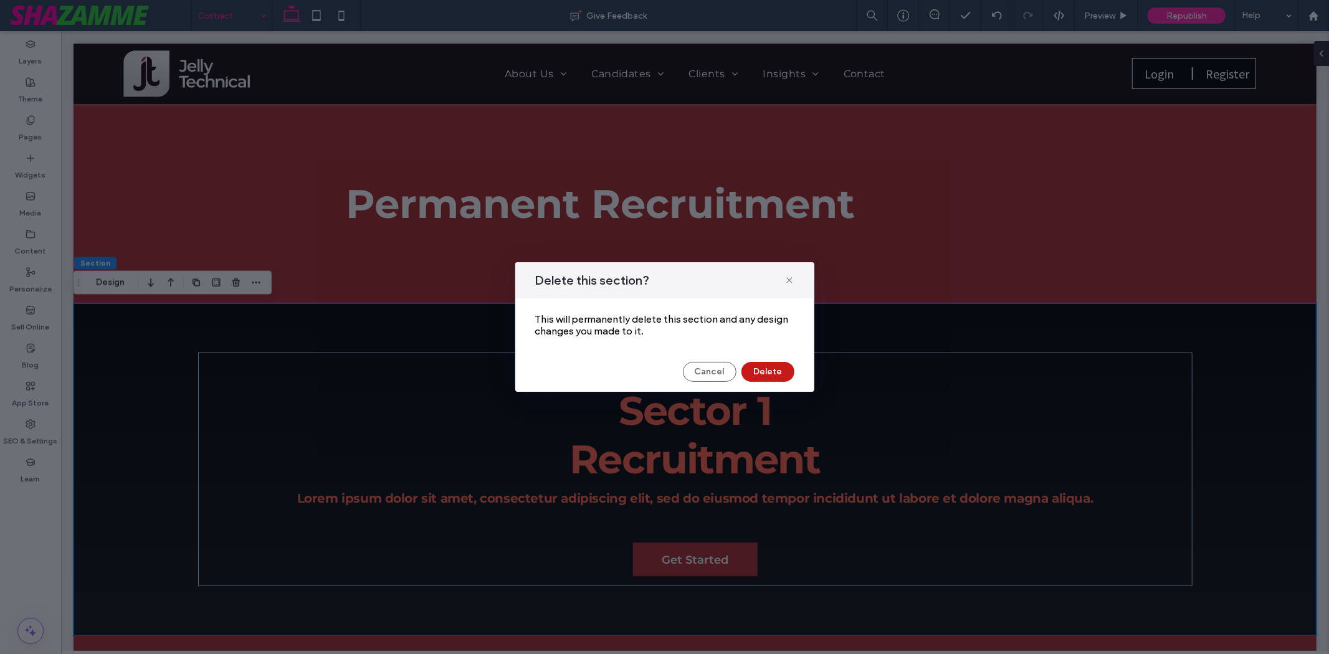
click at [762, 363] on button "Delete" at bounding box center [767, 372] width 53 height 20
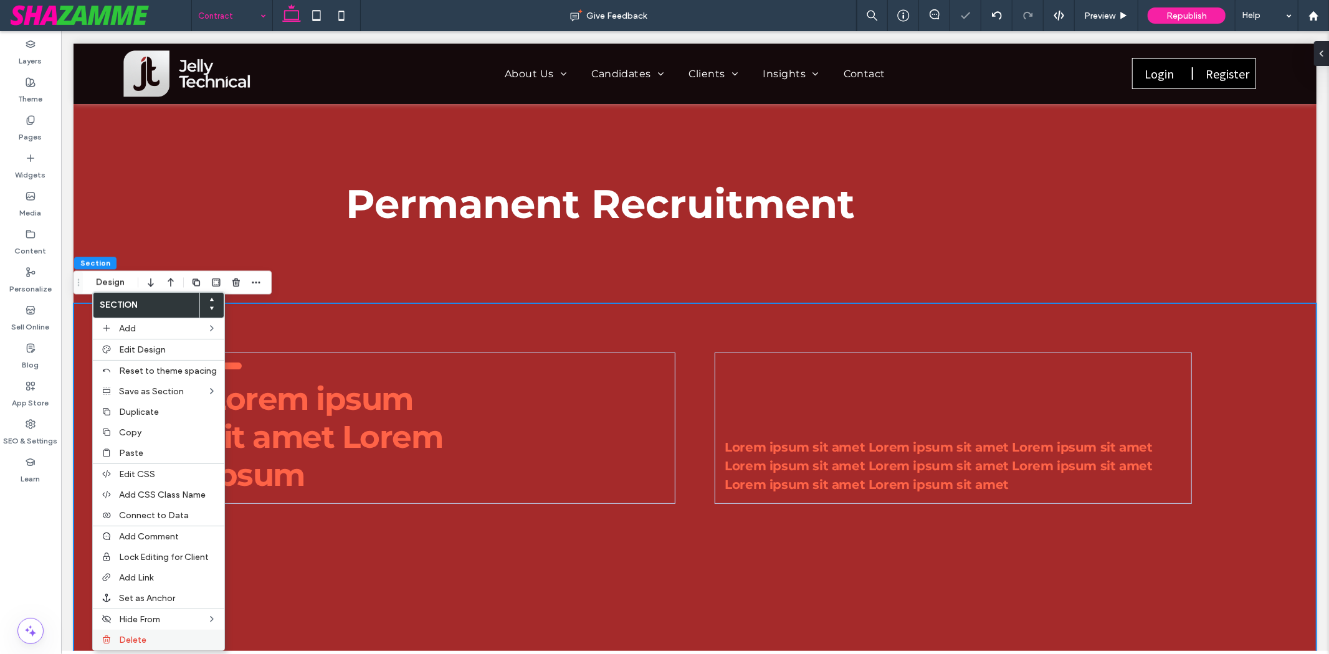
click at [135, 637] on span "Delete" at bounding box center [132, 640] width 27 height 11
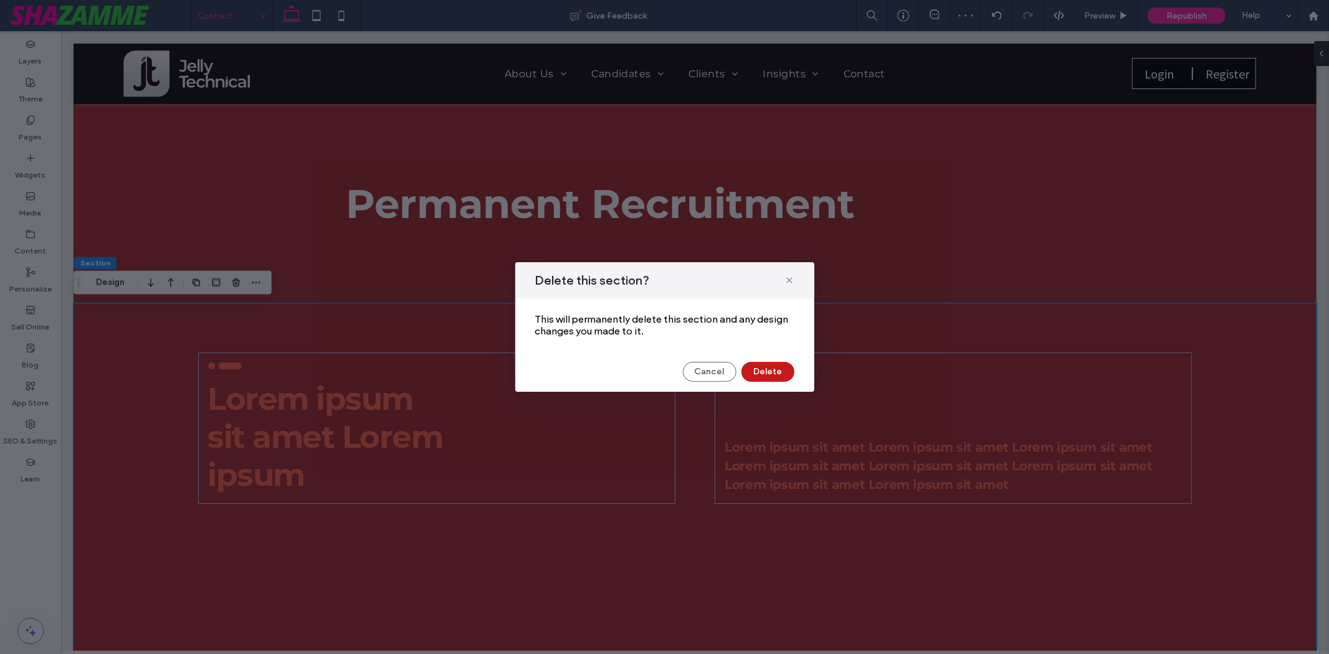
click at [782, 371] on button "Delete" at bounding box center [767, 372] width 53 height 20
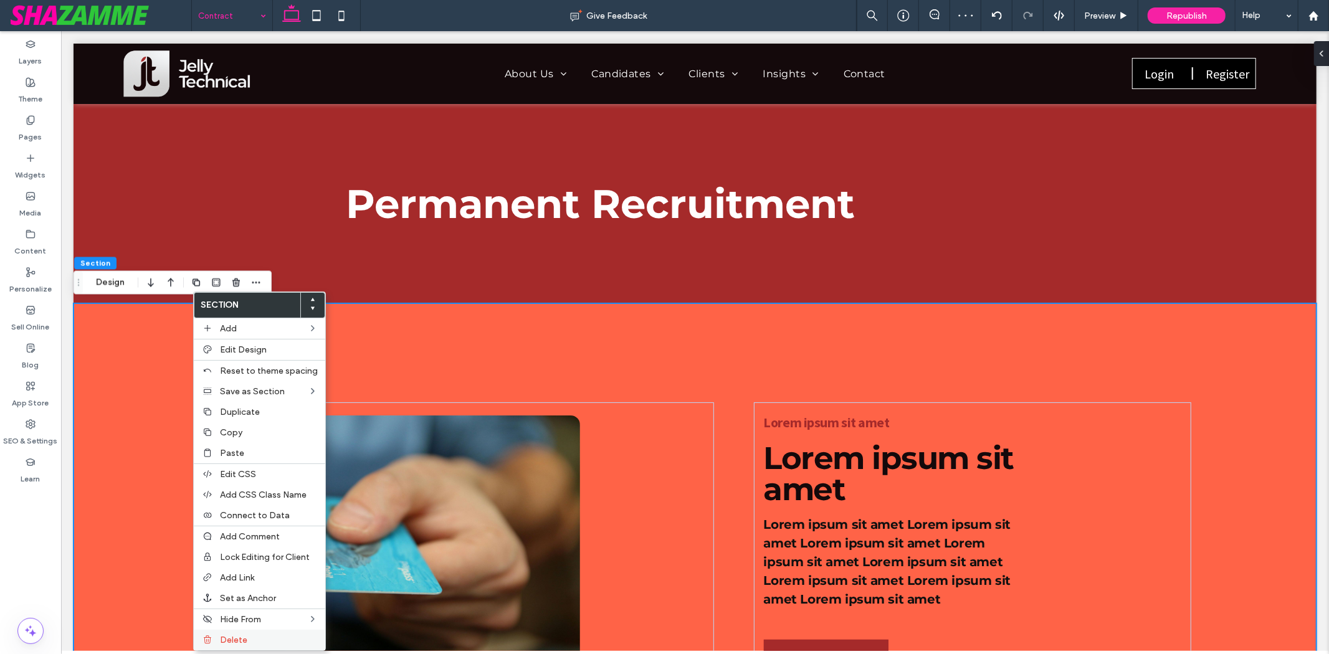
click at [206, 640] on use at bounding box center [207, 640] width 7 height 8
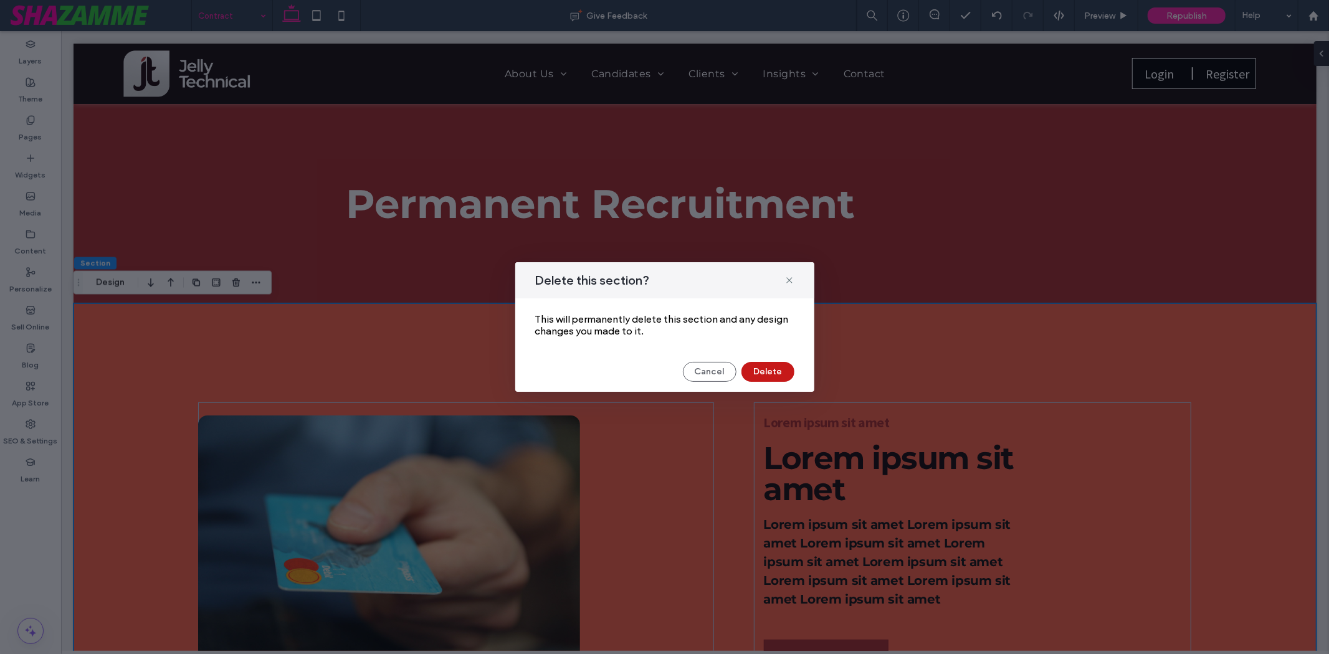
click at [765, 369] on button "Delete" at bounding box center [767, 372] width 53 height 20
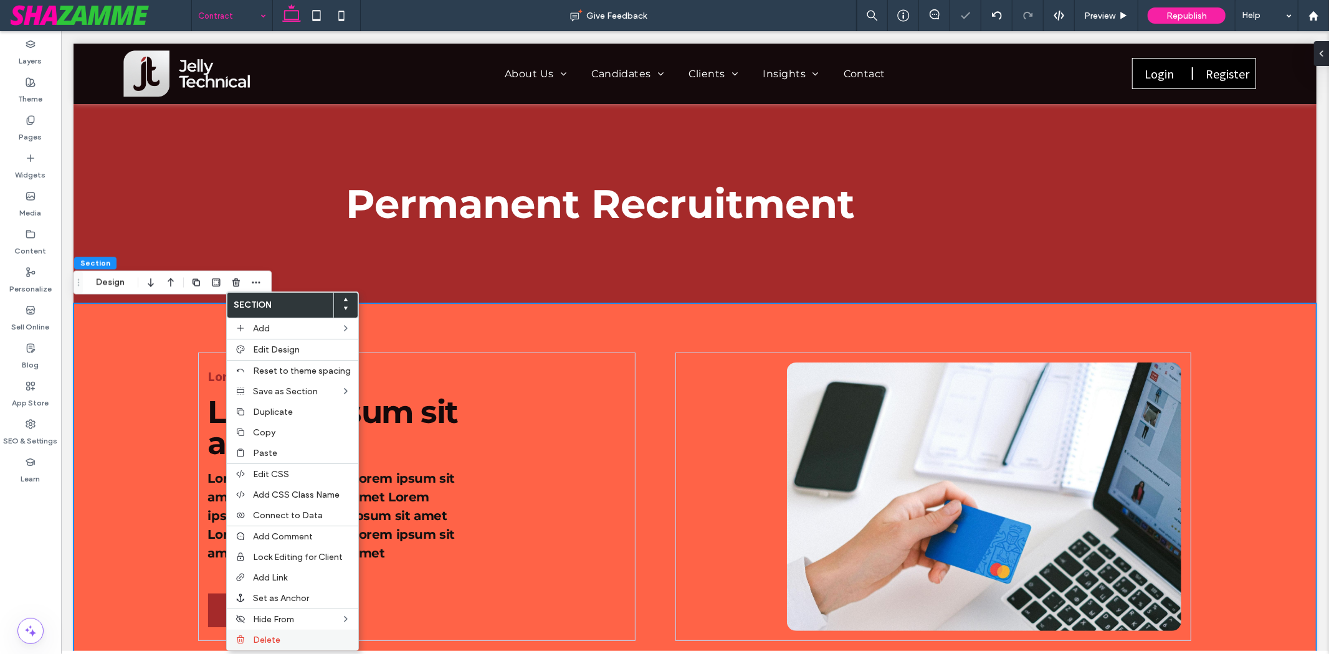
click at [272, 635] on span "Delete" at bounding box center [266, 640] width 27 height 11
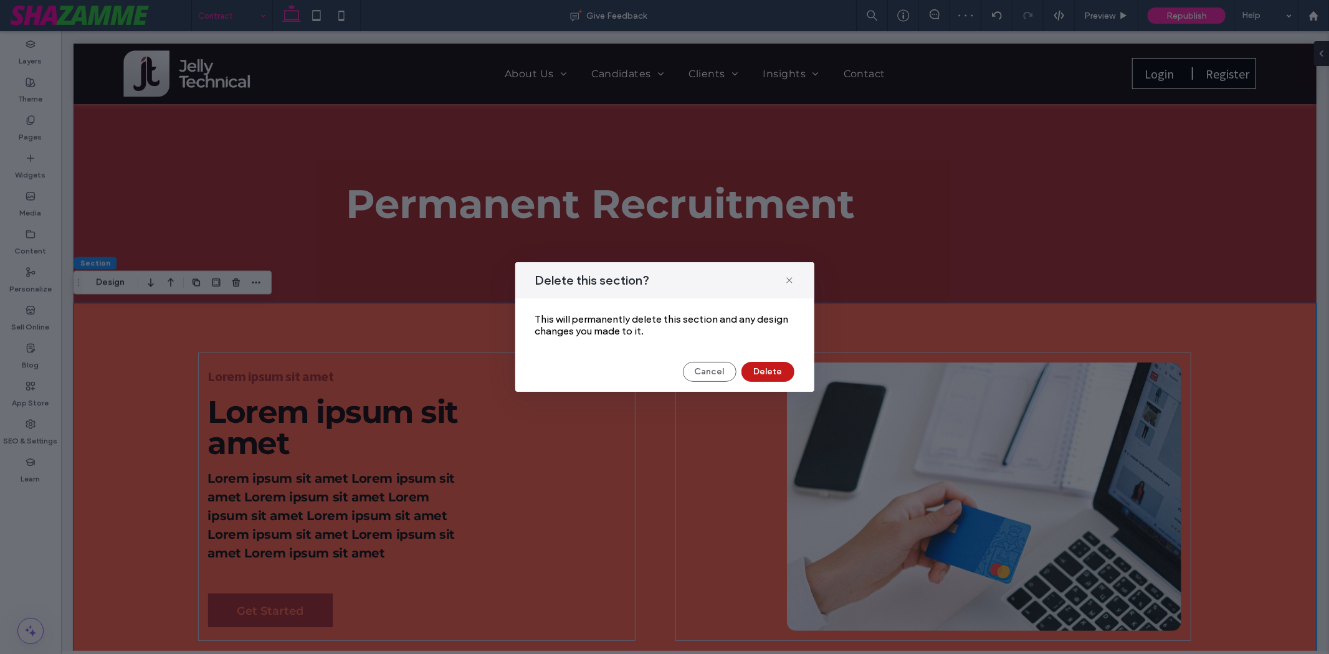
click at [770, 381] on button "Delete" at bounding box center [767, 372] width 53 height 20
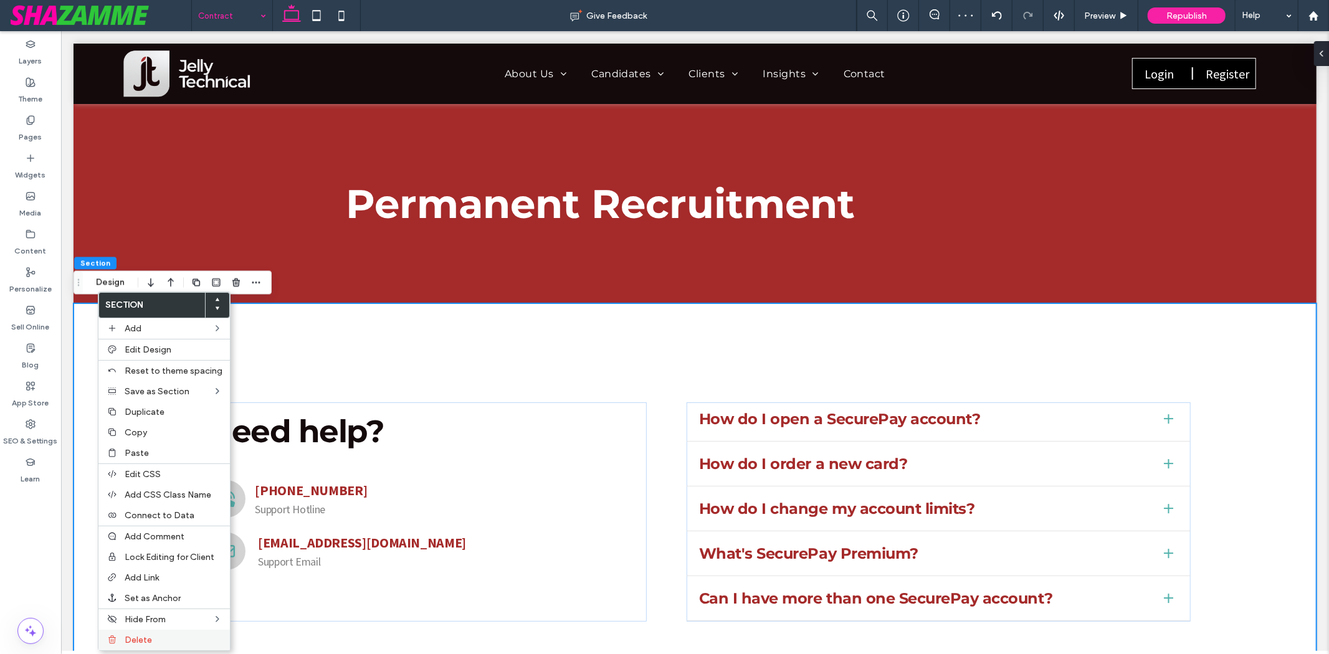
click at [157, 635] on label "Delete" at bounding box center [174, 640] width 98 height 11
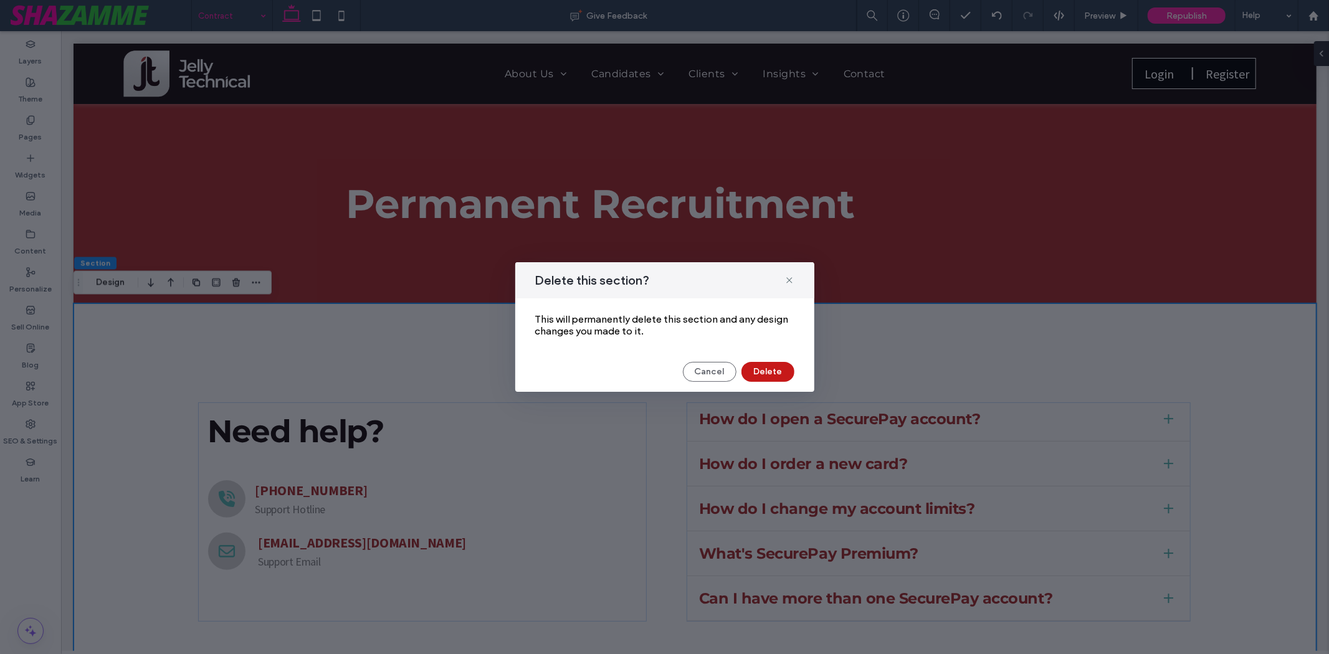
click at [786, 372] on button "Delete" at bounding box center [767, 372] width 53 height 20
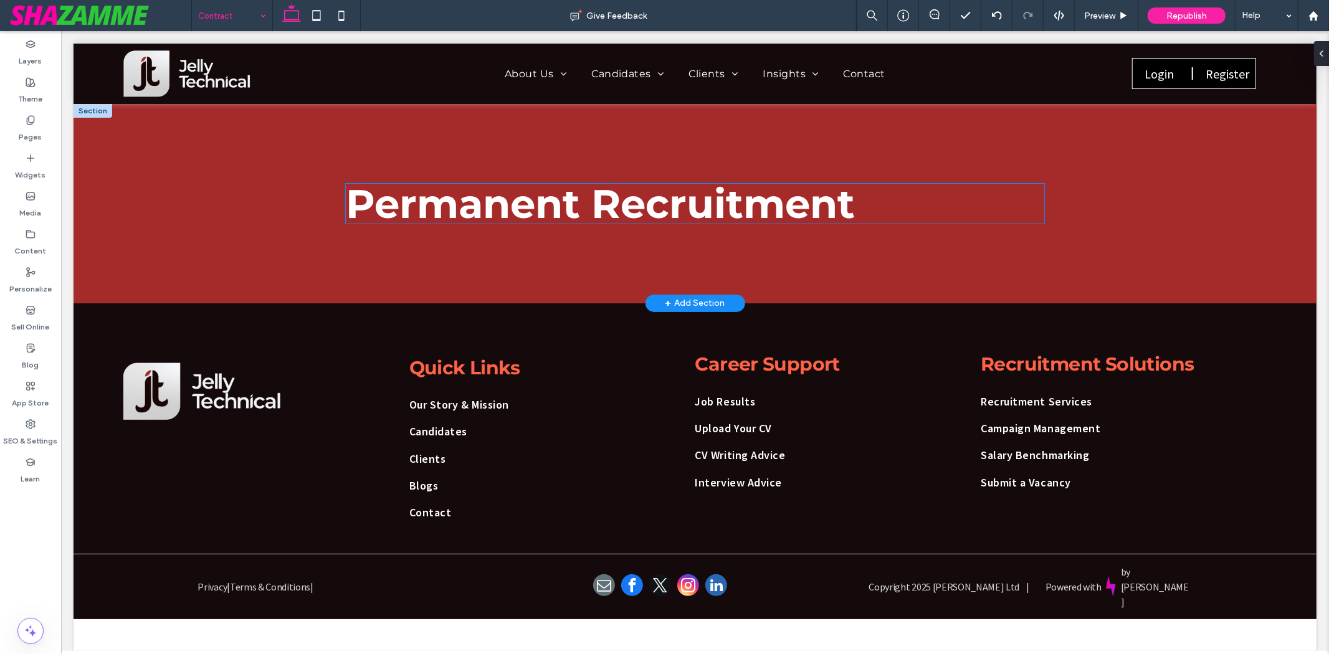
click at [530, 199] on span "Permanent" at bounding box center [462, 203] width 234 height 49
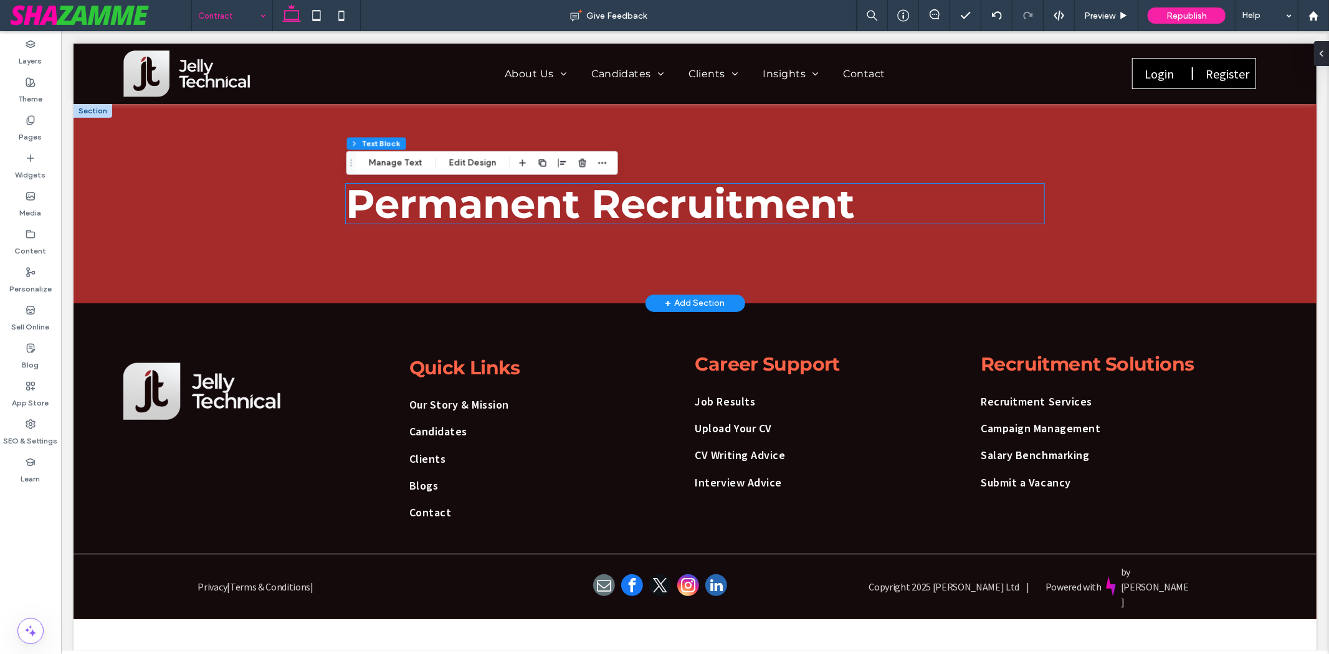
click at [530, 199] on span "Permanent" at bounding box center [462, 203] width 234 height 49
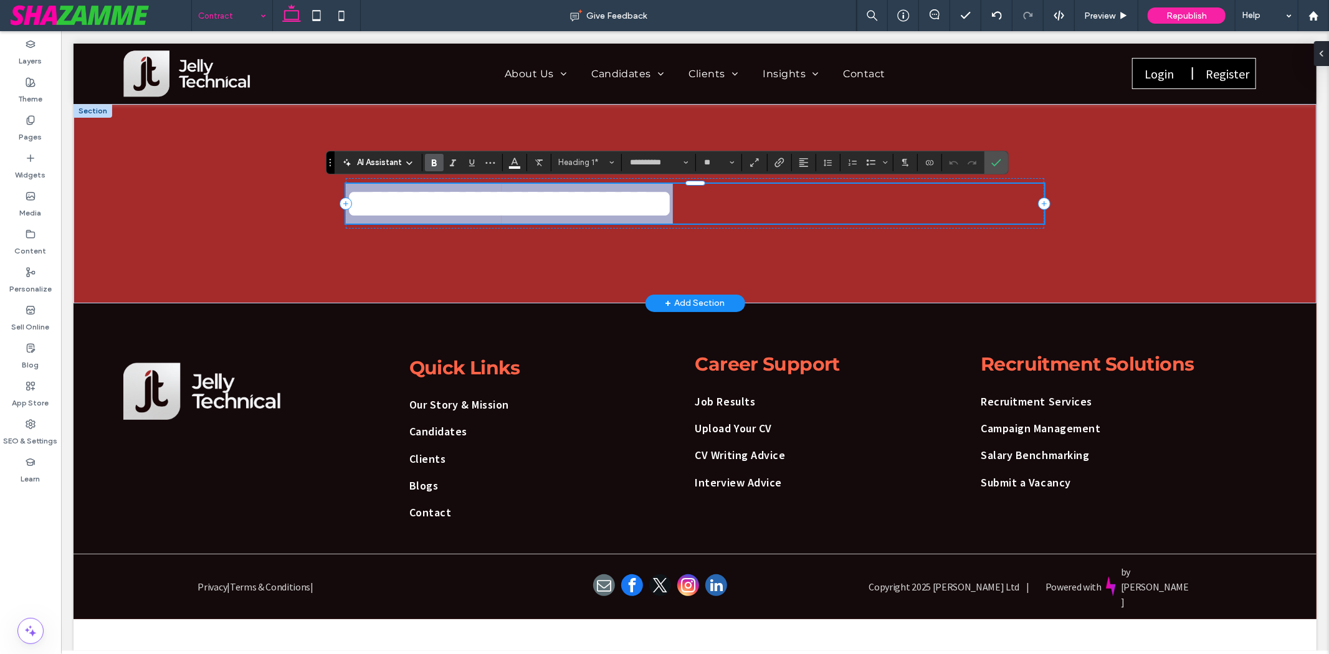
type input "**********"
type input "**"
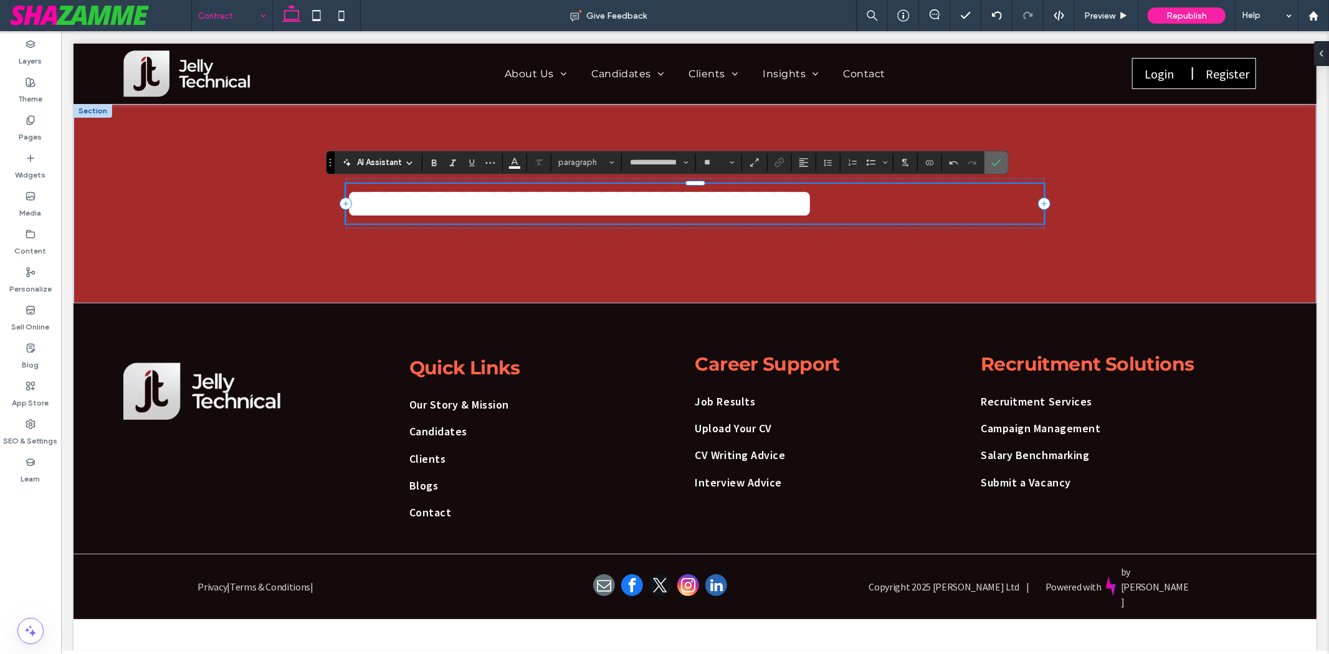
click at [999, 154] on span "Confirm" at bounding box center [996, 162] width 10 height 21
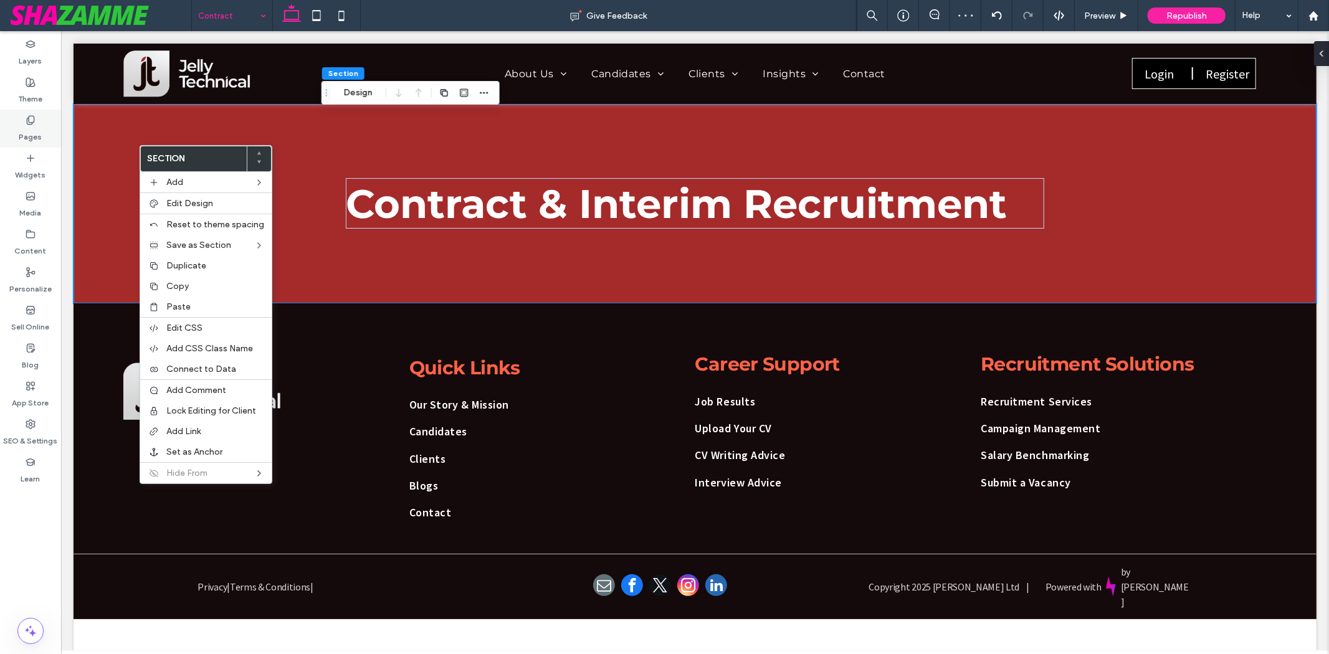
click at [40, 141] on label "Pages" at bounding box center [30, 133] width 23 height 17
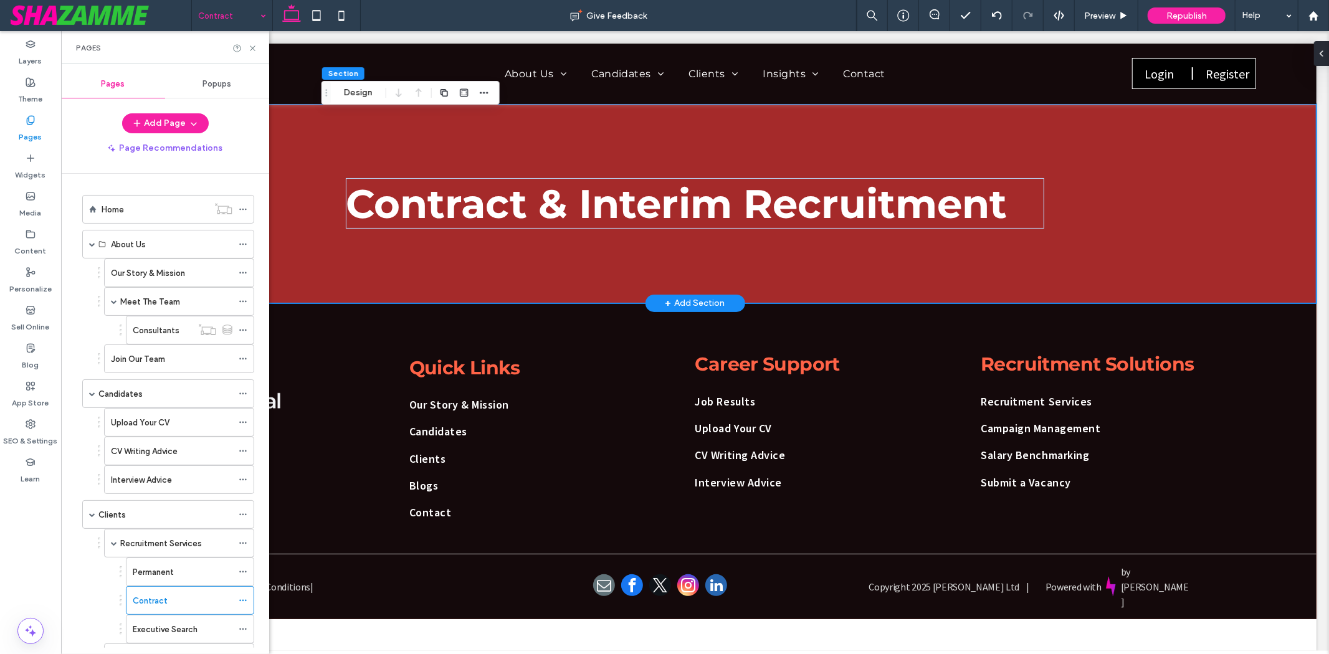
click at [305, 259] on div "Contract & Interim Recruitment" at bounding box center [694, 202] width 1243 height 199
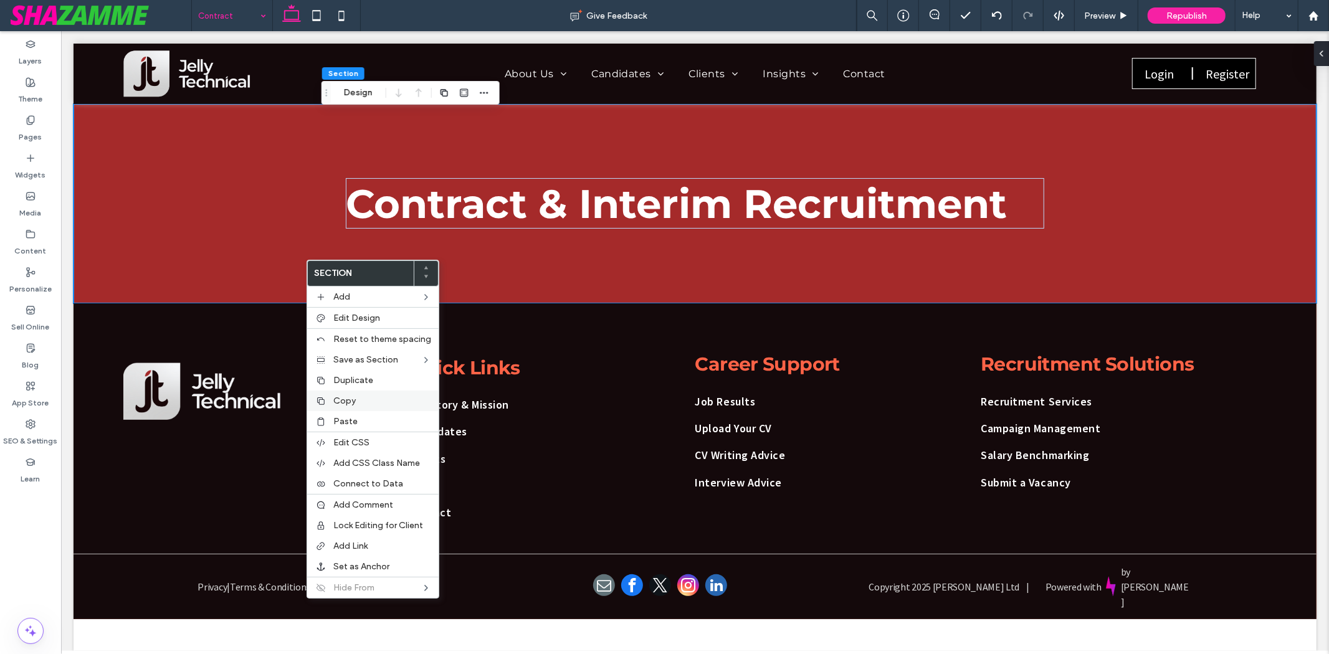
click at [343, 399] on span "Copy" at bounding box center [344, 401] width 22 height 11
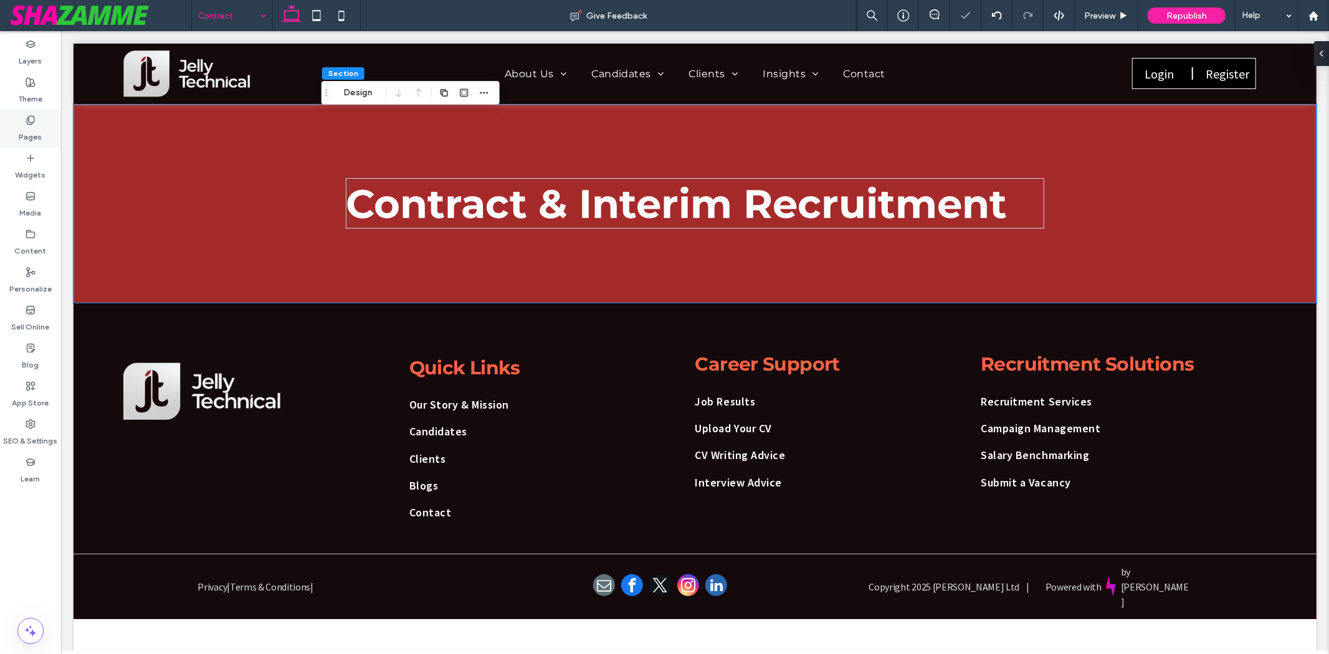
click at [34, 134] on label "Pages" at bounding box center [30, 133] width 23 height 17
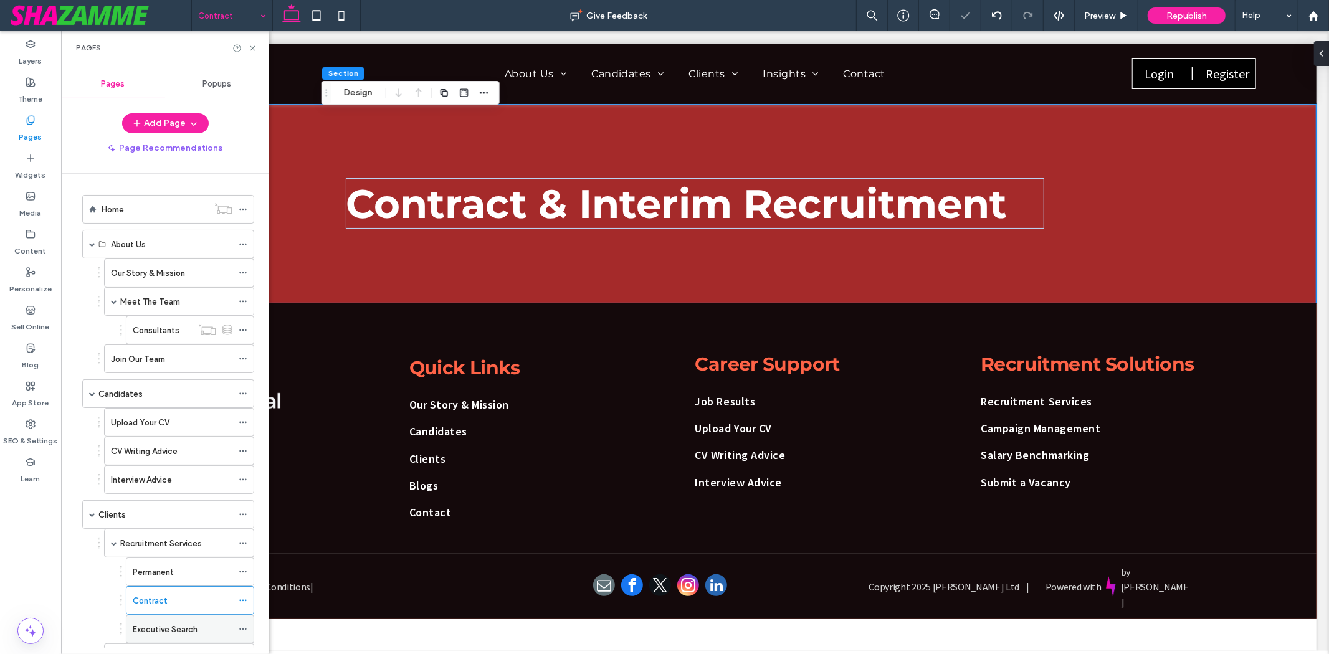
click at [137, 630] on label "Executive Search" at bounding box center [165, 630] width 65 height 22
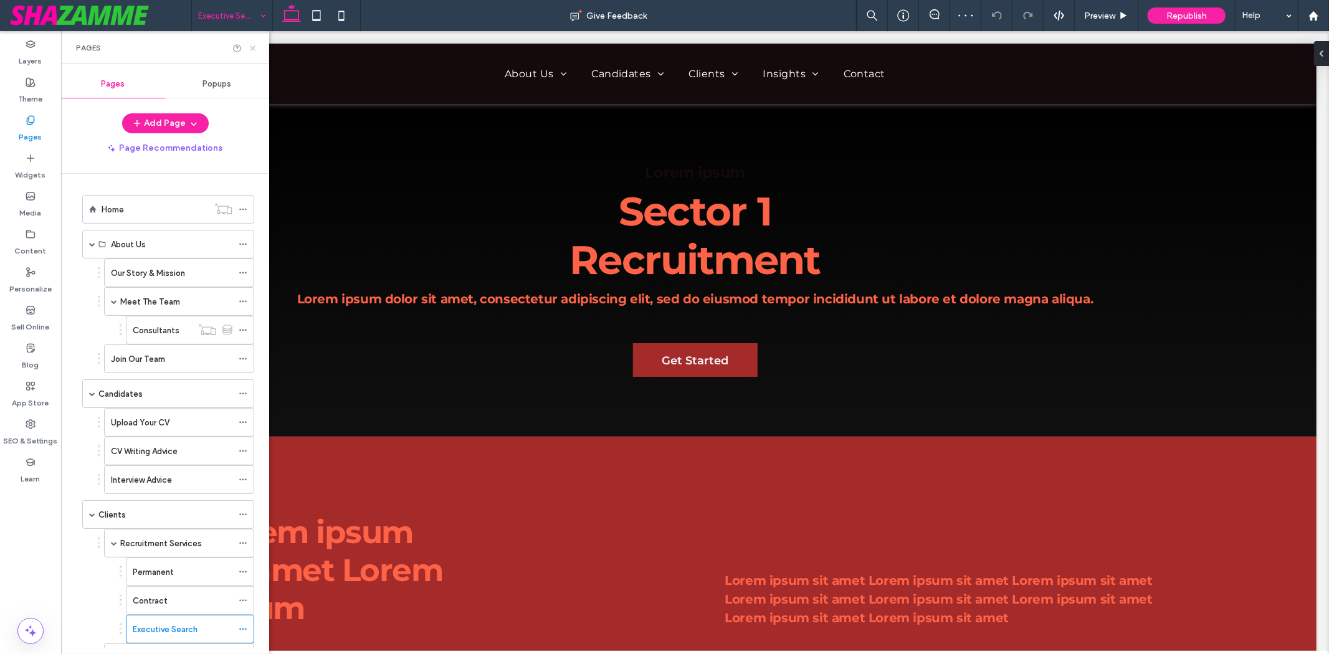
click at [252, 45] on icon at bounding box center [252, 48] width 9 height 9
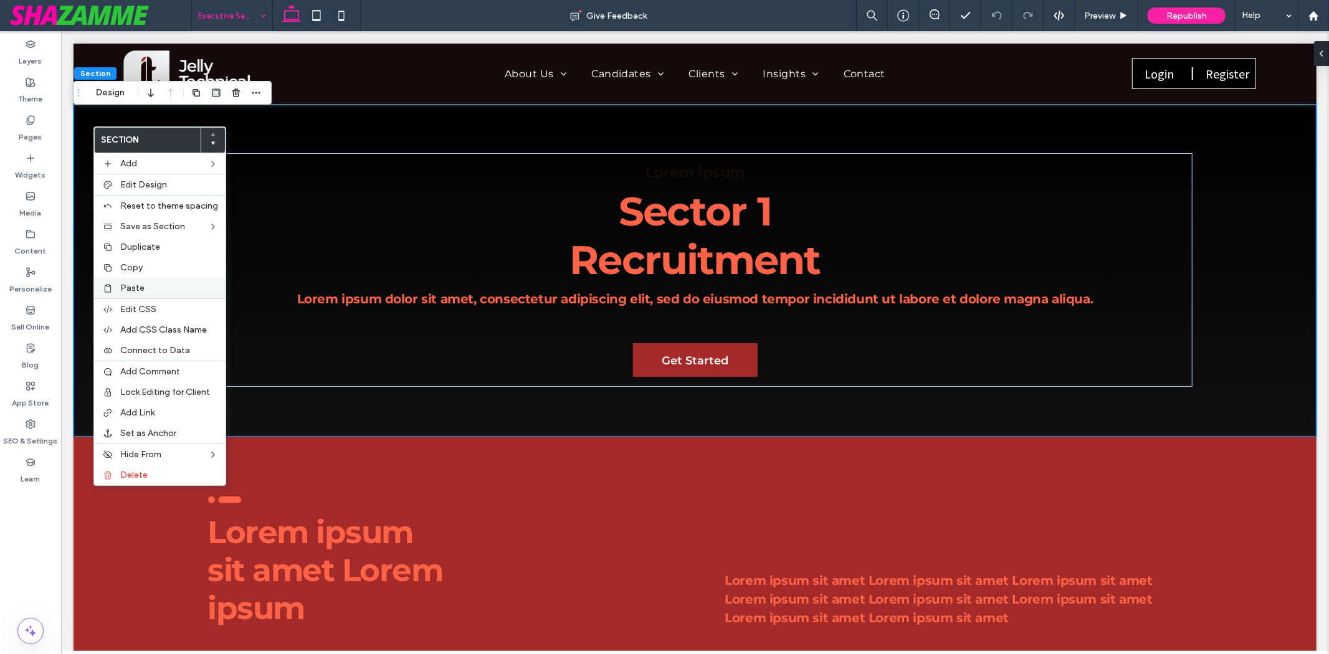
click at [128, 287] on span "Paste" at bounding box center [132, 288] width 24 height 11
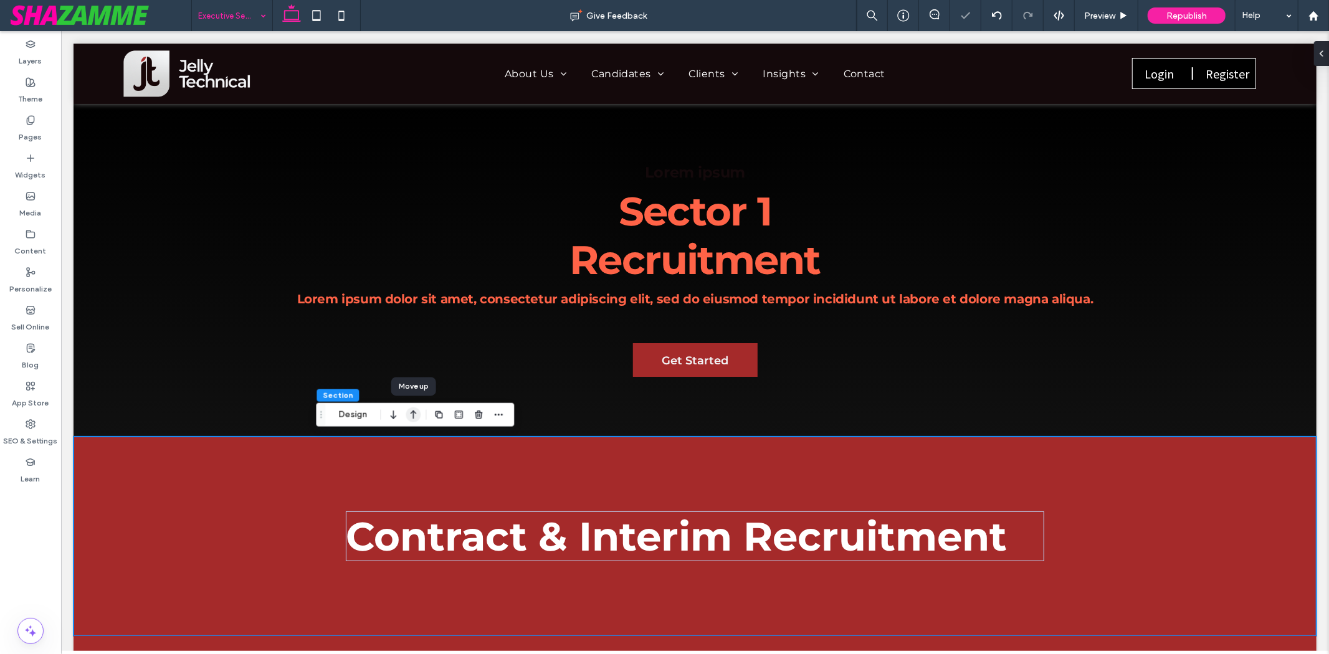
click at [413, 417] on use "button" at bounding box center [414, 415] width 6 height 9
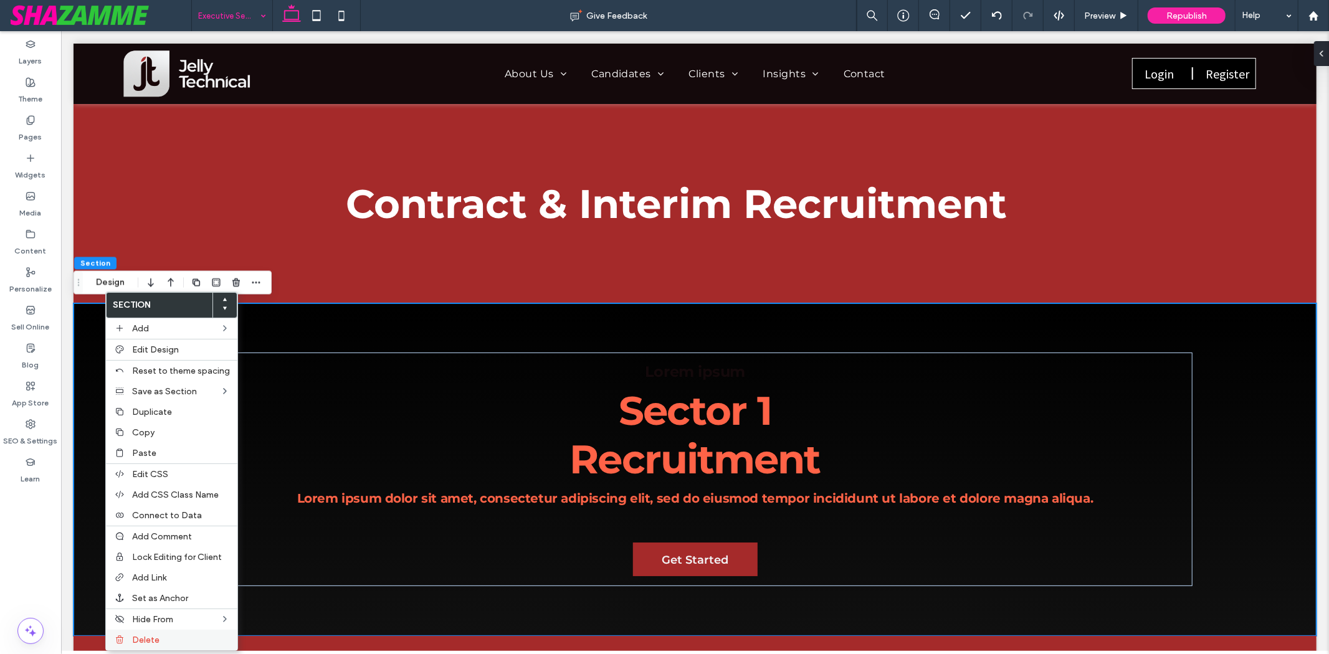
click at [161, 630] on div "Delete" at bounding box center [171, 640] width 131 height 21
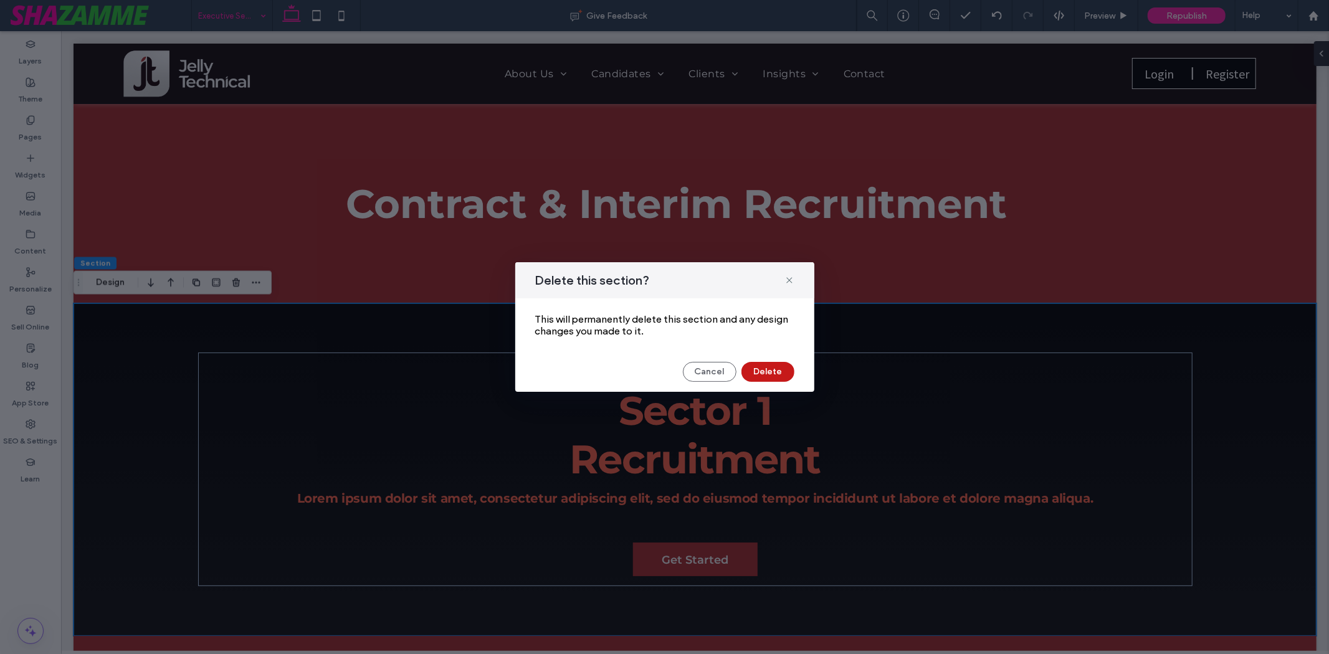
click at [764, 368] on button "Delete" at bounding box center [767, 372] width 53 height 20
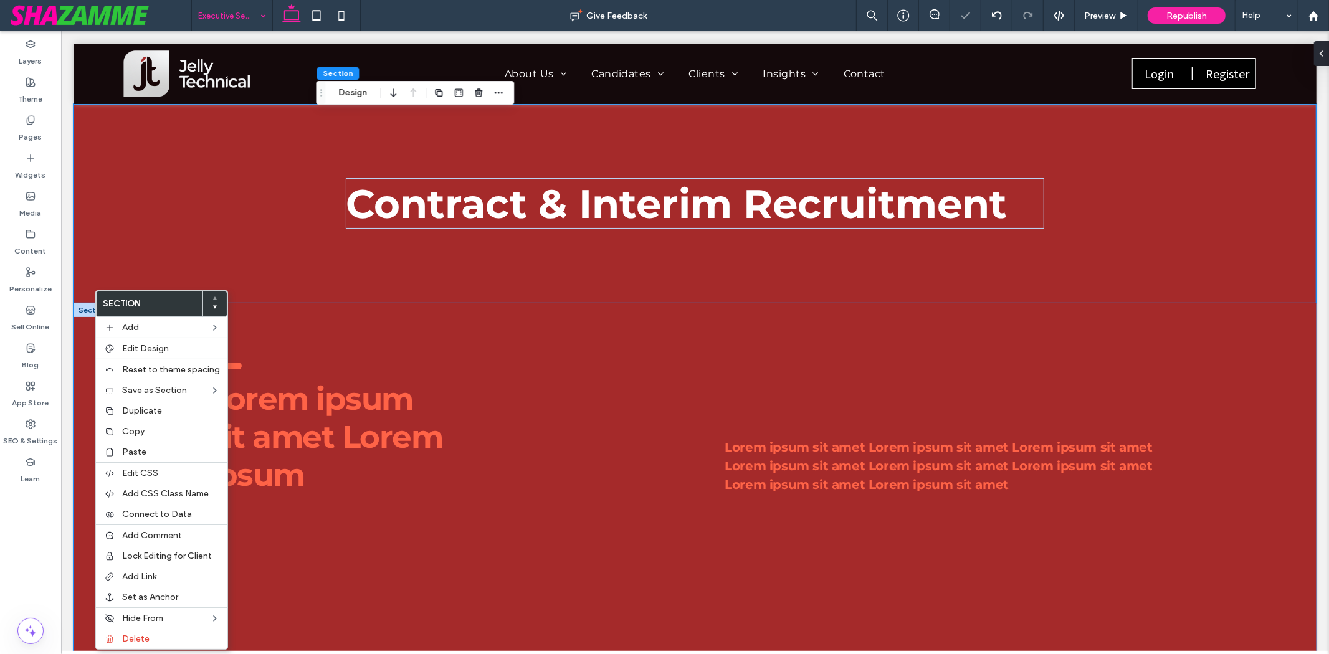
click at [88, 322] on div ".cls-1-1915212016 { stroke-width: 0px; } Lorem ipsum sit amet Lorem ipsum Lorem…" at bounding box center [694, 502] width 1243 height 399
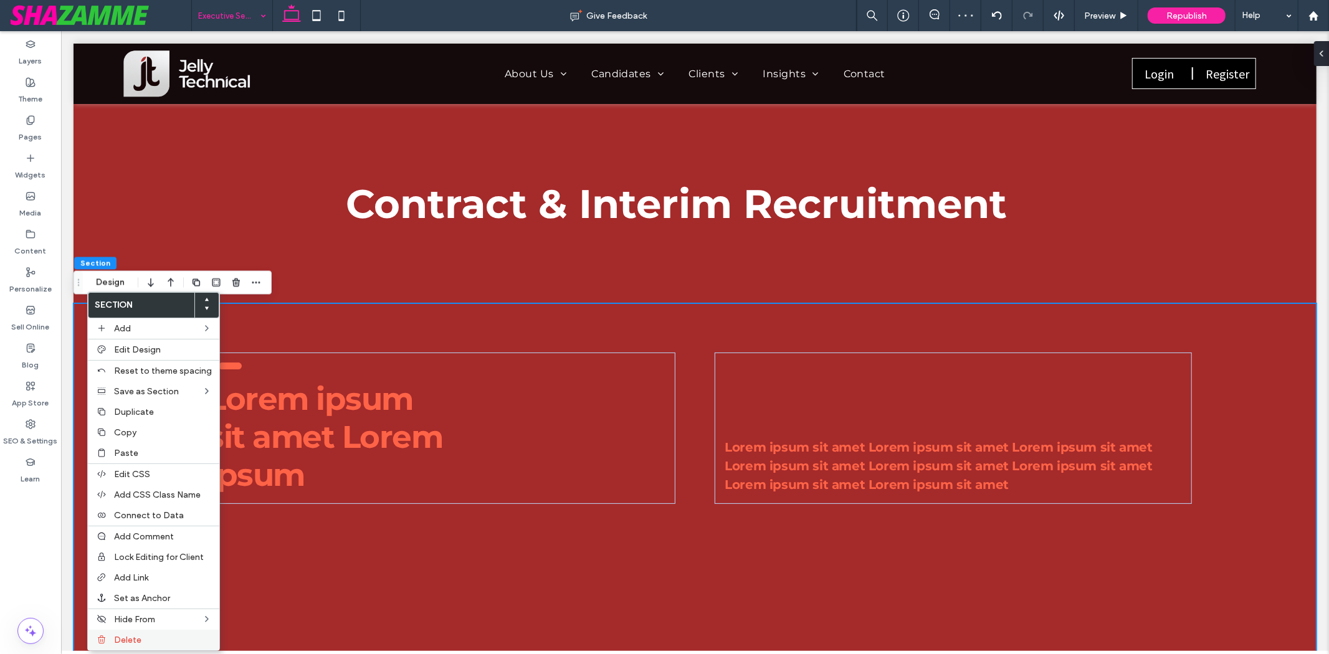
click at [145, 635] on label "Delete" at bounding box center [163, 640] width 98 height 11
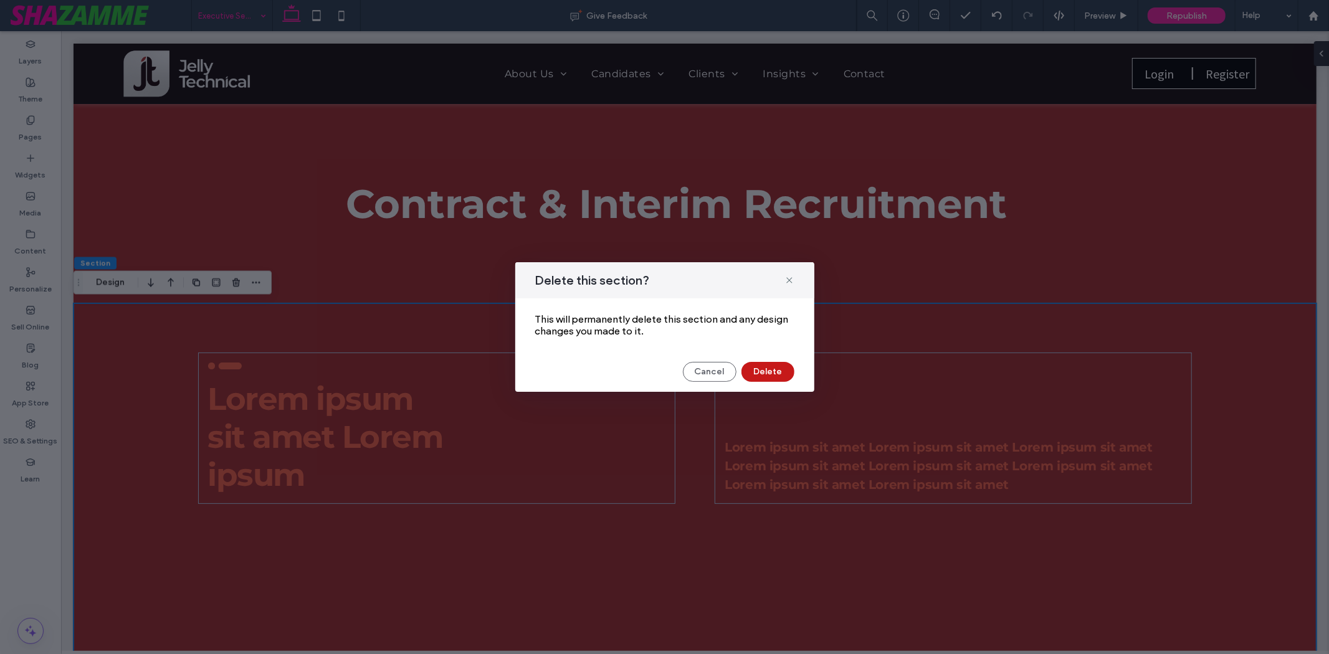
drag, startPoint x: 756, startPoint y: 368, endPoint x: 726, endPoint y: 326, distance: 51.9
click at [756, 368] on button "Delete" at bounding box center [767, 372] width 53 height 20
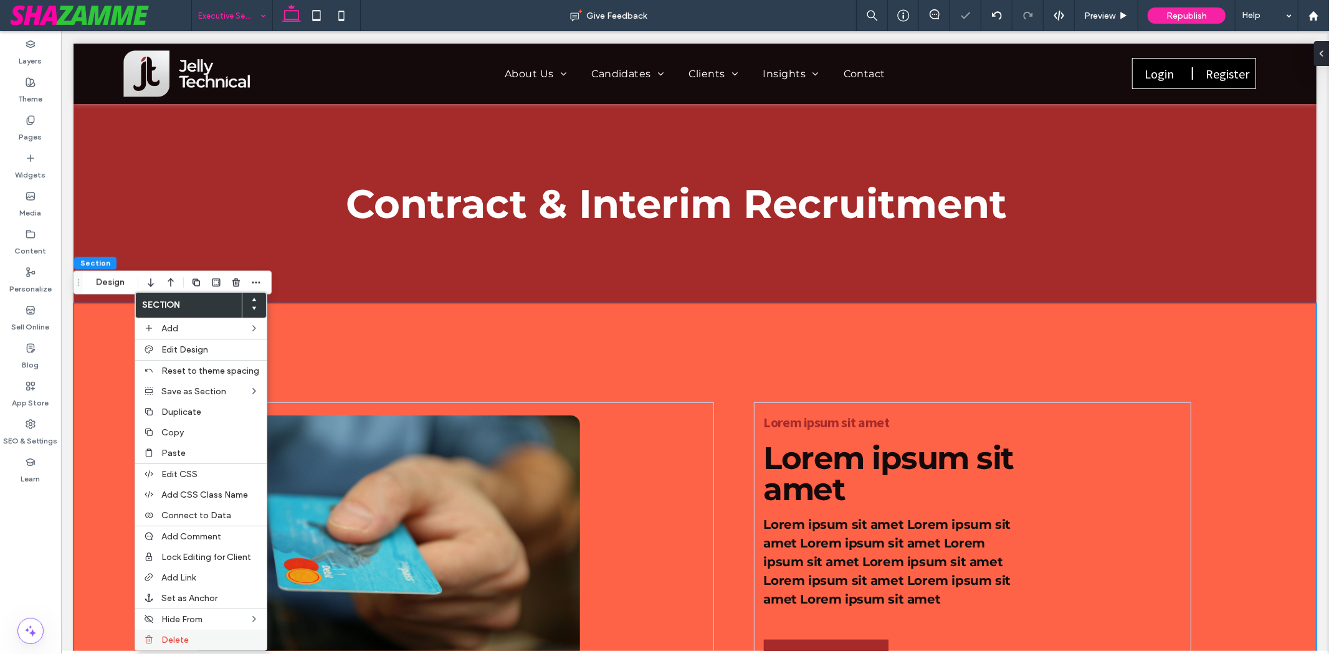
click at [191, 639] on label "Delete" at bounding box center [210, 640] width 98 height 11
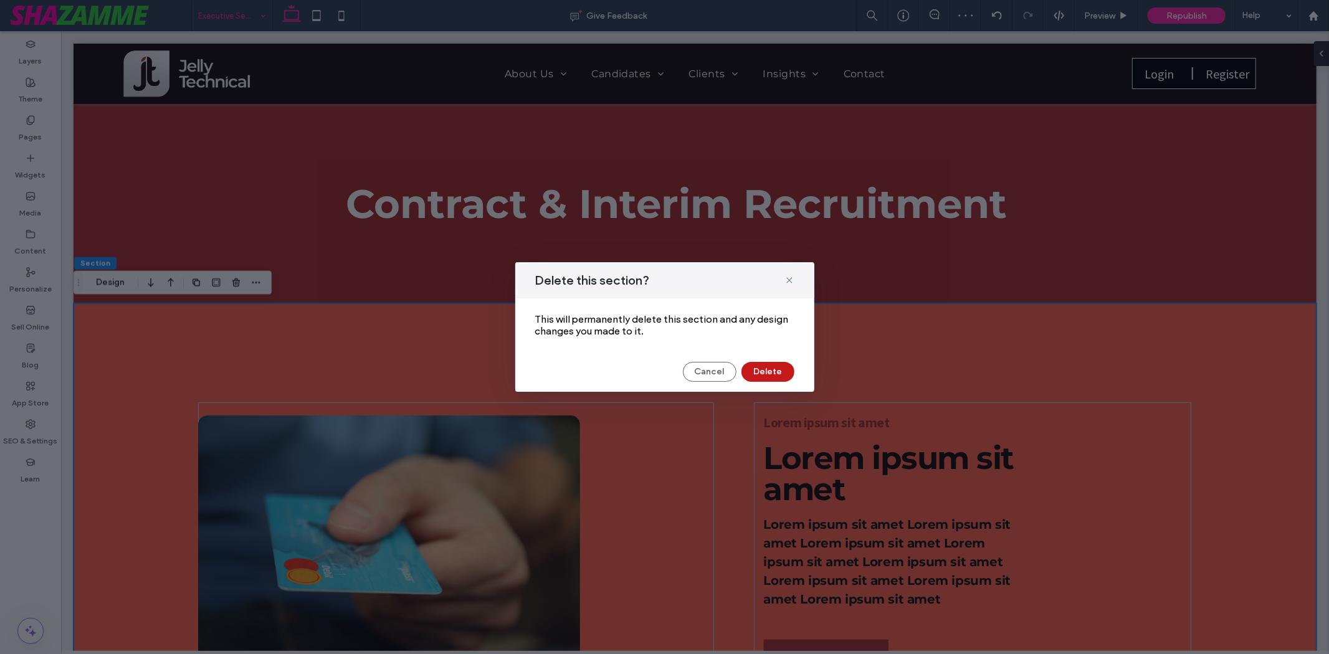
click at [772, 370] on button "Delete" at bounding box center [767, 372] width 53 height 20
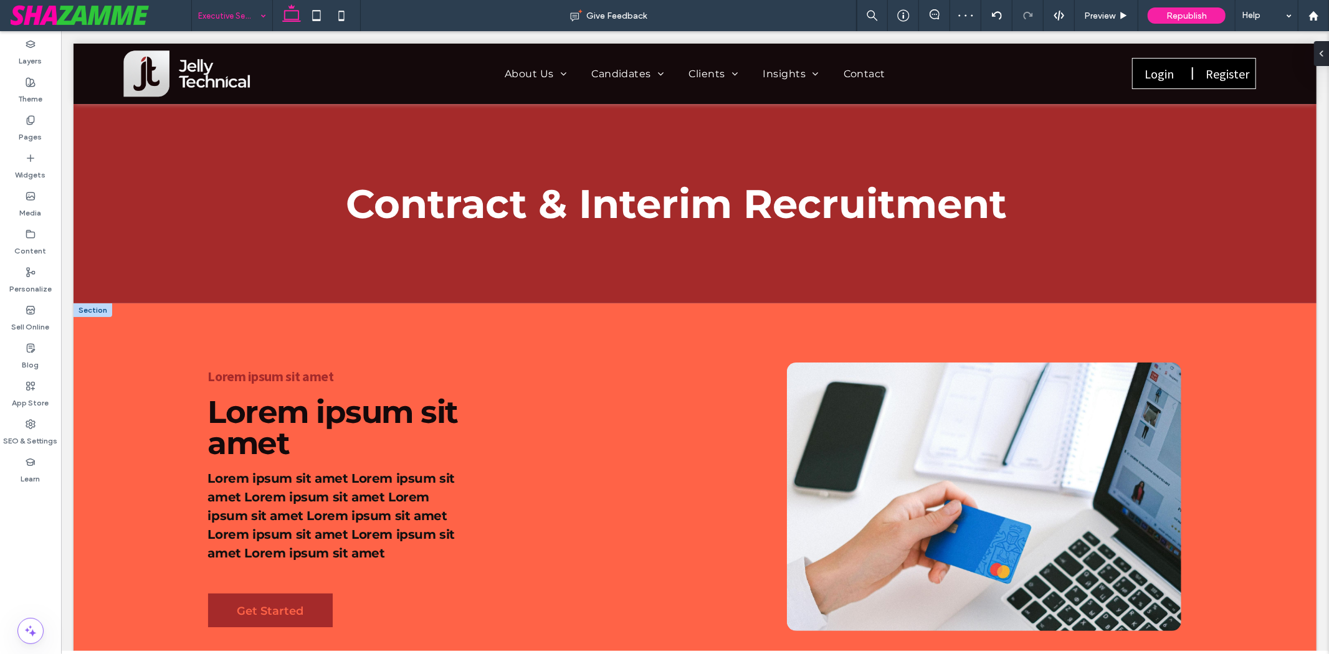
drag, startPoint x: 121, startPoint y: 367, endPoint x: 90, endPoint y: 338, distance: 42.3
click at [90, 338] on div "Lorem ipsum sit amet Get Started Lorem ipsum sit amet Lorem ipsum sit amet Lore…" at bounding box center [694, 521] width 1243 height 437
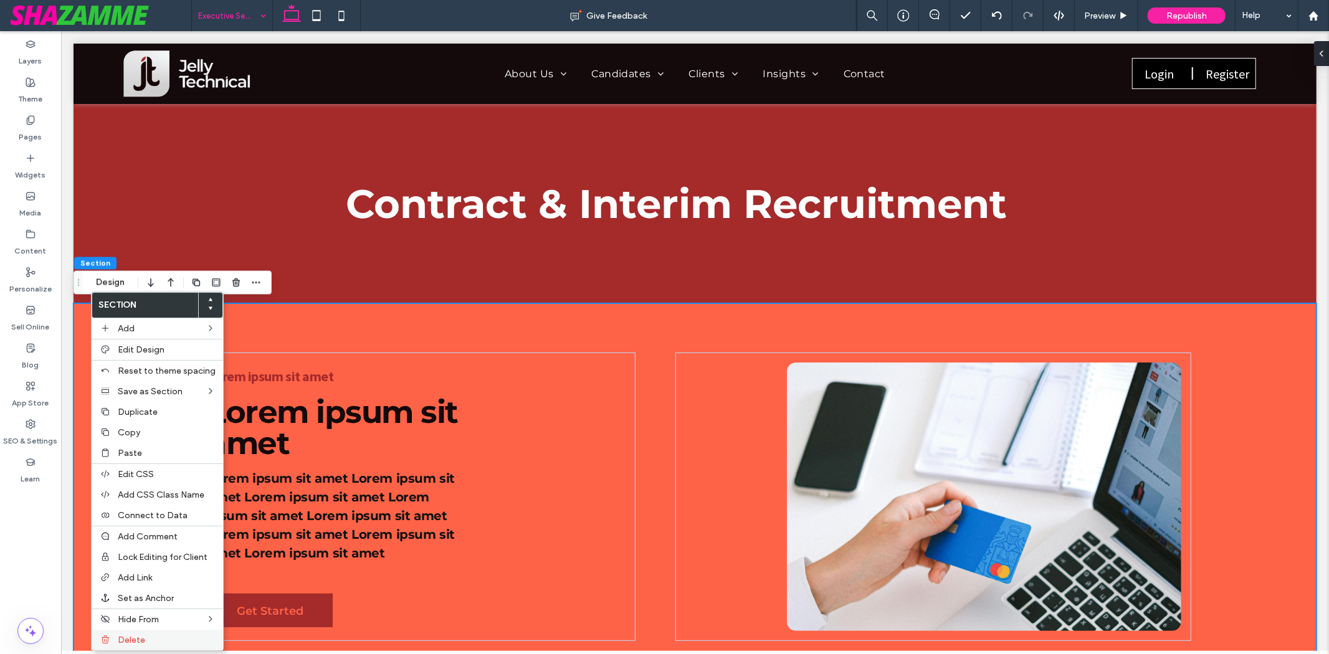
click at [146, 639] on label "Delete" at bounding box center [167, 640] width 98 height 11
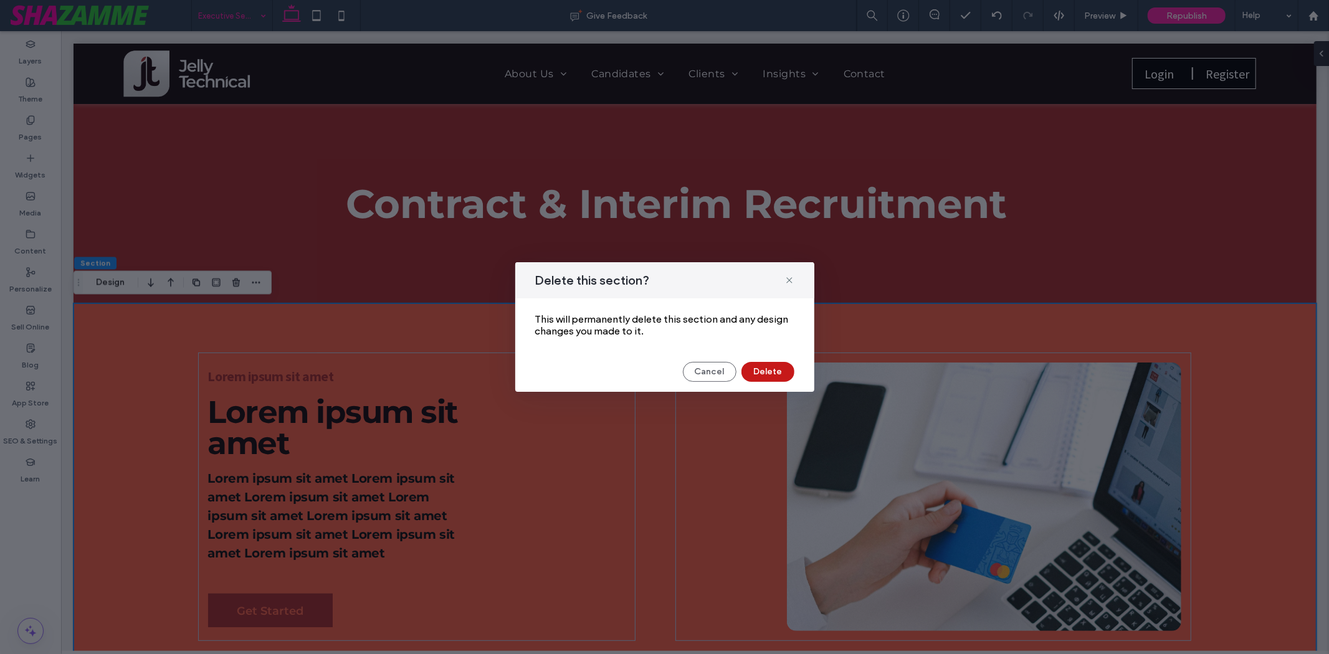
click at [766, 379] on button "Delete" at bounding box center [767, 372] width 53 height 20
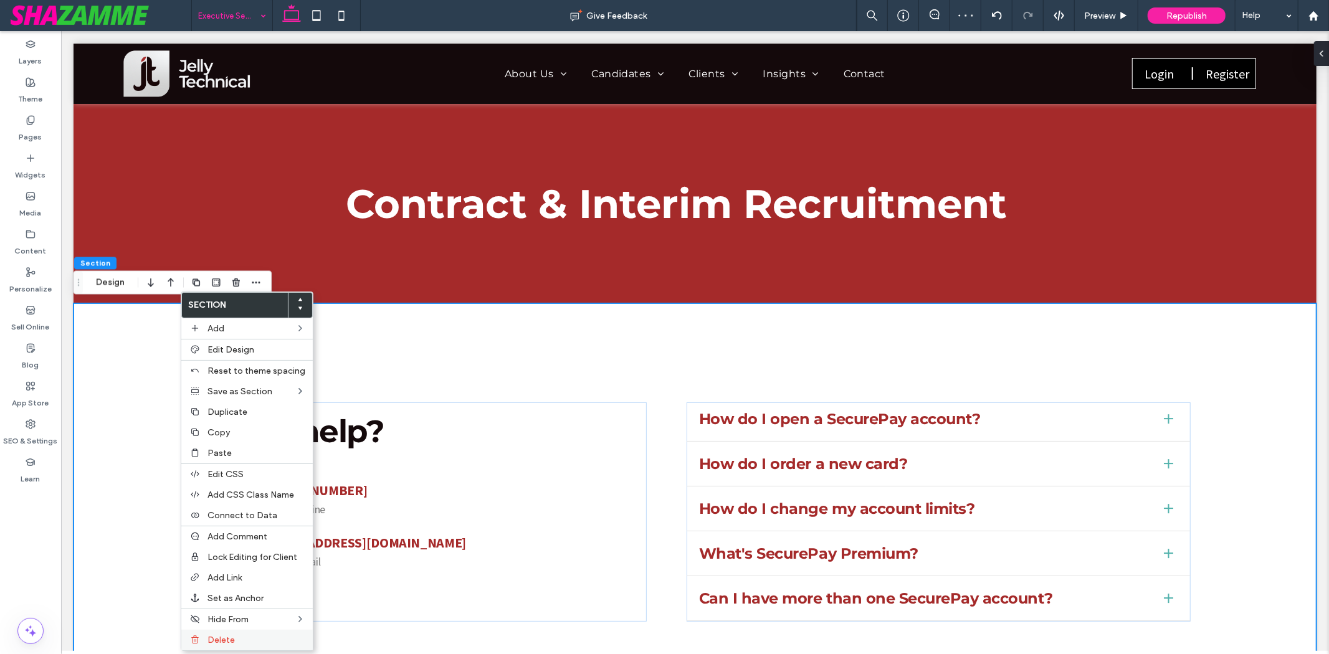
click at [244, 635] on label "Delete" at bounding box center [256, 640] width 98 height 11
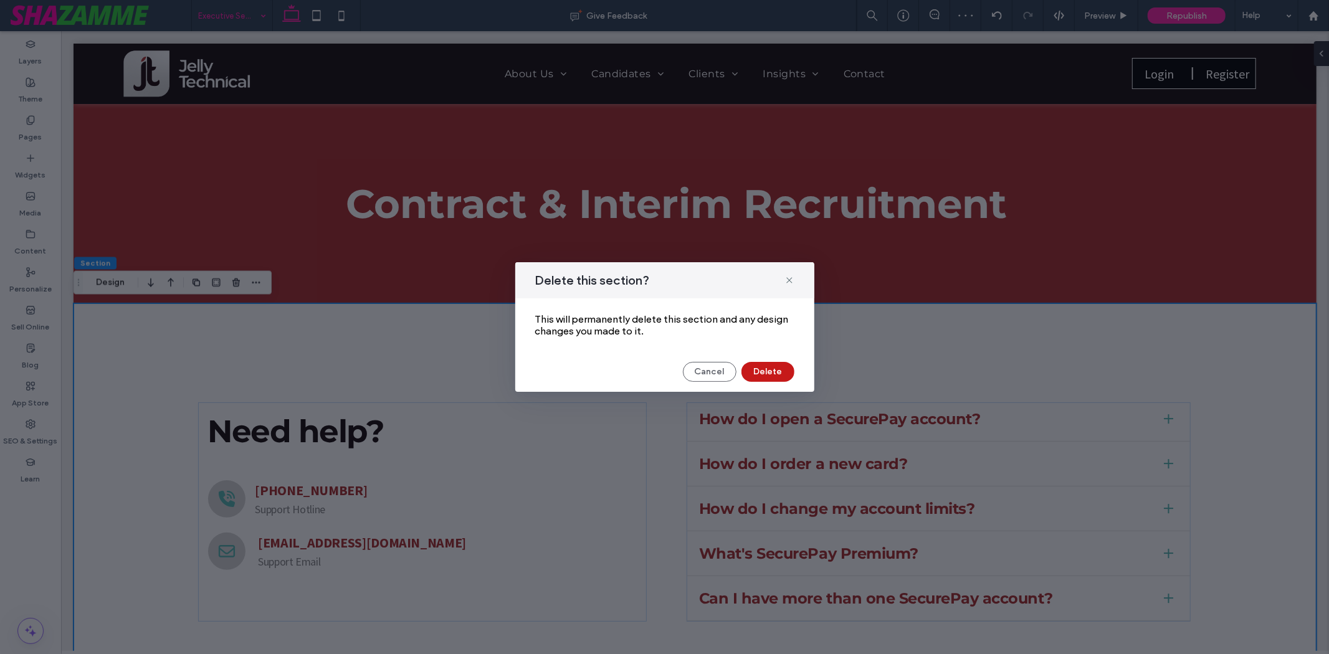
drag, startPoint x: 760, startPoint y: 376, endPoint x: 466, endPoint y: 284, distance: 308.0
click at [760, 376] on button "Delete" at bounding box center [767, 372] width 53 height 20
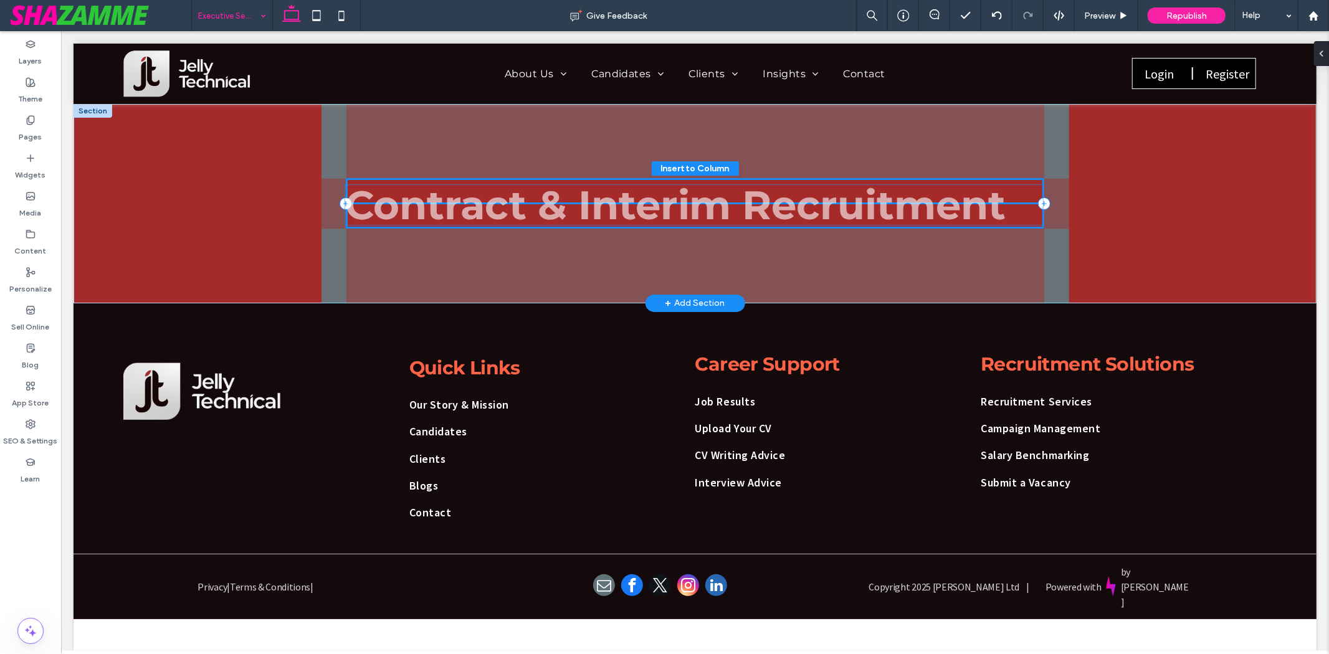
click at [397, 184] on span "Contract & Interim Recruitment" at bounding box center [675, 204] width 661 height 49
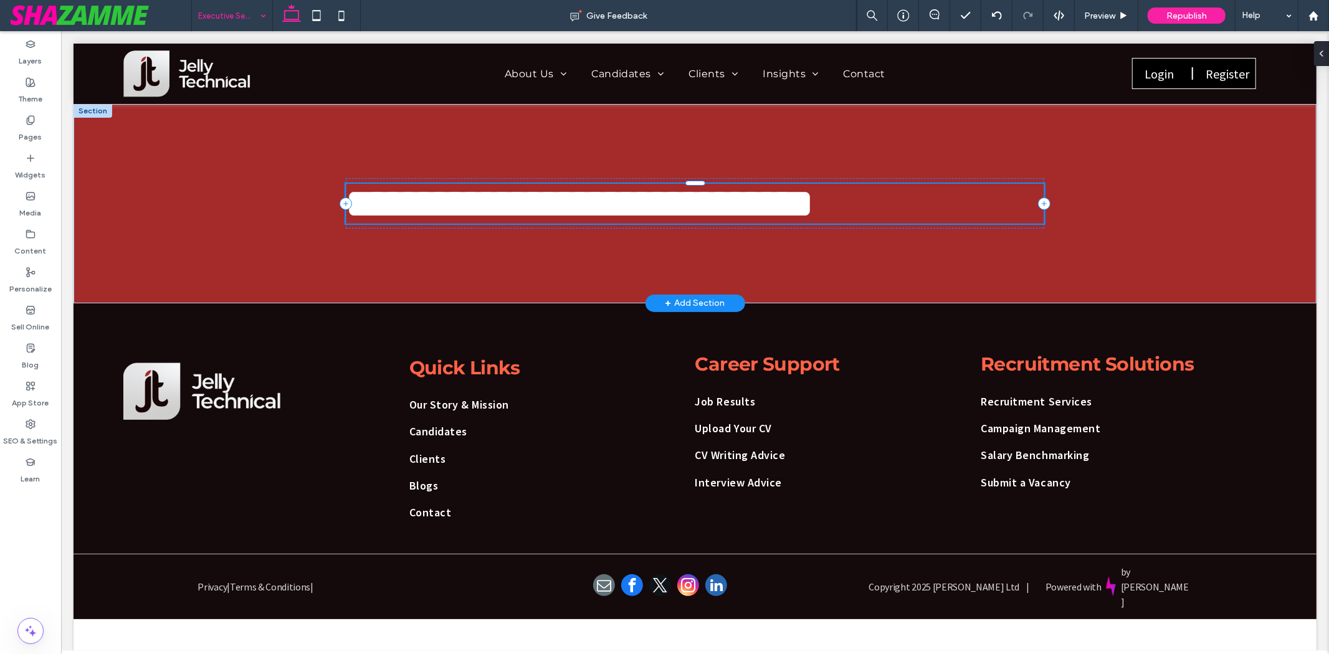
type input "**********"
type input "**"
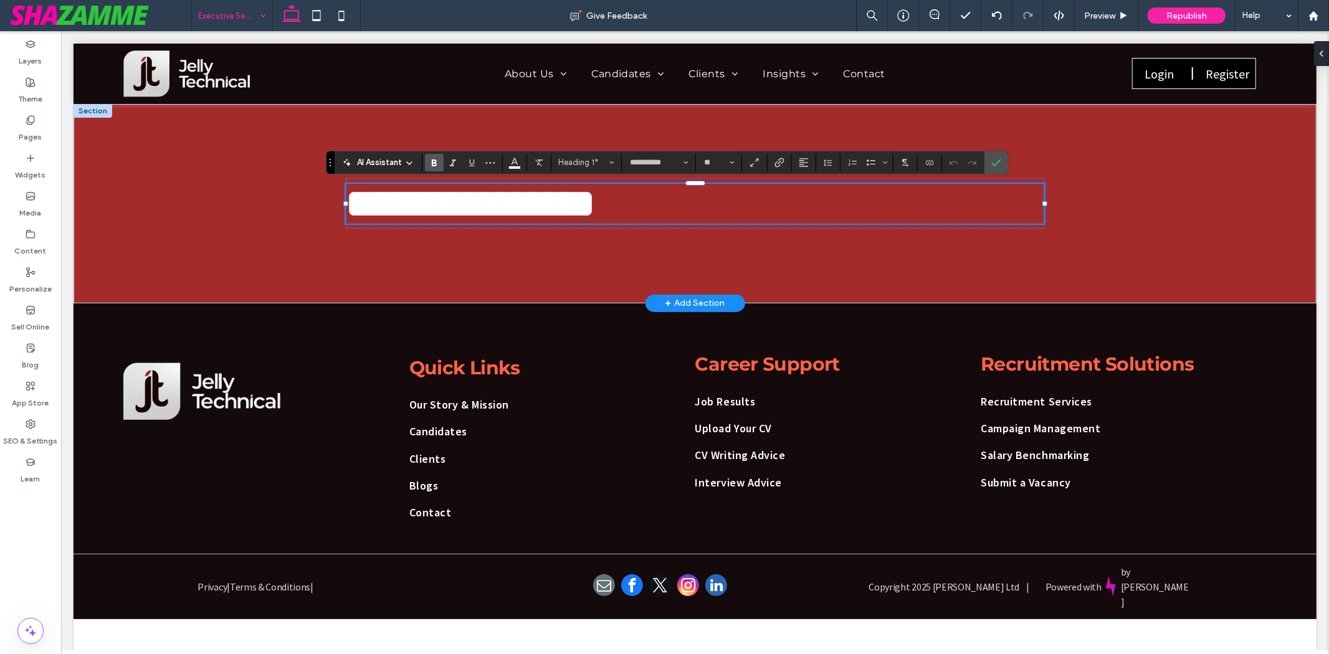
type input "**********"
type input "**"
drag, startPoint x: 1017, startPoint y: 158, endPoint x: 1010, endPoint y: 157, distance: 6.9
click at [1015, 158] on div "**********" at bounding box center [695, 202] width 748 height 199
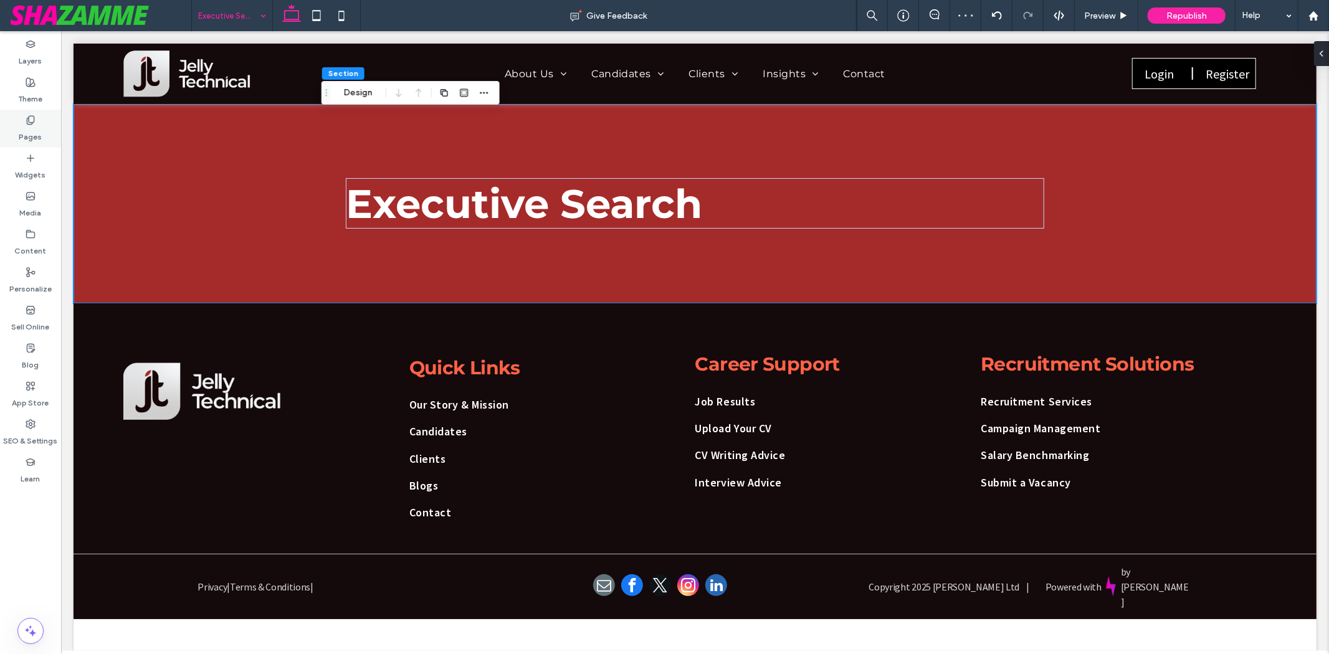
click at [31, 117] on icon at bounding box center [31, 120] width 10 height 10
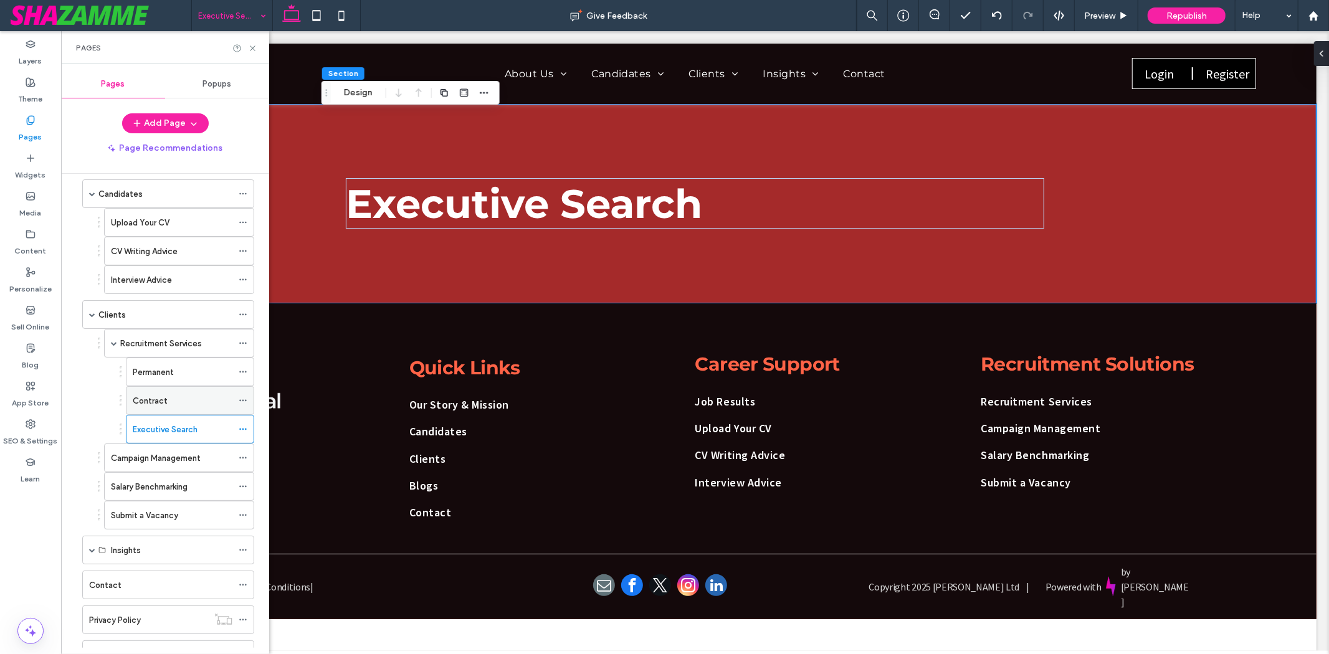
scroll to position [207, 0]
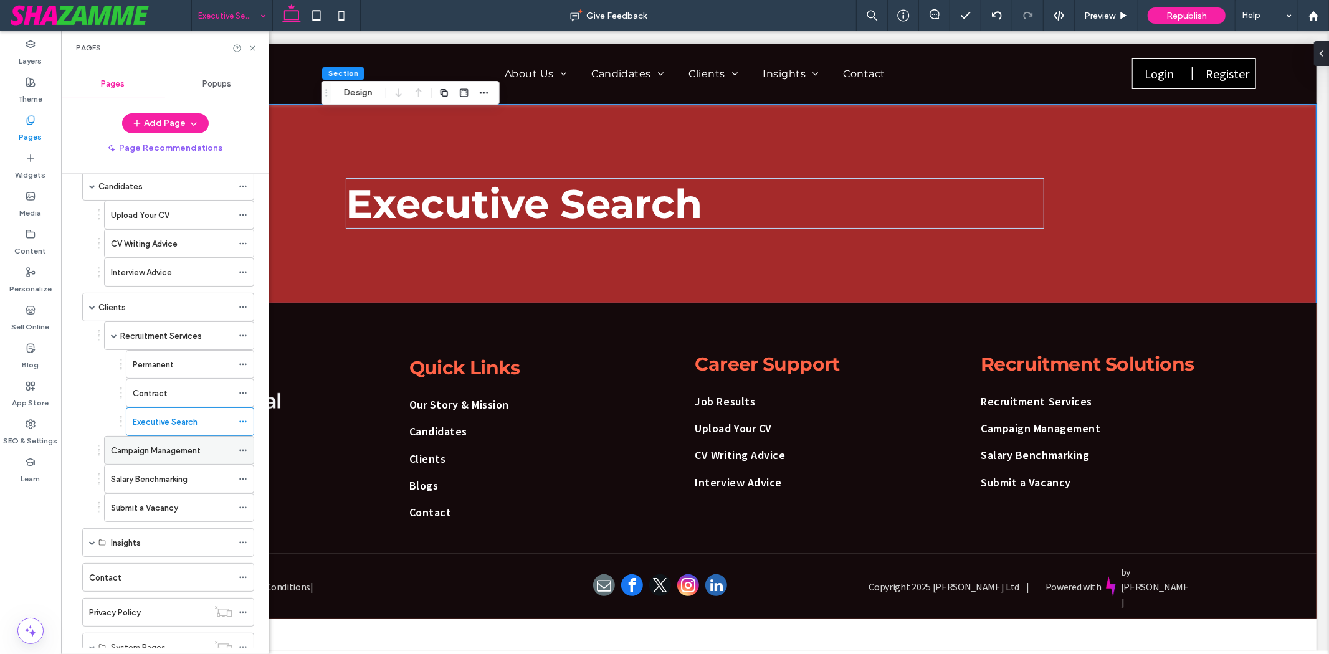
click at [179, 455] on label "Campaign Management" at bounding box center [156, 451] width 90 height 22
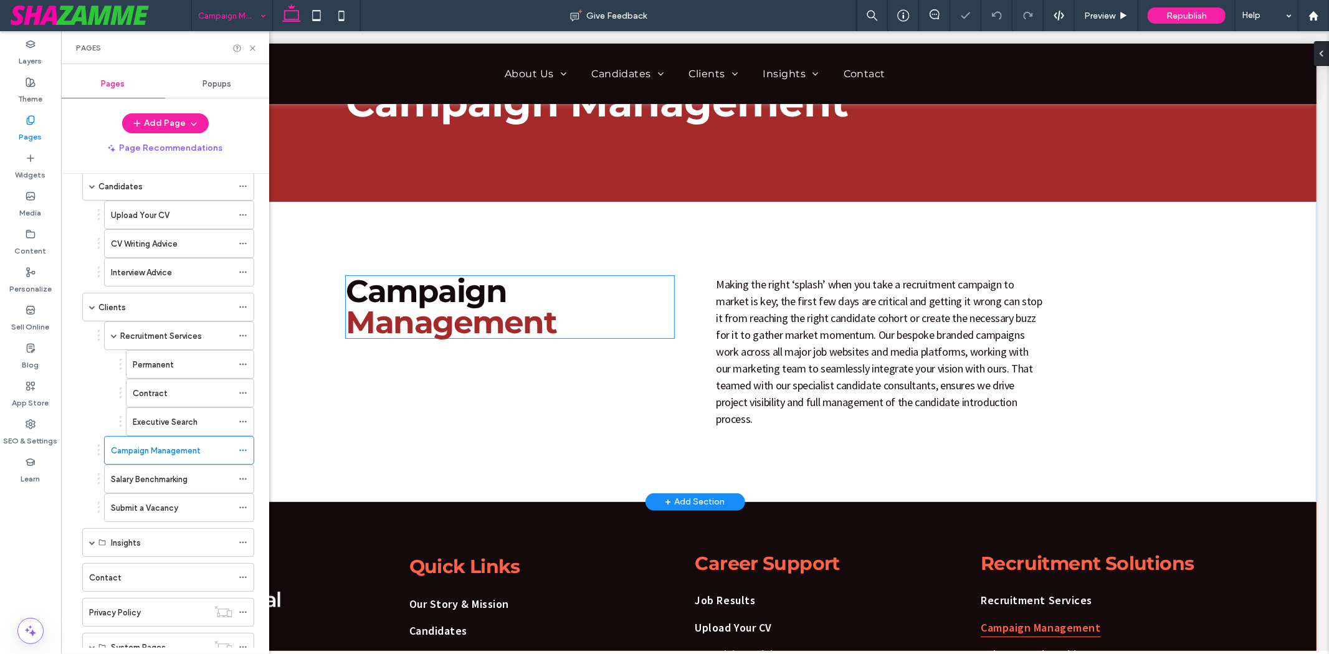
scroll to position [69, 0]
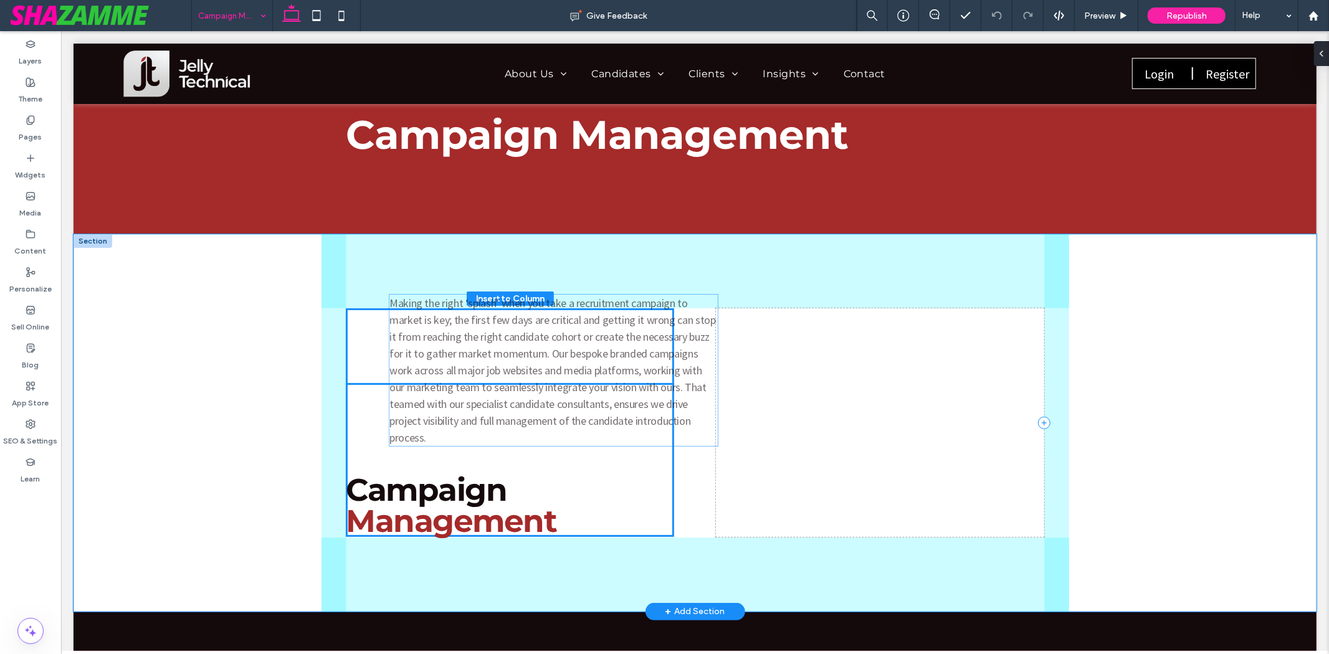
drag, startPoint x: 886, startPoint y: 346, endPoint x: 564, endPoint y: 332, distance: 321.7
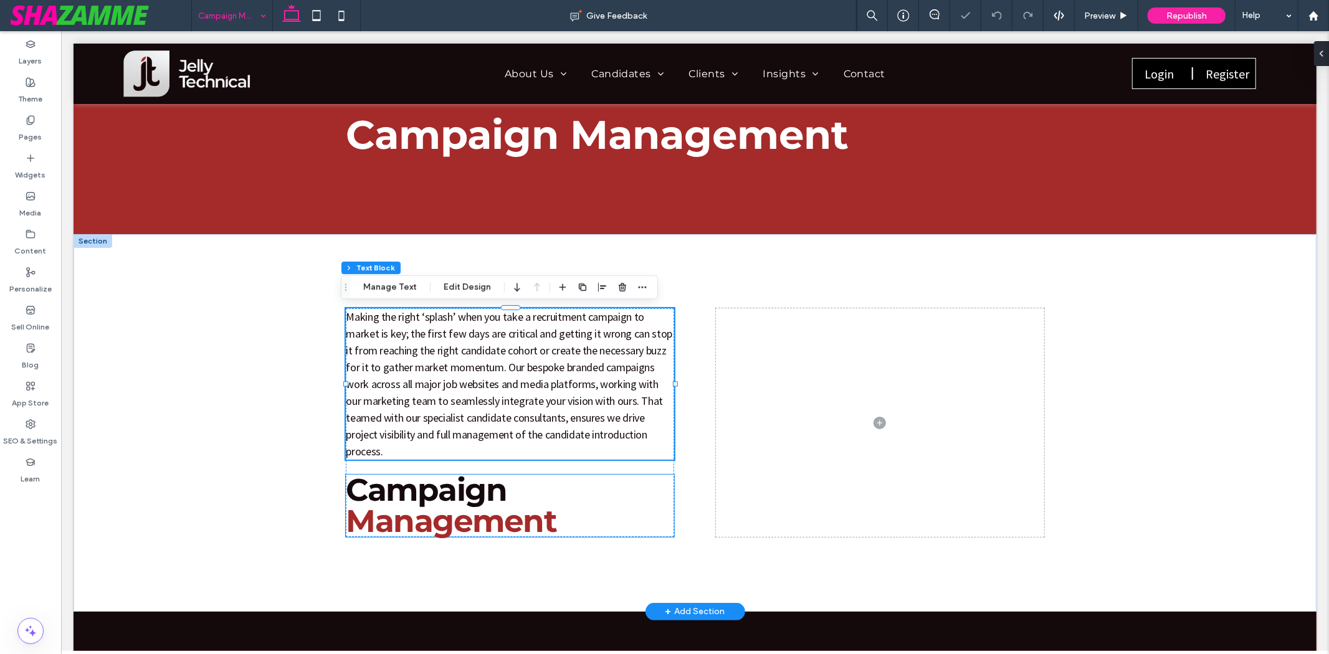
click at [475, 497] on strong "Campaign" at bounding box center [425, 489] width 161 height 38
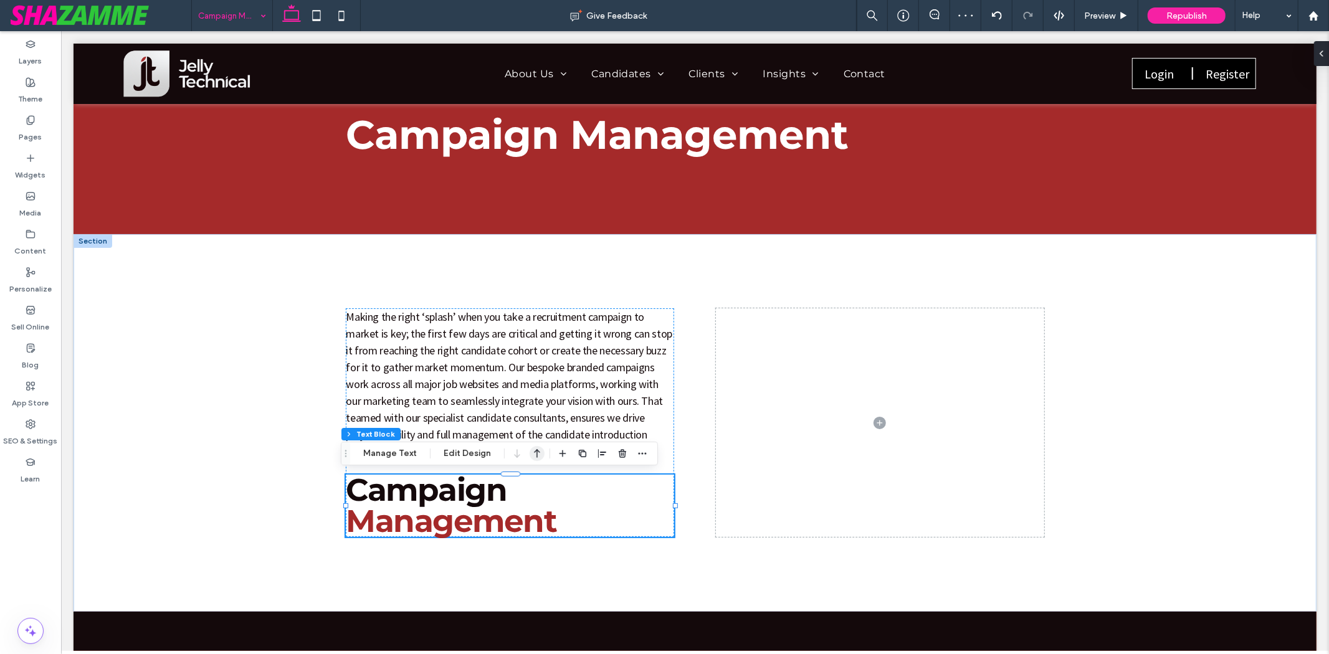
click at [531, 450] on icon "button" at bounding box center [537, 453] width 15 height 22
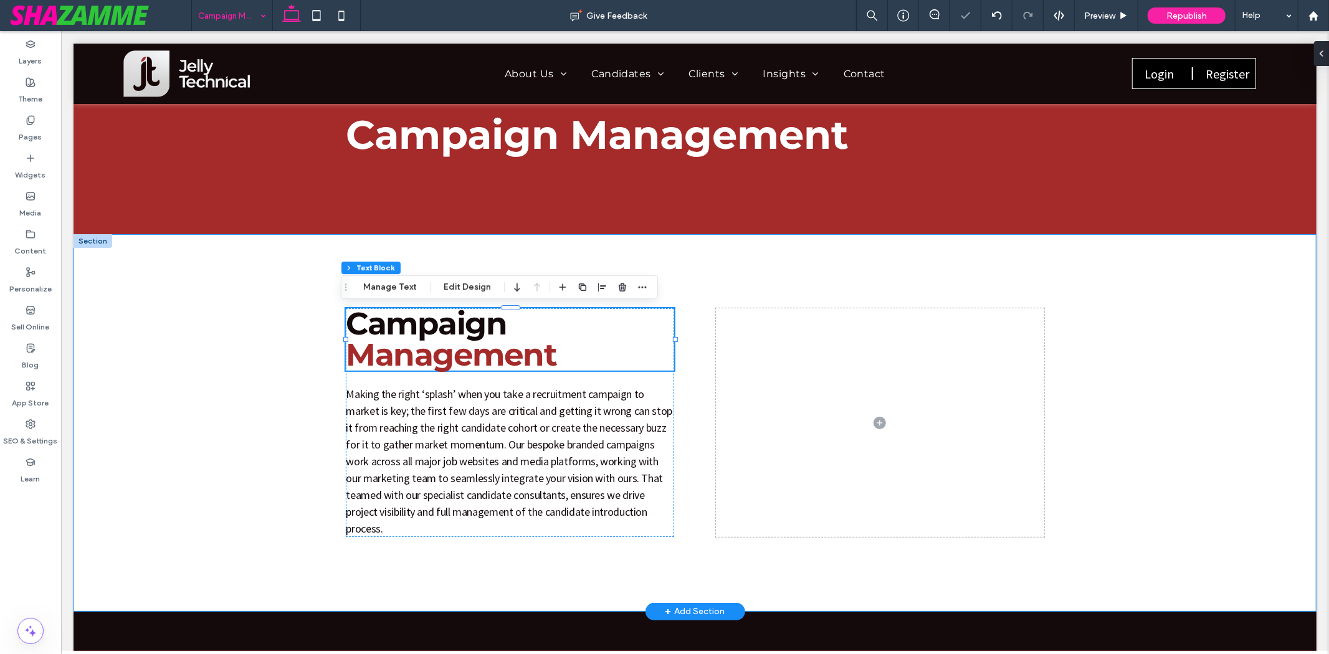
click at [733, 276] on div "Campaign Management Making the right ‘splash’ when you take a recruitment campa…" at bounding box center [695, 423] width 748 height 378
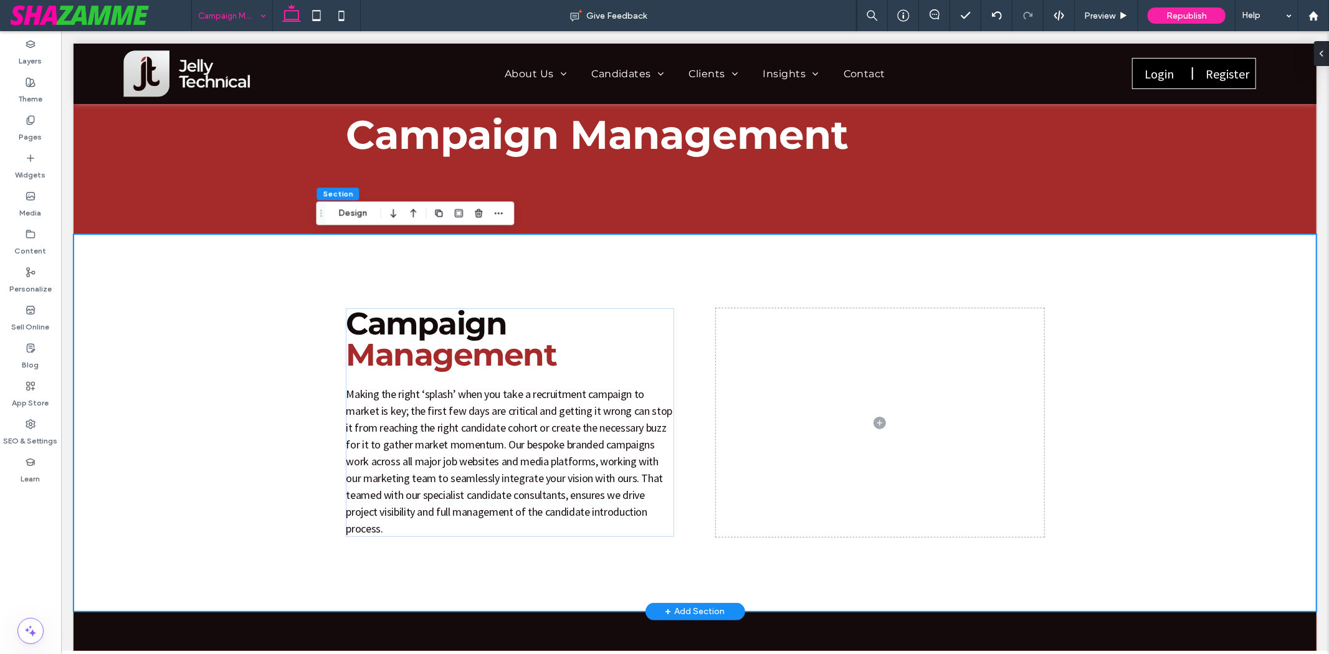
click at [341, 240] on div "Campaign Management Making the right ‘splash’ when you take a recruitment campa…" at bounding box center [695, 423] width 748 height 378
click at [110, 289] on div "Campaign Management Making the right ‘splash’ when you take a recruitment campa…" at bounding box center [694, 423] width 1243 height 378
click at [359, 214] on button "Design" at bounding box center [352, 213] width 45 height 15
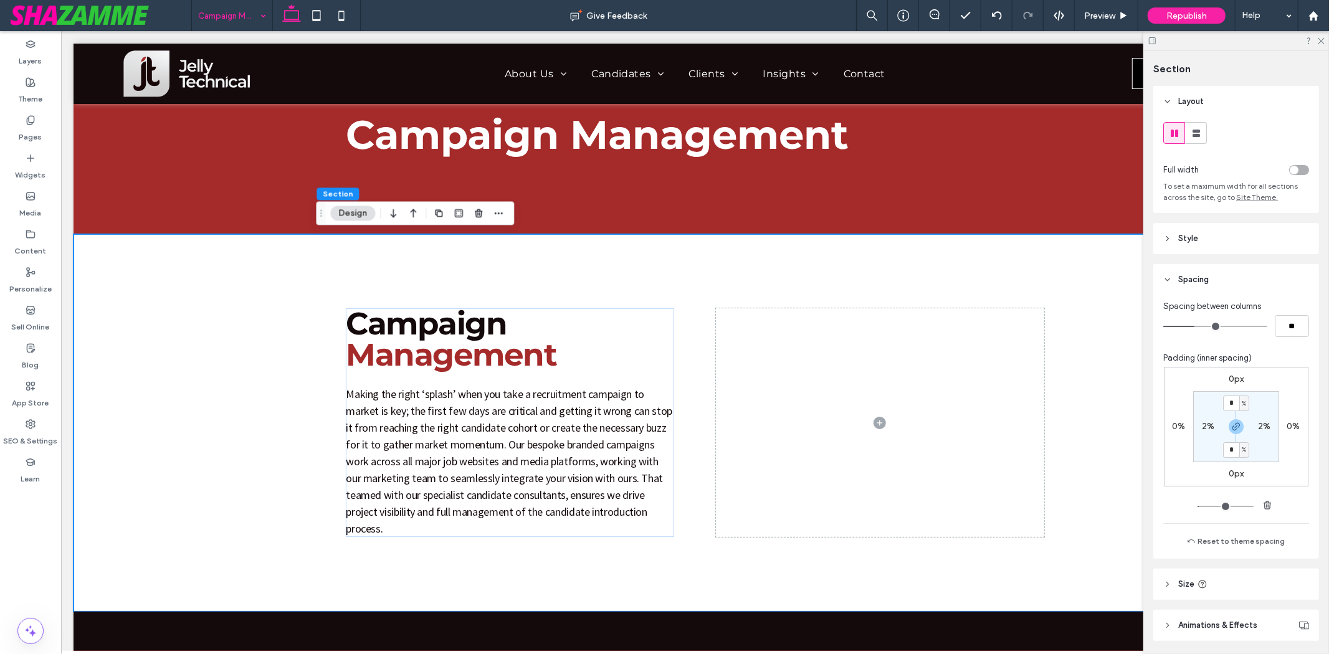
click at [1269, 311] on div "Spacing between columns" at bounding box center [1236, 306] width 146 height 12
click at [1288, 330] on input "**" at bounding box center [1292, 326] width 34 height 22
type input "*"
type input "**"
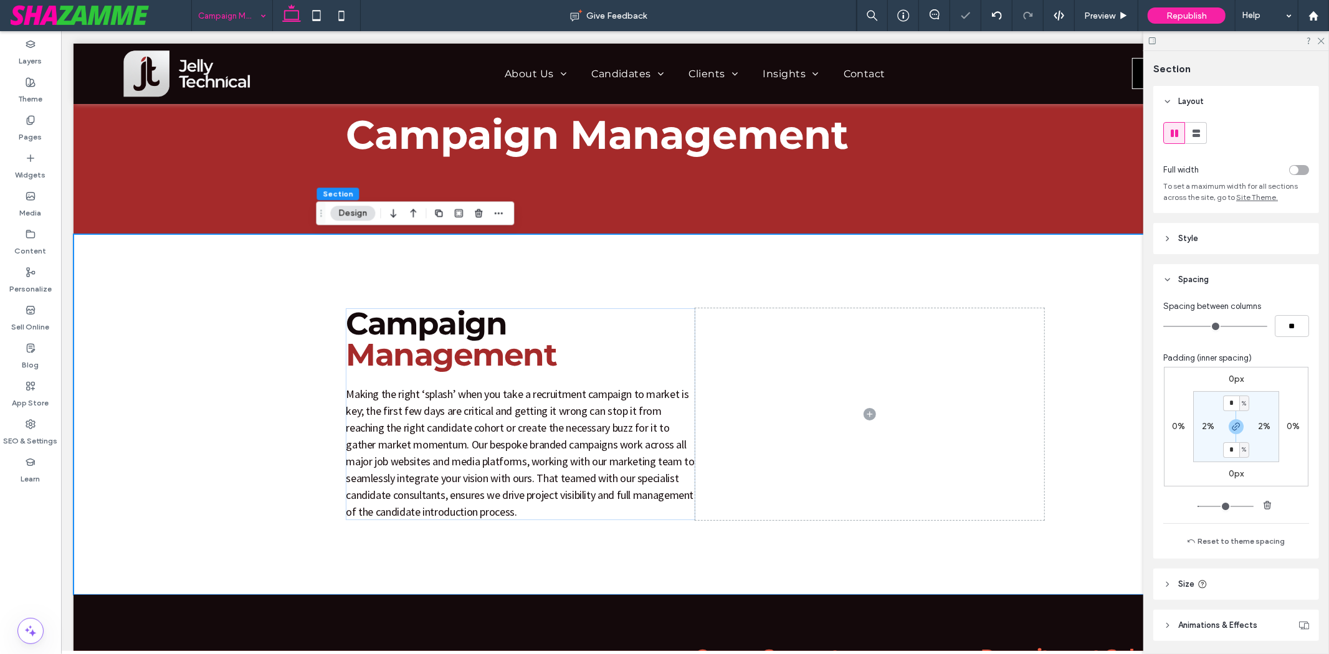
click at [1203, 426] on label "2%" at bounding box center [1208, 426] width 12 height 11
type input "*"
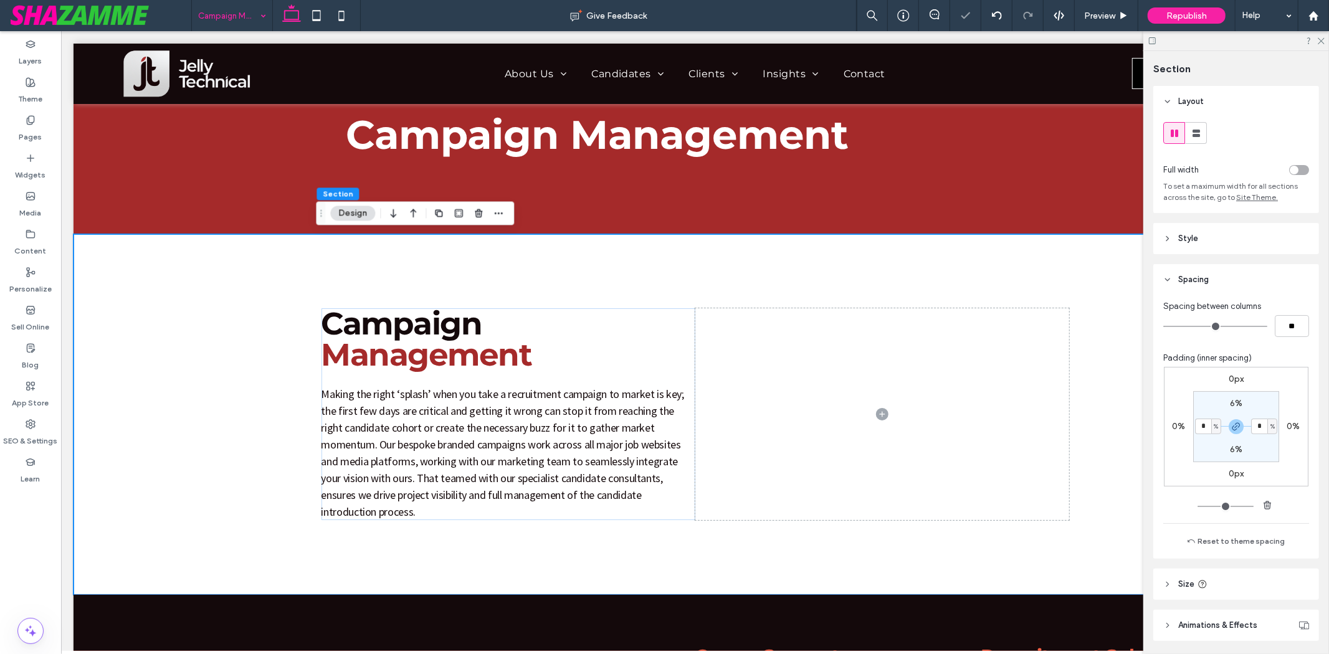
click at [1225, 406] on div "6%" at bounding box center [1236, 403] width 28 height 11
click at [1230, 405] on label "6%" at bounding box center [1236, 403] width 12 height 11
type input "*"
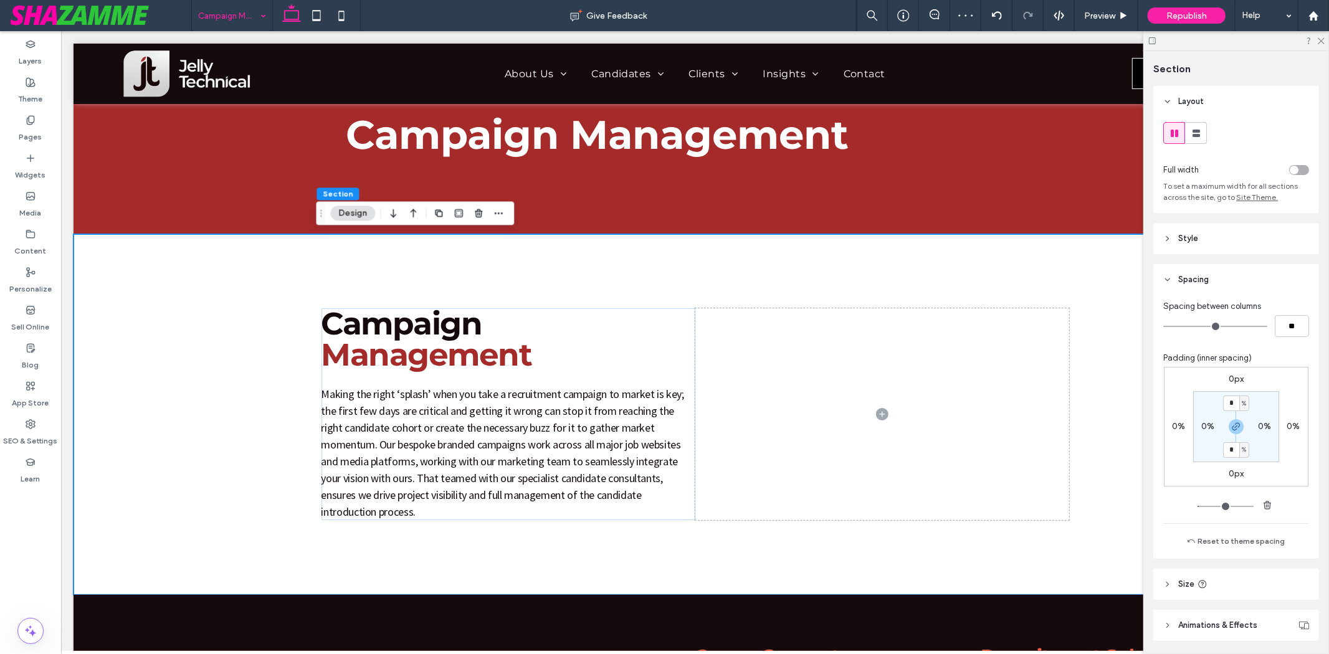
type input "*"
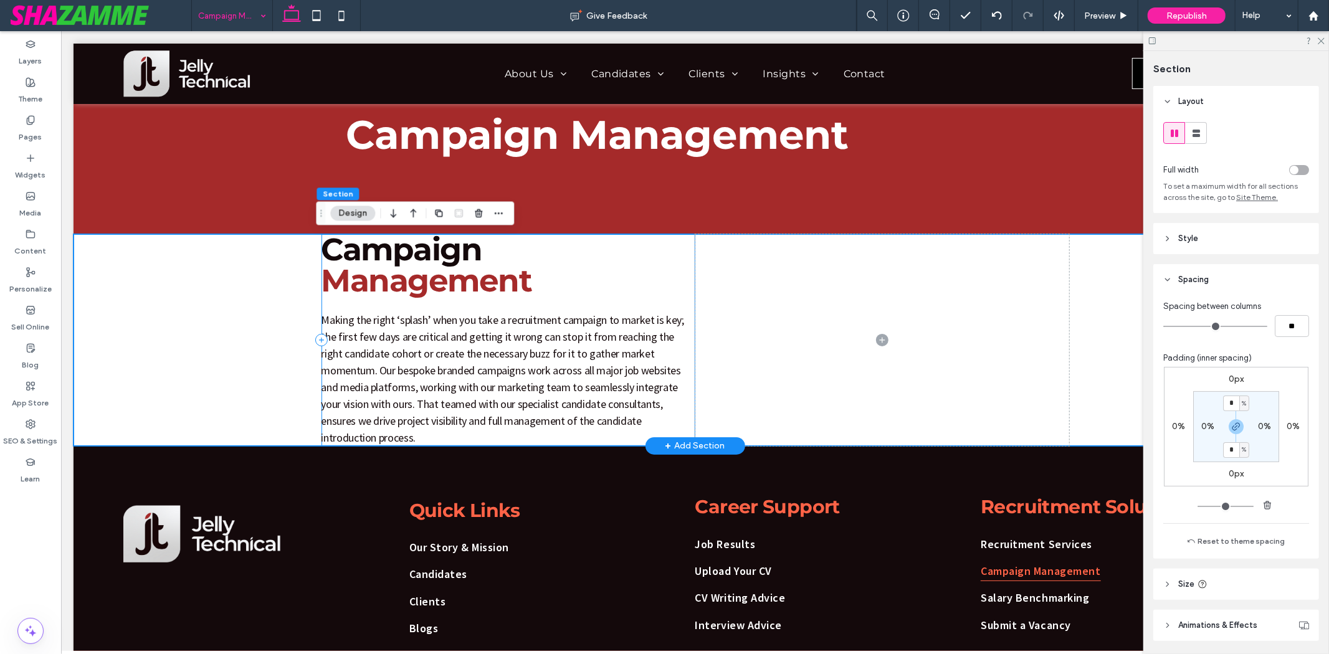
click at [333, 307] on div "Campaign Management Making the right ‘splash’ when you take a recruitment campa…" at bounding box center [508, 340] width 374 height 212
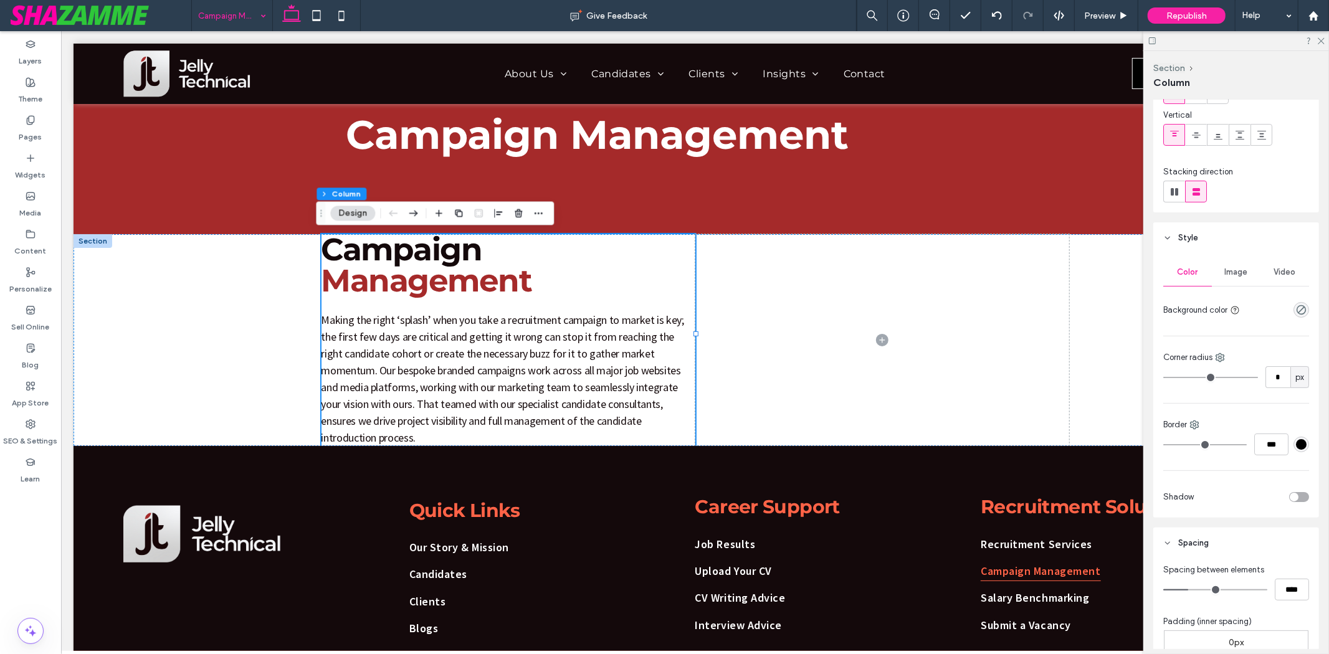
scroll to position [346, 0]
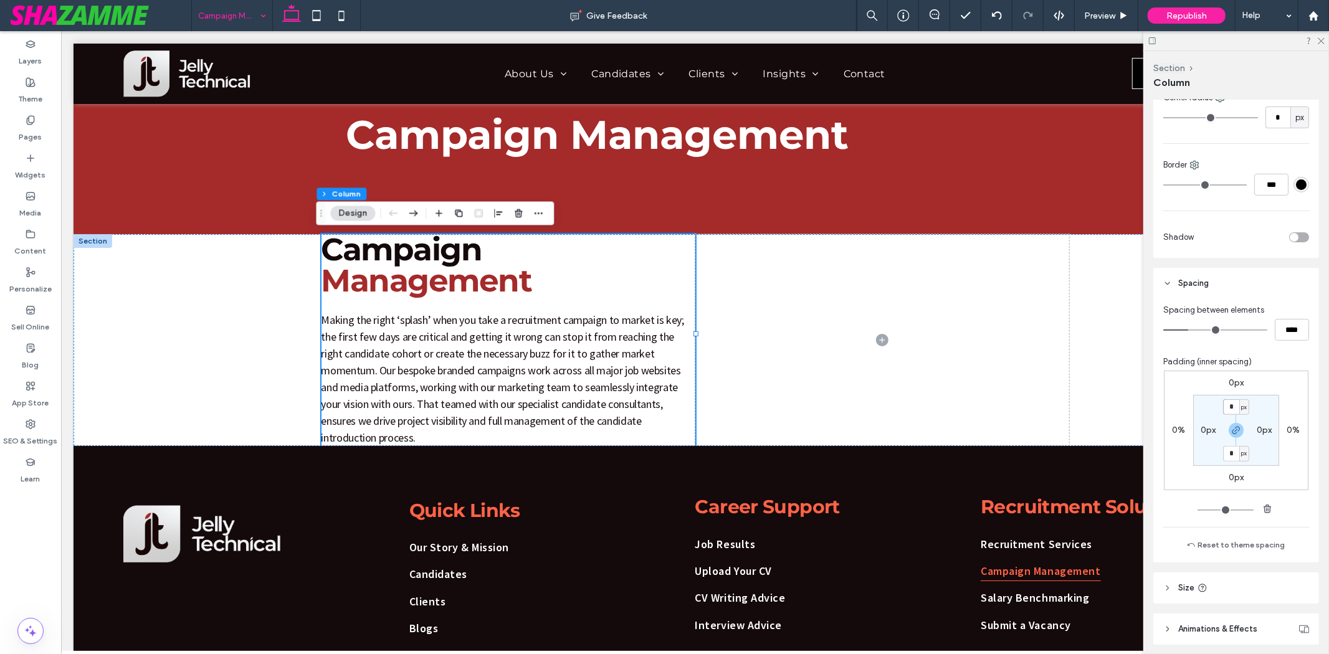
click at [1225, 407] on input "*" at bounding box center [1231, 407] width 16 height 16
click at [1242, 407] on span "px" at bounding box center [1244, 407] width 6 height 12
drag, startPoint x: 1238, startPoint y: 440, endPoint x: 1232, endPoint y: 430, distance: 11.4
click at [1238, 441] on span "%" at bounding box center [1236, 447] width 7 height 12
click at [1229, 406] on input "*" at bounding box center [1231, 407] width 16 height 16
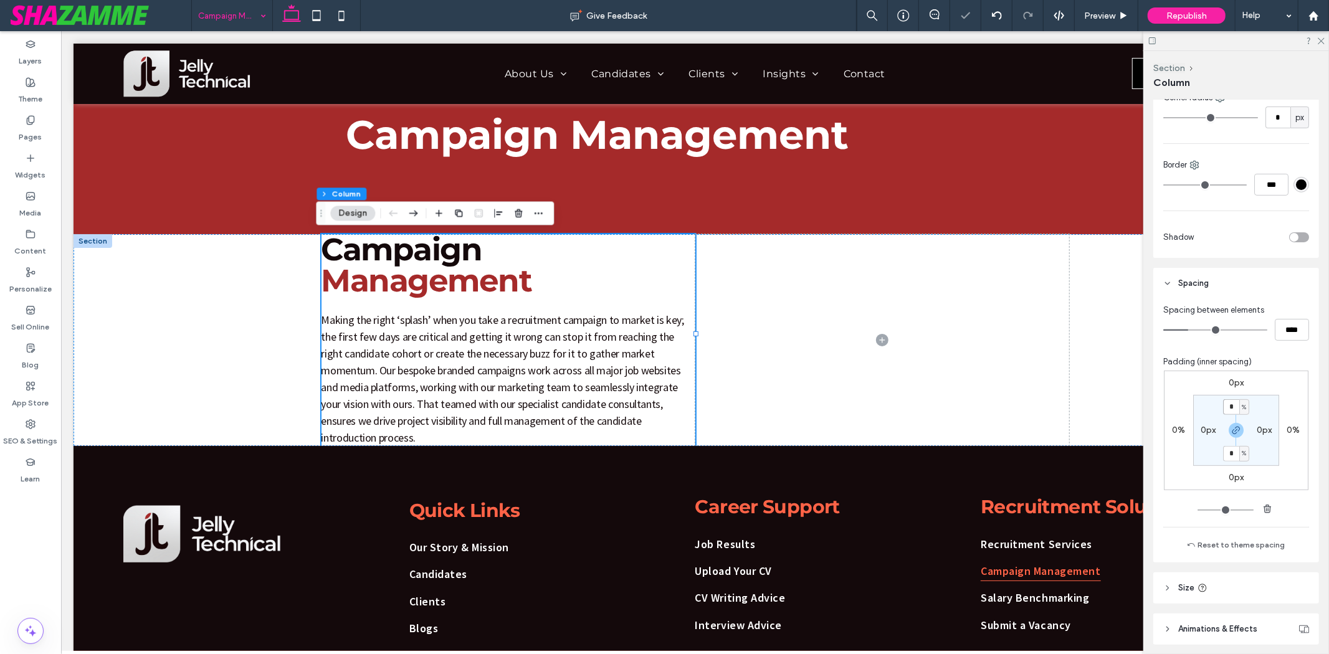
type input "*"
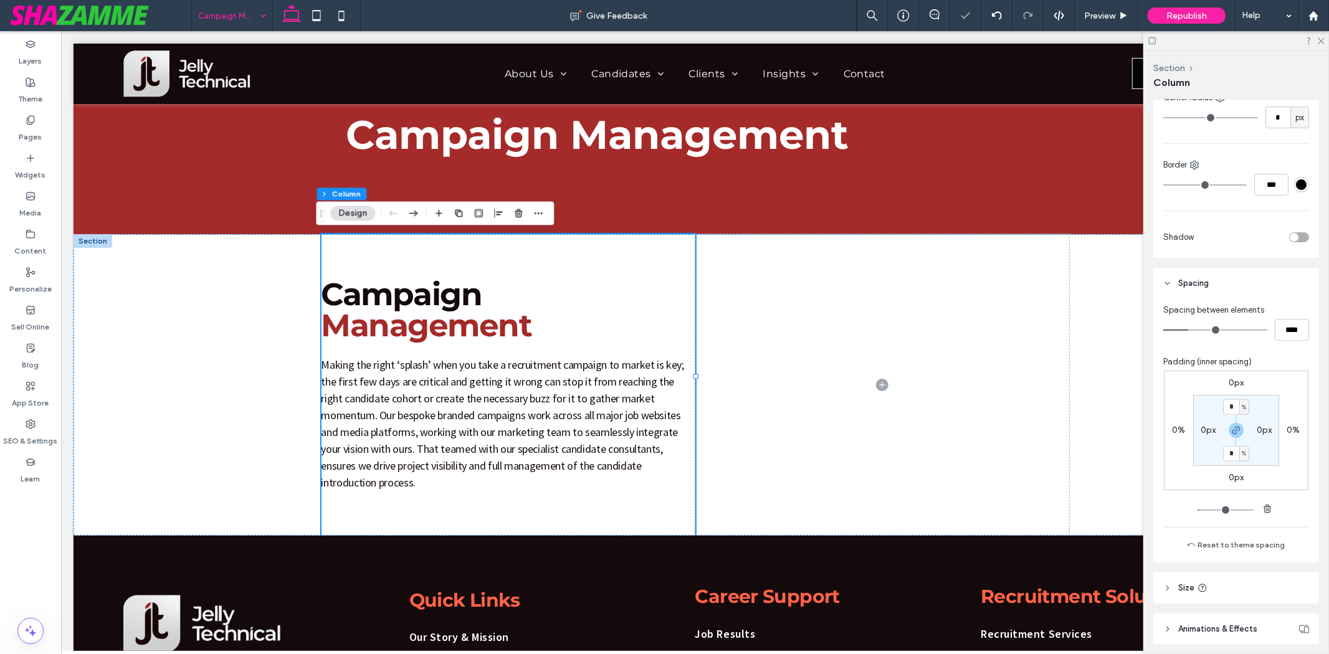
click at [1207, 436] on section "* % 0px * % 0px" at bounding box center [1236, 430] width 86 height 71
click at [1207, 433] on label "0px" at bounding box center [1207, 430] width 15 height 11
type input "*"
click at [1213, 430] on span "px" at bounding box center [1216, 430] width 6 height 12
click at [1215, 473] on div "%" at bounding box center [1207, 471] width 17 height 22
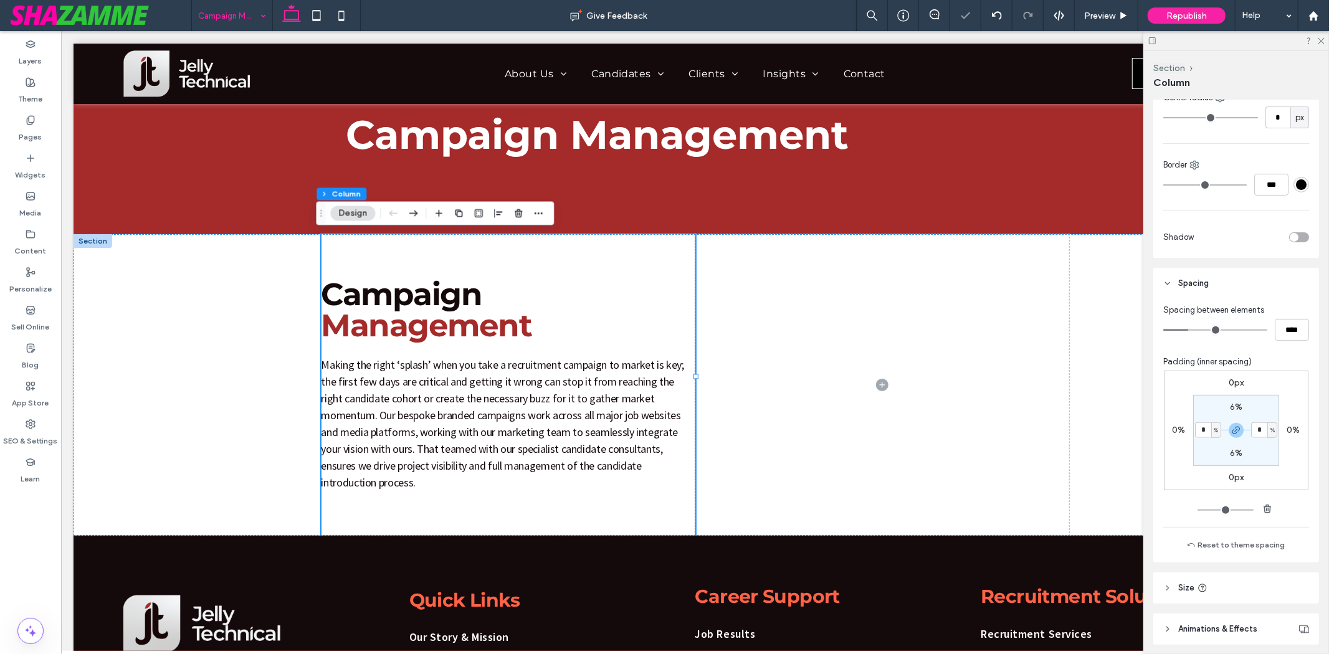
click at [1193, 419] on section "6% * % 6% * %" at bounding box center [1236, 430] width 86 height 71
click at [1196, 430] on input "*" at bounding box center [1203, 430] width 16 height 16
type input "**"
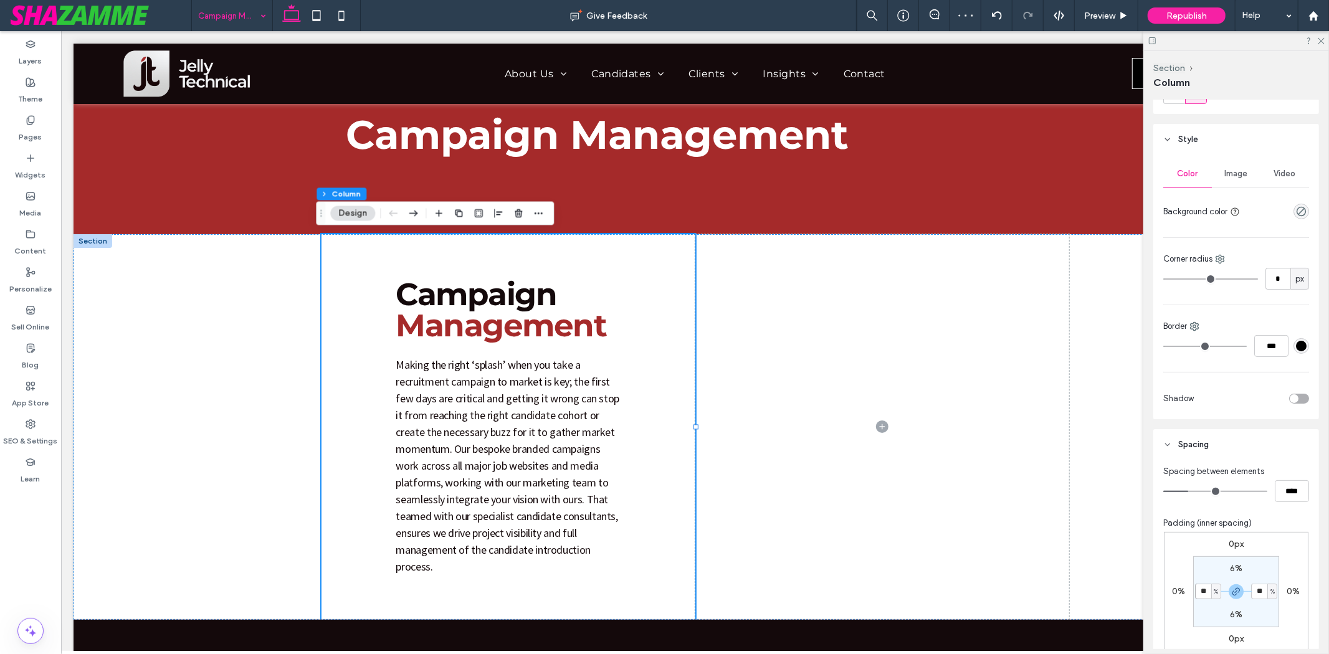
scroll to position [277, 0]
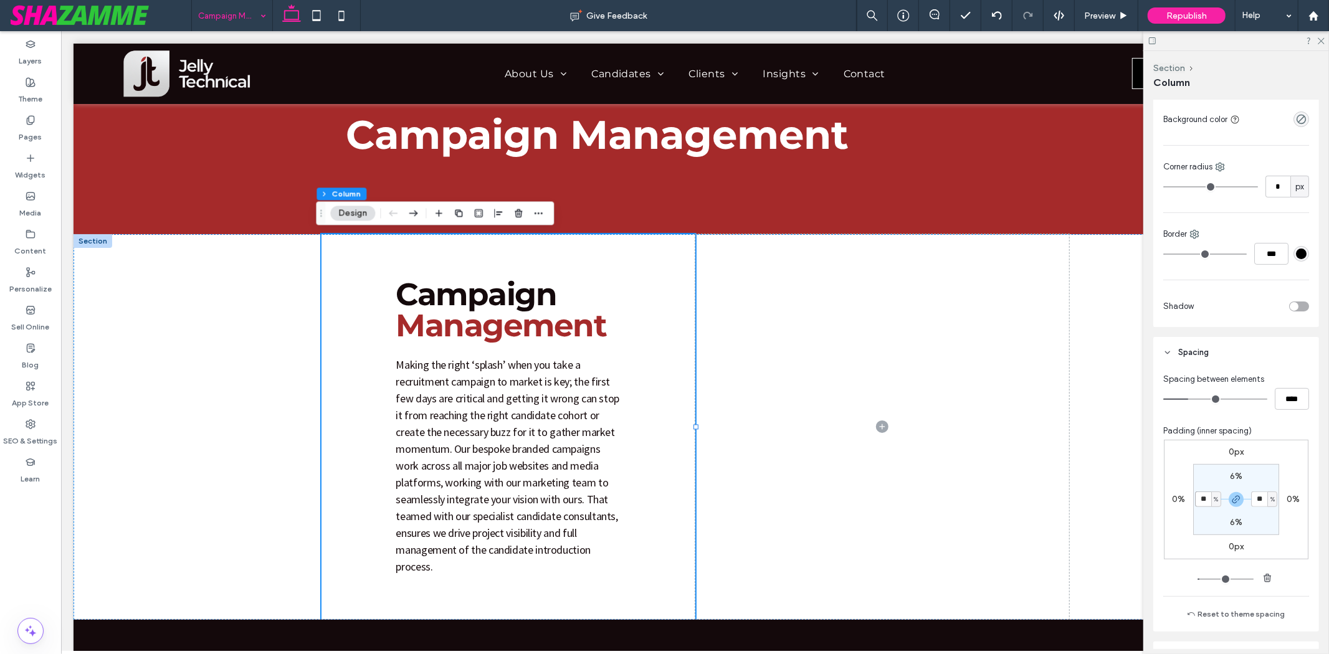
drag, startPoint x: 1205, startPoint y: 503, endPoint x: 1187, endPoint y: 505, distance: 18.1
click at [1187, 505] on div "0px 0% 0px 0% 6% ** % 6% ** %" at bounding box center [1236, 500] width 145 height 120
type input "*"
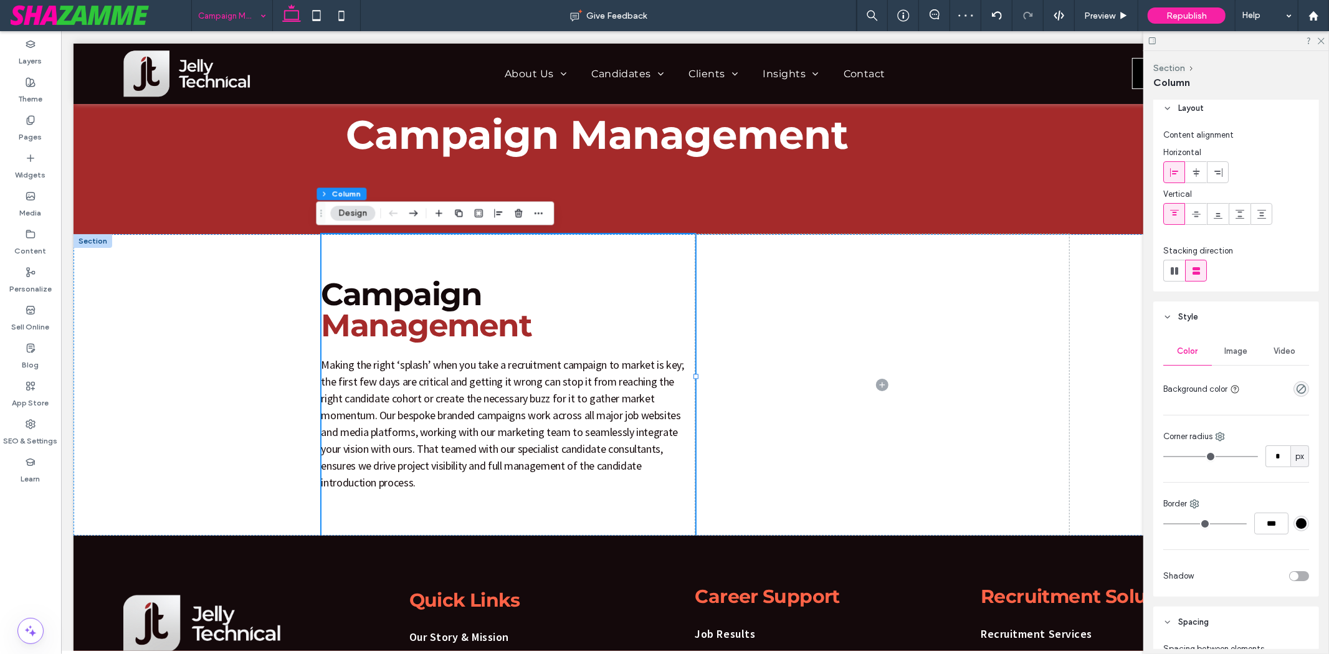
scroll to position [0, 0]
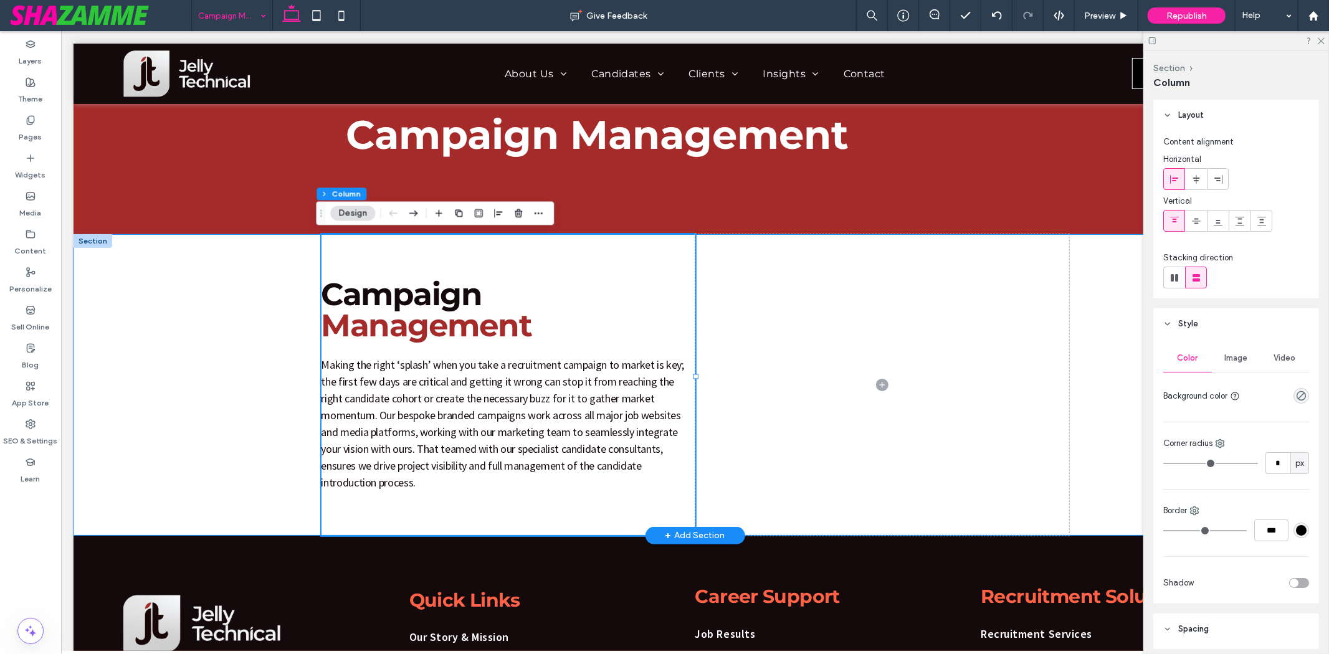
click at [226, 289] on div "Campaign Management Making the right ‘splash’ when you take a recruitment campa…" at bounding box center [694, 385] width 1243 height 302
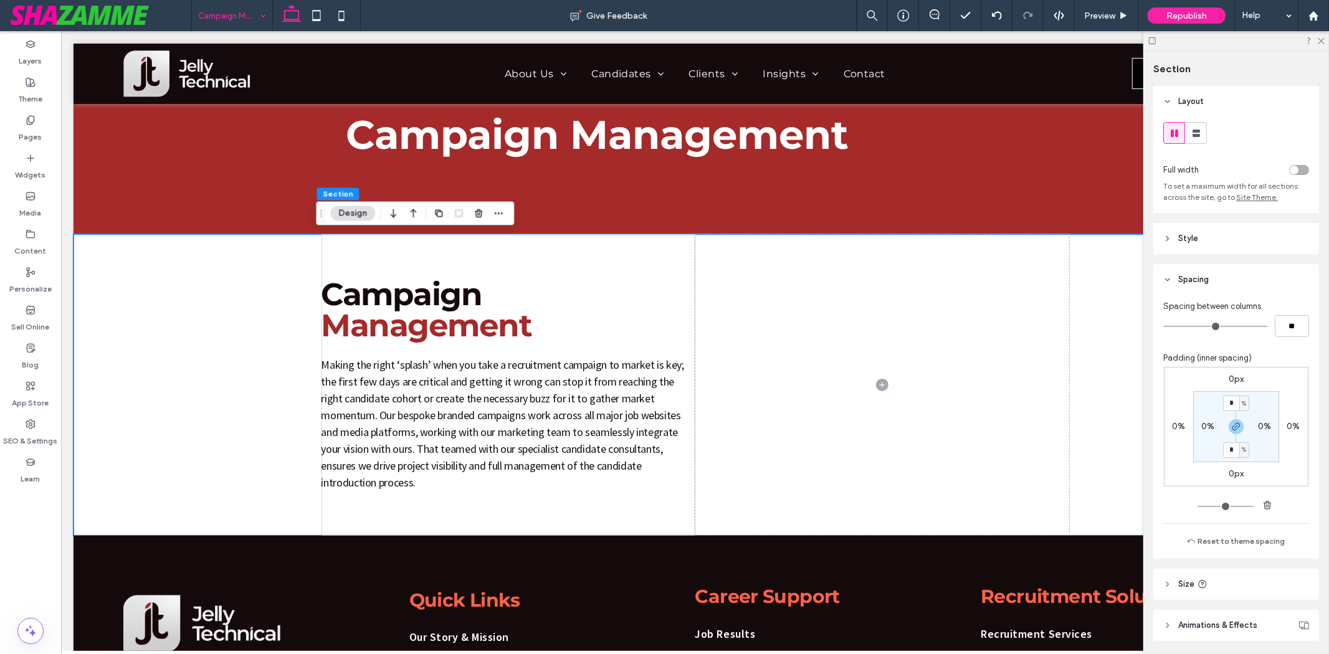
click at [1290, 167] on div "toggle" at bounding box center [1294, 170] width 9 height 9
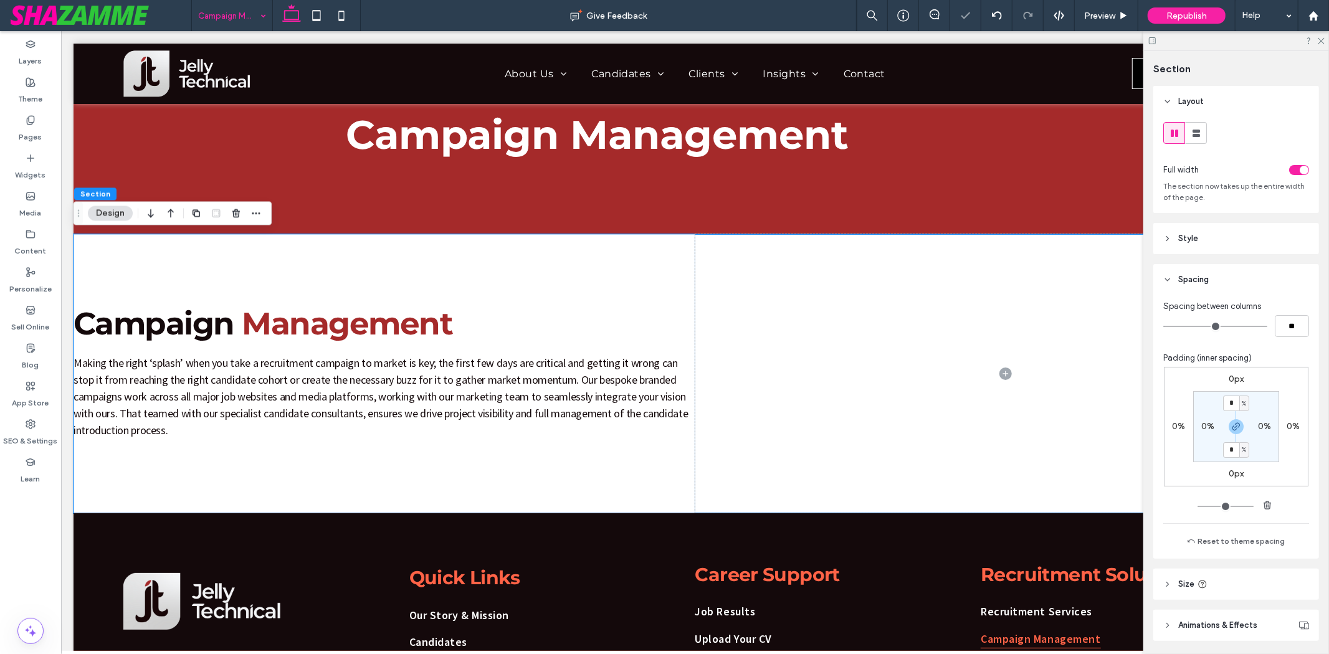
click at [1201, 430] on label "0%" at bounding box center [1207, 426] width 13 height 11
type input "**"
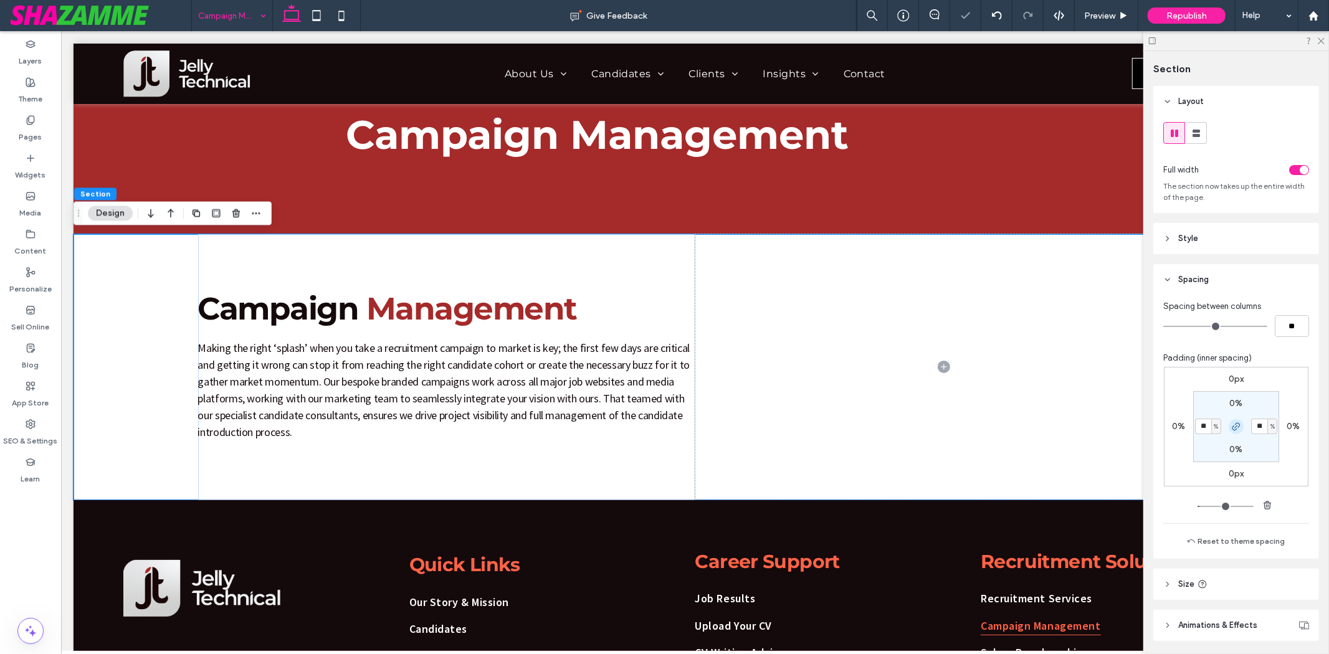
click at [1233, 429] on icon "button" at bounding box center [1236, 427] width 10 height 10
click at [1256, 430] on label "10%" at bounding box center [1264, 426] width 16 height 11
type input "*"
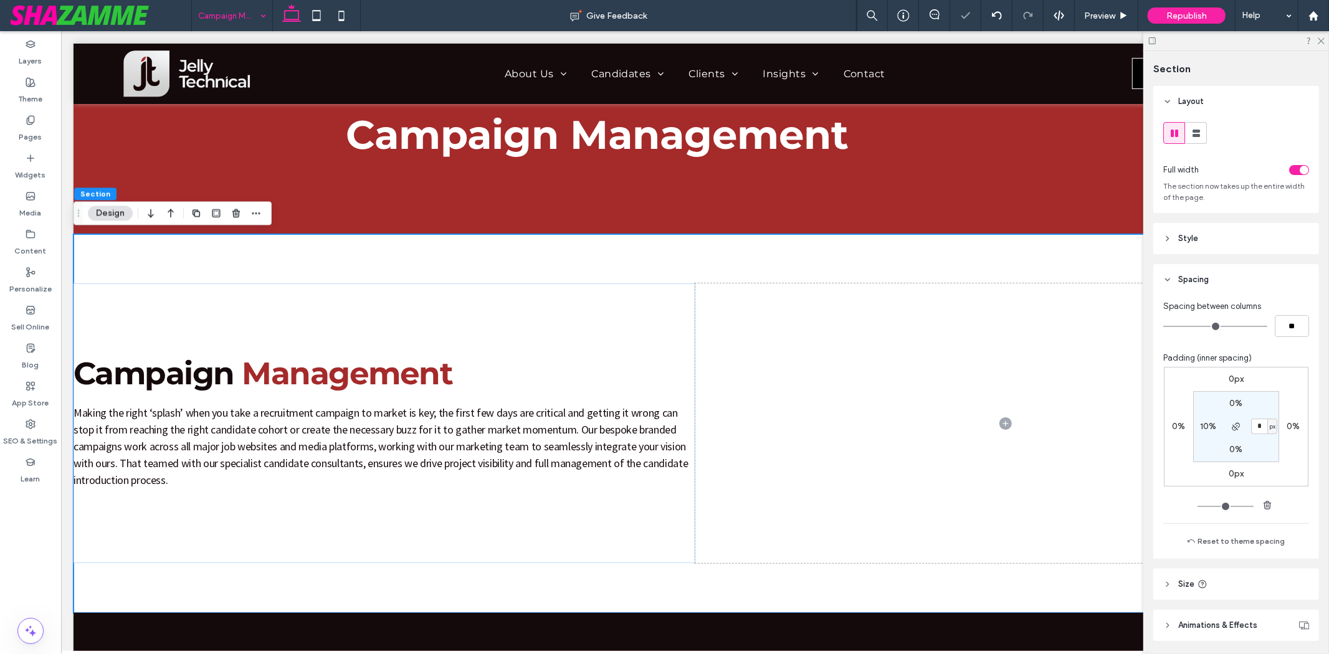
click at [1233, 414] on section "0% * px 0% 10%" at bounding box center [1236, 426] width 86 height 71
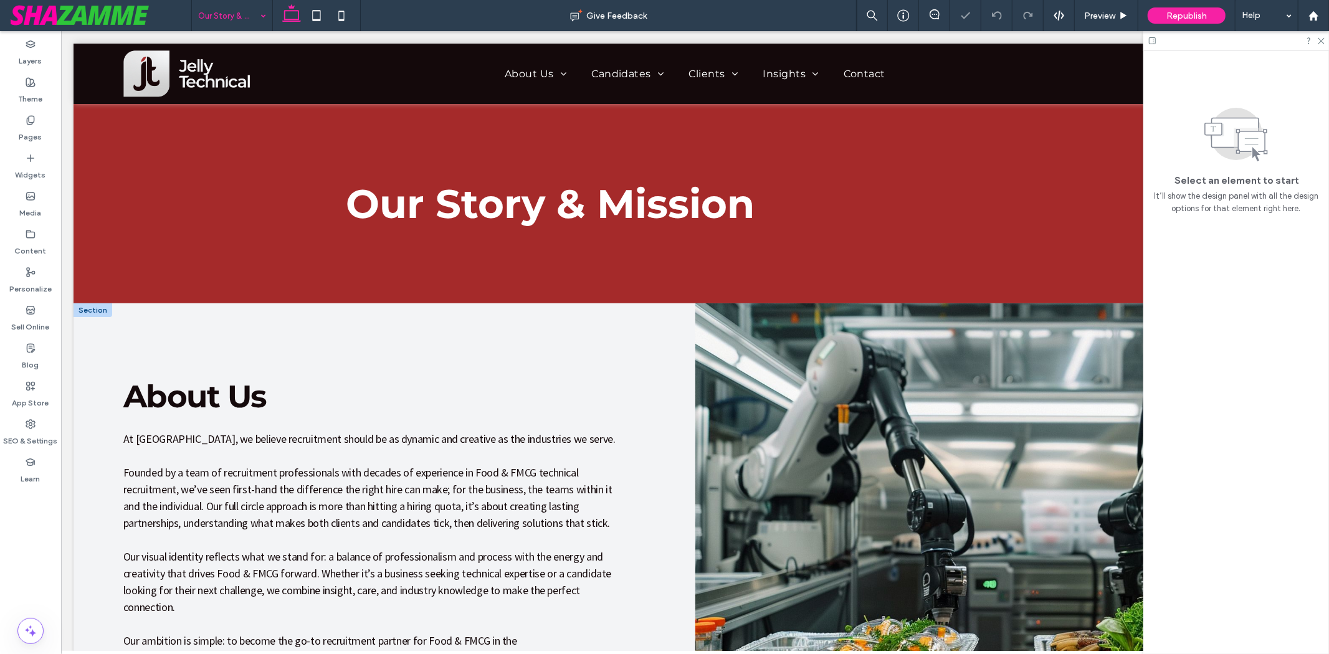
click at [156, 326] on div "About Us At Jelly Technical, we believe recruitment should be as dynamic and cr…" at bounding box center [384, 530] width 622 height 455
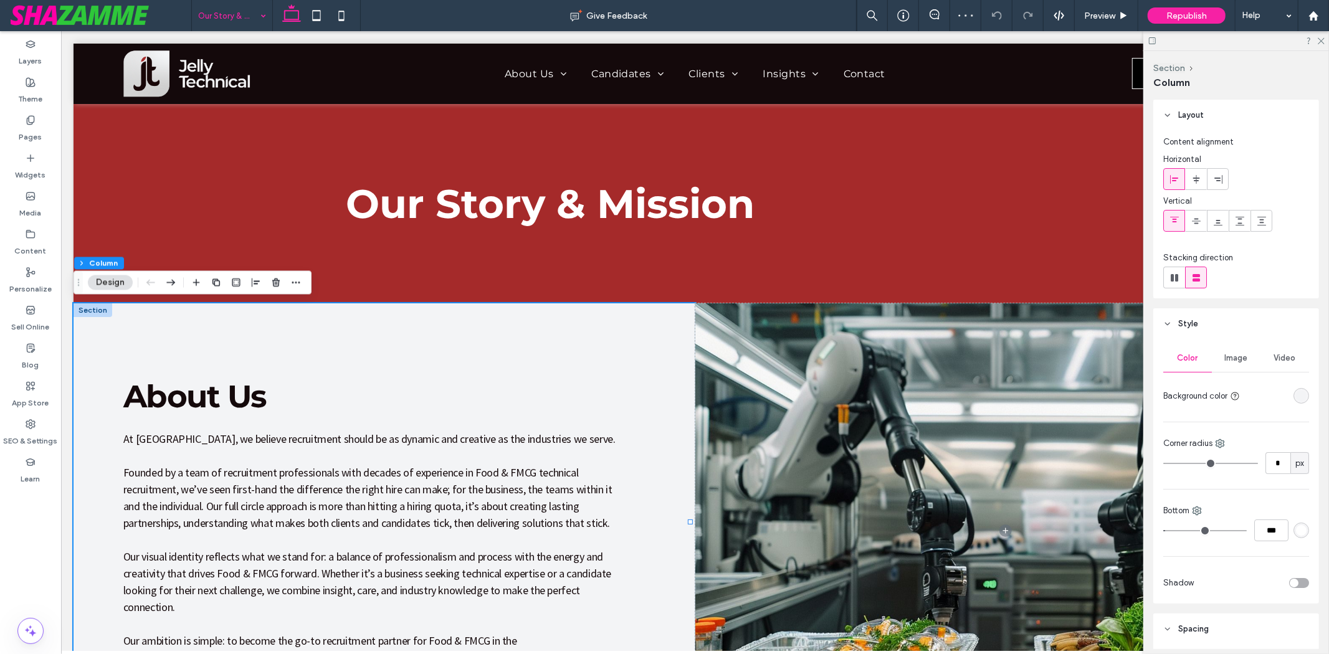
click at [80, 311] on div at bounding box center [92, 310] width 39 height 14
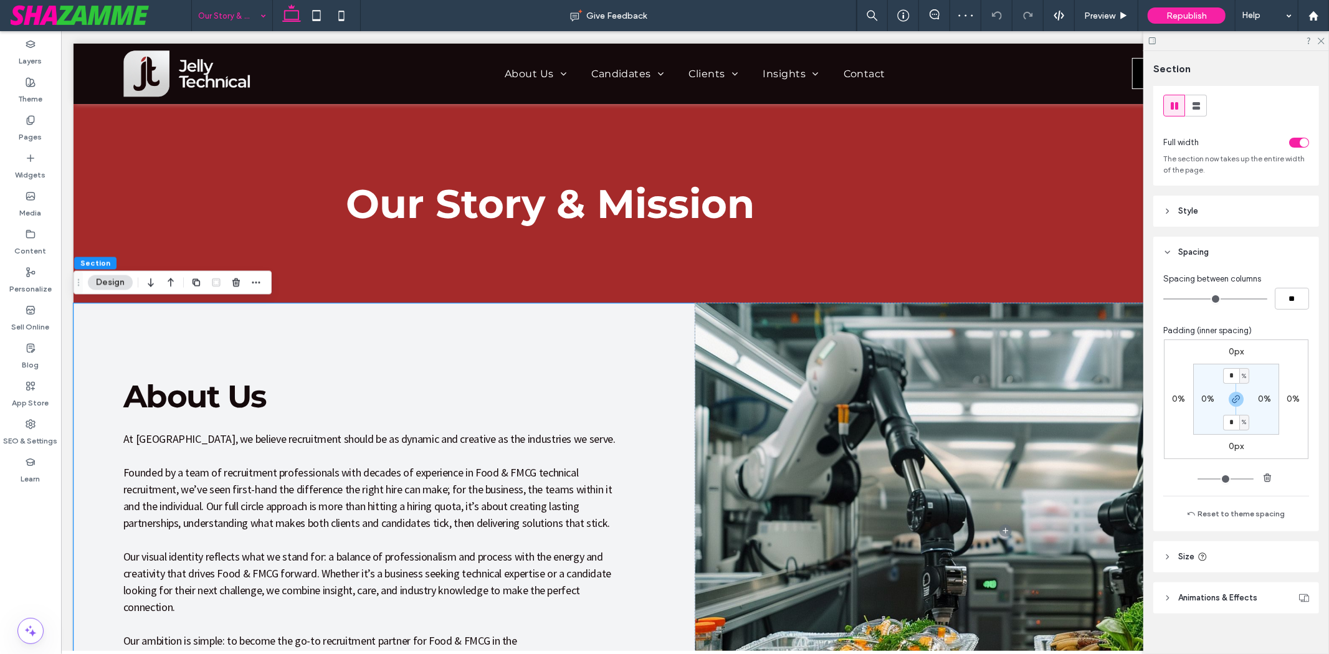
scroll to position [42, 0]
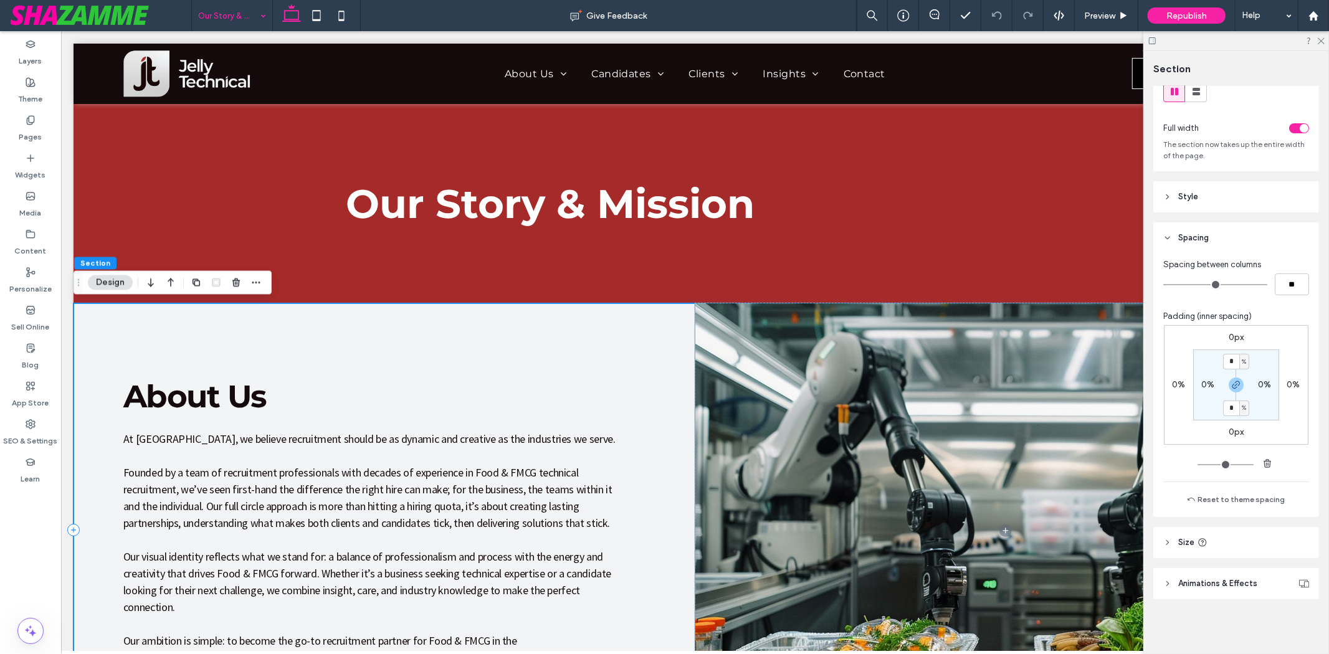
click at [150, 328] on div "About Us At Jelly Technical, we believe recruitment should be as dynamic and cr…" at bounding box center [384, 530] width 622 height 455
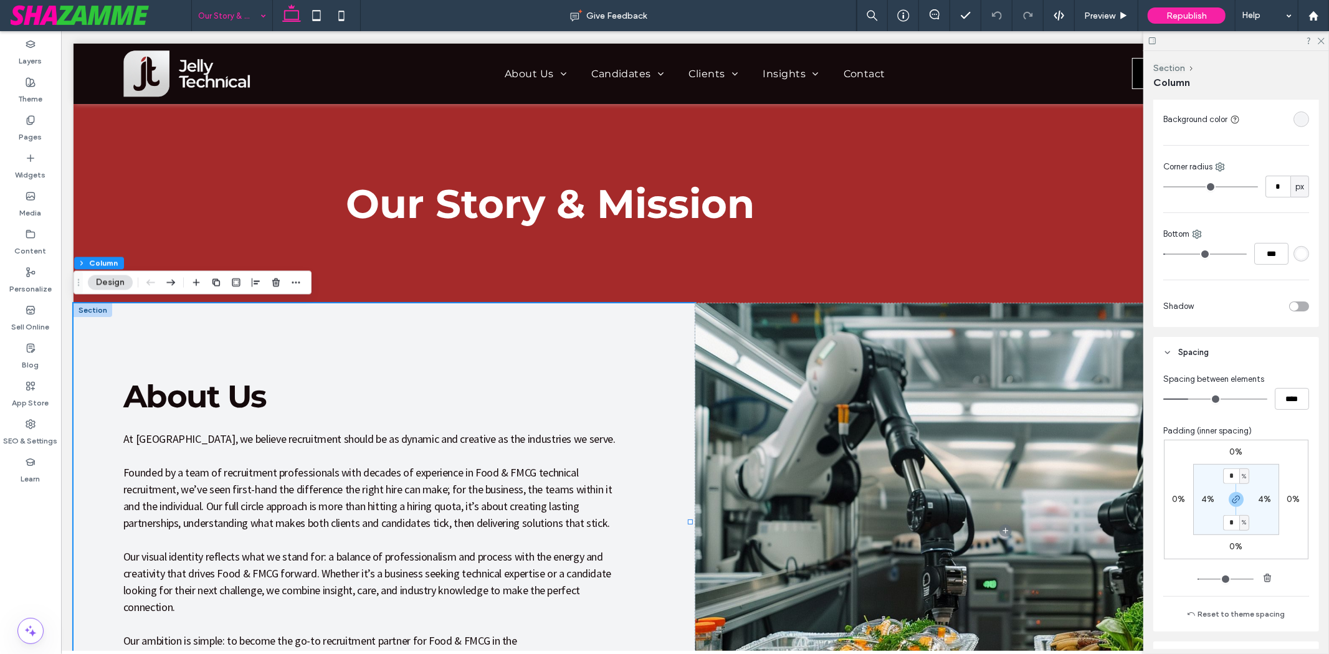
scroll to position [346, 0]
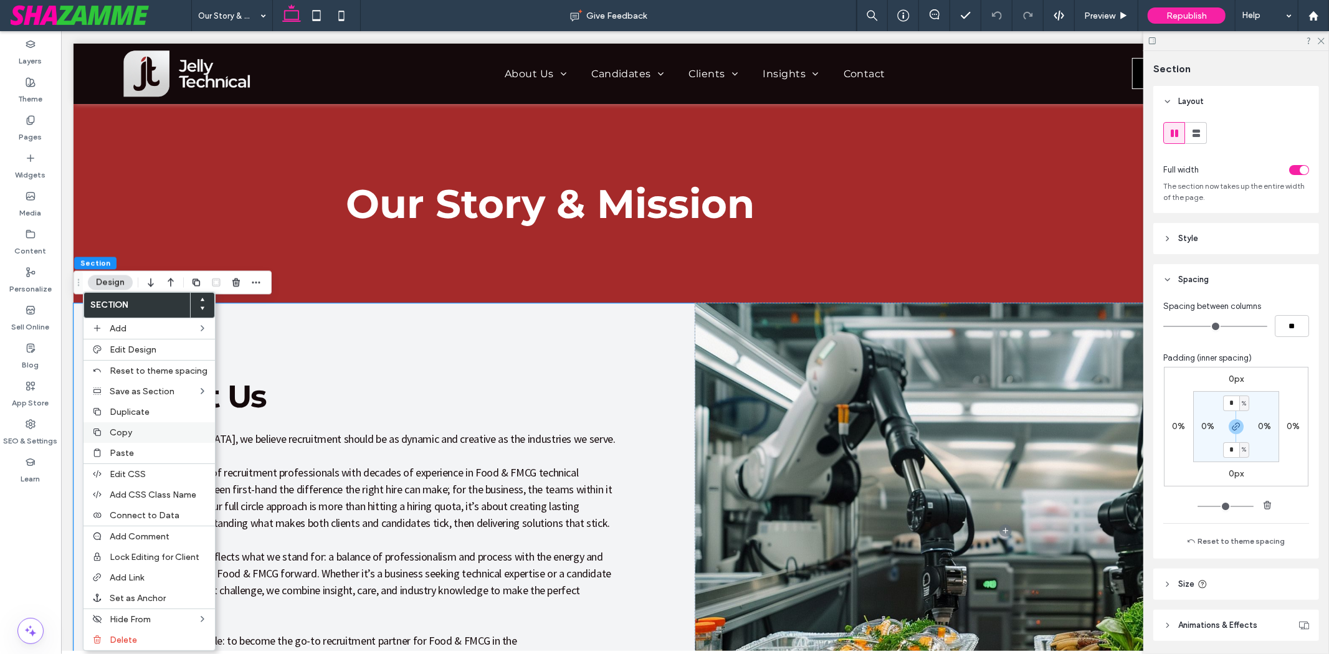
click at [140, 436] on label "Copy" at bounding box center [159, 432] width 98 height 11
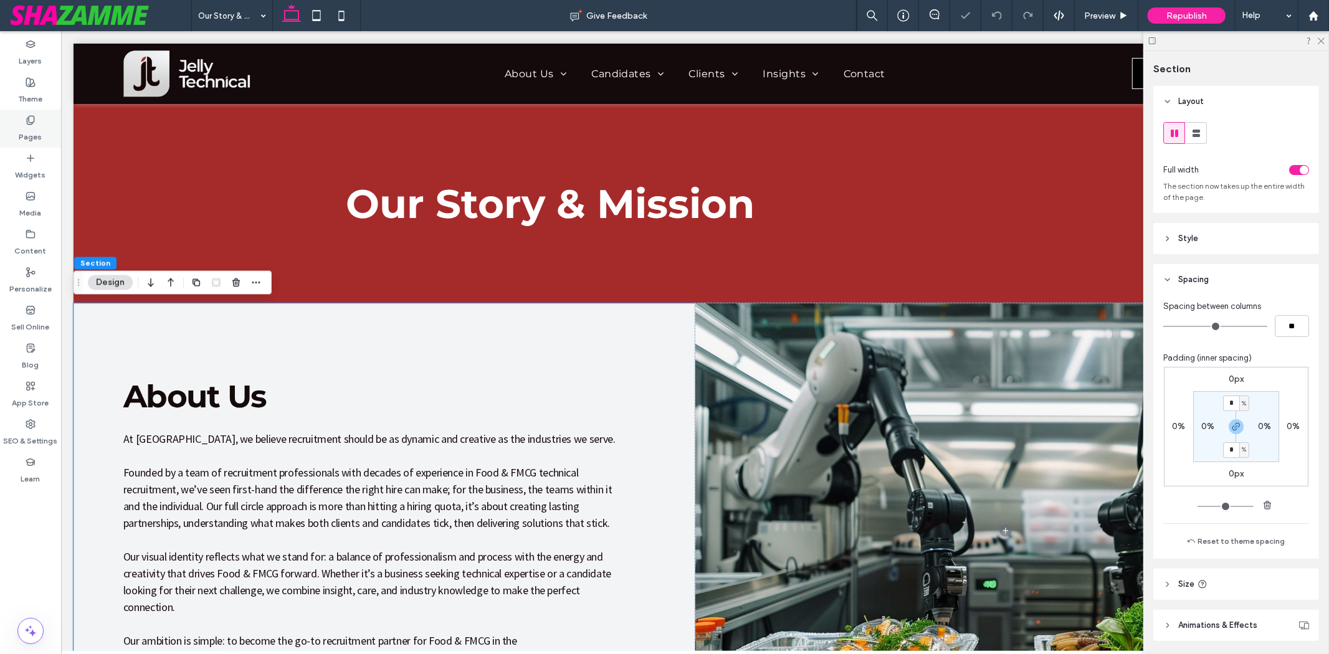
click at [16, 132] on div "Pages" at bounding box center [30, 129] width 61 height 38
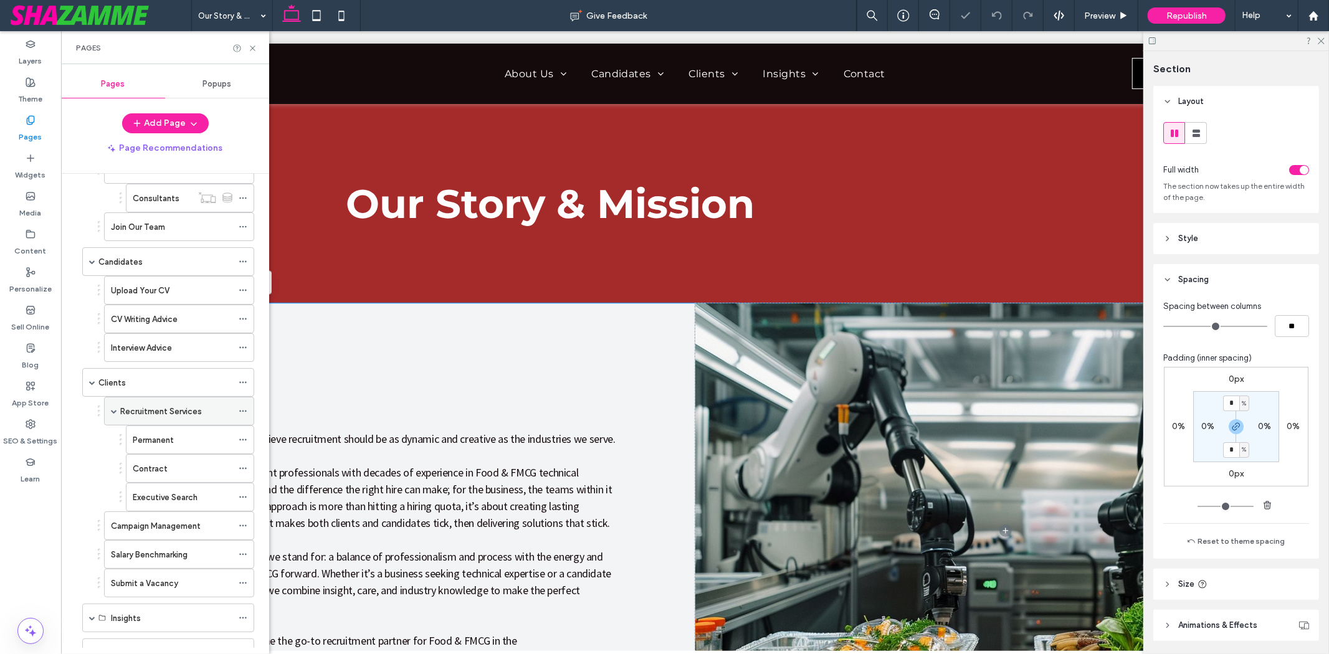
scroll to position [138, 0]
click at [173, 426] on div "Permanent" at bounding box center [183, 433] width 100 height 27
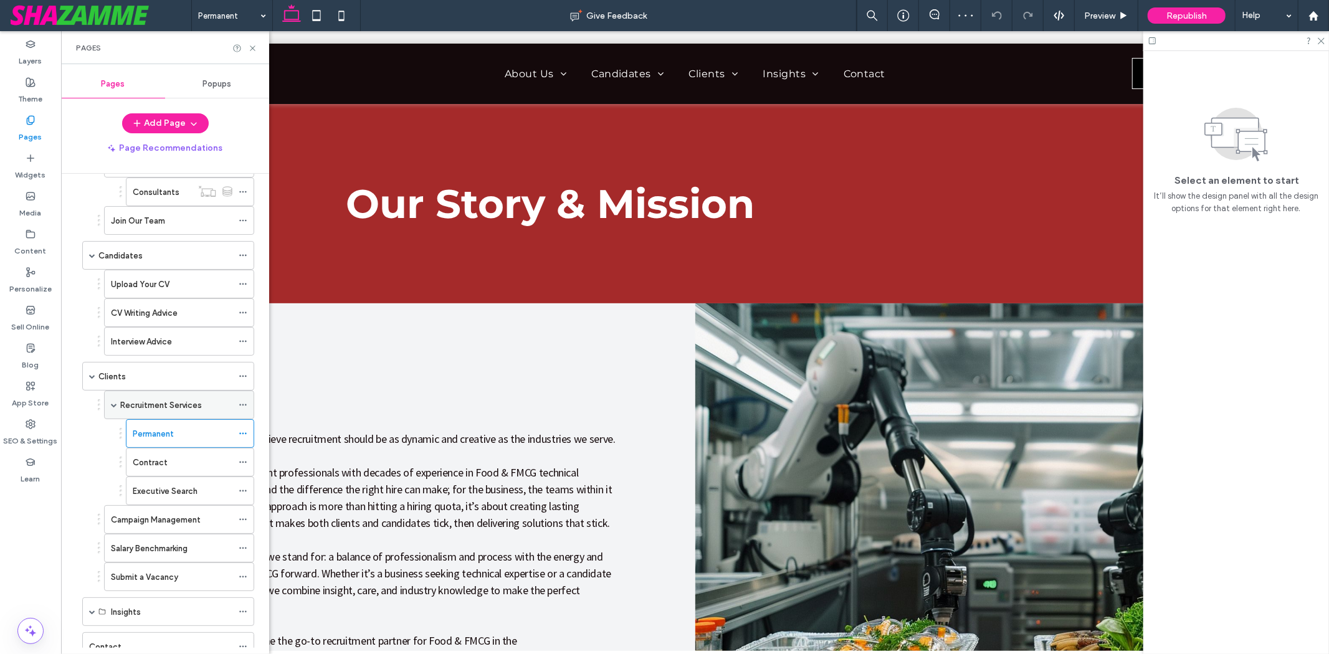
click at [171, 412] on label "Recruitment Services" at bounding box center [161, 405] width 82 height 22
click at [251, 44] on icon at bounding box center [252, 48] width 9 height 9
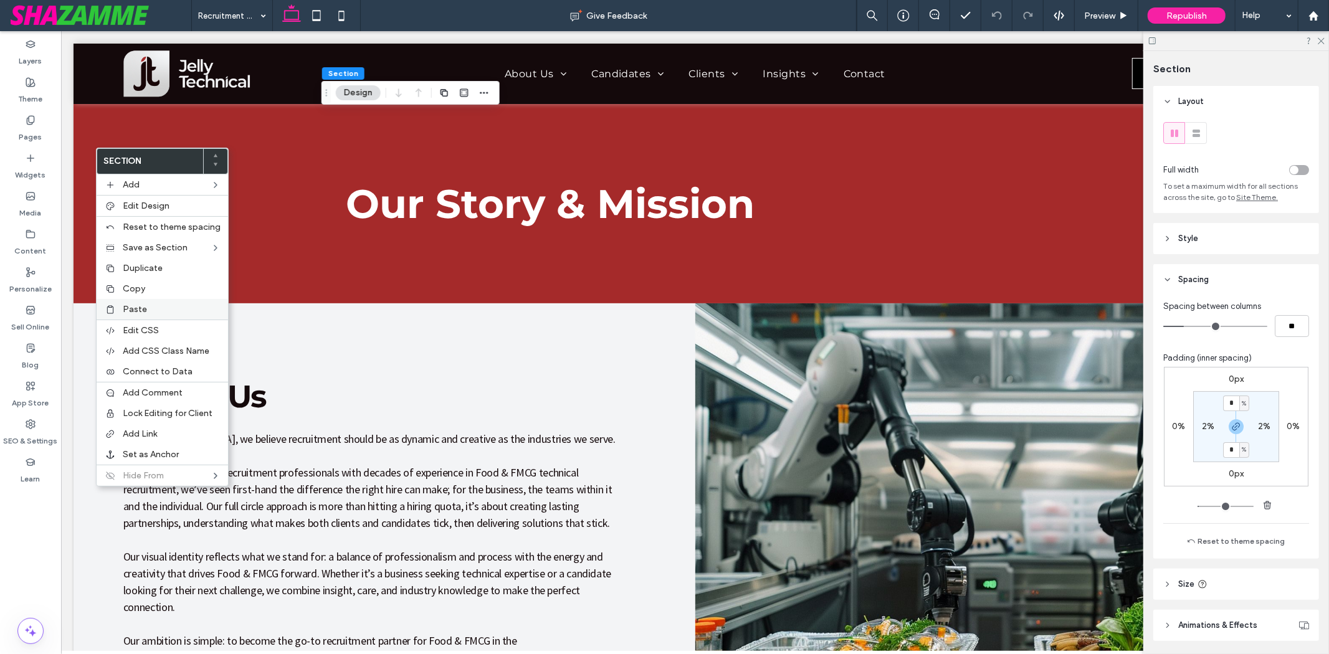
click at [145, 307] on span "Paste" at bounding box center [135, 309] width 24 height 11
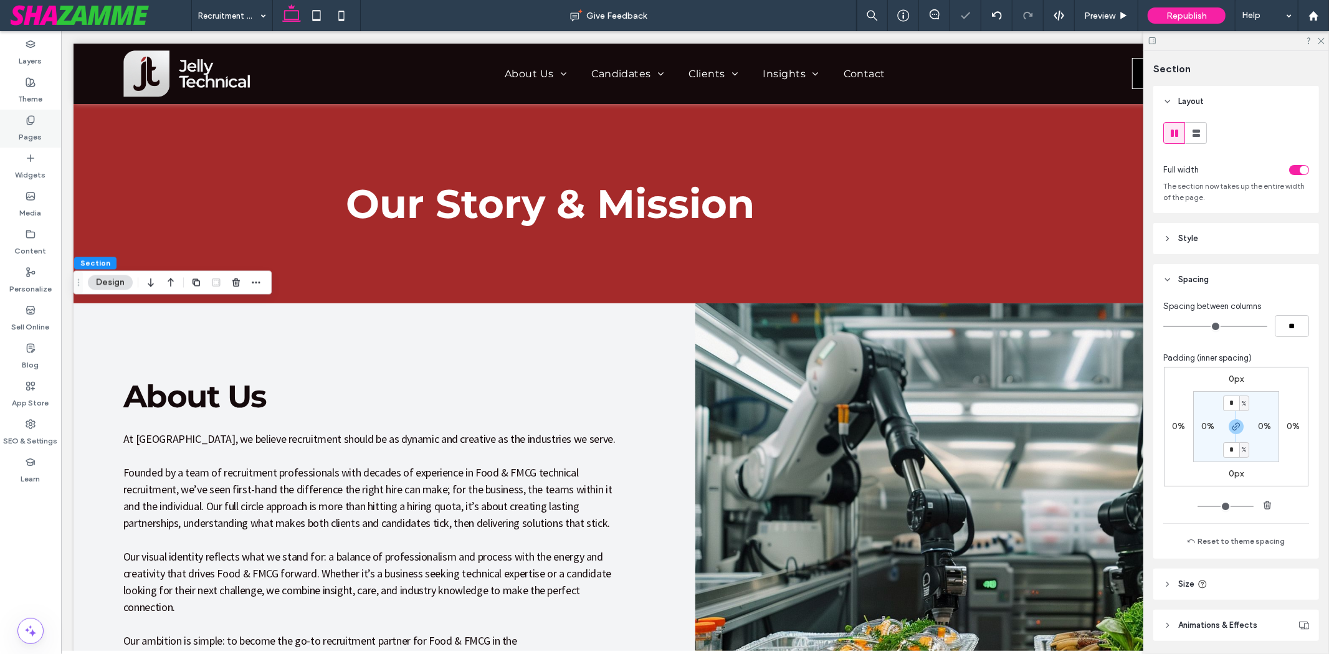
click at [35, 131] on label "Pages" at bounding box center [30, 133] width 23 height 17
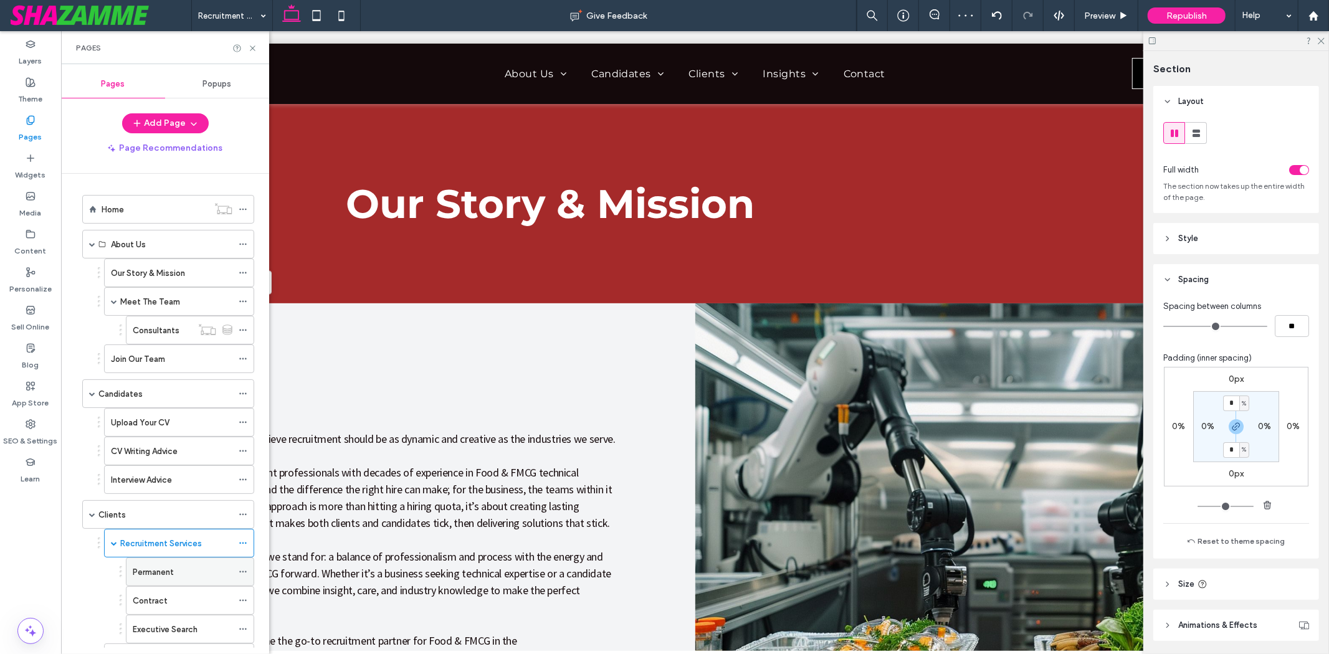
click at [151, 564] on div "Permanent" at bounding box center [183, 571] width 100 height 27
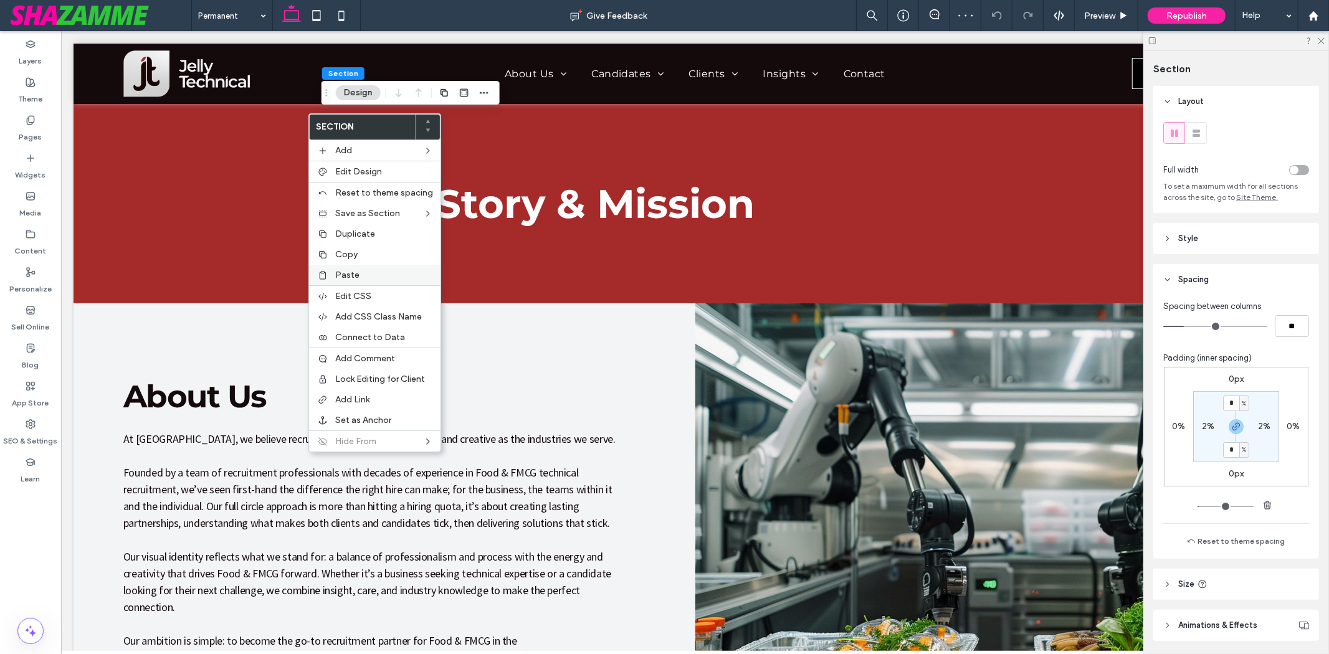
click at [351, 276] on span "Paste" at bounding box center [347, 275] width 24 height 11
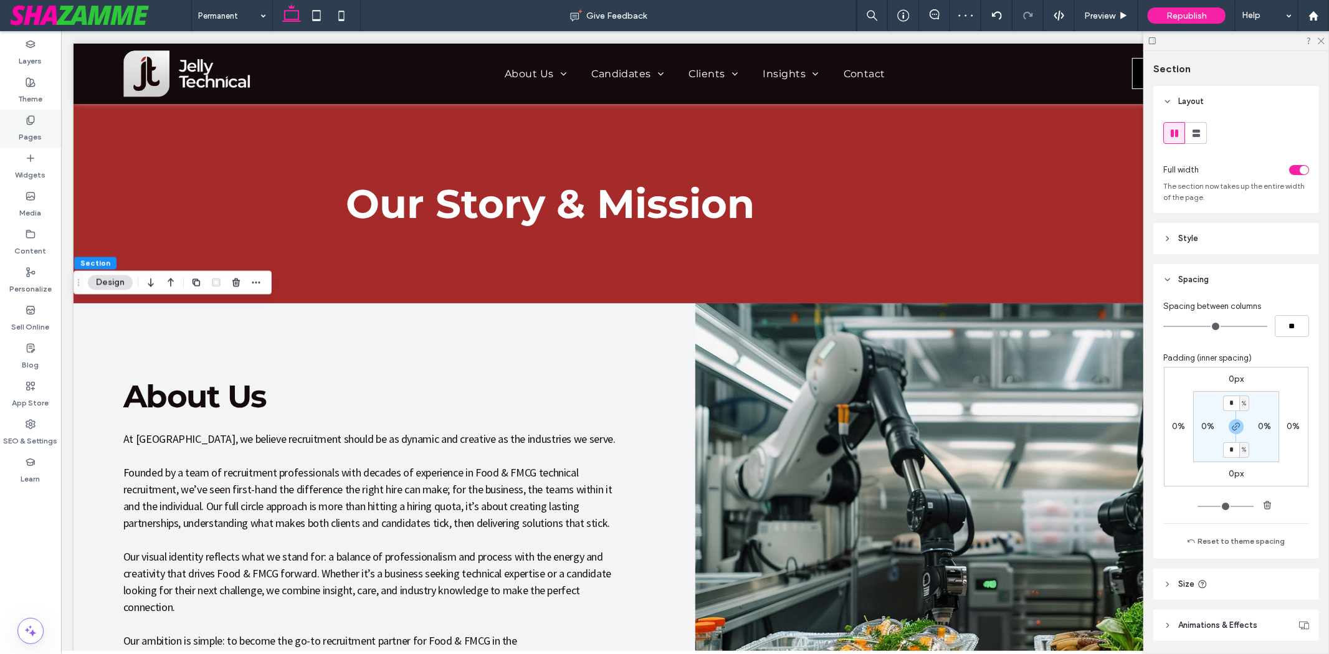
click at [21, 122] on div "Pages" at bounding box center [30, 129] width 61 height 38
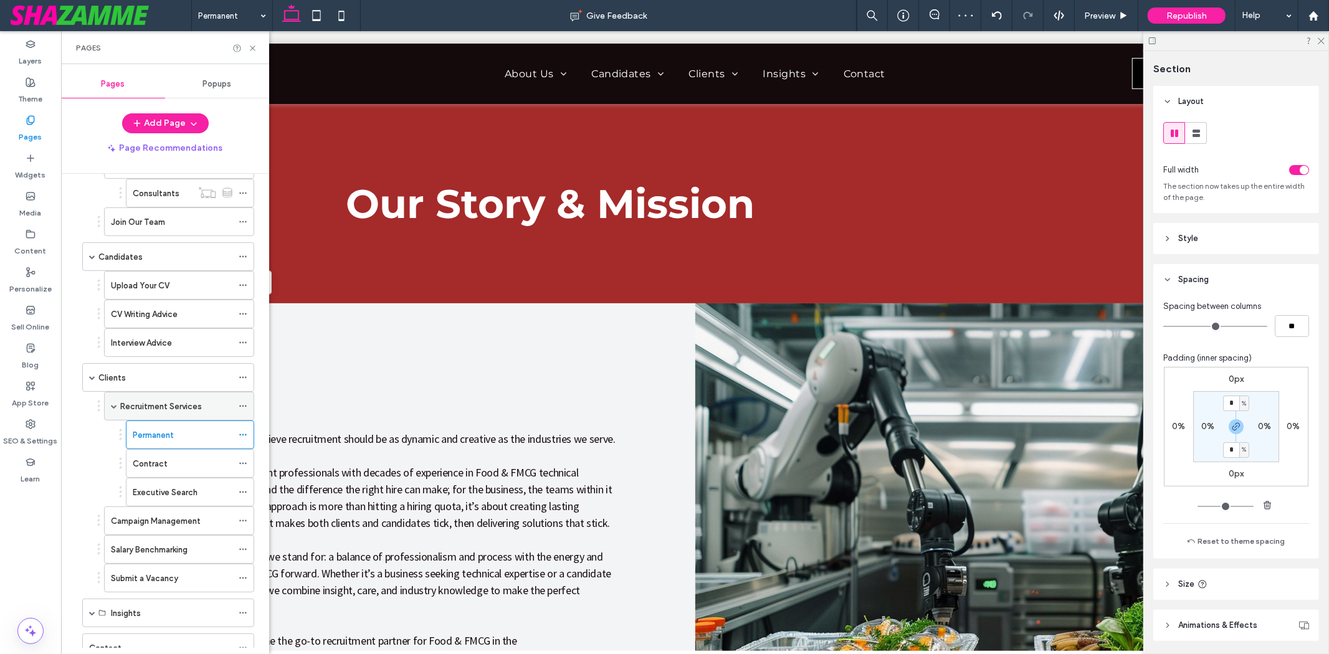
scroll to position [138, 0]
click at [174, 474] on div "Contract" at bounding box center [183, 462] width 100 height 27
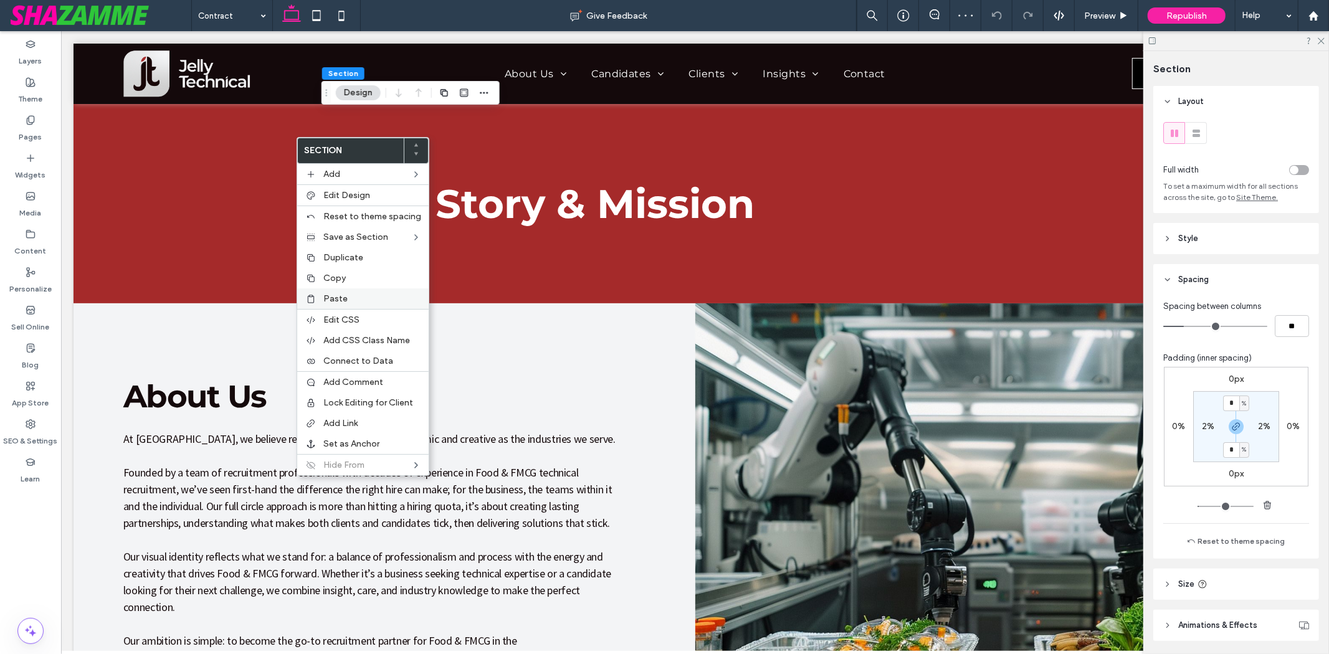
click at [347, 295] on label "Paste" at bounding box center [372, 298] width 98 height 11
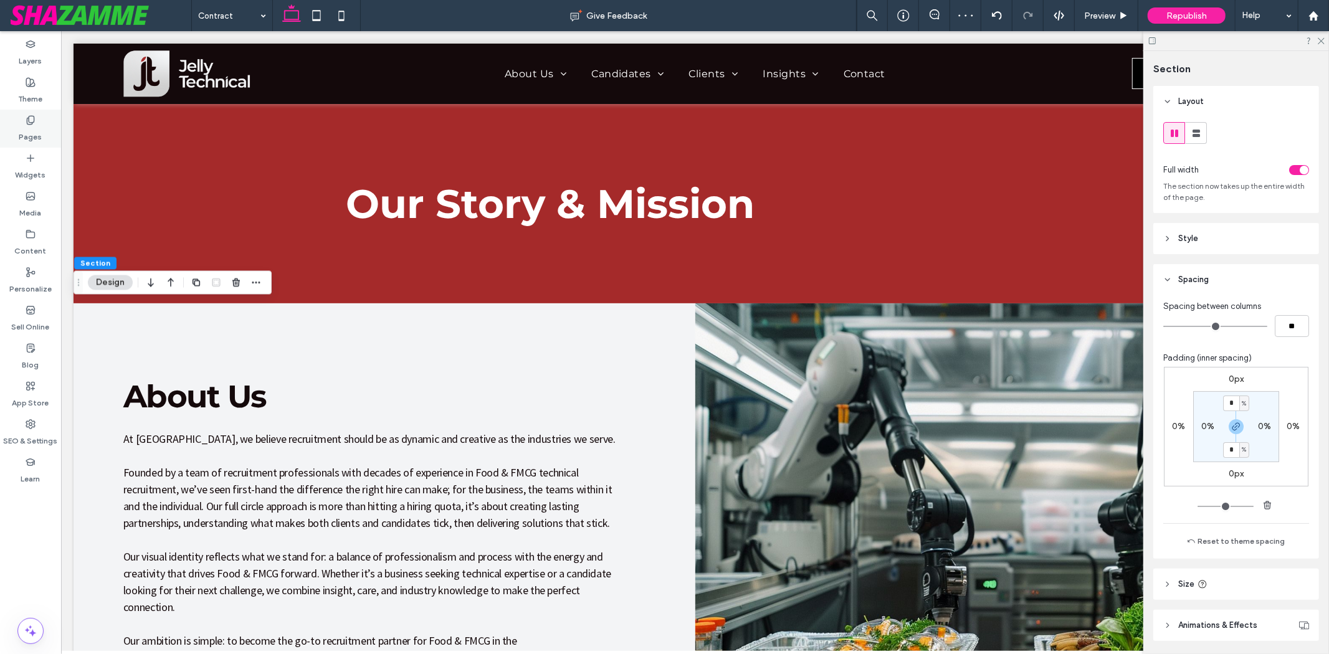
click at [29, 139] on label "Pages" at bounding box center [30, 133] width 23 height 17
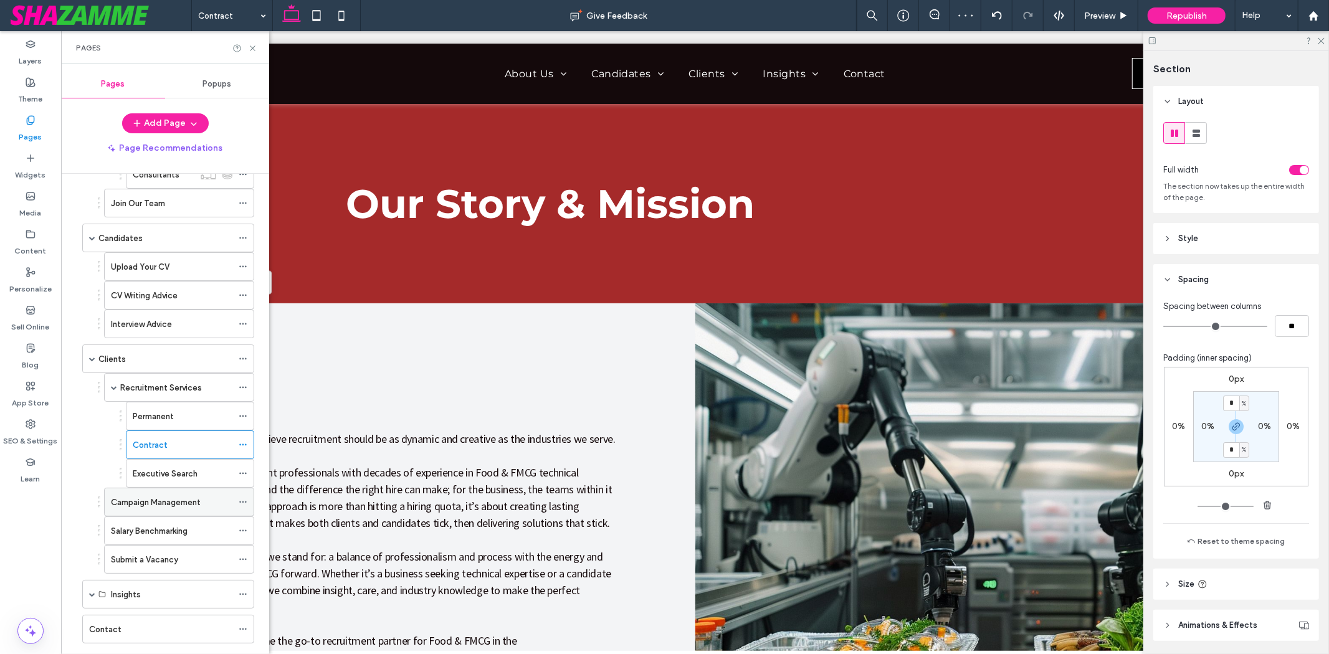
scroll to position [207, 0]
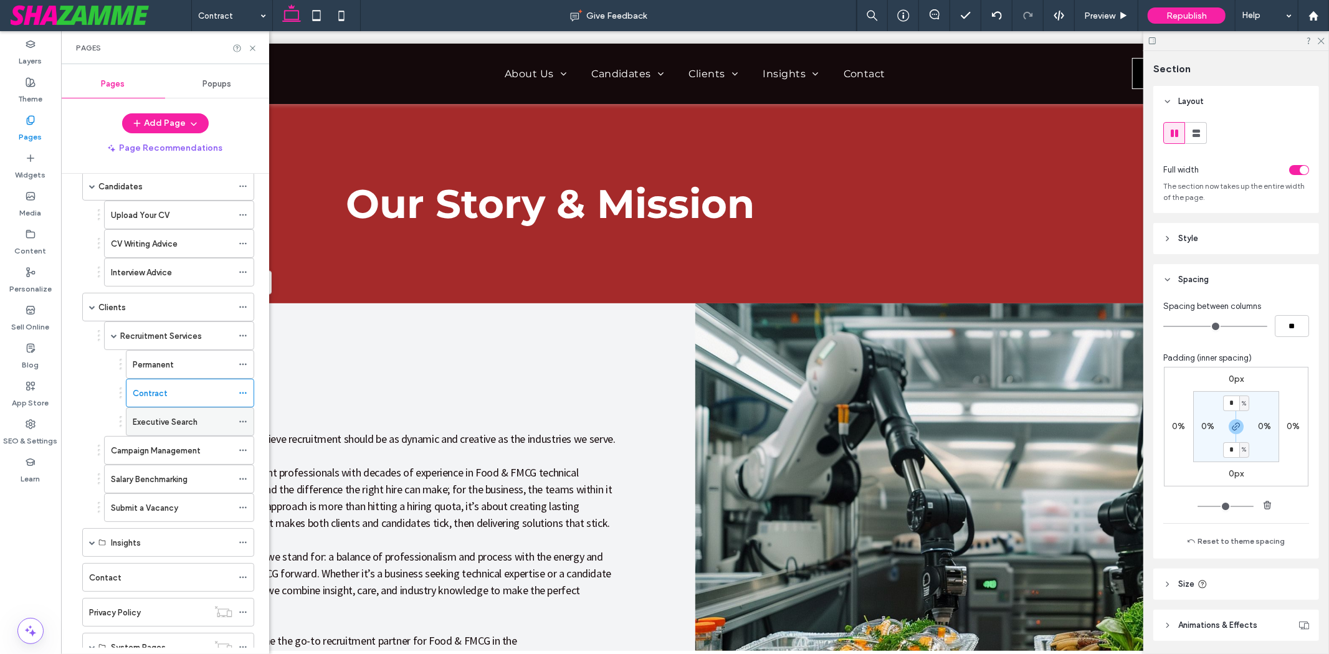
click at [164, 428] on label "Executive Search" at bounding box center [165, 422] width 65 height 22
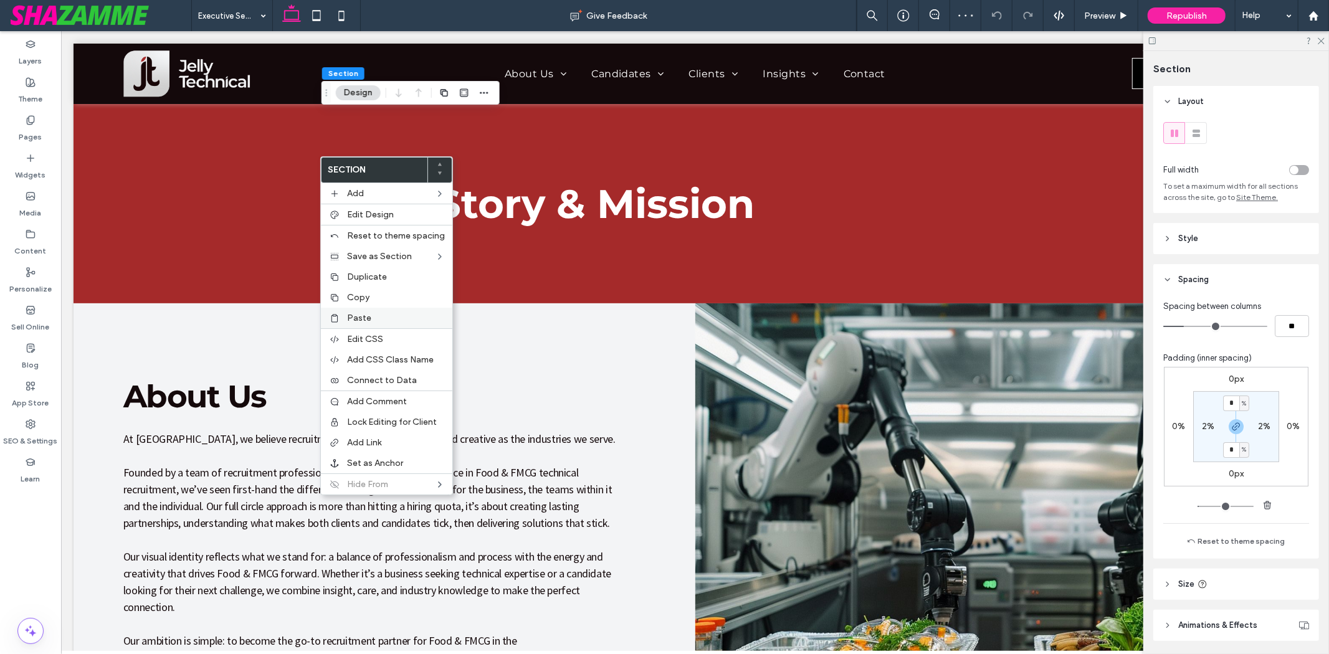
click at [361, 318] on span "Paste" at bounding box center [359, 318] width 24 height 11
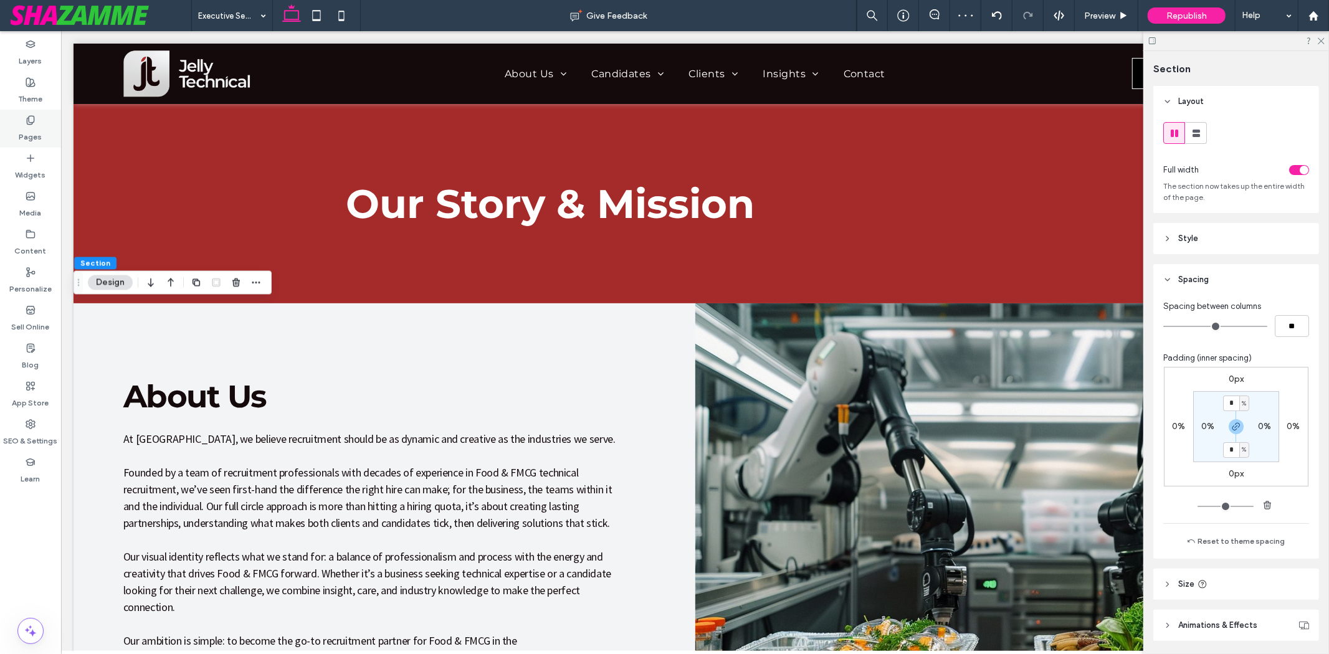
click at [22, 127] on label "Pages" at bounding box center [30, 133] width 23 height 17
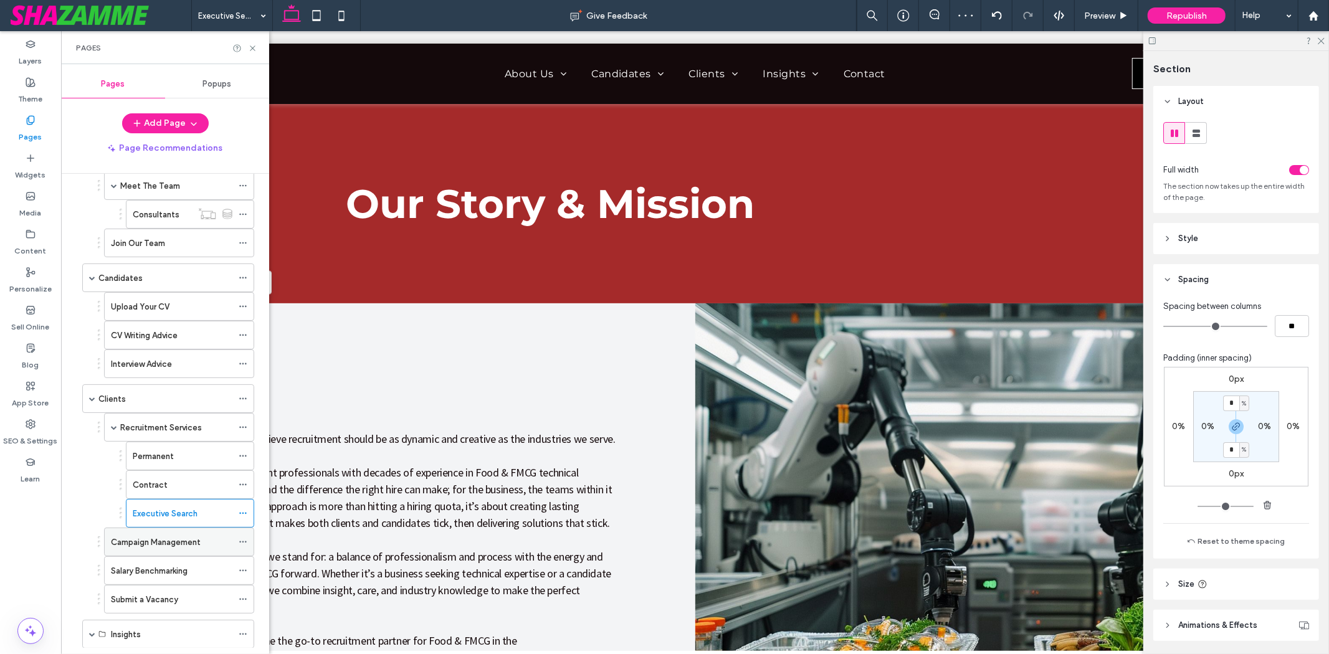
scroll to position [207, 0]
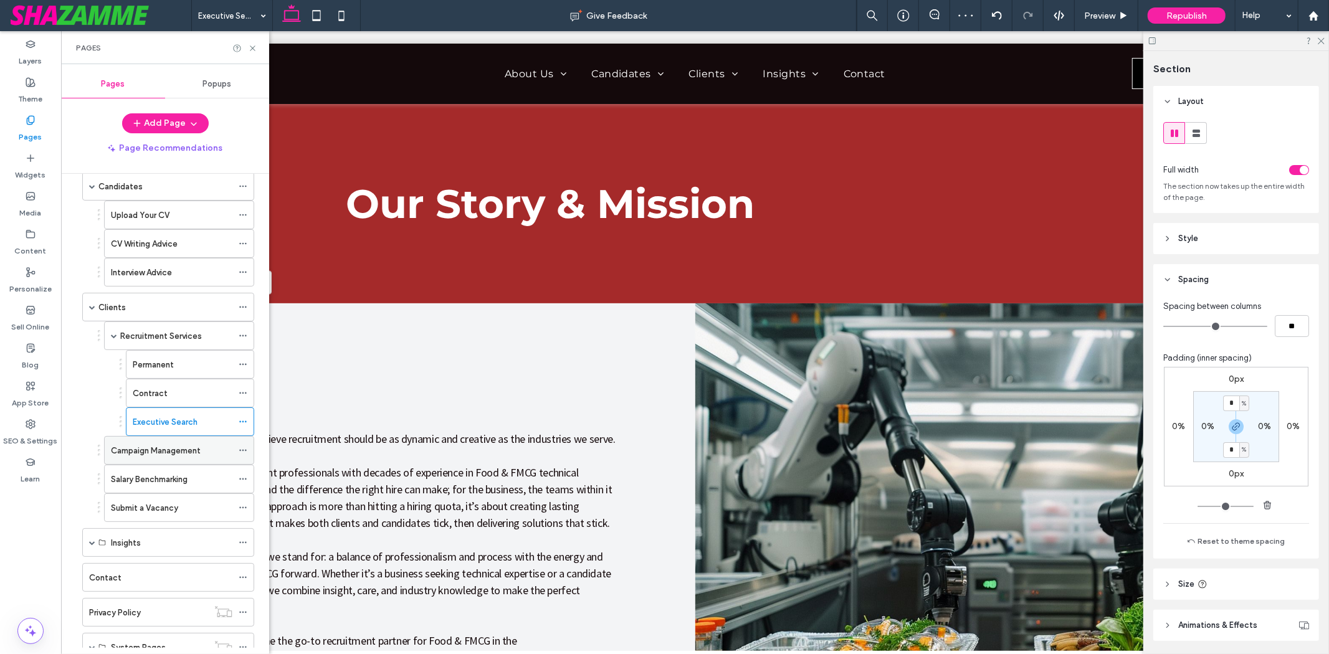
click at [159, 461] on div "Campaign Management" at bounding box center [171, 450] width 121 height 27
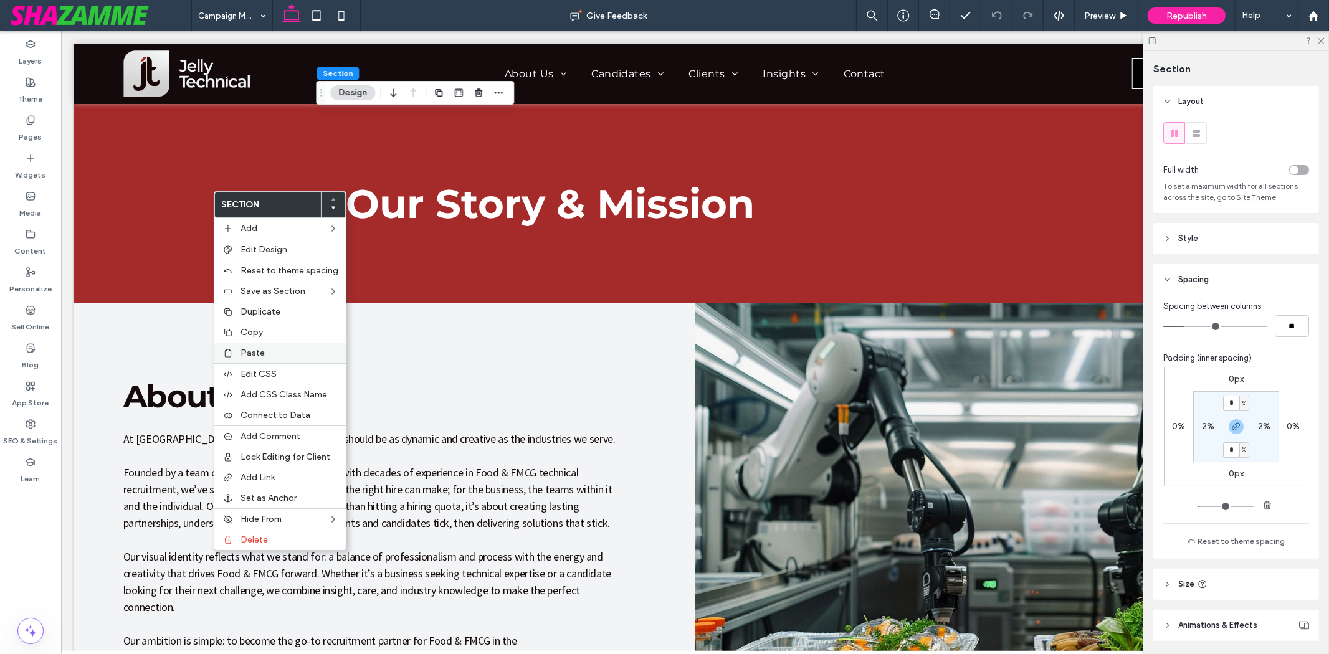
click at [247, 349] on span "Paste" at bounding box center [252, 353] width 24 height 11
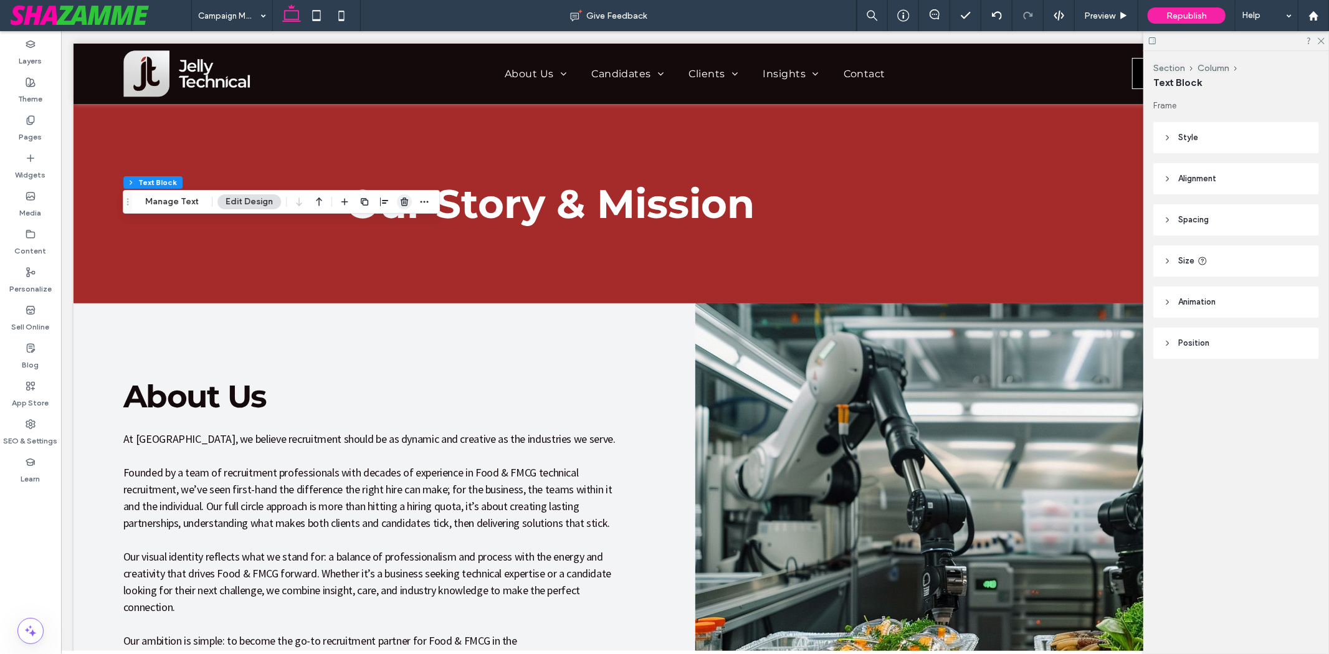
click at [402, 202] on use "button" at bounding box center [404, 201] width 7 height 8
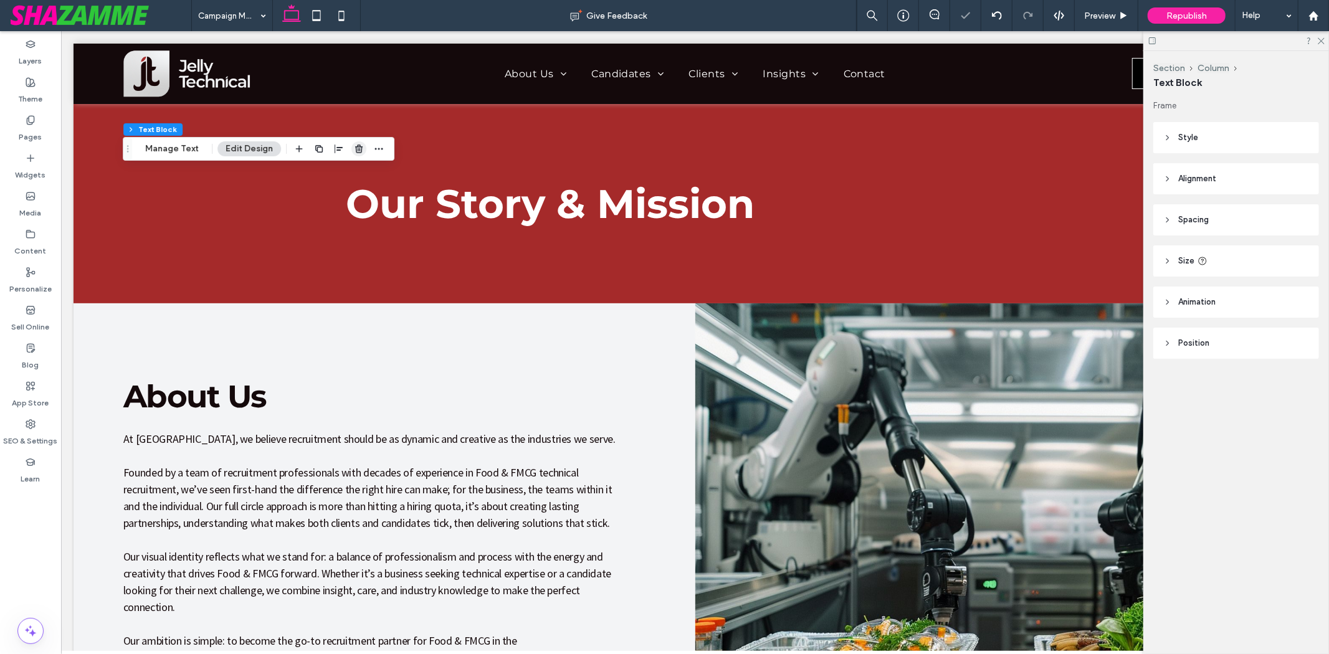
click at [356, 151] on icon "button" at bounding box center [359, 149] width 10 height 10
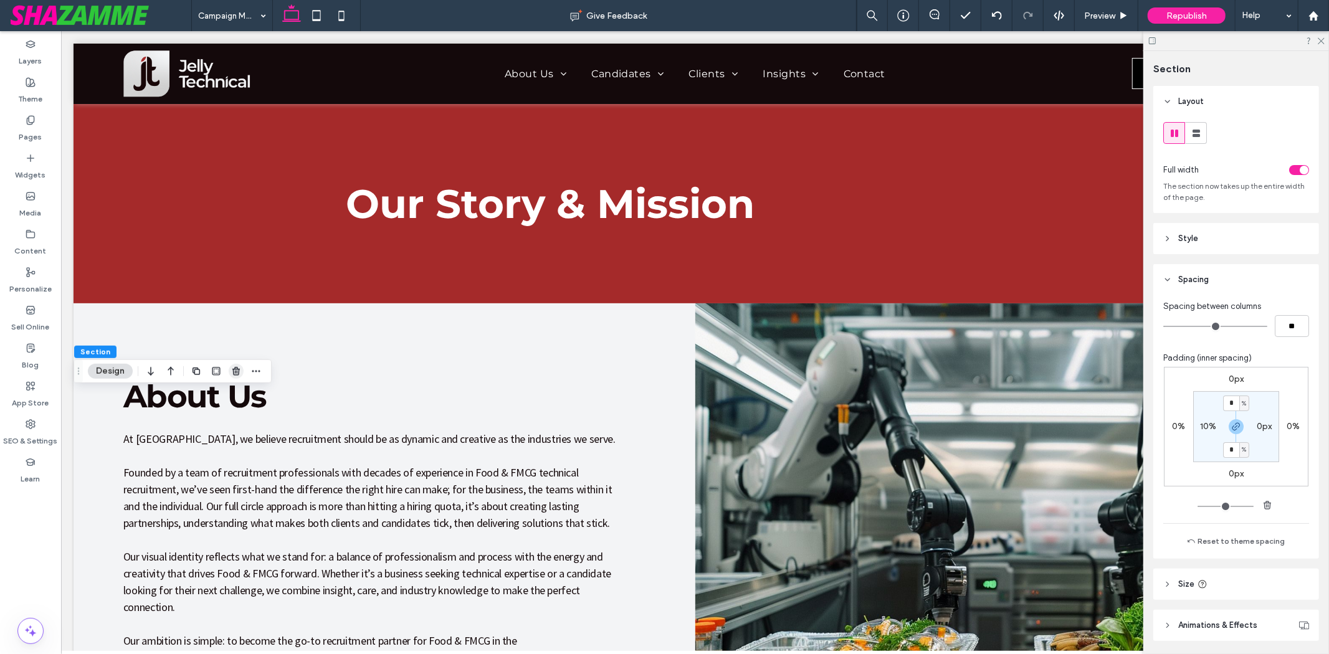
click at [231, 370] on span "button" at bounding box center [236, 371] width 15 height 15
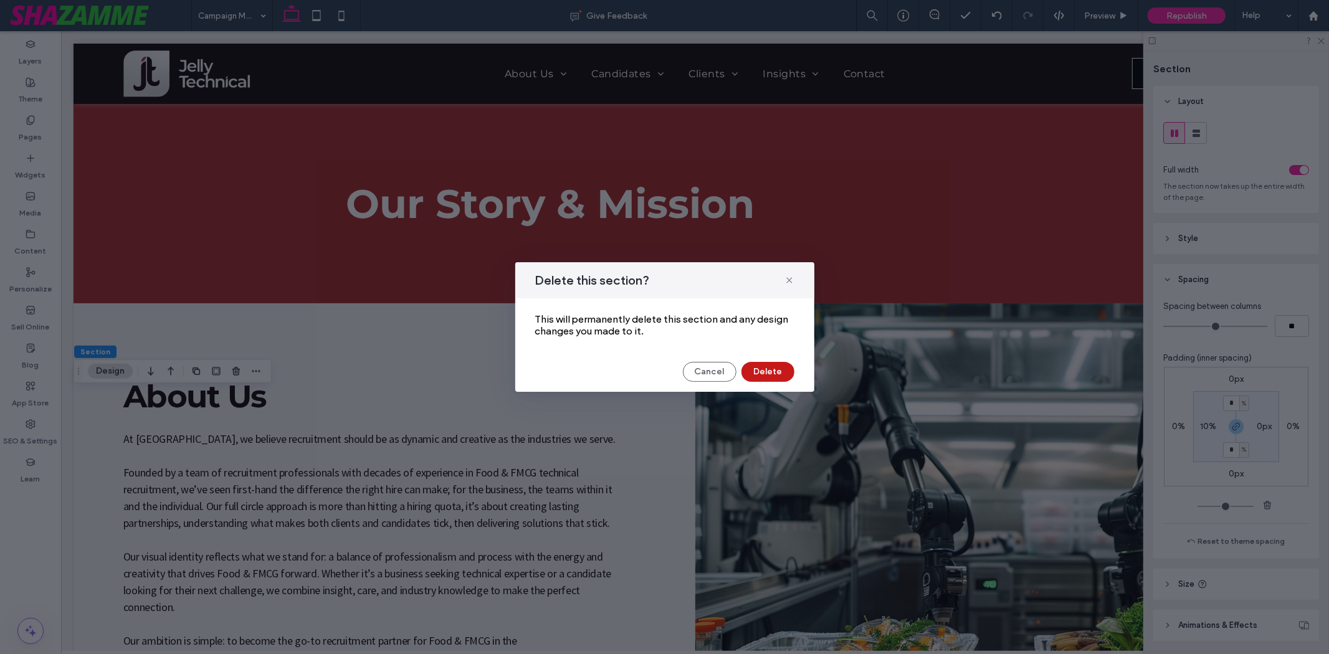
click at [772, 368] on button "Delete" at bounding box center [767, 372] width 53 height 20
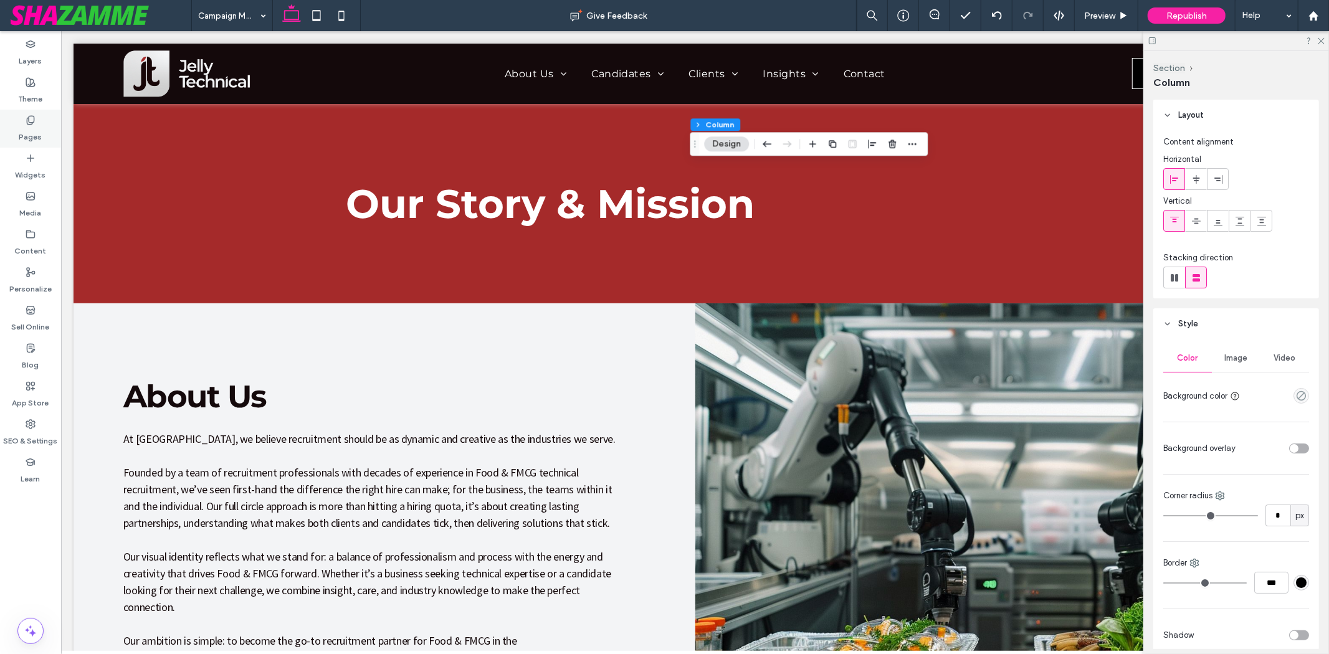
click at [17, 131] on div "Pages" at bounding box center [30, 129] width 61 height 38
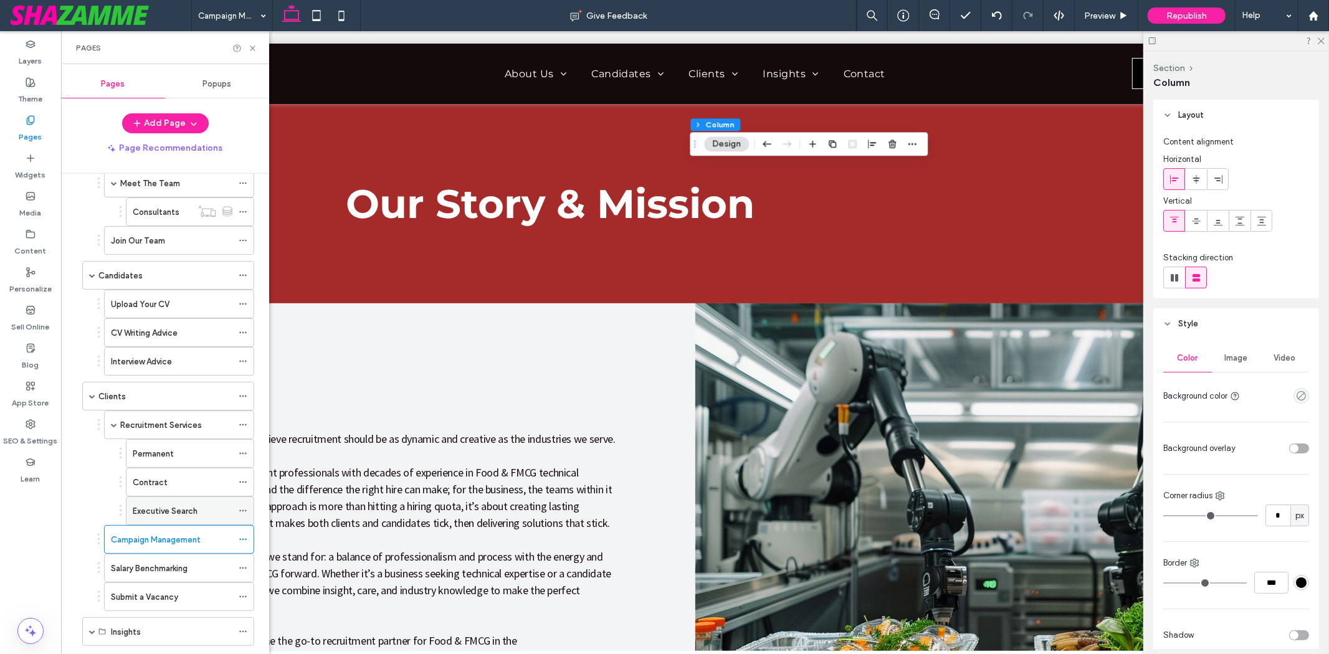
scroll to position [138, 0]
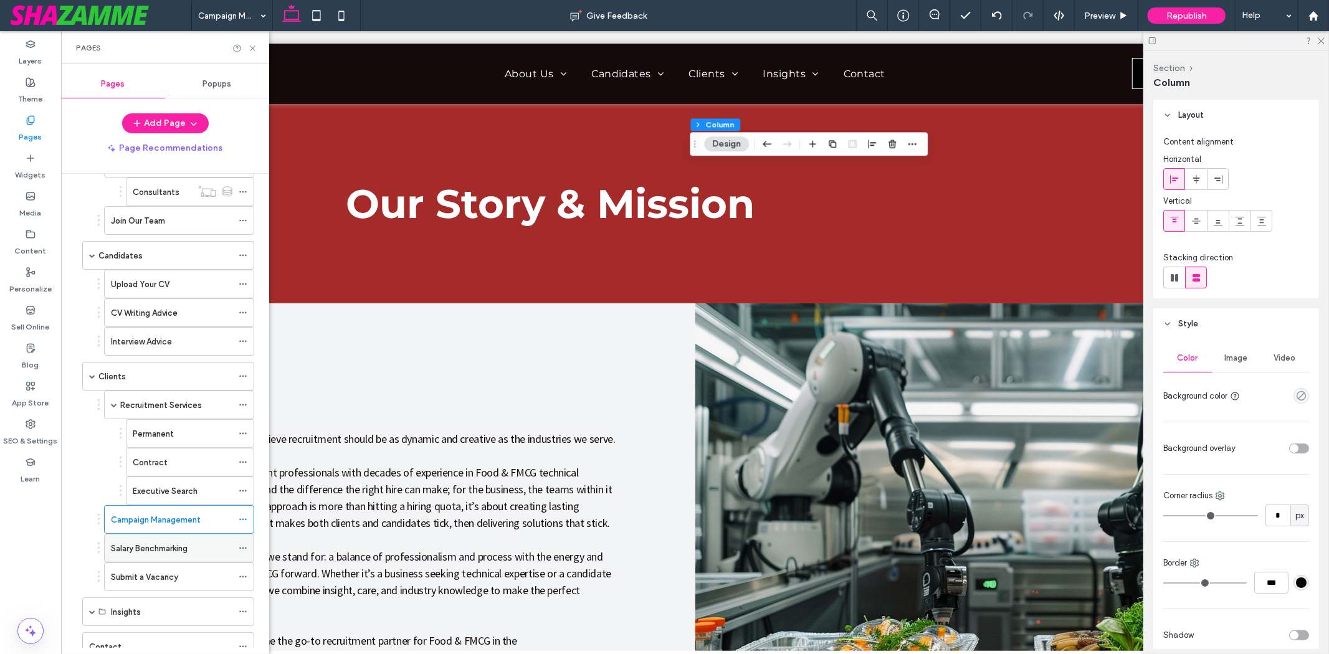
click at [145, 546] on label "Salary Benchmarking" at bounding box center [149, 549] width 77 height 22
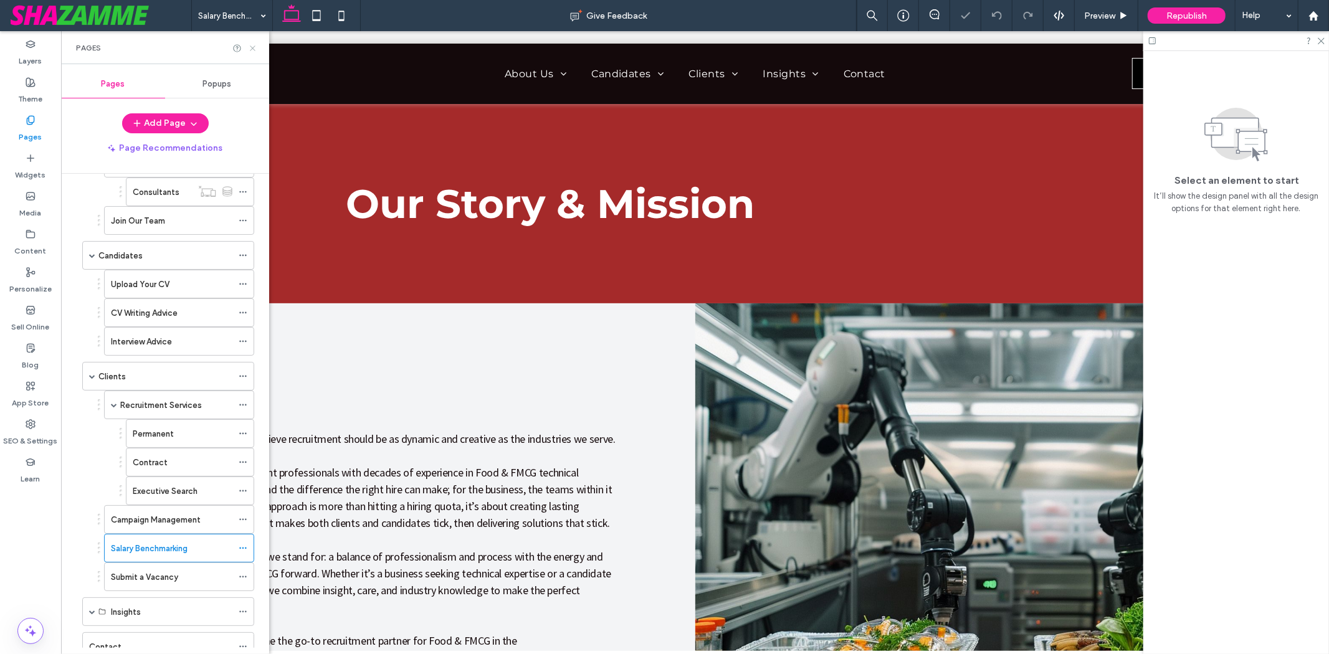
click at [250, 49] on icon at bounding box center [252, 48] width 9 height 9
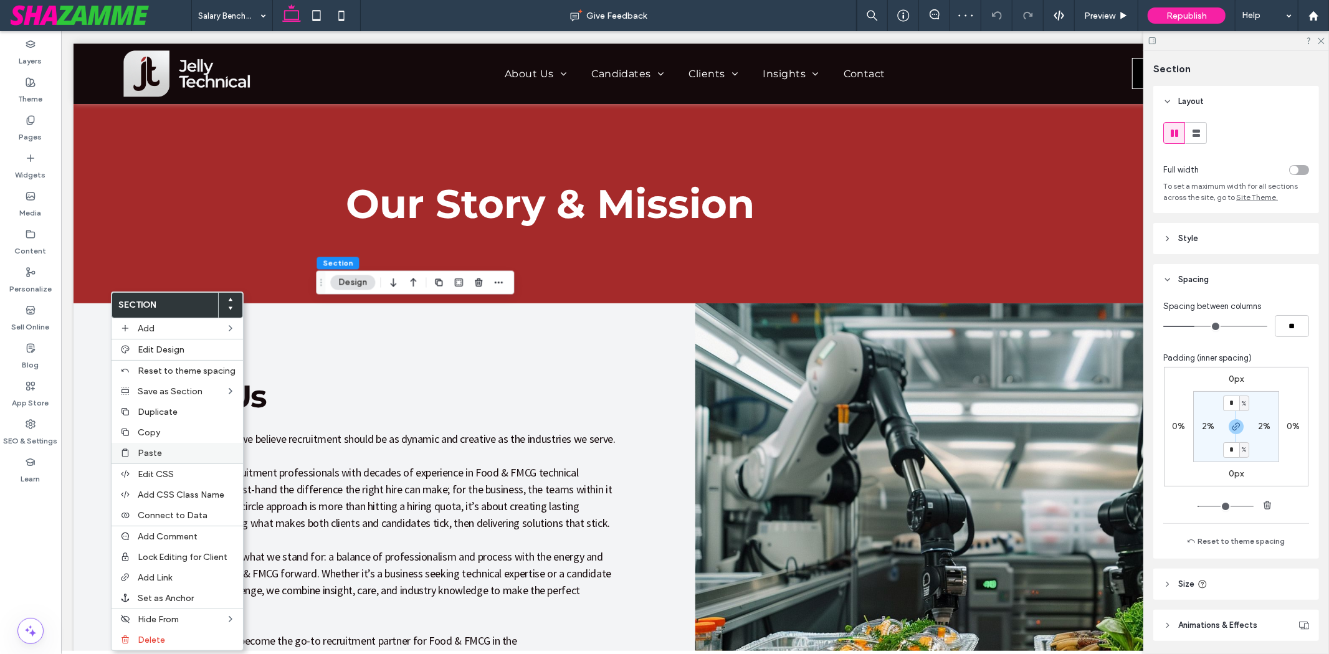
click at [151, 444] on div "Paste" at bounding box center [177, 453] width 131 height 21
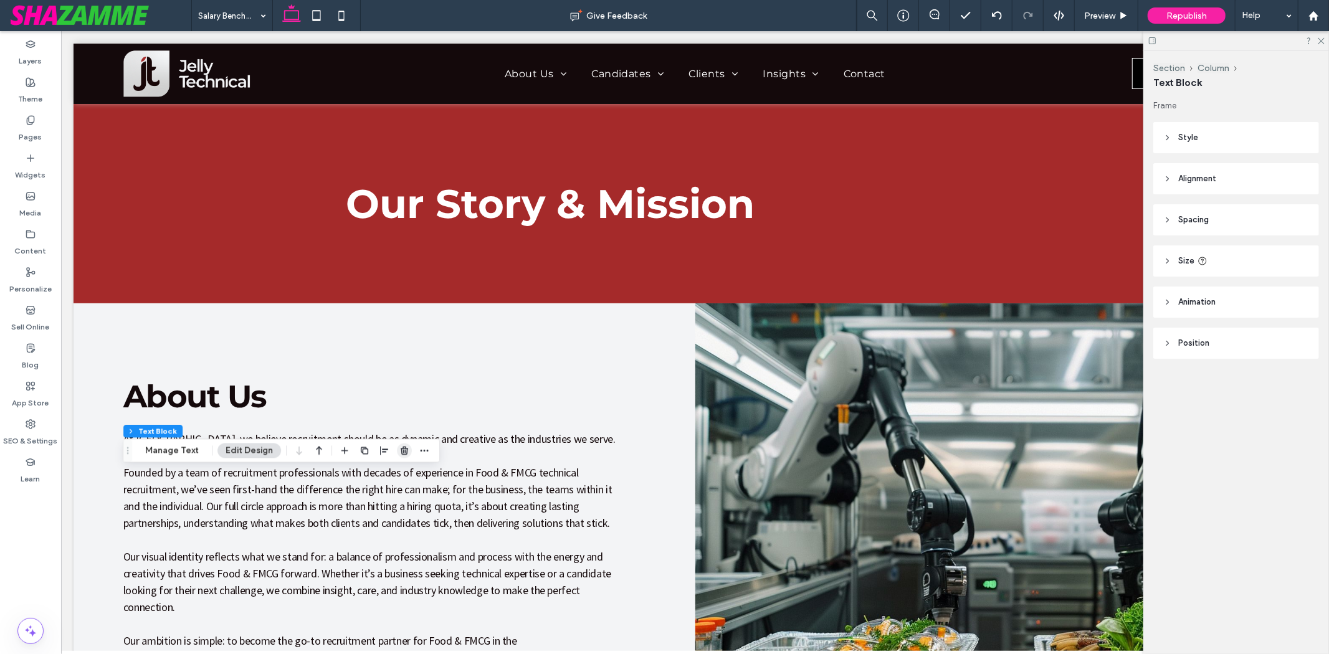
click at [406, 452] on icon "button" at bounding box center [404, 450] width 10 height 10
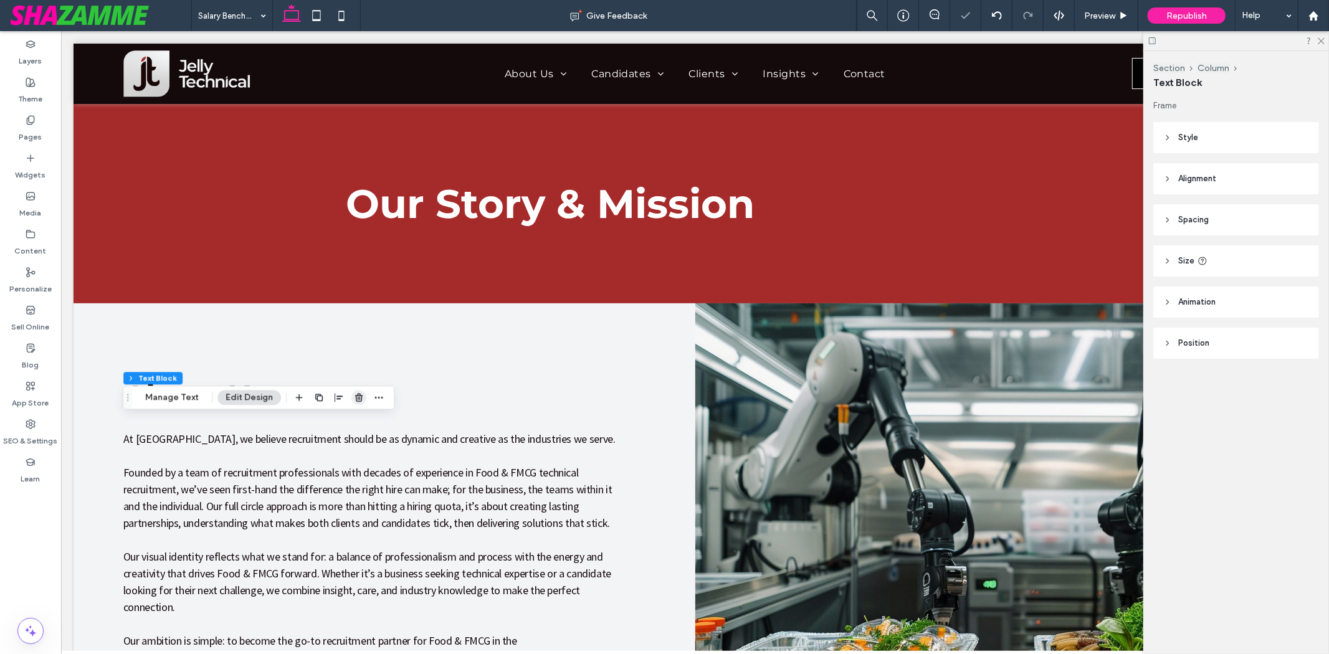
click at [351, 396] on span "button" at bounding box center [358, 397] width 15 height 15
type input "**"
type input "****"
type input "**"
type input "****"
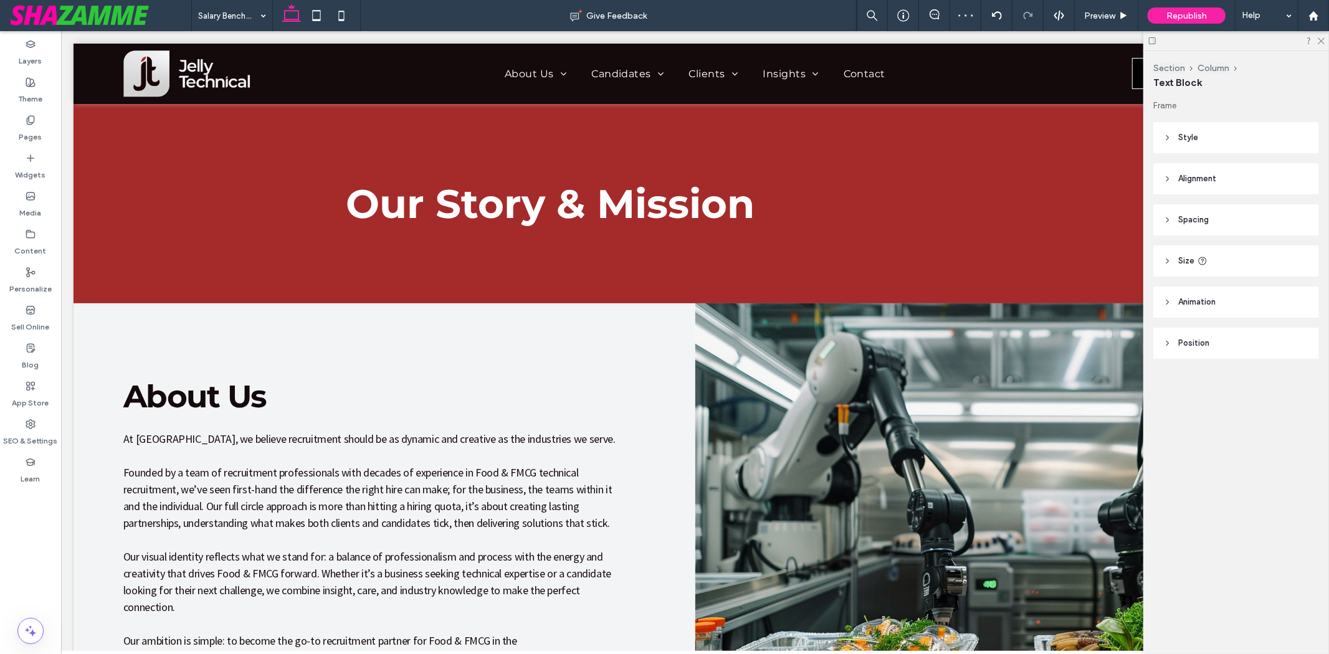
type input "***"
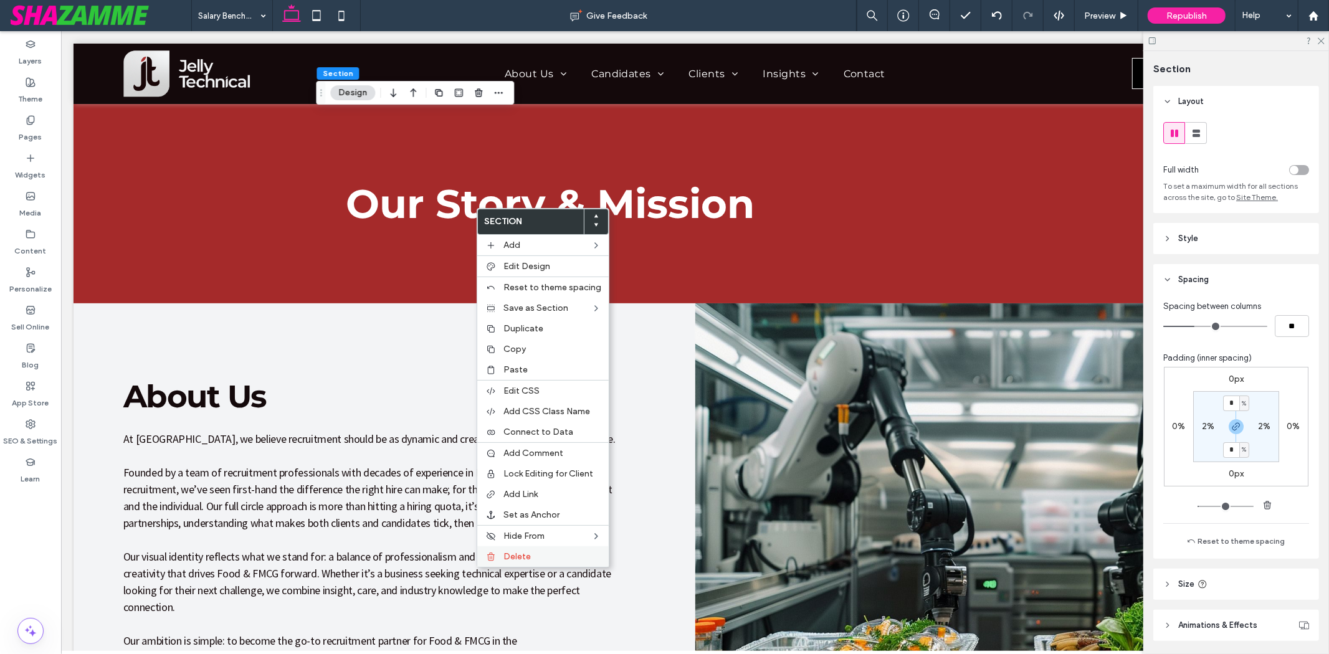
click at [523, 551] on span "Delete" at bounding box center [516, 556] width 27 height 11
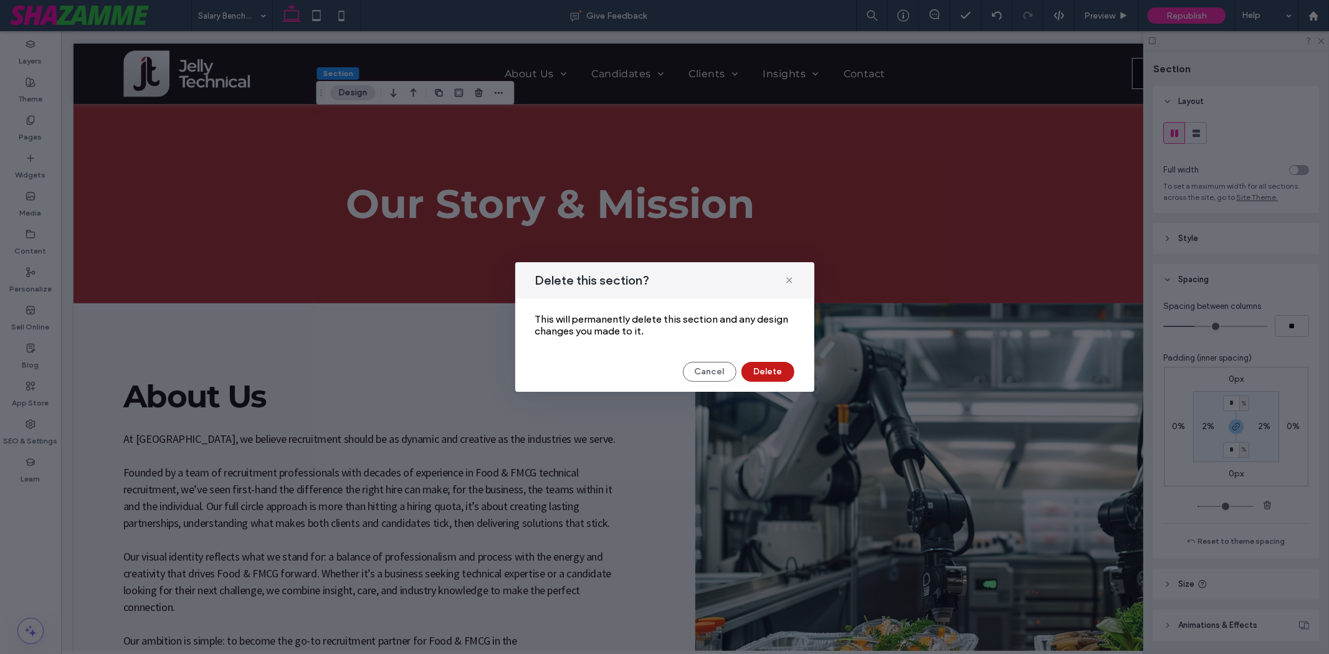
click at [769, 374] on button "Delete" at bounding box center [767, 372] width 53 height 20
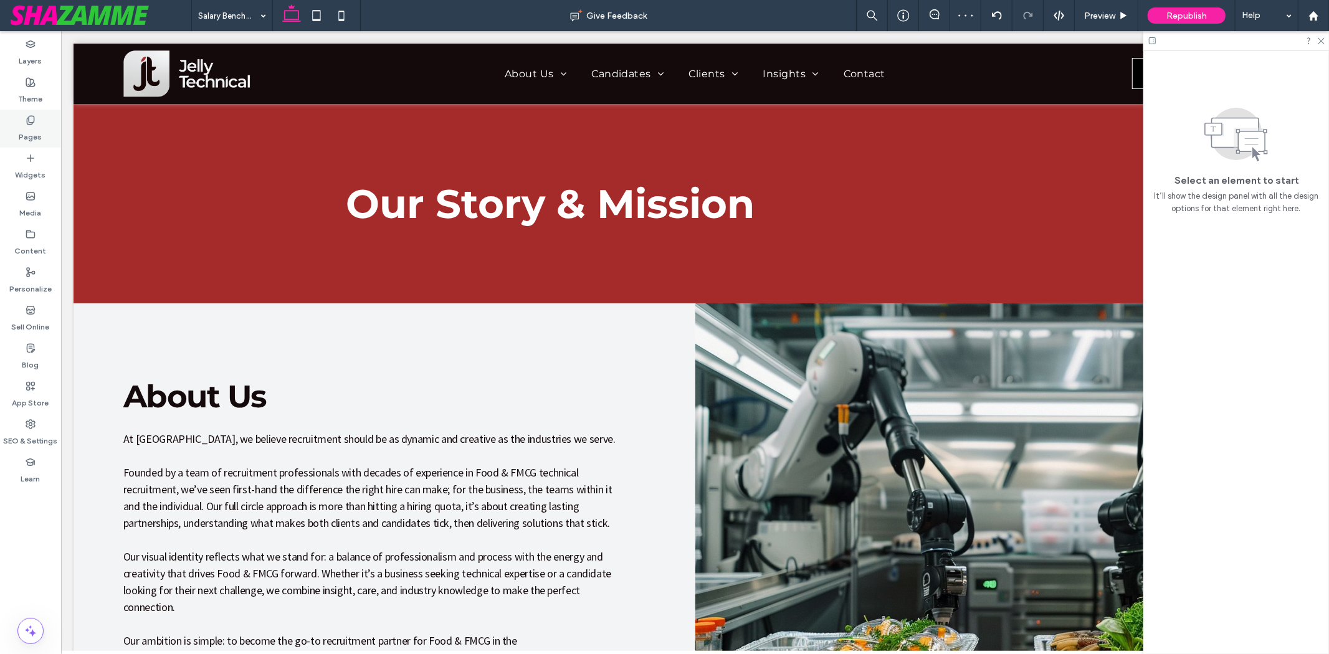
click at [39, 132] on label "Pages" at bounding box center [30, 133] width 23 height 17
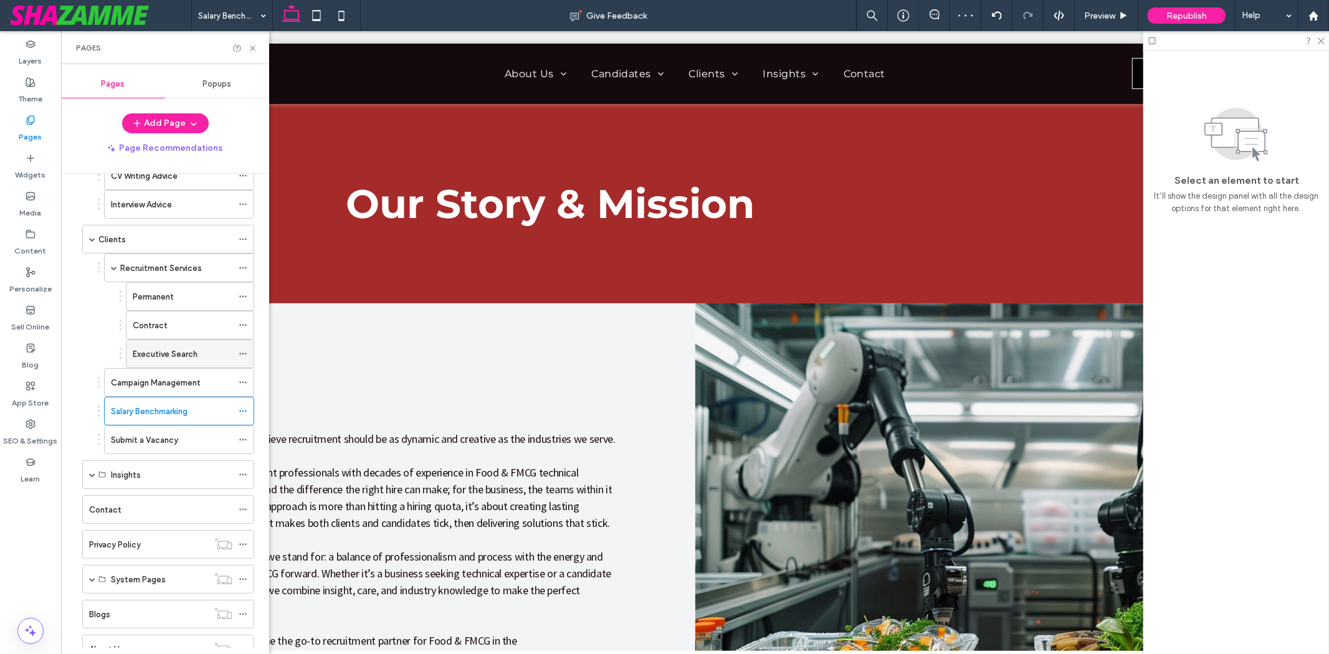
scroll to position [277, 0]
click at [161, 440] on label "Submit a Vacancy" at bounding box center [144, 439] width 67 height 22
click at [252, 51] on icon at bounding box center [252, 48] width 9 height 9
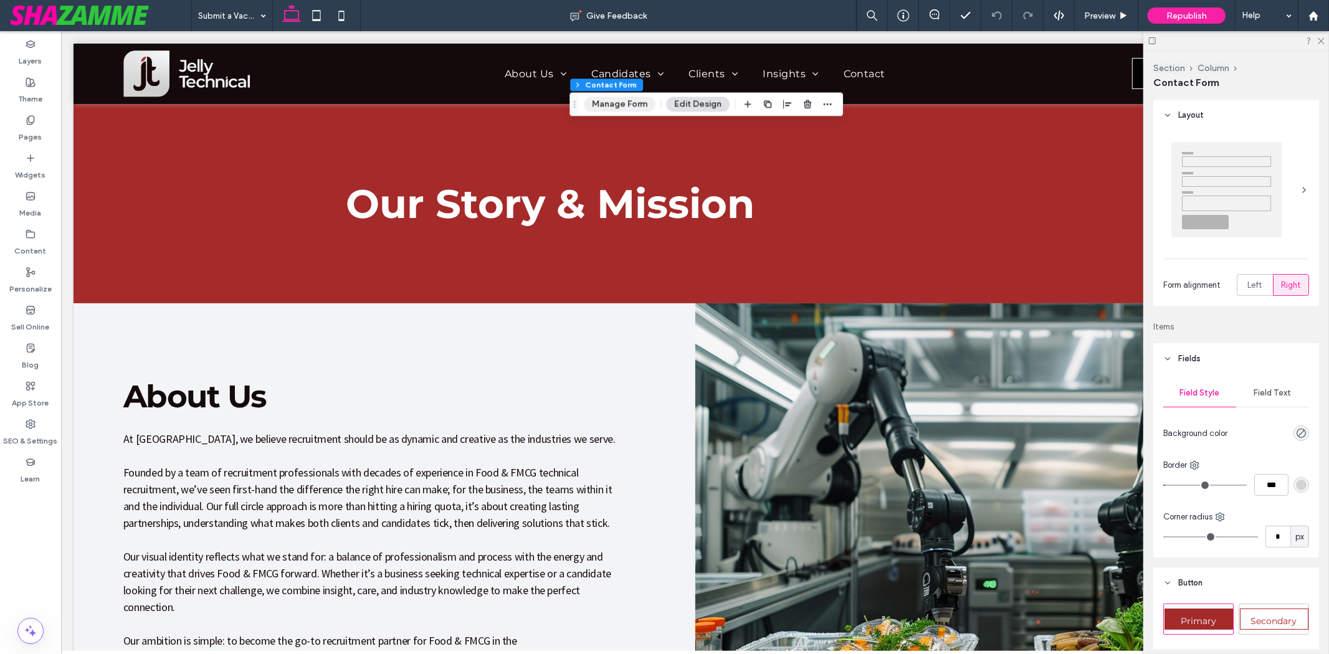
click at [639, 98] on button "Manage Form" at bounding box center [620, 104] width 72 height 15
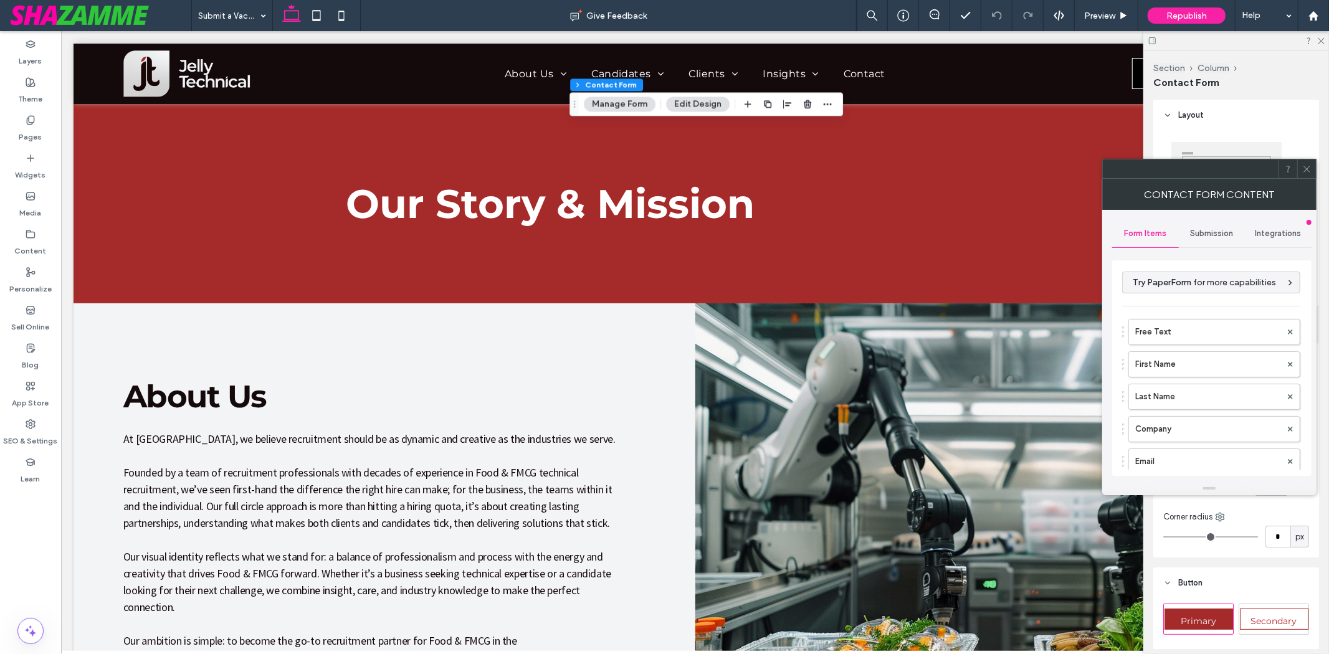
type input "**********"
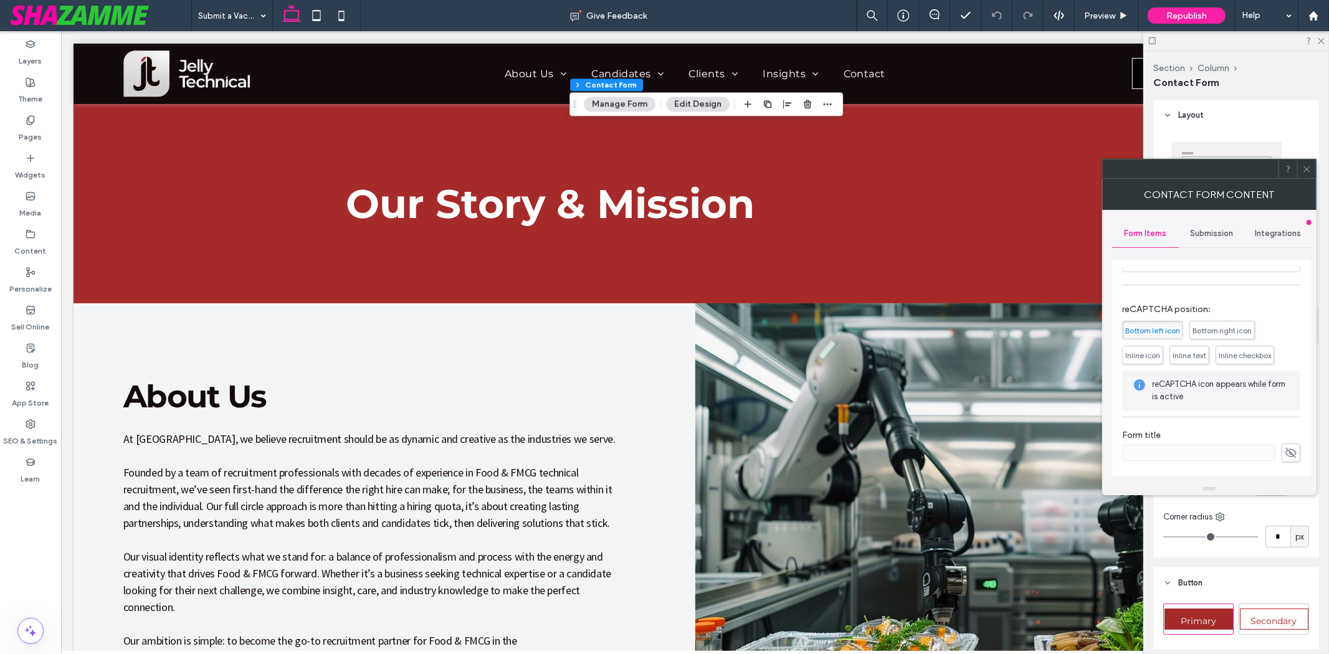
click at [1199, 234] on span "Submission" at bounding box center [1212, 234] width 43 height 10
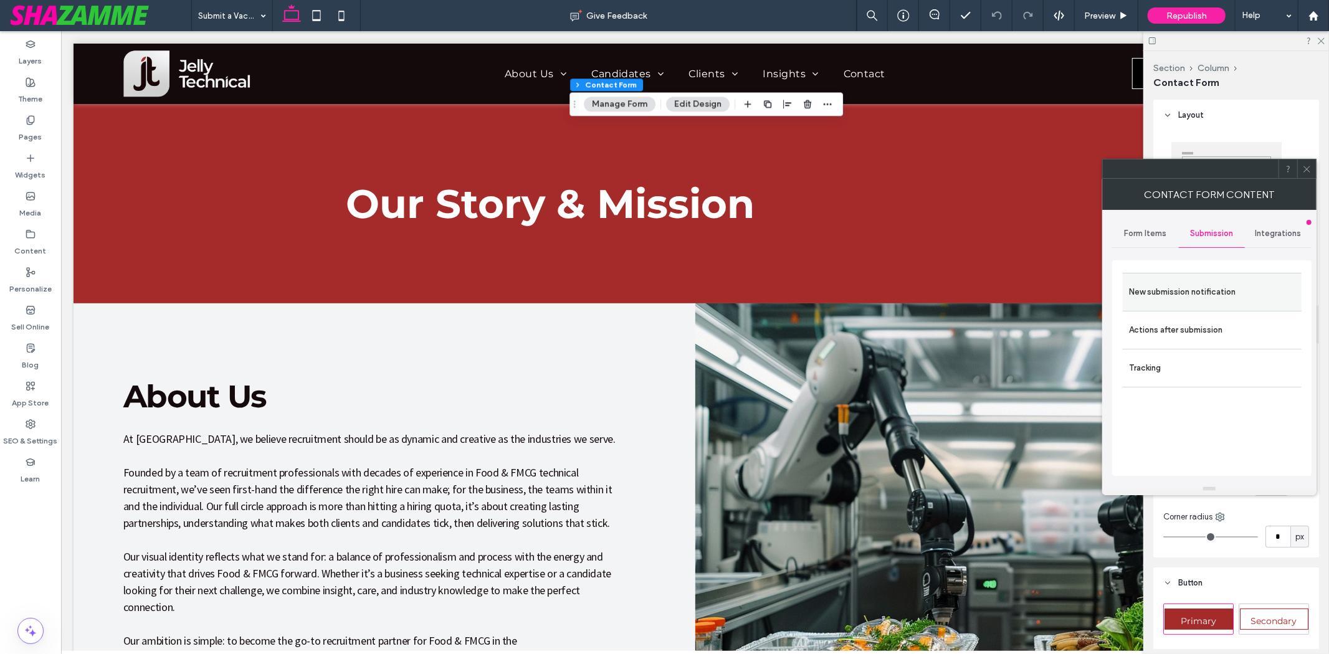
click at [1186, 290] on label "New submission notification" at bounding box center [1212, 292] width 166 height 25
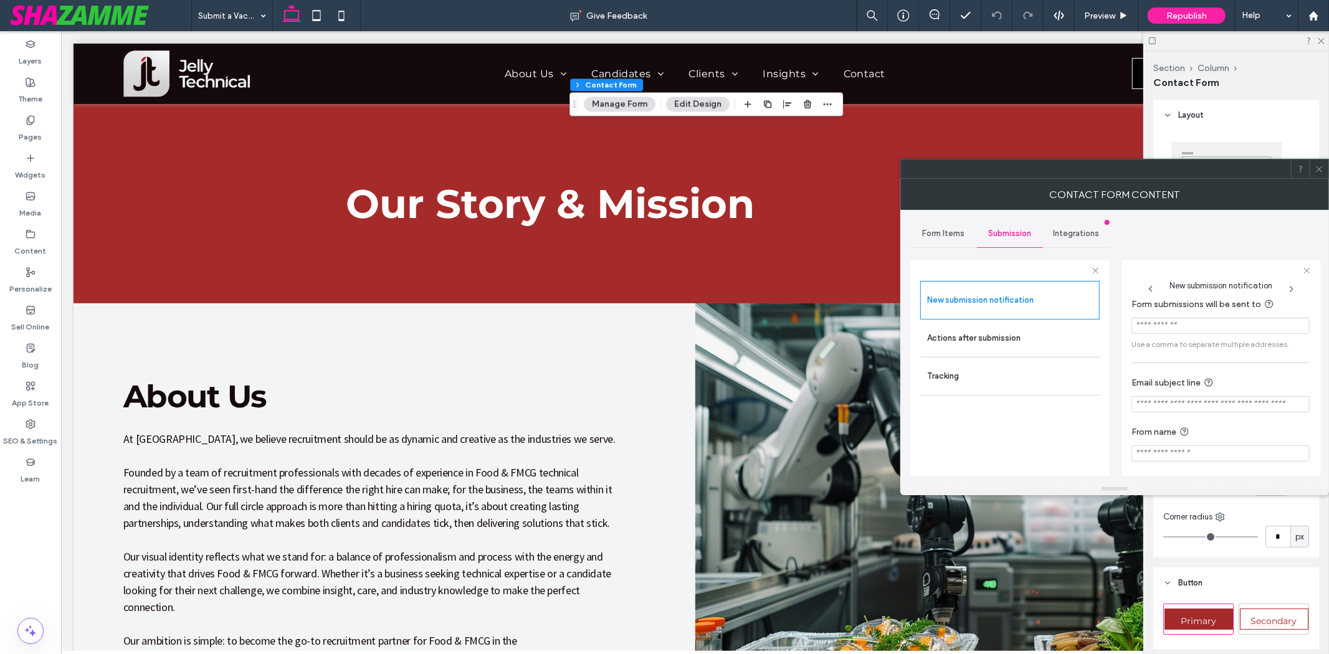
scroll to position [11, 0]
click at [1319, 164] on icon at bounding box center [1318, 168] width 9 height 9
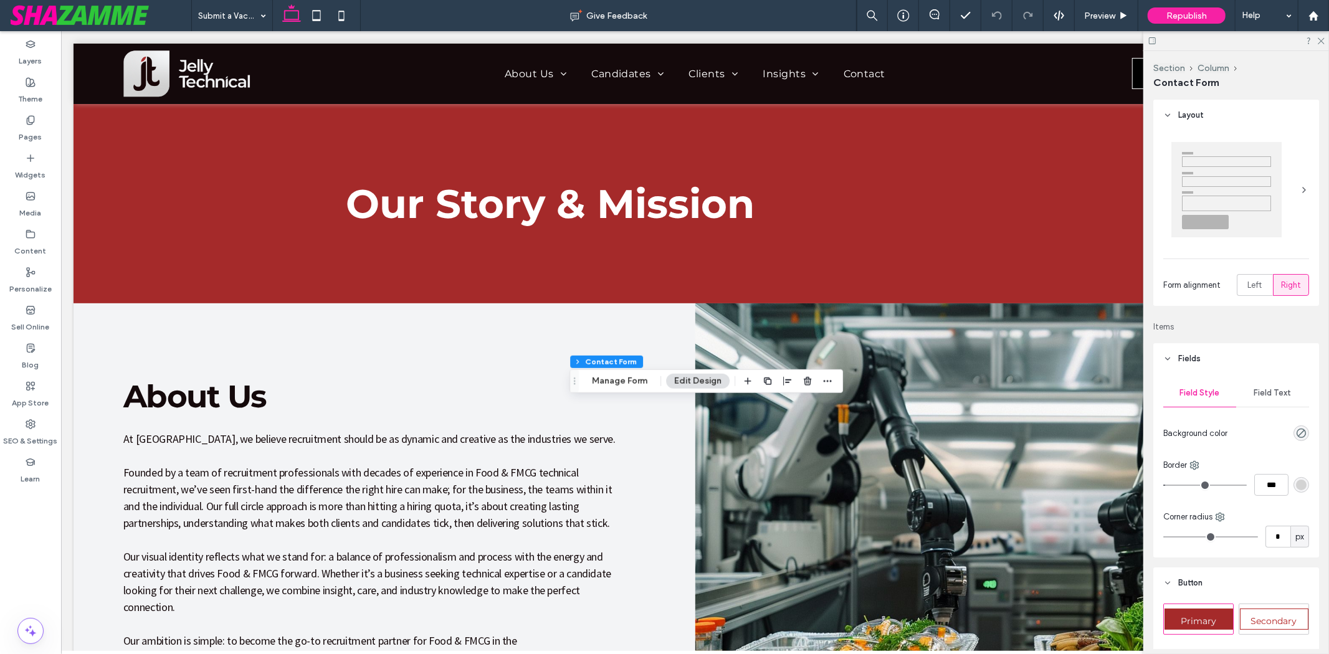
type input "*"
type input "***"
type input "**"
type input "*"
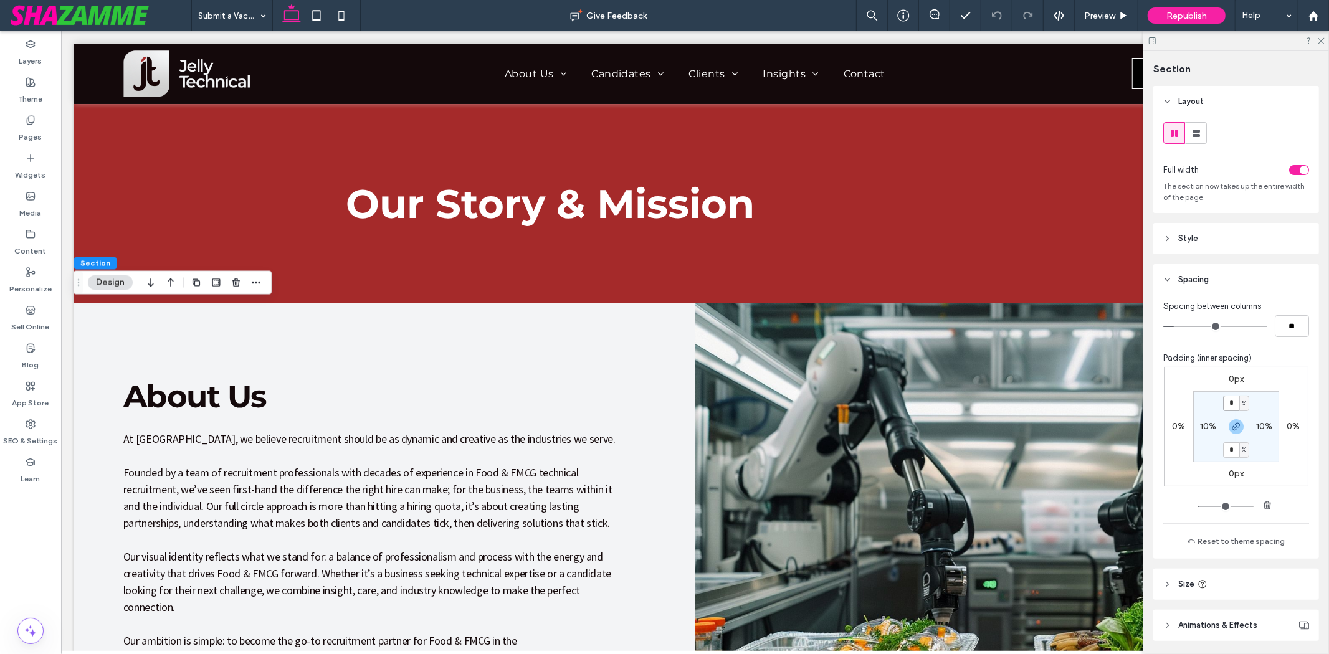
click at [1230, 401] on input "*" at bounding box center [1231, 404] width 16 height 16
type input "*"
click at [1200, 425] on label "10%" at bounding box center [1208, 426] width 16 height 11
type input "**"
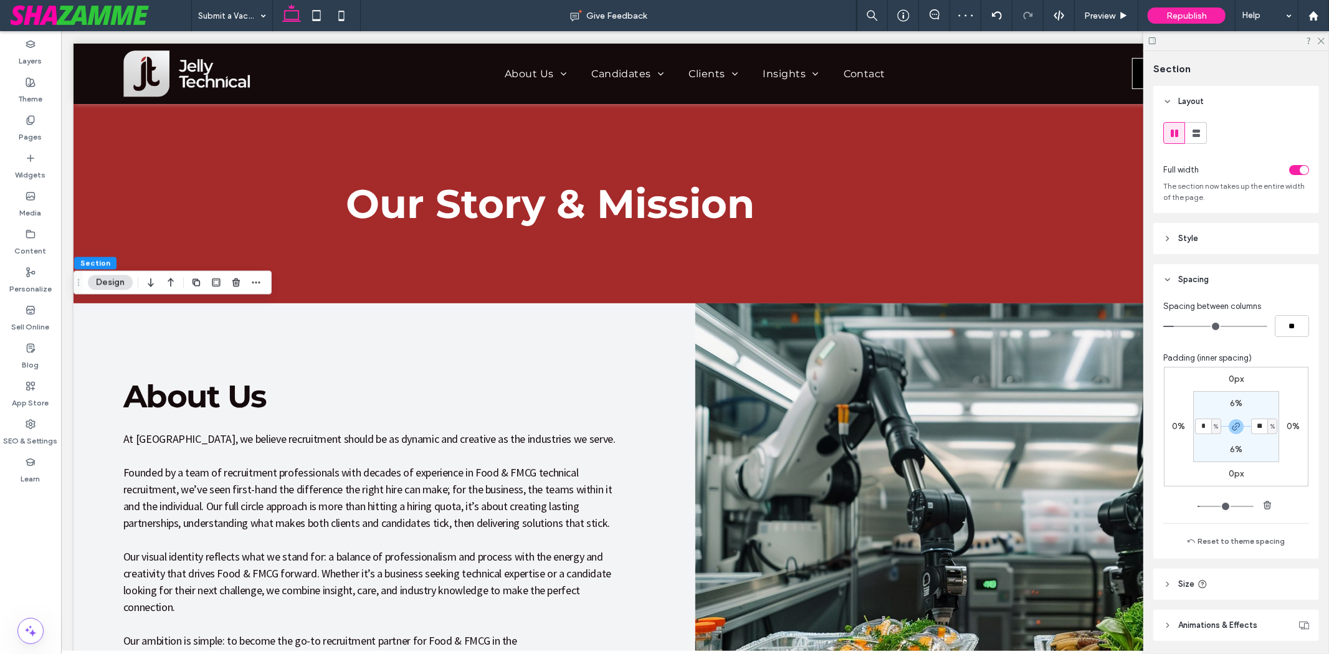
type input "*"
click at [1300, 167] on div "toggle" at bounding box center [1304, 170] width 9 height 9
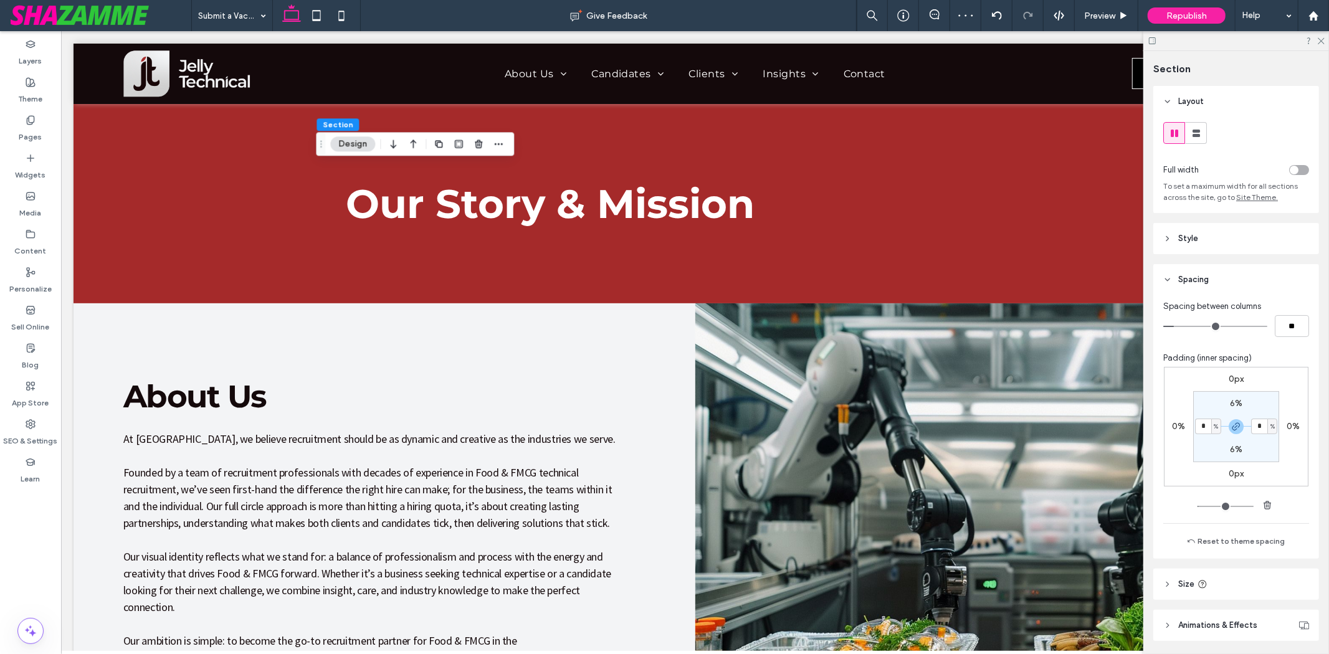
click at [1295, 166] on div "toggle" at bounding box center [1299, 170] width 20 height 10
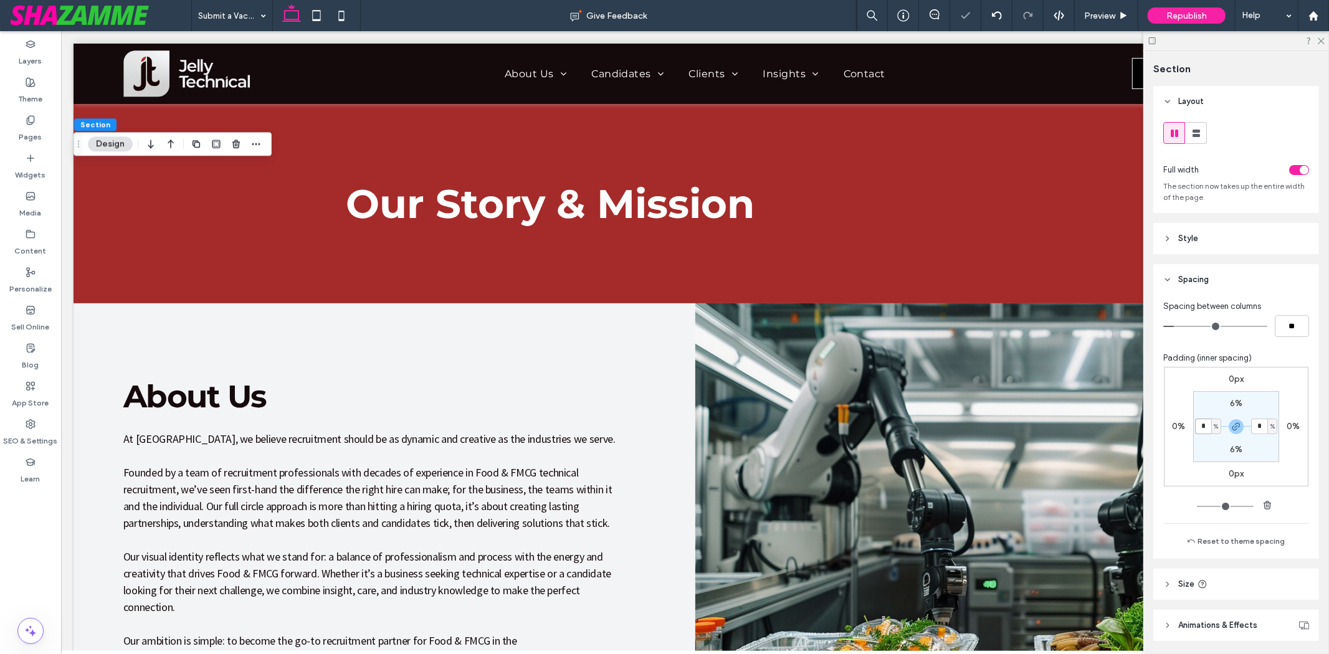
click at [1200, 427] on input "*" at bounding box center [1203, 427] width 16 height 16
type input "**"
click at [1104, 14] on span "Preview" at bounding box center [1099, 16] width 31 height 11
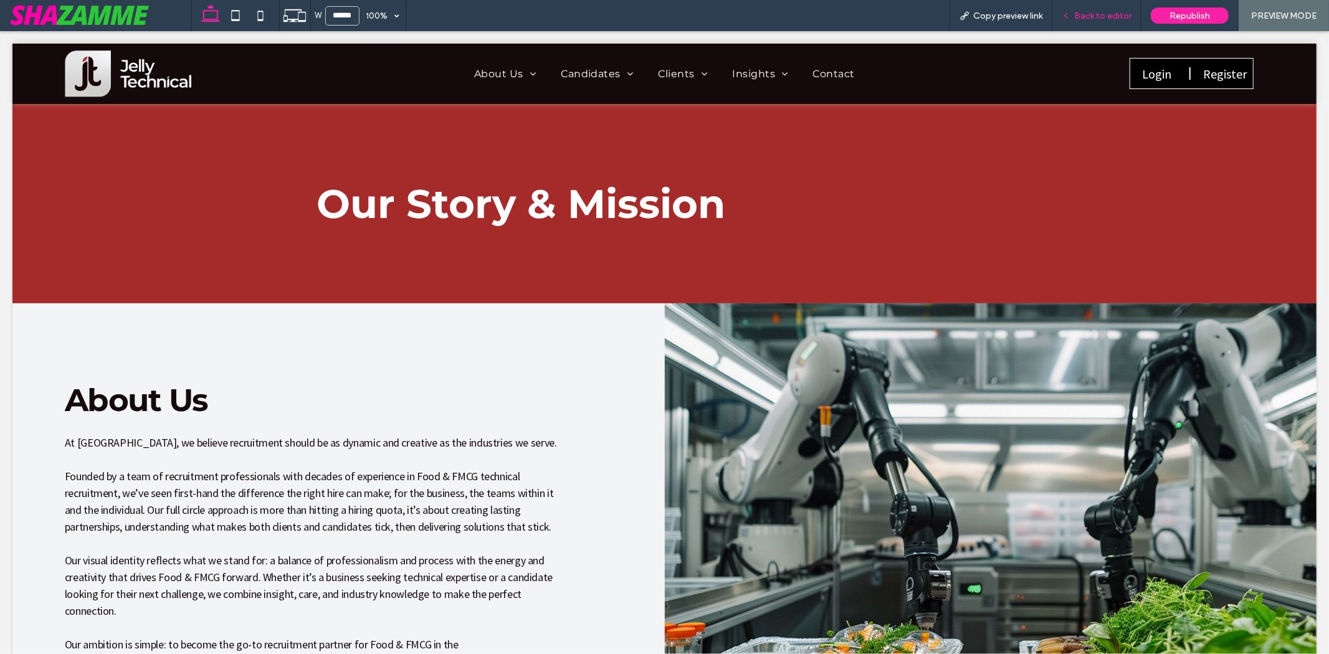
click at [1101, 23] on div "Back to editor" at bounding box center [1096, 15] width 89 height 31
click at [1099, 22] on div "Back to editor" at bounding box center [1096, 15] width 89 height 31
click at [1100, 9] on div "Back to editor" at bounding box center [1096, 15] width 89 height 31
click at [1111, 6] on div "Back to editor" at bounding box center [1096, 15] width 89 height 31
click at [1091, 15] on span "Back to editor" at bounding box center [1102, 16] width 57 height 11
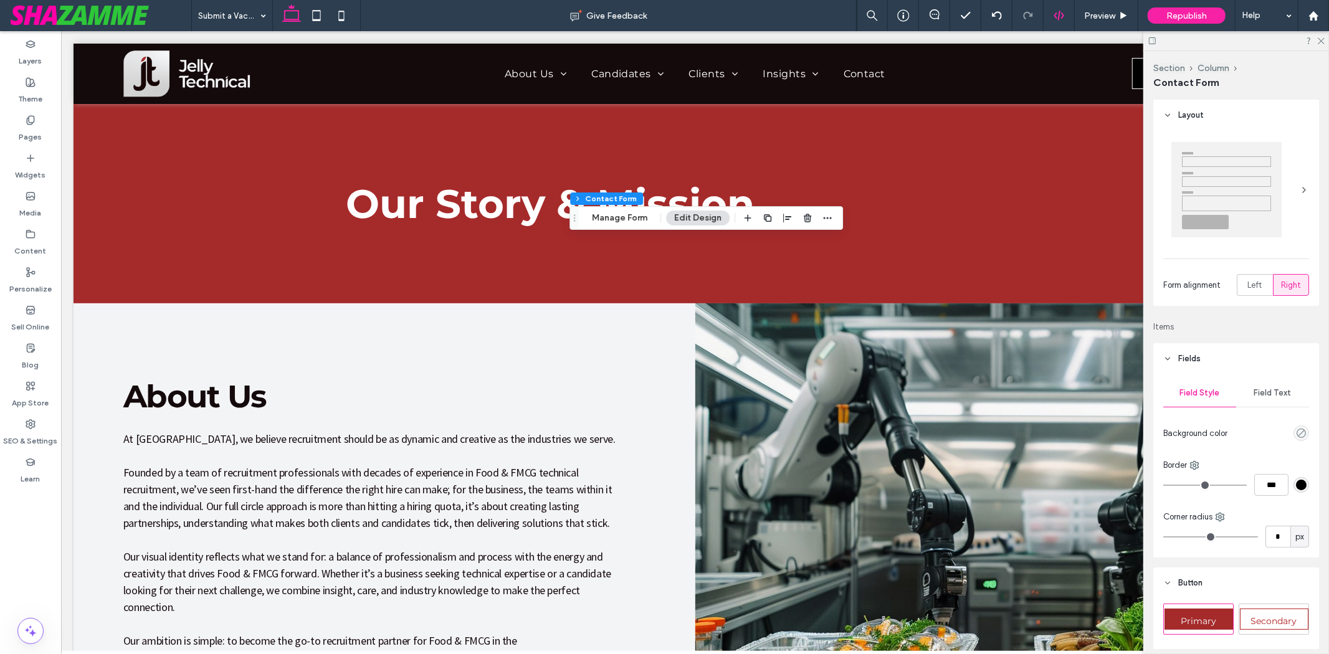
type input "*"
type input "***"
type input "**"
type input "*"
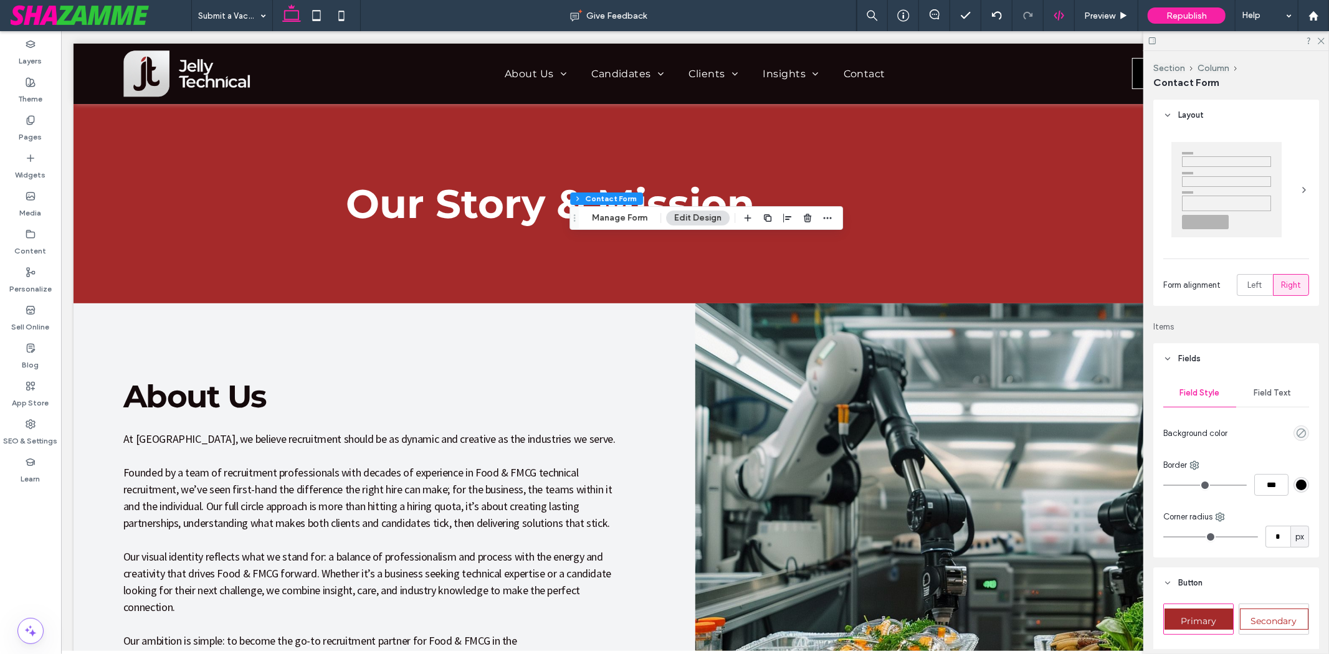
type input "***"
click at [625, 195] on button "Column" at bounding box center [633, 198] width 38 height 12
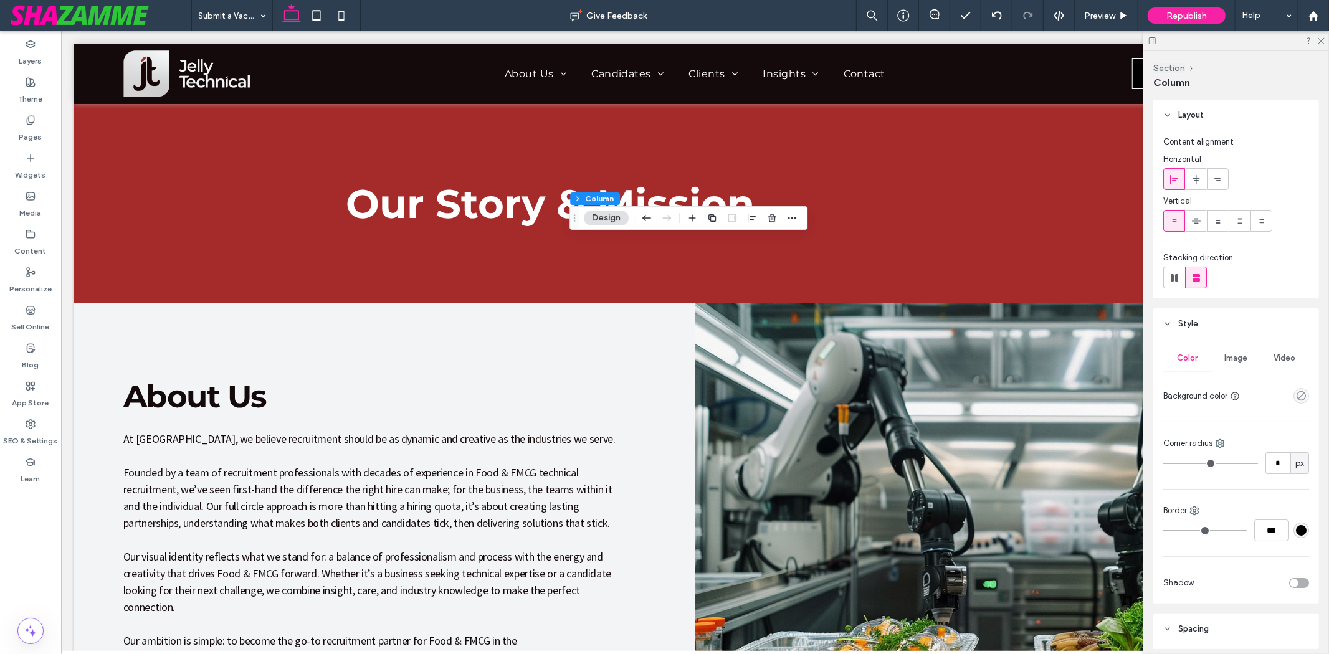
click at [1166, 212] on div at bounding box center [1174, 221] width 21 height 21
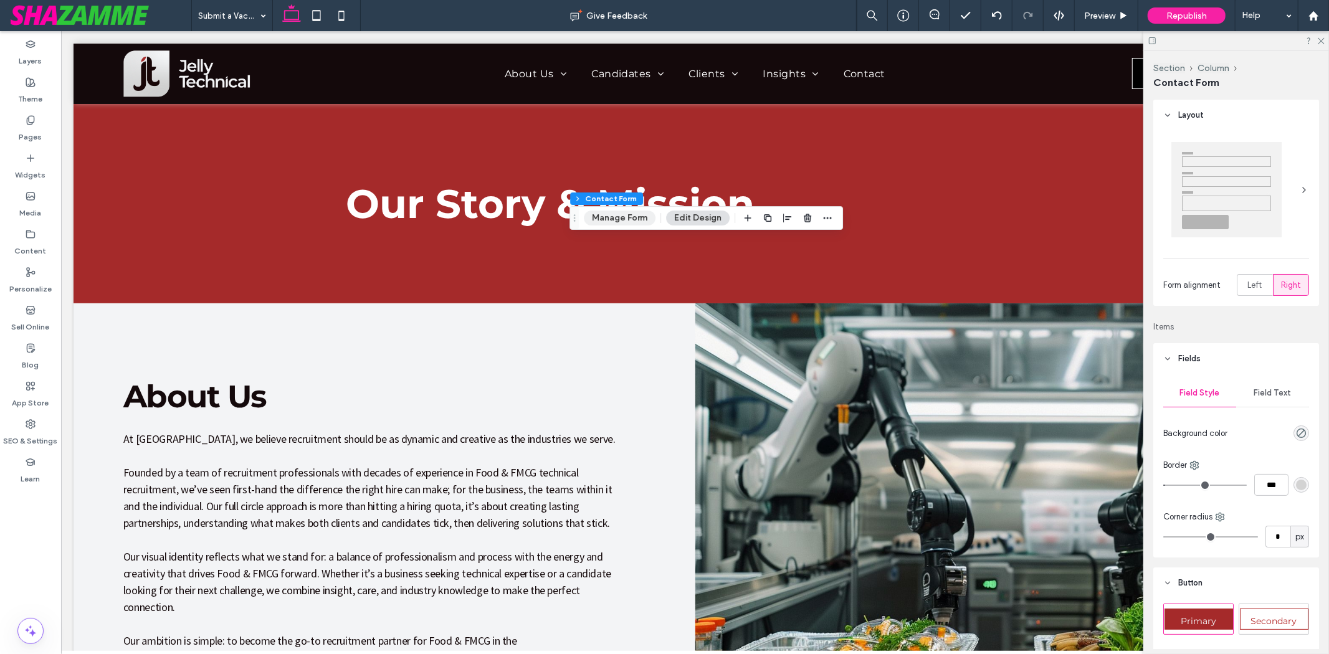
click at [625, 222] on button "Manage Form" at bounding box center [620, 218] width 72 height 15
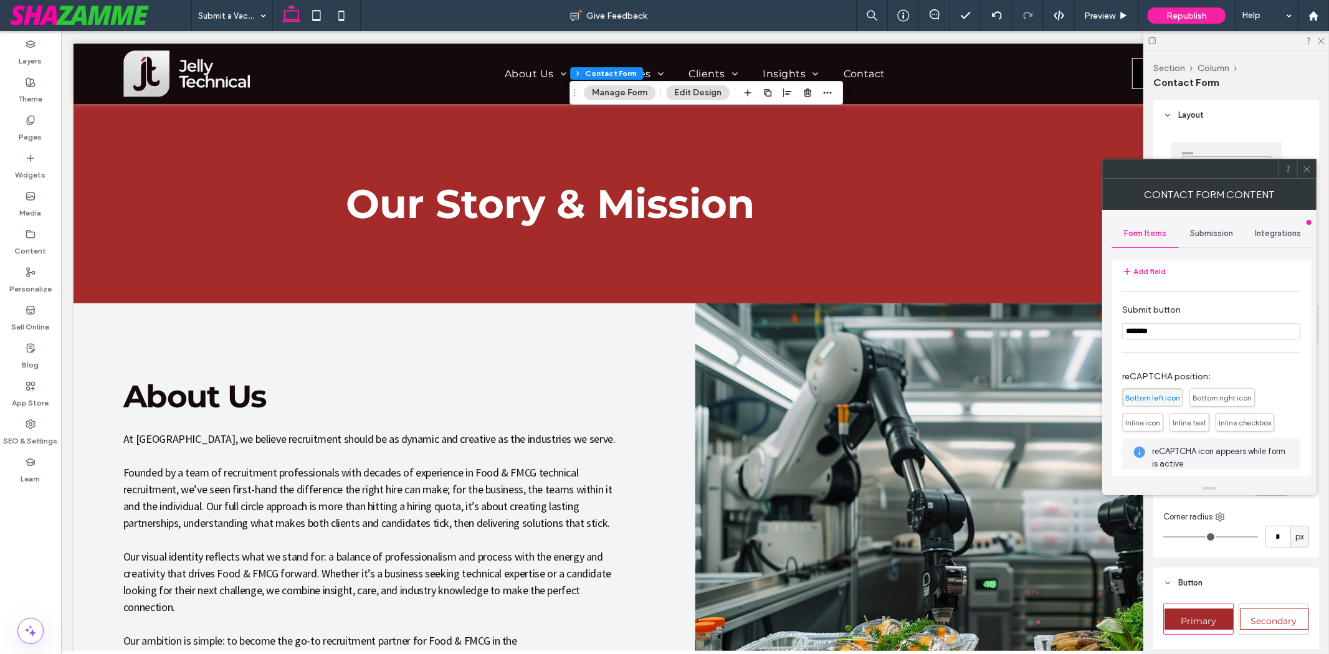
scroll to position [449, 0]
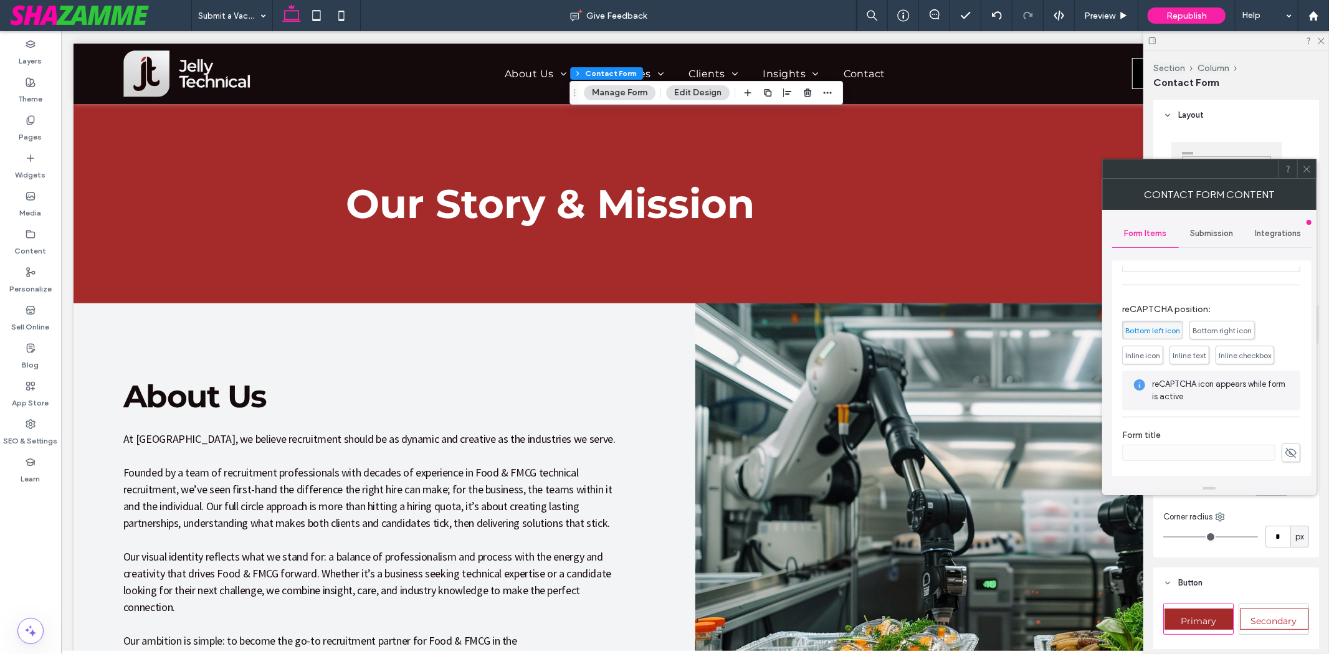
type input "******"
click at [1290, 449] on icon at bounding box center [1291, 453] width 12 height 14
click at [1238, 454] on input at bounding box center [1198, 453] width 153 height 16
drag, startPoint x: 1248, startPoint y: 452, endPoint x: 1101, endPoint y: 457, distance: 147.1
click at [1102, 457] on div "**********" at bounding box center [1209, 346] width 214 height 273
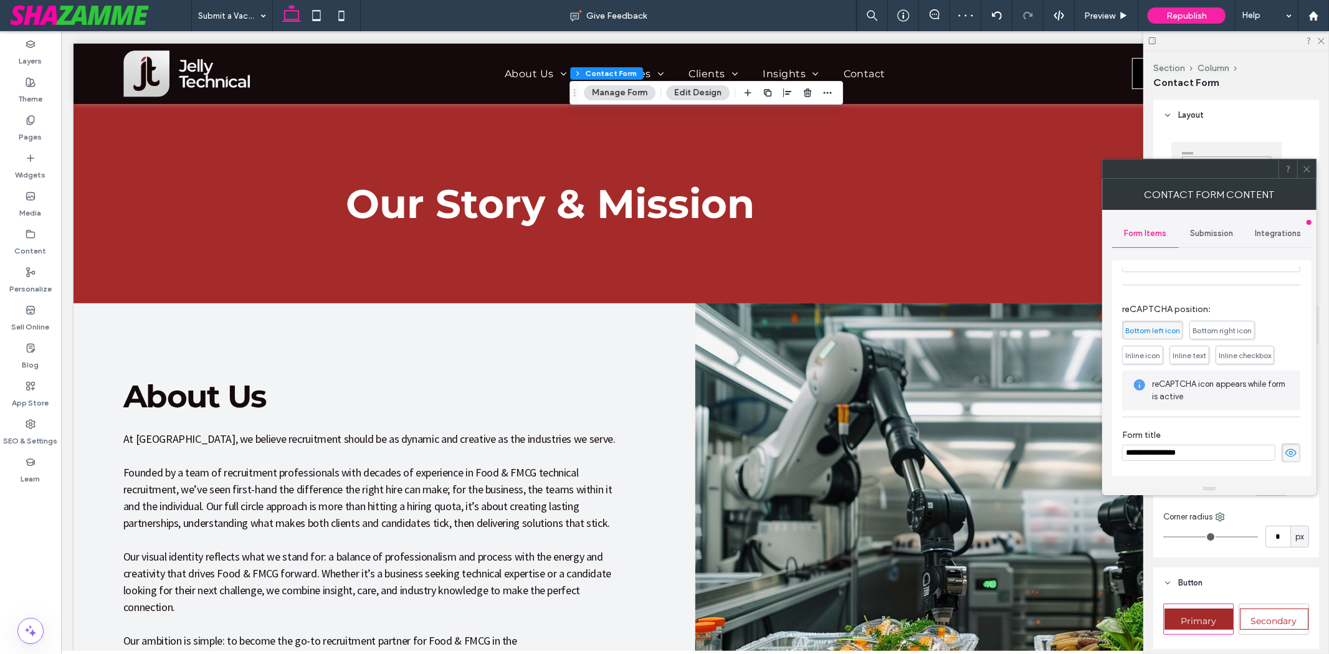
type input "**********"
click at [1225, 234] on span "Submission" at bounding box center [1212, 234] width 43 height 10
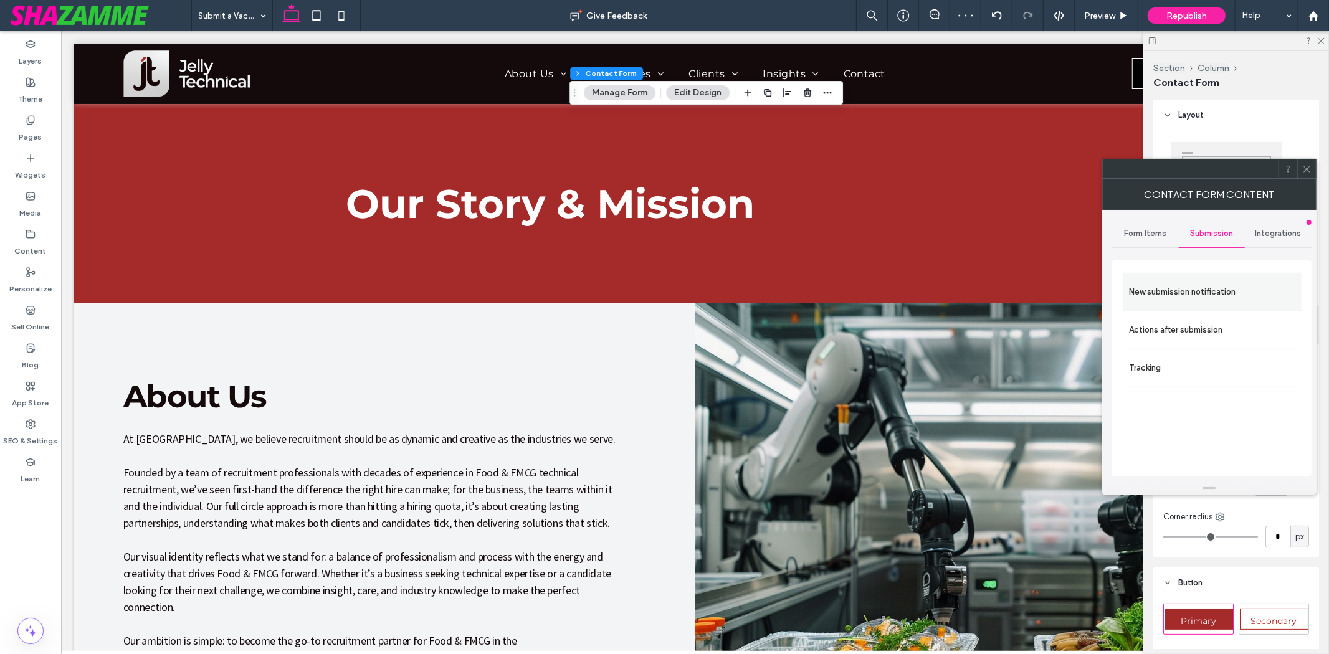
click at [1198, 277] on div "New submission notification" at bounding box center [1212, 292] width 179 height 38
click at [1194, 289] on label "New submission notification" at bounding box center [1212, 292] width 166 height 25
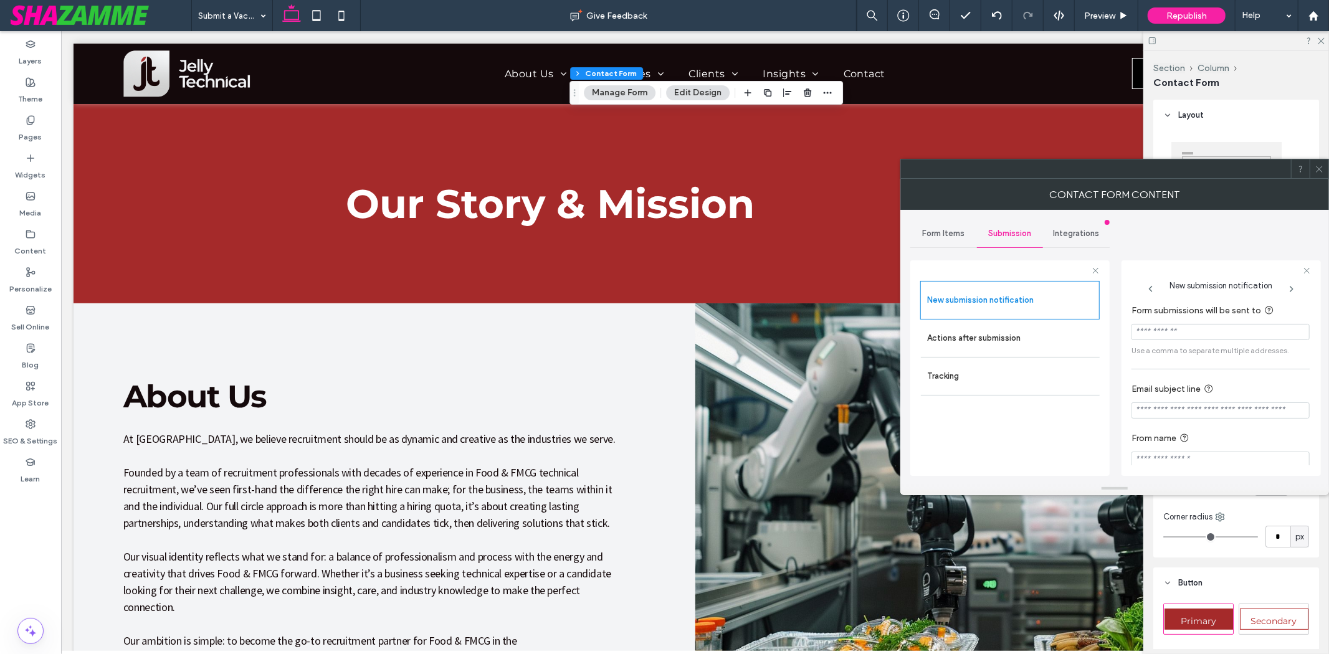
click at [961, 232] on span "Form Items" at bounding box center [943, 234] width 42 height 10
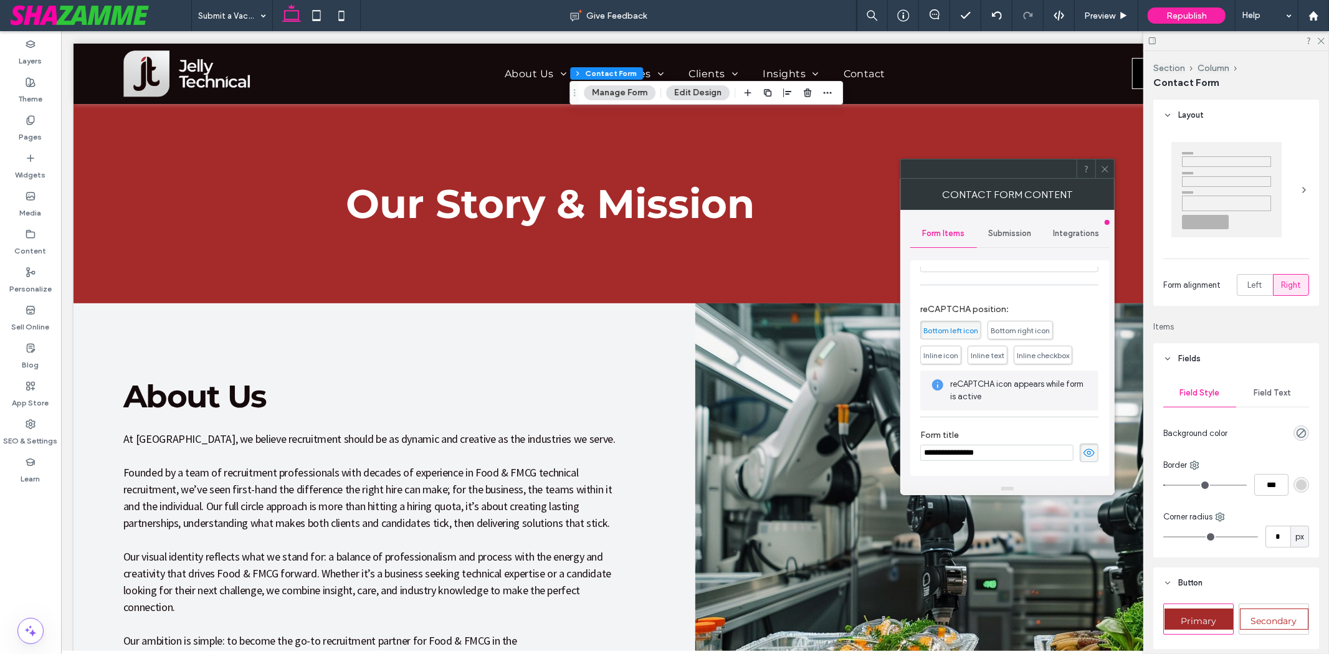
click at [1088, 452] on use at bounding box center [1088, 453] width 11 height 8
click at [991, 237] on span "Submission" at bounding box center [1010, 234] width 43 height 10
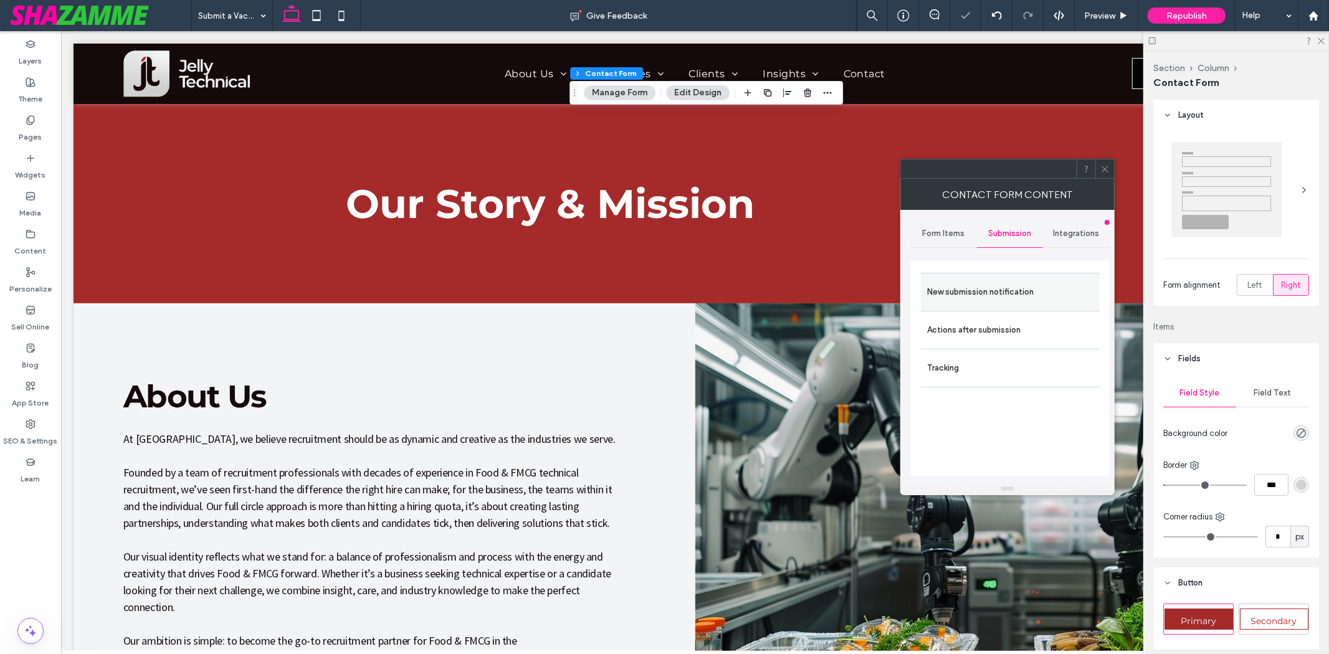
click at [976, 290] on label "New submission notification" at bounding box center [1010, 292] width 166 height 25
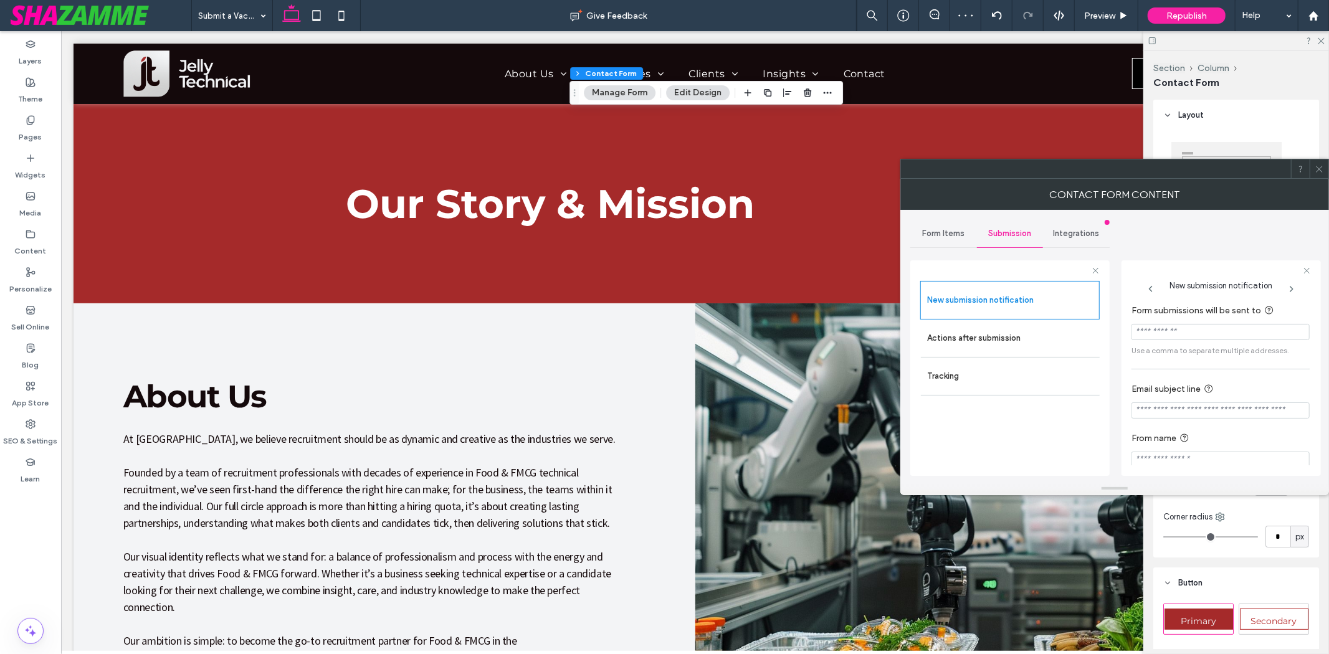
click at [1202, 341] on section "Form submissions will be sent to Use a comma to separate multiple addresses." at bounding box center [1220, 329] width 178 height 65
click at [1202, 333] on input "Form submissions will be sent to" at bounding box center [1220, 332] width 178 height 16
paste input "**********"
type input "**********"
click at [1176, 396] on label "Email subject line" at bounding box center [1217, 390] width 173 height 16
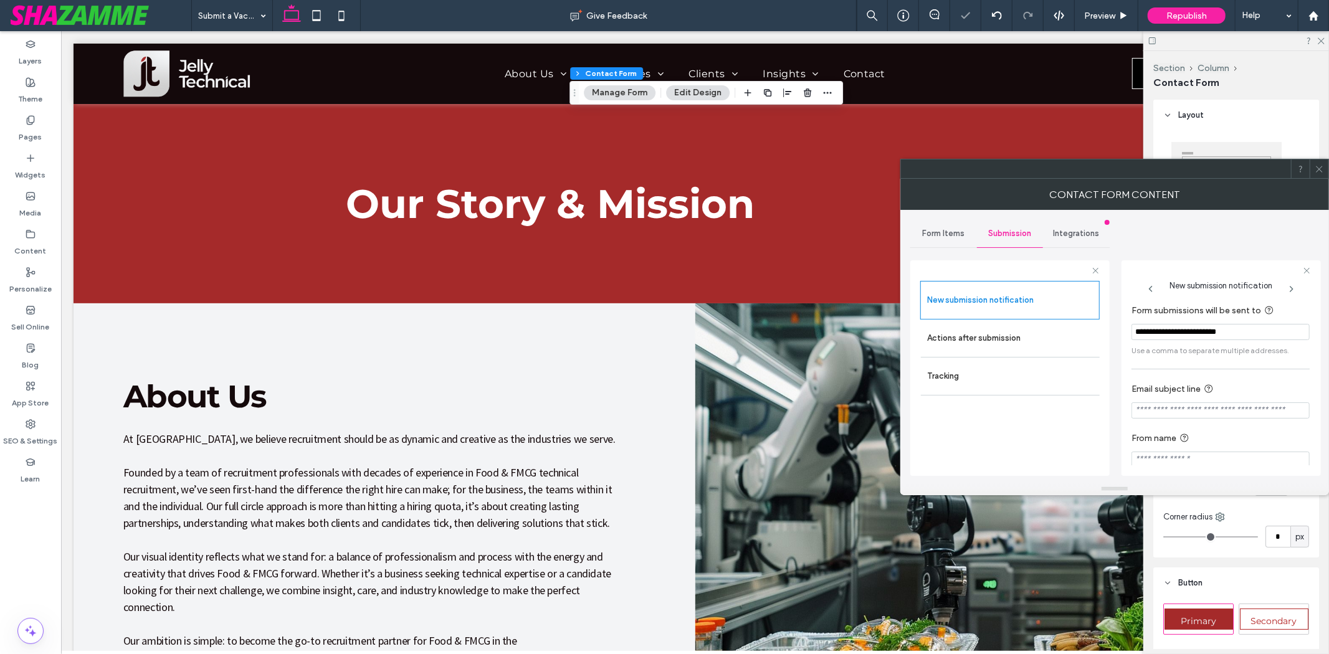
click at [1176, 415] on input "Email subject line" at bounding box center [1220, 410] width 178 height 16
paste input "**********"
type input "**********"
click at [1181, 449] on input "From name" at bounding box center [1220, 450] width 178 height 16
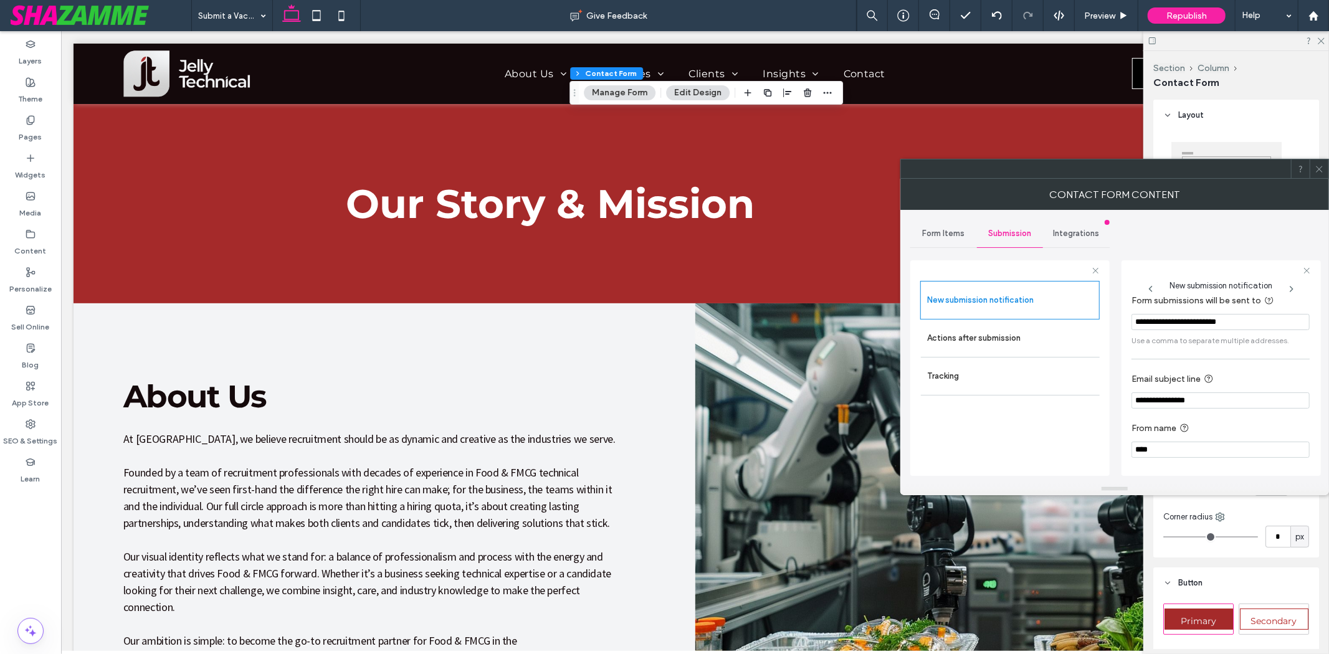
paste input "**********"
type input "**********"
click at [958, 344] on label "Actions after submission" at bounding box center [1010, 338] width 166 height 25
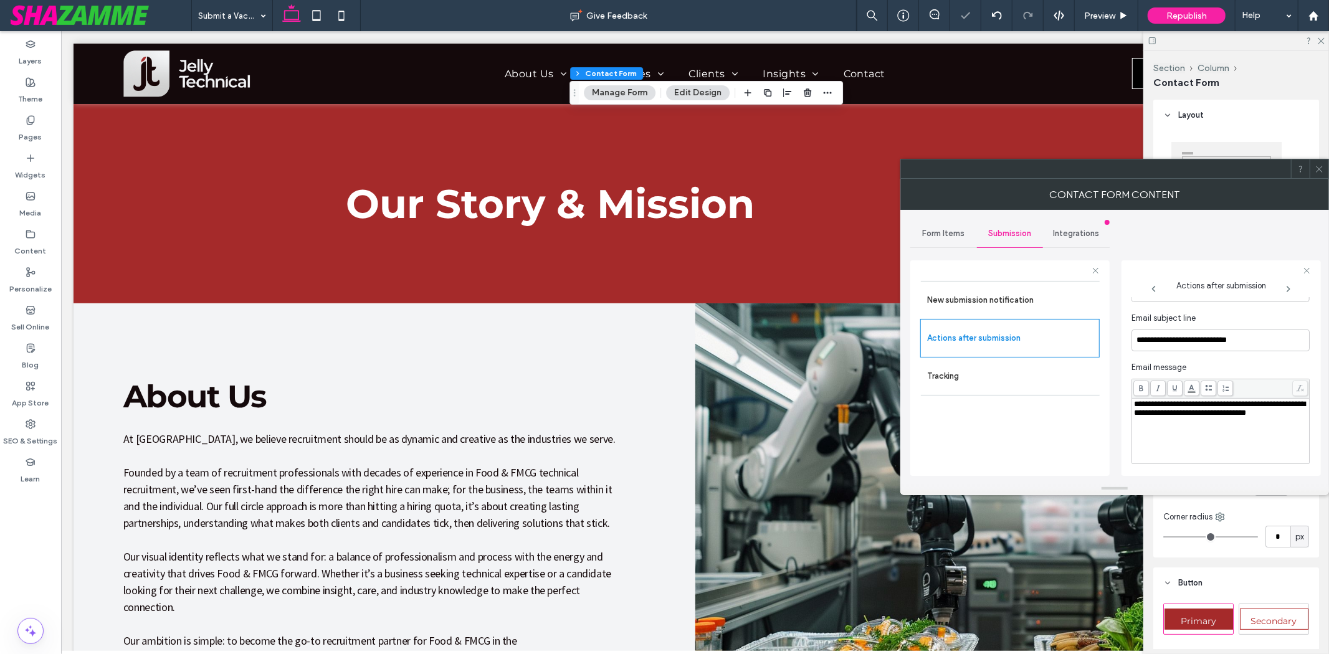
scroll to position [358, 0]
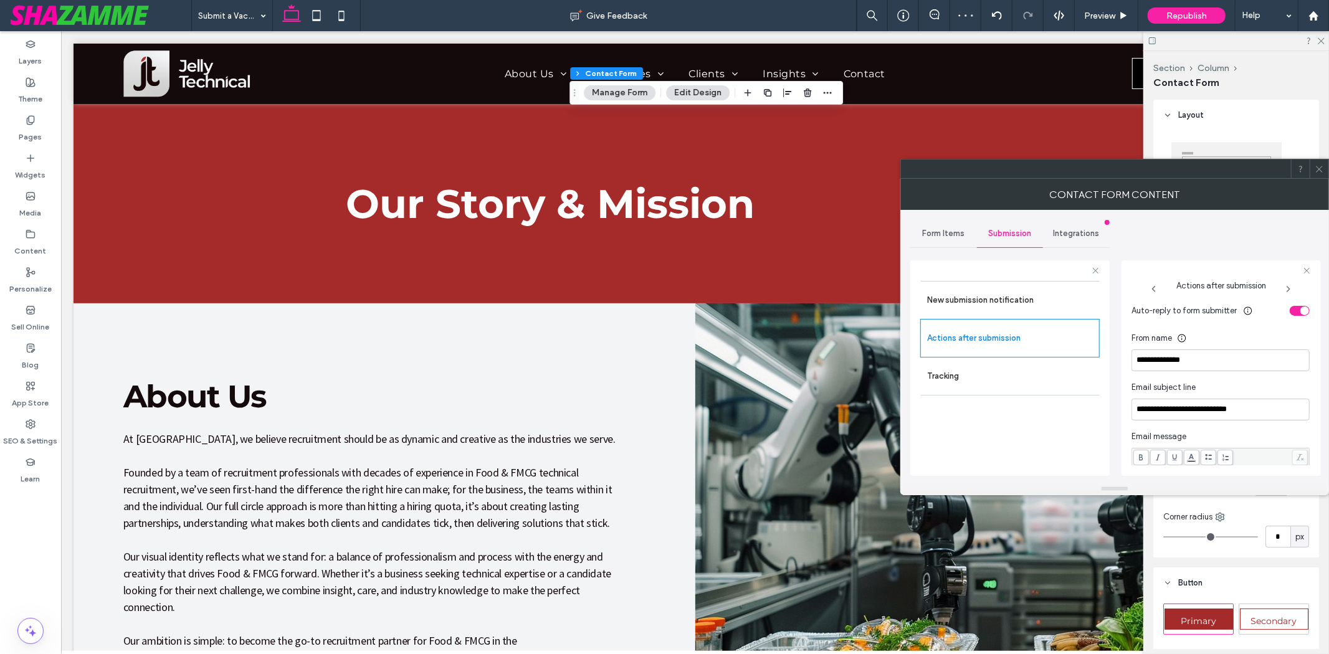
click at [1291, 311] on div "toggle" at bounding box center [1300, 311] width 20 height 10
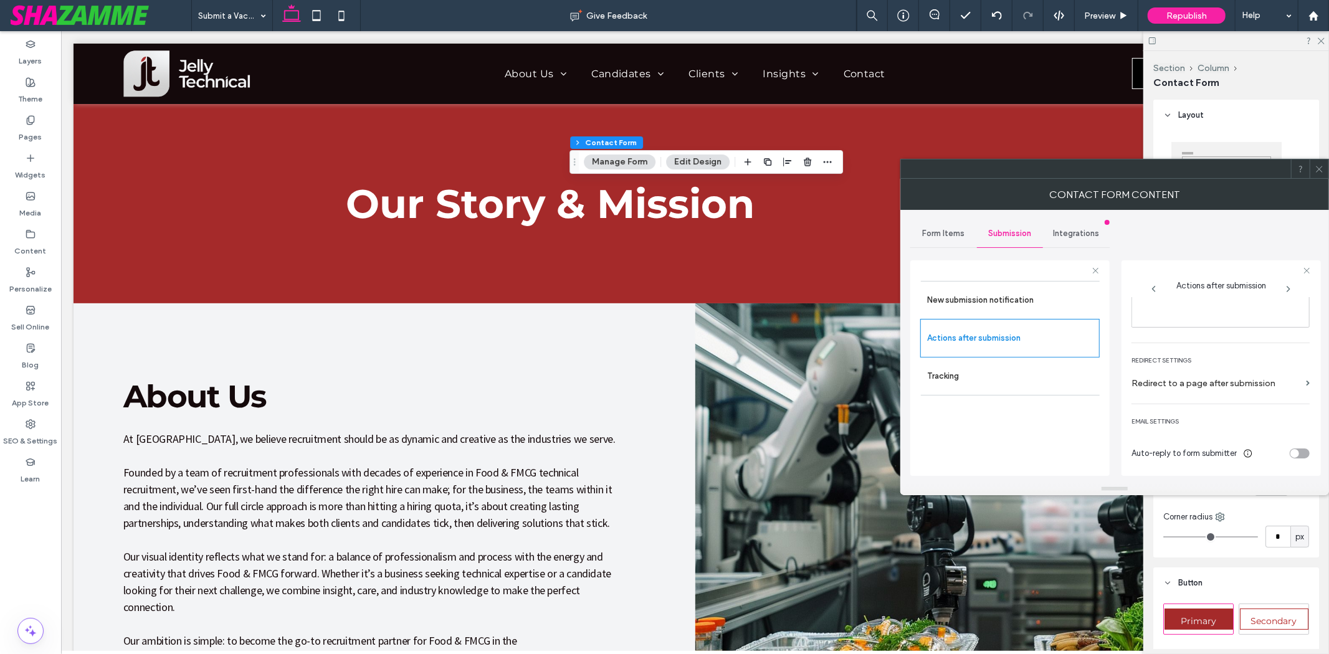
click at [1290, 451] on div "toggle" at bounding box center [1294, 453] width 9 height 9
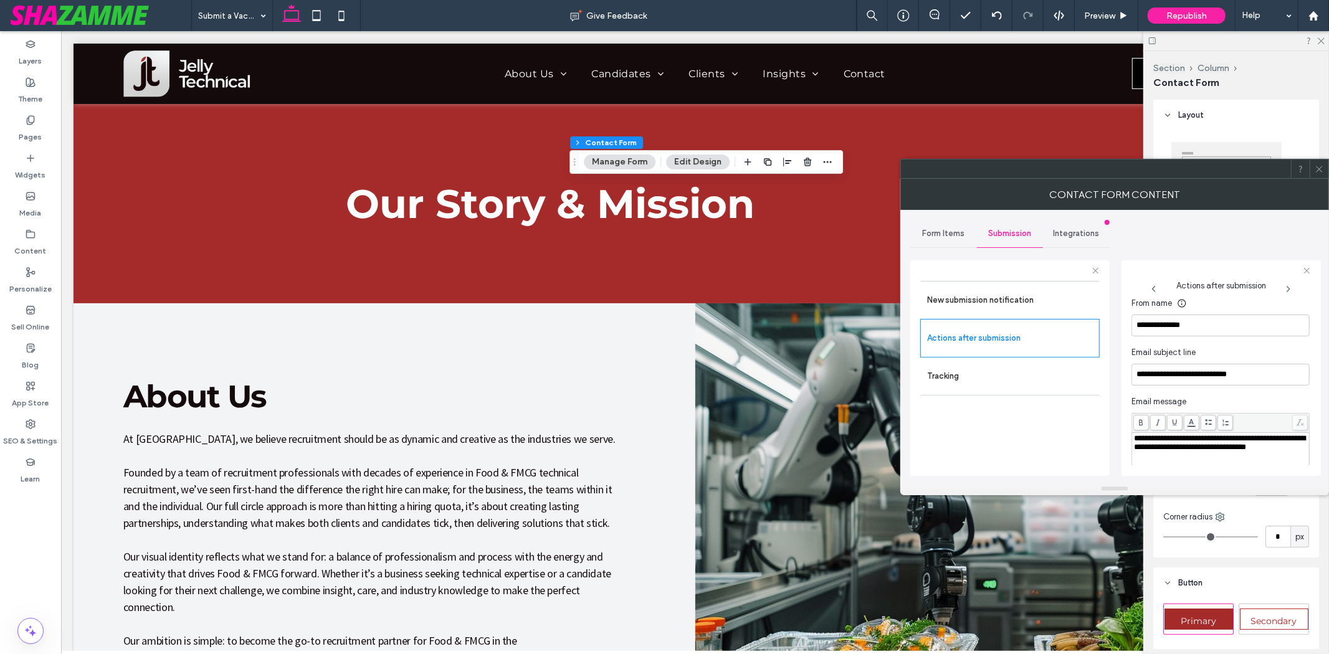
scroll to position [323, 0]
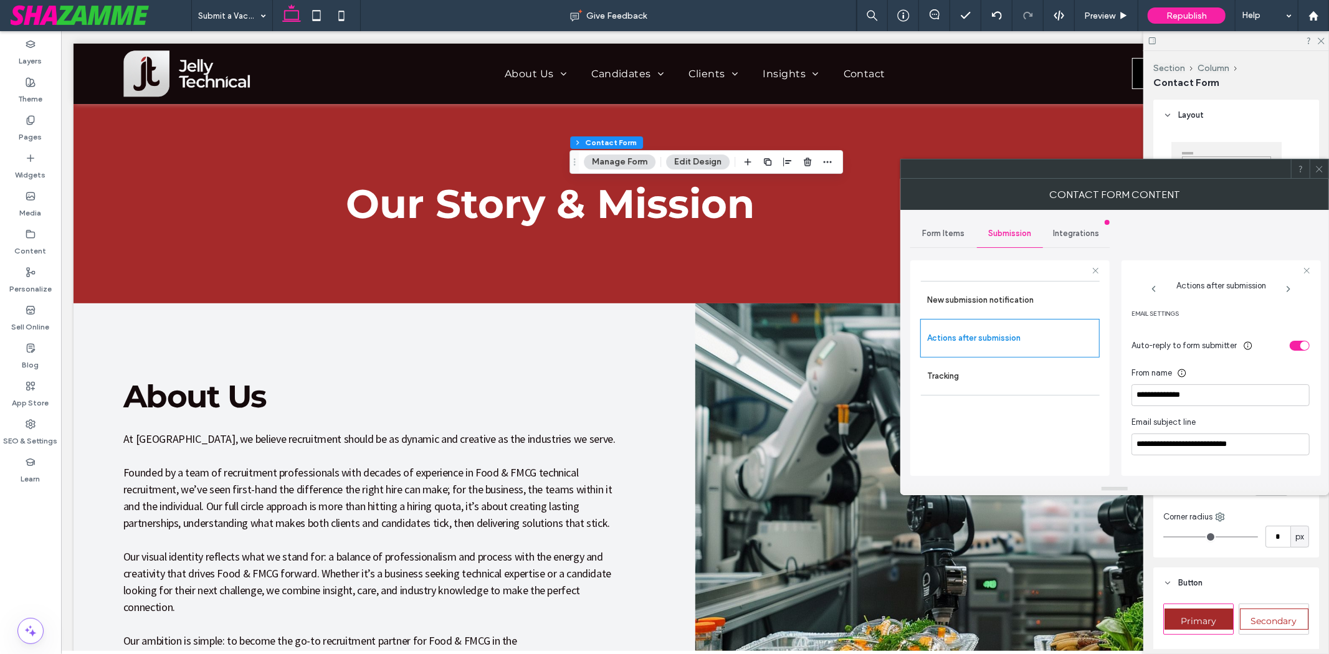
click at [1290, 345] on div "toggle" at bounding box center [1300, 346] width 20 height 10
click at [1294, 452] on div "toggle" at bounding box center [1300, 454] width 20 height 10
drag, startPoint x: 1200, startPoint y: 396, endPoint x: 1093, endPoint y: 389, distance: 107.3
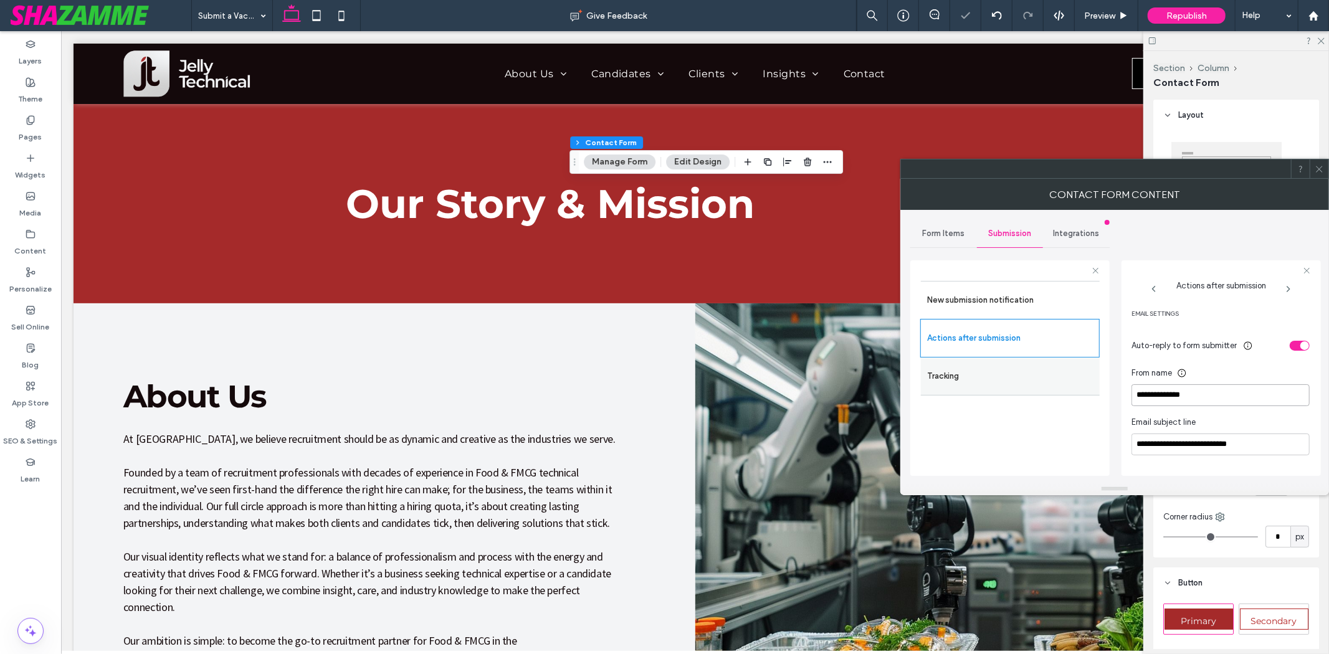
click at [1093, 389] on div "**********" at bounding box center [1009, 366] width 199 height 232
paste input "****"
click at [1186, 395] on input "**********" at bounding box center [1220, 395] width 178 height 22
drag, startPoint x: 1186, startPoint y: 395, endPoint x: 1199, endPoint y: 393, distance: 13.8
click at [1199, 393] on input "**********" at bounding box center [1220, 395] width 178 height 22
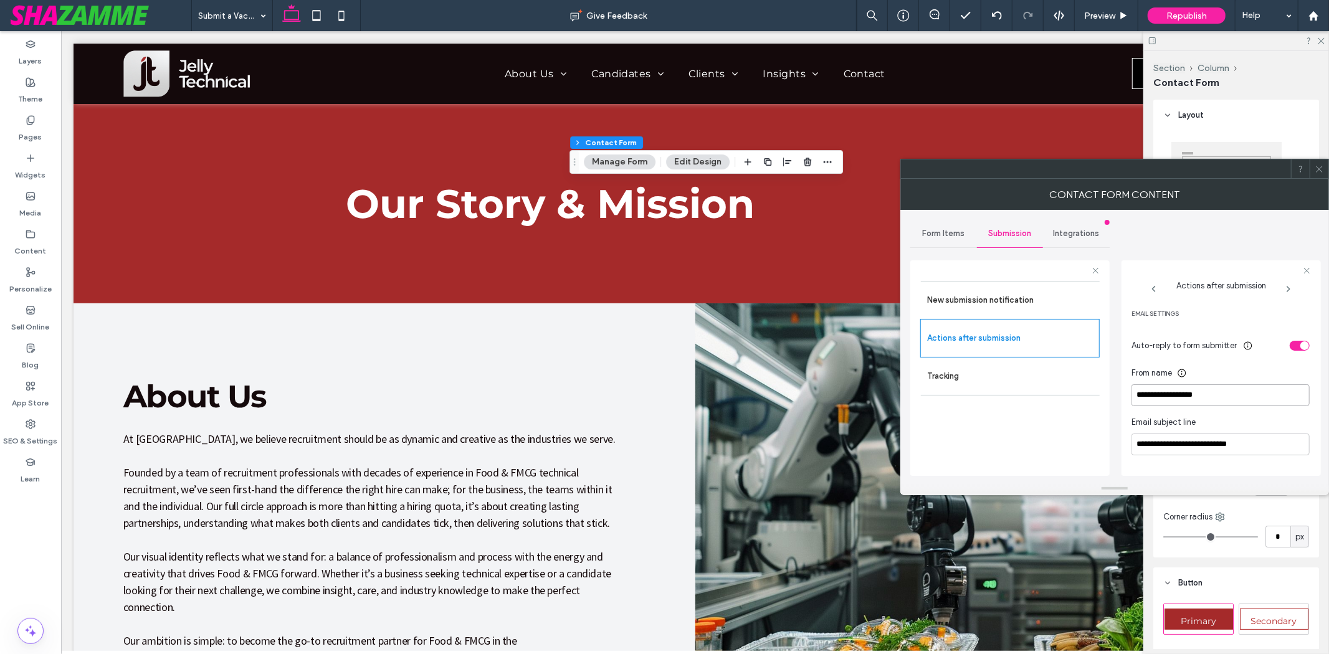
drag, startPoint x: 1207, startPoint y: 393, endPoint x: 1185, endPoint y: 396, distance: 22.6
click at [1185, 396] on input "**********" at bounding box center [1220, 395] width 178 height 22
click at [1155, 394] on input "**********" at bounding box center [1220, 395] width 178 height 22
click at [1135, 391] on input "**********" at bounding box center [1220, 395] width 178 height 22
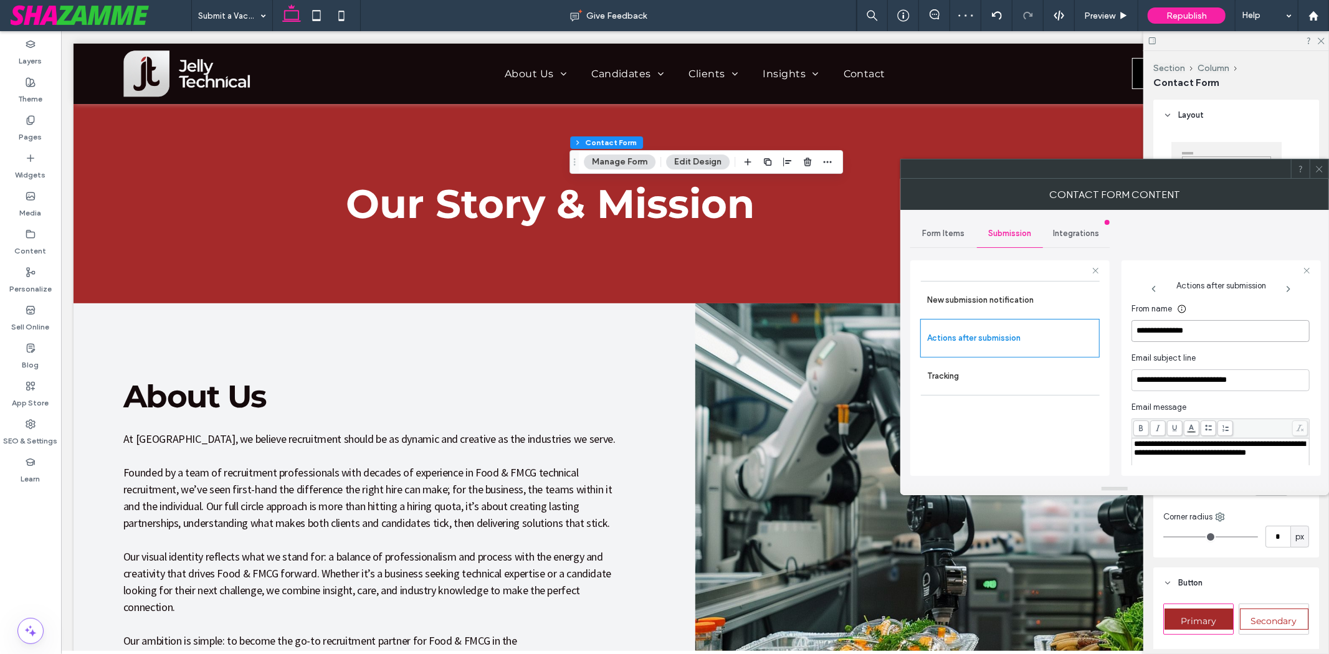
scroll to position [462, 0]
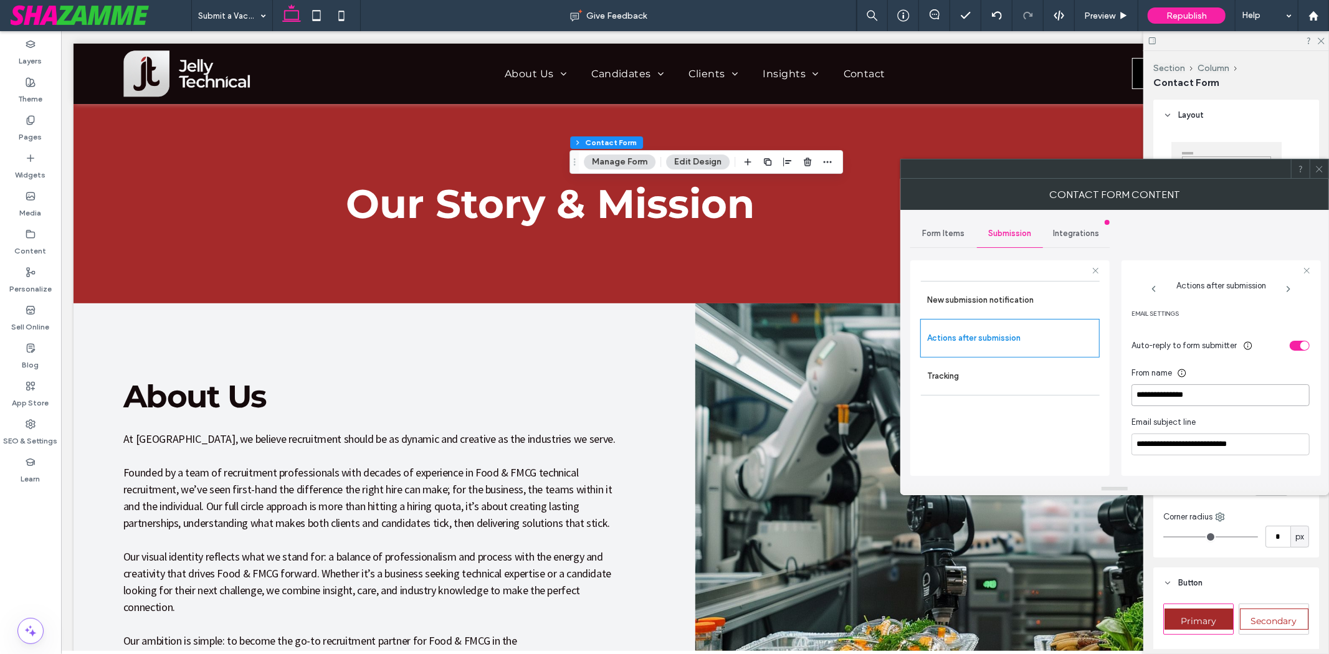
type input "**********"
click at [1290, 346] on div "toggle" at bounding box center [1300, 346] width 20 height 10
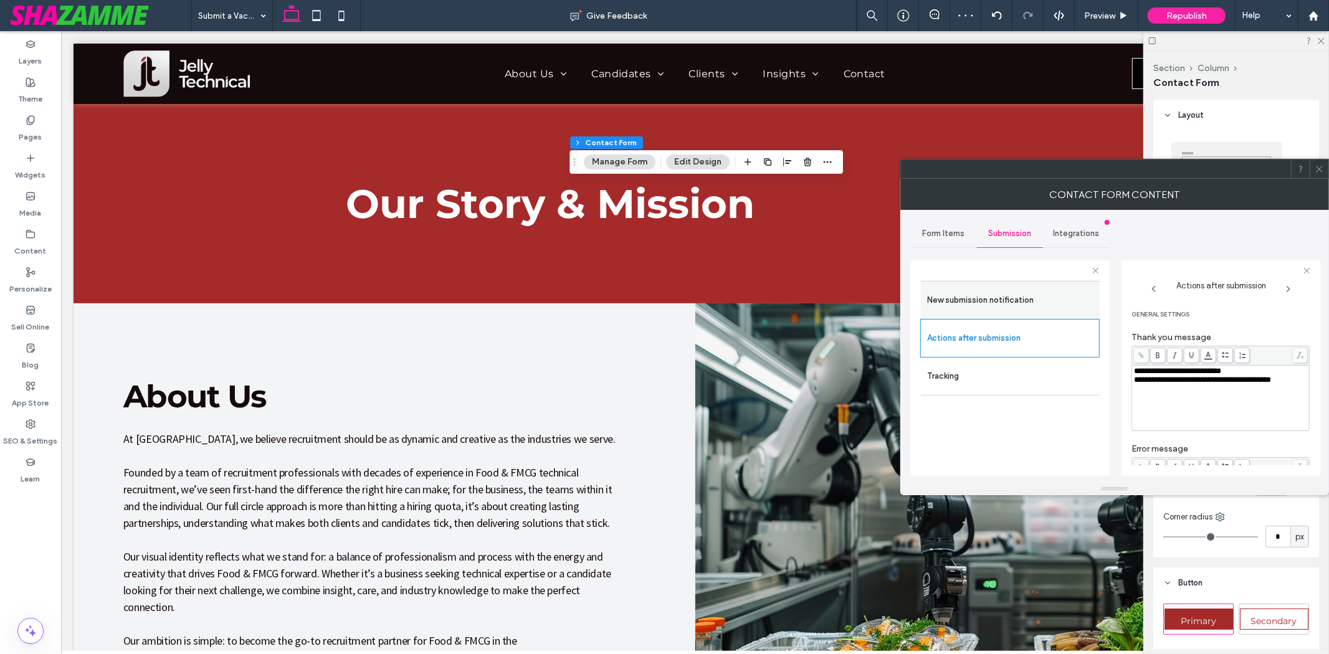
click at [991, 303] on label "New submission notification" at bounding box center [1010, 300] width 166 height 25
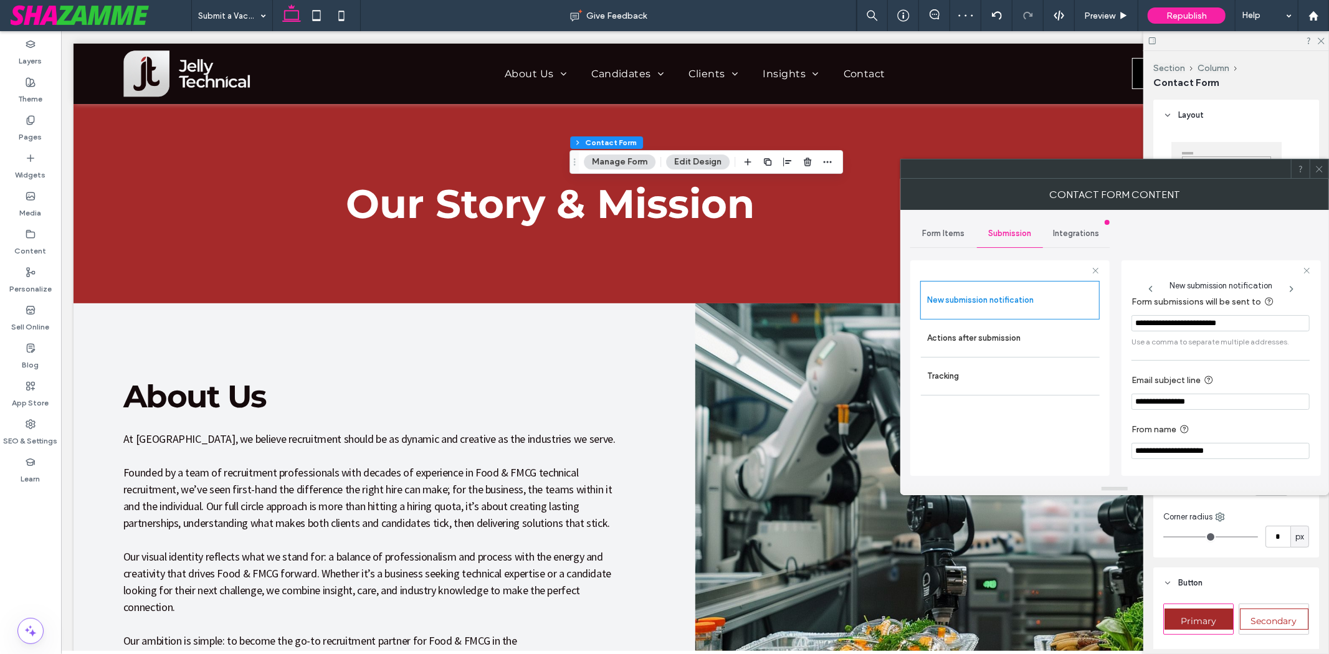
scroll to position [11, 0]
click at [1014, 339] on label "Actions after submission" at bounding box center [1010, 338] width 166 height 25
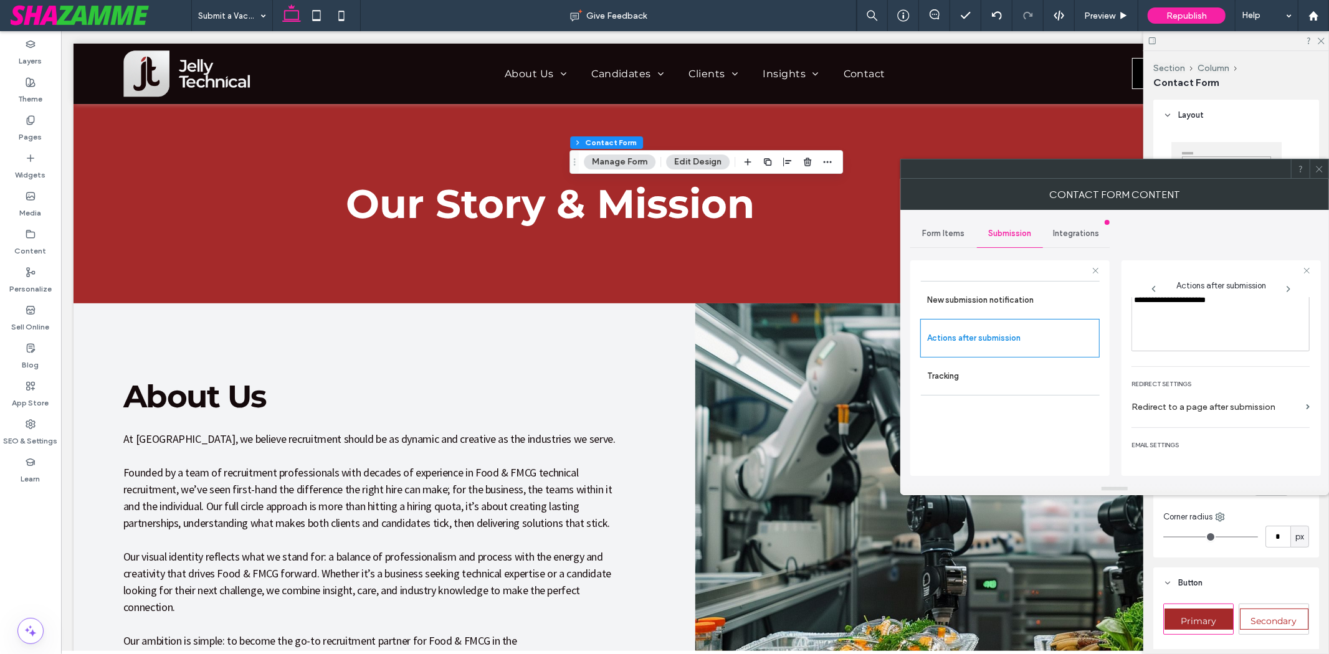
scroll to position [215, 0]
click at [1319, 172] on icon at bounding box center [1318, 168] width 9 height 9
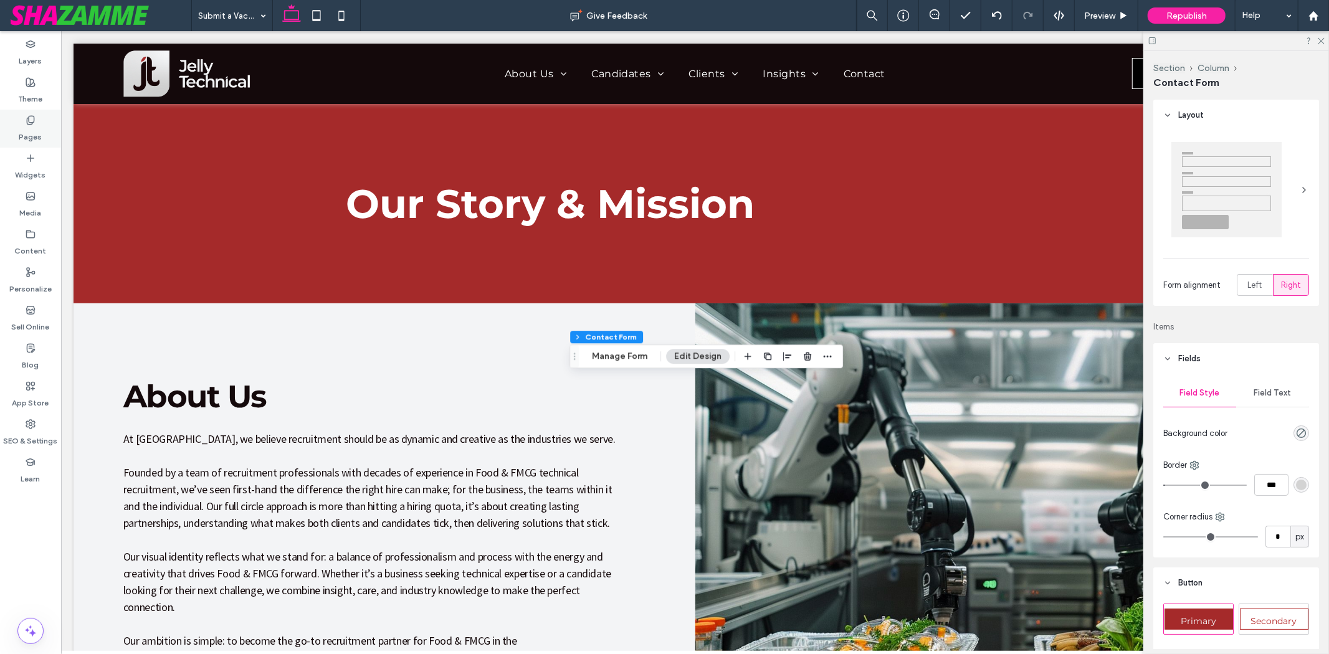
click at [37, 129] on label "Pages" at bounding box center [30, 133] width 23 height 17
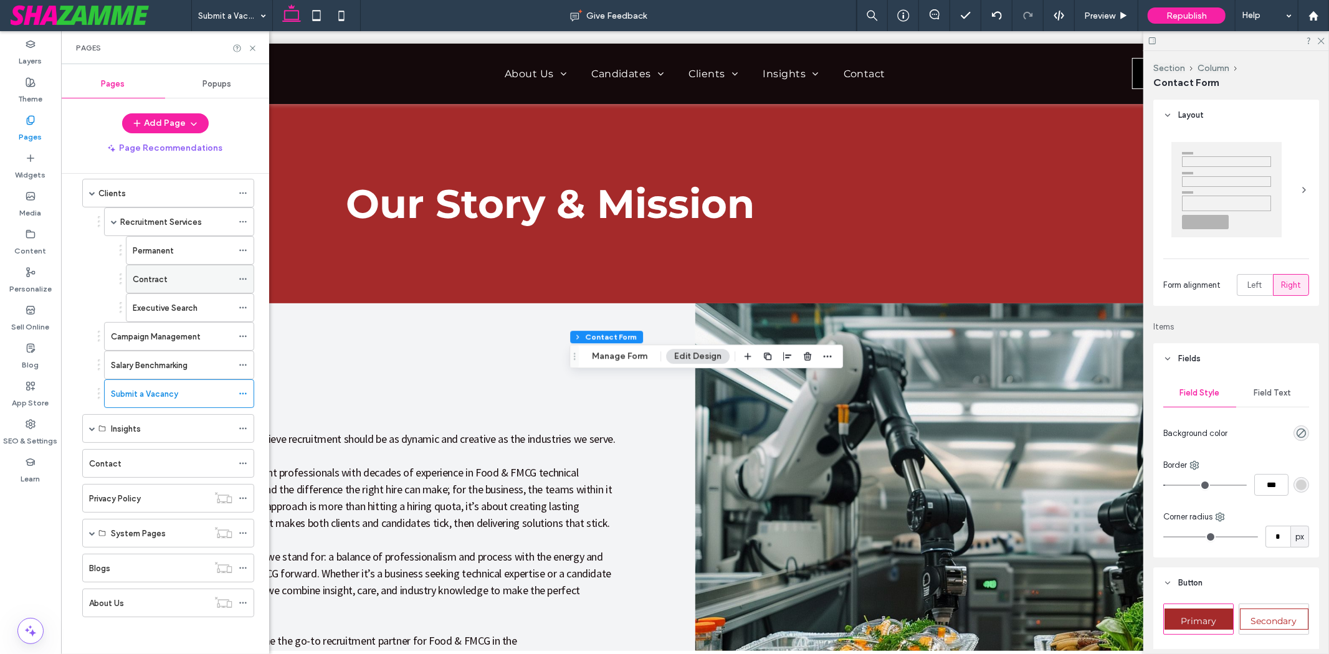
scroll to position [325, 0]
click at [145, 195] on div "Clients" at bounding box center [165, 192] width 134 height 13
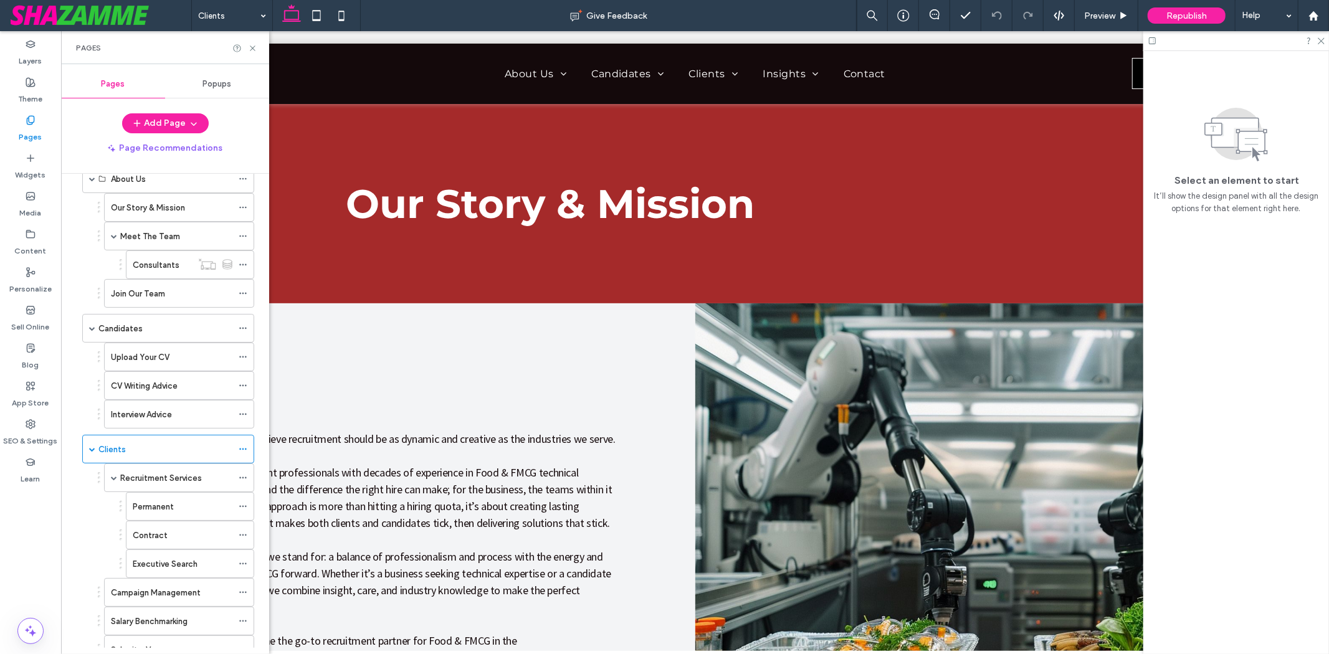
scroll to position [138, 0]
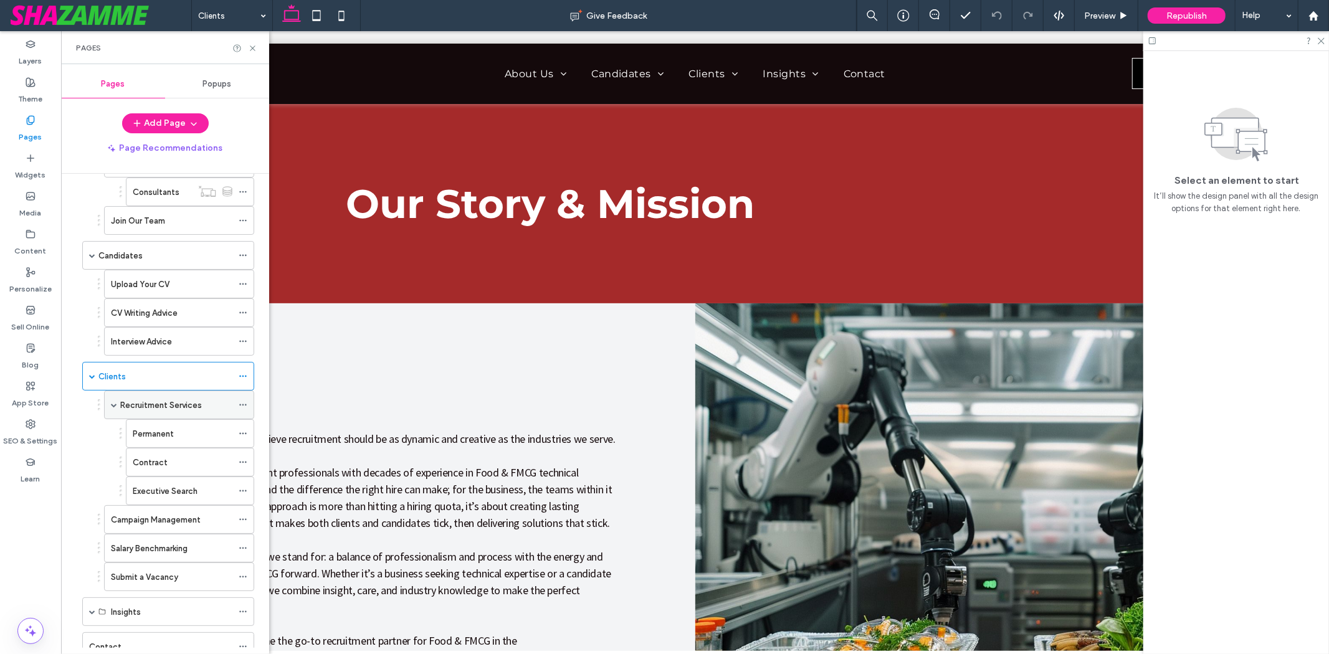
click at [163, 409] on label "Recruitment Services" at bounding box center [161, 405] width 82 height 22
click at [249, 50] on icon at bounding box center [252, 48] width 9 height 9
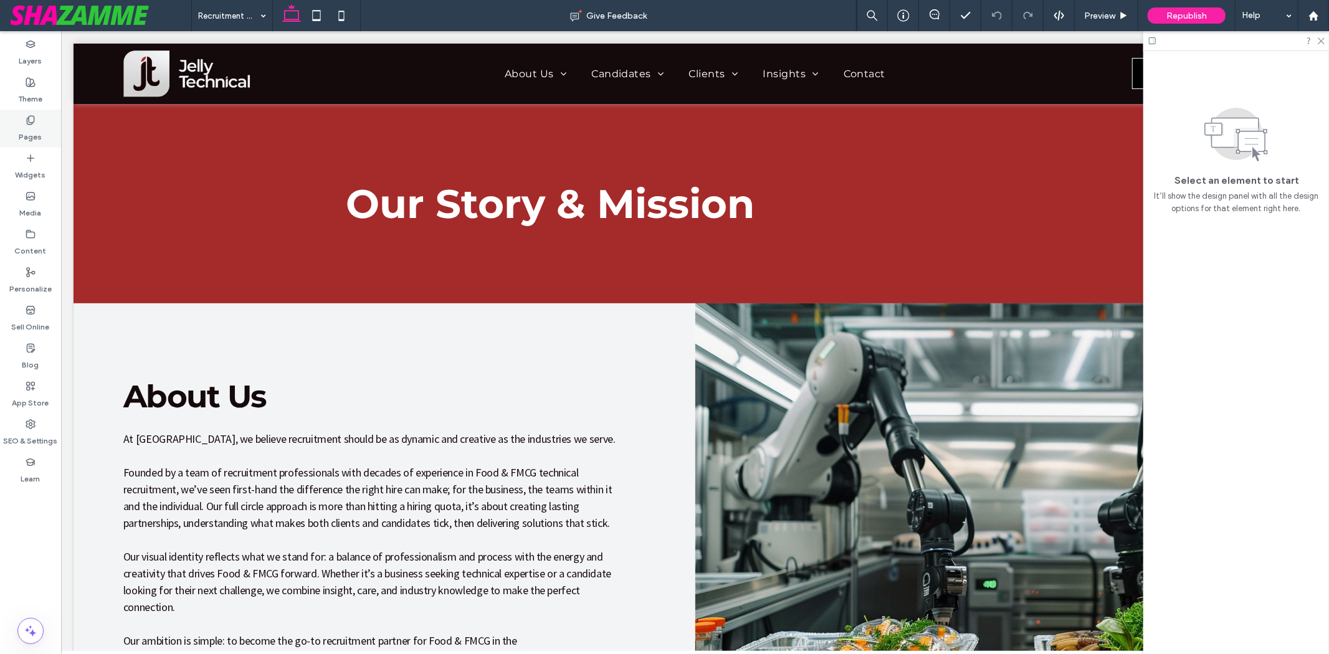
click at [34, 118] on use at bounding box center [30, 120] width 7 height 8
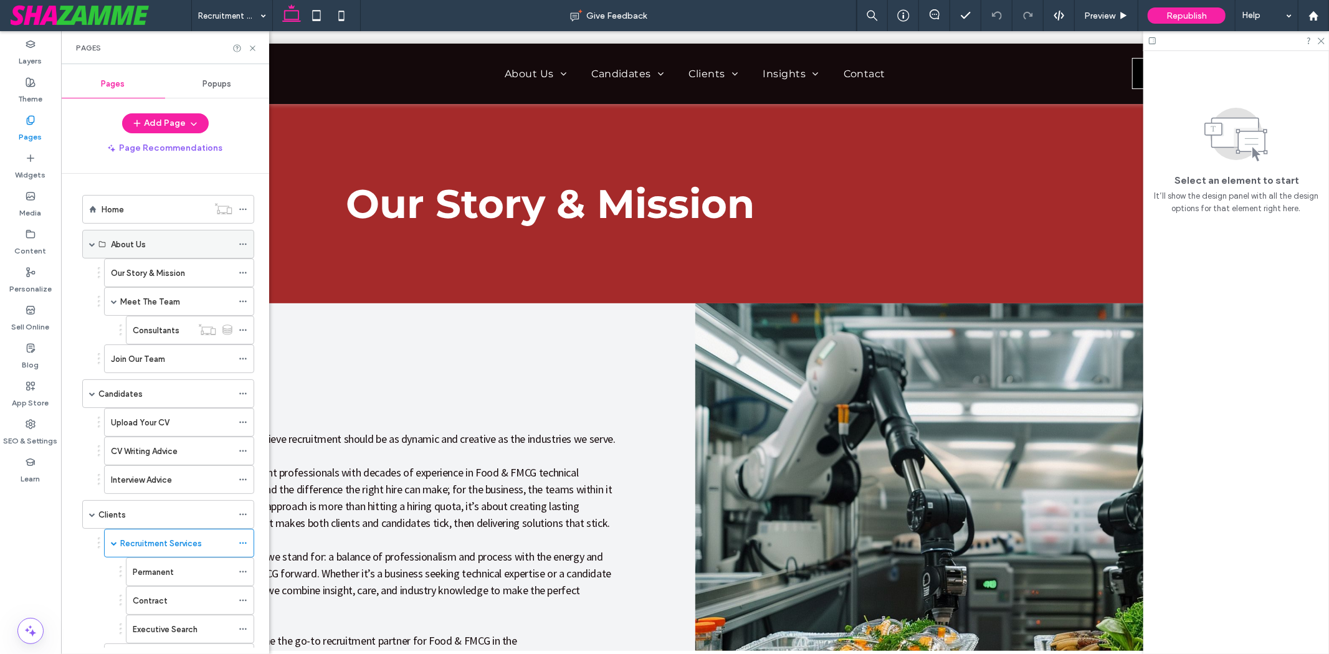
click at [152, 241] on div "About Us" at bounding box center [171, 244] width 121 height 13
click at [150, 268] on label "Our Story & Mission" at bounding box center [148, 273] width 74 height 22
click at [251, 42] on div "Pages" at bounding box center [165, 47] width 208 height 33
click at [252, 51] on icon at bounding box center [252, 48] width 9 height 9
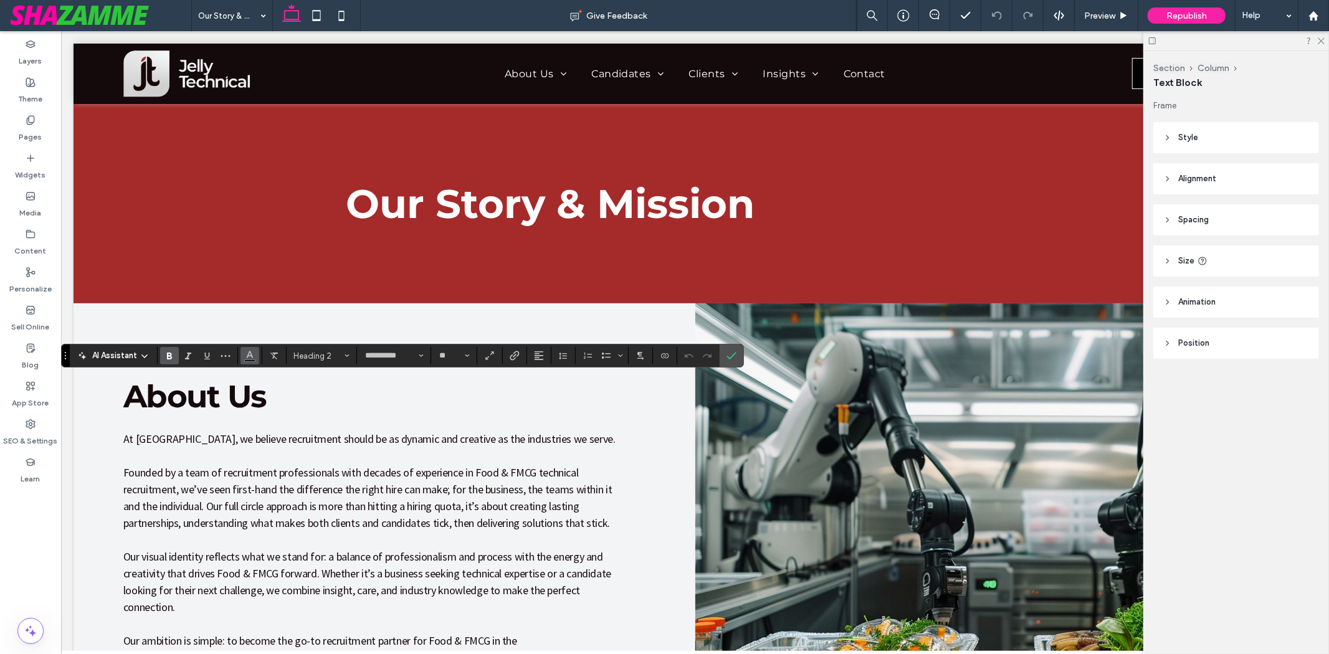
click at [254, 359] on icon "Color" at bounding box center [250, 354] width 10 height 10
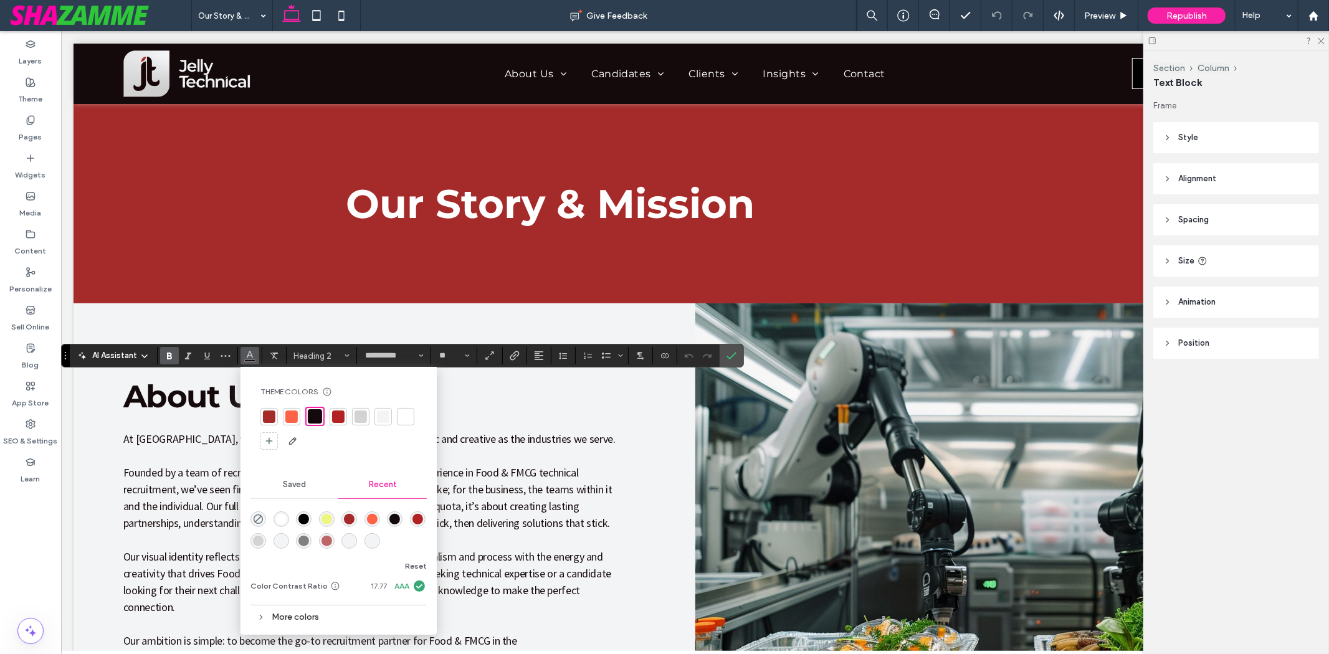
click at [265, 412] on div at bounding box center [269, 417] width 12 height 12
click at [728, 348] on span "Confirm" at bounding box center [729, 356] width 6 height 22
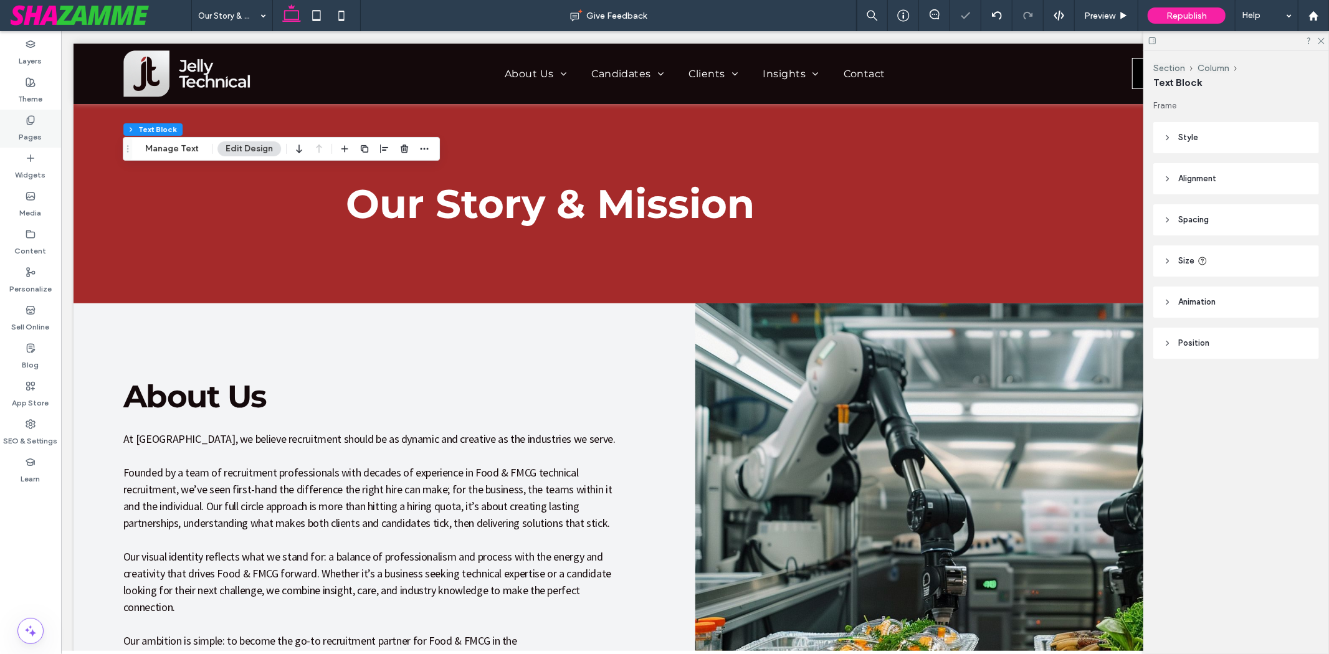
click at [35, 113] on div "Pages" at bounding box center [30, 129] width 61 height 38
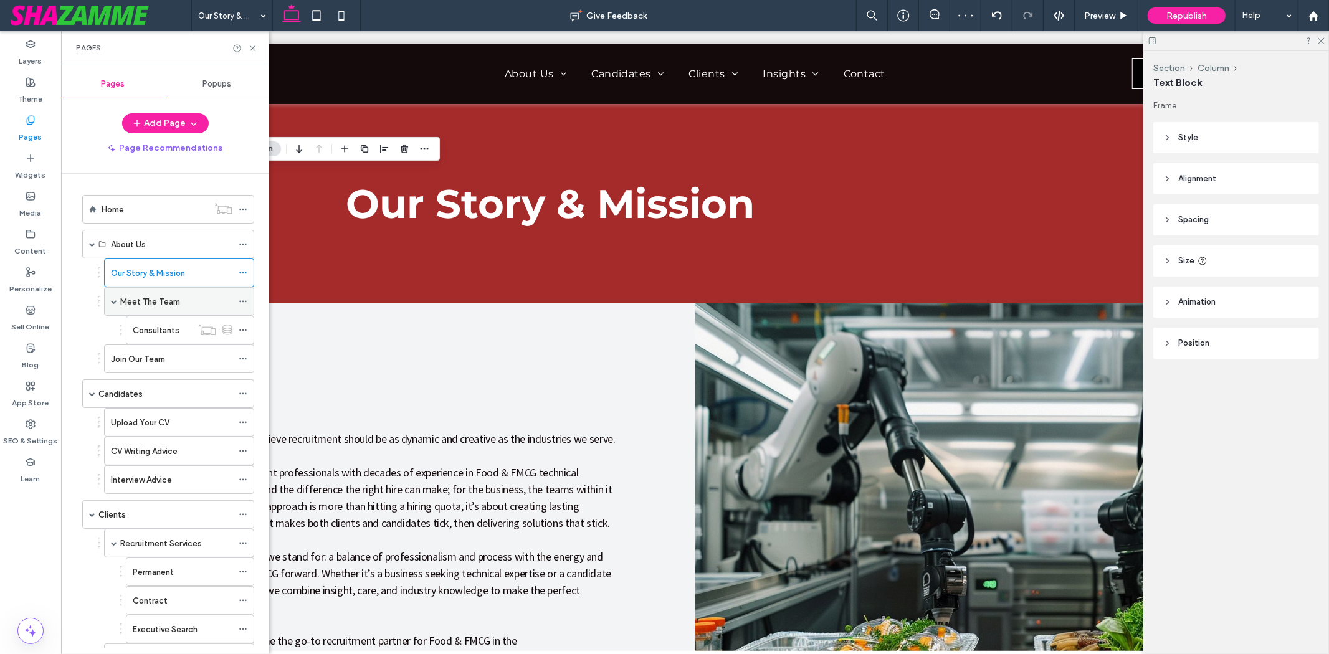
click at [160, 303] on label "Meet The Team" at bounding box center [150, 302] width 60 height 22
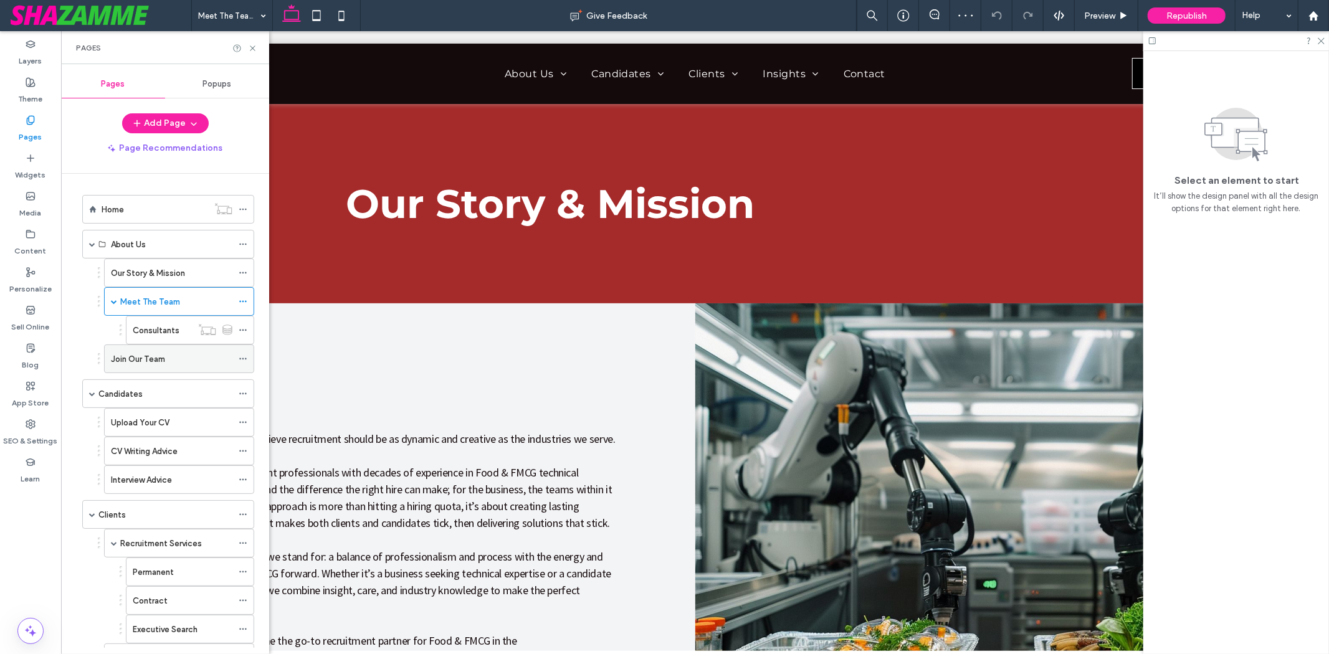
click at [161, 372] on div "Join Our Team" at bounding box center [171, 358] width 121 height 27
click at [247, 50] on div at bounding box center [244, 48] width 25 height 9
click at [254, 49] on icon at bounding box center [252, 48] width 9 height 9
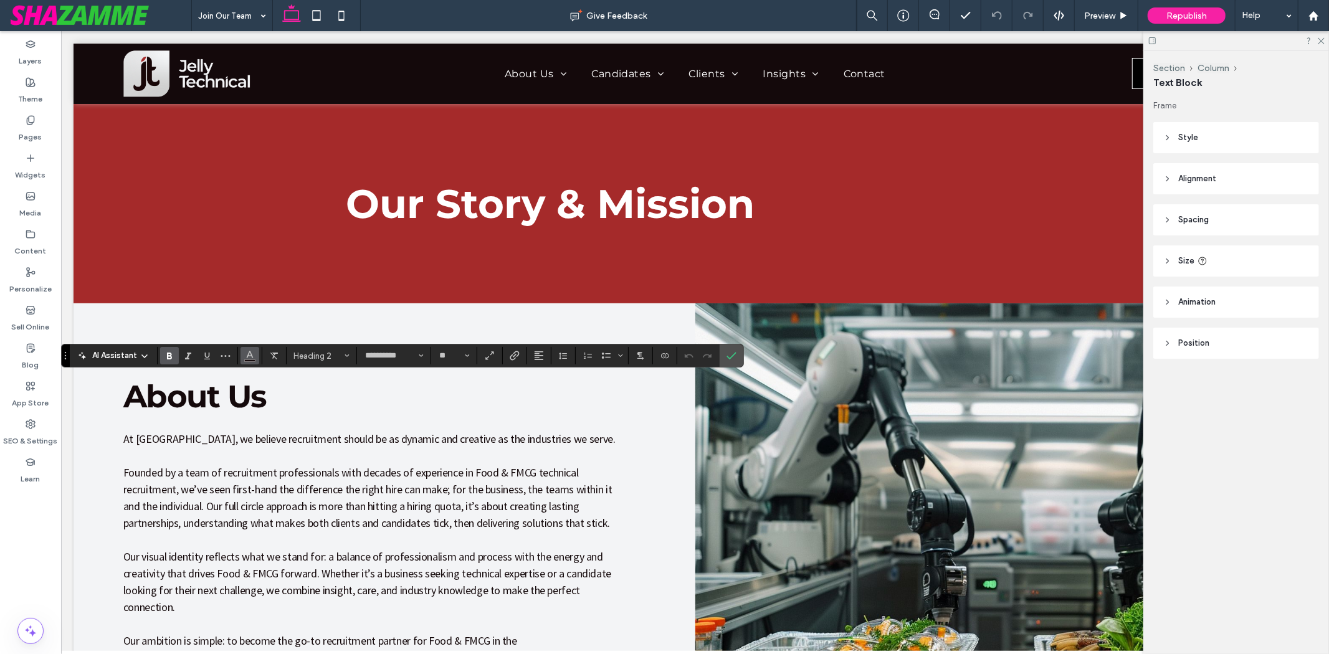
click at [247, 361] on span "Color" at bounding box center [250, 354] width 10 height 16
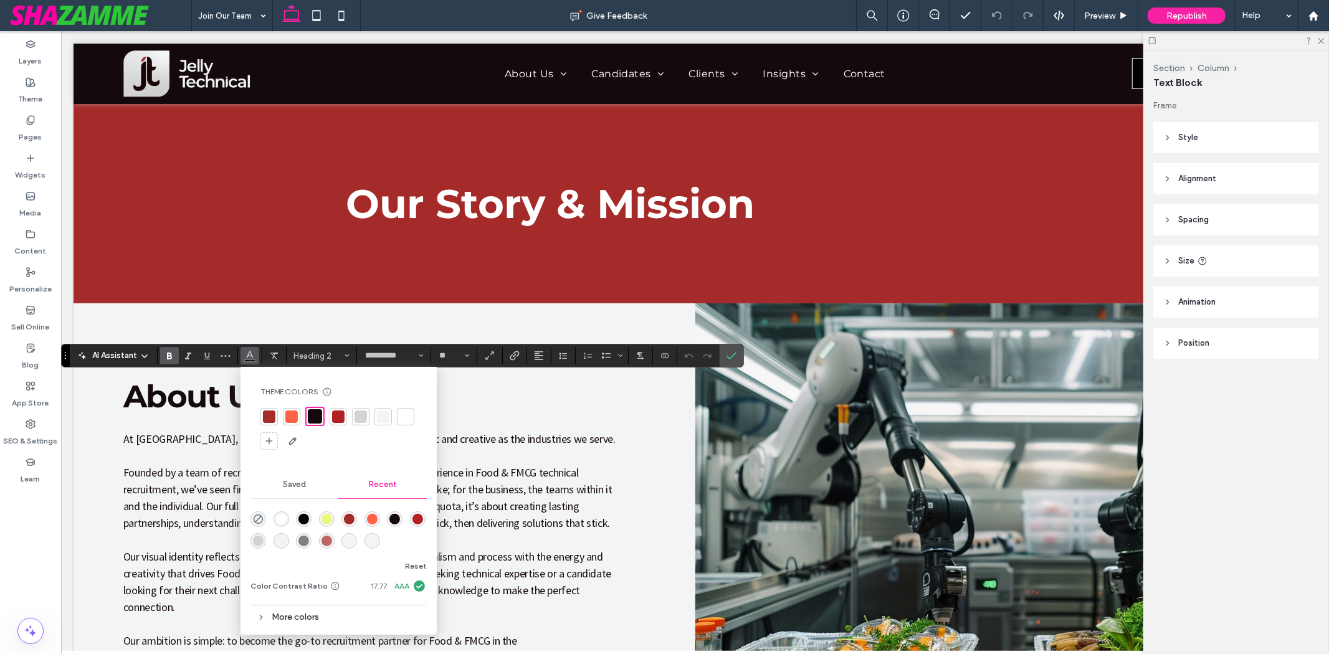
click at [271, 416] on div at bounding box center [269, 417] width 12 height 12
click at [736, 359] on icon "Confirm" at bounding box center [731, 356] width 10 height 10
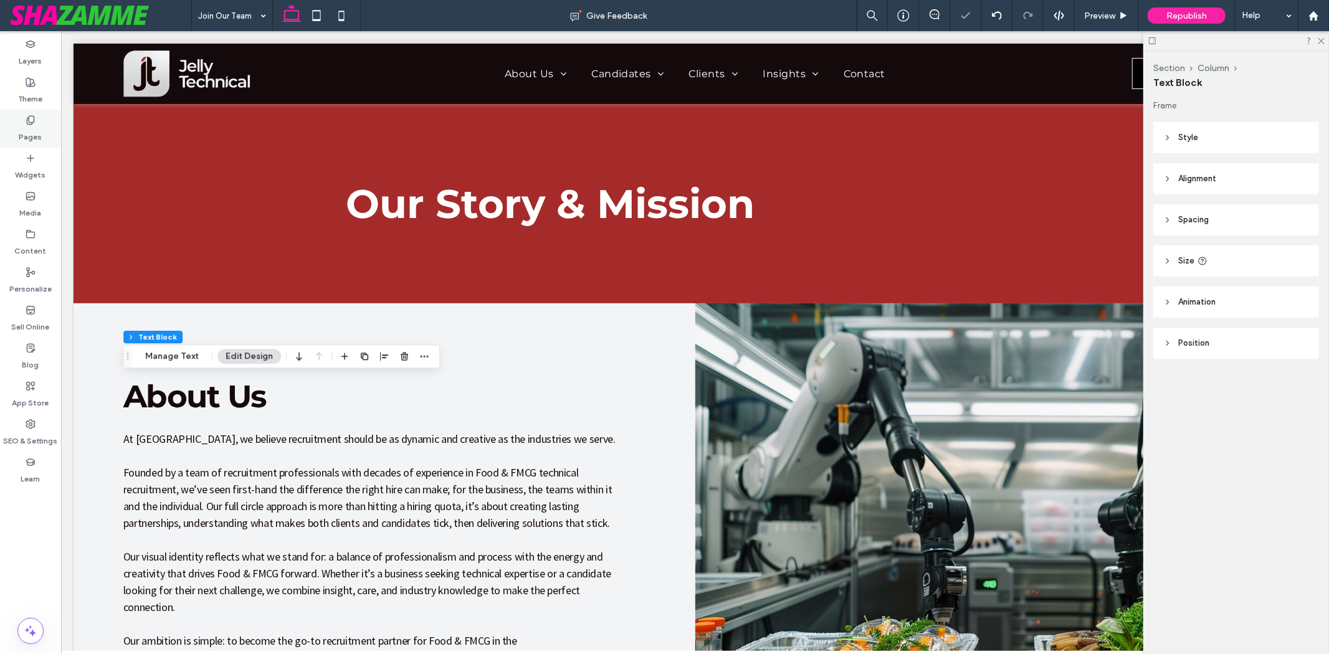
click at [31, 128] on label "Pages" at bounding box center [30, 133] width 23 height 17
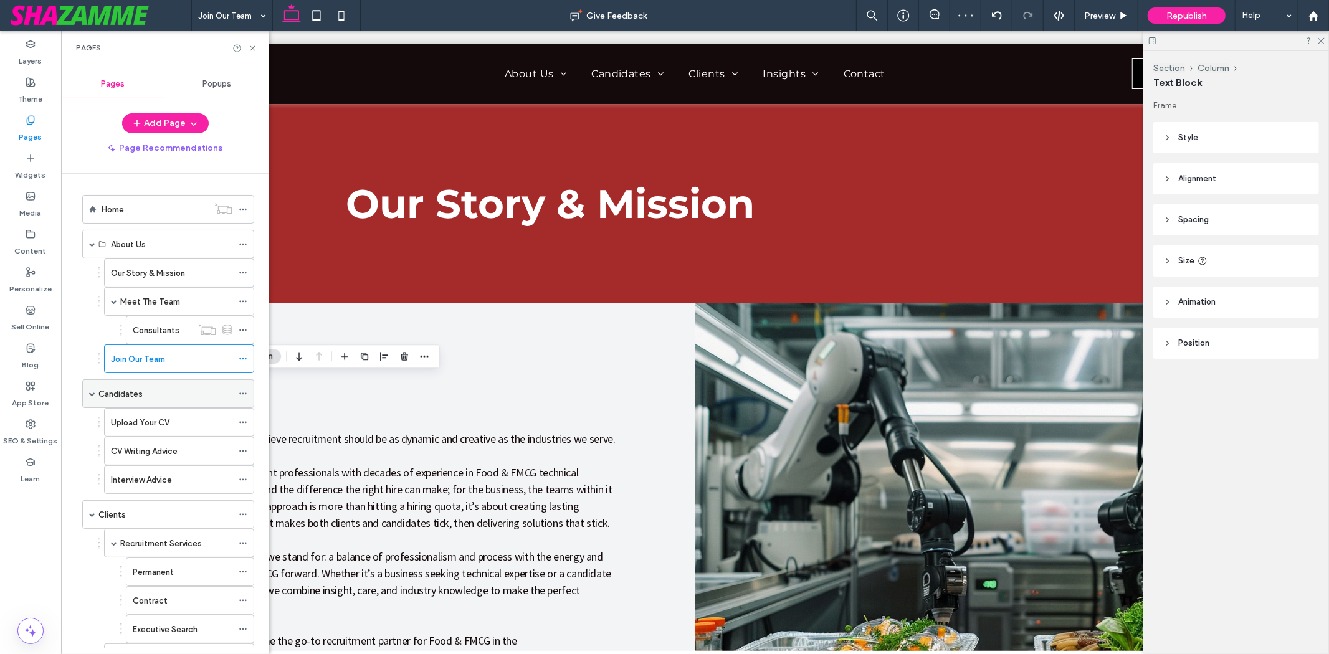
click at [138, 387] on label "Candidates" at bounding box center [120, 394] width 44 height 22
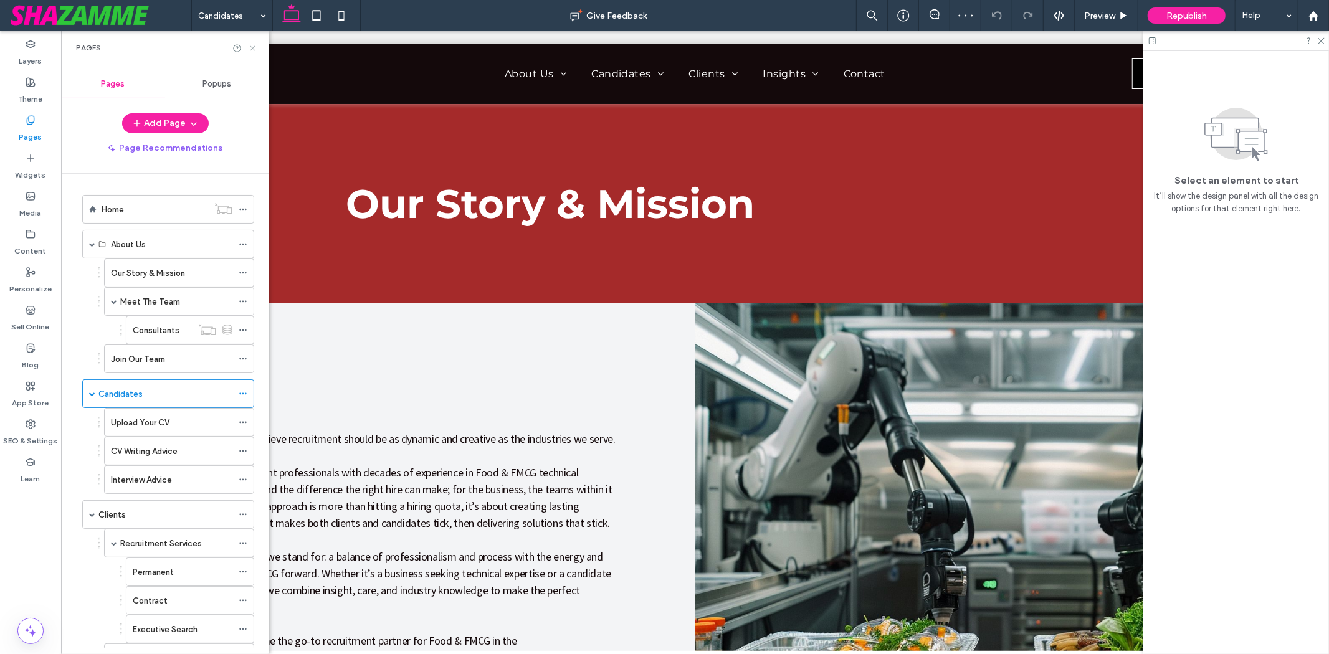
click at [254, 45] on icon at bounding box center [252, 48] width 9 height 9
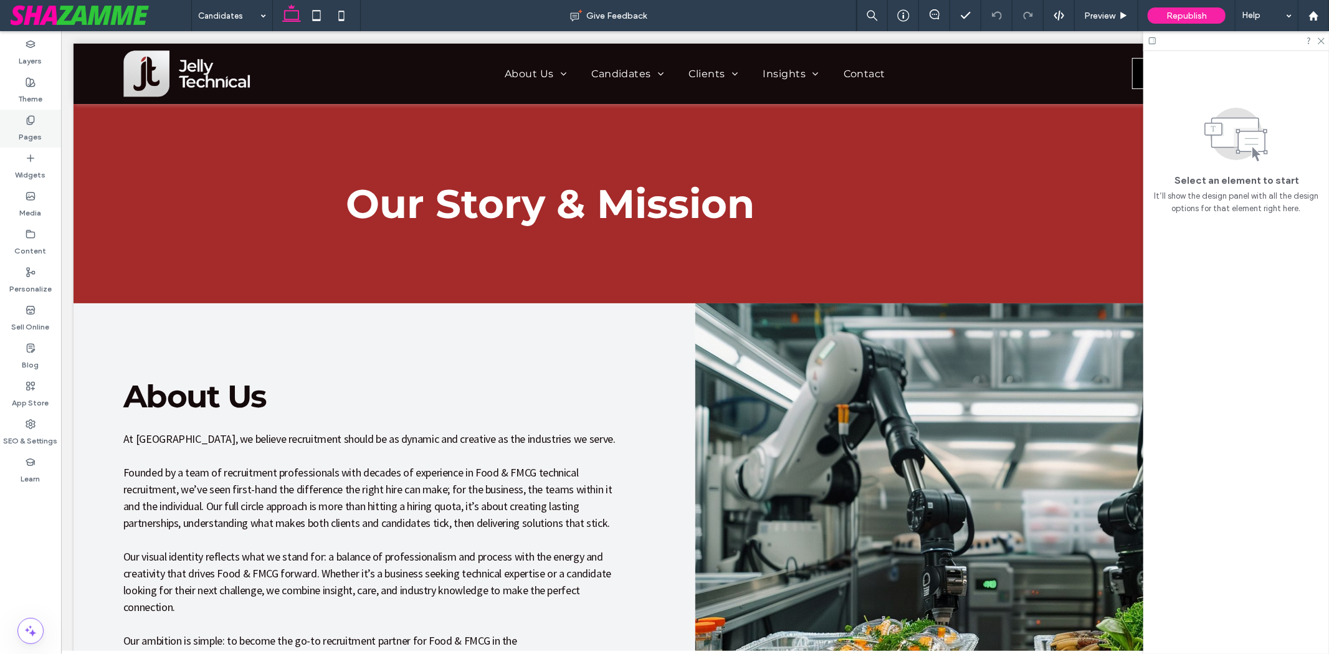
click at [47, 129] on div "Pages" at bounding box center [30, 129] width 61 height 38
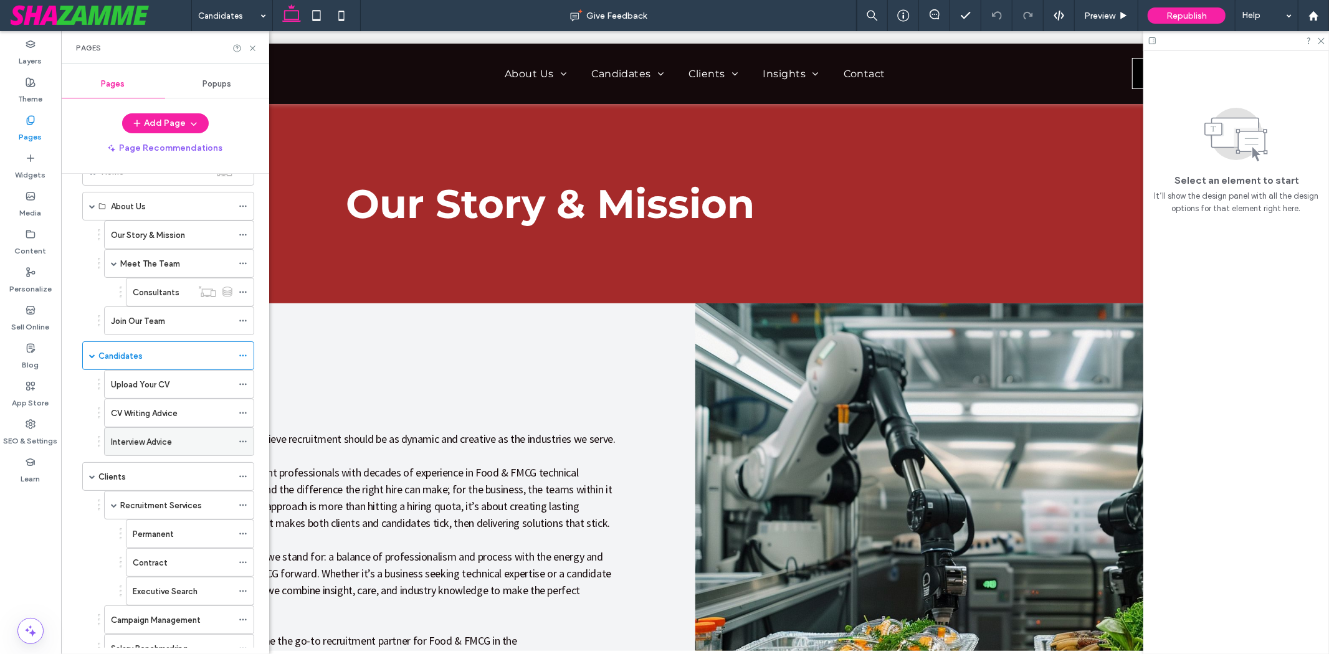
scroll to position [69, 0]
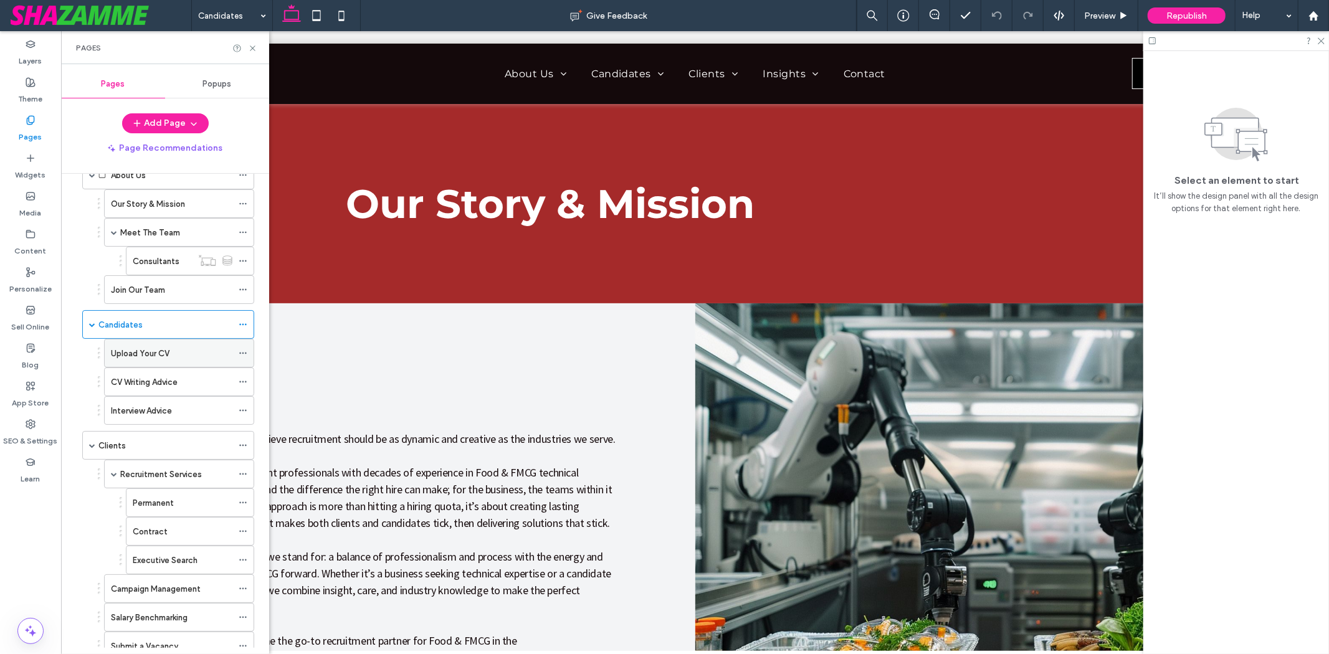
click at [148, 357] on label "Upload Your CV" at bounding box center [140, 354] width 59 height 22
click at [249, 52] on icon at bounding box center [252, 48] width 9 height 9
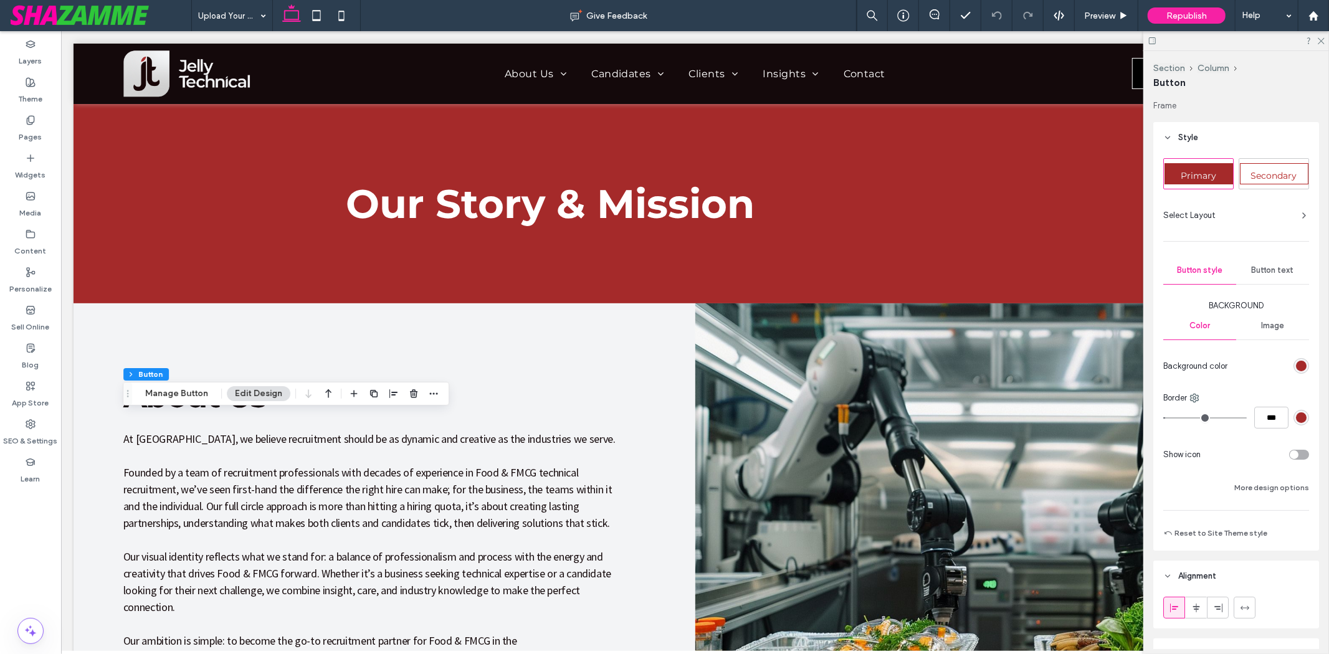
click at [267, 391] on button "Edit Design" at bounding box center [259, 393] width 64 height 15
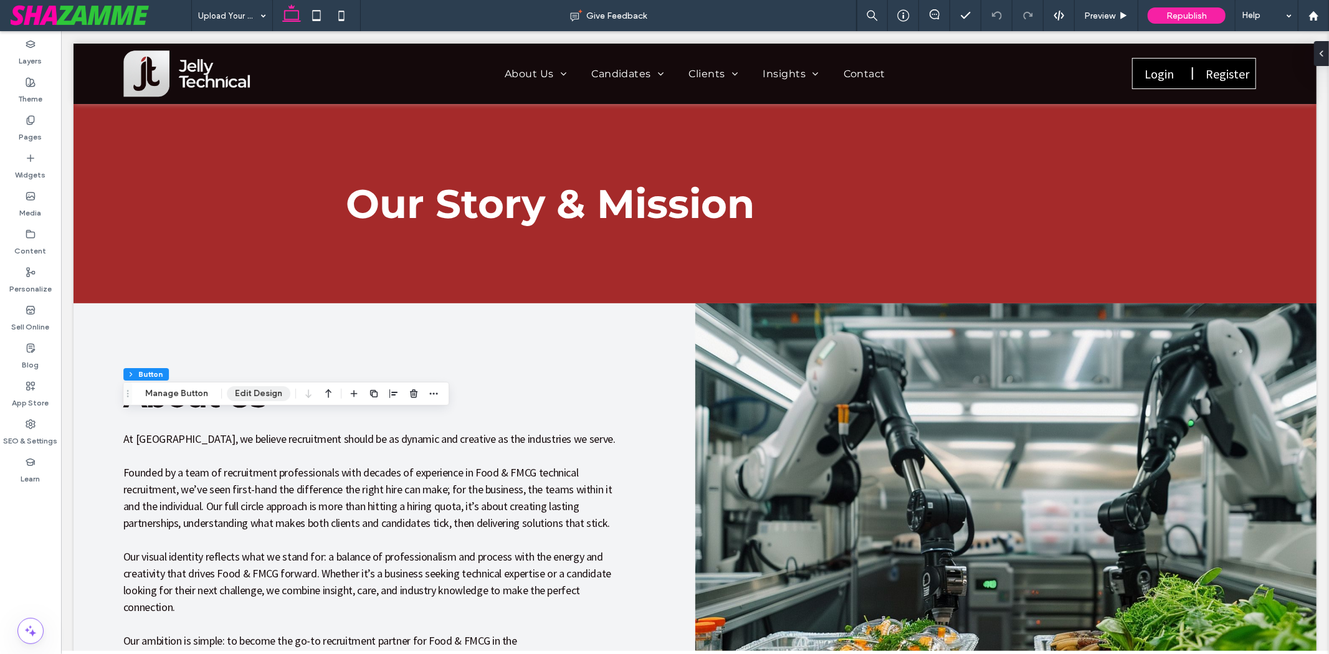
click at [267, 391] on button "Edit Design" at bounding box center [259, 393] width 64 height 15
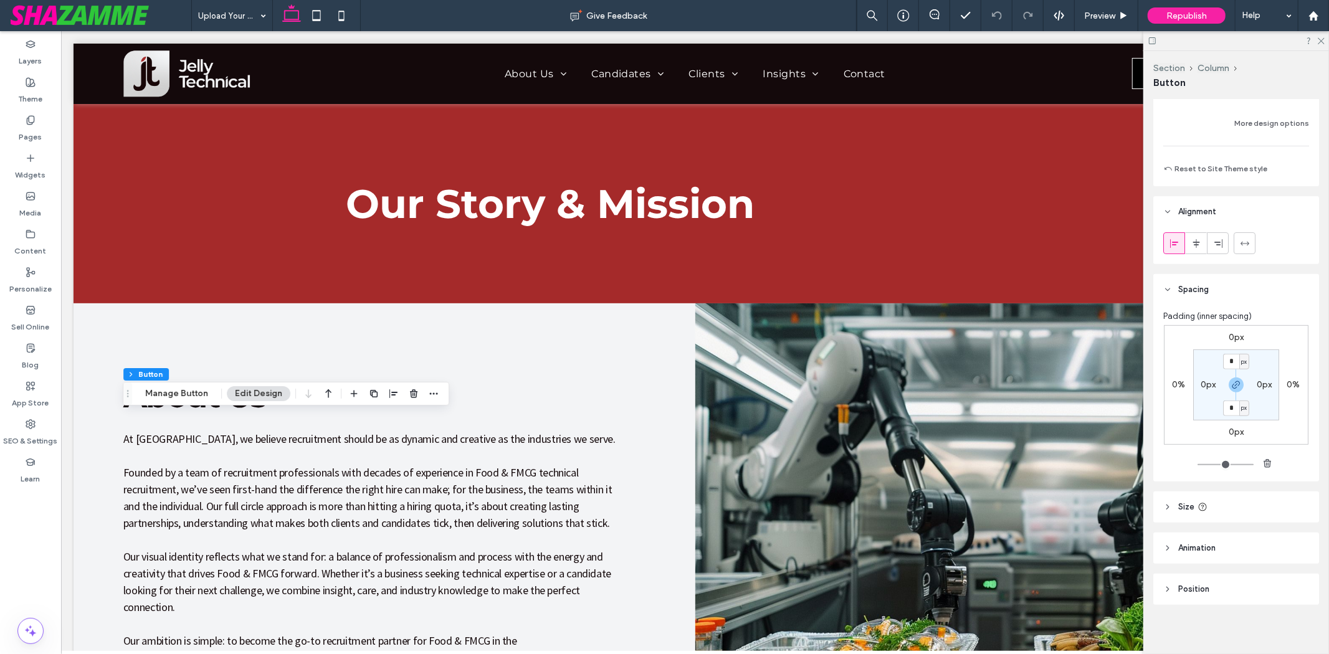
scroll to position [370, 0]
click at [1211, 499] on header "Size" at bounding box center [1236, 501] width 166 height 31
click at [1271, 526] on input "***" at bounding box center [1277, 533] width 25 height 22
type input "***"
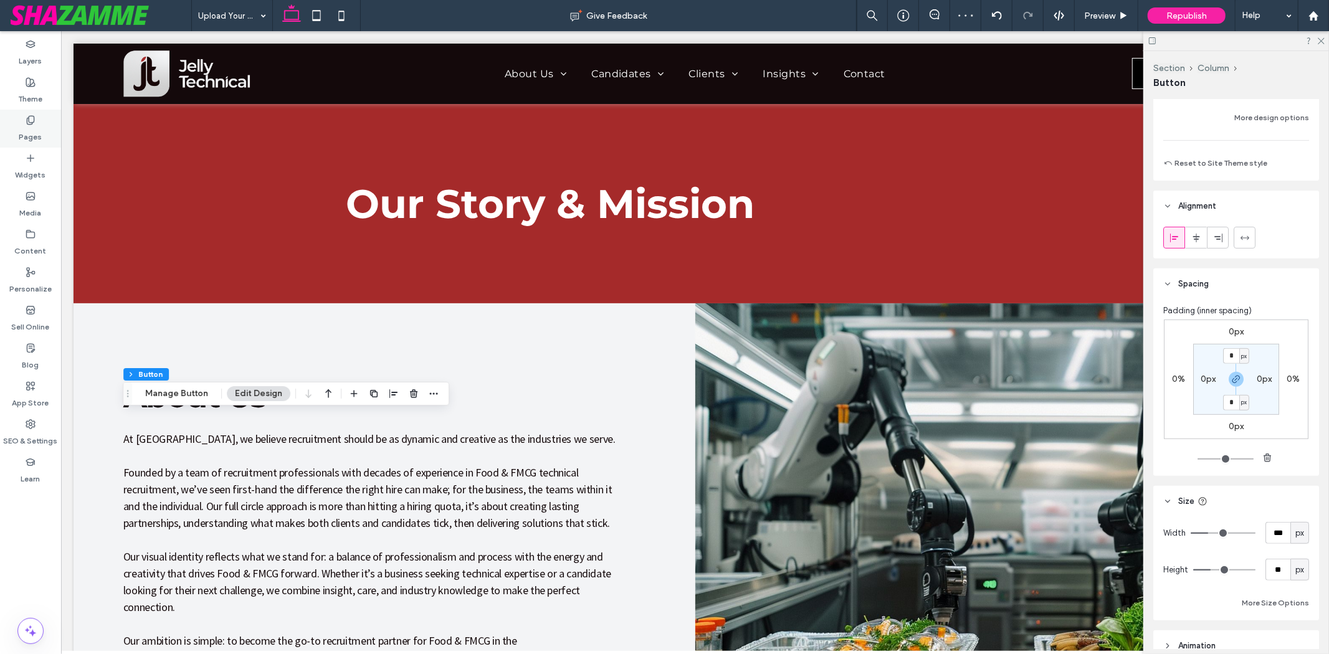
click at [47, 120] on div "Pages" at bounding box center [30, 129] width 61 height 38
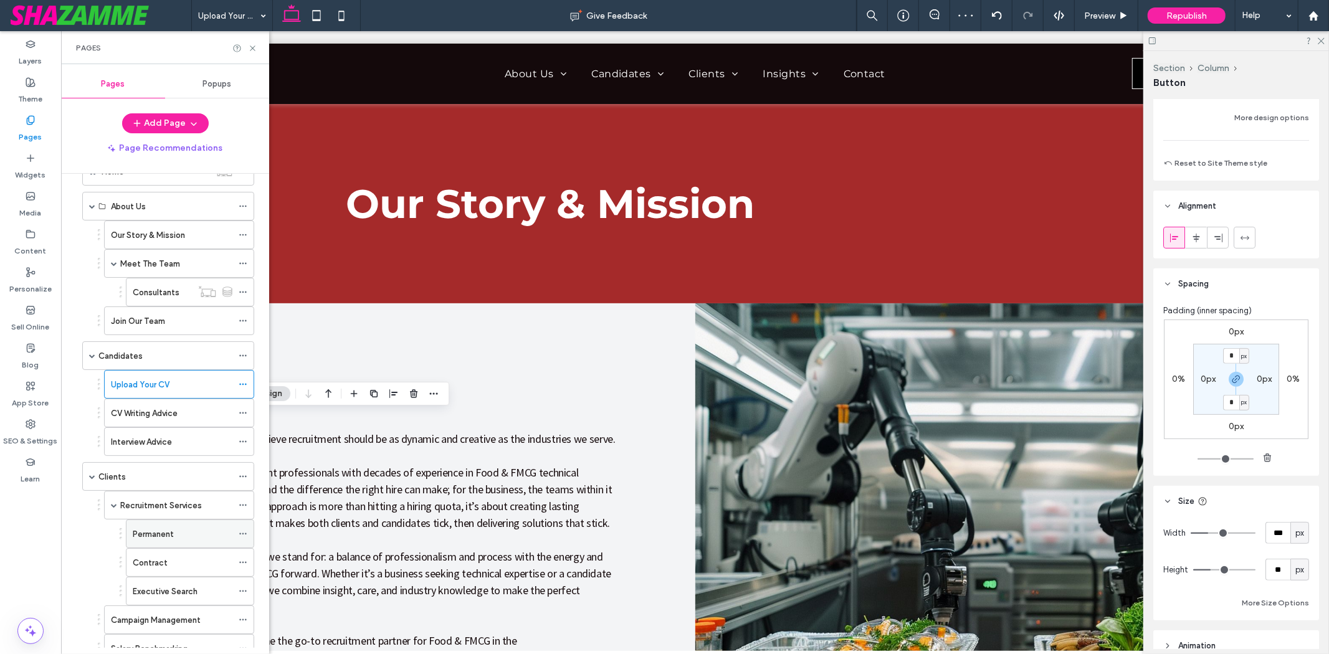
scroll to position [69, 0]
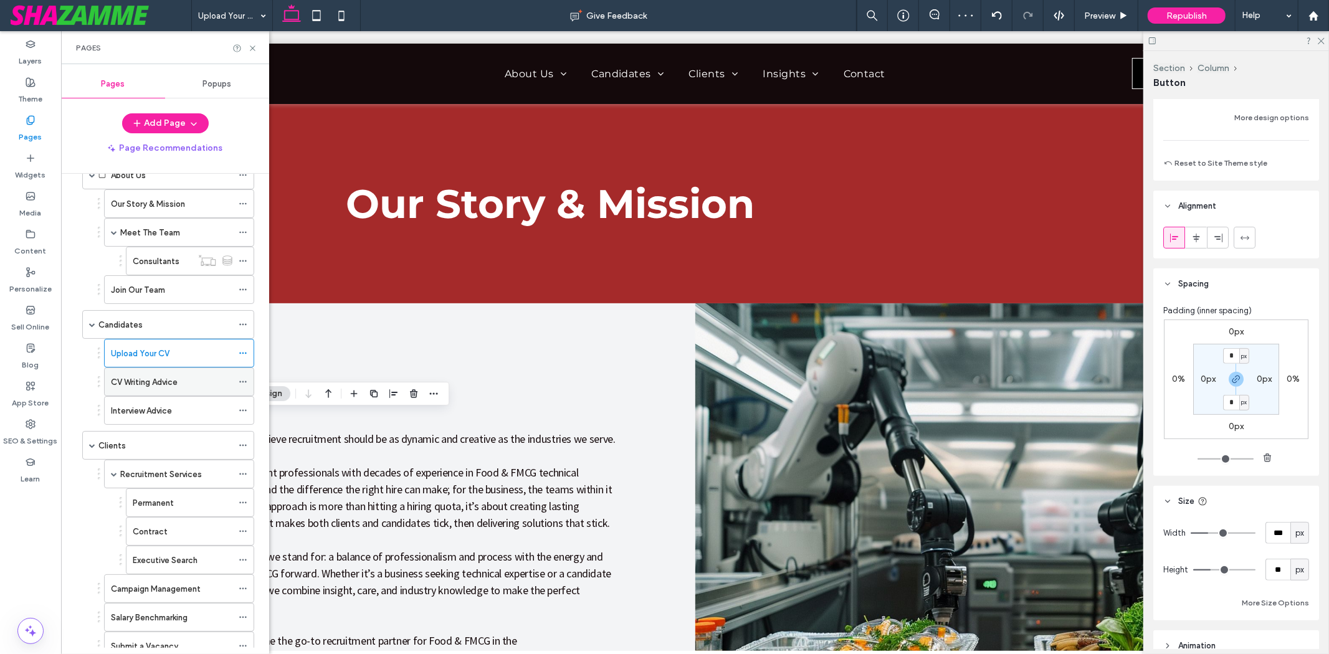
click at [176, 383] on label "CV Writing Advice" at bounding box center [144, 382] width 67 height 22
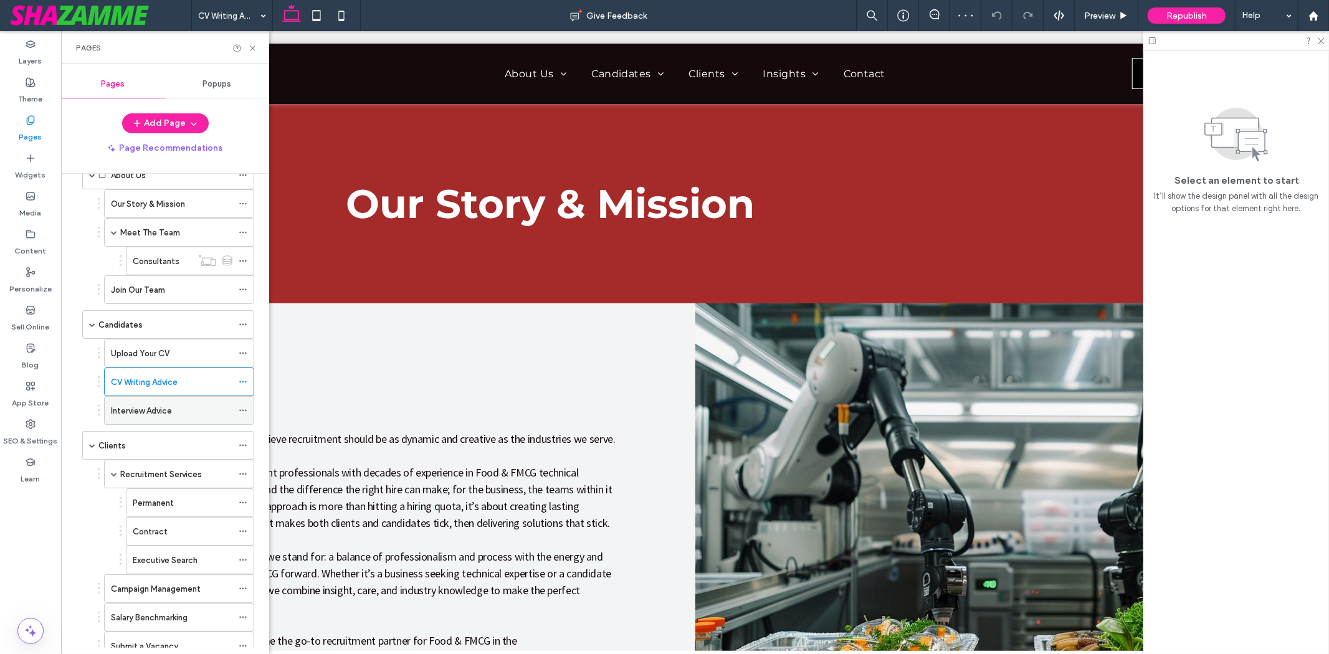
click at [156, 410] on label "Interview Advice" at bounding box center [141, 411] width 61 height 22
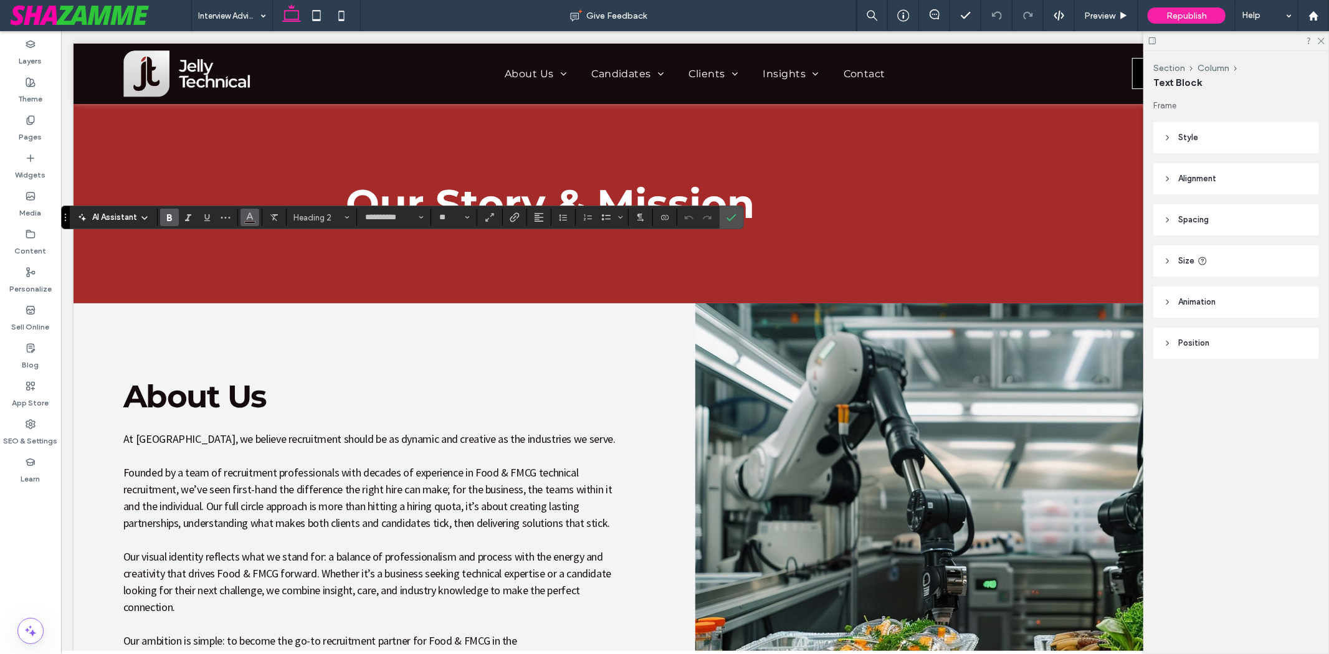
click at [249, 214] on use "Color" at bounding box center [249, 216] width 7 height 7
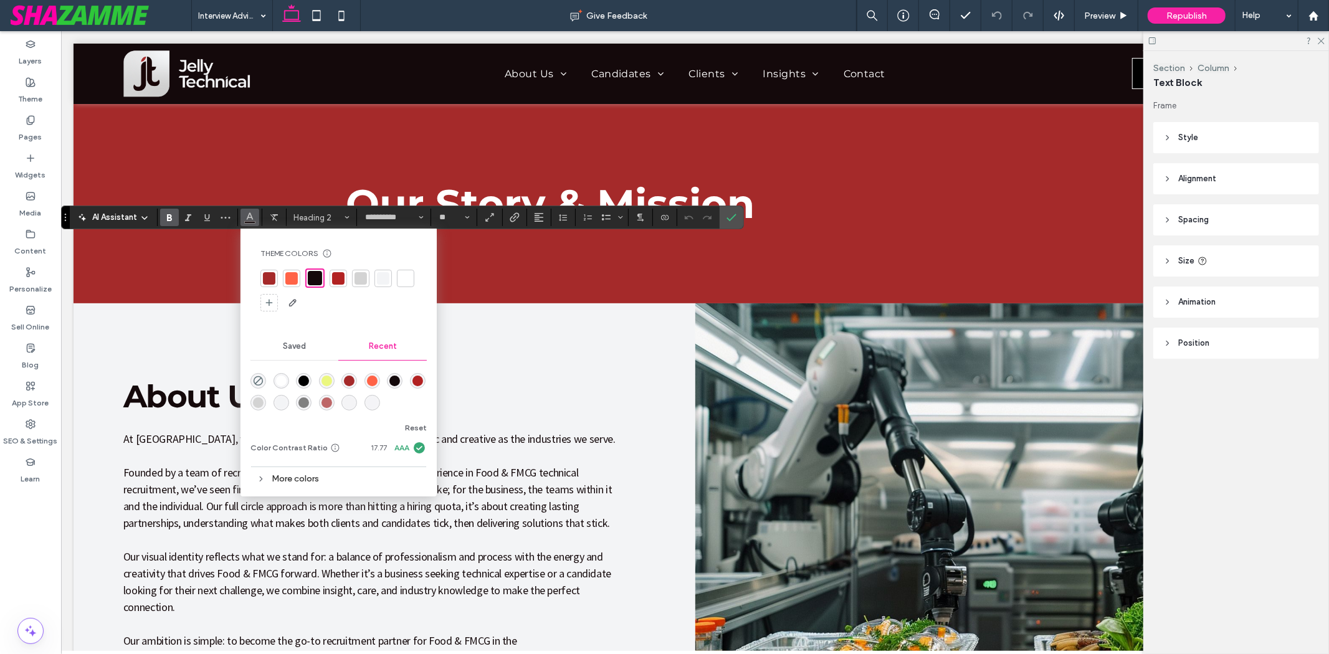
click at [275, 271] on div at bounding box center [268, 278] width 17 height 17
click at [739, 219] on label "Confirm" at bounding box center [731, 217] width 19 height 22
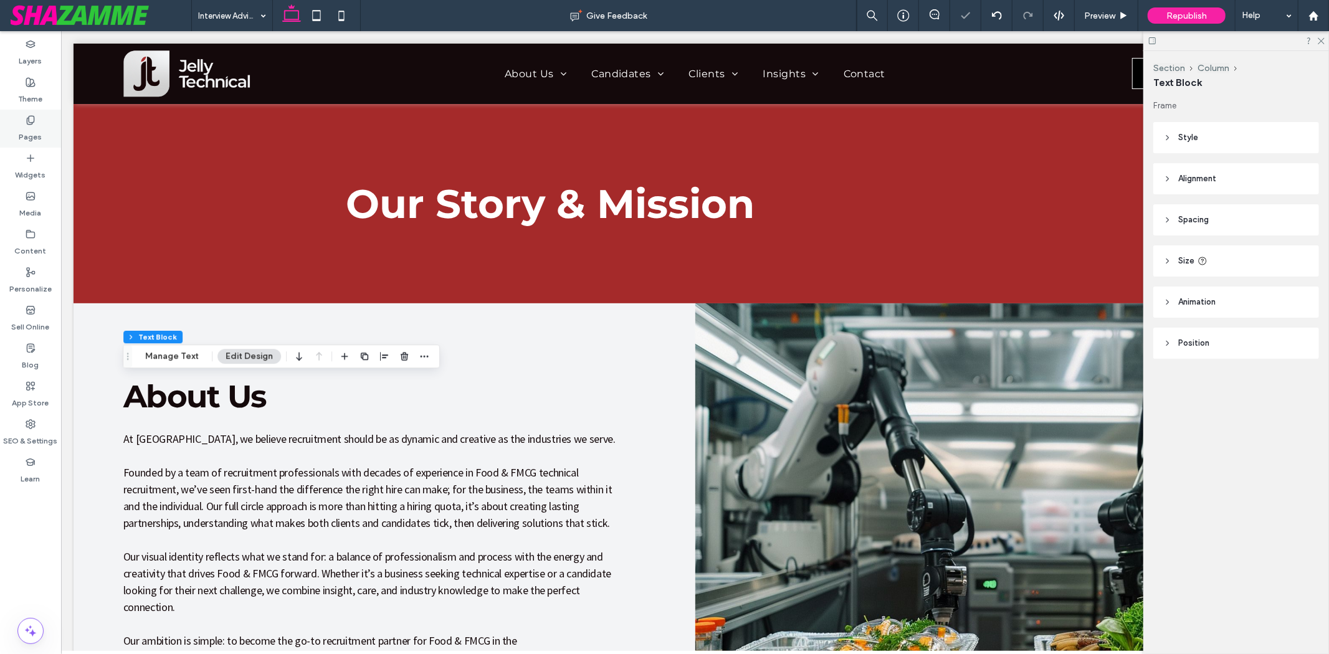
click at [19, 144] on div "Pages" at bounding box center [30, 129] width 61 height 38
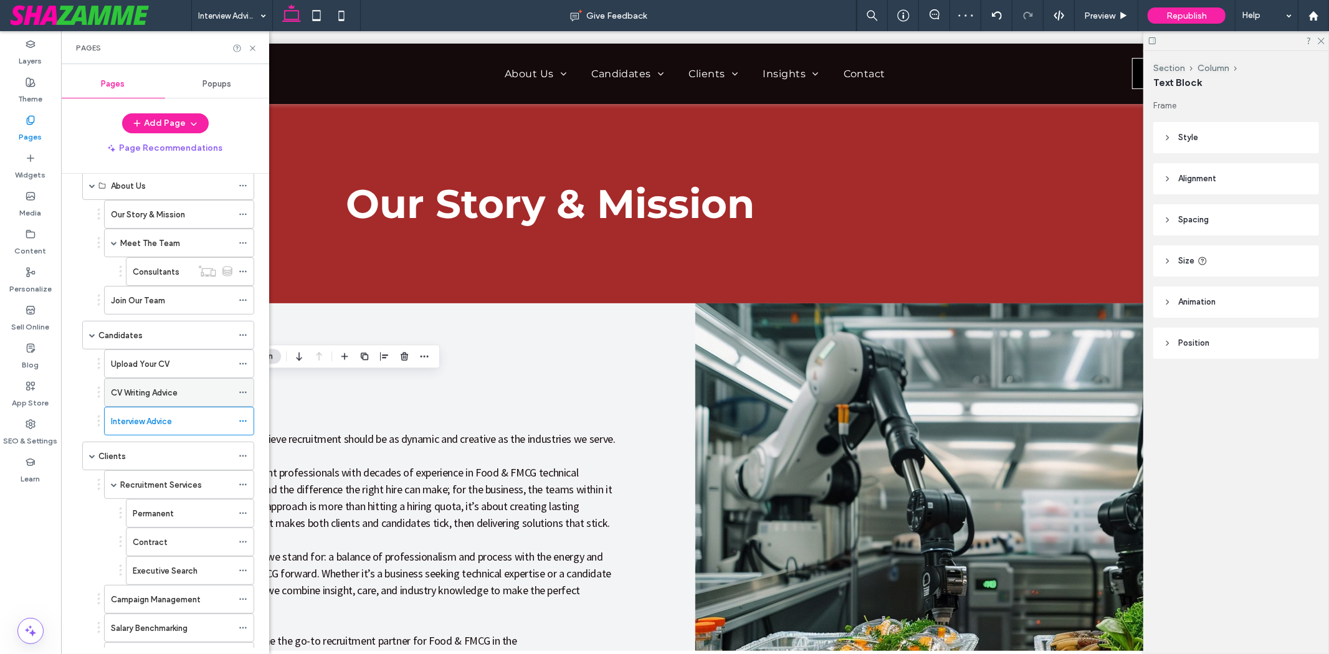
scroll to position [138, 0]
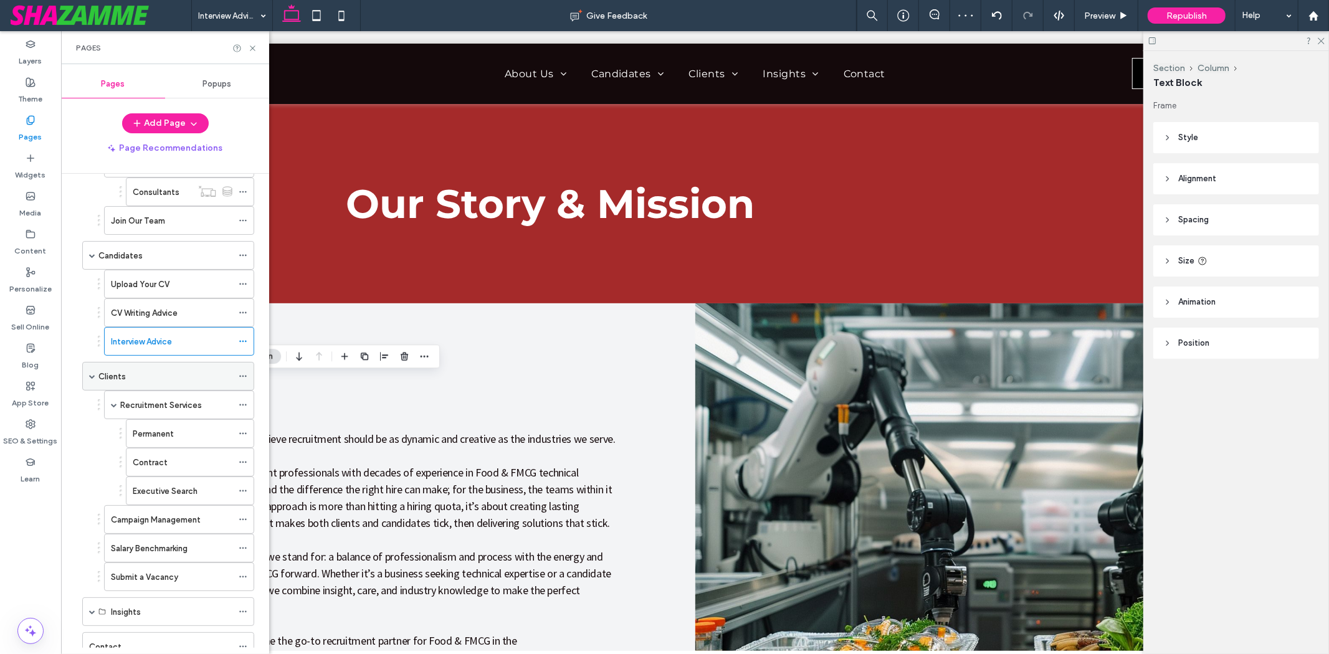
click at [148, 385] on div "Clients" at bounding box center [165, 376] width 134 height 27
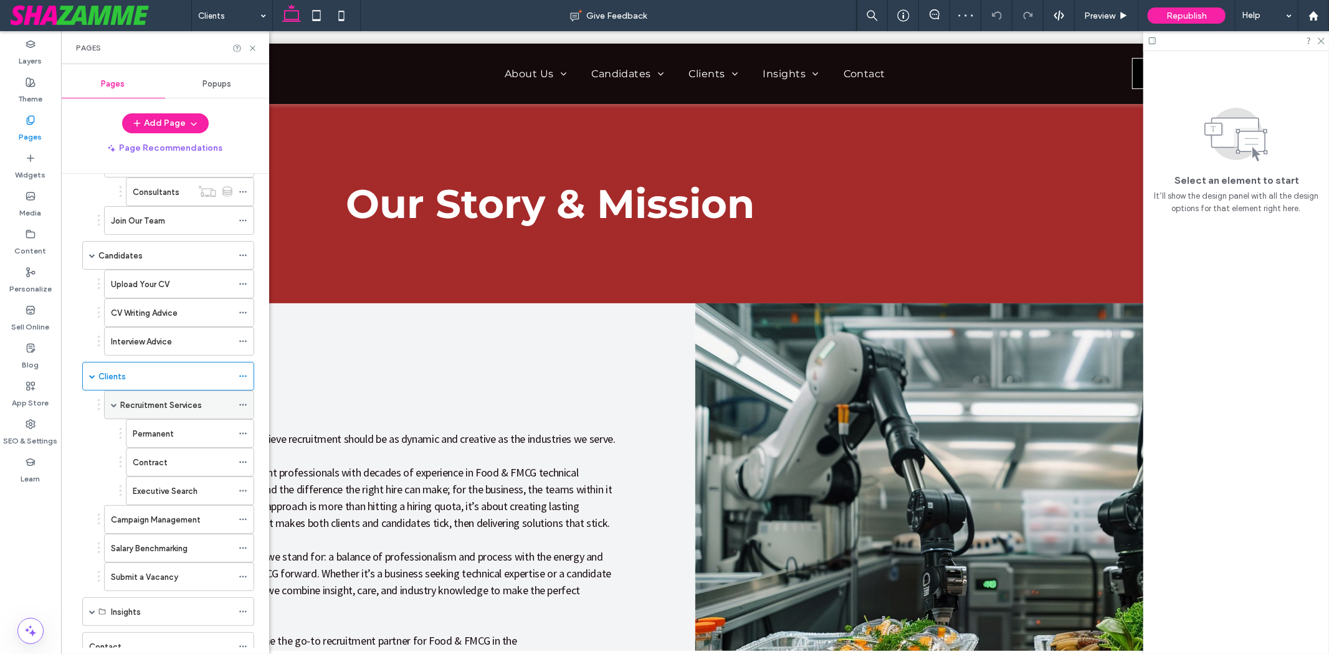
click at [127, 402] on label "Recruitment Services" at bounding box center [161, 405] width 82 height 22
click at [254, 45] on use at bounding box center [252, 47] width 5 height 5
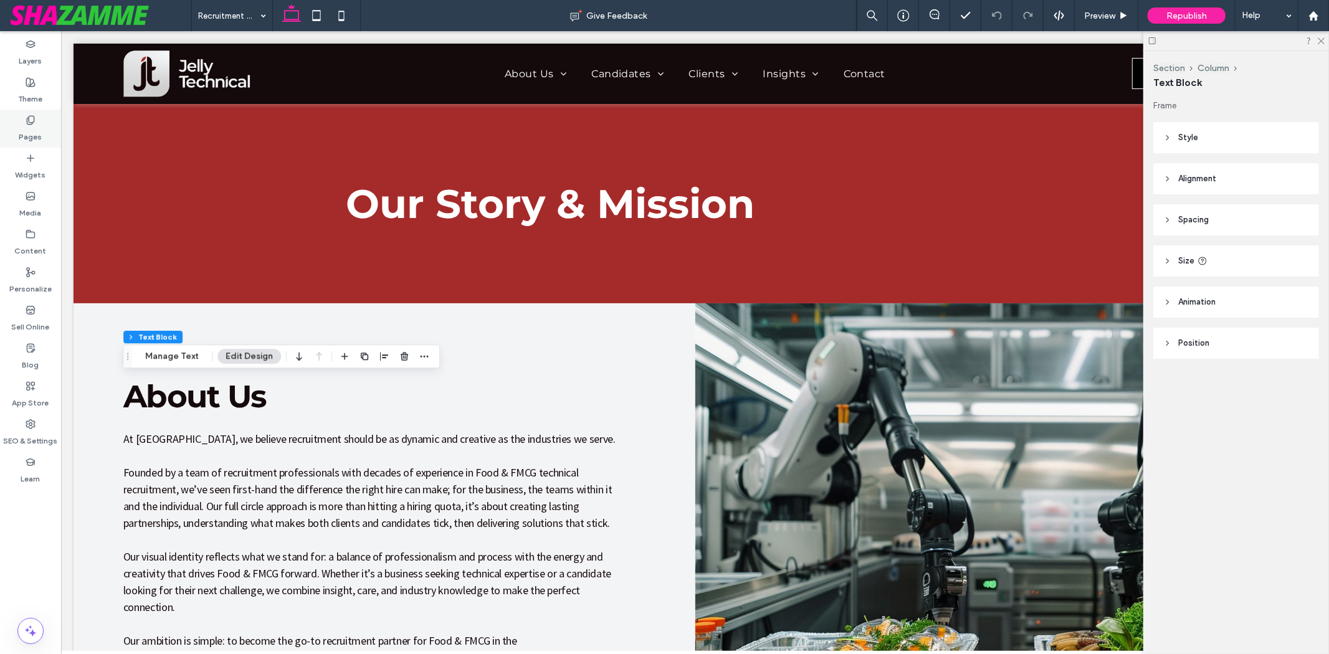
click at [54, 136] on div "Pages" at bounding box center [30, 129] width 61 height 38
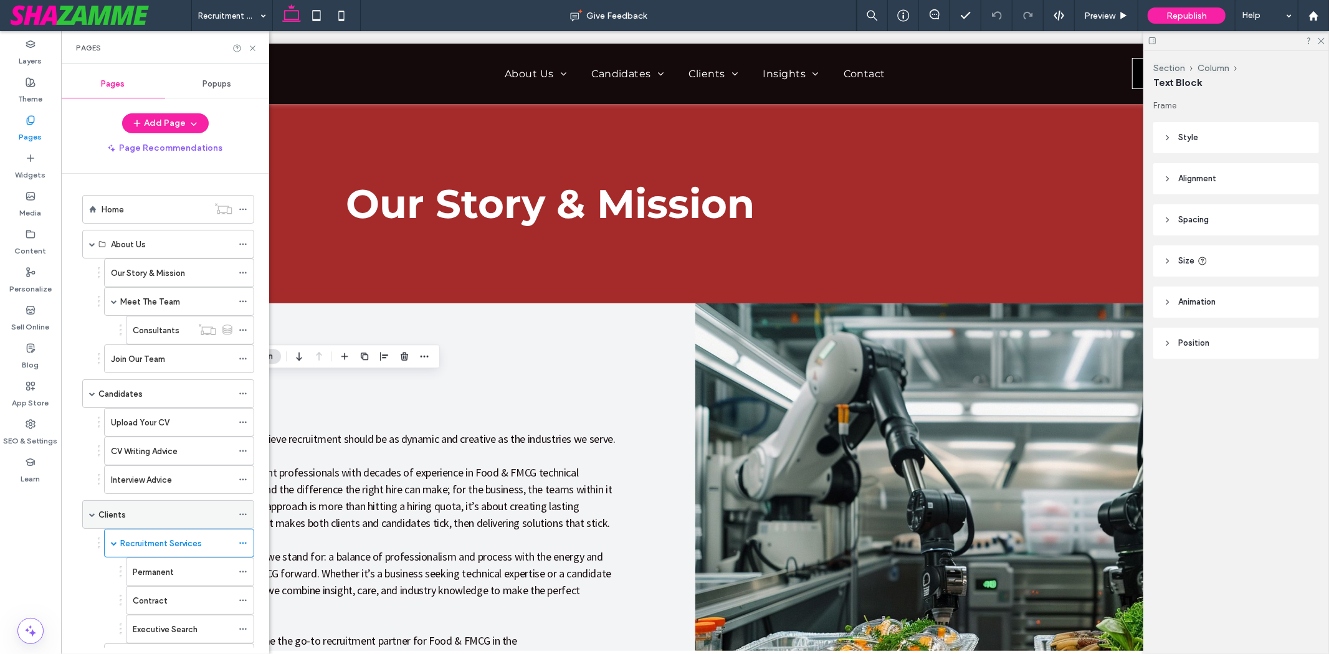
click at [171, 516] on div "Clients" at bounding box center [165, 514] width 134 height 13
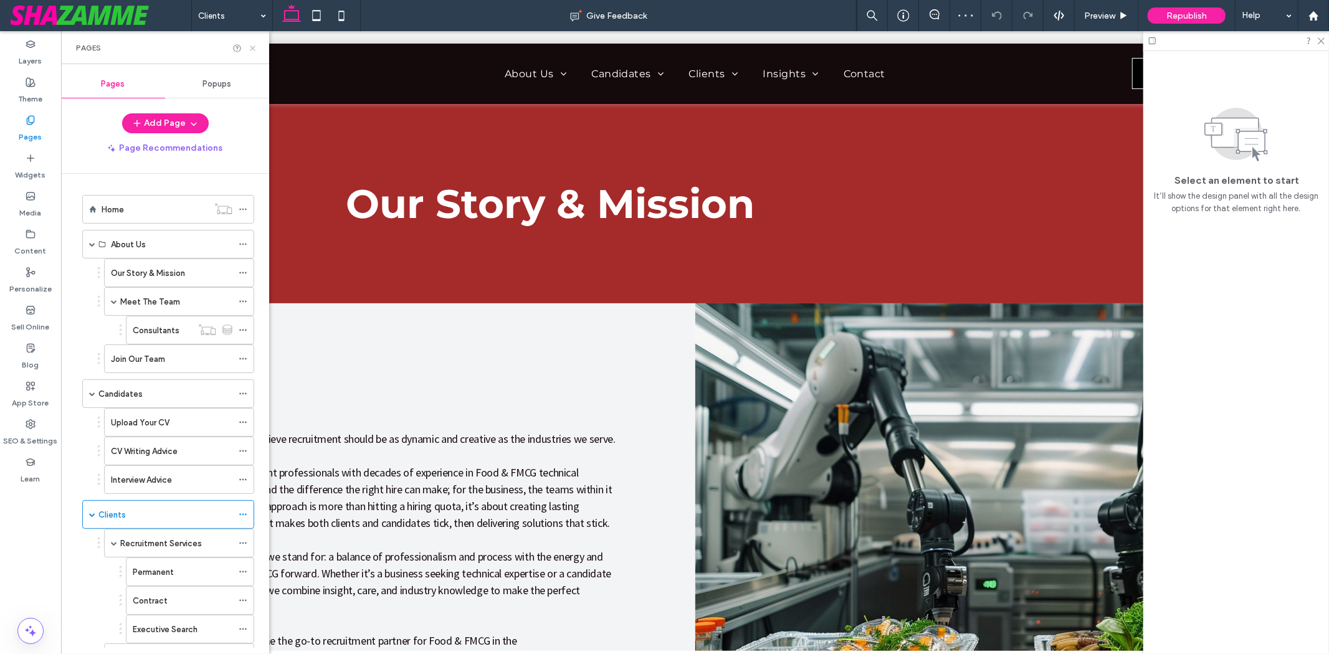
click at [250, 48] on icon at bounding box center [252, 48] width 9 height 9
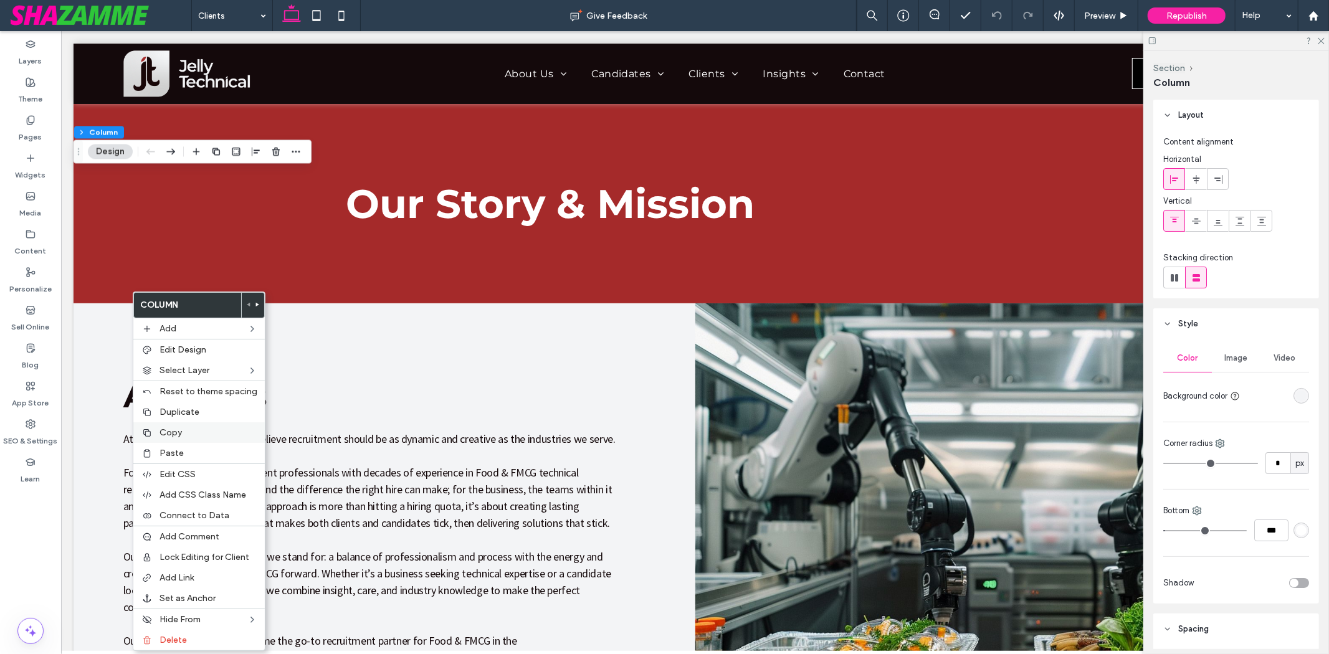
click at [173, 430] on span "Copy" at bounding box center [170, 432] width 22 height 11
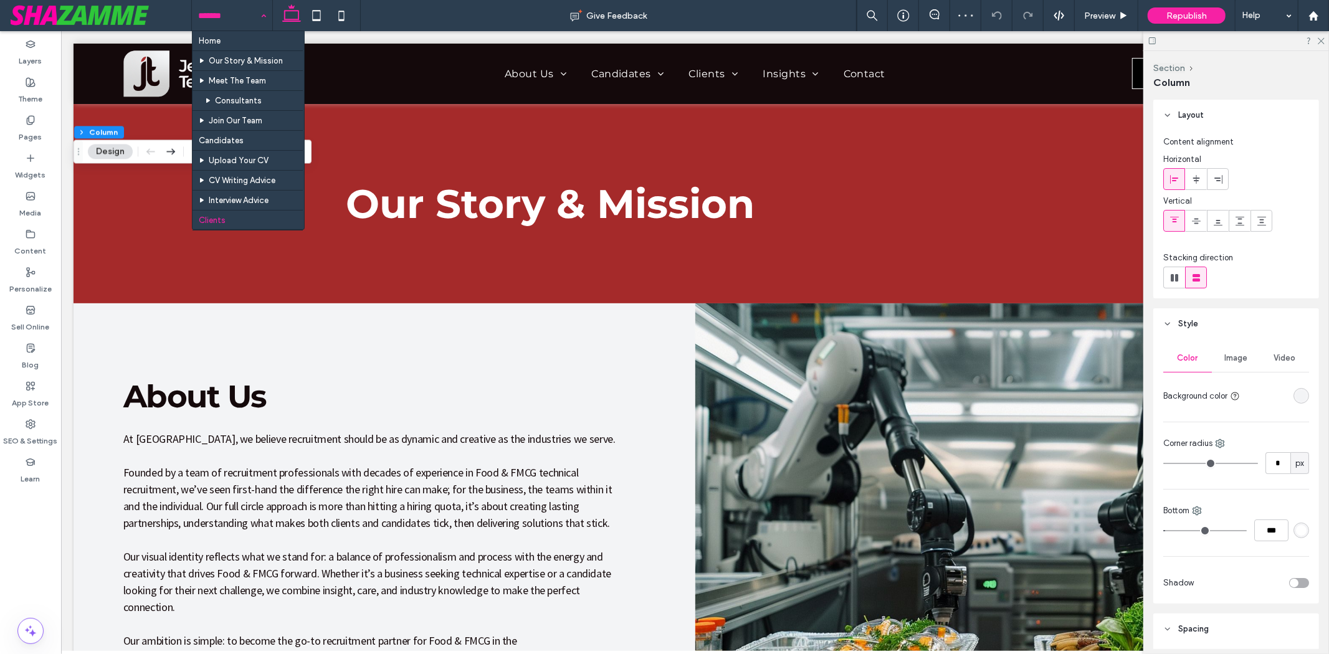
scroll to position [69, 0]
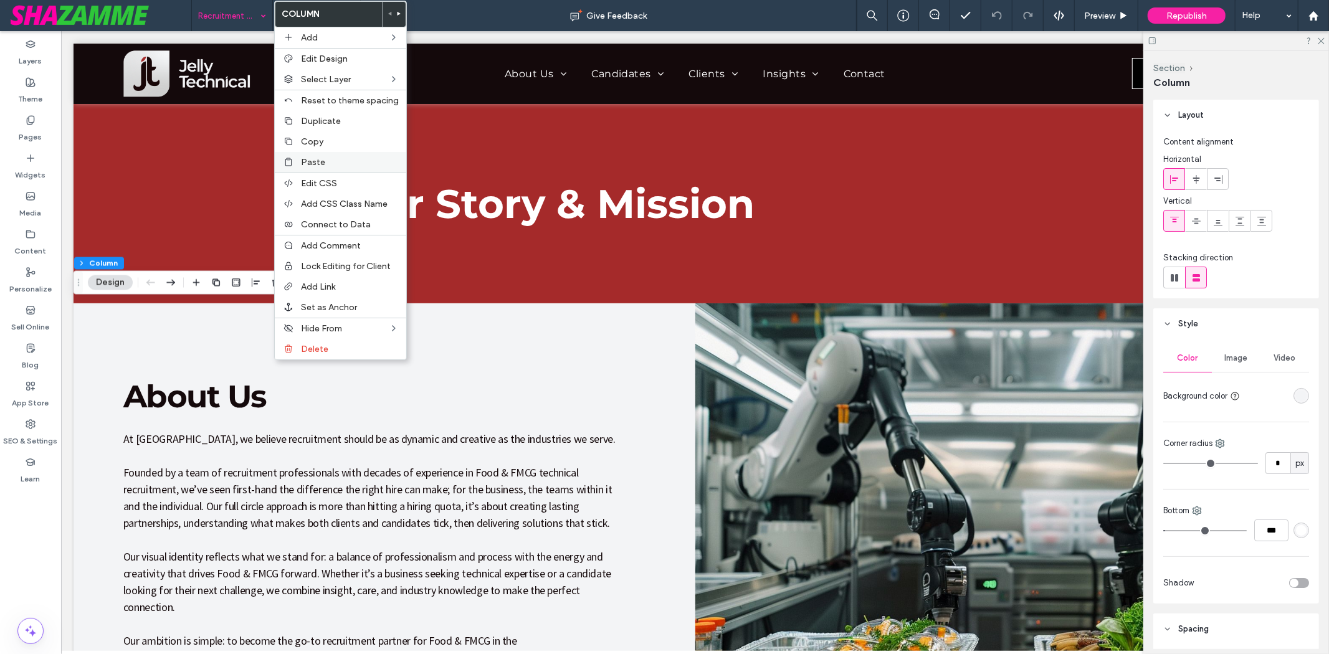
click at [316, 163] on span "Paste" at bounding box center [313, 162] width 24 height 11
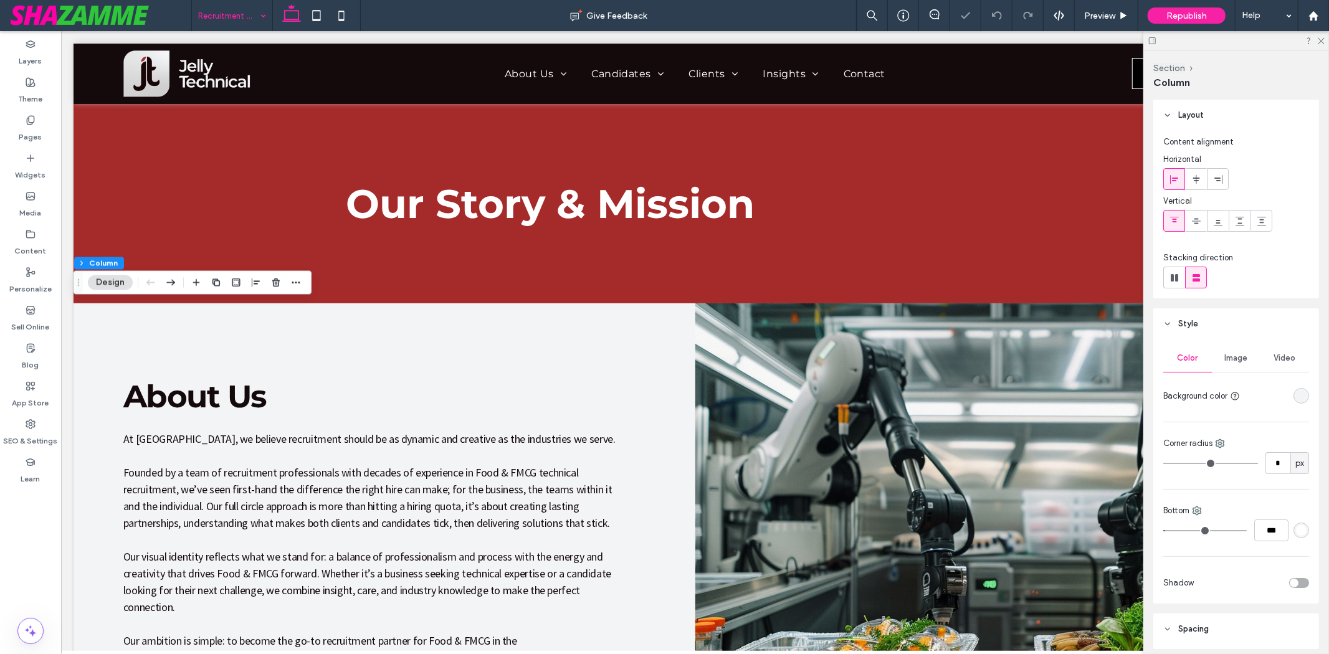
type input "**"
type input "*****"
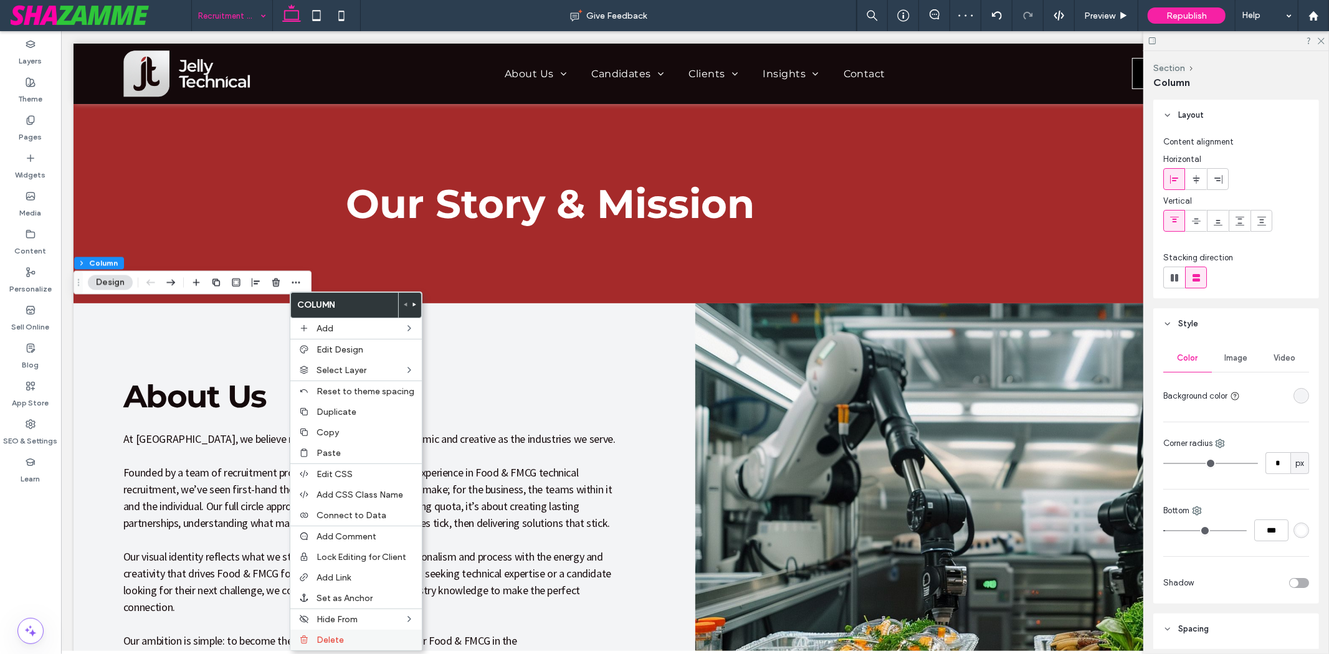
click at [343, 637] on label "Delete" at bounding box center [365, 640] width 98 height 11
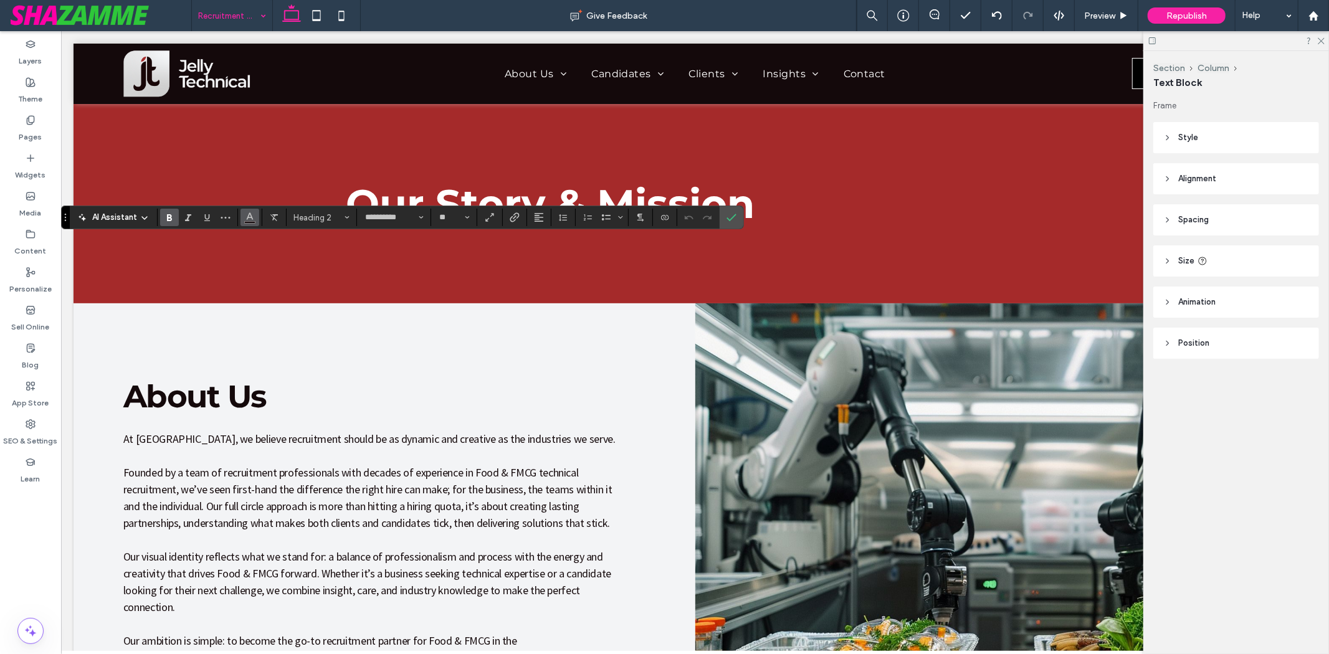
click at [253, 221] on icon "Color" at bounding box center [250, 216] width 10 height 10
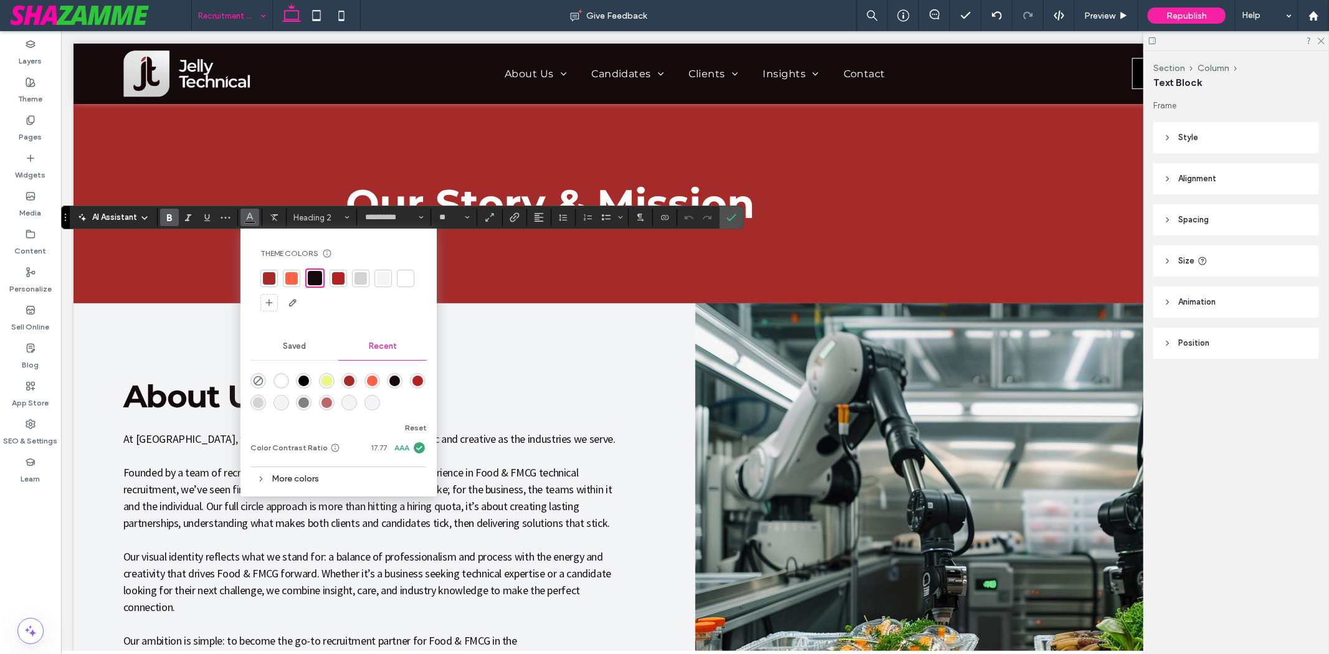
click at [268, 273] on div at bounding box center [269, 278] width 12 height 12
drag, startPoint x: 40, startPoint y: 125, endPoint x: 39, endPoint y: 138, distance: 13.1
click at [40, 125] on label "Pages" at bounding box center [30, 133] width 23 height 17
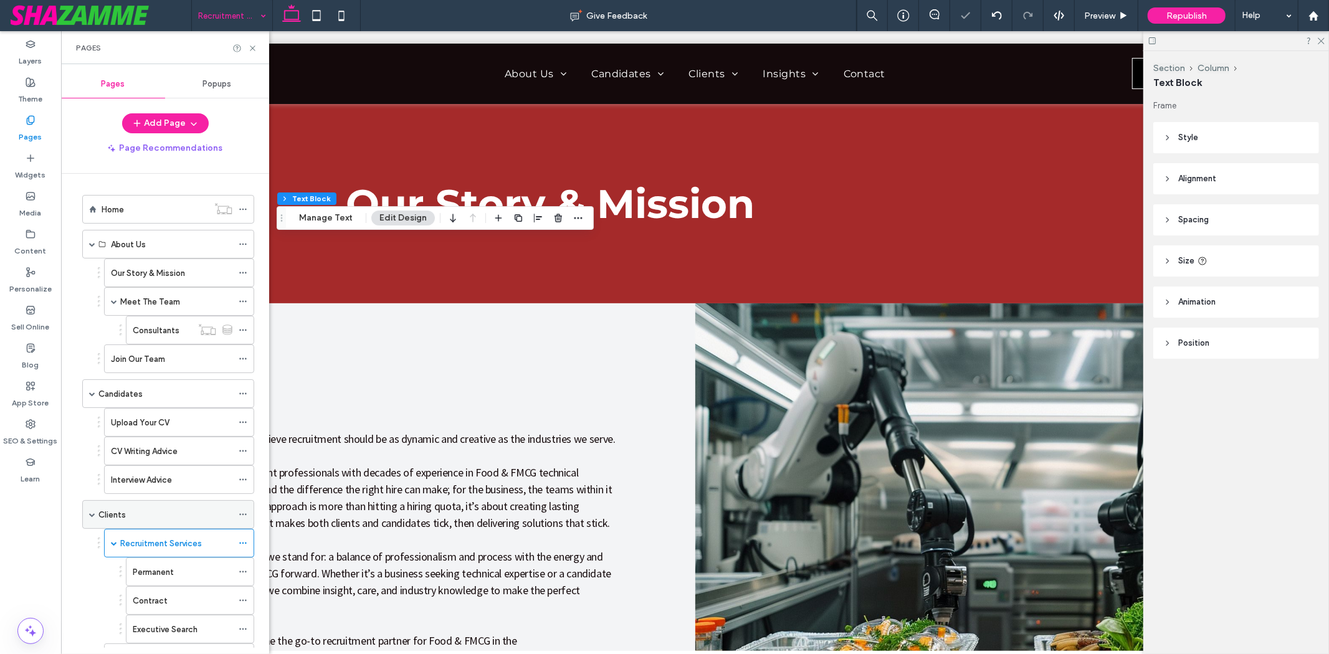
click at [146, 513] on div "Clients" at bounding box center [165, 514] width 134 height 13
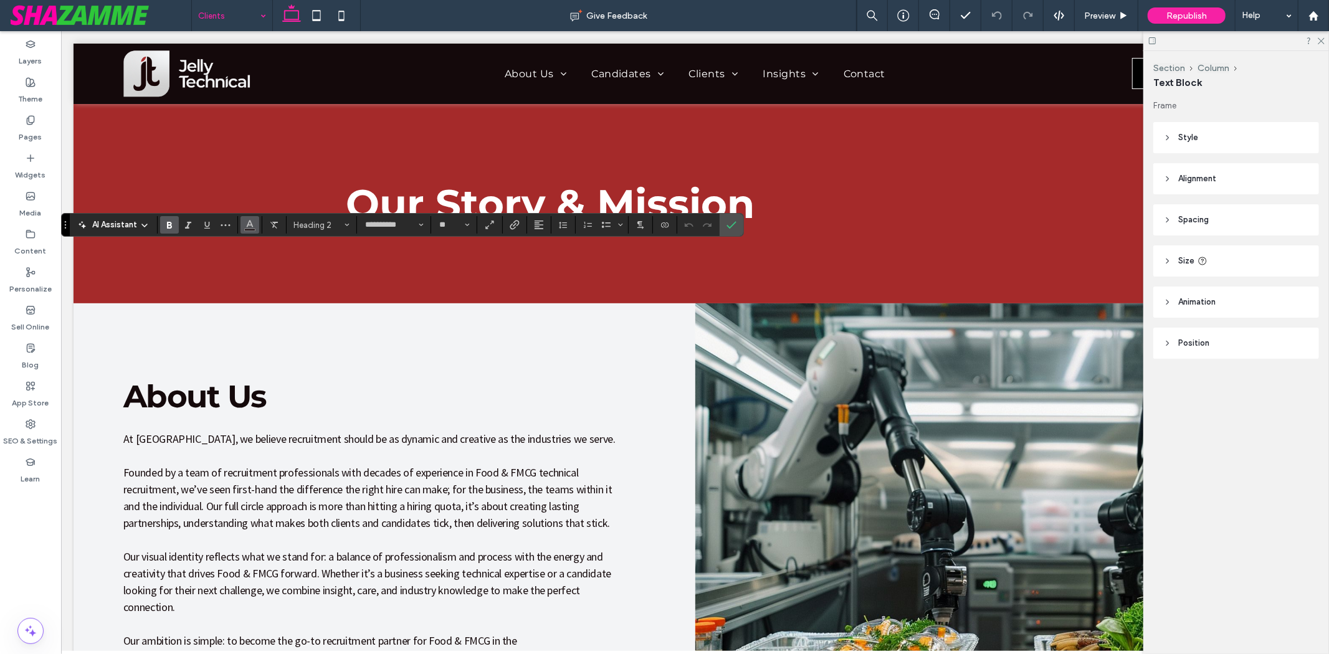
click at [254, 227] on icon "Color" at bounding box center [250, 224] width 10 height 10
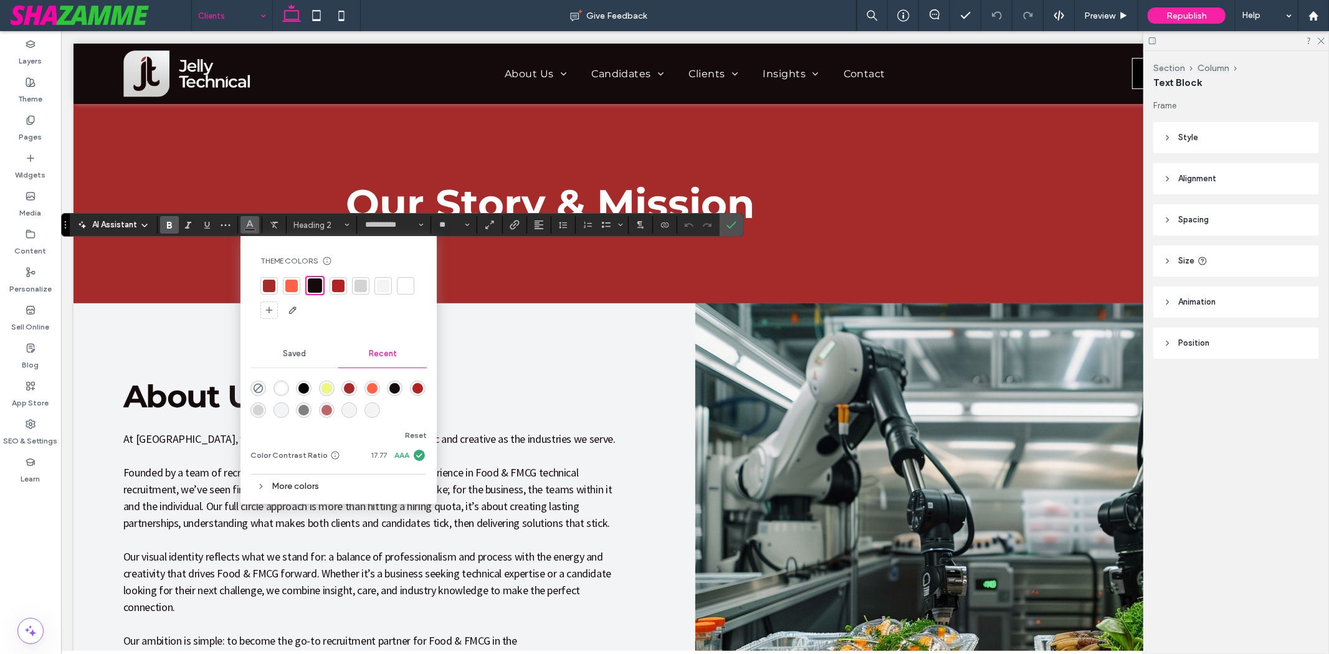
click at [271, 285] on div at bounding box center [269, 286] width 12 height 12
click at [736, 221] on icon "Confirm" at bounding box center [731, 225] width 10 height 10
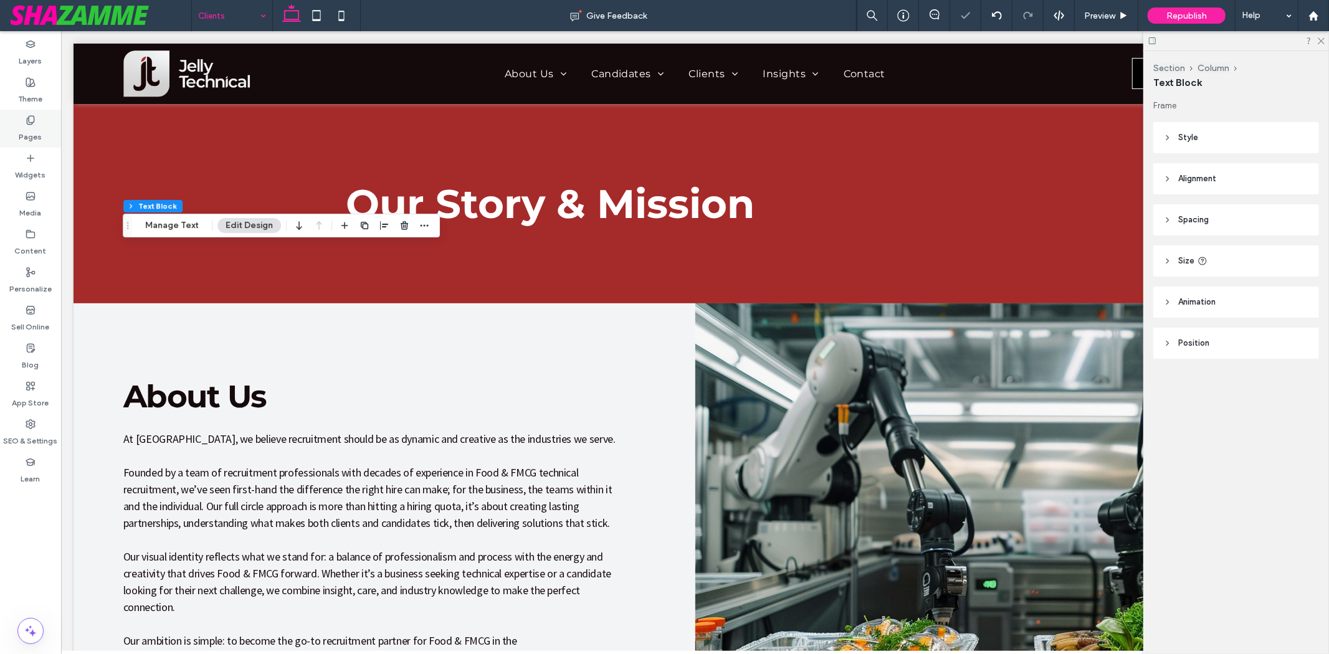
click at [25, 138] on label "Pages" at bounding box center [30, 133] width 23 height 17
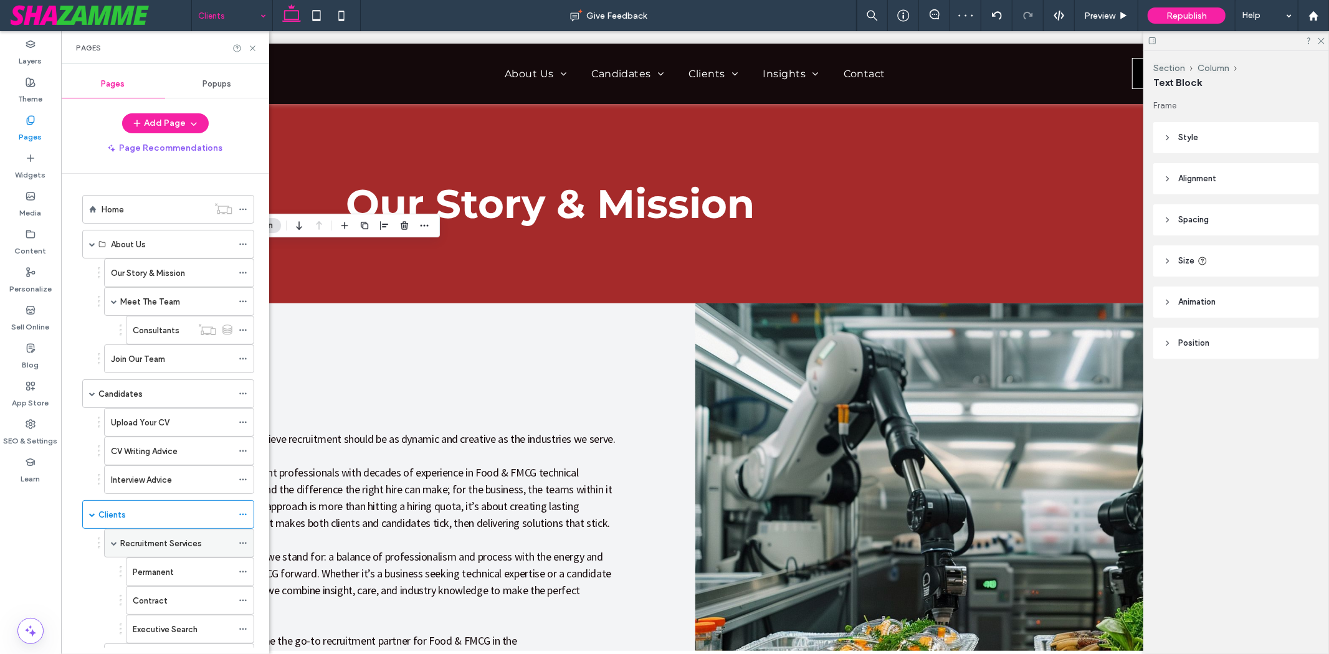
click at [151, 554] on div "Recruitment Services" at bounding box center [176, 543] width 112 height 27
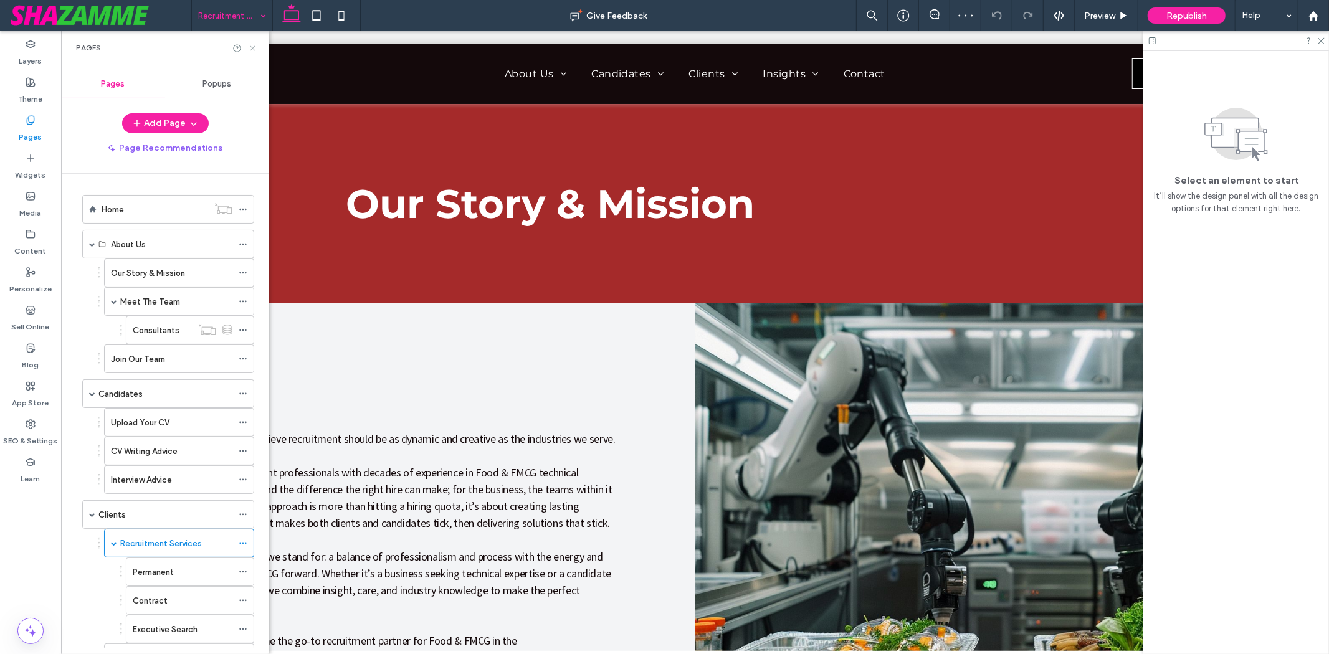
click at [252, 47] on use at bounding box center [252, 47] width 5 height 5
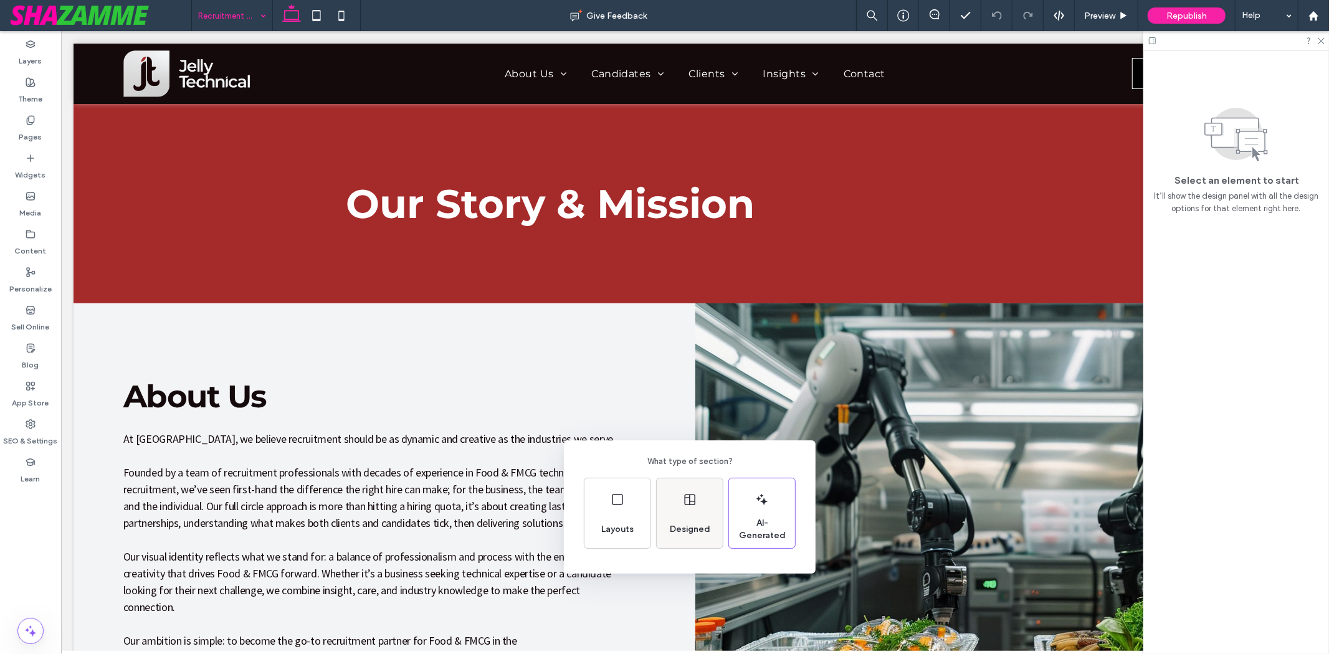
click at [675, 525] on span "Designed" at bounding box center [690, 529] width 50 height 12
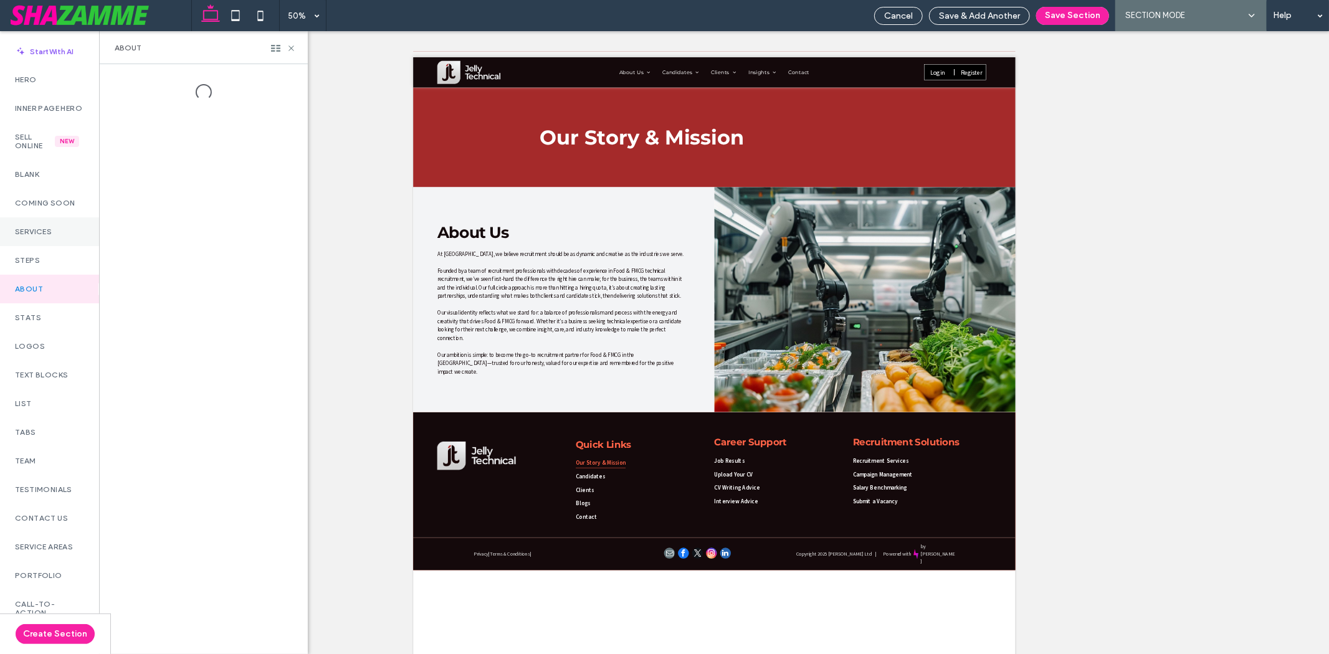
click at [47, 236] on label "Services" at bounding box center [49, 231] width 69 height 9
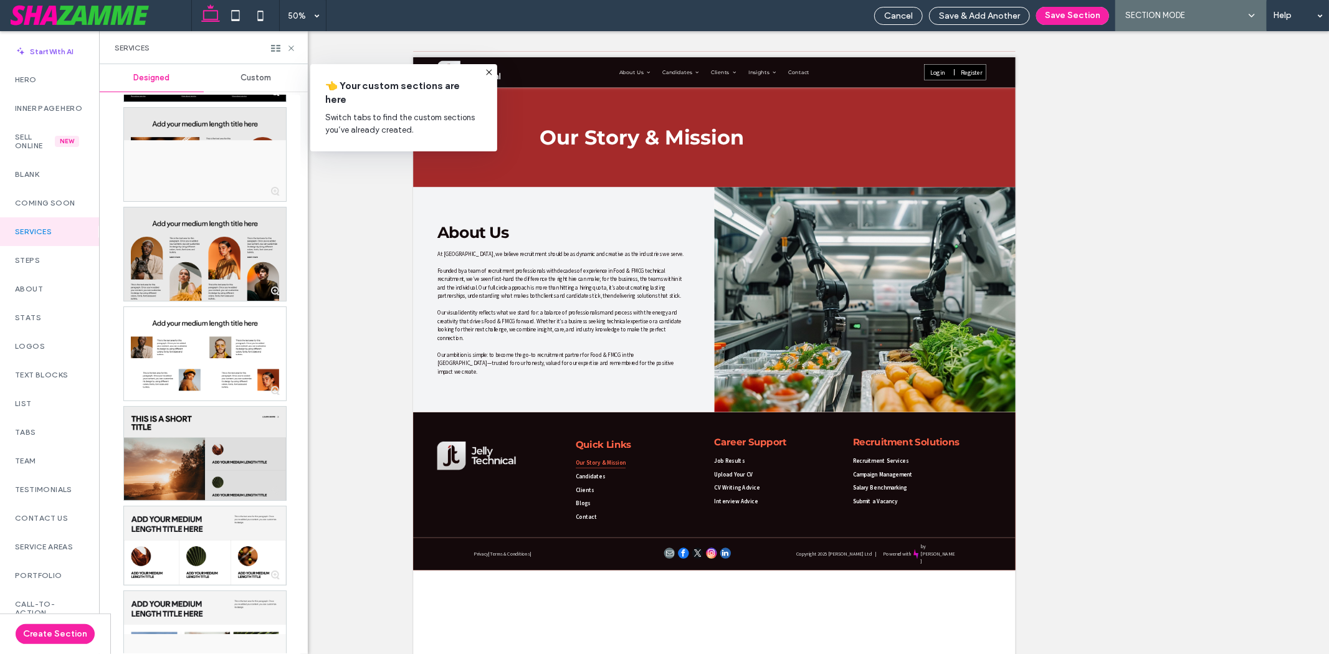
scroll to position [5330, 0]
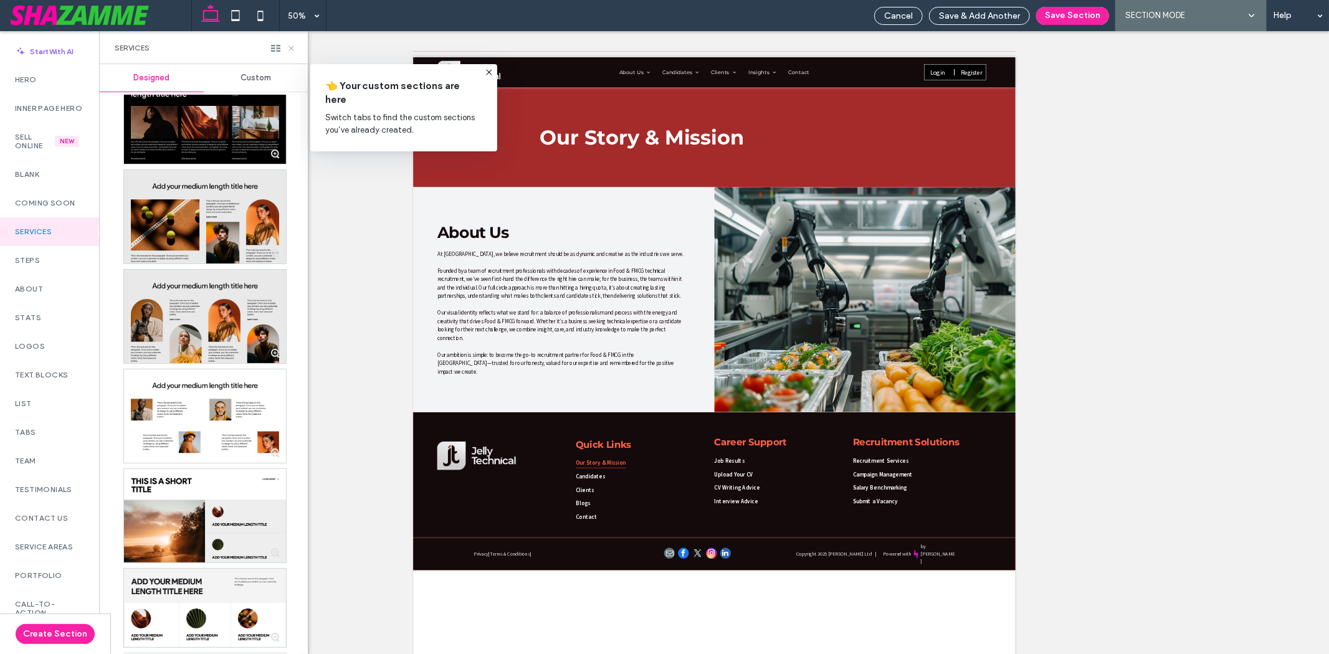
click at [293, 47] on icon at bounding box center [291, 48] width 9 height 9
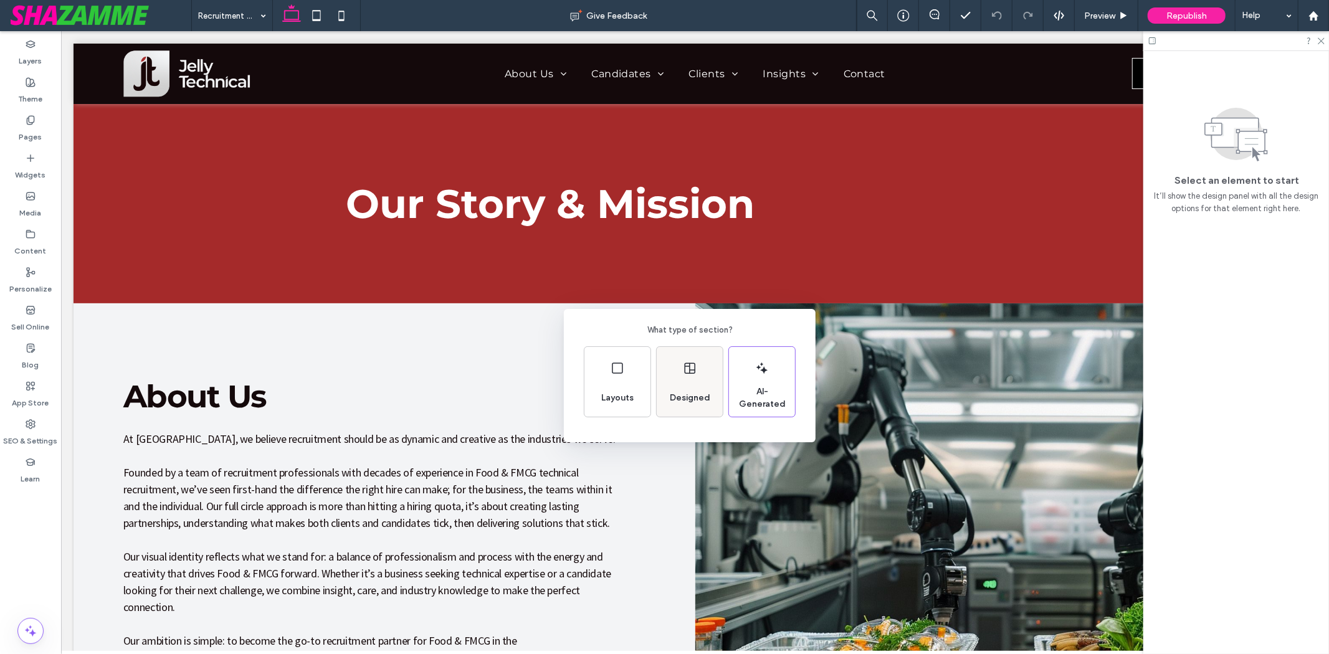
click at [663, 368] on div "Designed" at bounding box center [690, 382] width 66 height 70
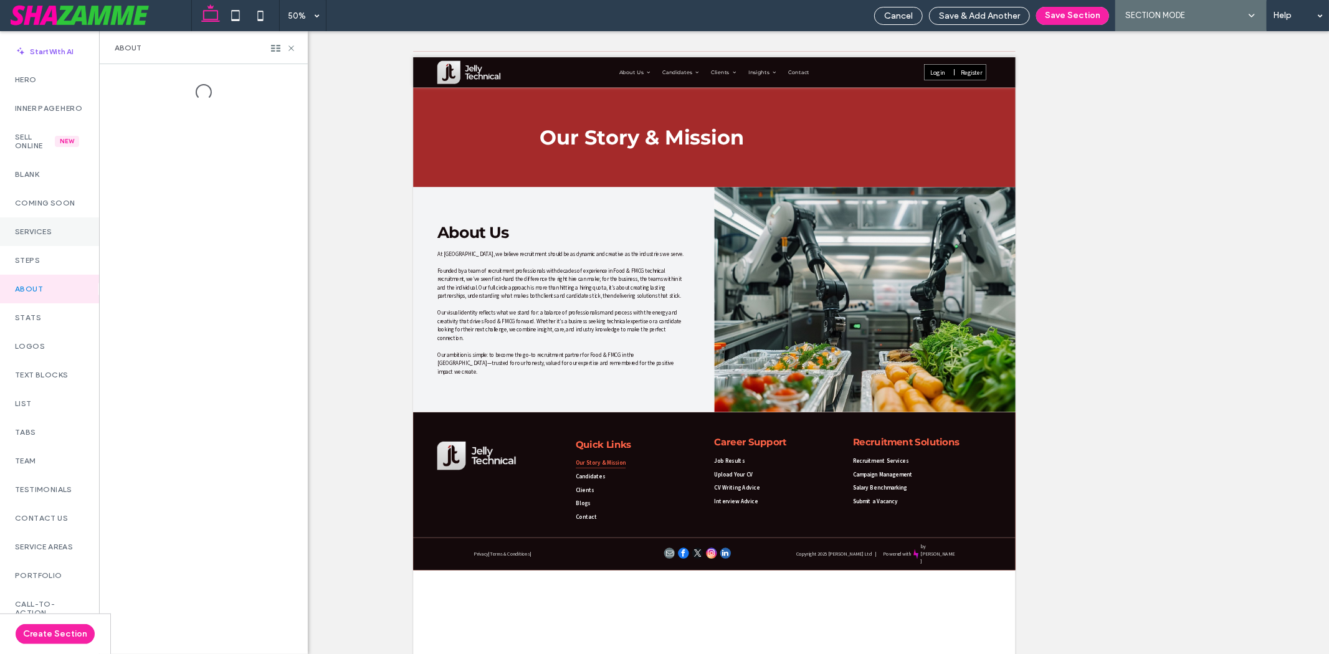
click at [37, 236] on label "Services" at bounding box center [49, 231] width 69 height 9
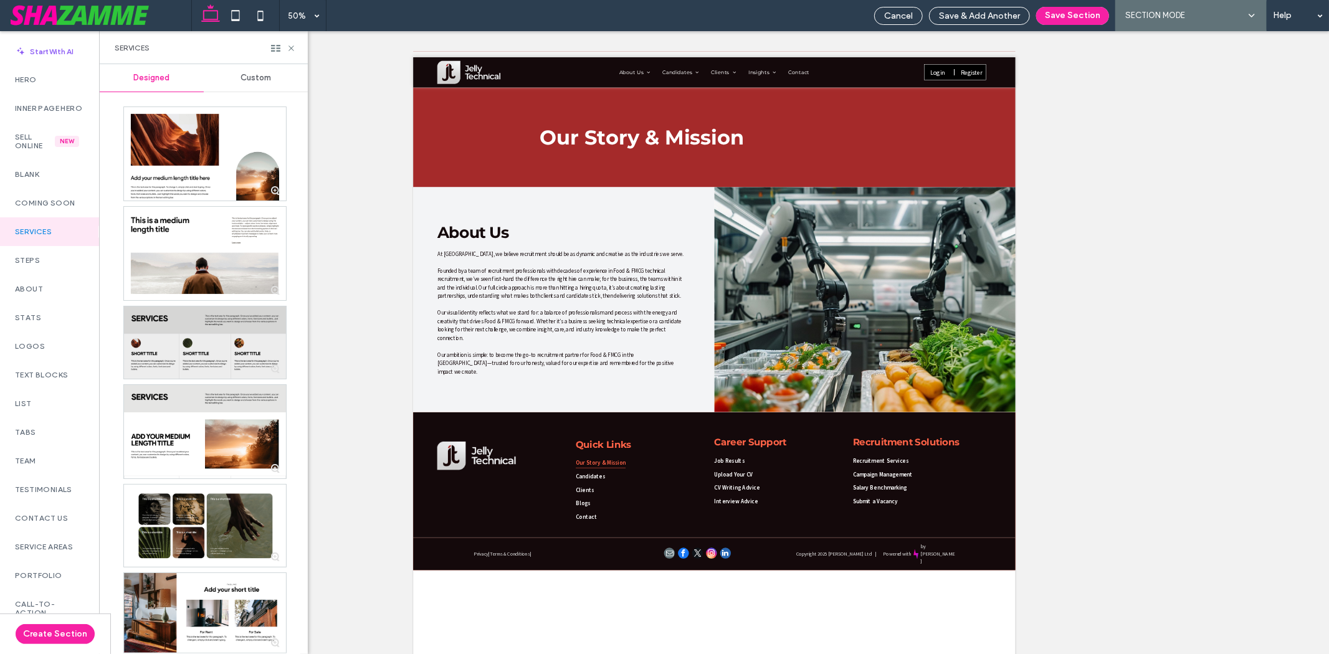
click at [209, 357] on div at bounding box center [205, 343] width 162 height 72
click at [288, 50] on icon at bounding box center [291, 48] width 9 height 9
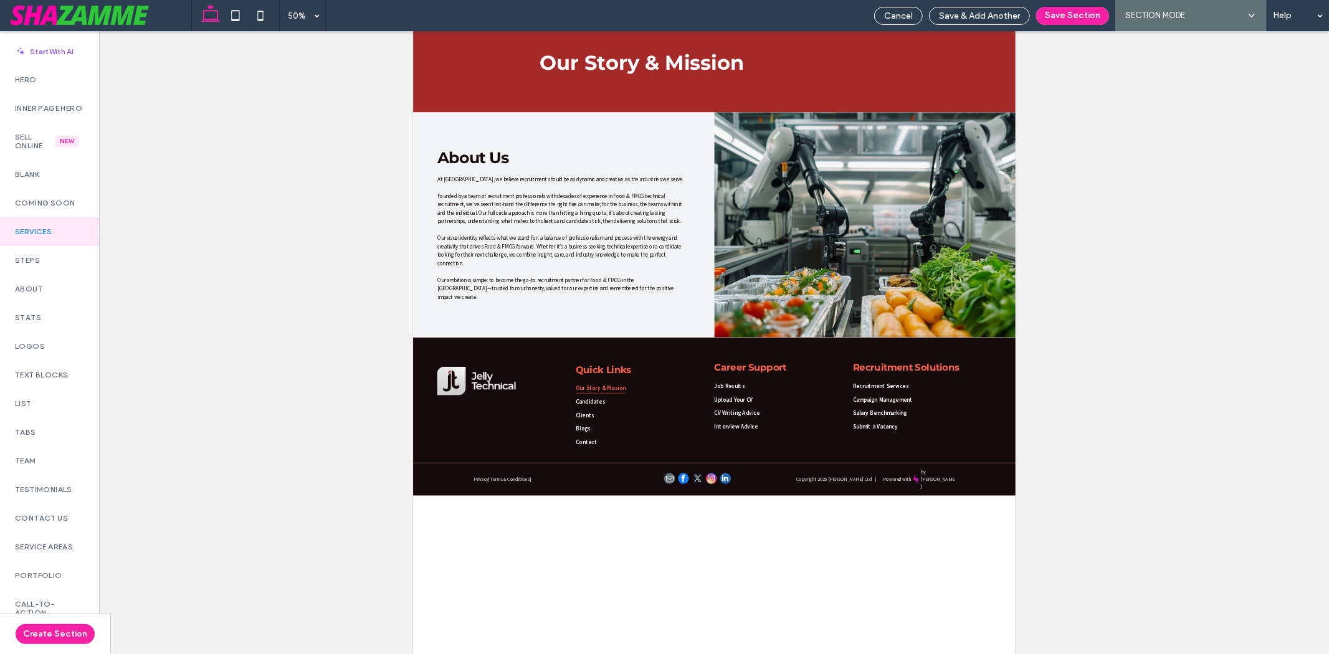
scroll to position [138, 0]
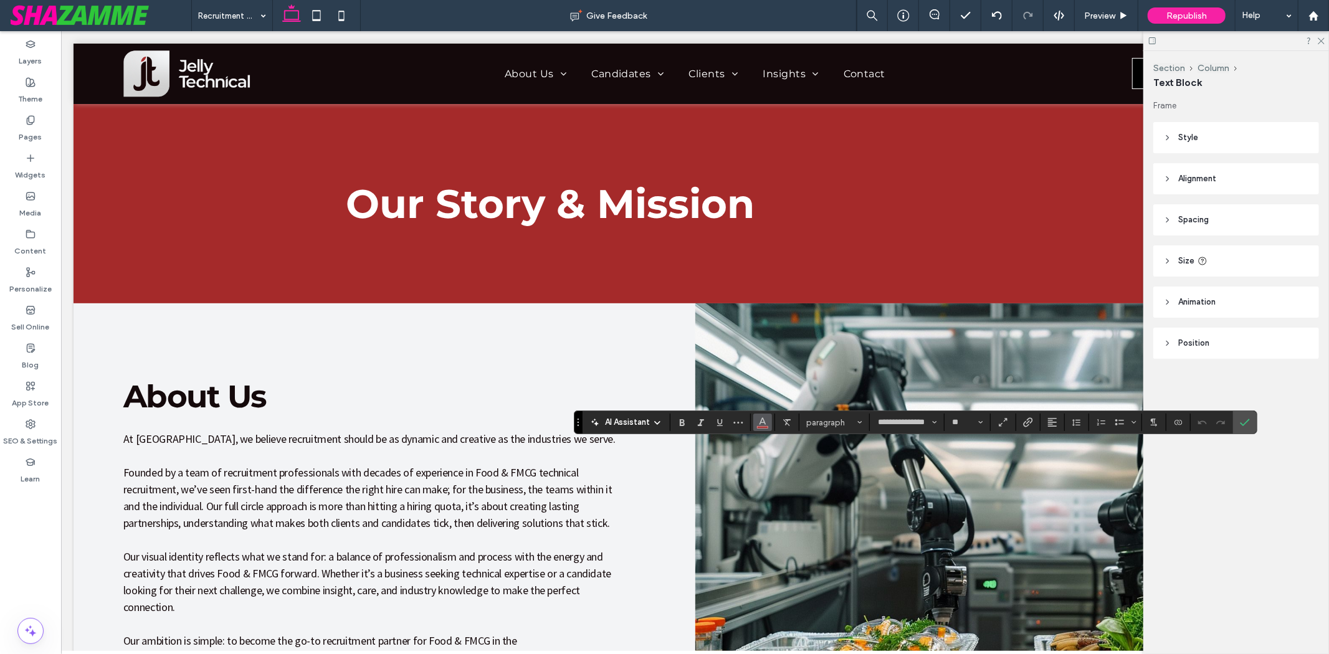
click at [761, 424] on use "Color" at bounding box center [762, 421] width 7 height 7
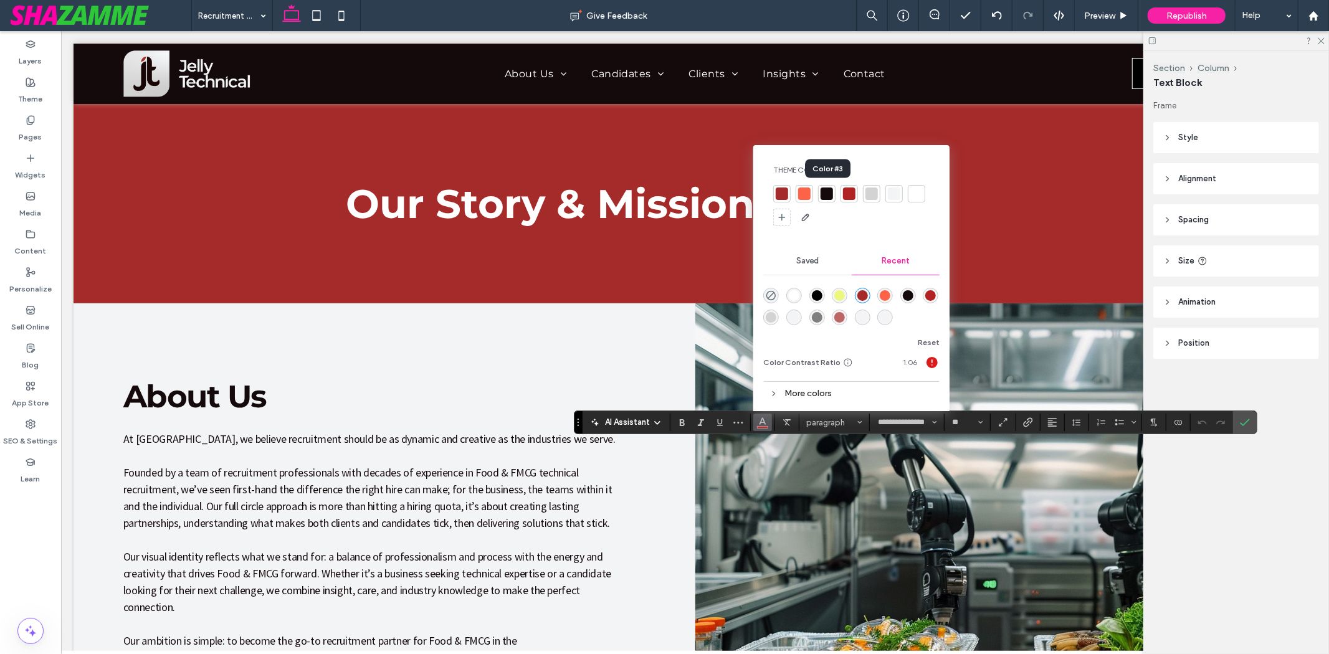
click at [827, 194] on div at bounding box center [826, 194] width 12 height 12
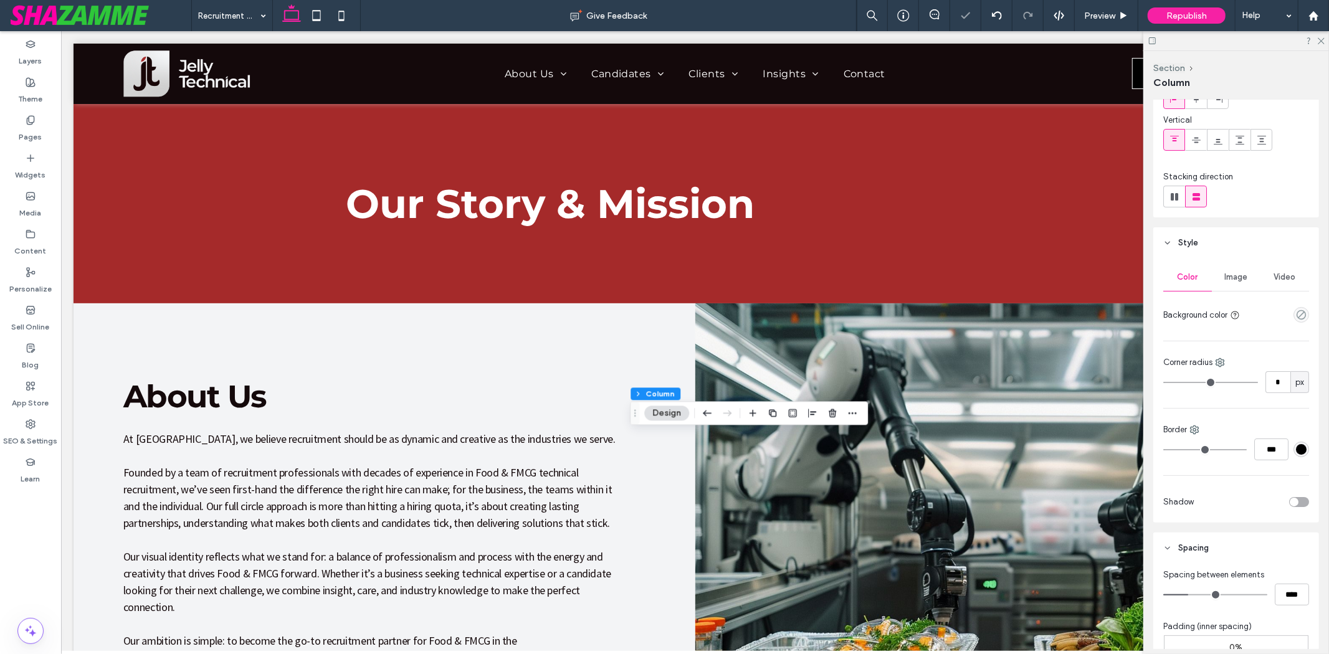
scroll to position [207, 0]
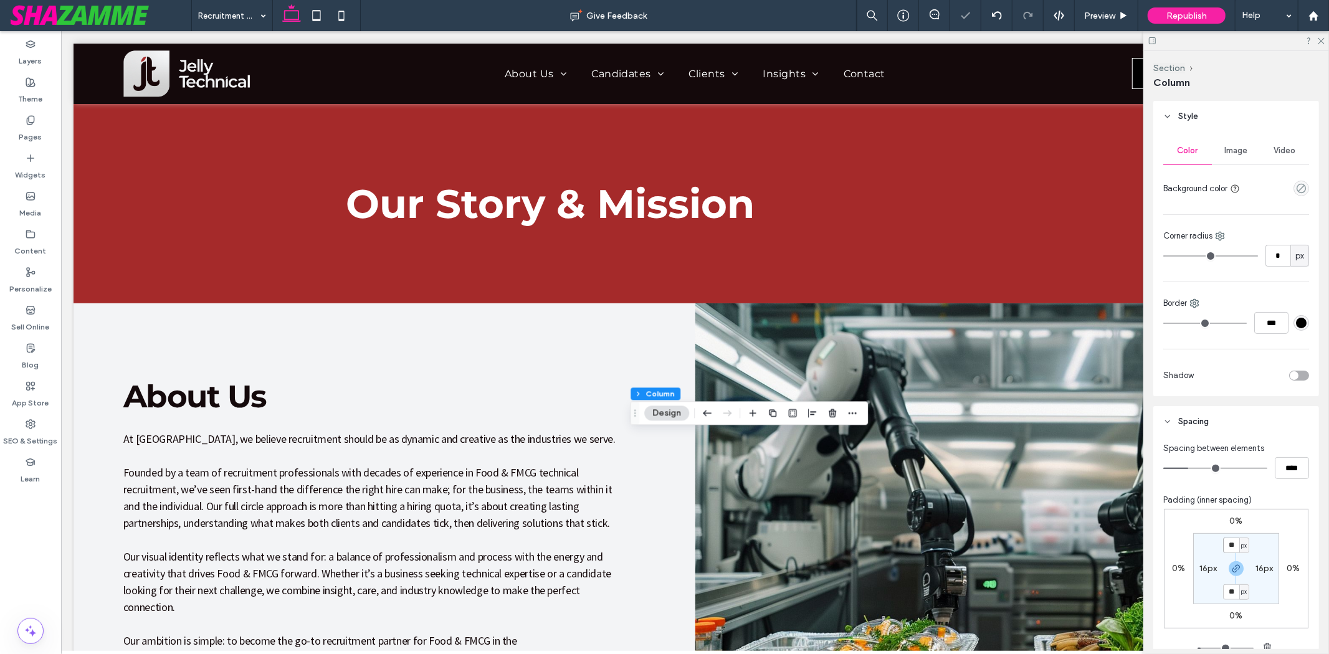
click at [1234, 545] on input "**" at bounding box center [1231, 546] width 16 height 16
type input "*"
type input "**"
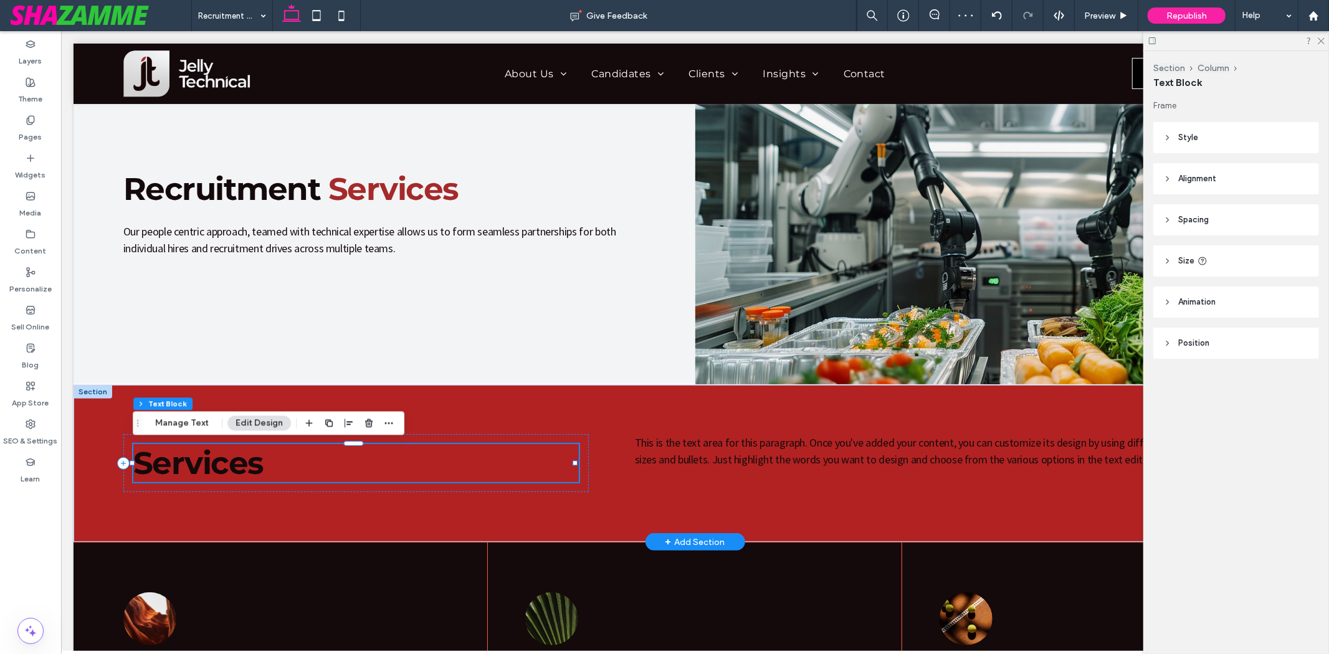
scroll to position [207, 0]
click at [364, 421] on icon "button" at bounding box center [369, 423] width 10 height 10
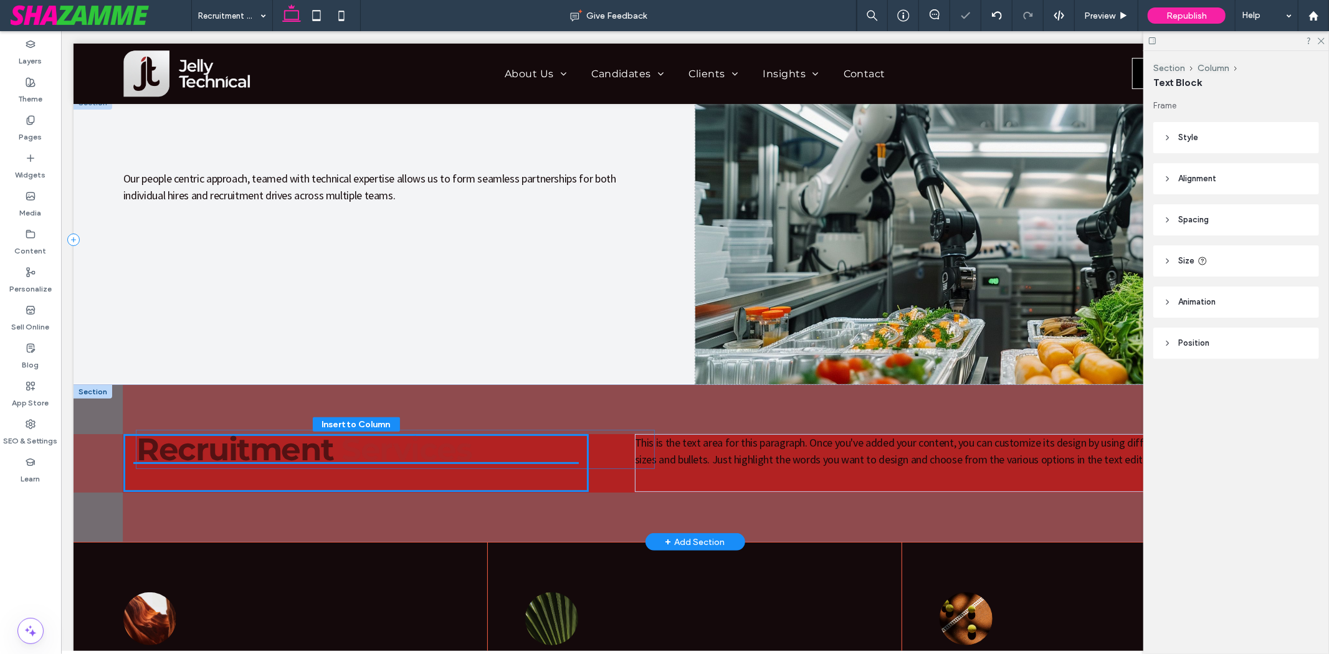
drag, startPoint x: 266, startPoint y: 194, endPoint x: 341, endPoint y: 488, distance: 303.4
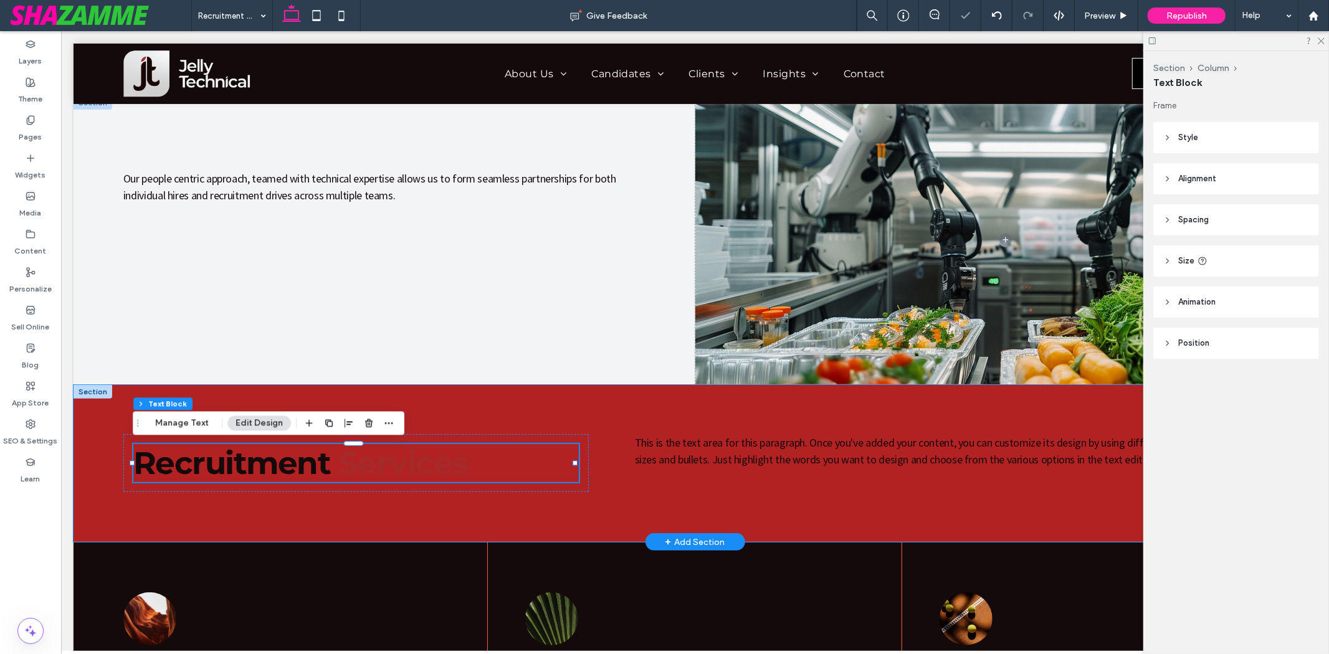
click at [351, 390] on div "Recruitment Services This is the text area for this paragraph. Once you've adde…" at bounding box center [694, 463] width 1243 height 158
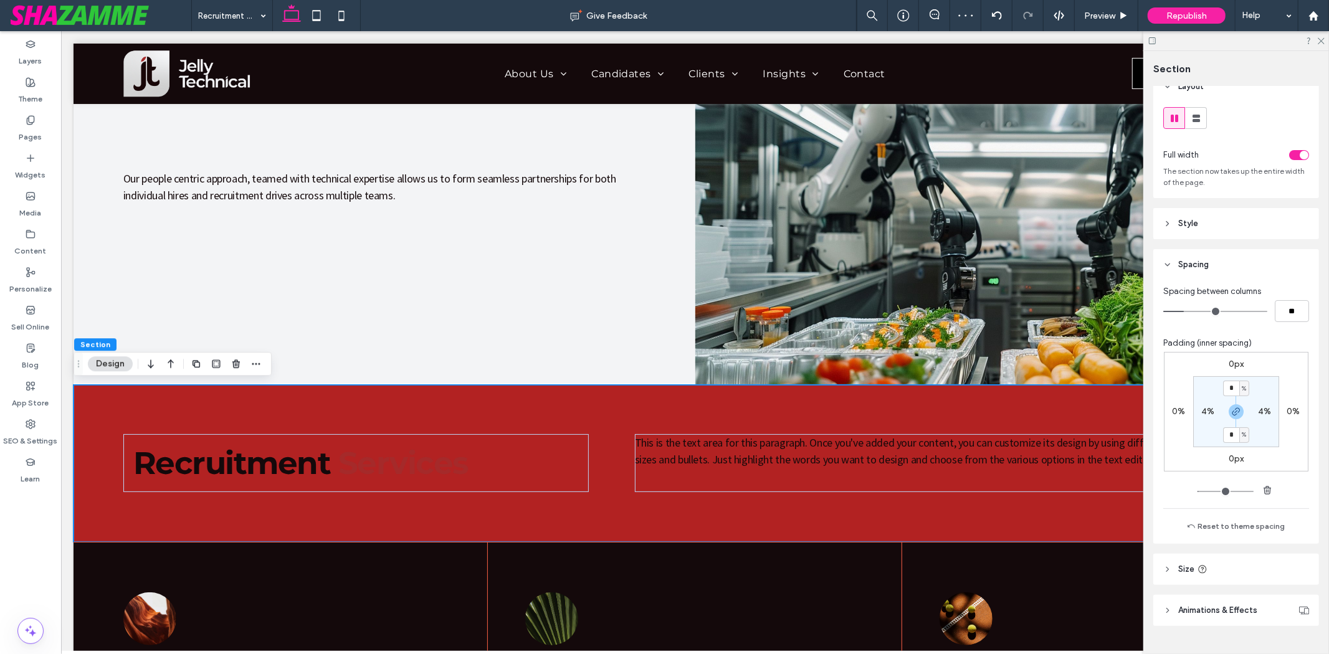
scroll to position [0, 0]
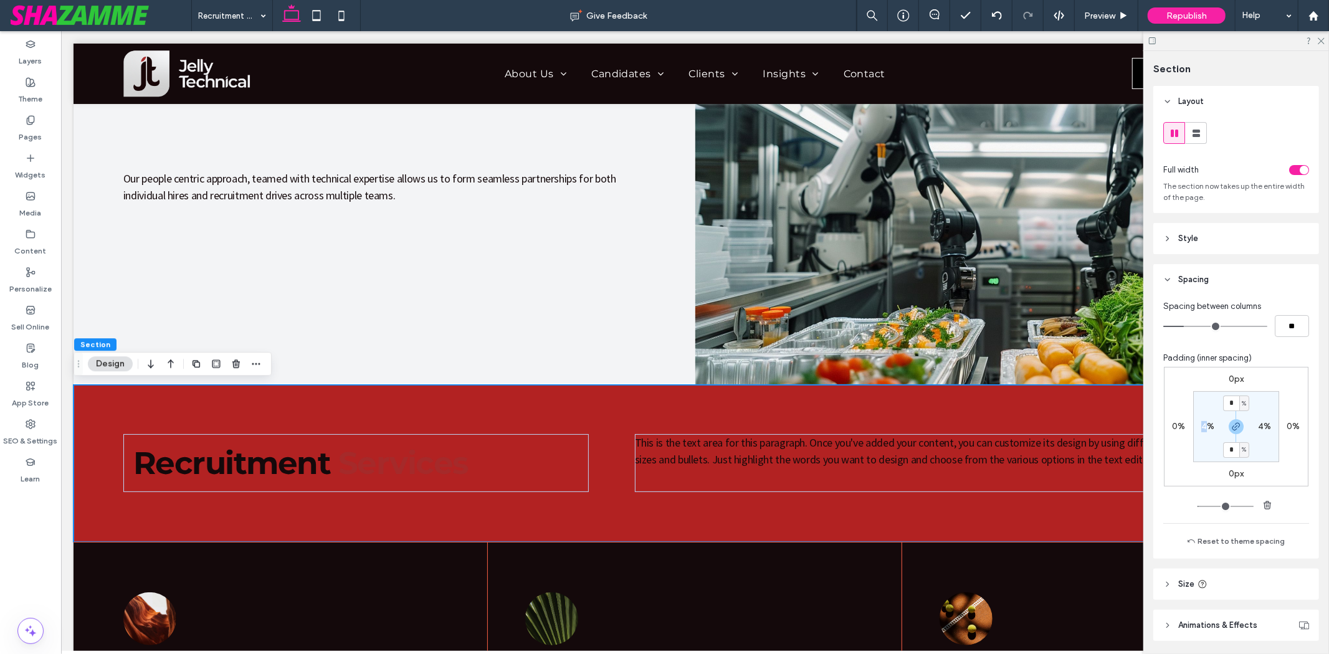
click at [1201, 428] on label "4%" at bounding box center [1207, 426] width 13 height 11
type input "**"
click at [1292, 166] on div "toggle" at bounding box center [1299, 170] width 20 height 10
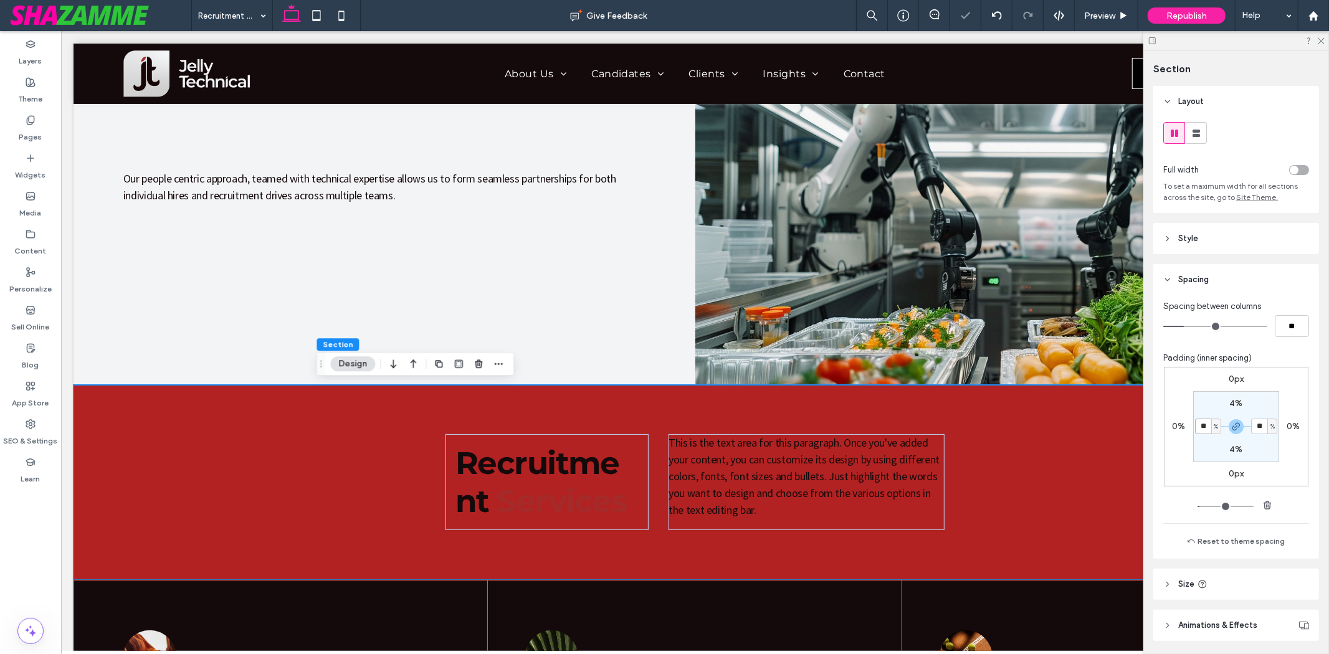
click at [1205, 428] on input "**" at bounding box center [1203, 427] width 16 height 16
type input "*"
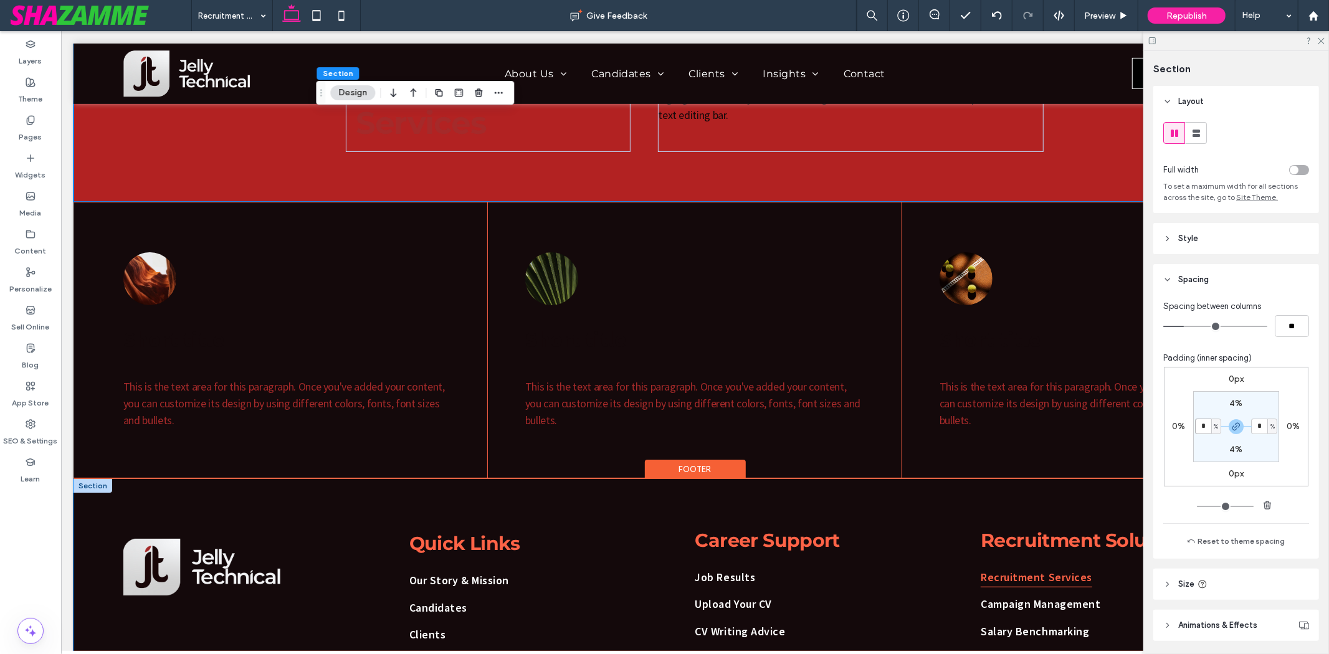
scroll to position [553, 0]
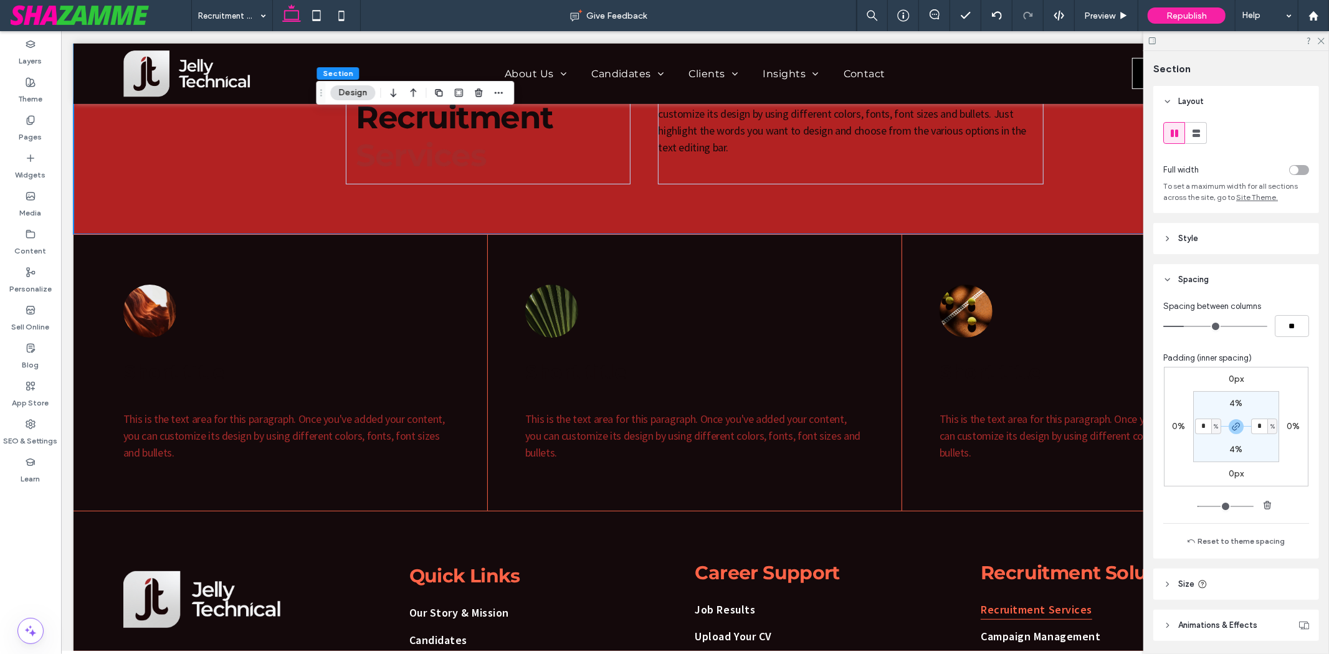
click at [1291, 164] on div at bounding box center [1256, 170] width 105 height 22
click at [1293, 164] on div at bounding box center [1256, 170] width 105 height 22
click at [1292, 169] on div "toggle" at bounding box center [1299, 170] width 20 height 10
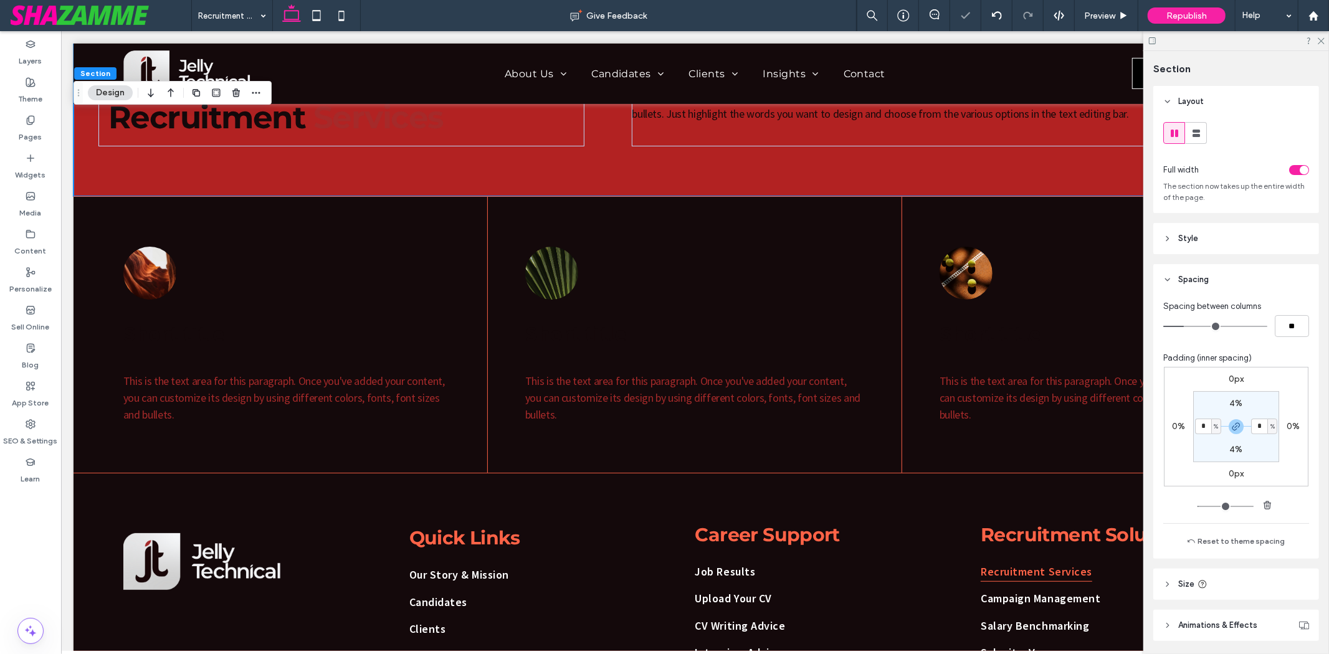
click at [1196, 436] on section "4% * % 4% * %" at bounding box center [1236, 426] width 86 height 71
click at [1203, 426] on input "*" at bounding box center [1203, 427] width 16 height 16
type input "**"
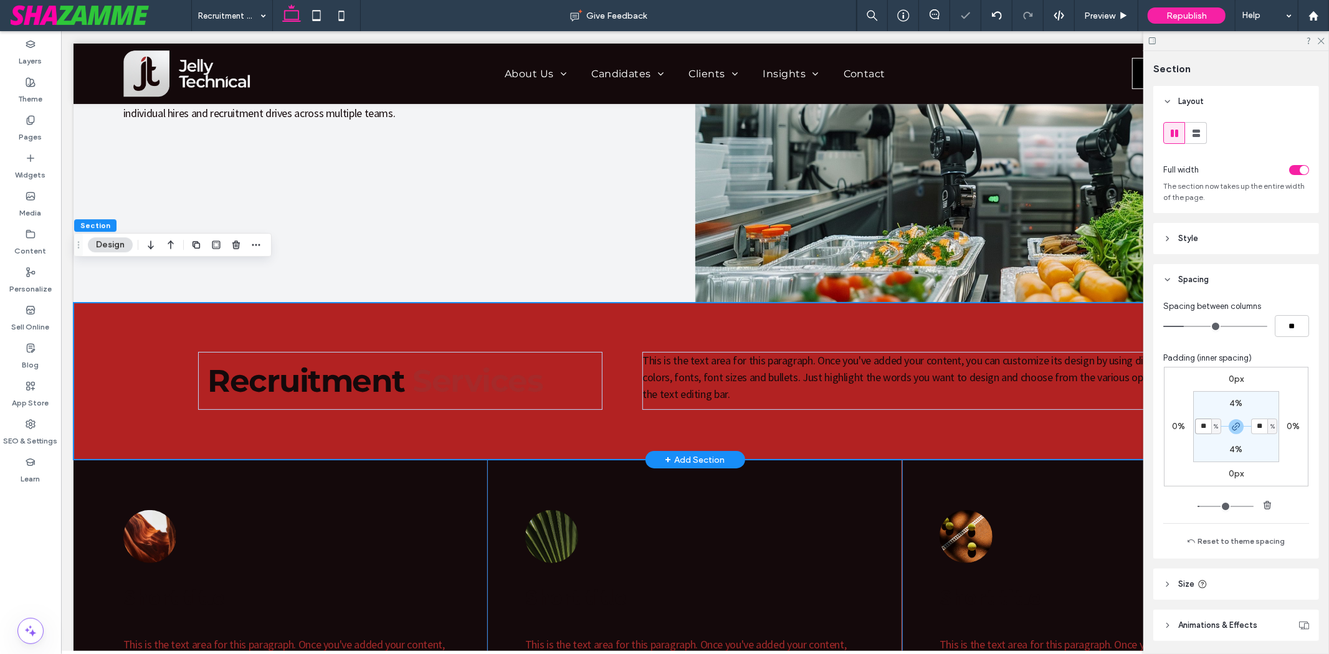
scroll to position [277, 0]
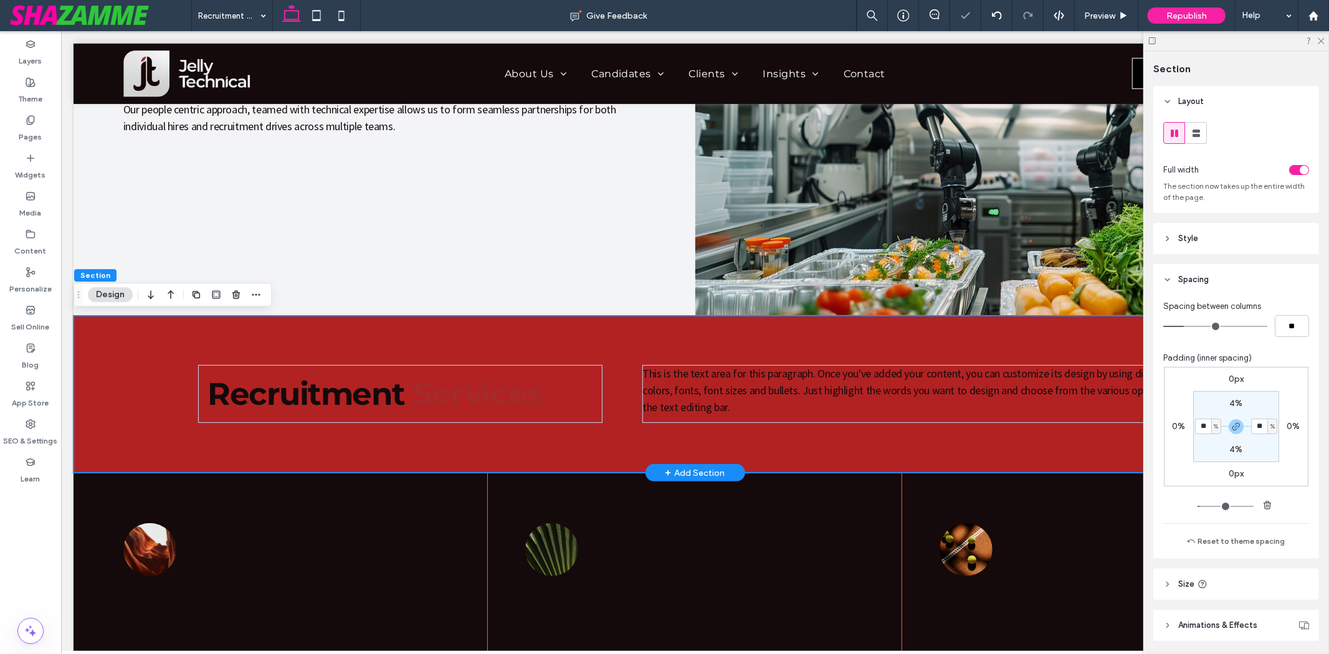
click at [338, 338] on div "Recruitment Services This is the text area for this paragraph. Once you've adde…" at bounding box center [694, 394] width 1243 height 158
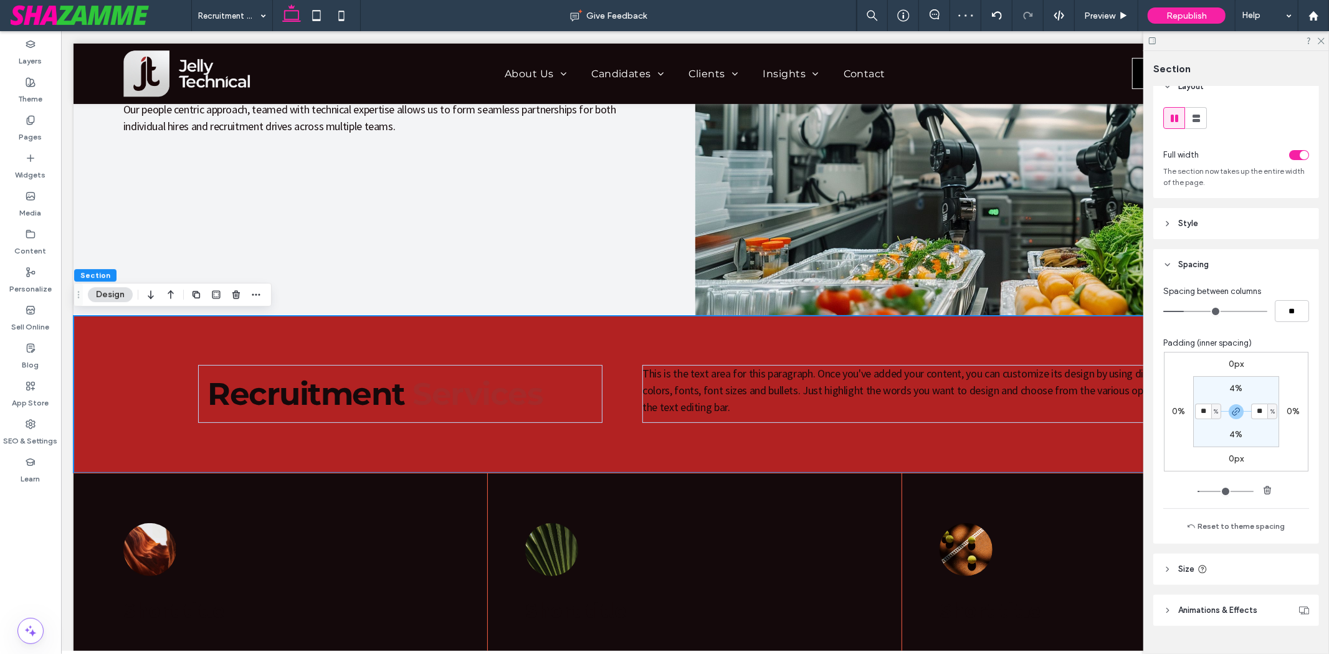
scroll to position [0, 0]
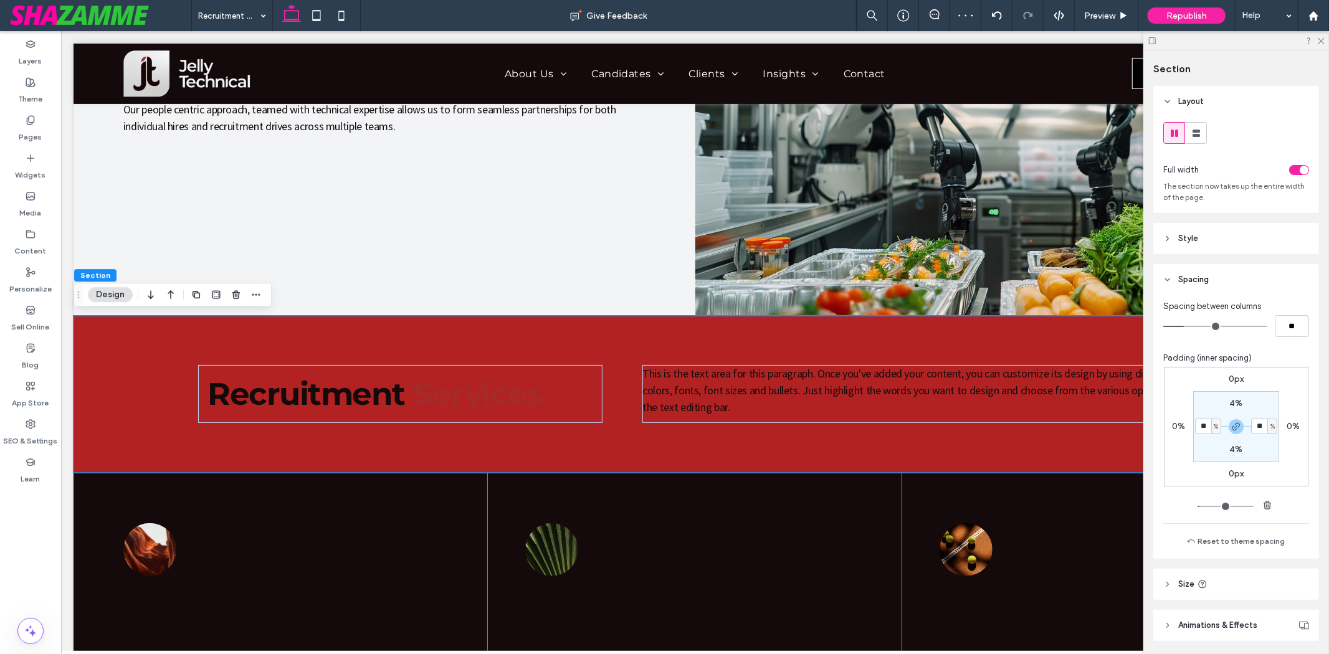
click at [1200, 234] on header "Style" at bounding box center [1236, 238] width 166 height 31
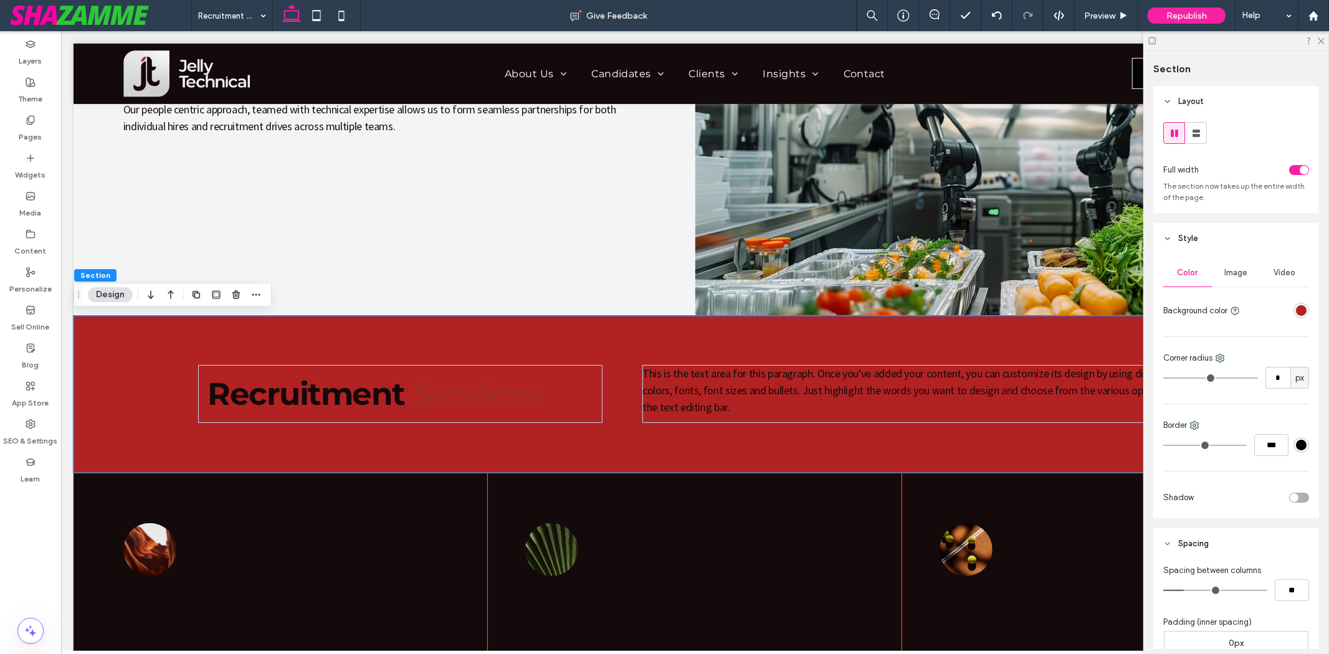
click at [1300, 310] on div "rgba(178, 34, 34, 1)" at bounding box center [1301, 311] width 16 height 16
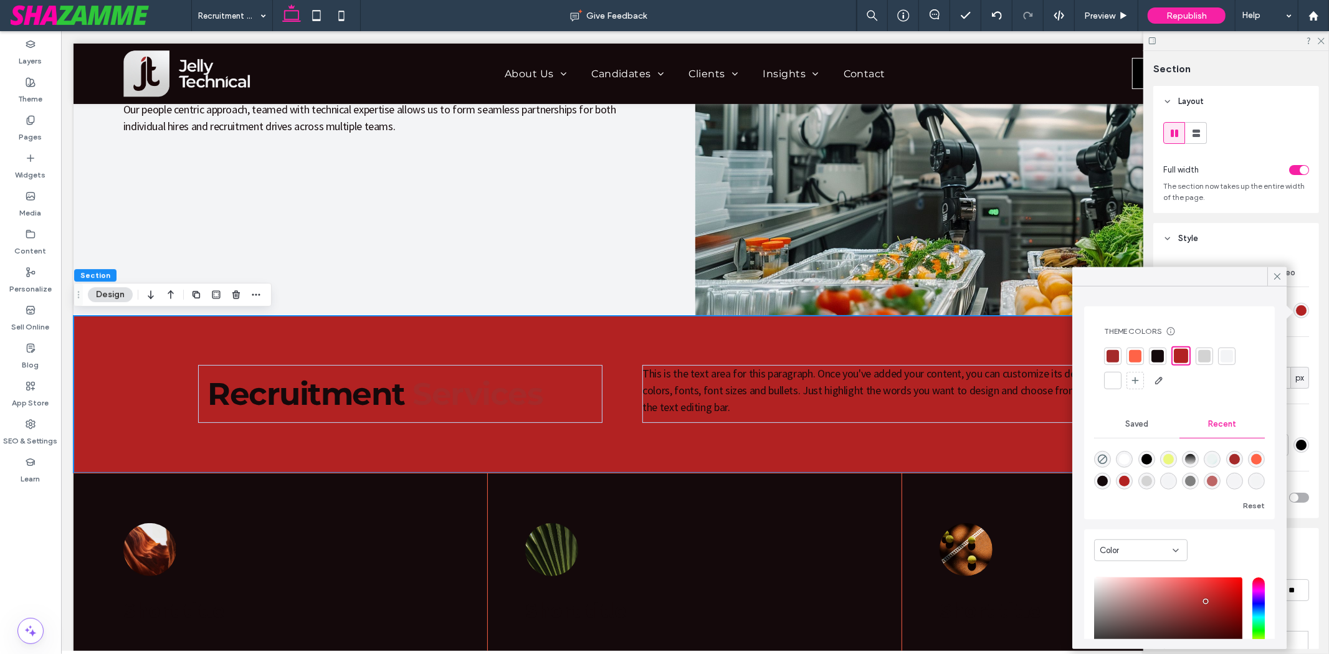
click at [1223, 357] on div at bounding box center [1226, 355] width 12 height 12
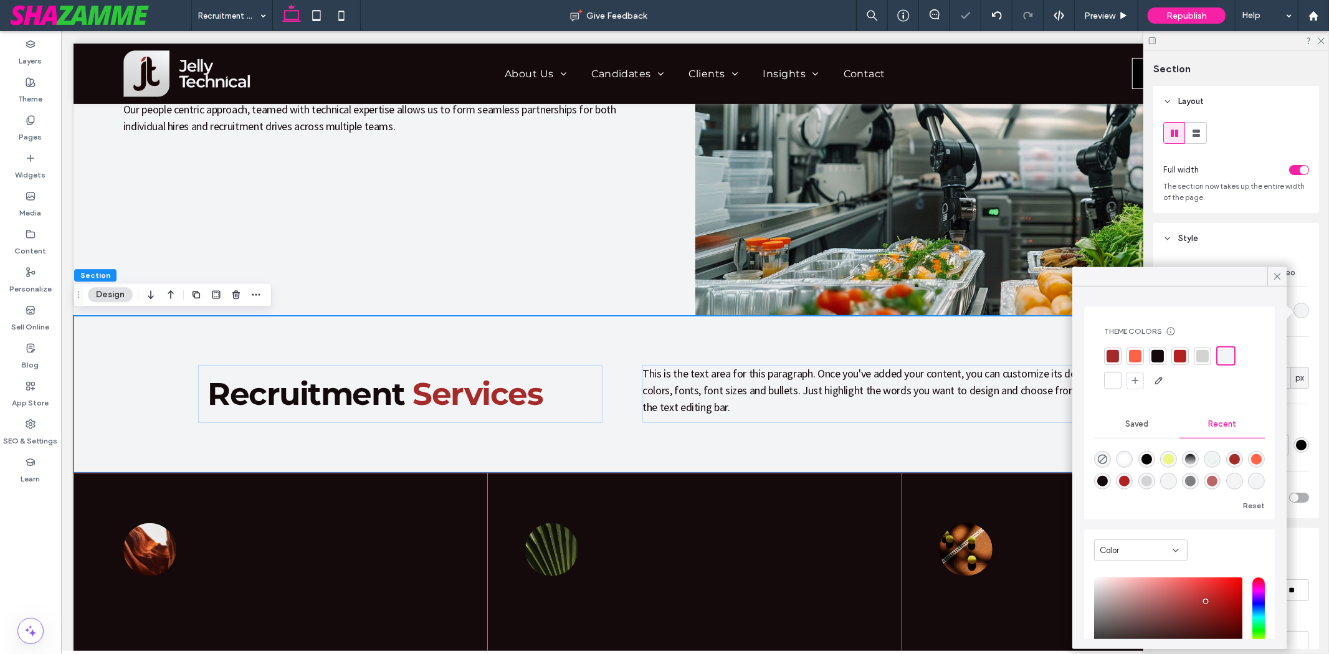
click at [1277, 272] on icon at bounding box center [1276, 276] width 11 height 11
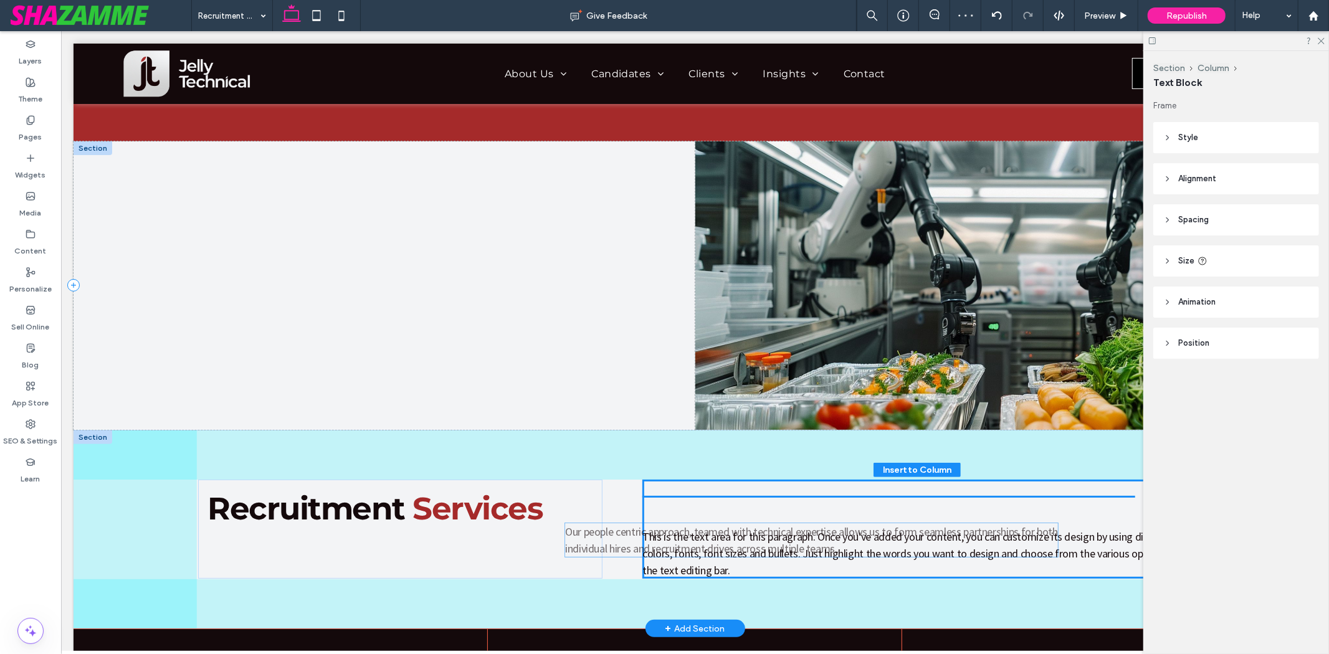
scroll to position [183, 0]
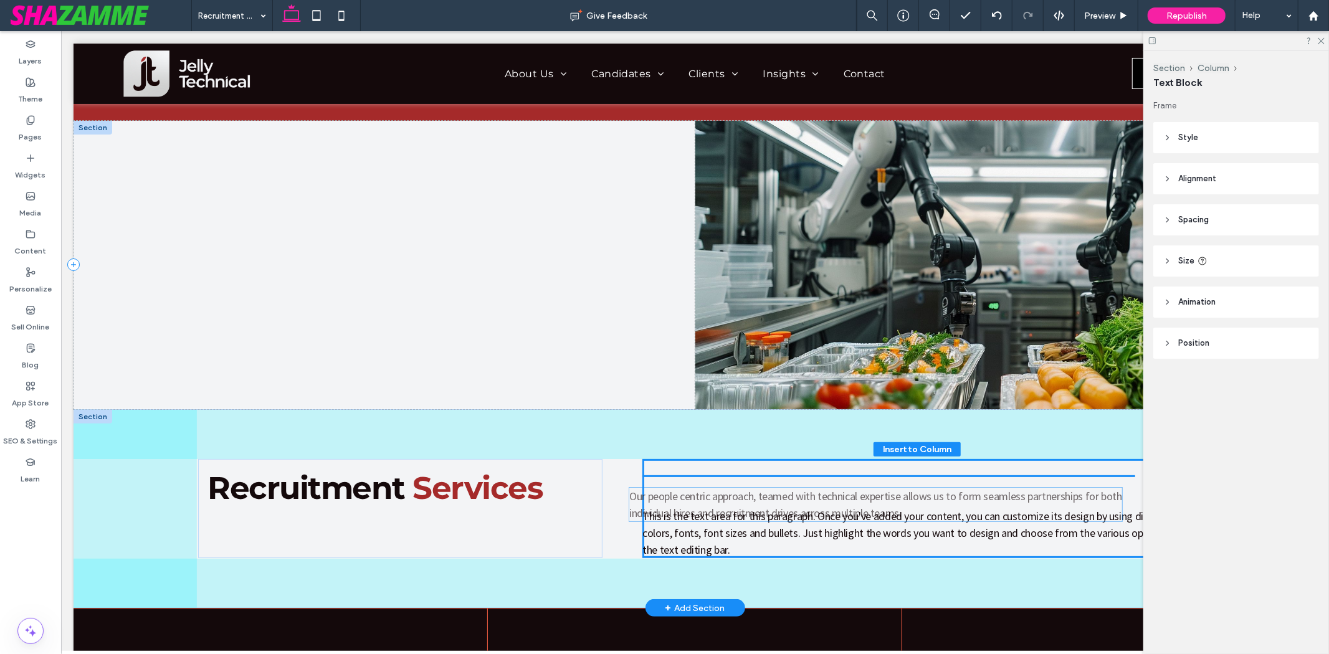
drag, startPoint x: 412, startPoint y: 255, endPoint x: 981, endPoint y: 533, distance: 632.7
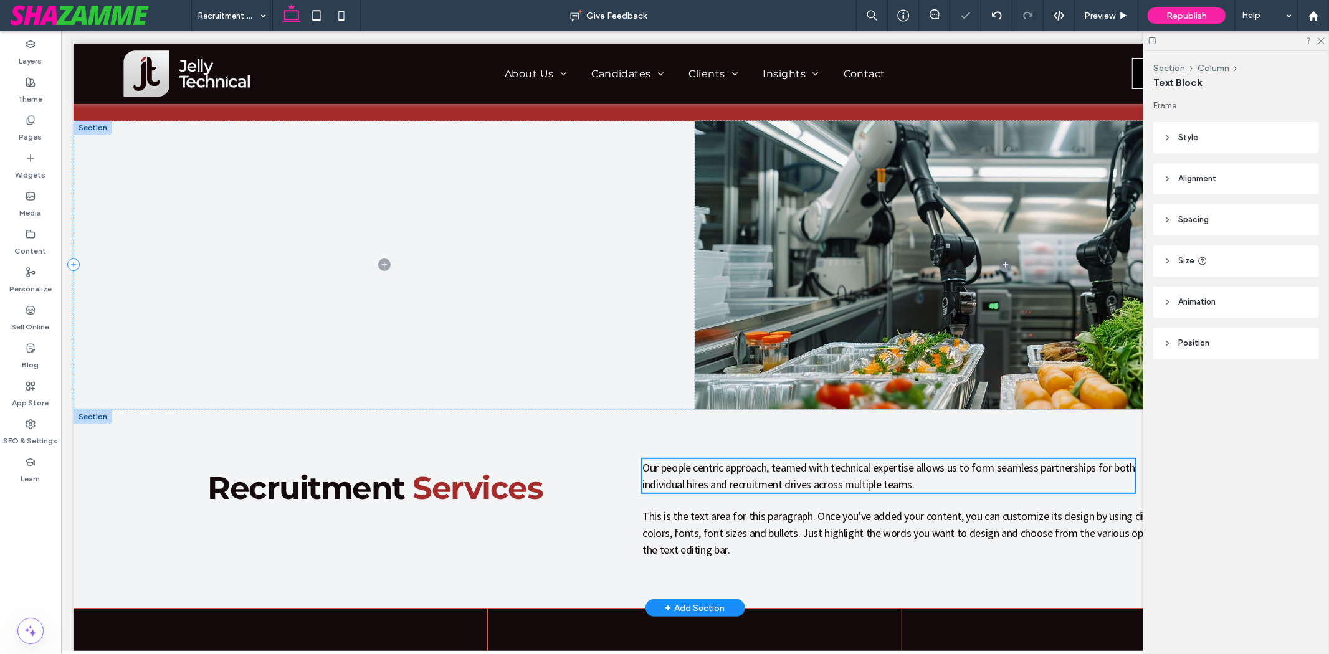
click at [838, 532] on span "This is the text area for this paragraph. Once you've added your content, you c…" at bounding box center [908, 532] width 533 height 48
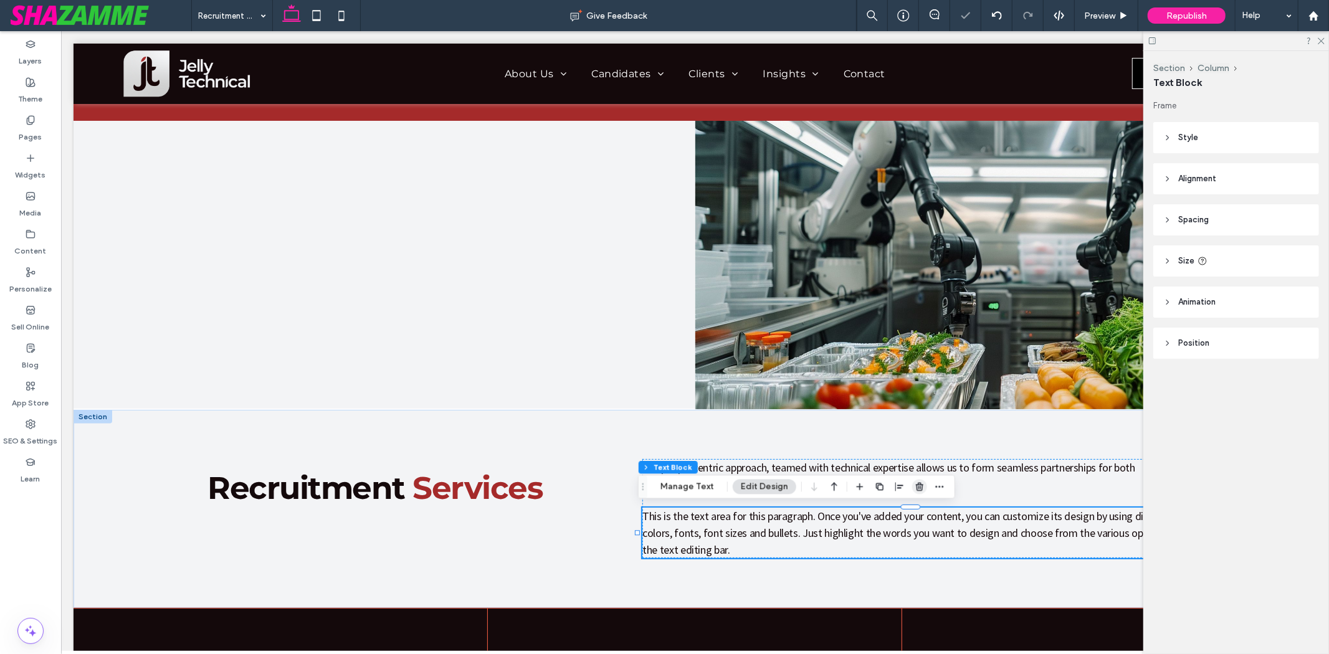
click at [916, 491] on icon "button" at bounding box center [920, 487] width 10 height 10
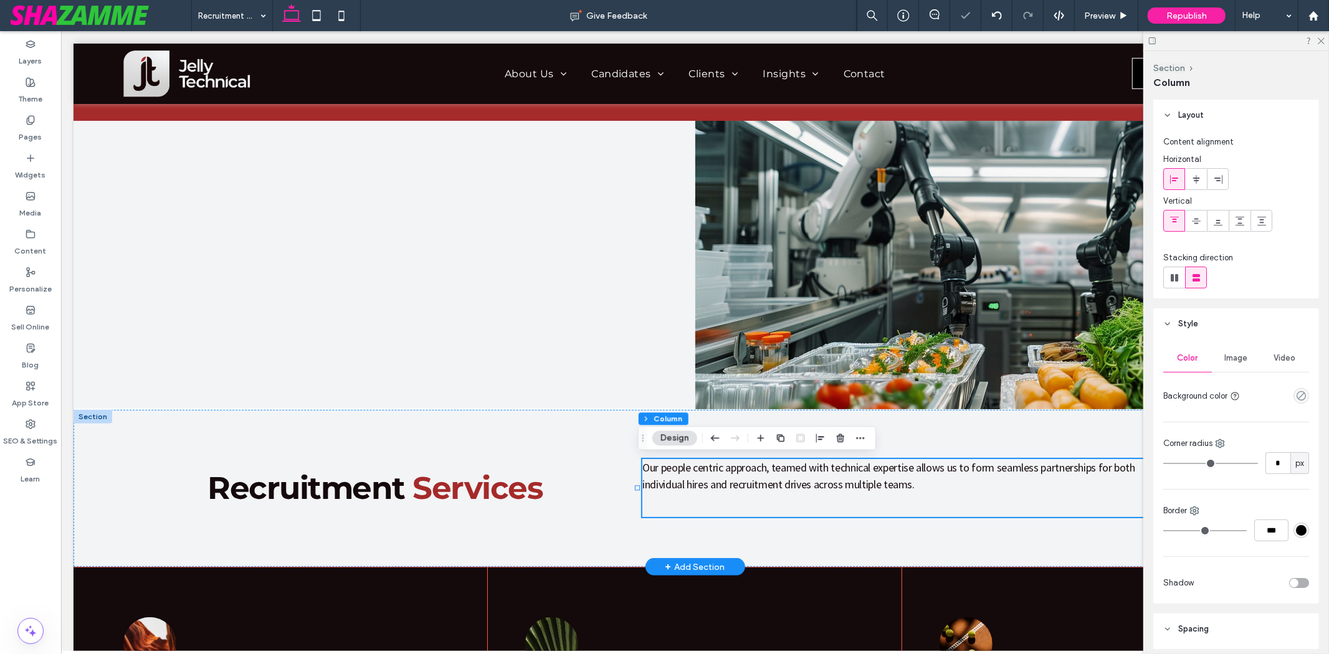
click at [804, 501] on div "Our people centric approach, teamed with technical expertise allows us to form …" at bounding box center [916, 488] width 549 height 58
click at [426, 460] on div "Recruitment Services" at bounding box center [399, 488] width 405 height 58
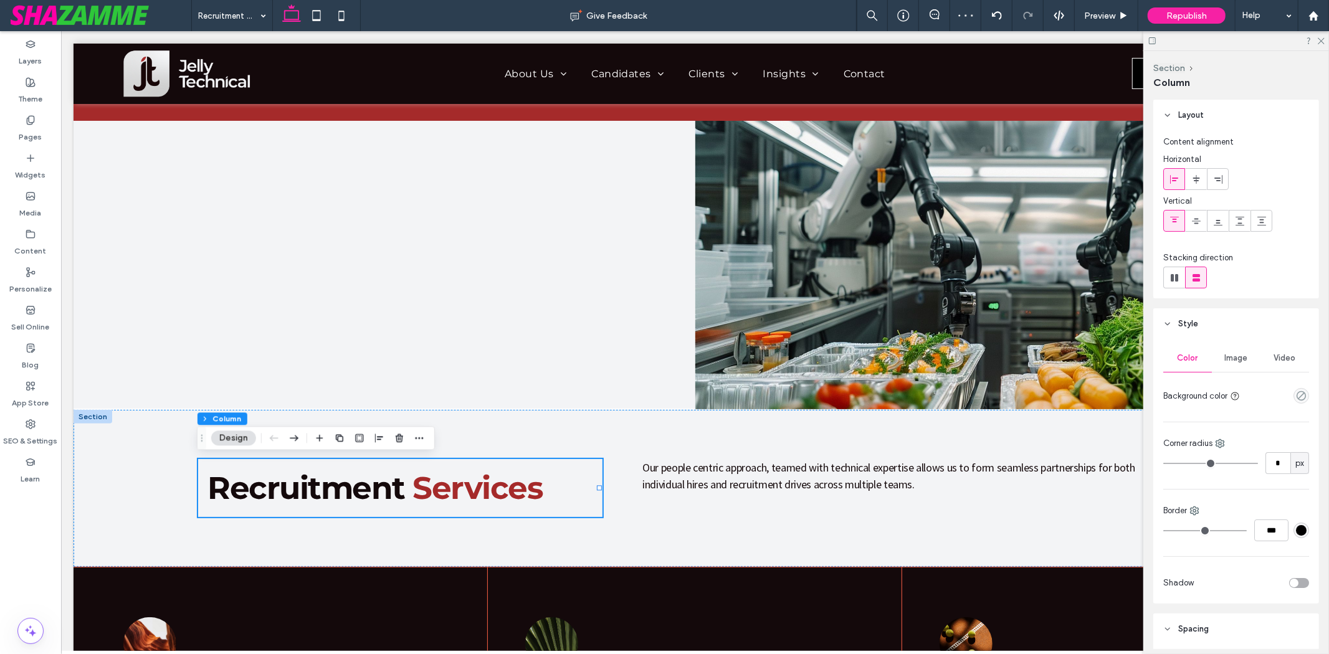
drag, startPoint x: 1172, startPoint y: 216, endPoint x: 1157, endPoint y: 215, distance: 15.0
click at [1172, 216] on icon at bounding box center [1174, 221] width 10 height 10
click at [421, 480] on span "Services" at bounding box center [477, 487] width 130 height 38
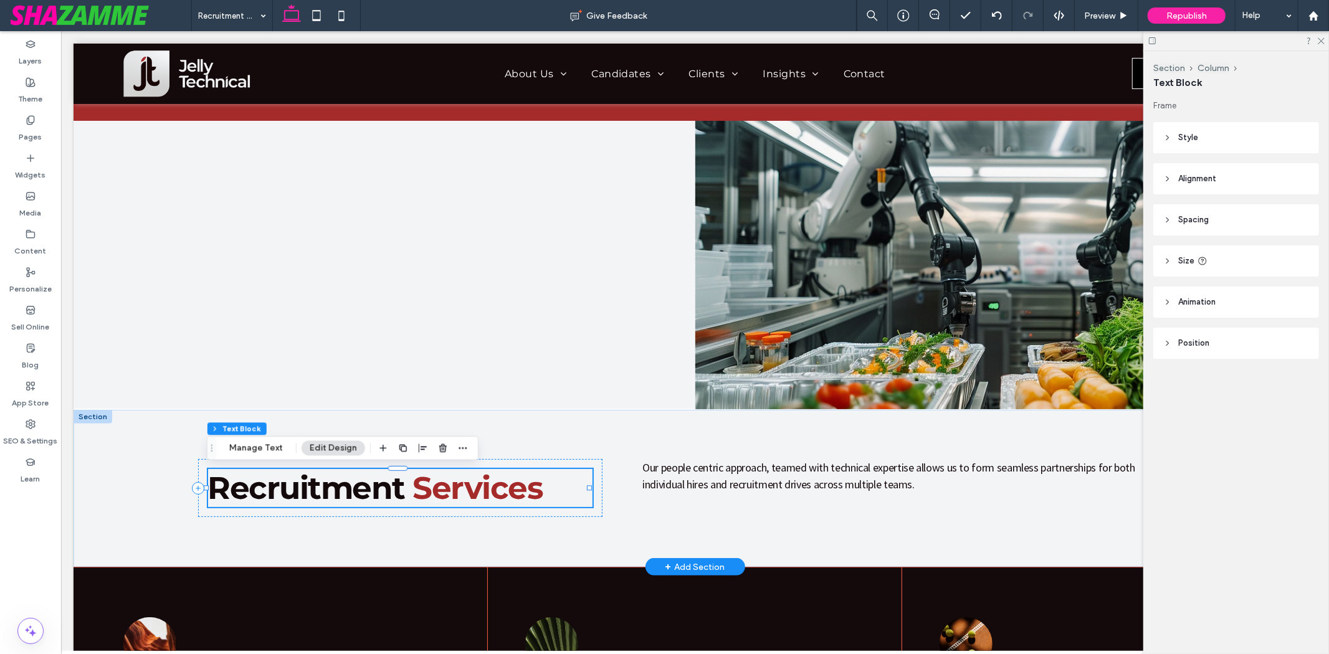
click at [421, 480] on span "Services" at bounding box center [477, 487] width 130 height 38
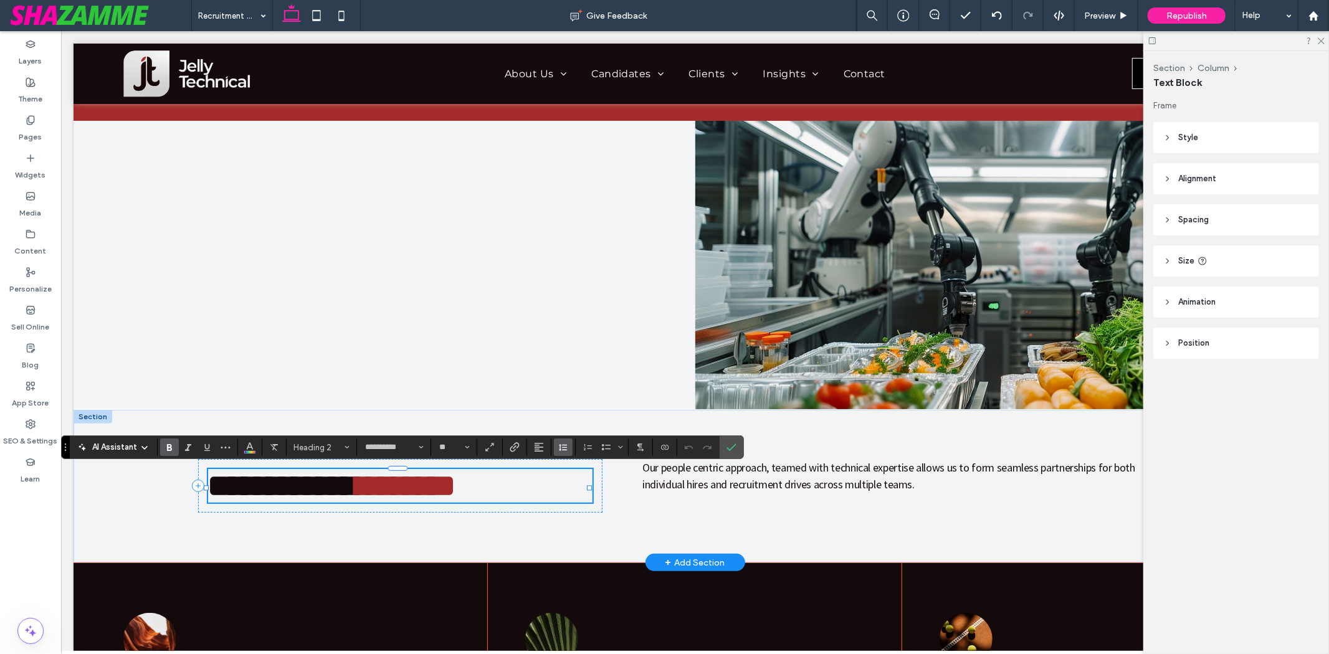
click at [564, 445] on use "Line Height" at bounding box center [563, 447] width 8 height 7
click at [576, 374] on div "Single" at bounding box center [583, 375] width 31 height 9
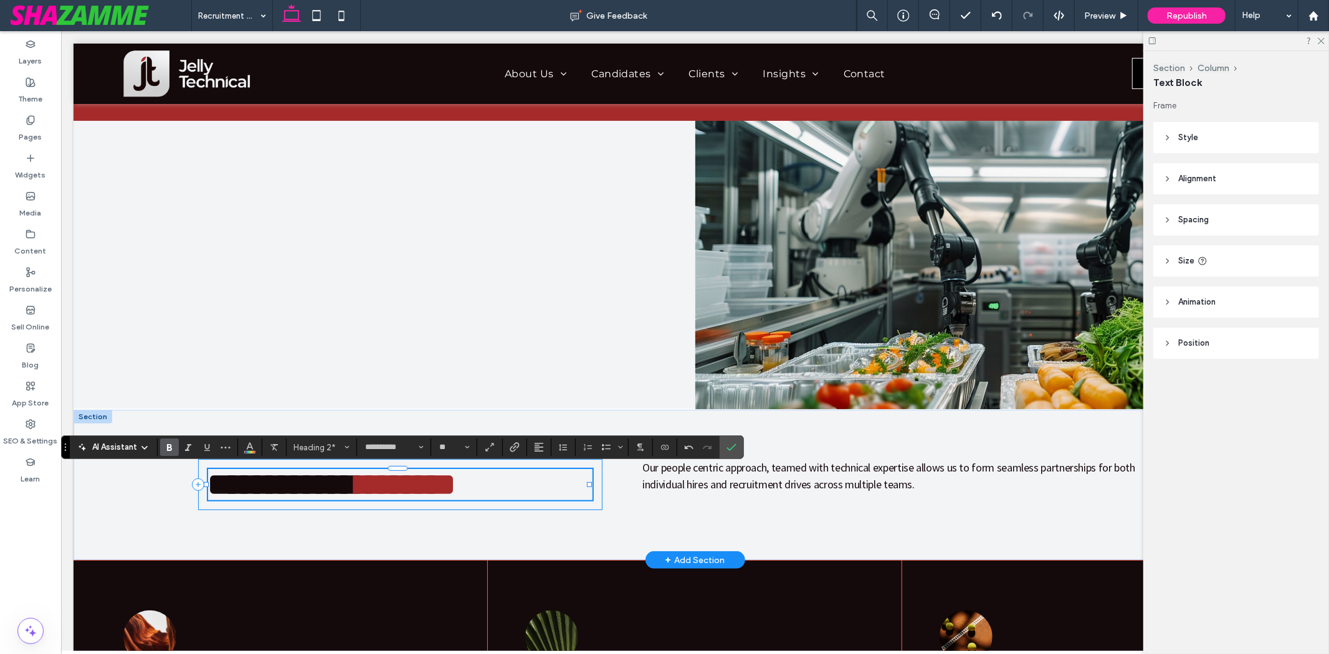
click at [371, 502] on div "**********" at bounding box center [399, 484] width 405 height 51
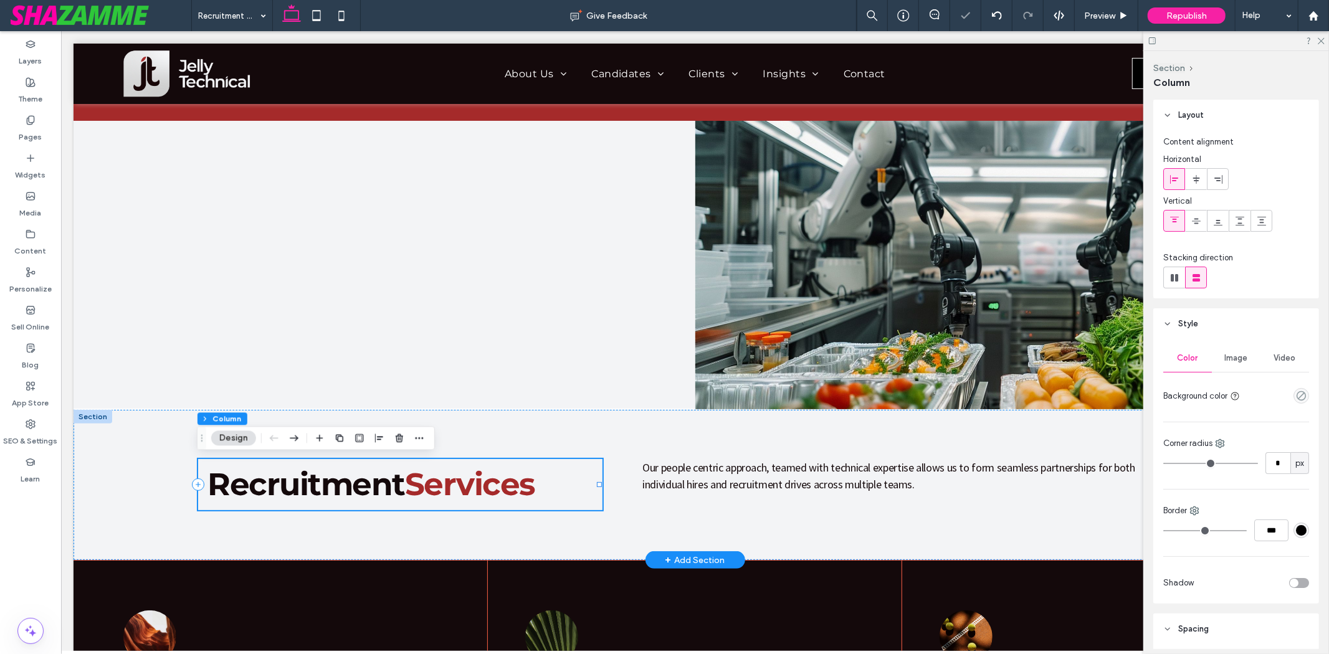
click at [368, 506] on div "Recruitment Services" at bounding box center [399, 484] width 405 height 51
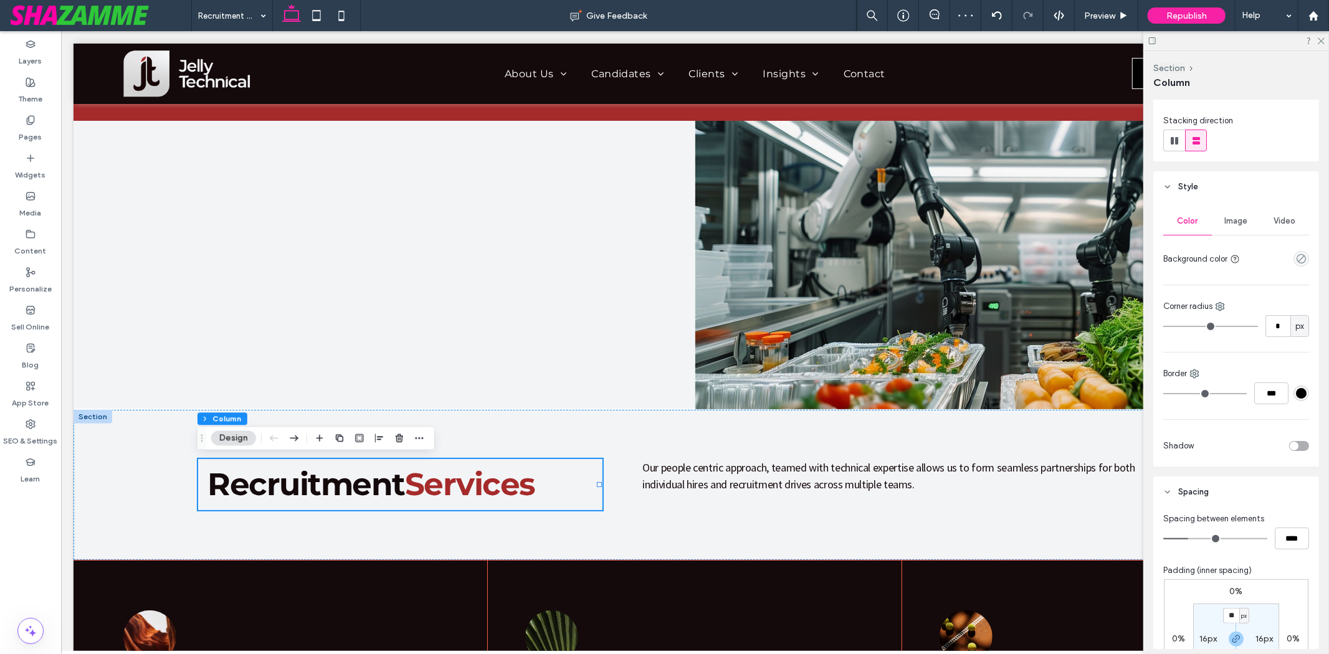
scroll to position [138, 0]
click at [1228, 615] on input "**" at bounding box center [1231, 615] width 16 height 16
type input "*"
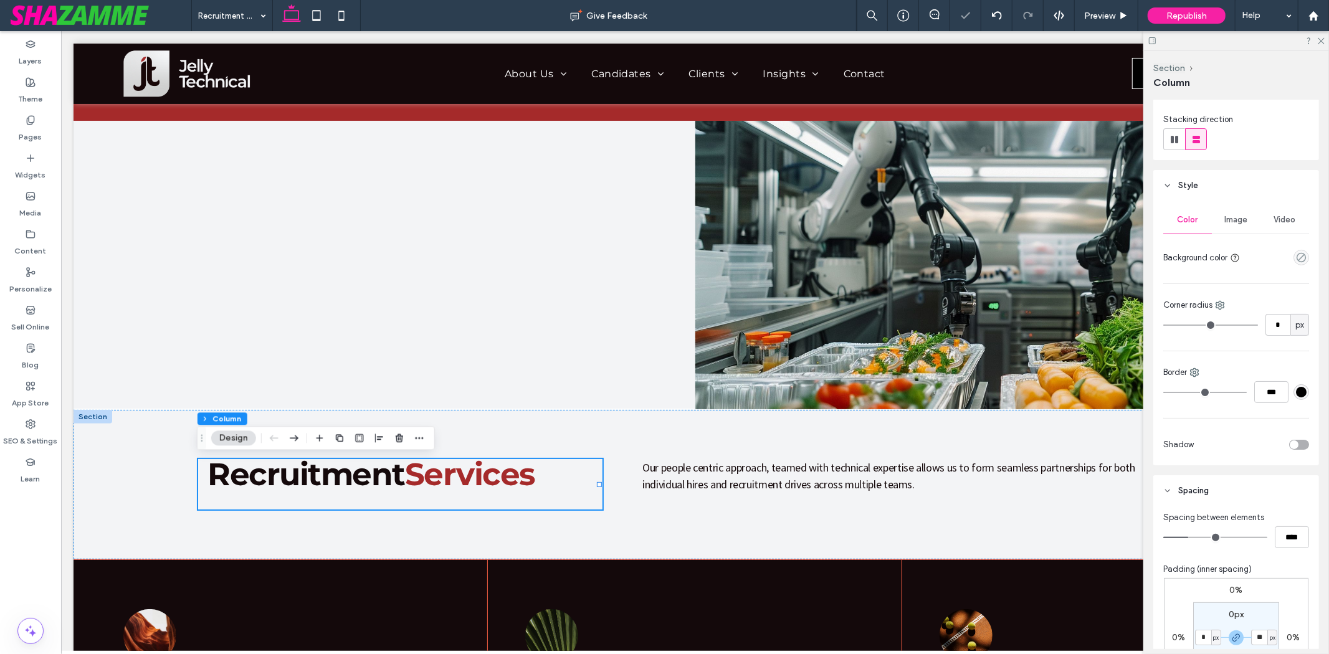
type input "*"
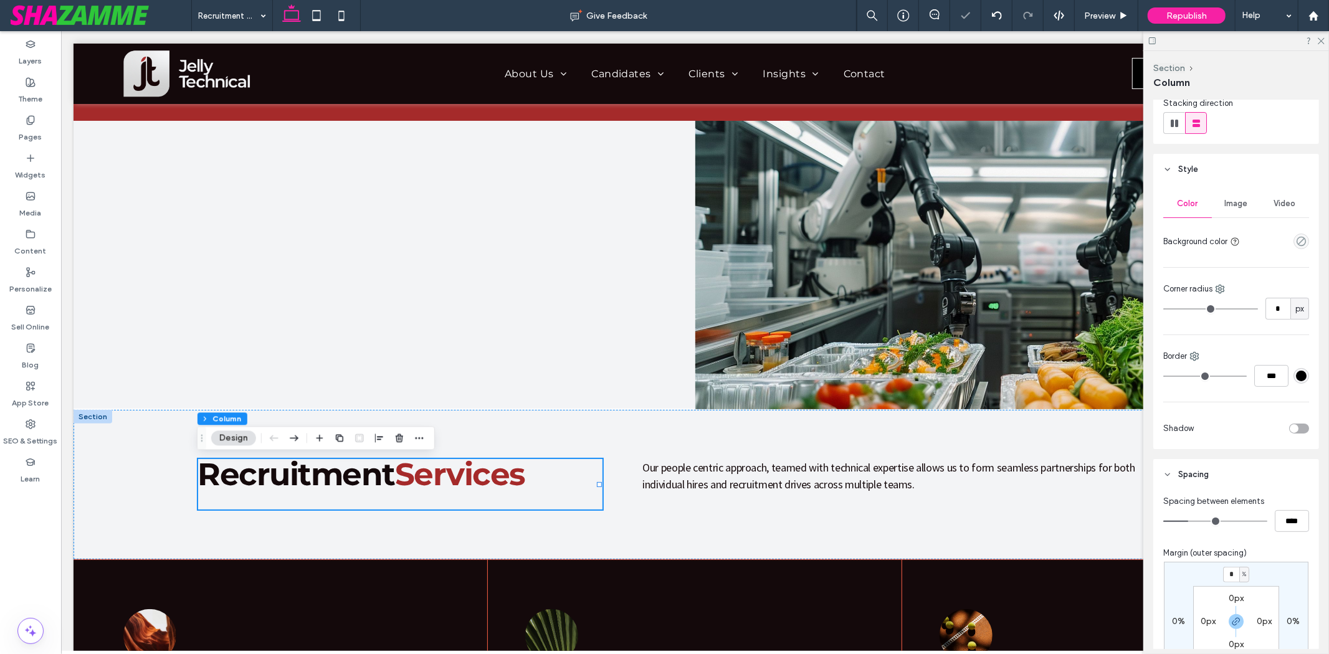
scroll to position [179, 0]
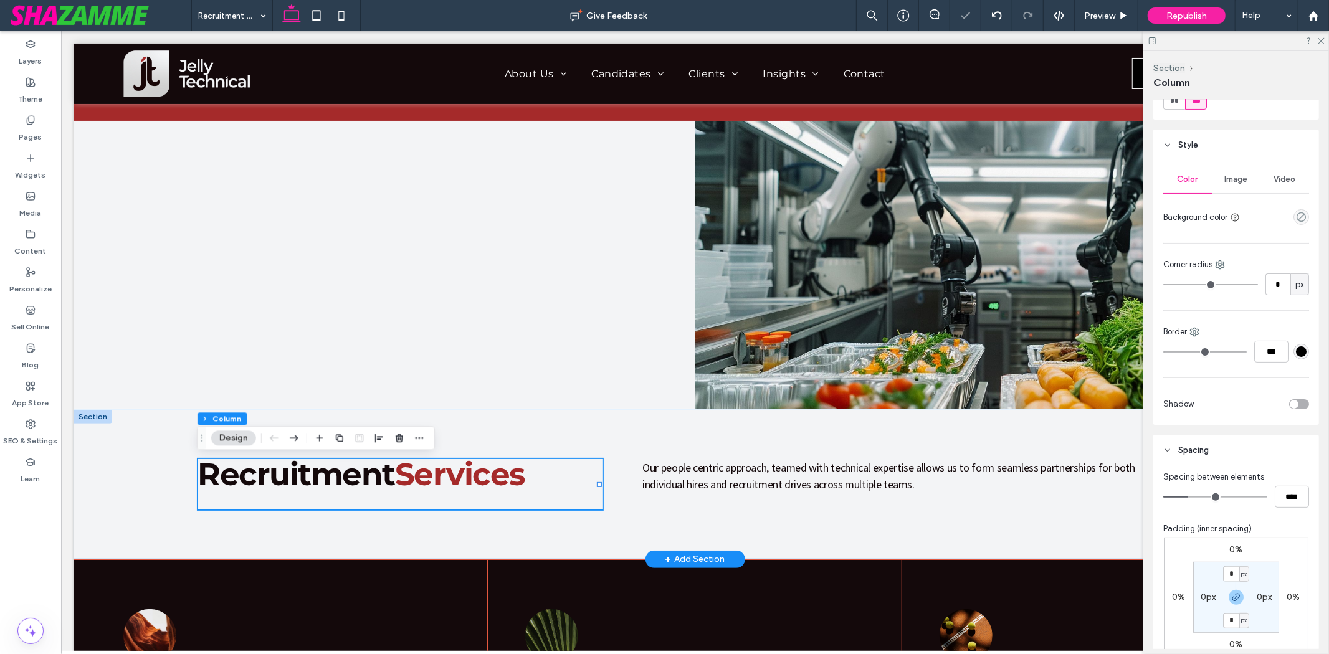
click at [584, 511] on div "Recruitment Services Our people centric approach, teamed with technical experti…" at bounding box center [694, 484] width 1243 height 150
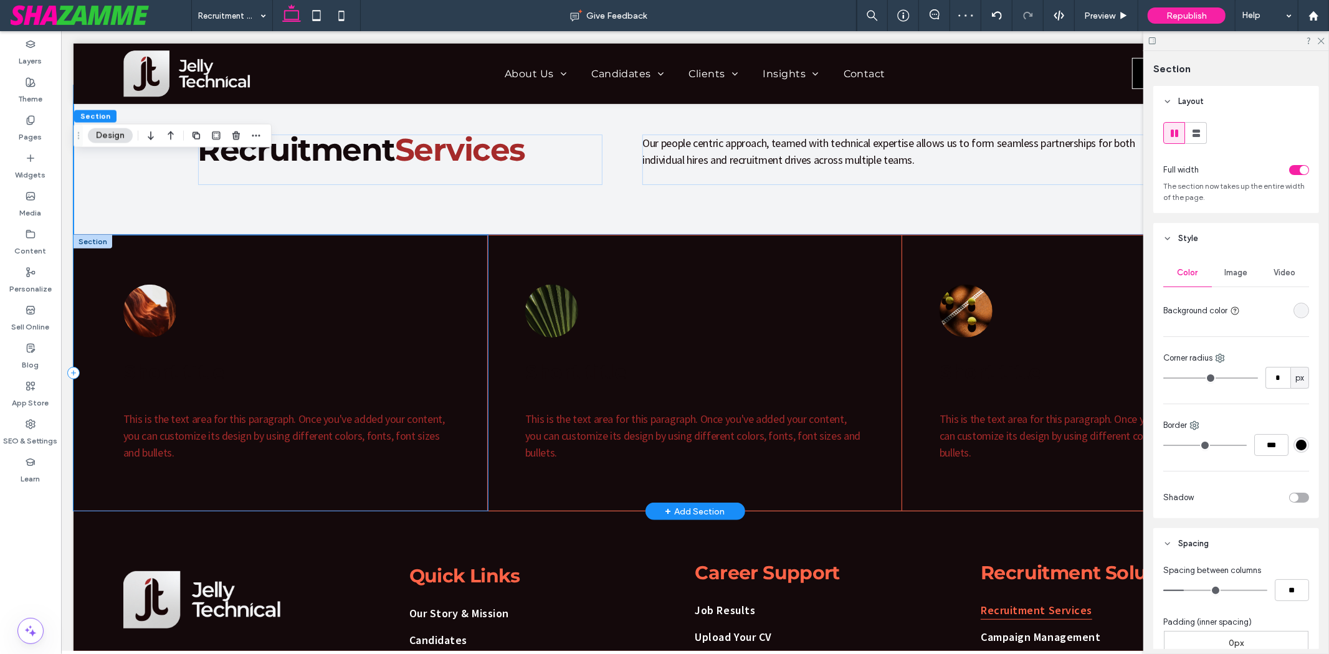
scroll to position [528, 0]
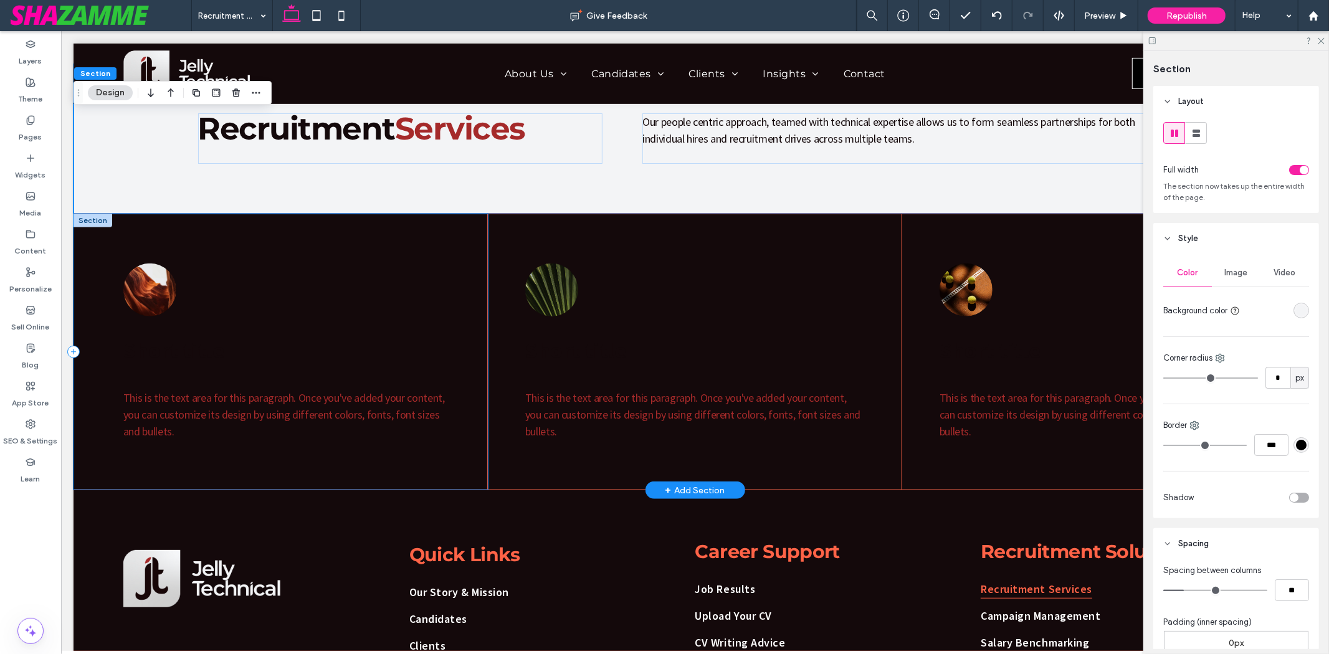
click at [93, 247] on div "Short title This is the text area for this paragraph. Once you've added your co…" at bounding box center [280, 352] width 414 height 276
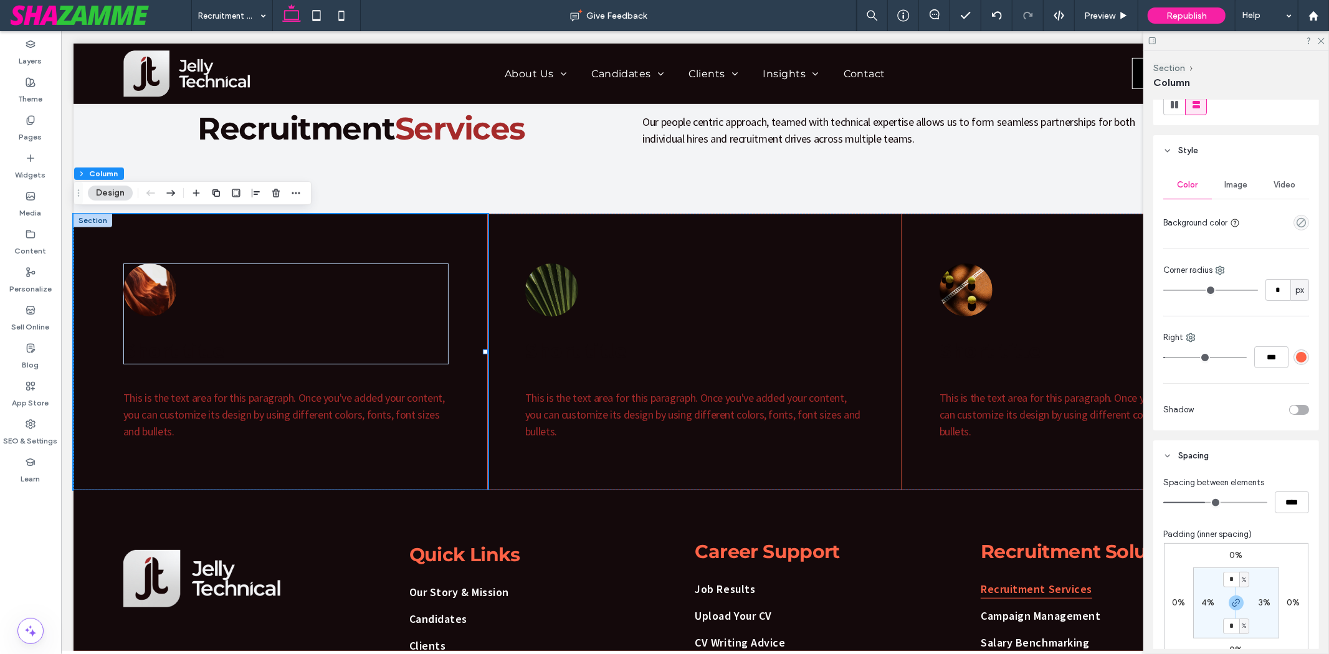
scroll to position [207, 0]
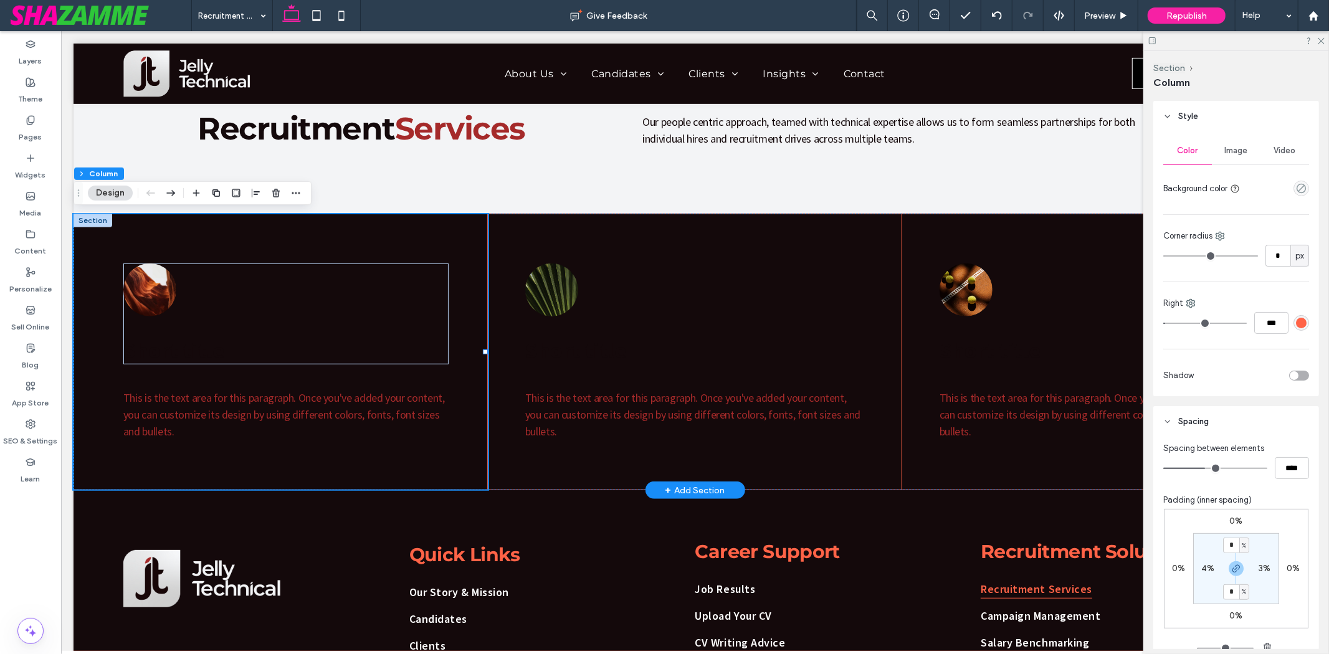
click at [91, 216] on div at bounding box center [92, 220] width 39 height 14
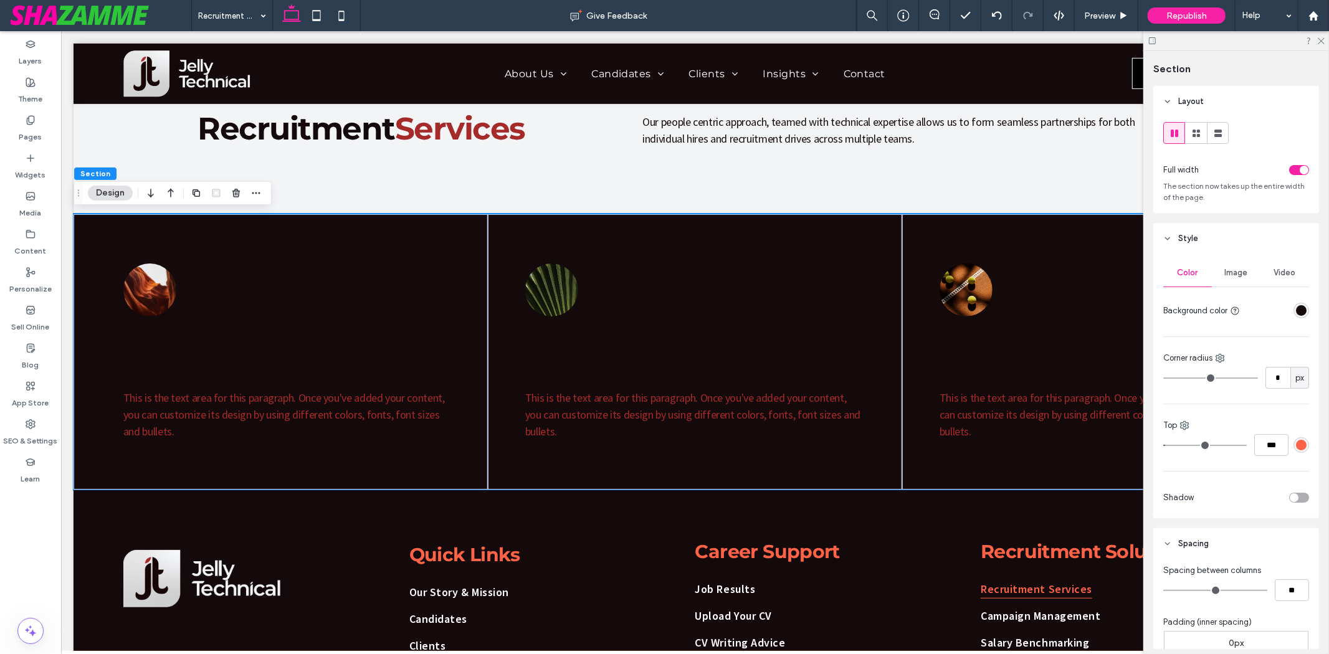
click at [1296, 312] on div "rgba(20, 9, 11, 1)" at bounding box center [1301, 310] width 11 height 11
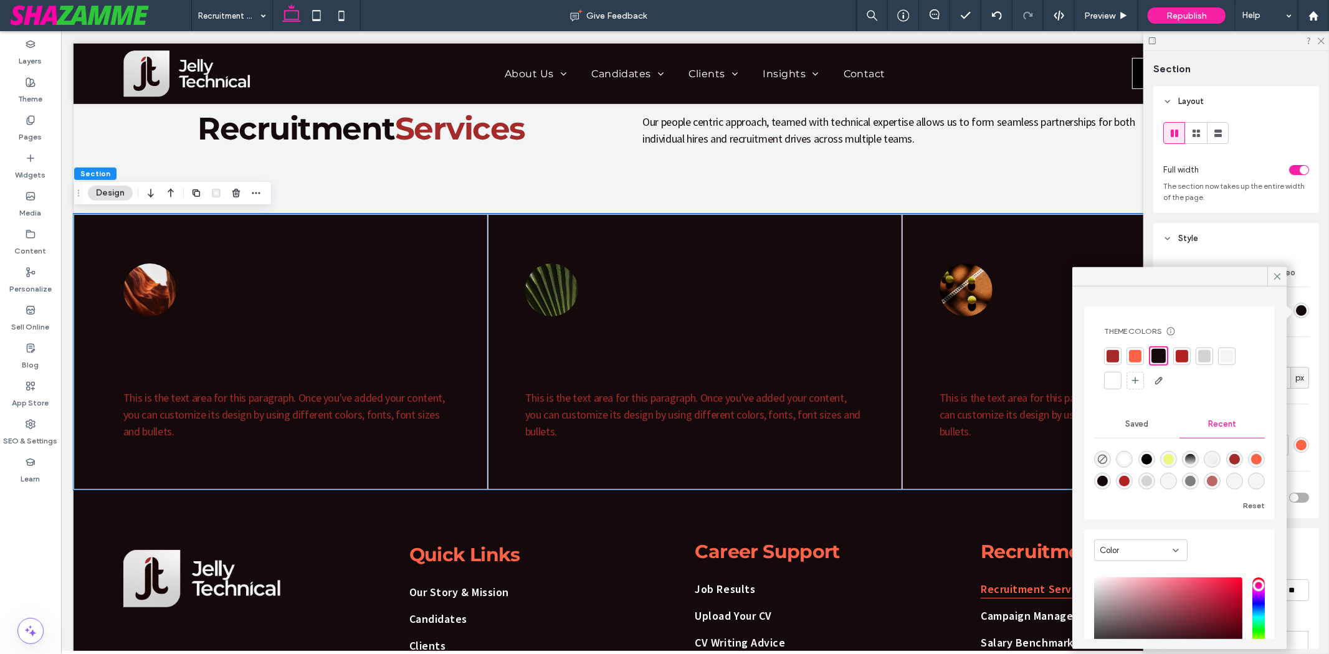
click at [1234, 356] on div at bounding box center [1226, 355] width 17 height 17
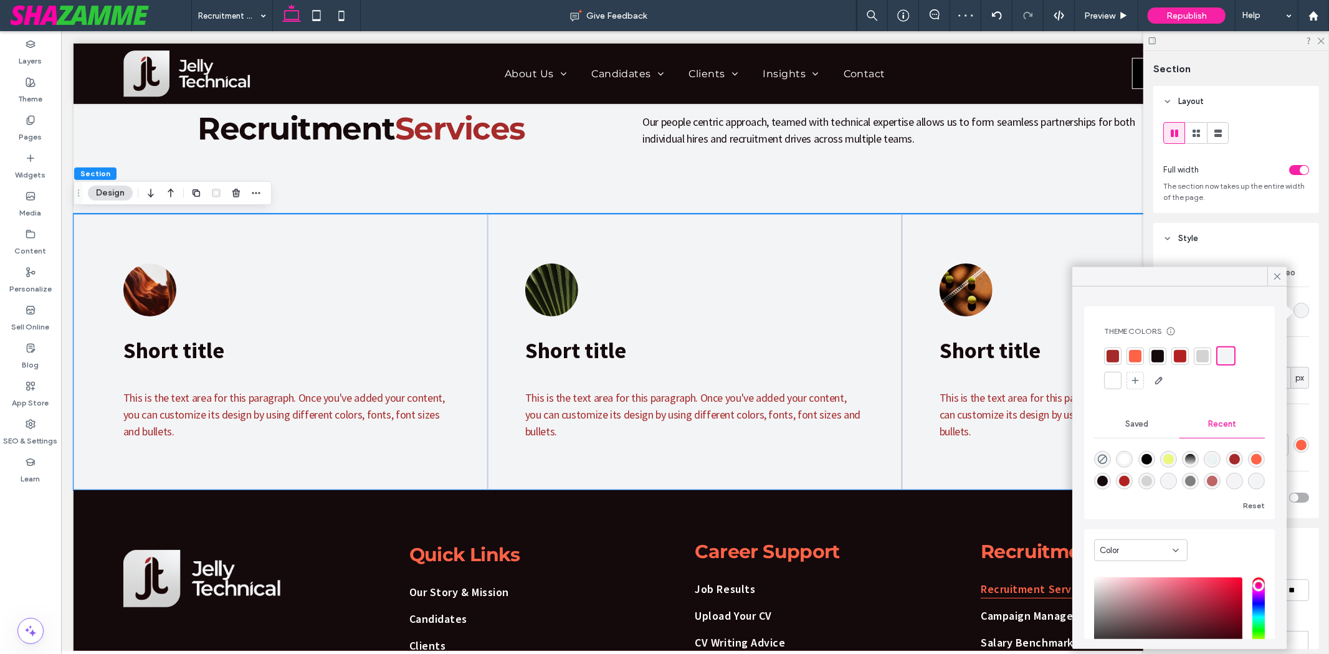
click at [1116, 383] on div at bounding box center [1112, 380] width 12 height 12
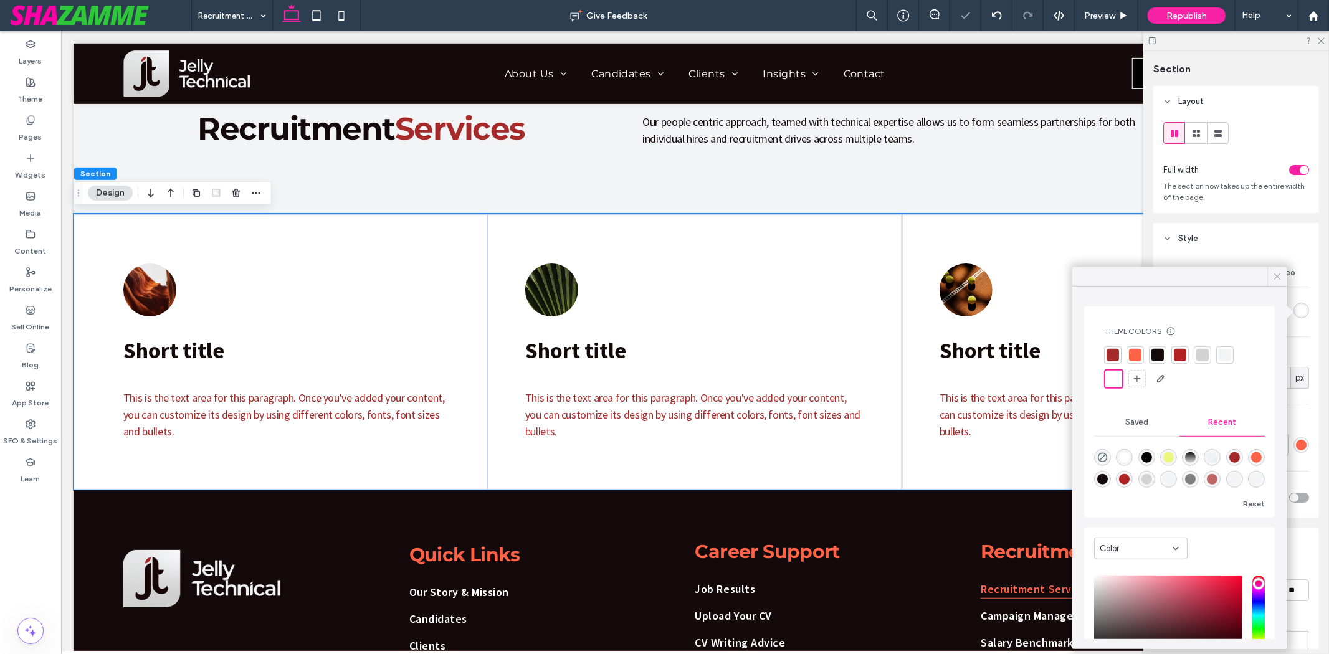
click at [1278, 276] on use at bounding box center [1277, 276] width 6 height 6
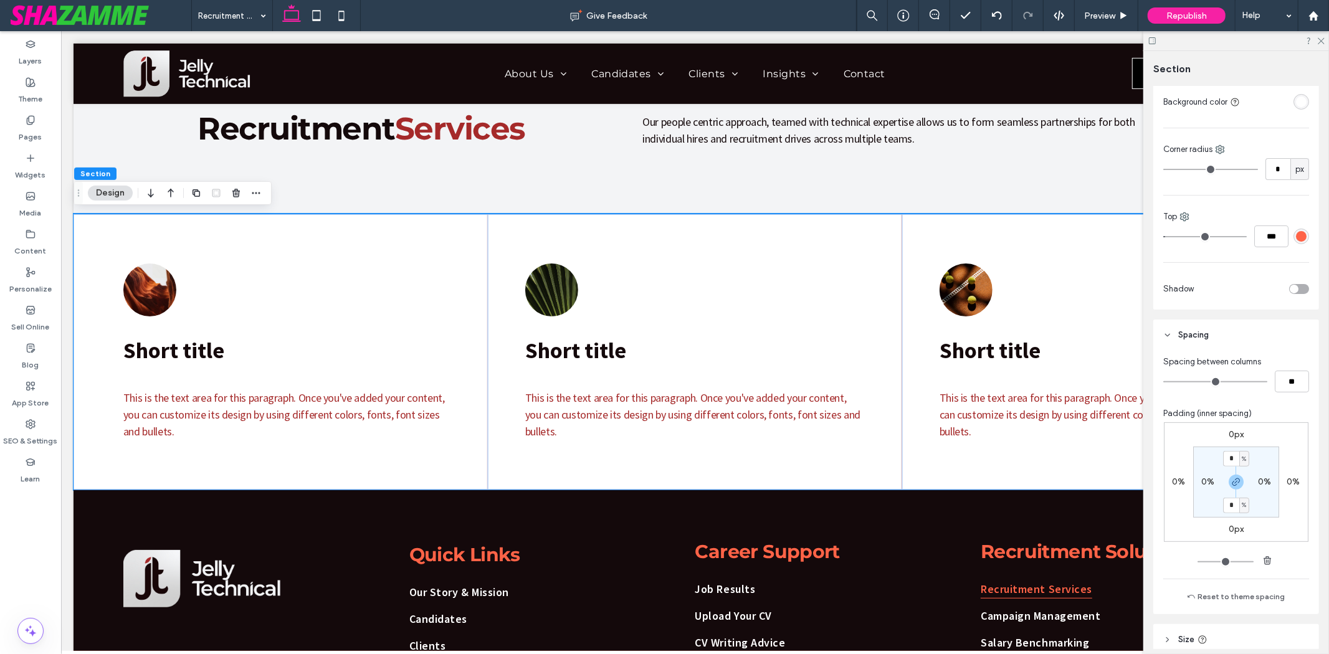
scroll to position [277, 0]
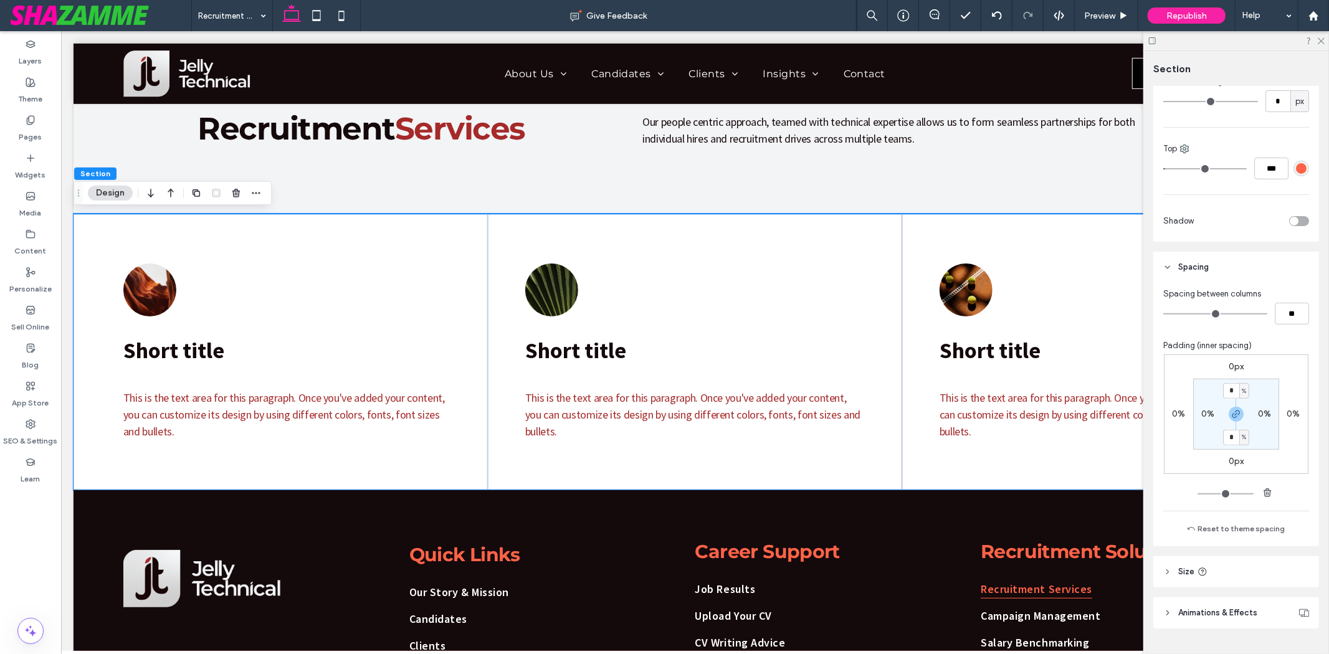
click at [1203, 419] on label "0%" at bounding box center [1207, 414] width 13 height 11
type input "*"
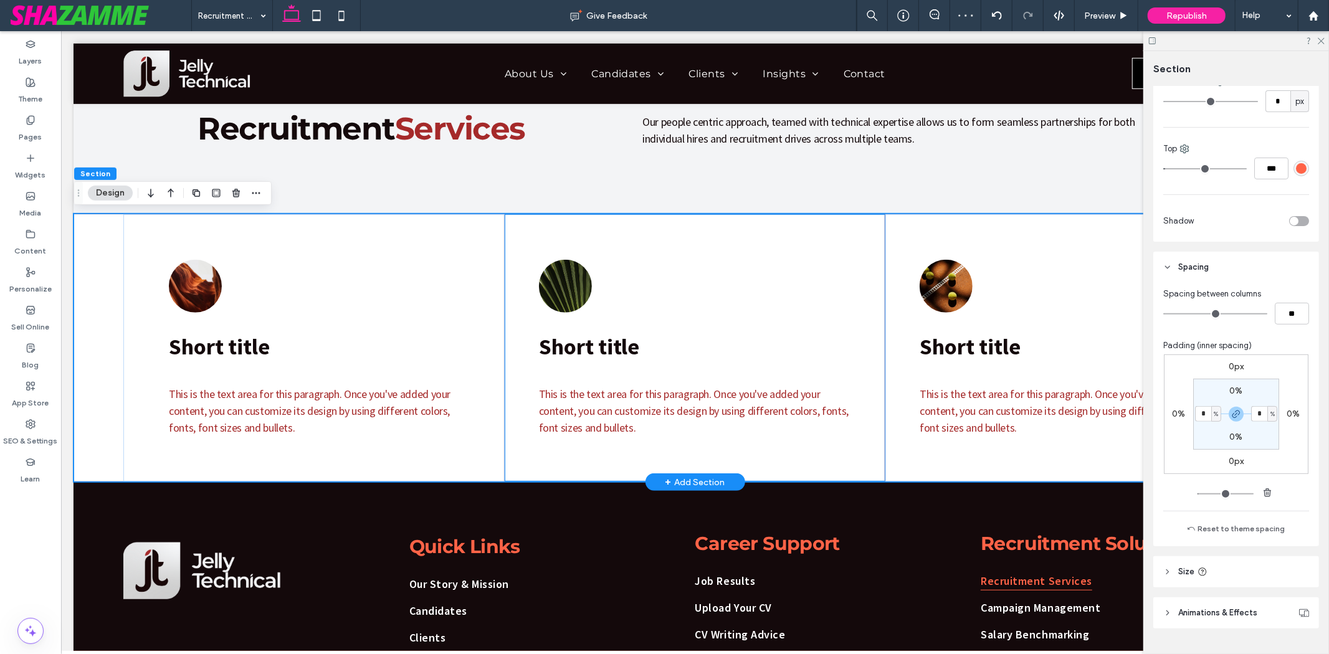
click at [508, 302] on div "Short title This is the text area for this paragraph. Once you've added your co…" at bounding box center [694, 348] width 381 height 268
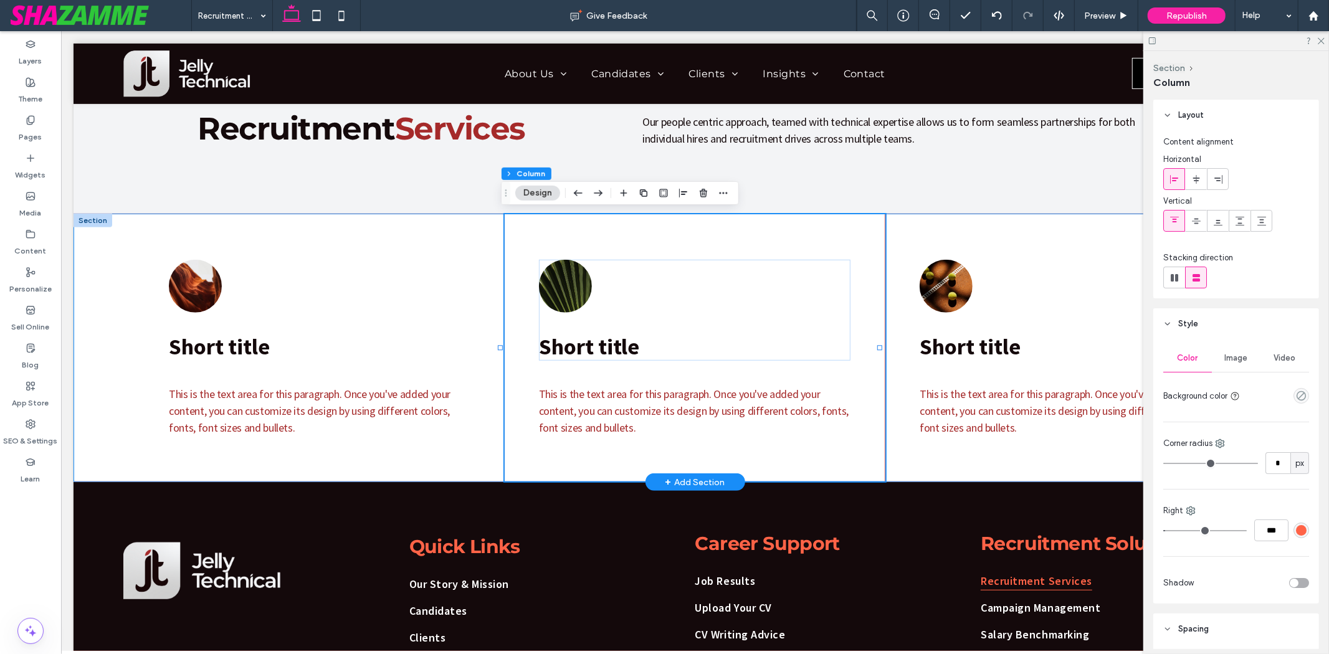
click at [89, 262] on div "Short title This is the text area for this paragraph. Once you've added your co…" at bounding box center [694, 348] width 1243 height 268
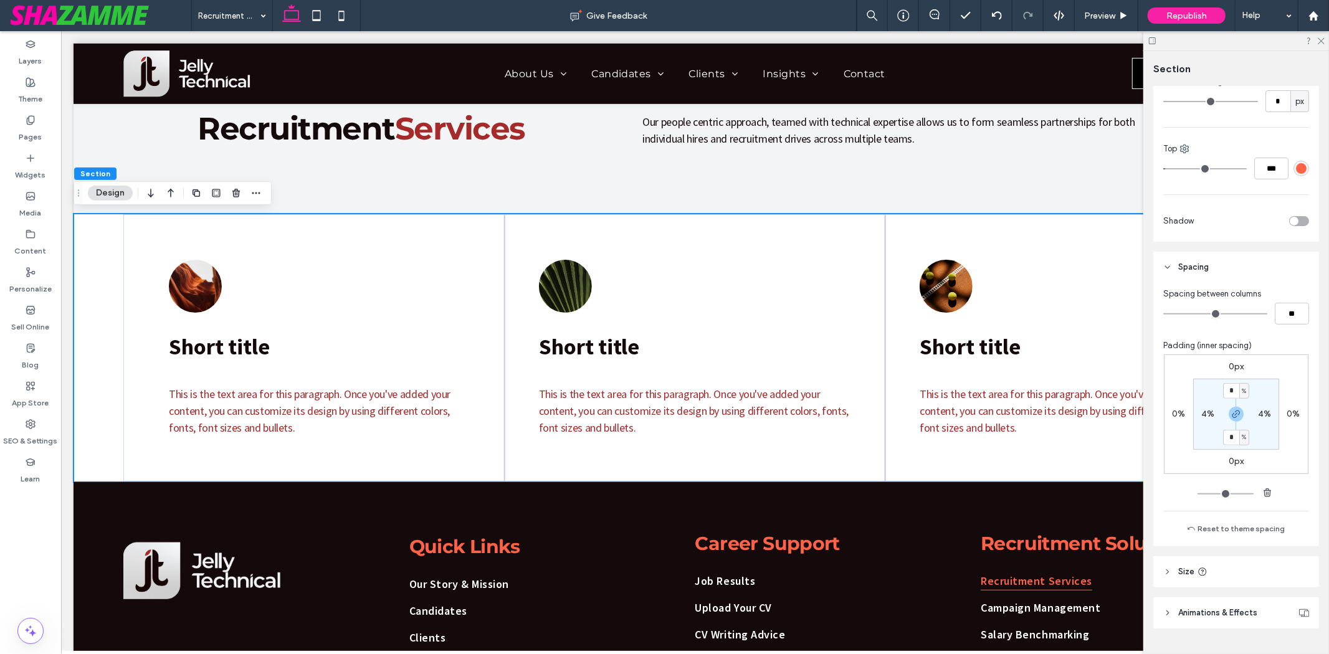
click at [1202, 419] on label "4%" at bounding box center [1207, 414] width 13 height 11
type input "*"
type input "**"
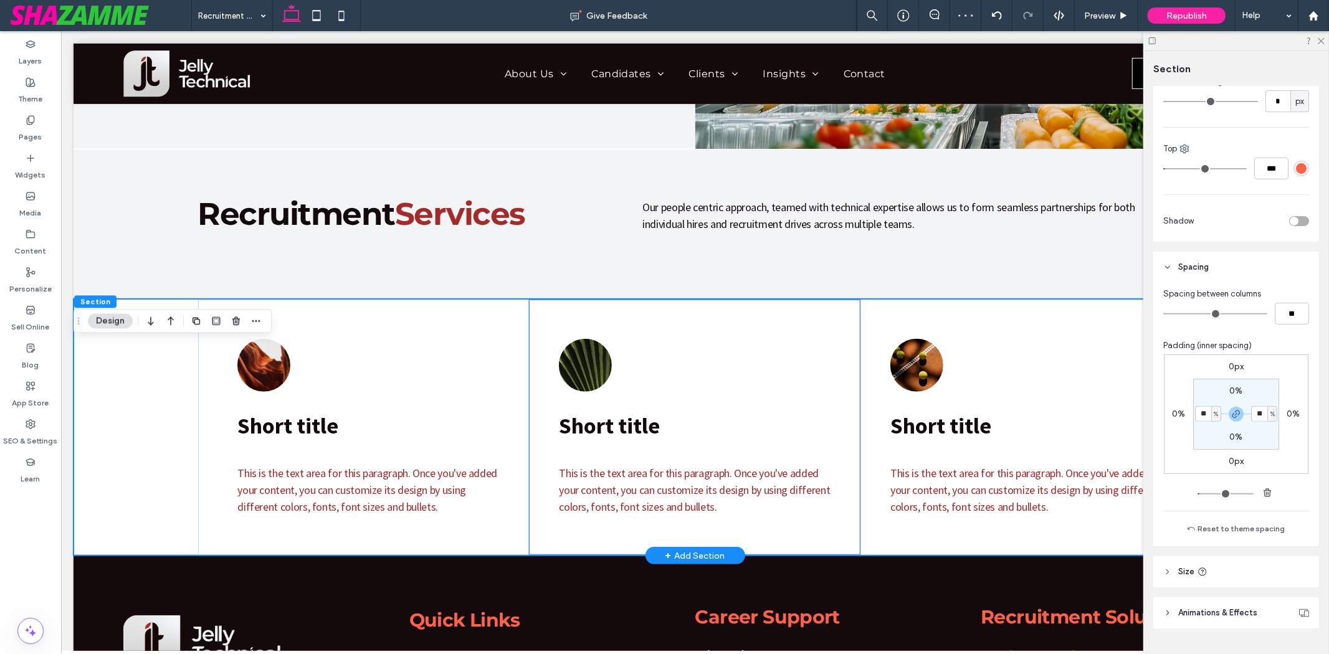
scroll to position [528, 0]
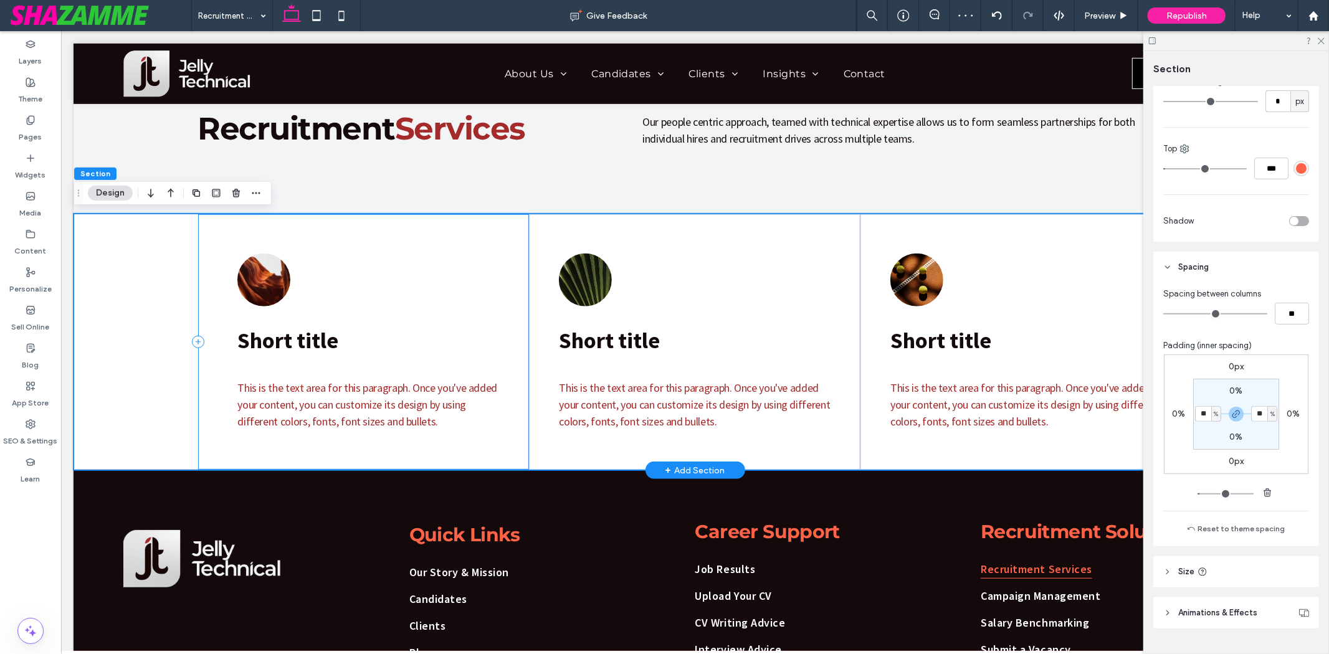
click at [221, 278] on div "Short title This is the text area for this paragraph. Once you've added your co…" at bounding box center [362, 342] width 331 height 256
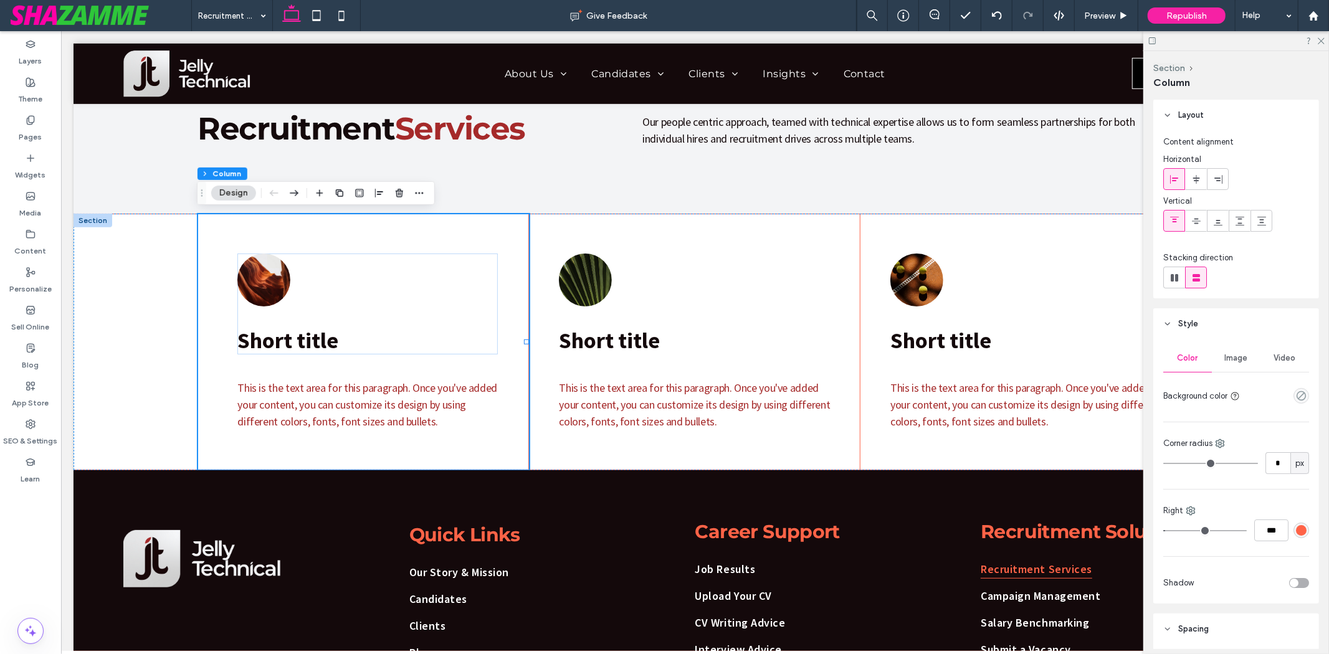
click at [1176, 174] on icon at bounding box center [1174, 179] width 10 height 10
click at [350, 245] on div "Short title This is the text area for this paragraph. Once you've added your co…" at bounding box center [362, 342] width 331 height 256
drag, startPoint x: 353, startPoint y: 237, endPoint x: 357, endPoint y: 242, distance: 7.1
click at [357, 242] on div "Short title This is the text area for this paragraph. Once you've added your co…" at bounding box center [362, 342] width 331 height 256
click at [359, 236] on div "Short title This is the text area for this paragraph. Once you've added your co…" at bounding box center [362, 342] width 331 height 256
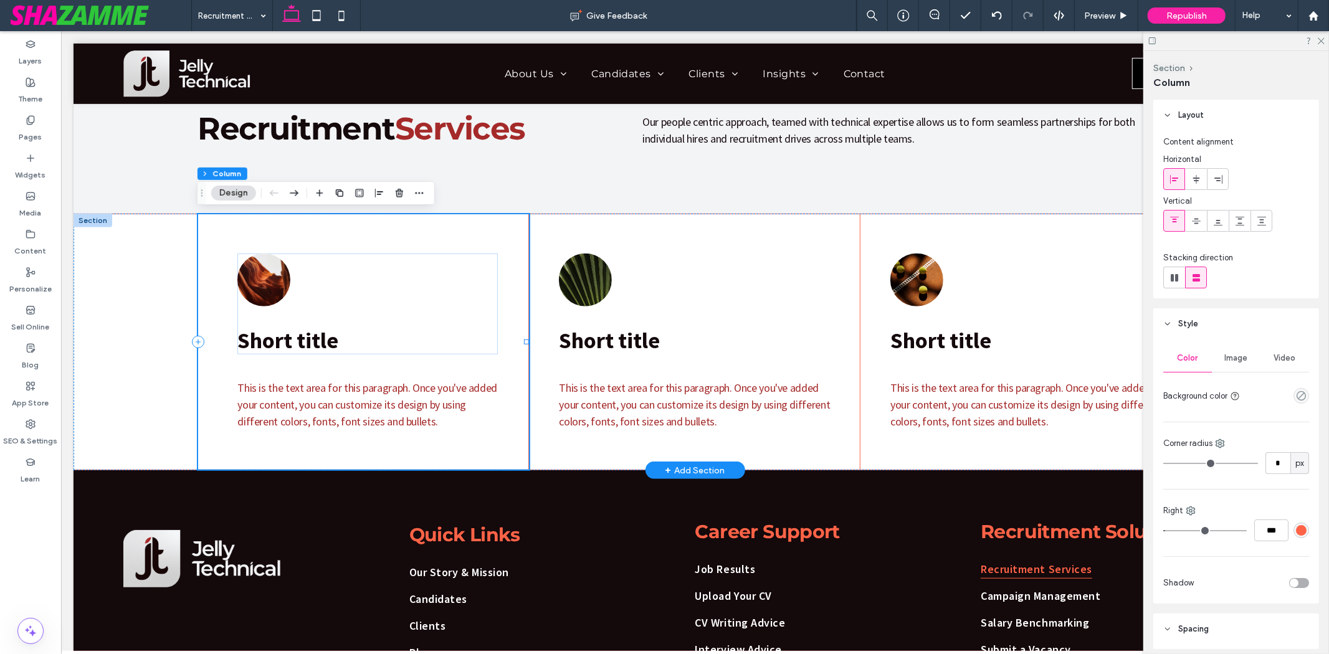
click at [366, 230] on div "Short title This is the text area for this paragraph. Once you've added your co…" at bounding box center [362, 342] width 331 height 256
click at [657, 250] on div "Short title This is the text area for this paragraph. Once you've added your co…" at bounding box center [693, 342] width 331 height 256
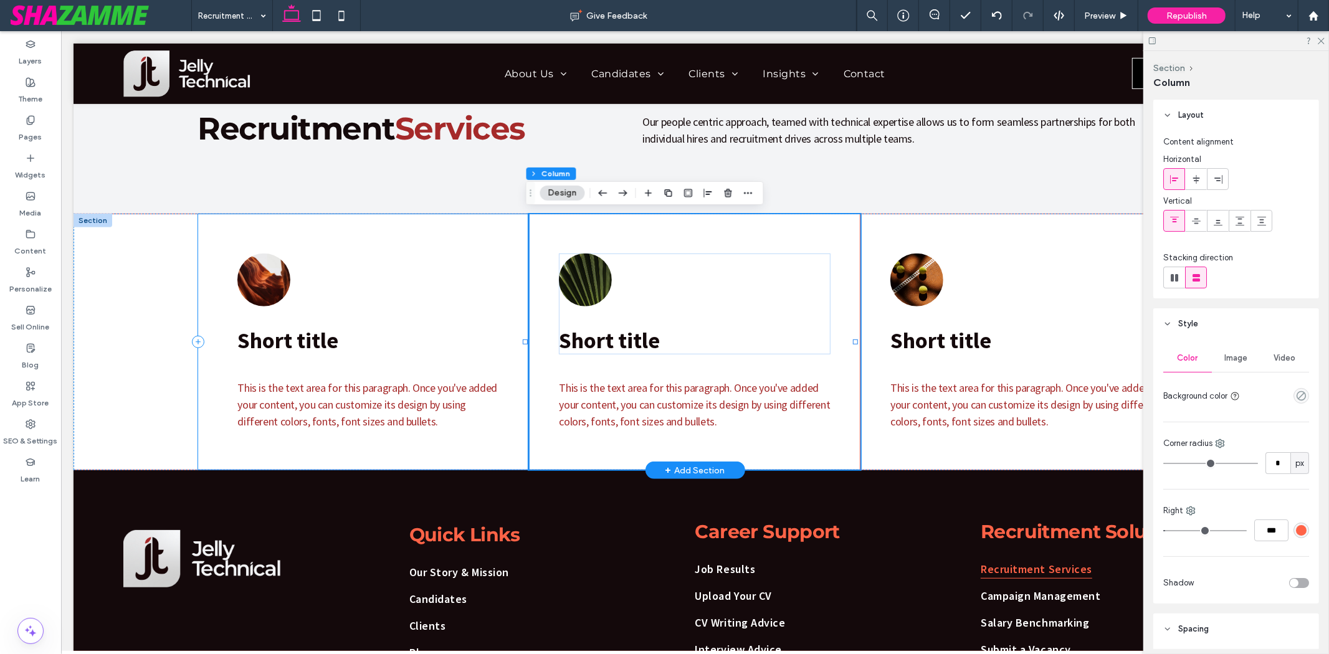
click at [422, 226] on div "Short title This is the text area for this paragraph. Once you've added your co…" at bounding box center [362, 342] width 331 height 256
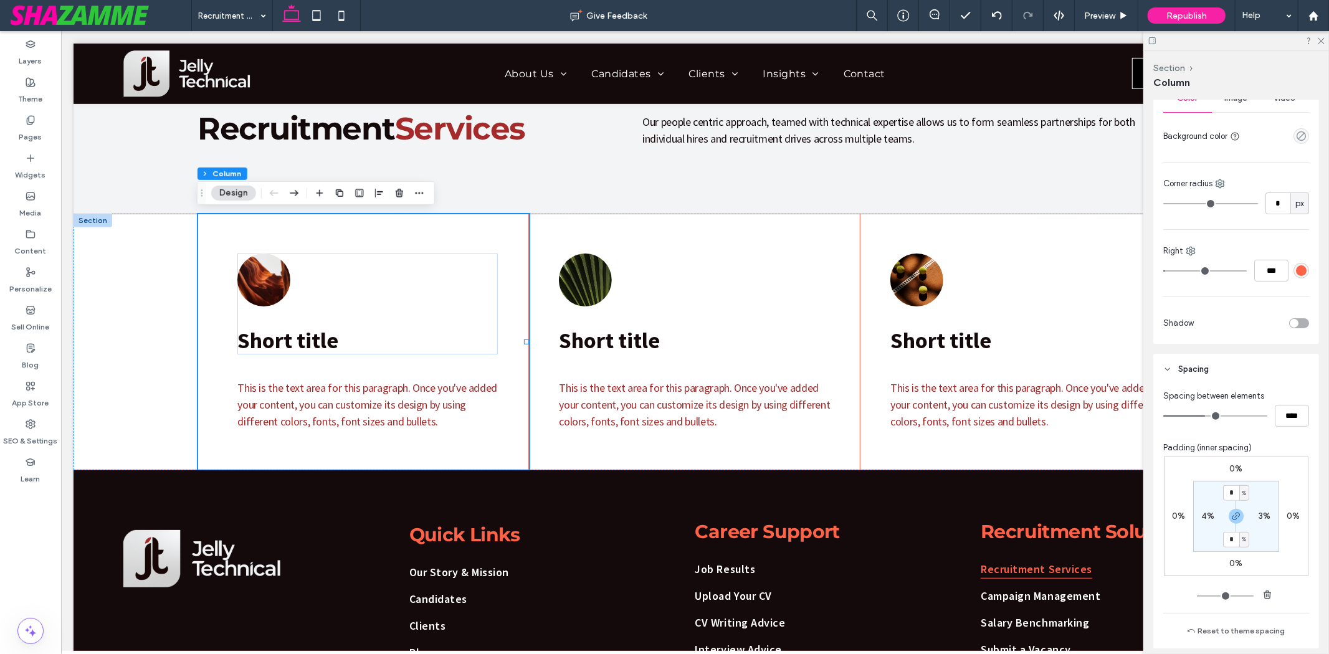
scroll to position [277, 0]
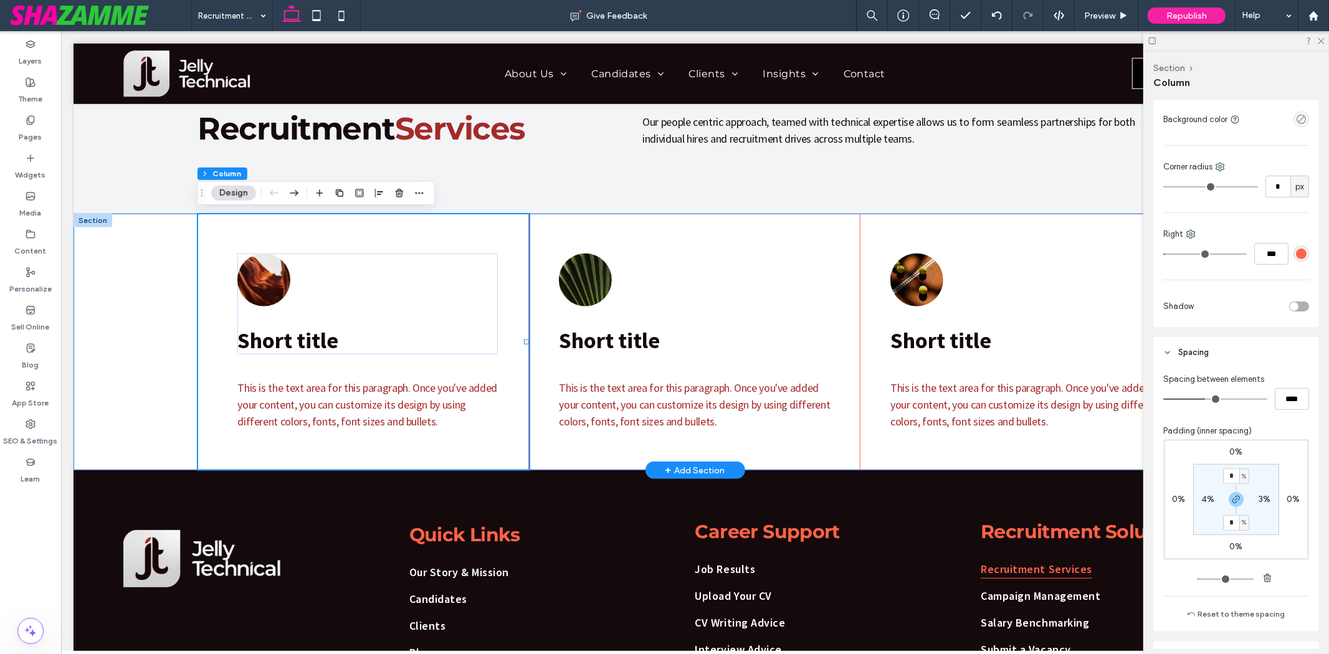
click at [130, 273] on div "Short title This is the text area for this paragraph. Once you've added your co…" at bounding box center [694, 342] width 1243 height 256
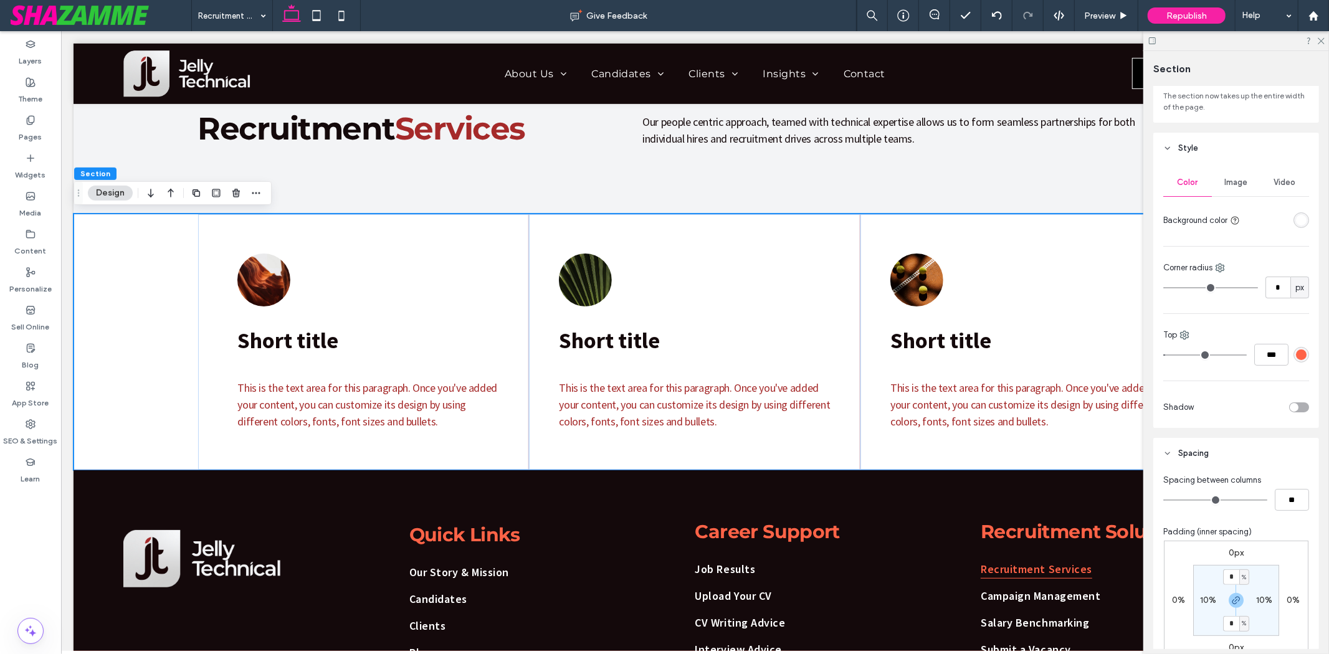
scroll to position [138, 0]
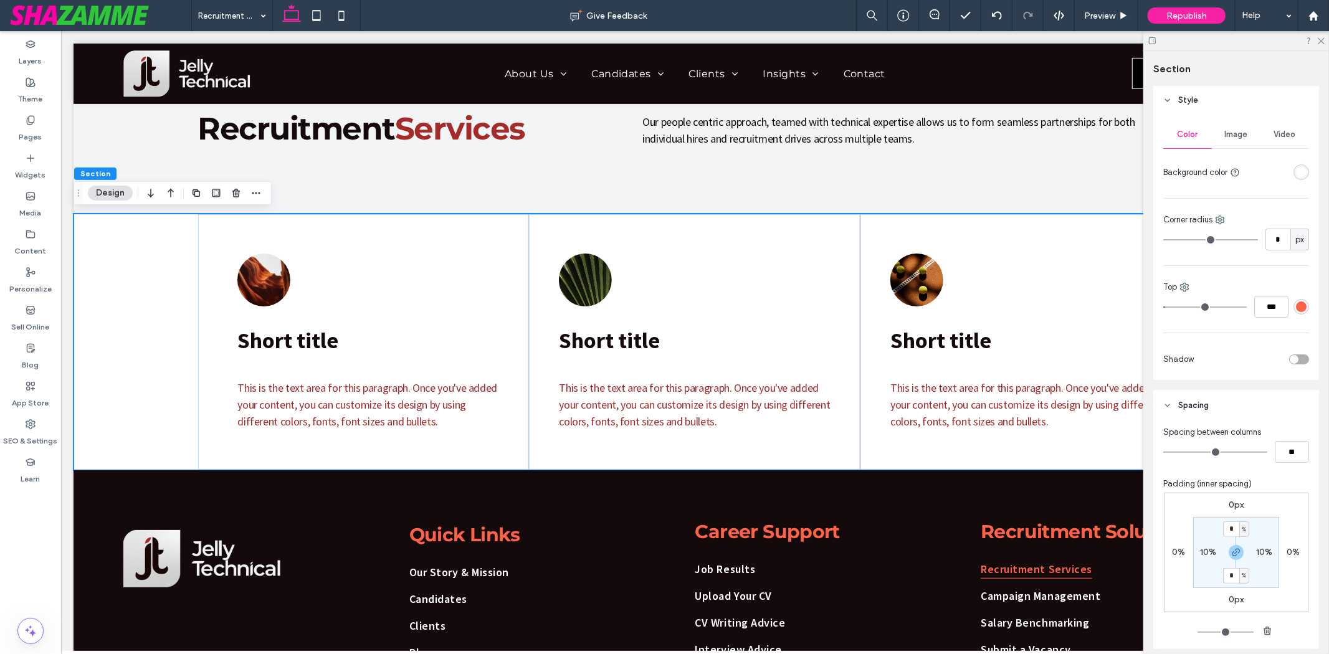
click at [1200, 551] on label "10%" at bounding box center [1208, 552] width 16 height 11
type input "**"
type input "*"
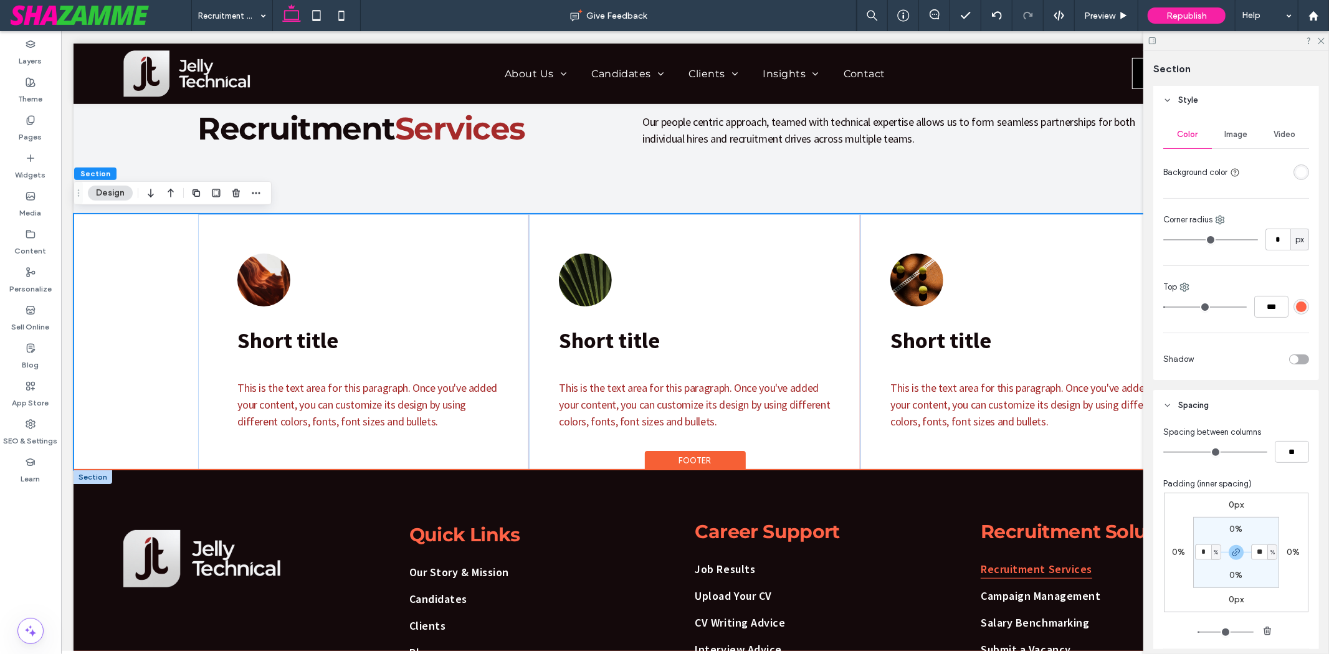
type input "*"
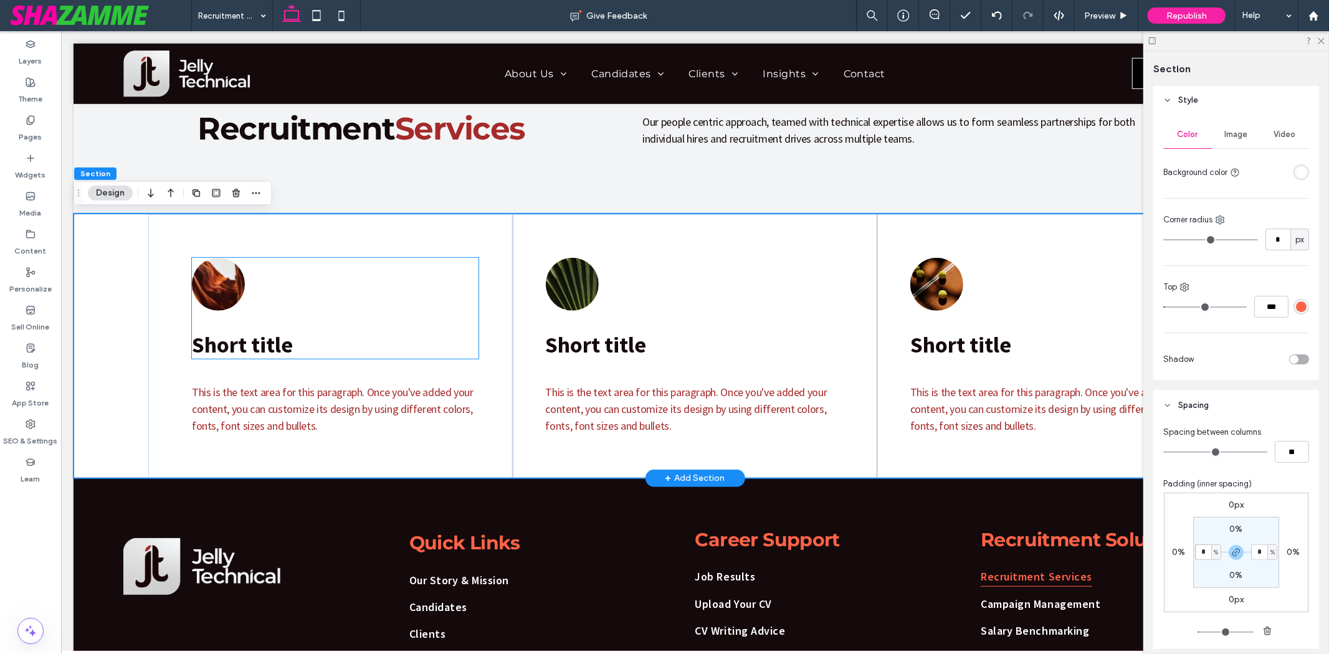
click at [205, 272] on img at bounding box center [217, 283] width 53 height 53
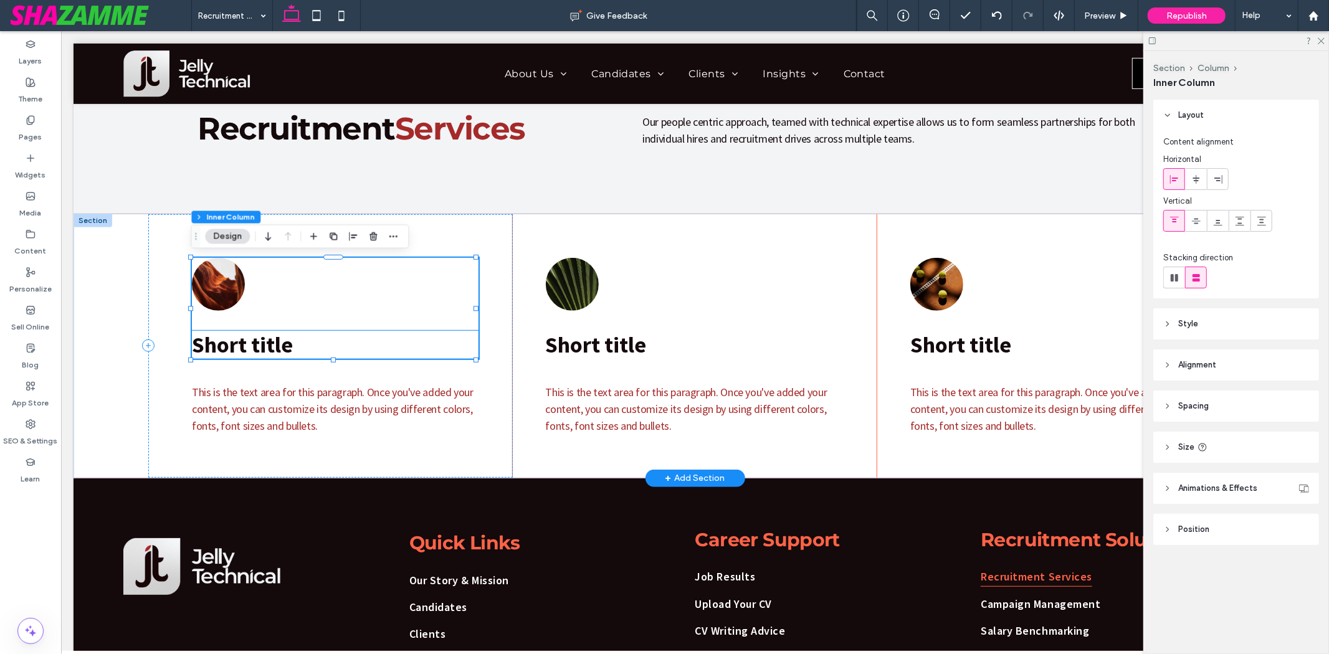
click at [240, 353] on span "Short title" at bounding box center [241, 344] width 101 height 28
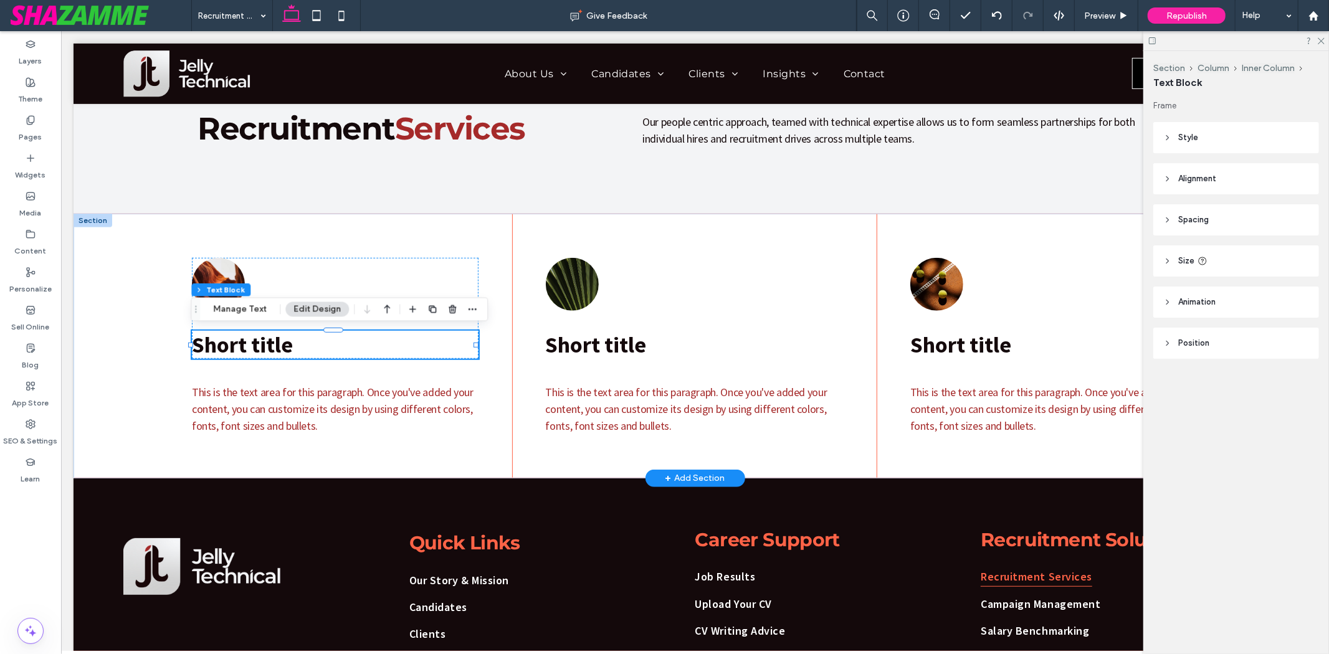
click at [240, 353] on span "Short title" at bounding box center [241, 344] width 101 height 28
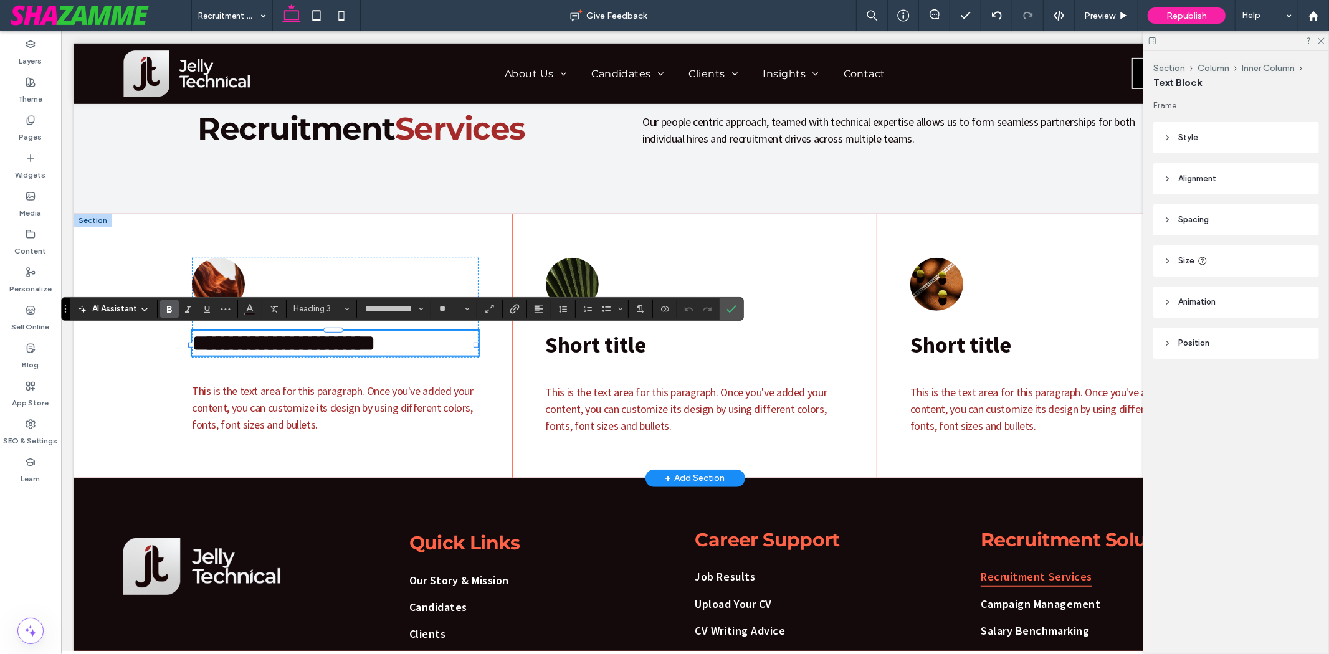
type input "**"
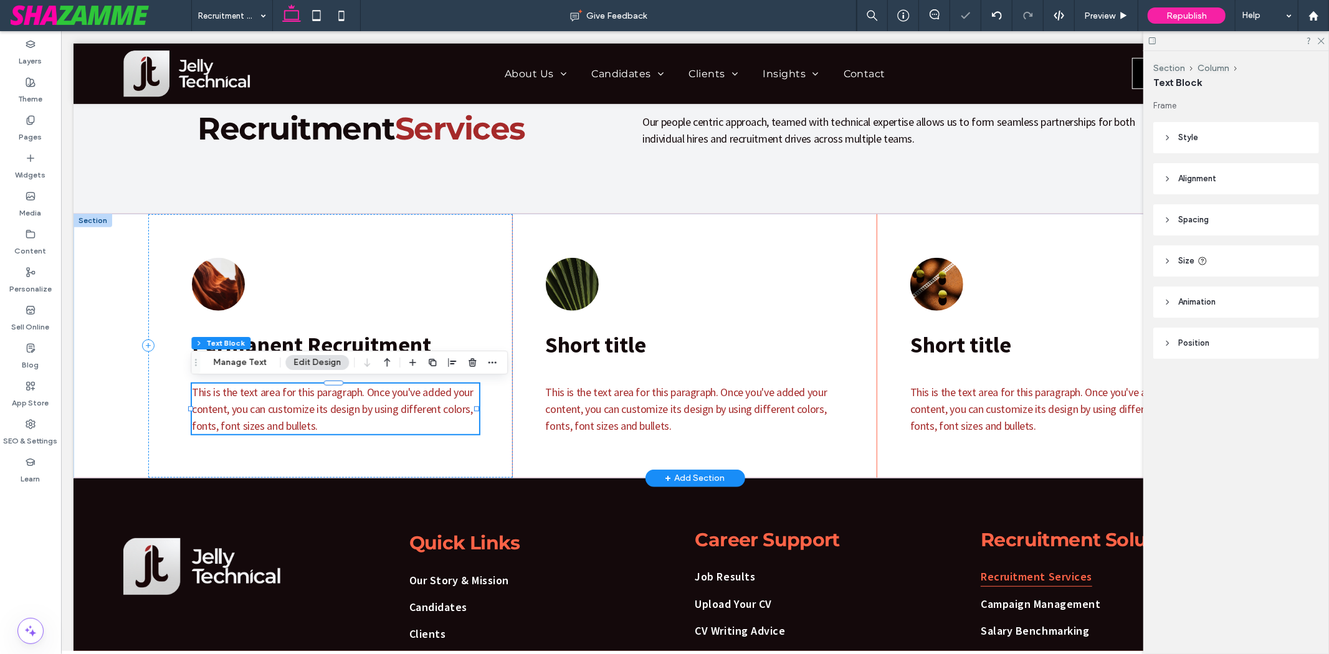
click at [318, 419] on p "This is the text area for this paragraph. Once you've added your content, you c…" at bounding box center [334, 408] width 287 height 50
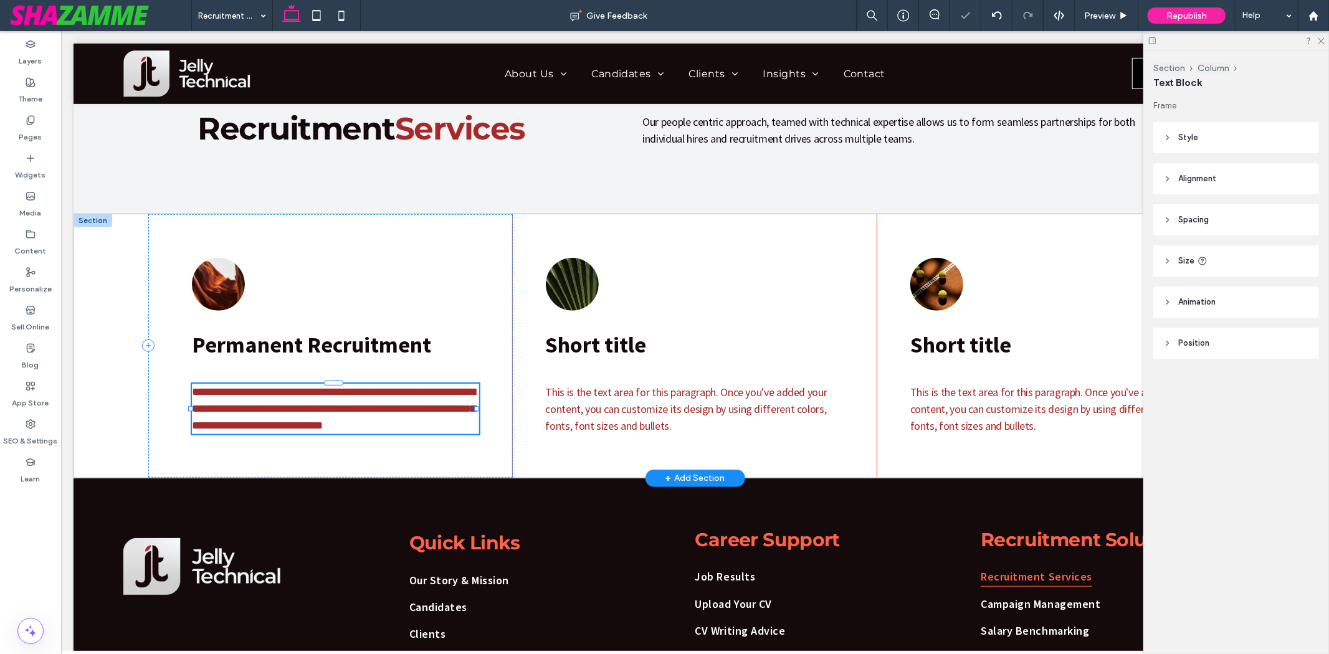
type input "**********"
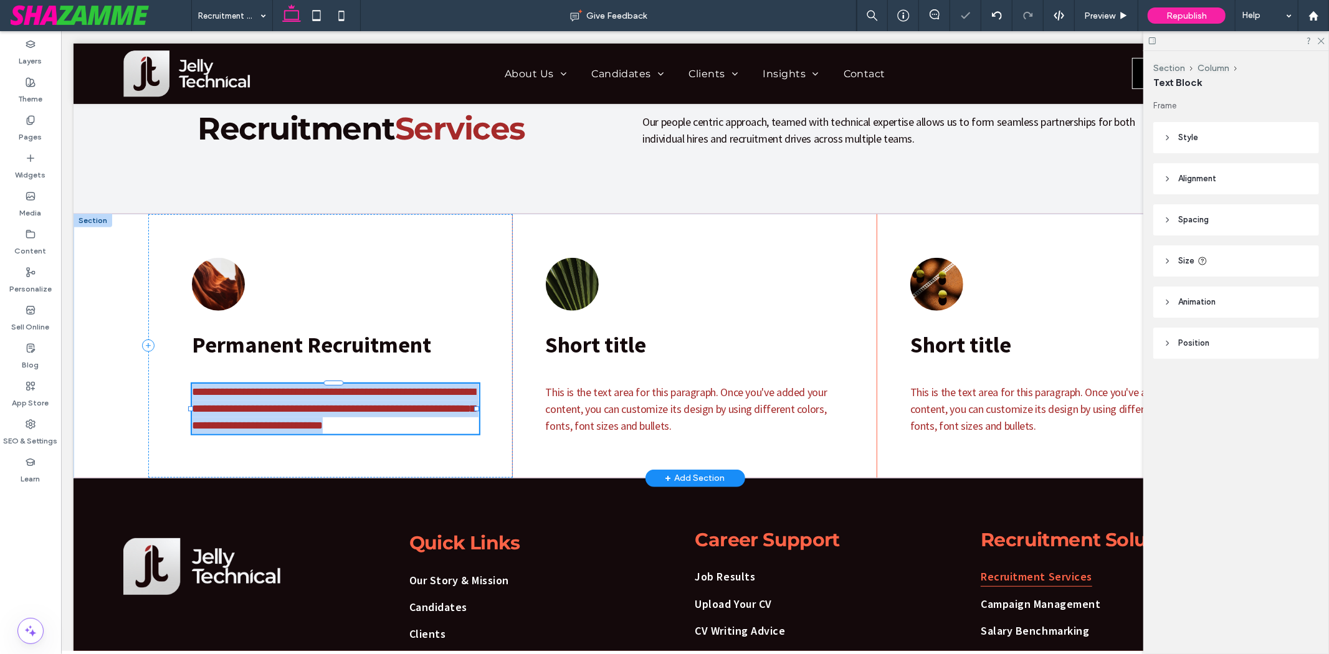
click at [318, 419] on p "**********" at bounding box center [334, 408] width 287 height 50
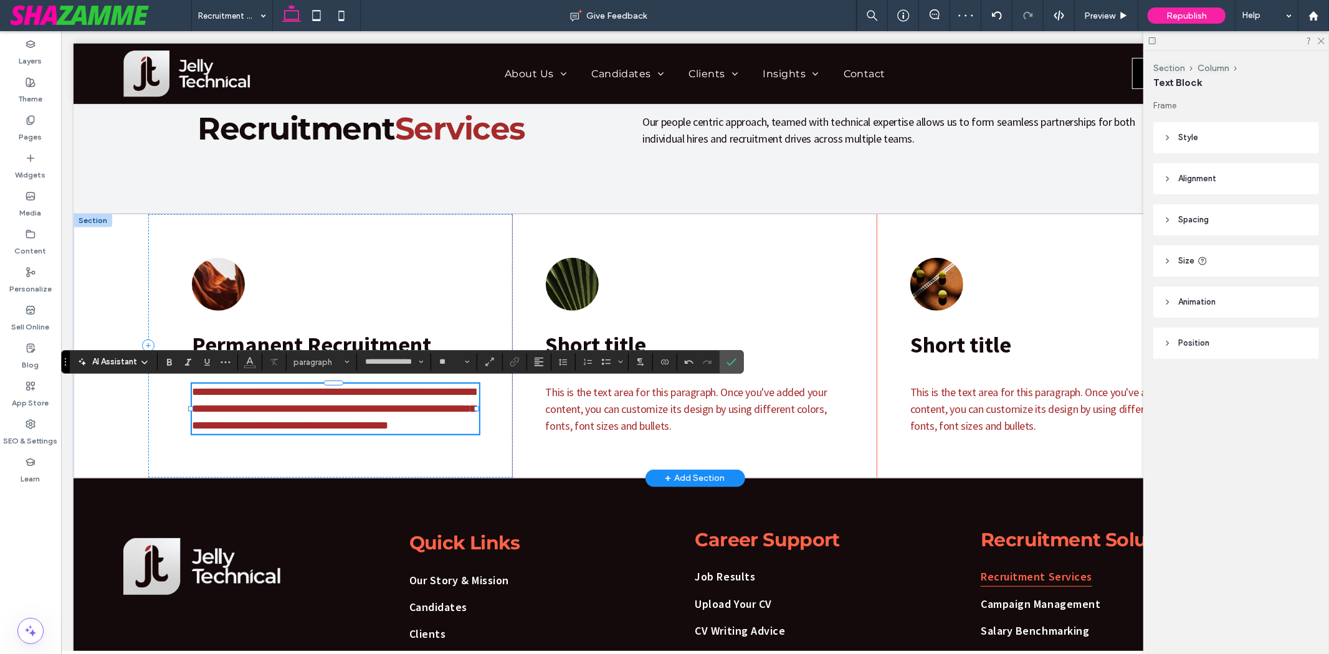
type input "**"
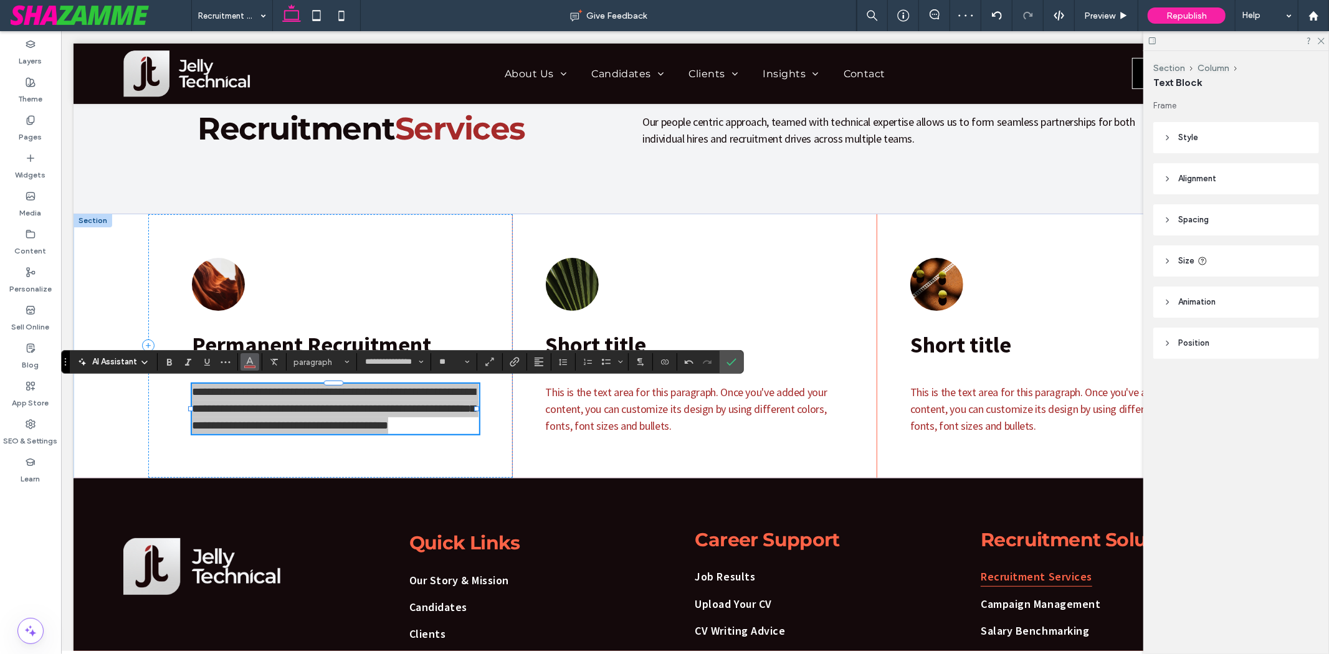
click at [248, 356] on icon "Color" at bounding box center [250, 361] width 10 height 10
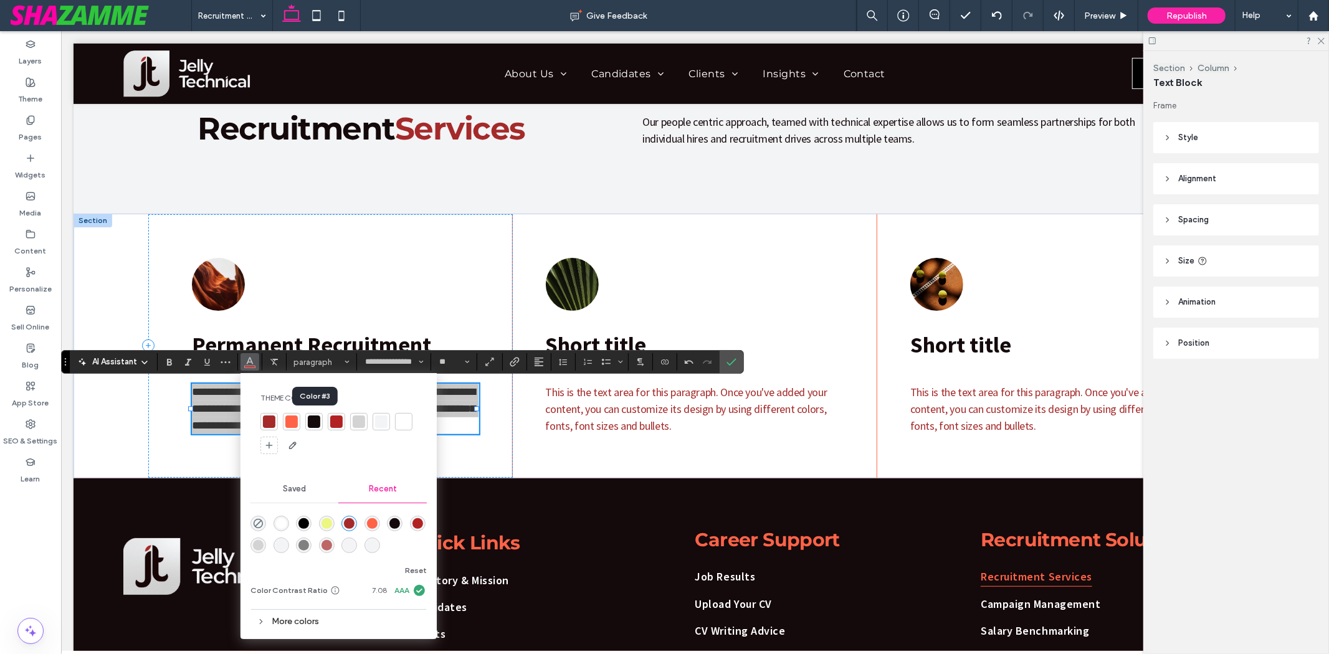
click at [316, 424] on div at bounding box center [314, 422] width 12 height 12
click at [733, 363] on icon "Confirm" at bounding box center [731, 362] width 10 height 10
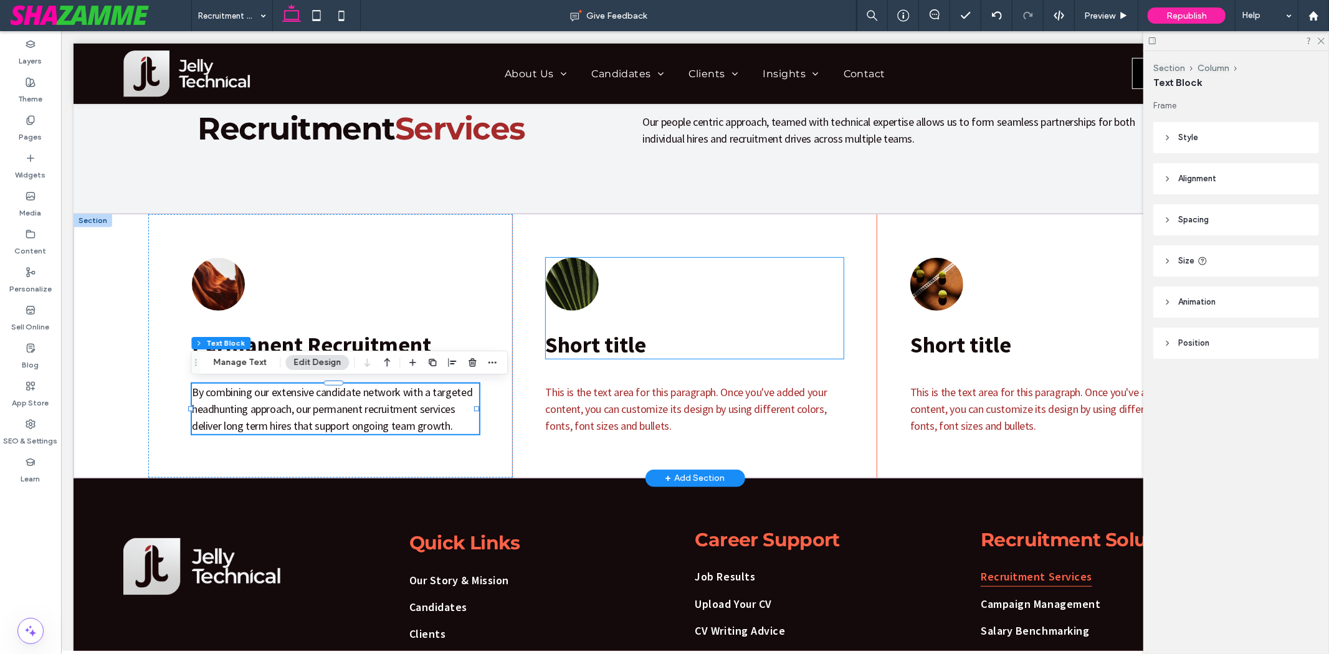
click at [630, 343] on span "Short title" at bounding box center [595, 344] width 101 height 28
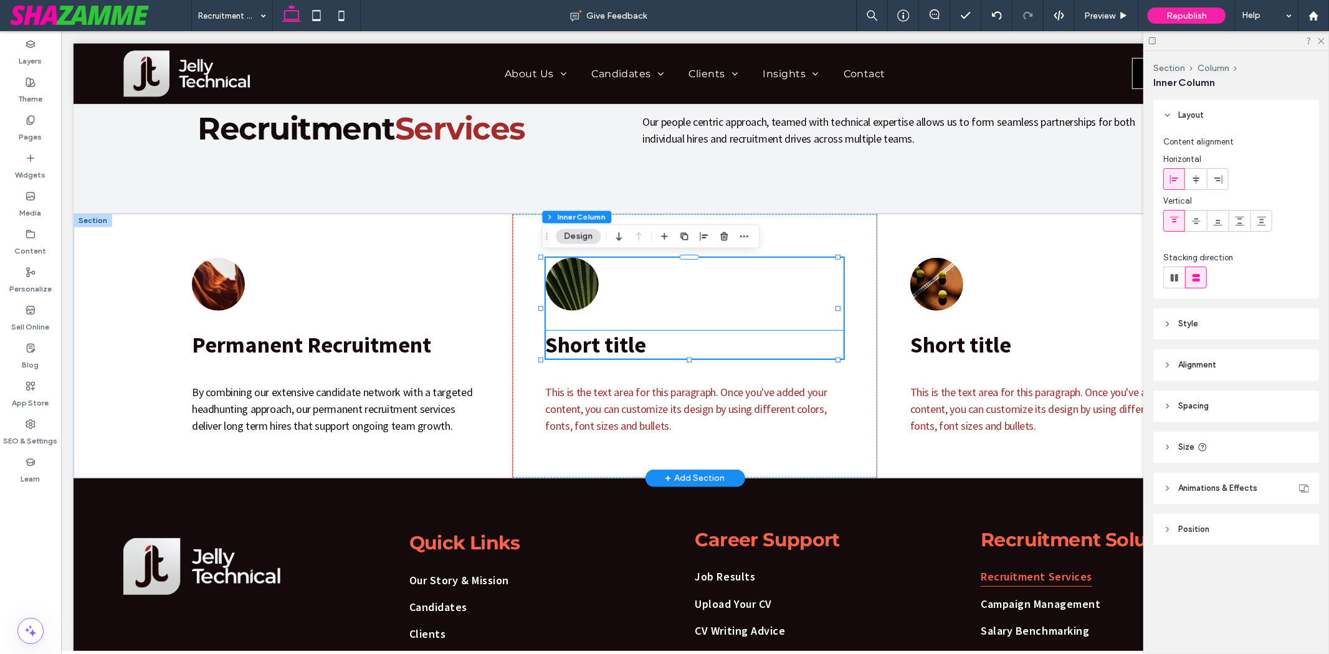
click at [630, 343] on span "Short title" at bounding box center [595, 344] width 101 height 28
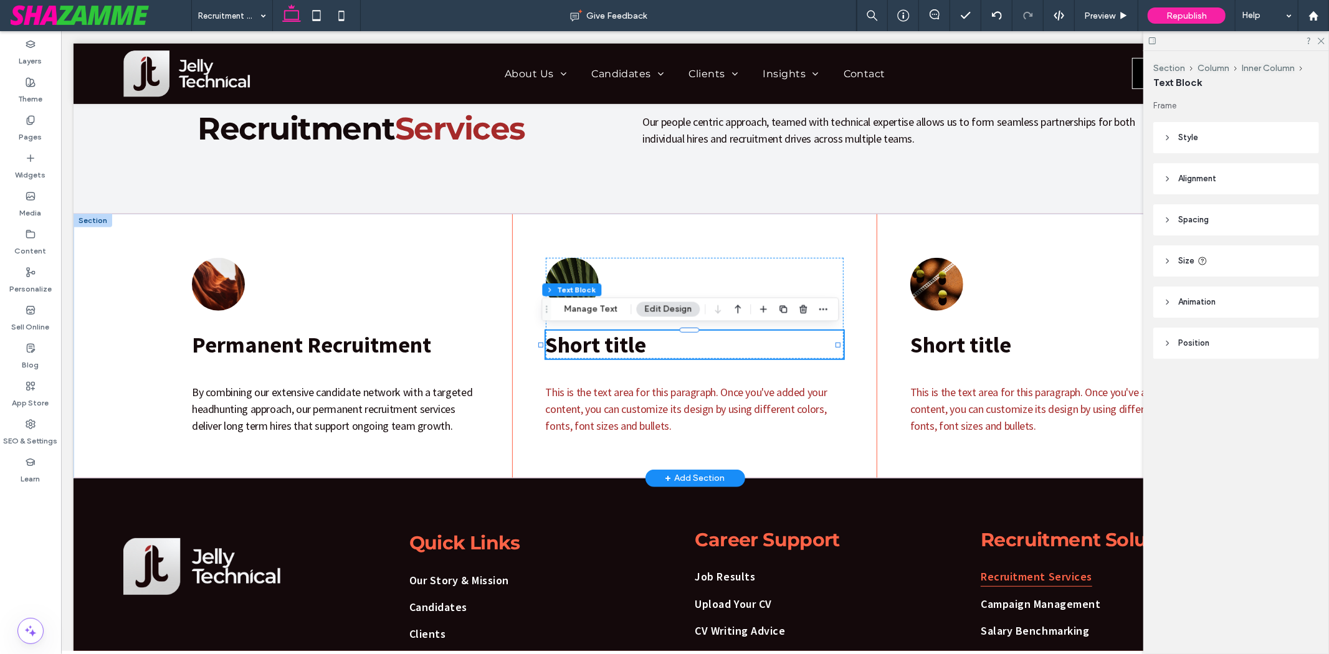
click at [630, 343] on span "Short title" at bounding box center [595, 344] width 101 height 28
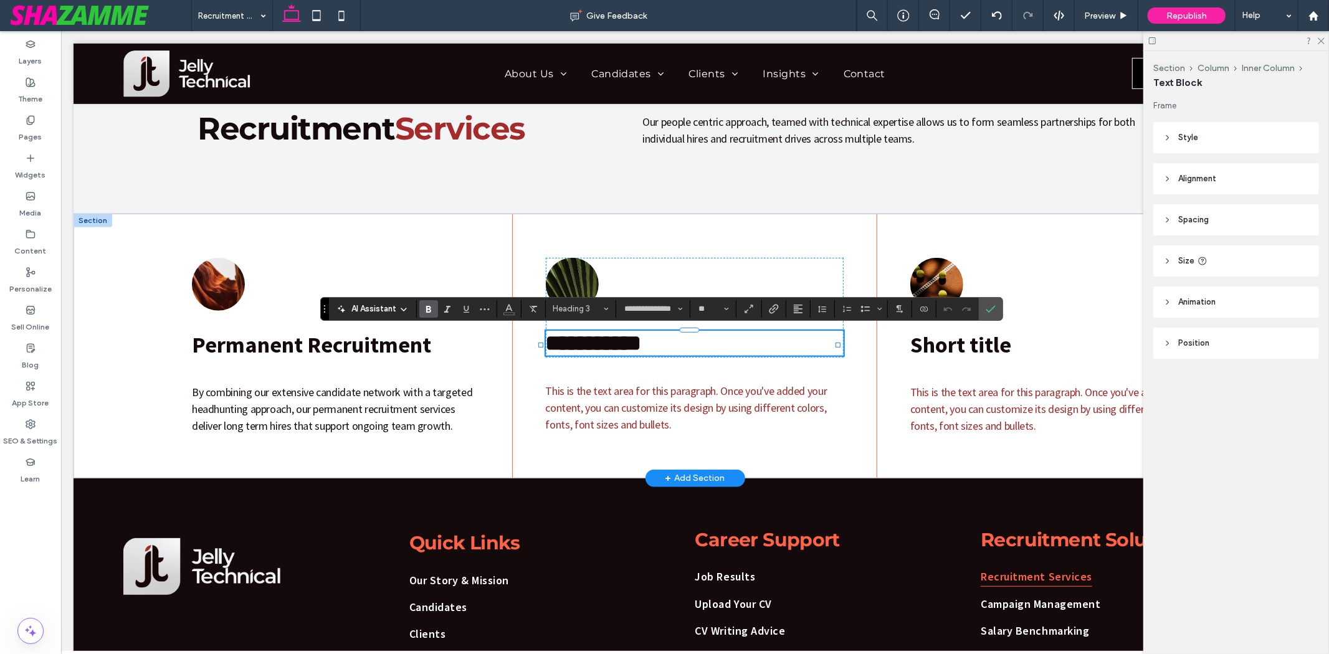
type input "**"
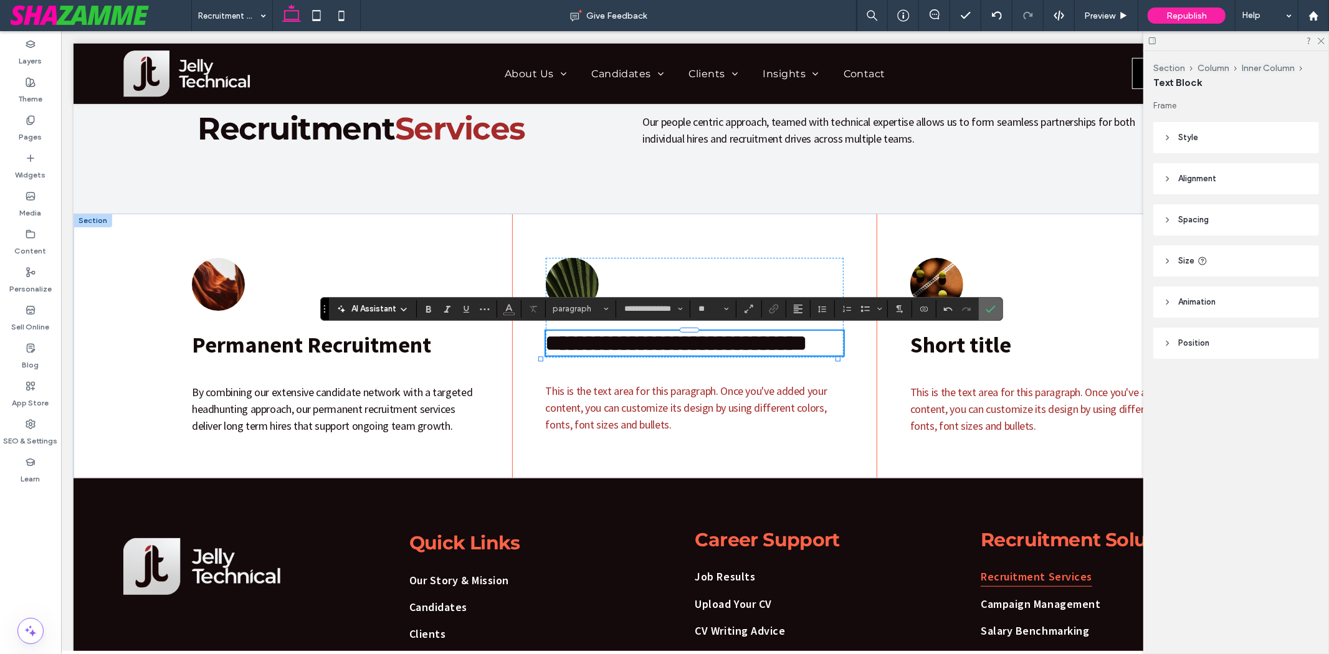
click at [987, 305] on icon "Confirm" at bounding box center [991, 309] width 10 height 10
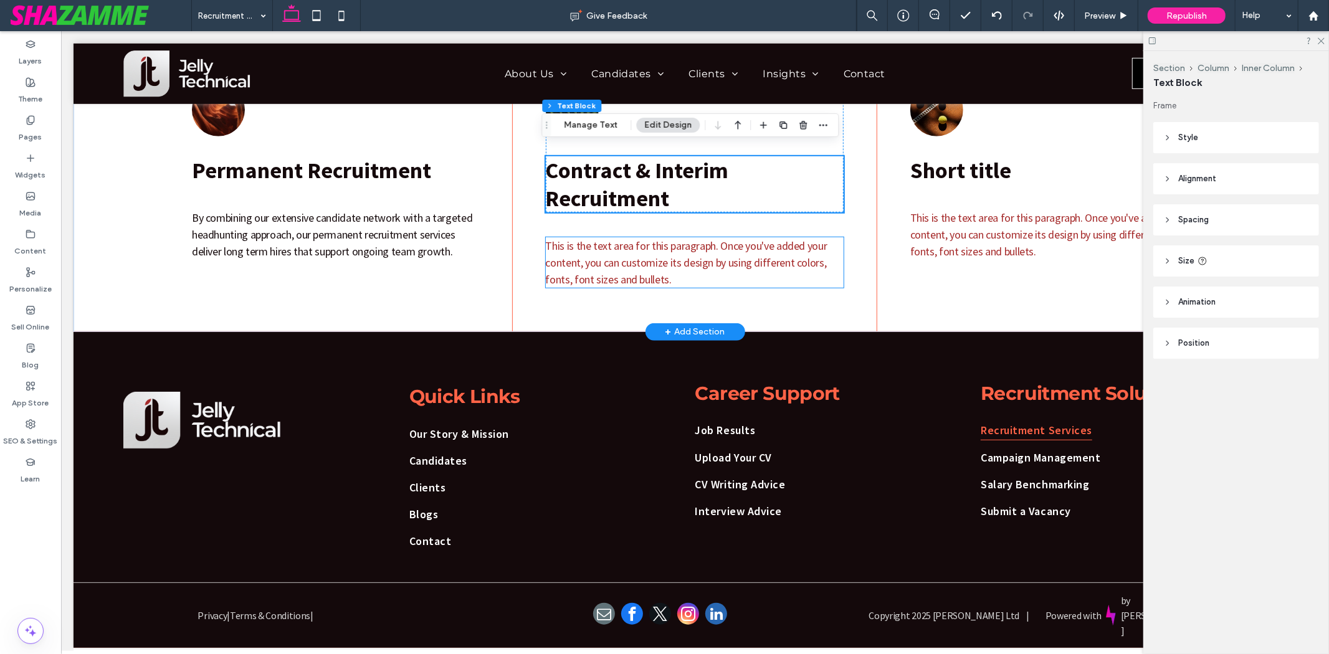
scroll to position [713, 0]
click at [574, 255] on span "This is the text area for this paragraph. Once you've added your content, you c…" at bounding box center [686, 262] width 282 height 48
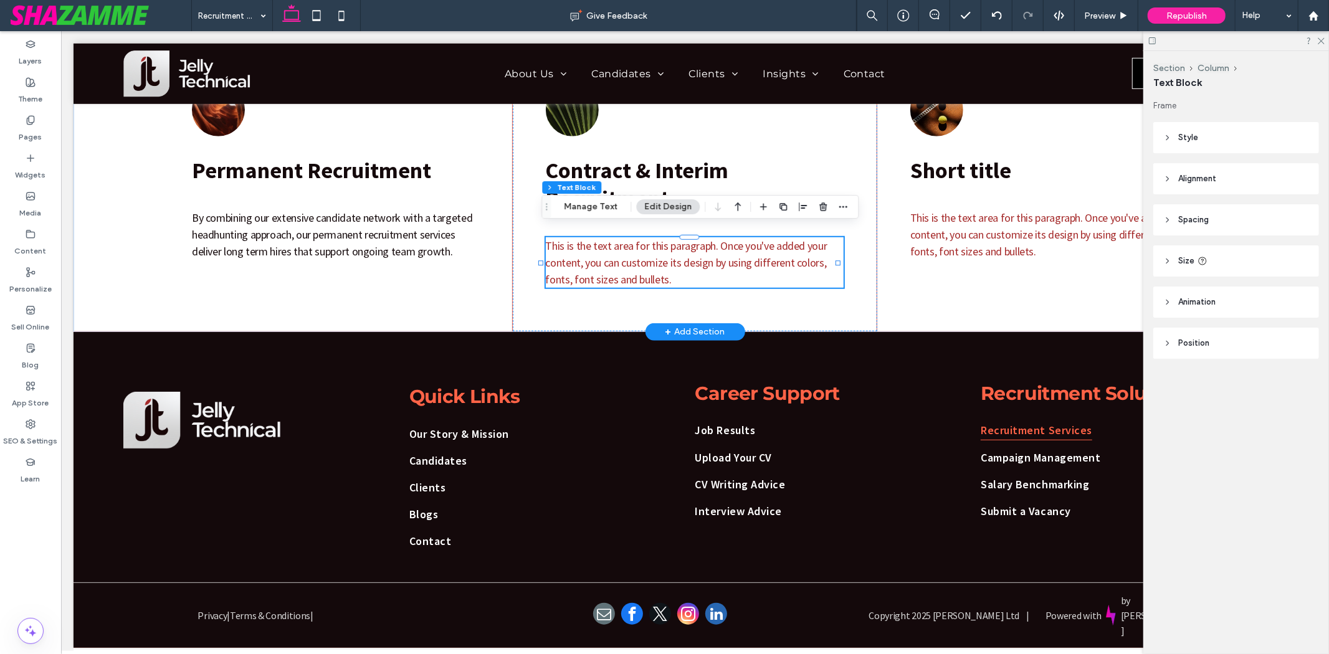
click at [574, 256] on span "This is the text area for this paragraph. Once you've added your content, you c…" at bounding box center [686, 262] width 282 height 48
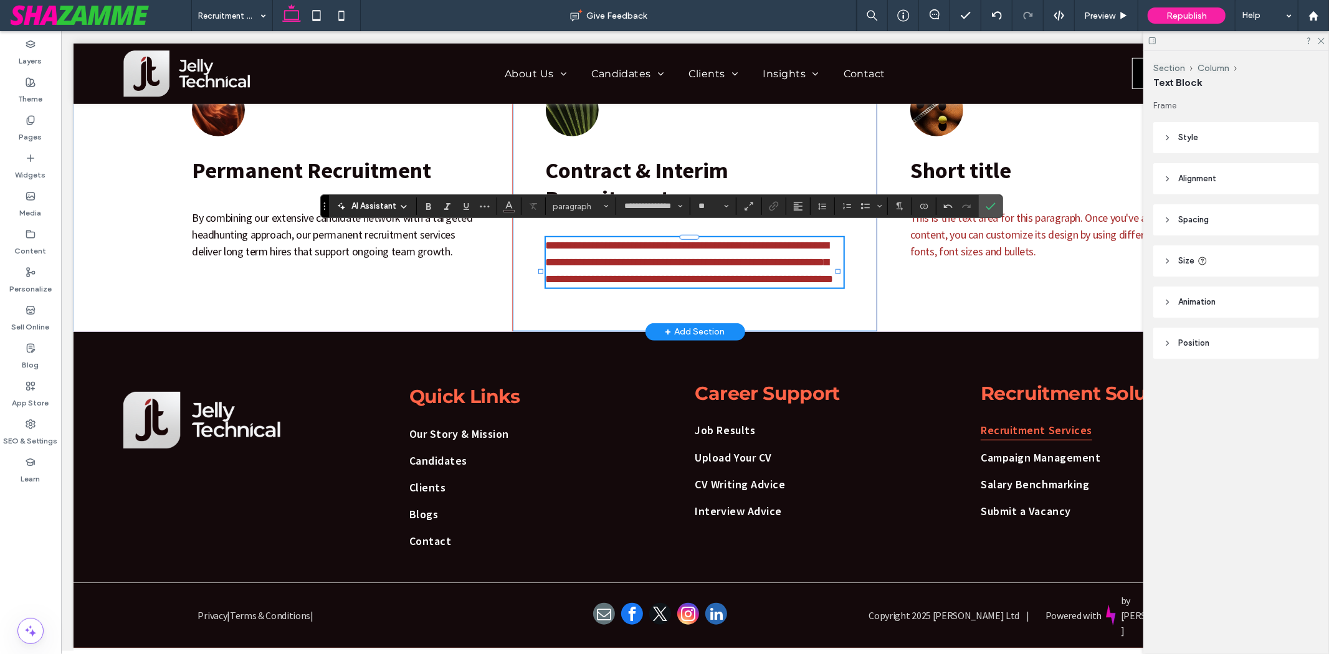
type input "**"
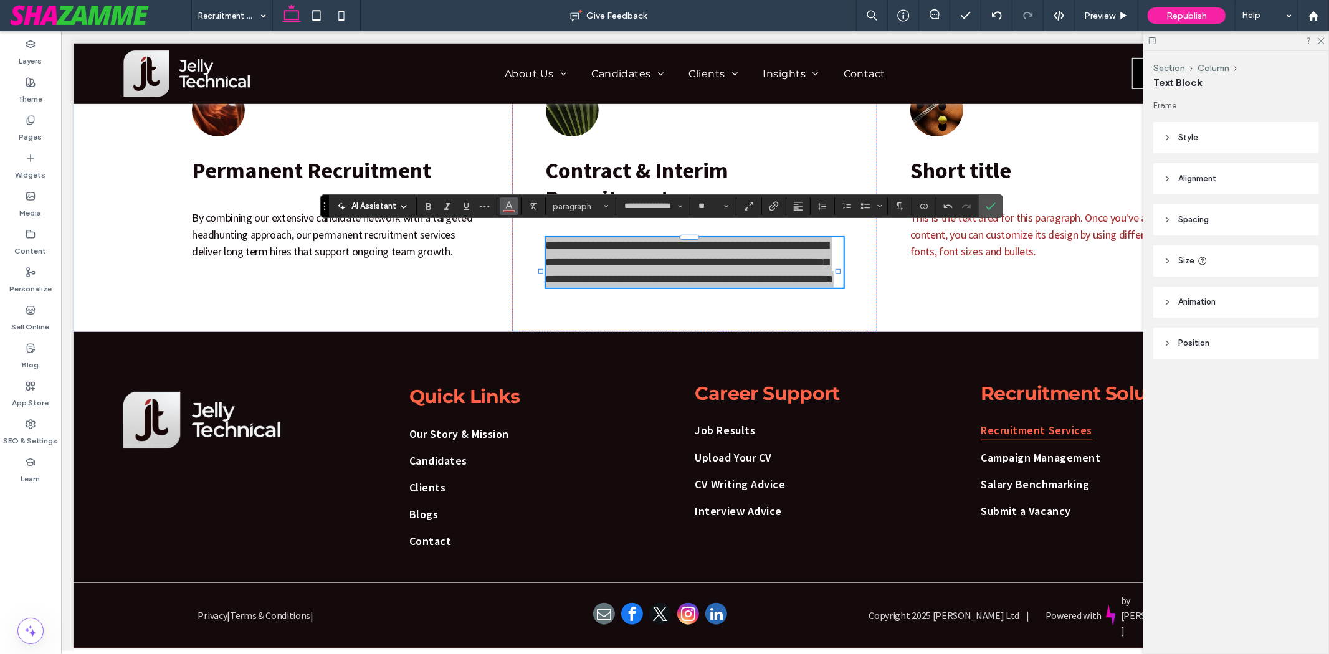
click at [508, 204] on use "Color" at bounding box center [509, 205] width 7 height 7
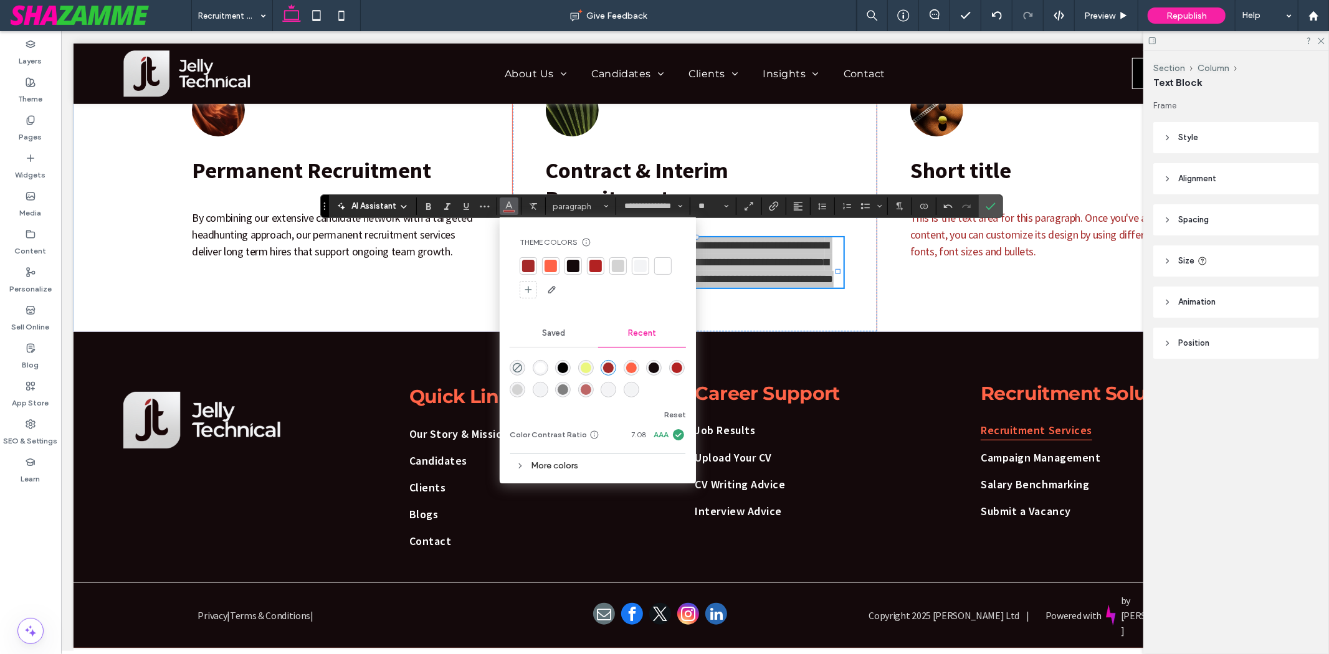
click at [571, 265] on div at bounding box center [573, 266] width 12 height 12
click at [708, 252] on span "**********" at bounding box center [689, 261] width 288 height 45
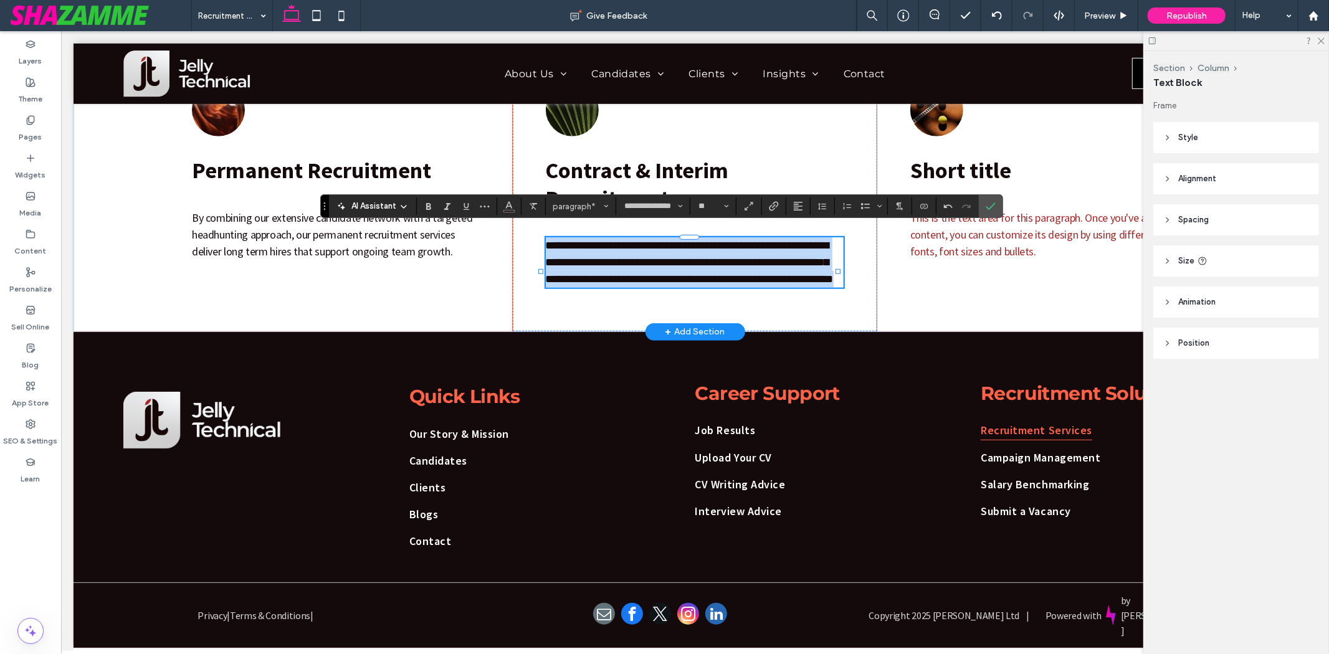
click at [546, 239] on span "**********" at bounding box center [689, 261] width 288 height 45
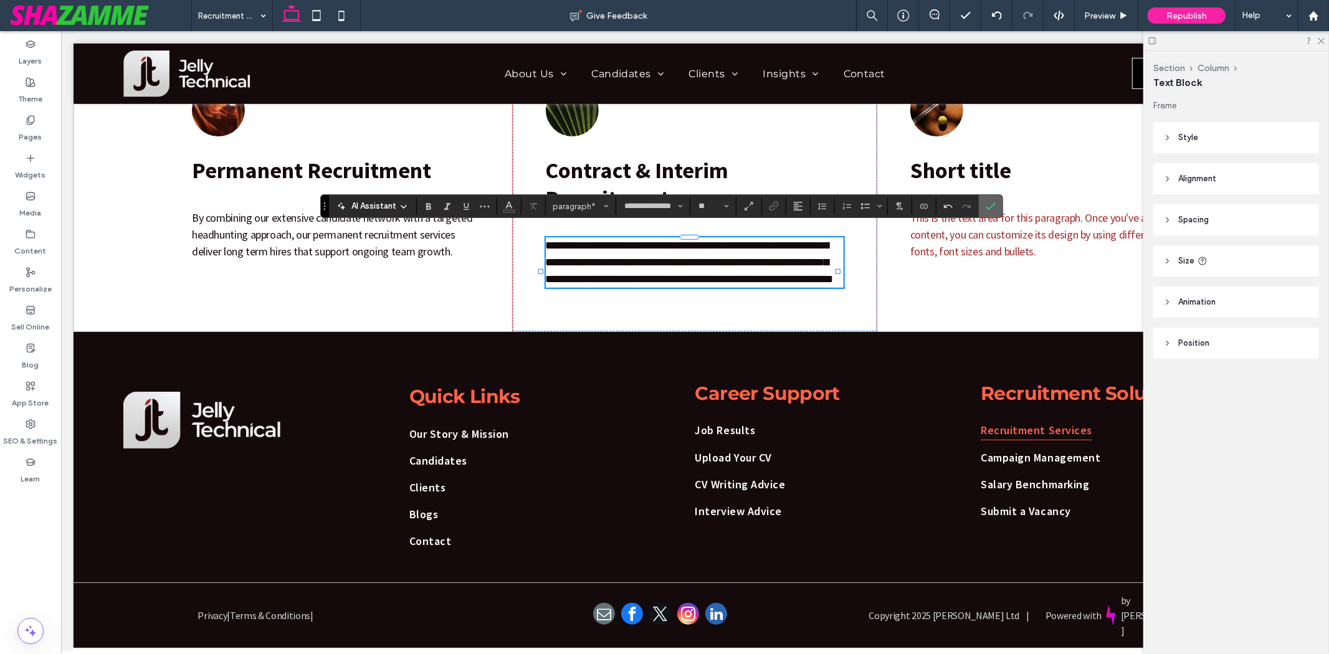
click at [983, 204] on label "Confirm" at bounding box center [990, 206] width 19 height 22
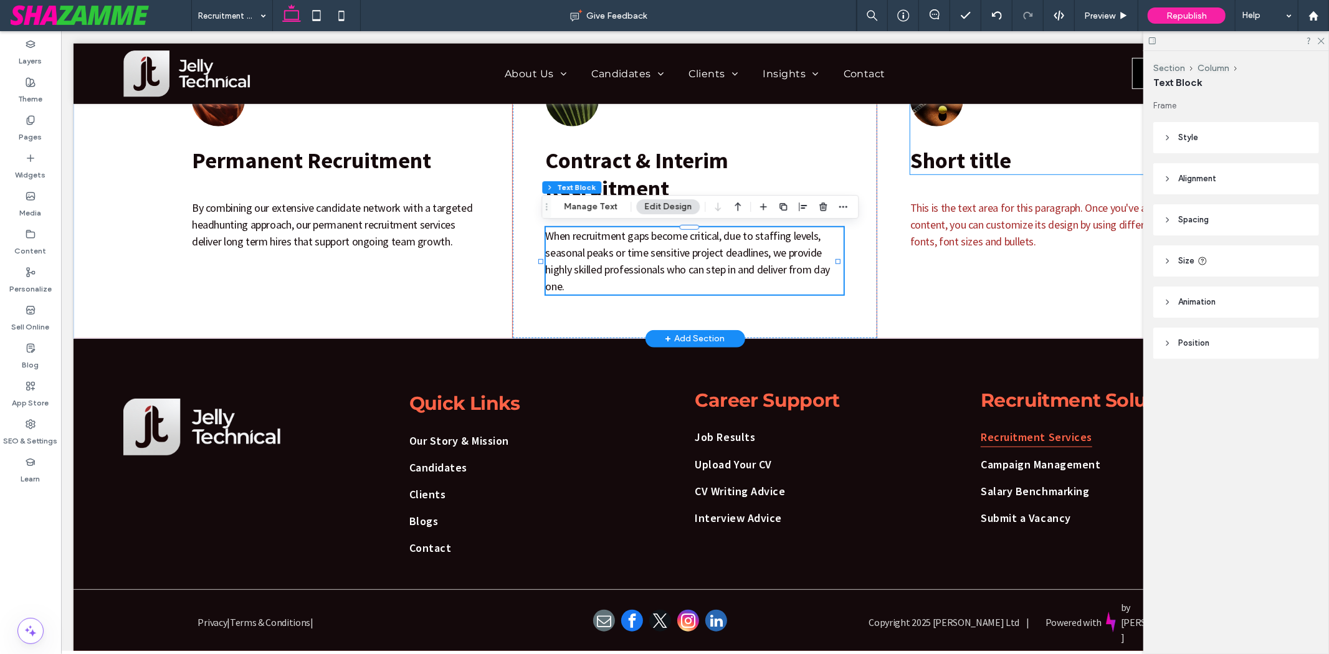
click at [948, 149] on span "Short title" at bounding box center [960, 160] width 101 height 28
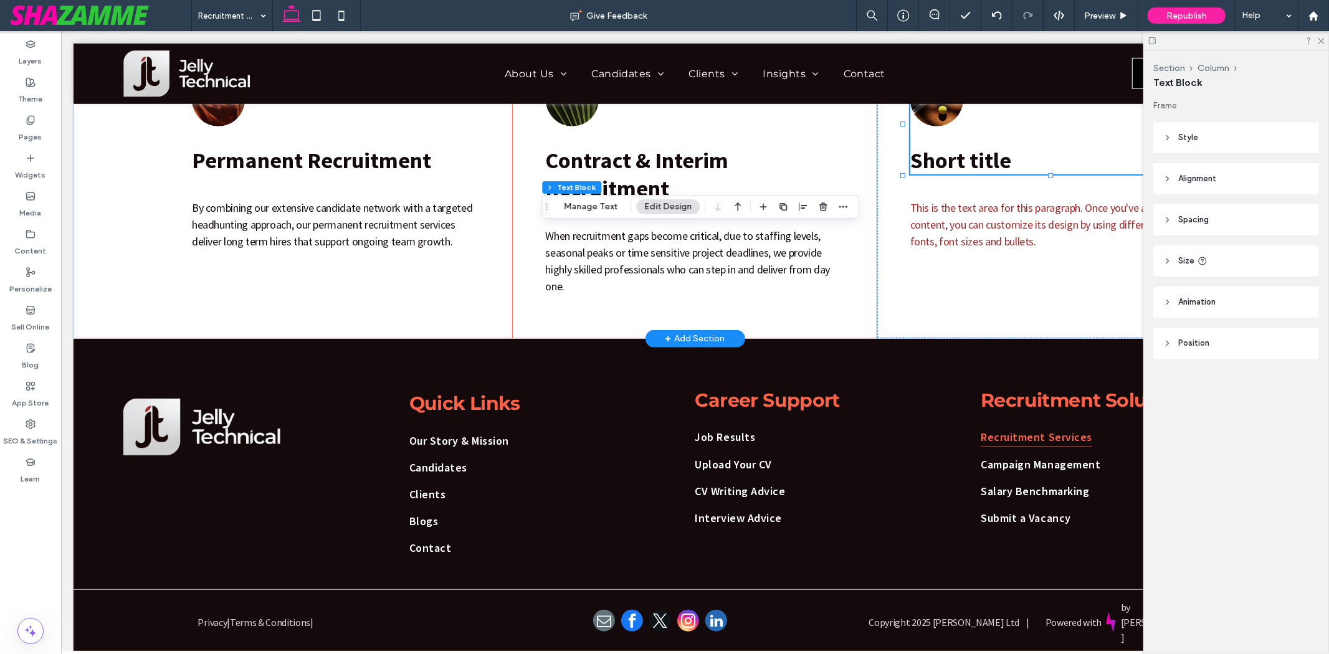
click at [946, 149] on span "Short title" at bounding box center [960, 160] width 101 height 28
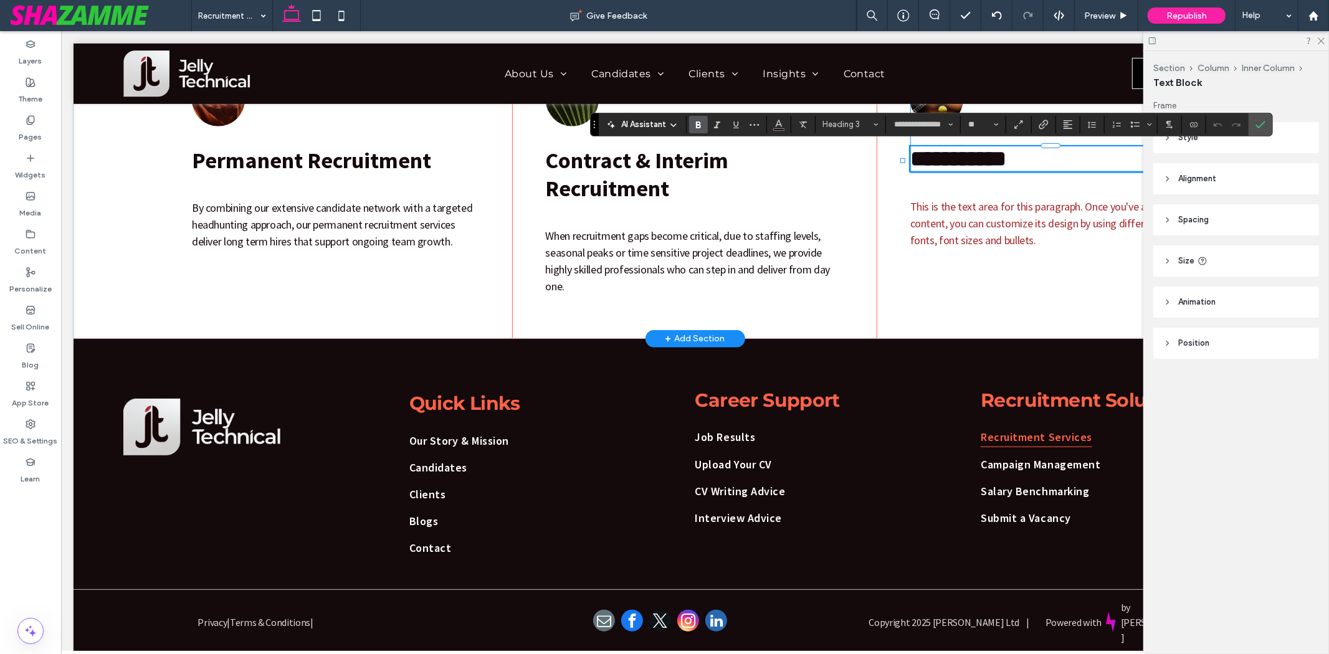
type input "**"
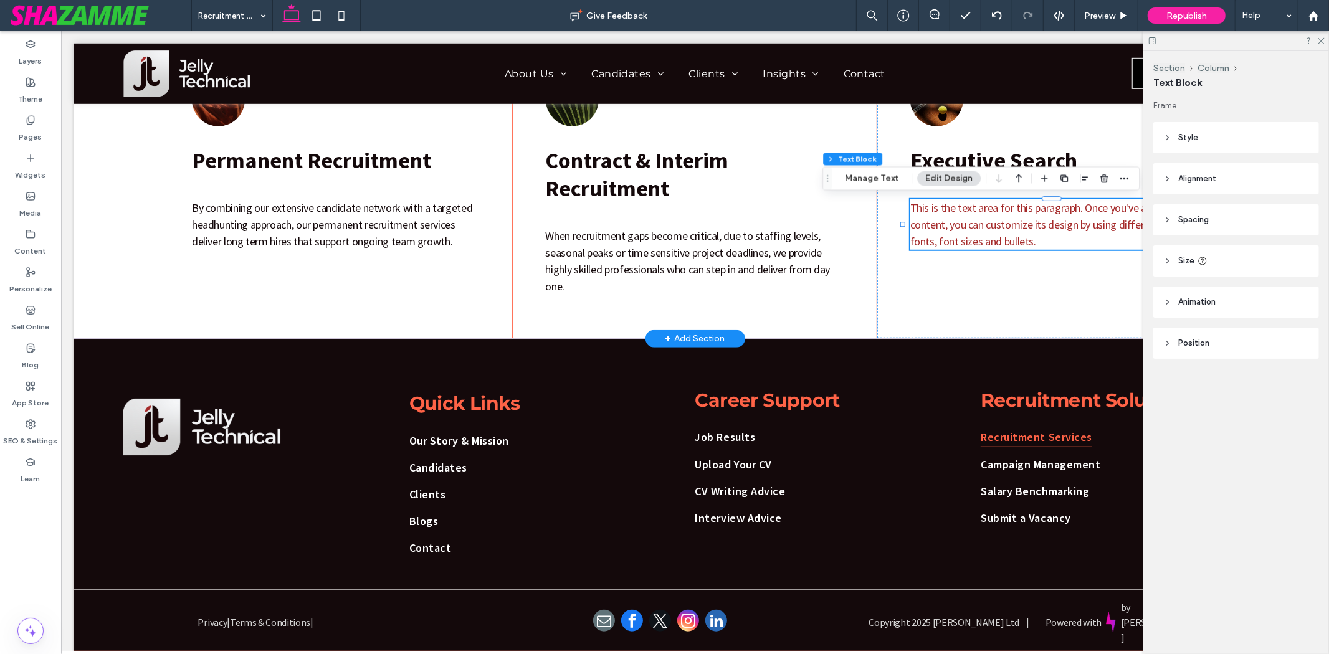
click at [955, 239] on div "This is the text area for this paragraph. Once you've added your content, you c…" at bounding box center [1059, 224] width 299 height 50
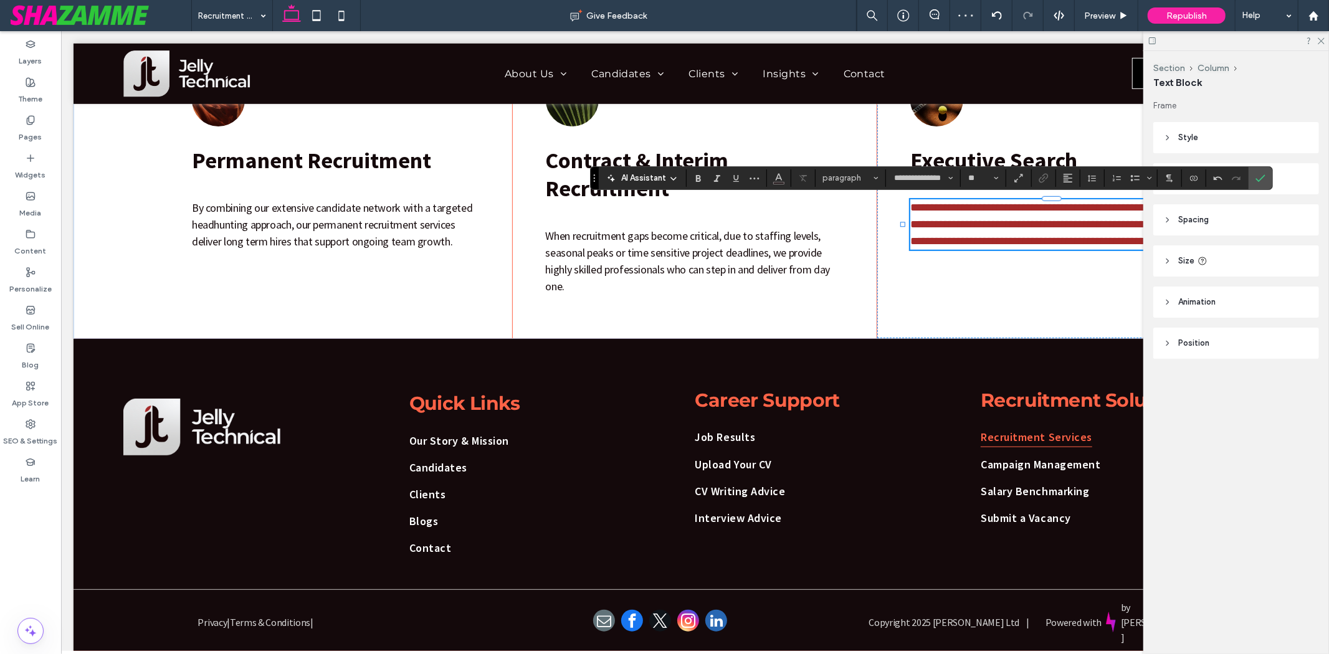
type input "**"
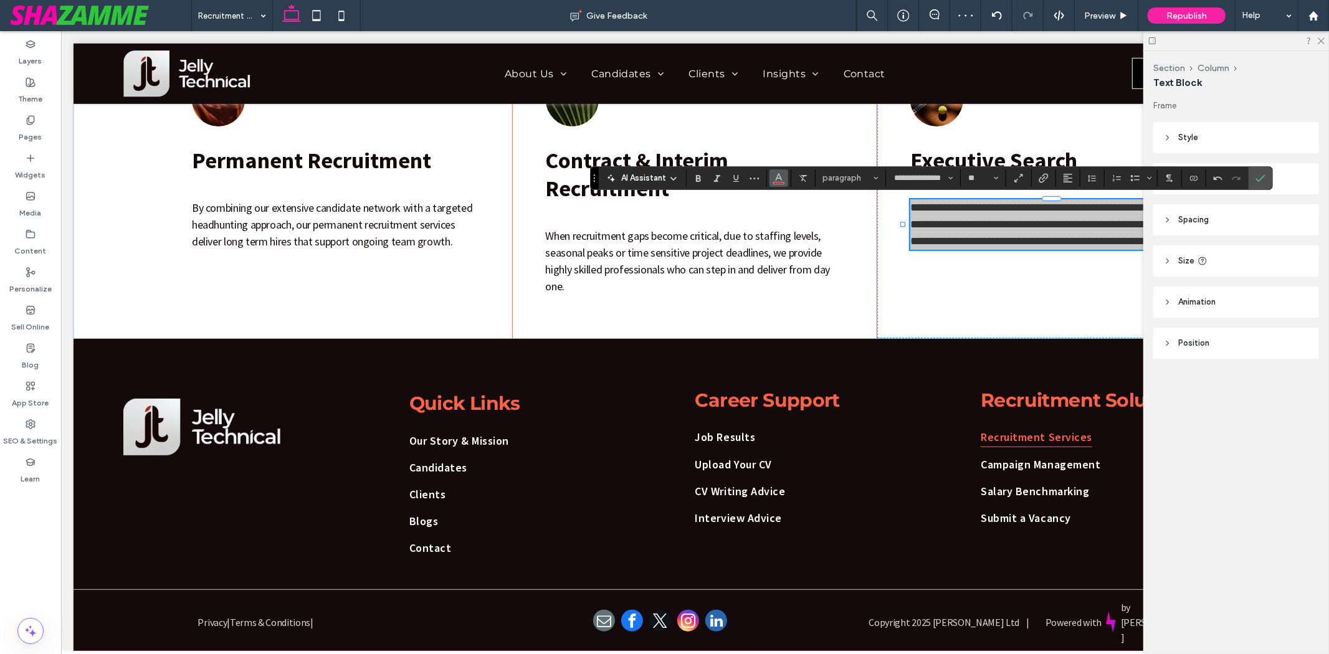
click at [786, 176] on section at bounding box center [779, 177] width 24 height 17
